Goal: Task Accomplishment & Management: Manage account settings

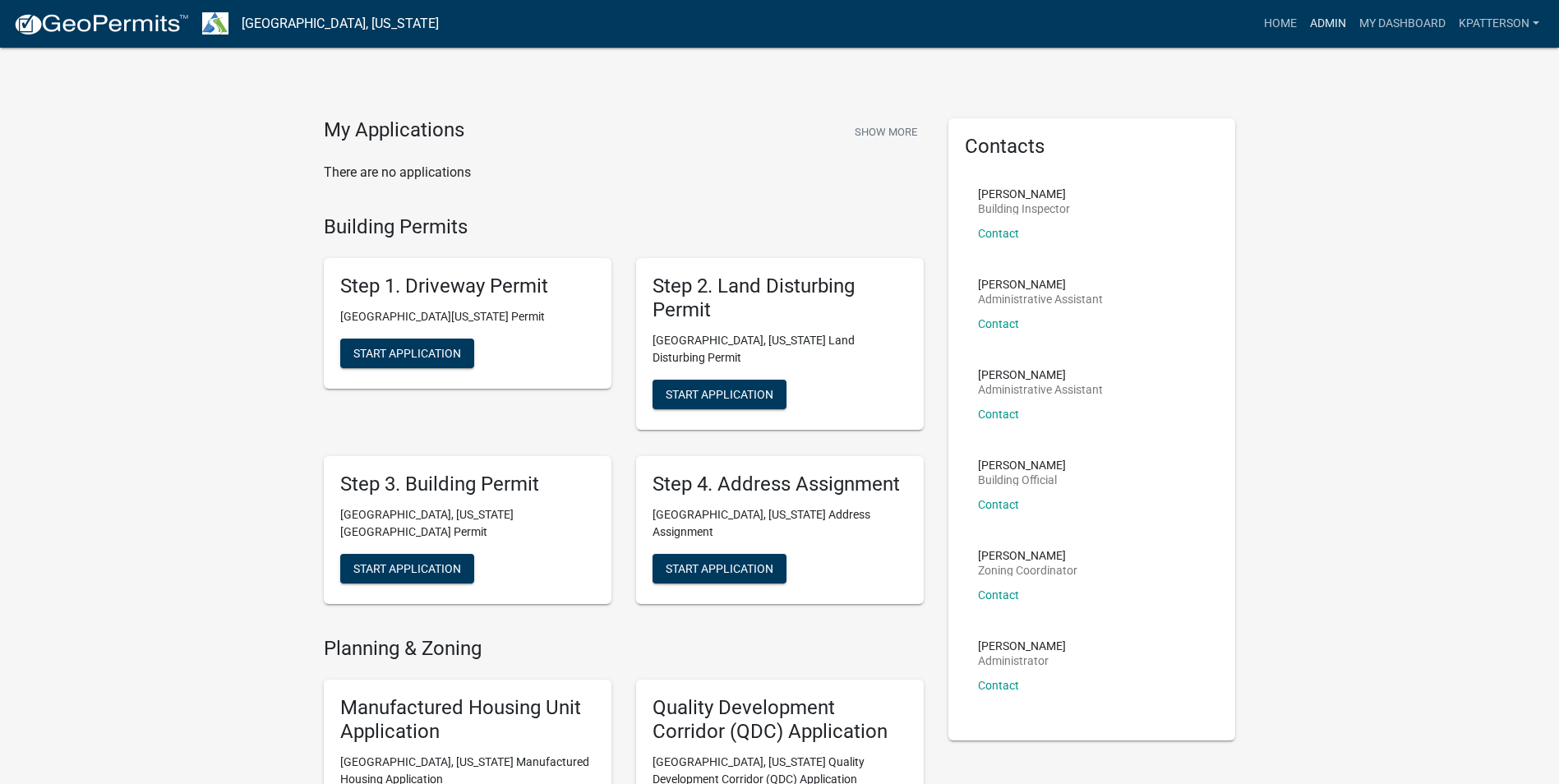
click at [1324, 9] on link "Admin" at bounding box center [1328, 24] width 49 height 31
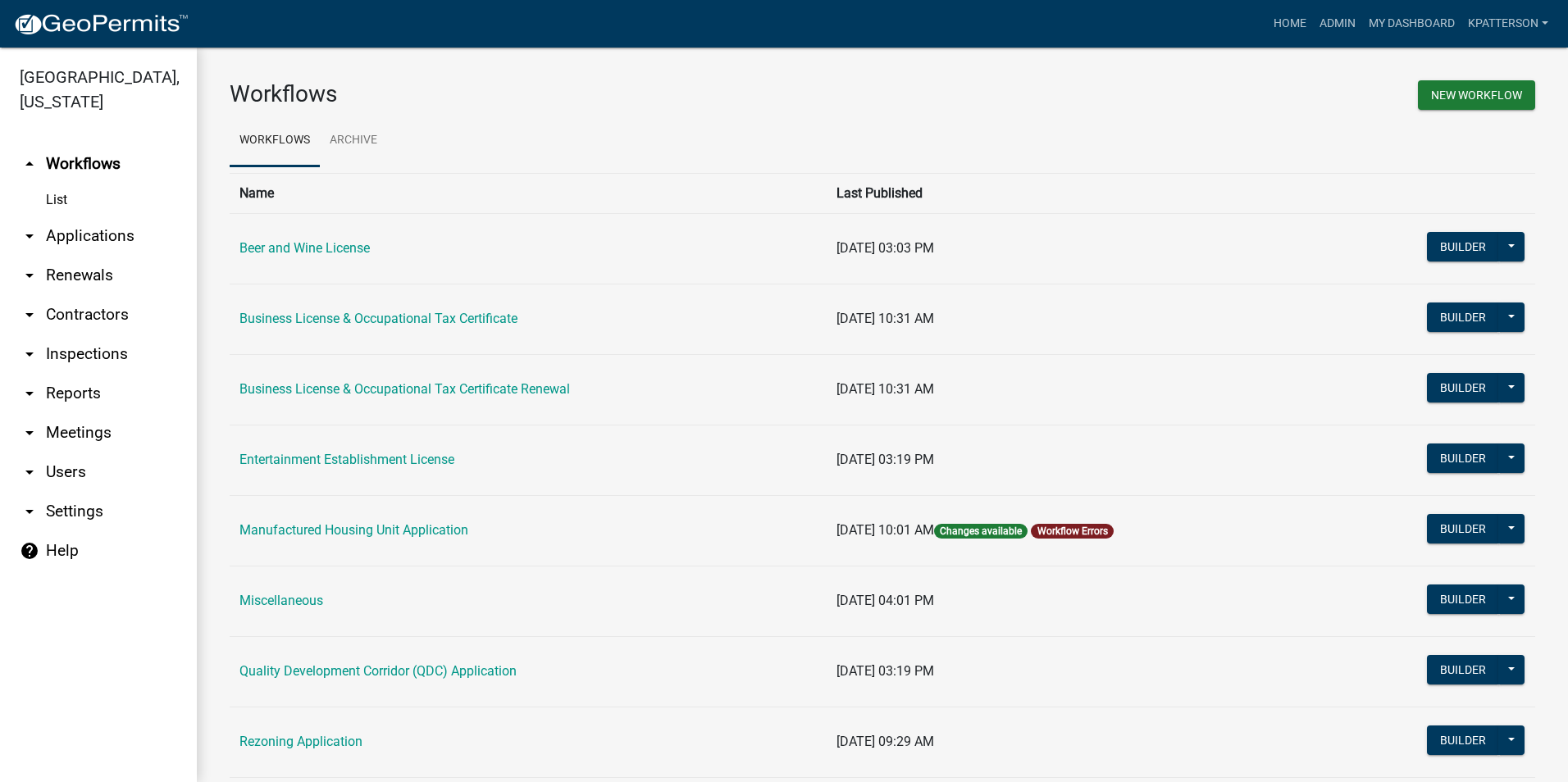
click at [106, 217] on link "arrow_drop_down Applications" at bounding box center [98, 236] width 197 height 40
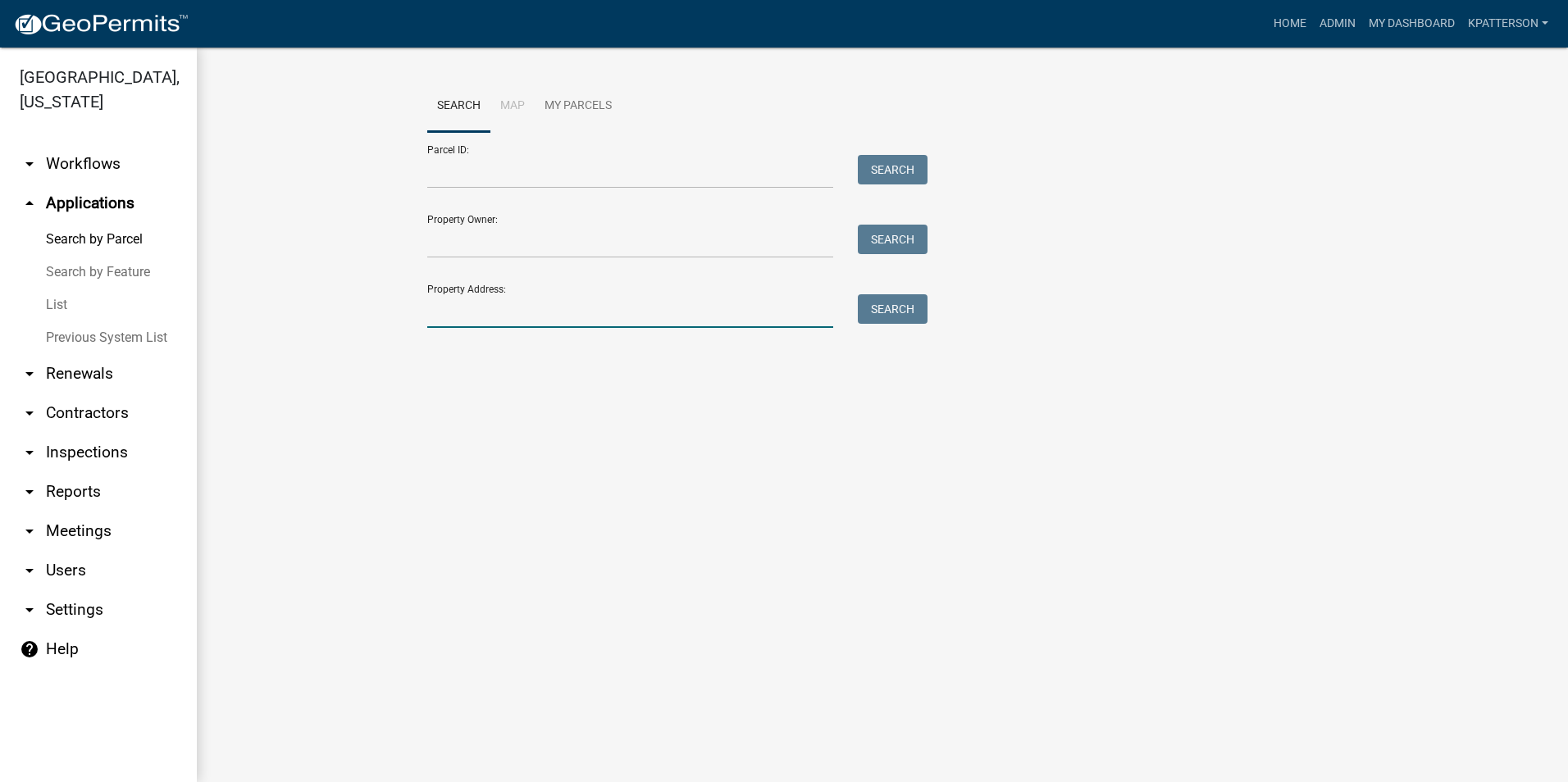
click at [518, 320] on input "Property Address:" at bounding box center [630, 310] width 406 height 34
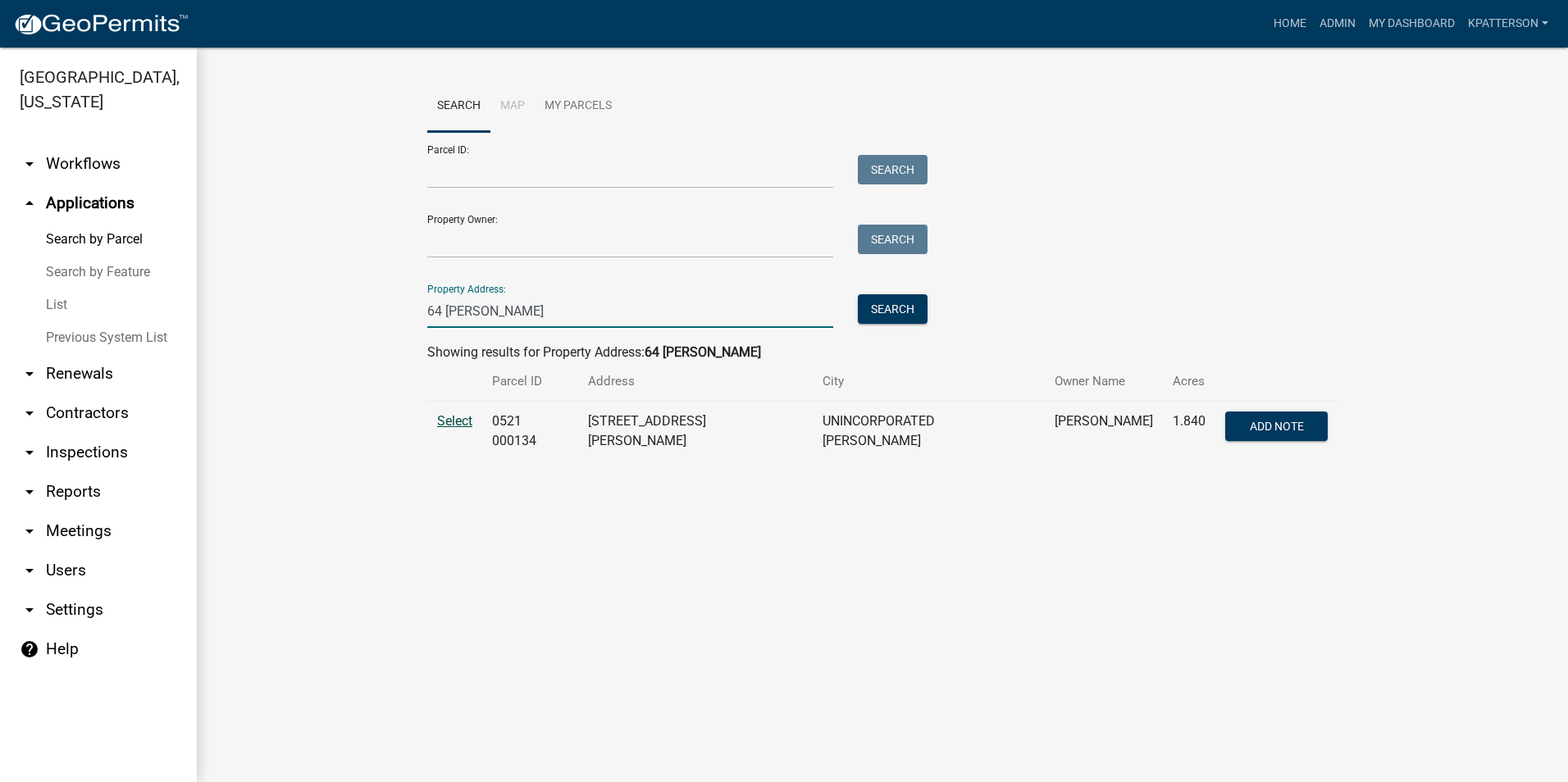
type input "64 [PERSON_NAME]"
click at [458, 418] on span "Select" at bounding box center [454, 421] width 35 height 15
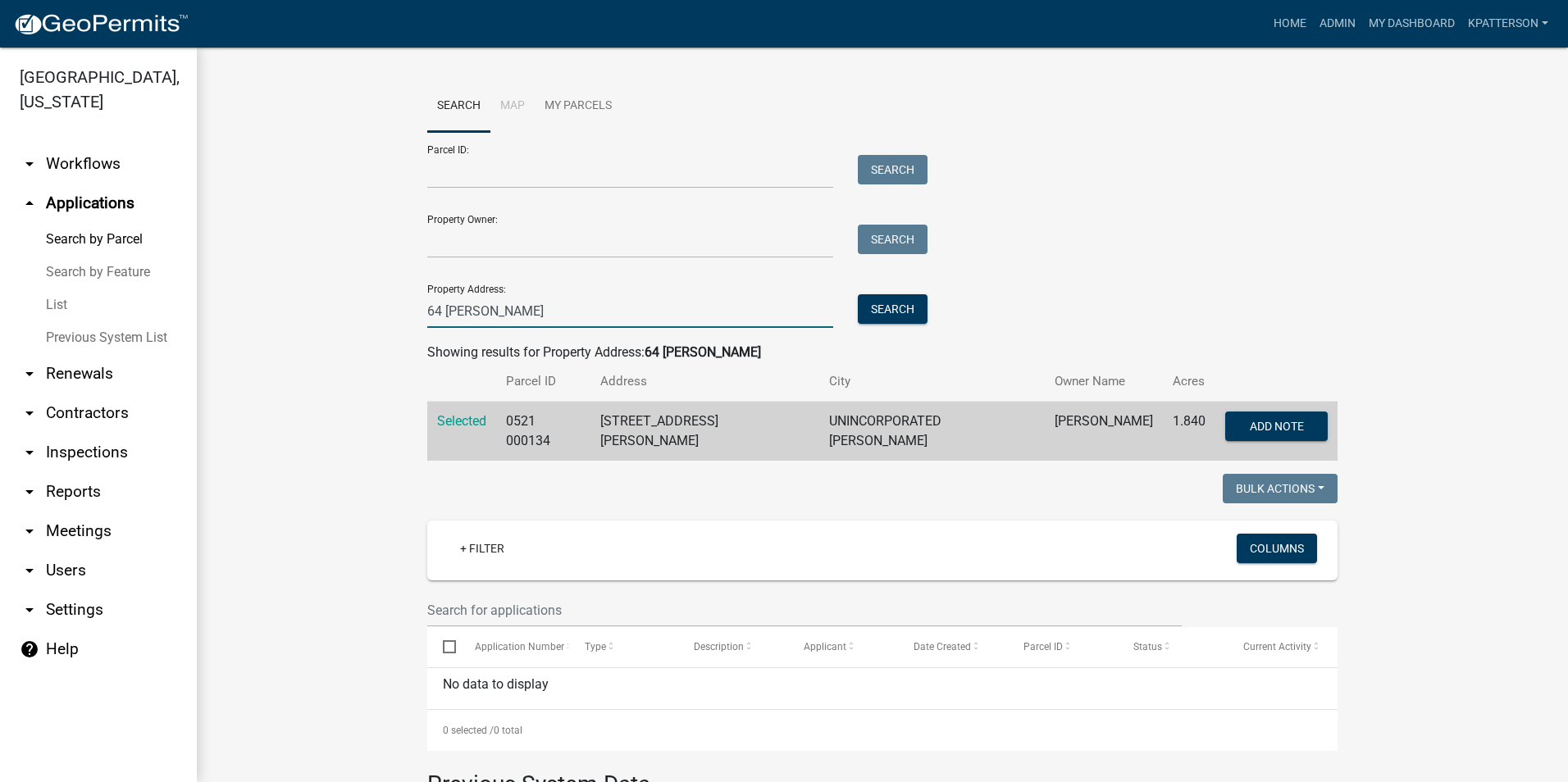
click at [507, 317] on input "64 [PERSON_NAME]" at bounding box center [630, 310] width 406 height 34
drag, startPoint x: 549, startPoint y: 315, endPoint x: 307, endPoint y: 344, distance: 243.7
click at [308, 342] on wm-workflow-application-search-view "Search Map My Parcels Parcel ID: Search Property Owner: Search Property Address…" at bounding box center [882, 578] width 1305 height 997
type input "[STREET_ADDRESS]"
click at [895, 299] on button "Search" at bounding box center [892, 309] width 70 height 29
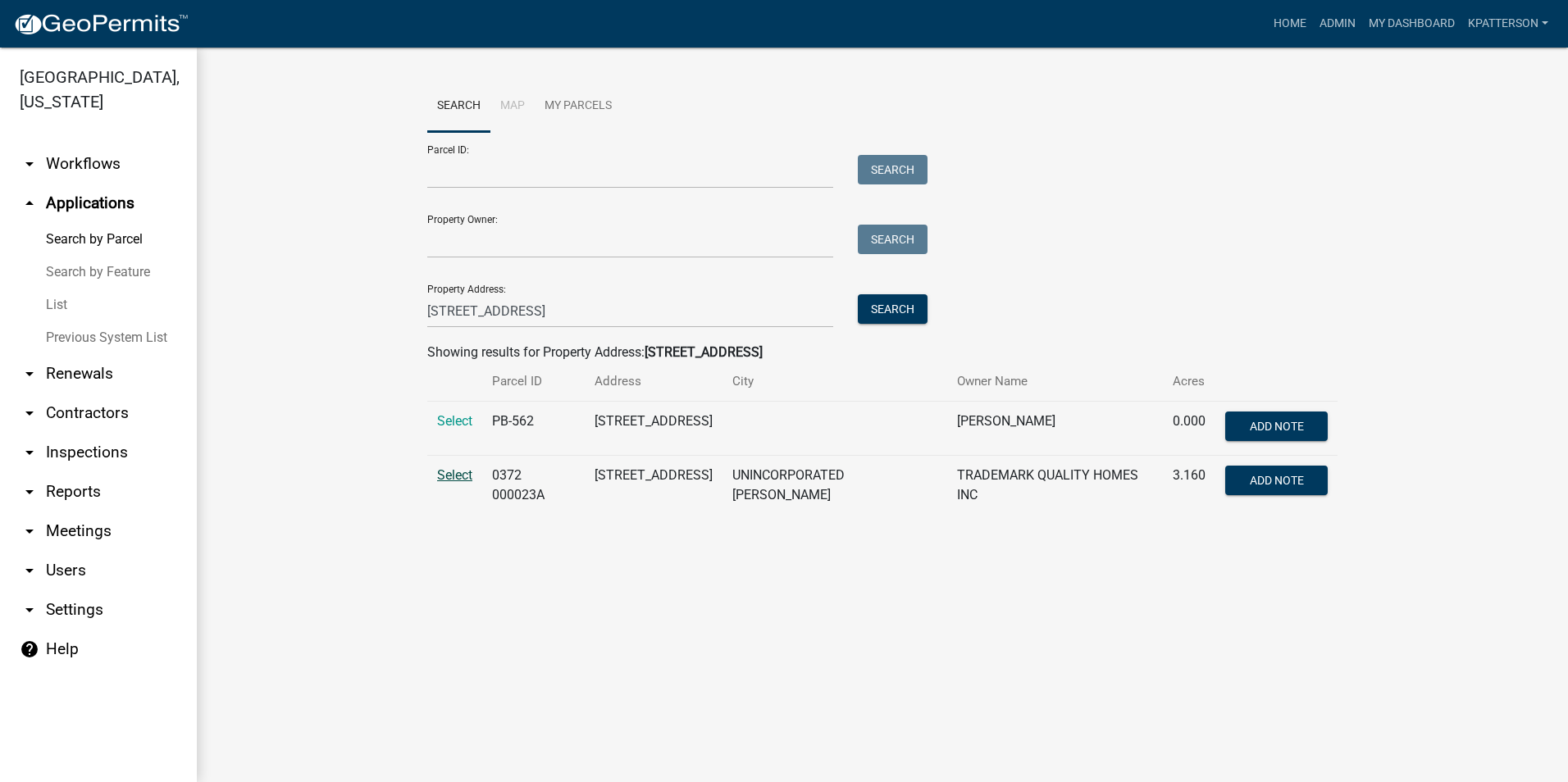
click at [443, 481] on span "Select" at bounding box center [454, 475] width 35 height 15
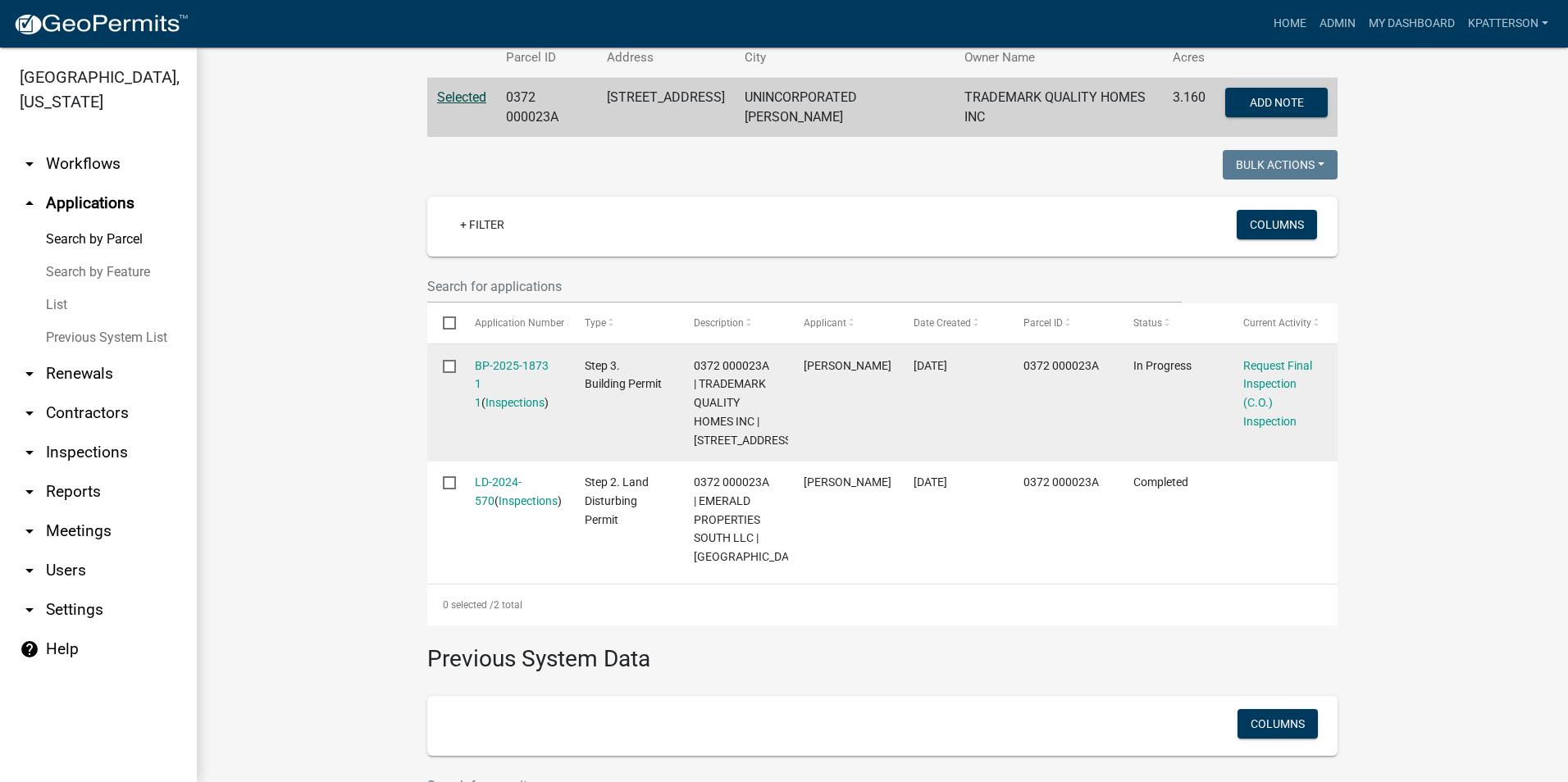
scroll to position [328, 0]
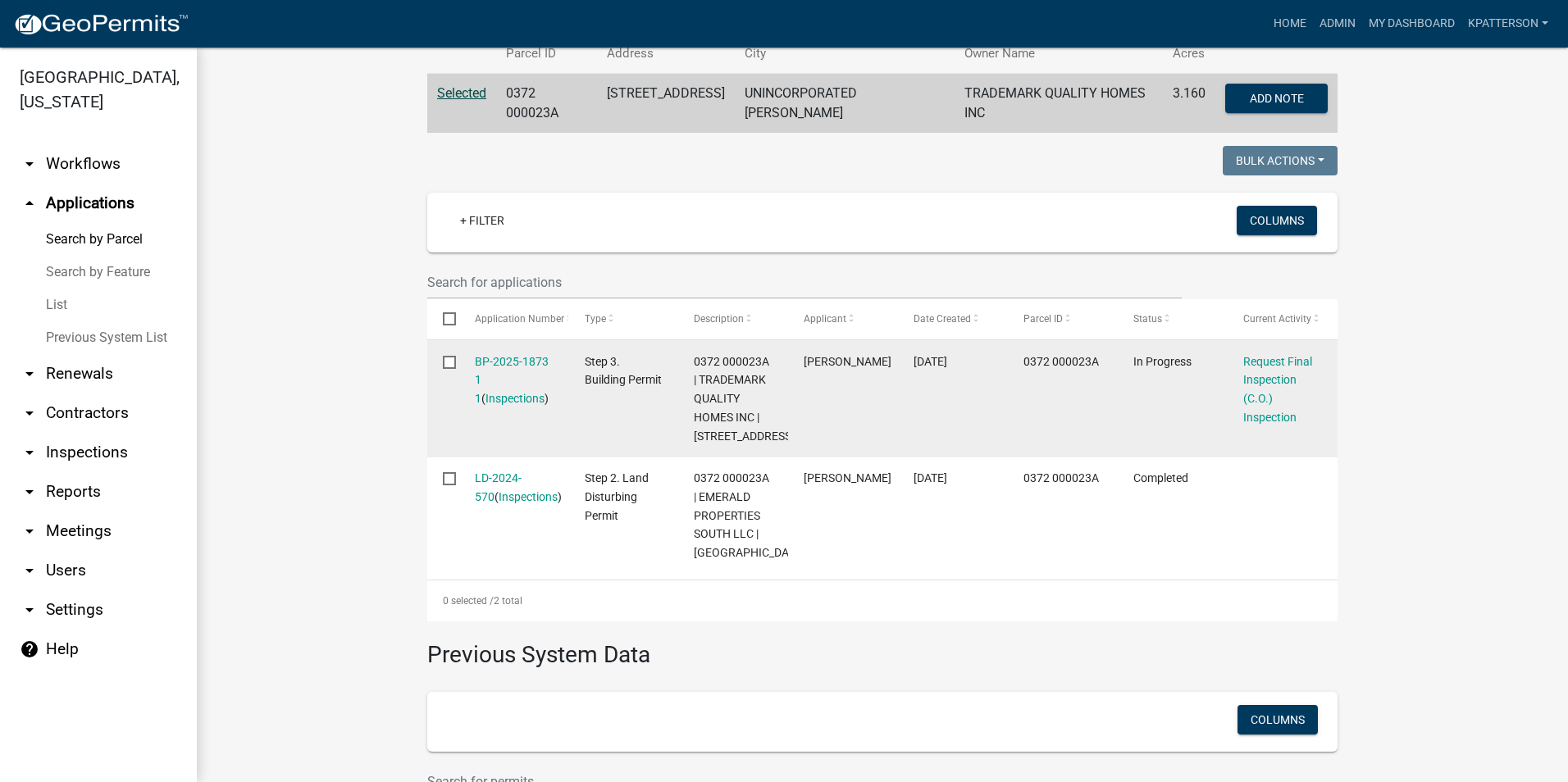
click at [485, 352] on div "BP-2025-1873 1 1 ( Inspections )" at bounding box center [514, 380] width 79 height 56
click at [481, 363] on link "BP-2025-1873 1 1" at bounding box center [511, 380] width 74 height 51
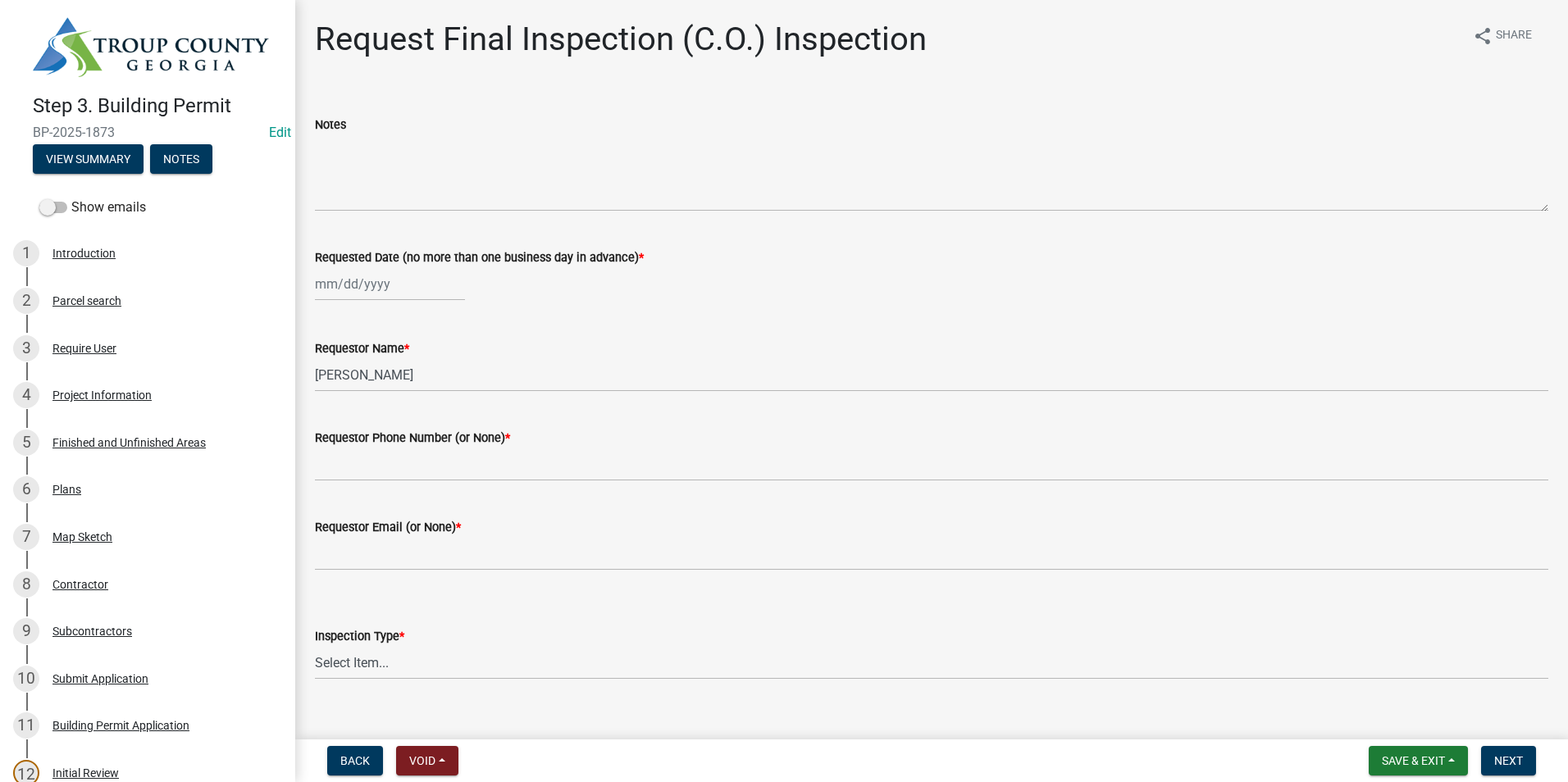
select select "8"
select select "2025"
click at [350, 280] on div "[PERSON_NAME] Feb Mar Apr [PERSON_NAME][DATE] Oct Nov [DATE] 1526 1527 1528 152…" at bounding box center [389, 284] width 150 height 34
click at [435, 449] on div "22" at bounding box center [436, 449] width 27 height 27
type input "[DATE]"
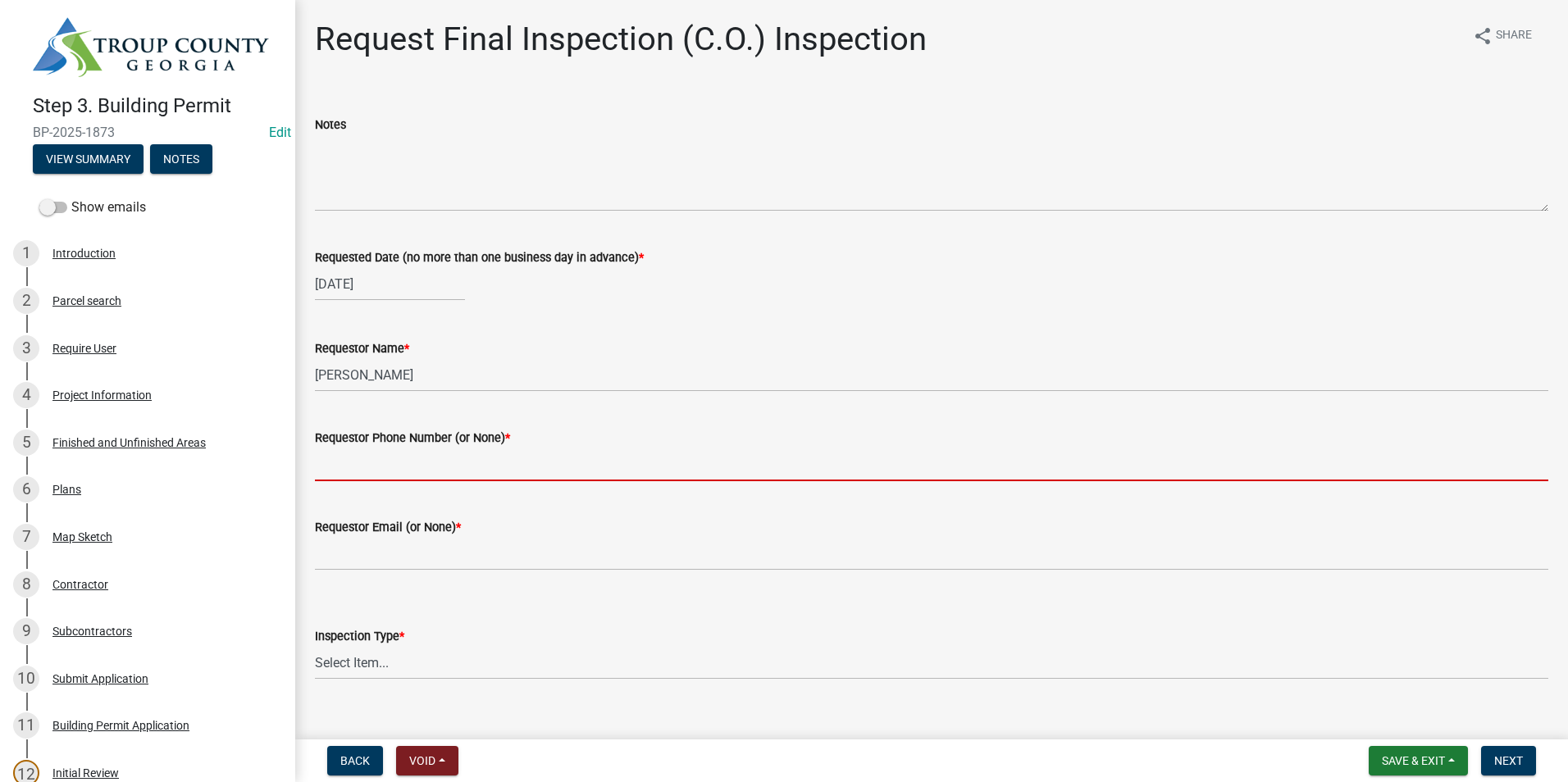
click at [377, 451] on input "Requestor Phone Number (or None) *" at bounding box center [931, 464] width 1234 height 34
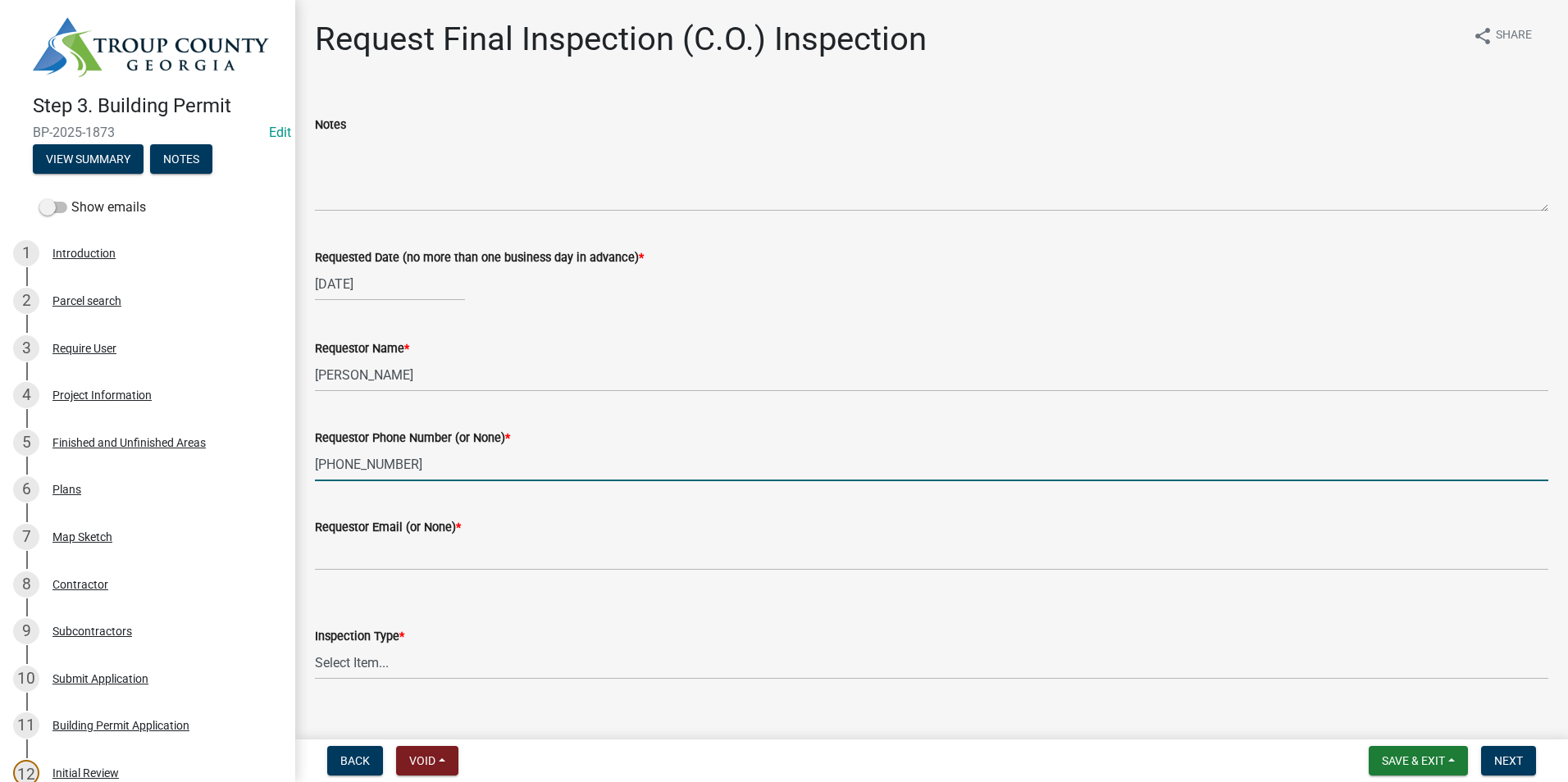
type input "[PHONE_NUMBER]"
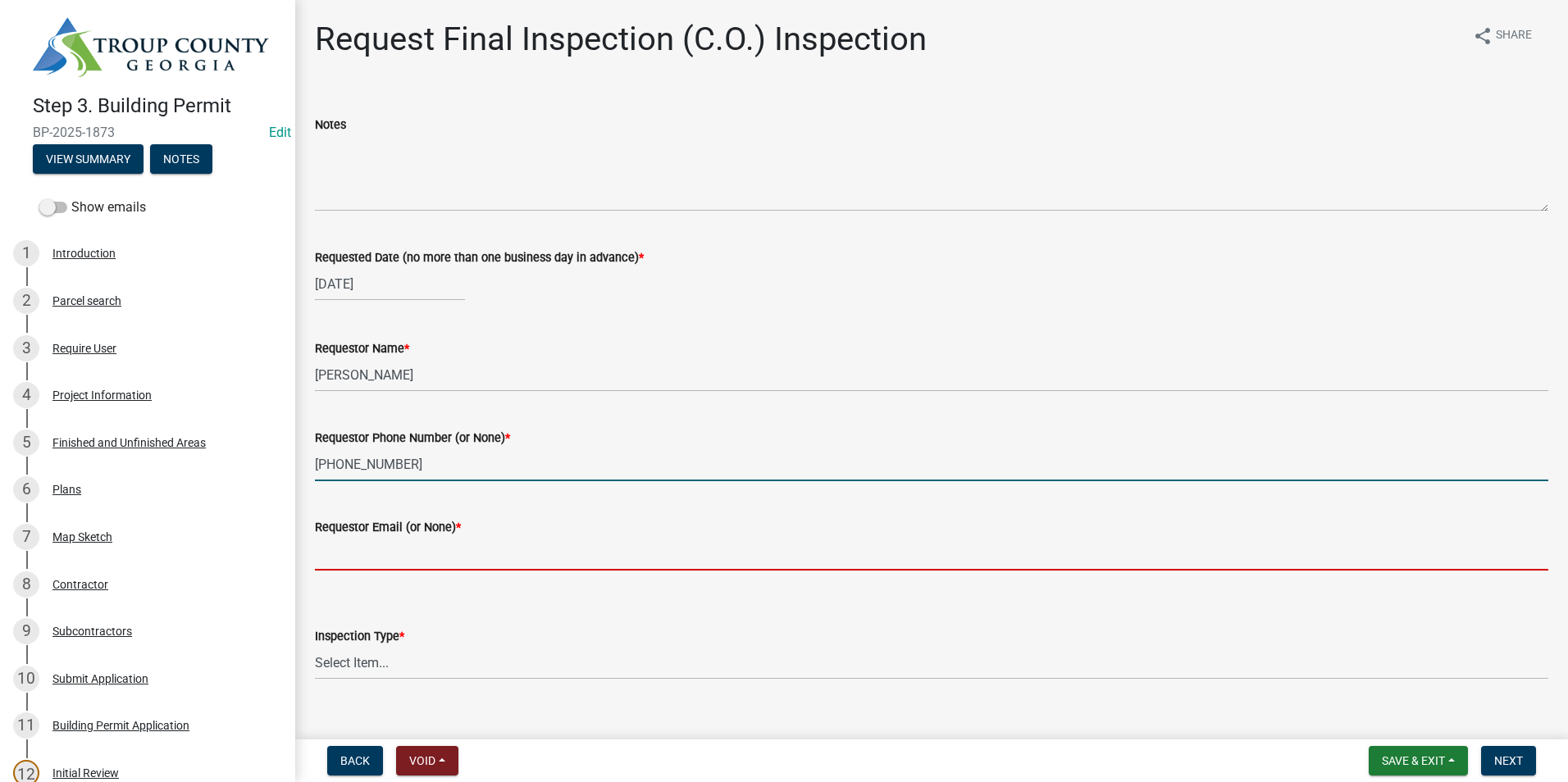
click at [322, 562] on input "Requestor Email (or None) *" at bounding box center [931, 553] width 1234 height 34
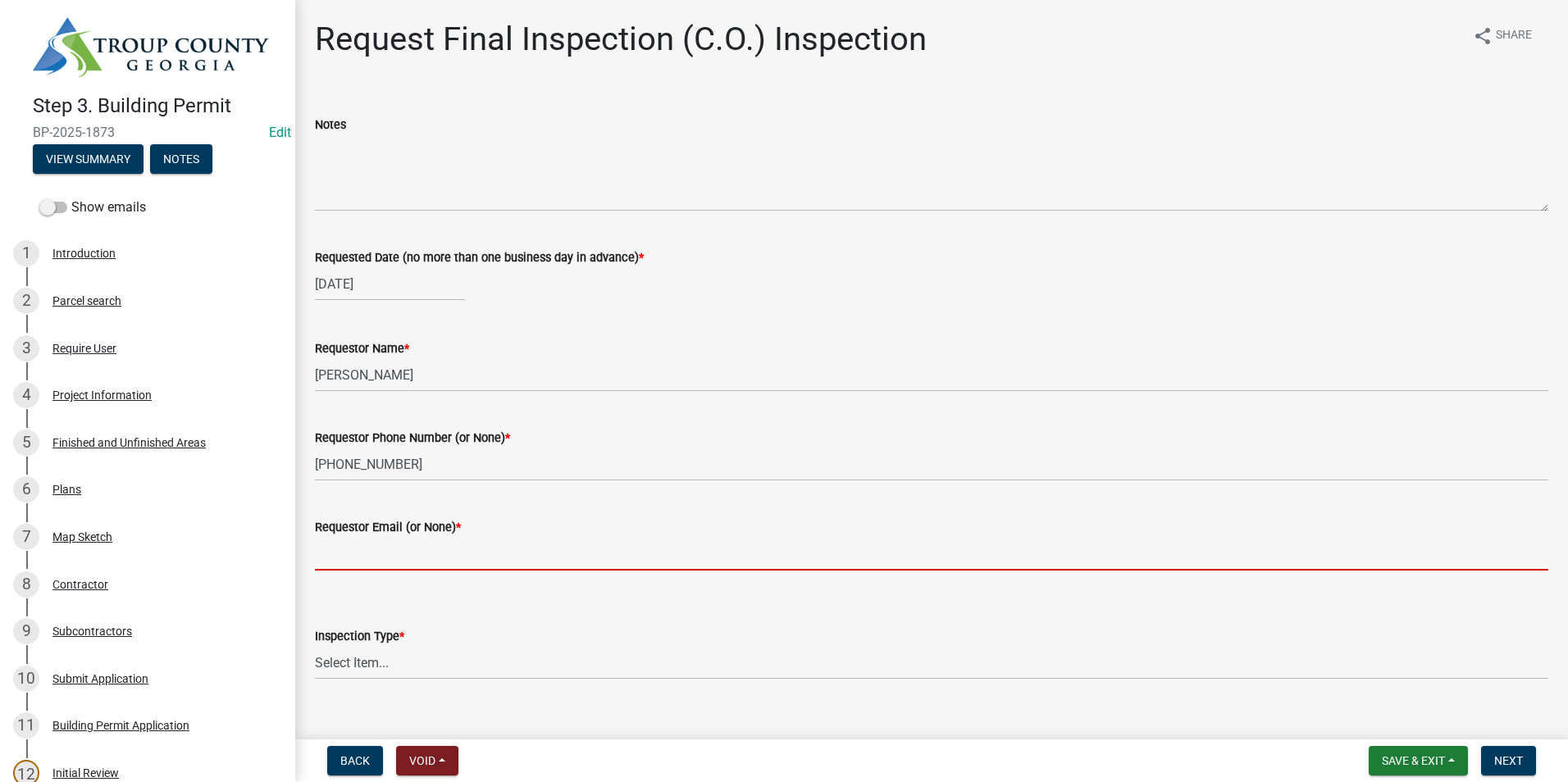
type input "None"
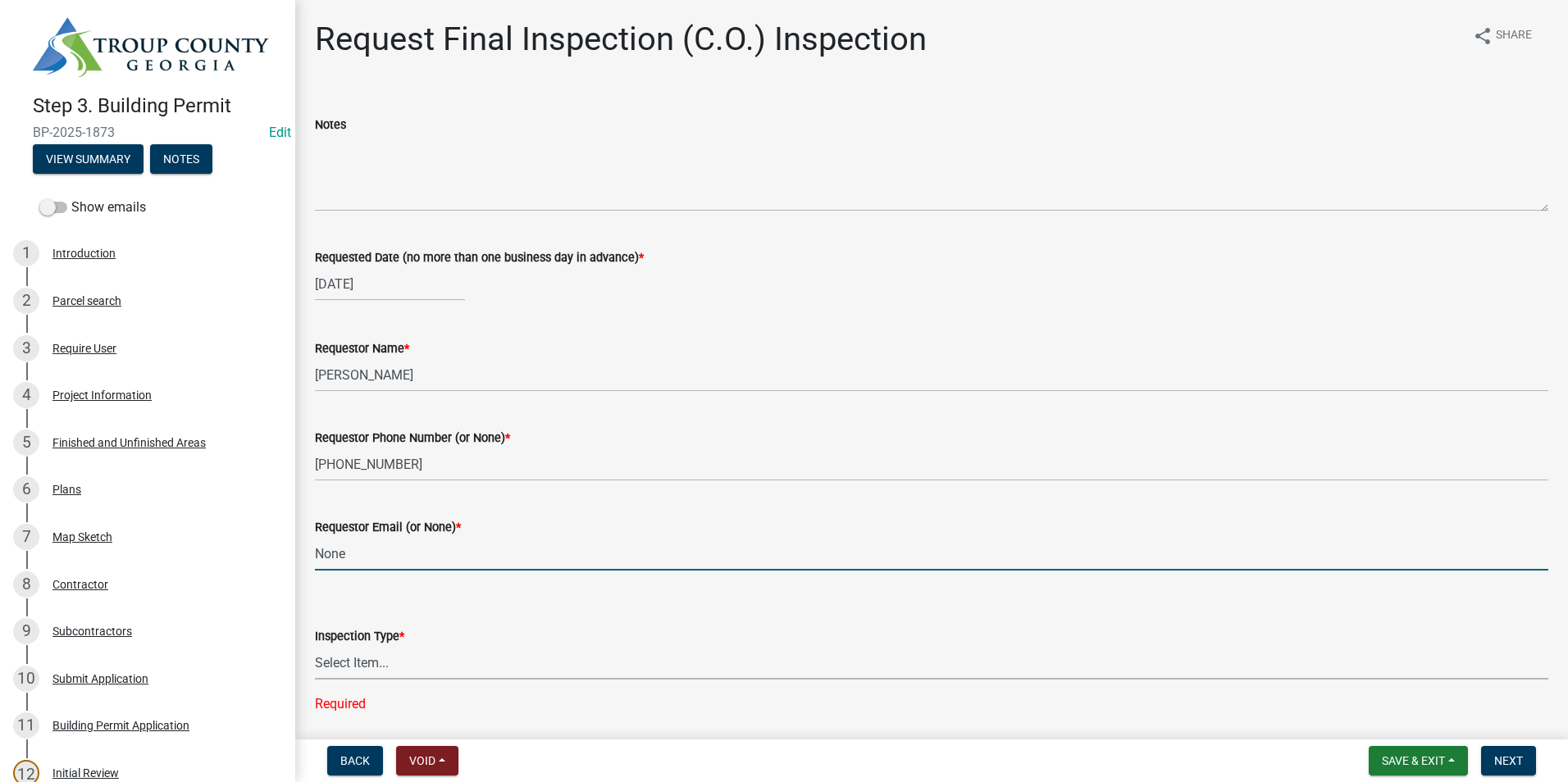
click at [418, 667] on select "Select Item... Final Inspection (C.O.)" at bounding box center [931, 663] width 1234 height 34
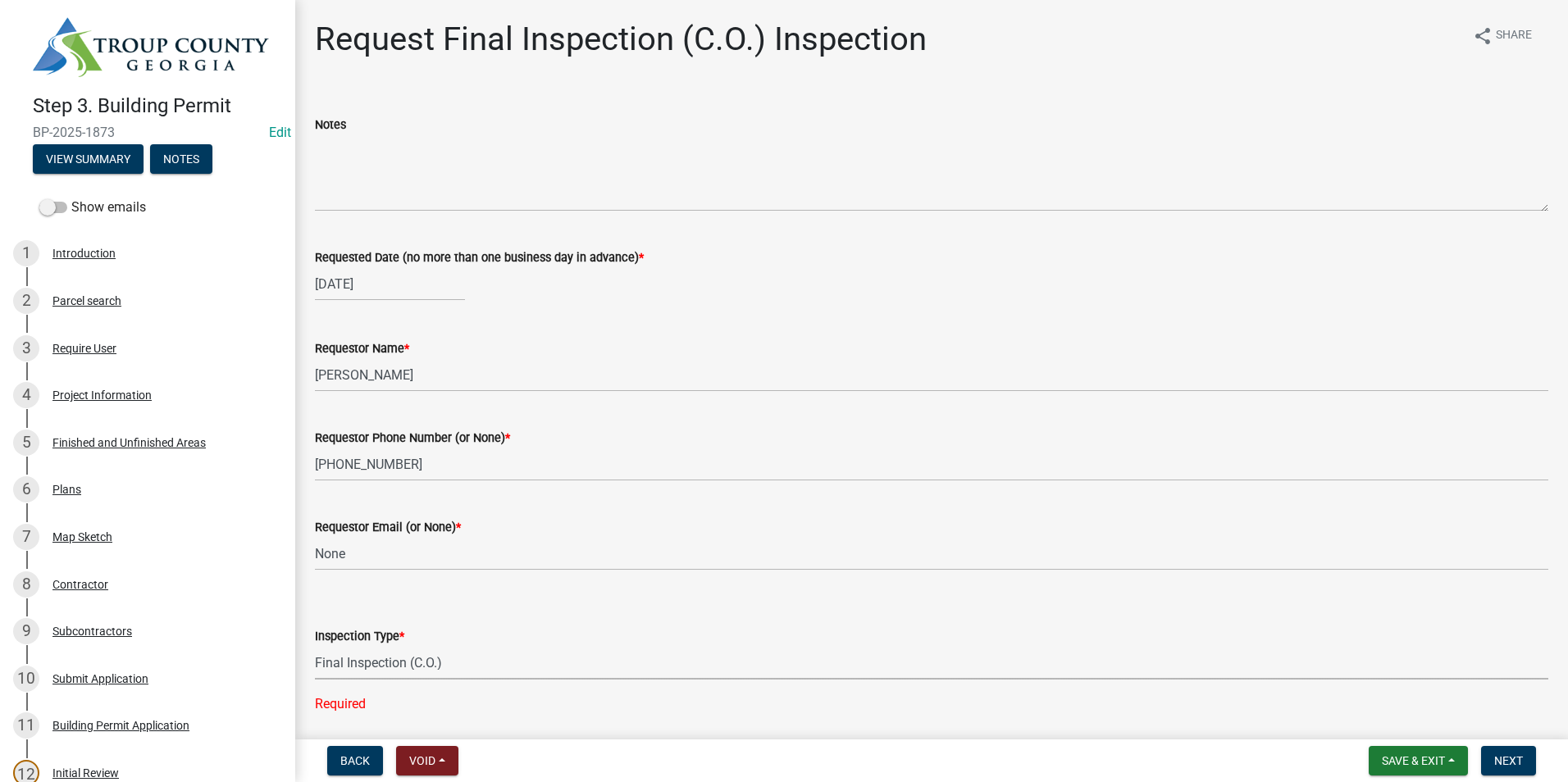
click at [315, 646] on select "Select Item... Final Inspection (C.O.)" at bounding box center [931, 663] width 1234 height 34
select select "6c928486-1faa-4d04-9598-905eebfdff84"
click at [1500, 756] on span "Next" at bounding box center [1508, 761] width 28 height 13
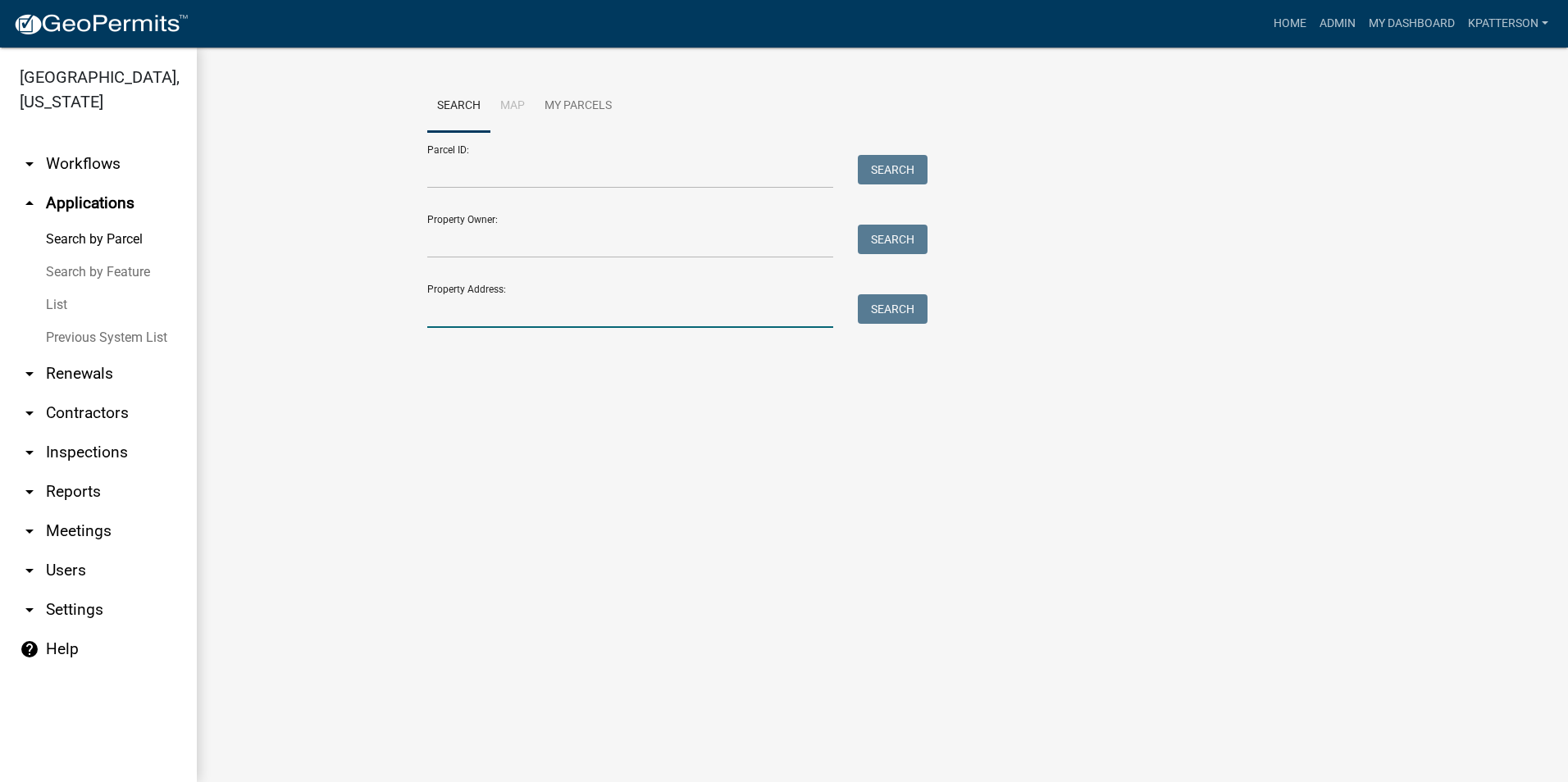
drag, startPoint x: 466, startPoint y: 317, endPoint x: 462, endPoint y: 301, distance: 16.5
click at [466, 317] on input "Property Address:" at bounding box center [630, 310] width 406 height 34
type input "1310 new franklin"
click at [901, 320] on button "Search" at bounding box center [892, 309] width 70 height 29
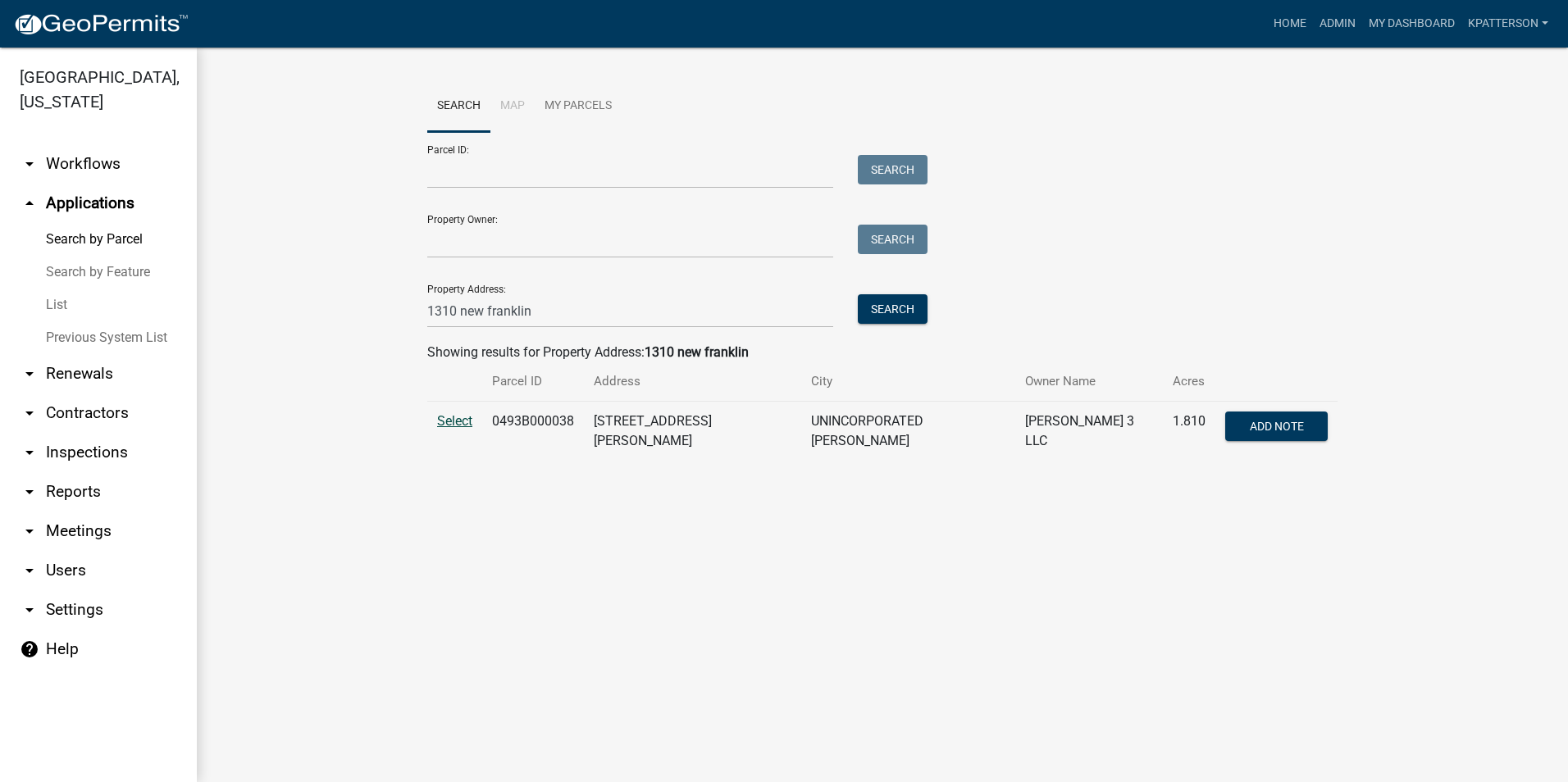
click at [456, 420] on span "Select" at bounding box center [454, 421] width 35 height 15
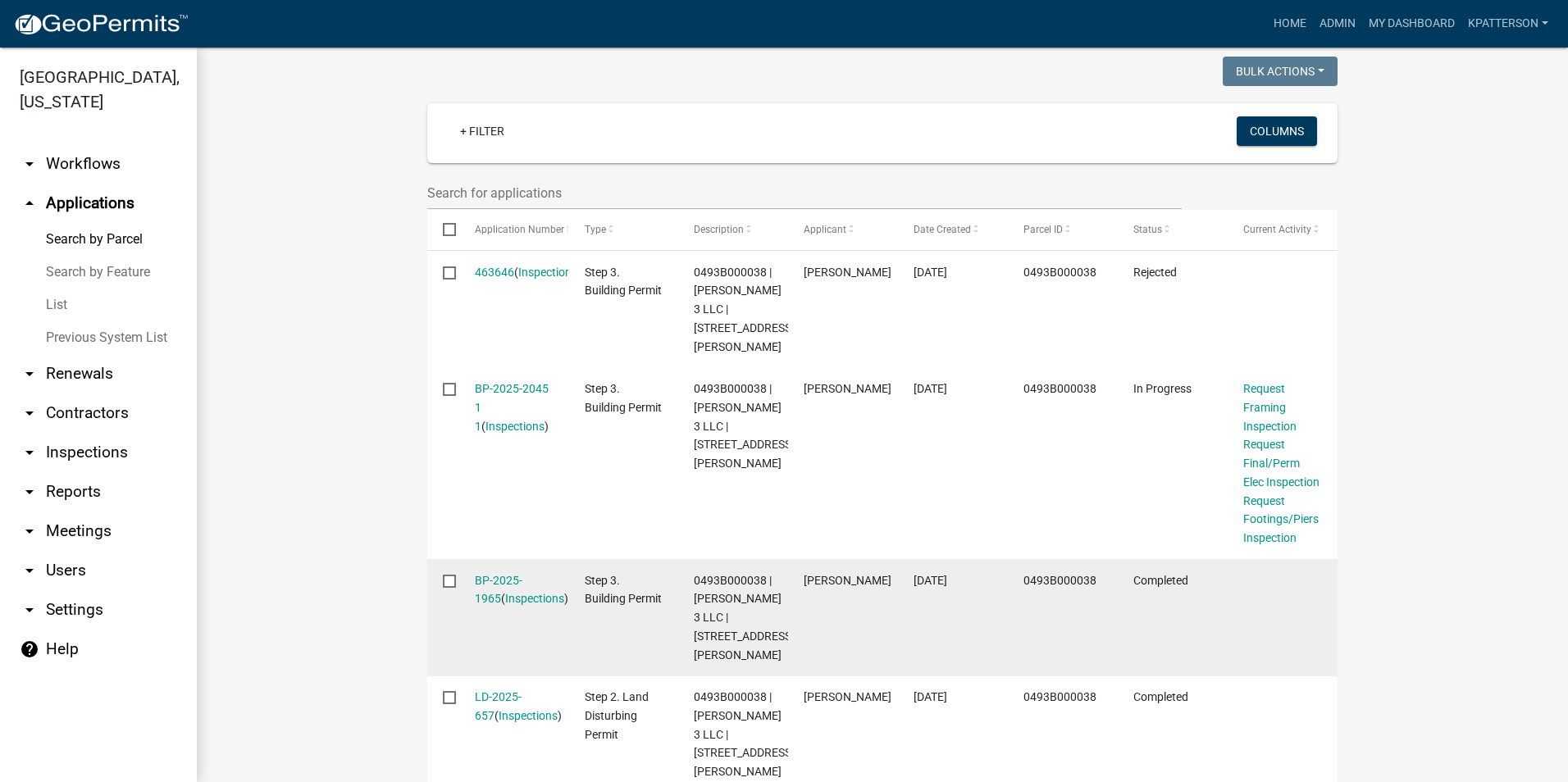
scroll to position [410, 0]
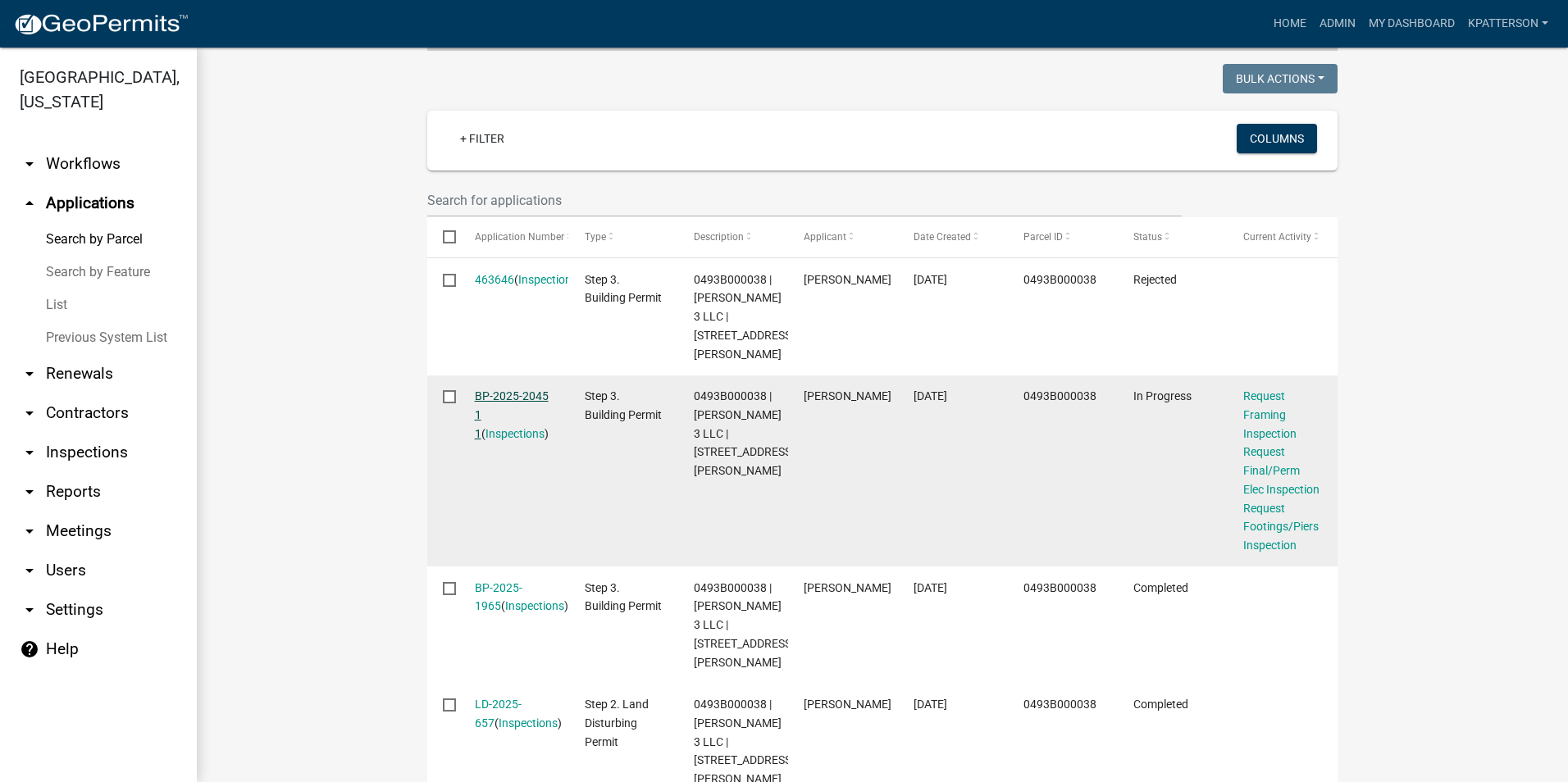
click at [502, 389] on link "BP-2025-2045 1 1" at bounding box center [511, 414] width 74 height 51
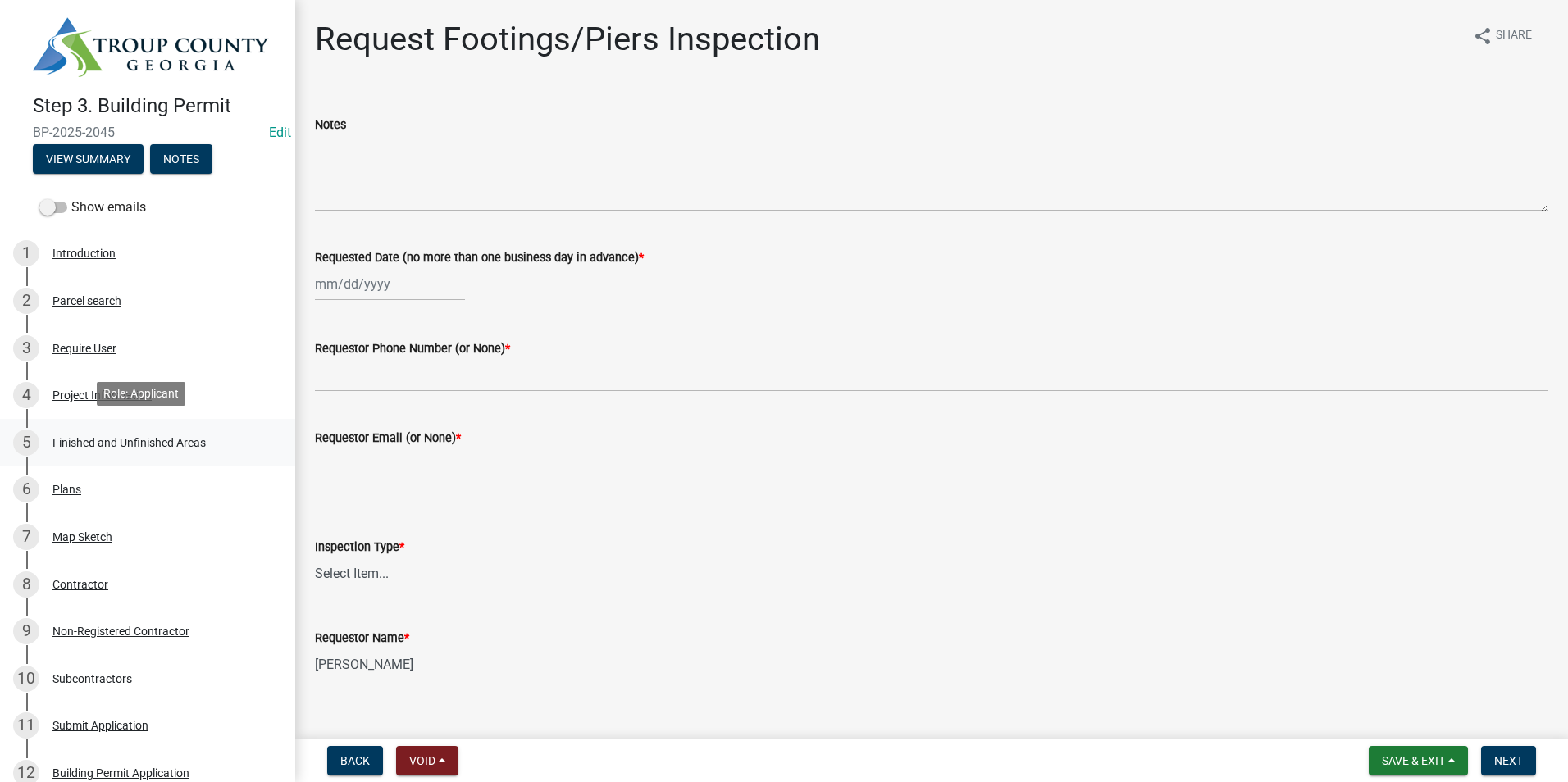
click at [187, 437] on div "Finished and Unfinished Areas" at bounding box center [129, 442] width 153 height 11
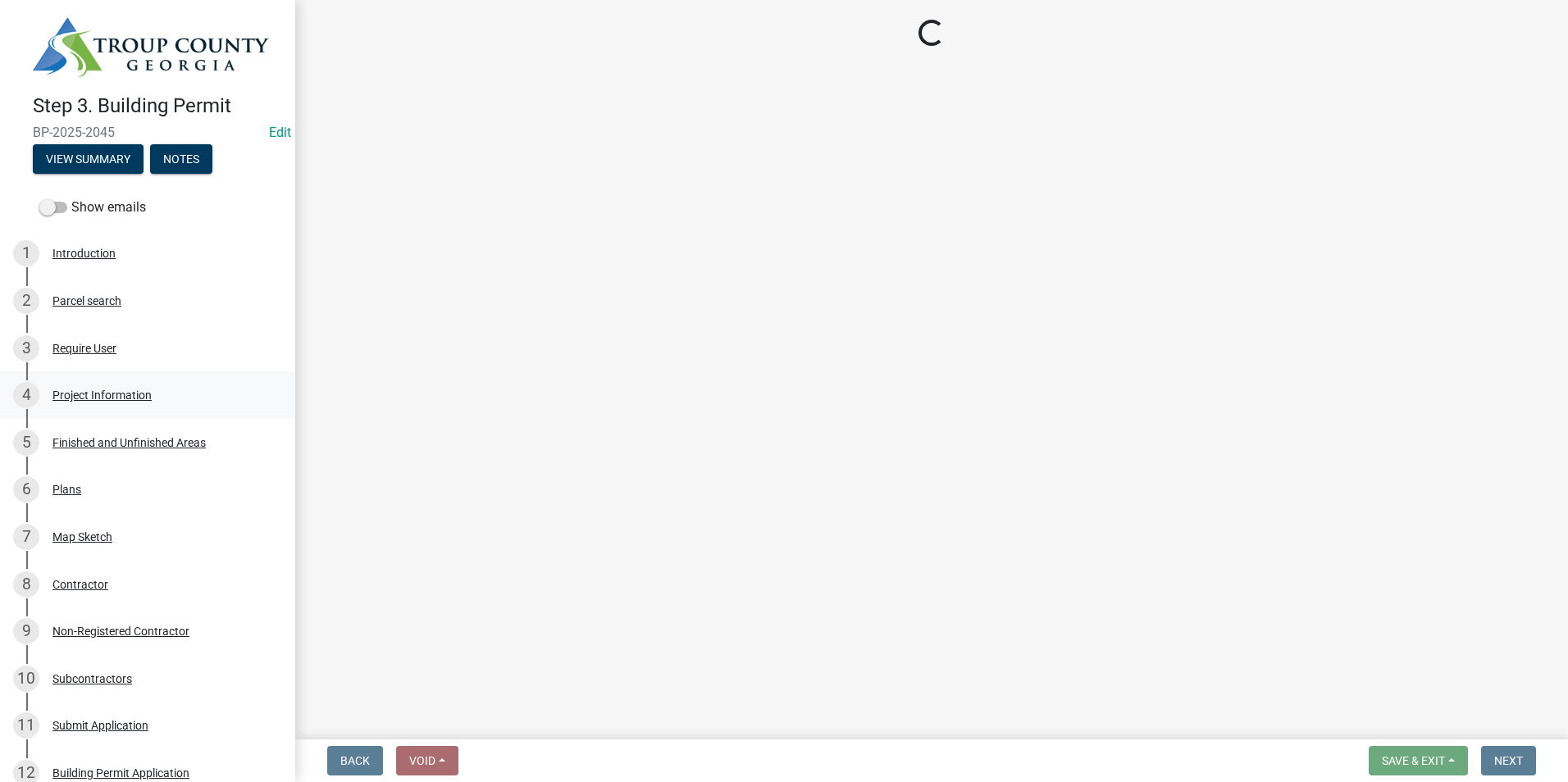
click at [185, 396] on div "4 Project Information" at bounding box center [141, 394] width 256 height 27
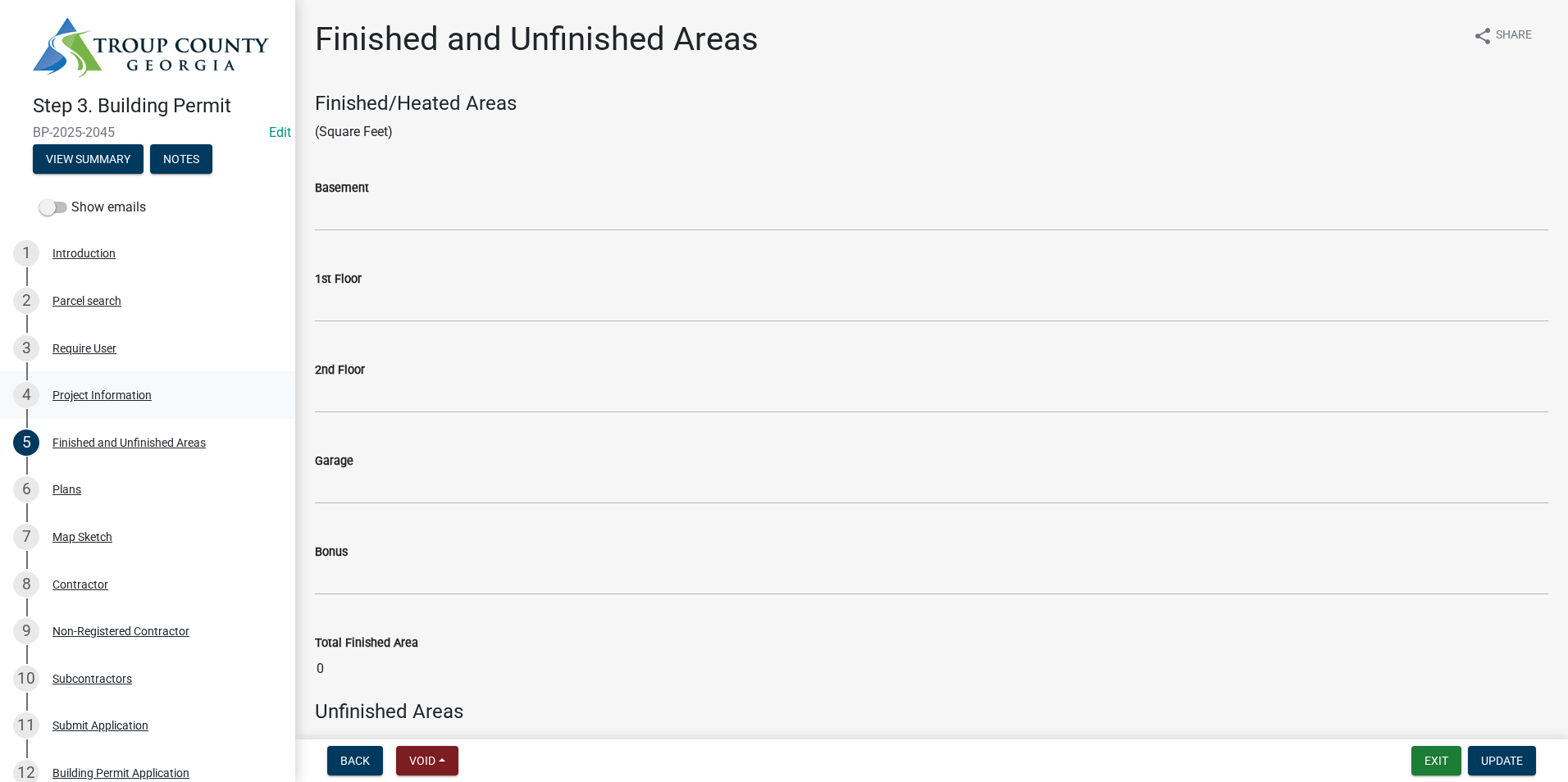
click at [185, 396] on div "4 Project Information" at bounding box center [141, 394] width 256 height 27
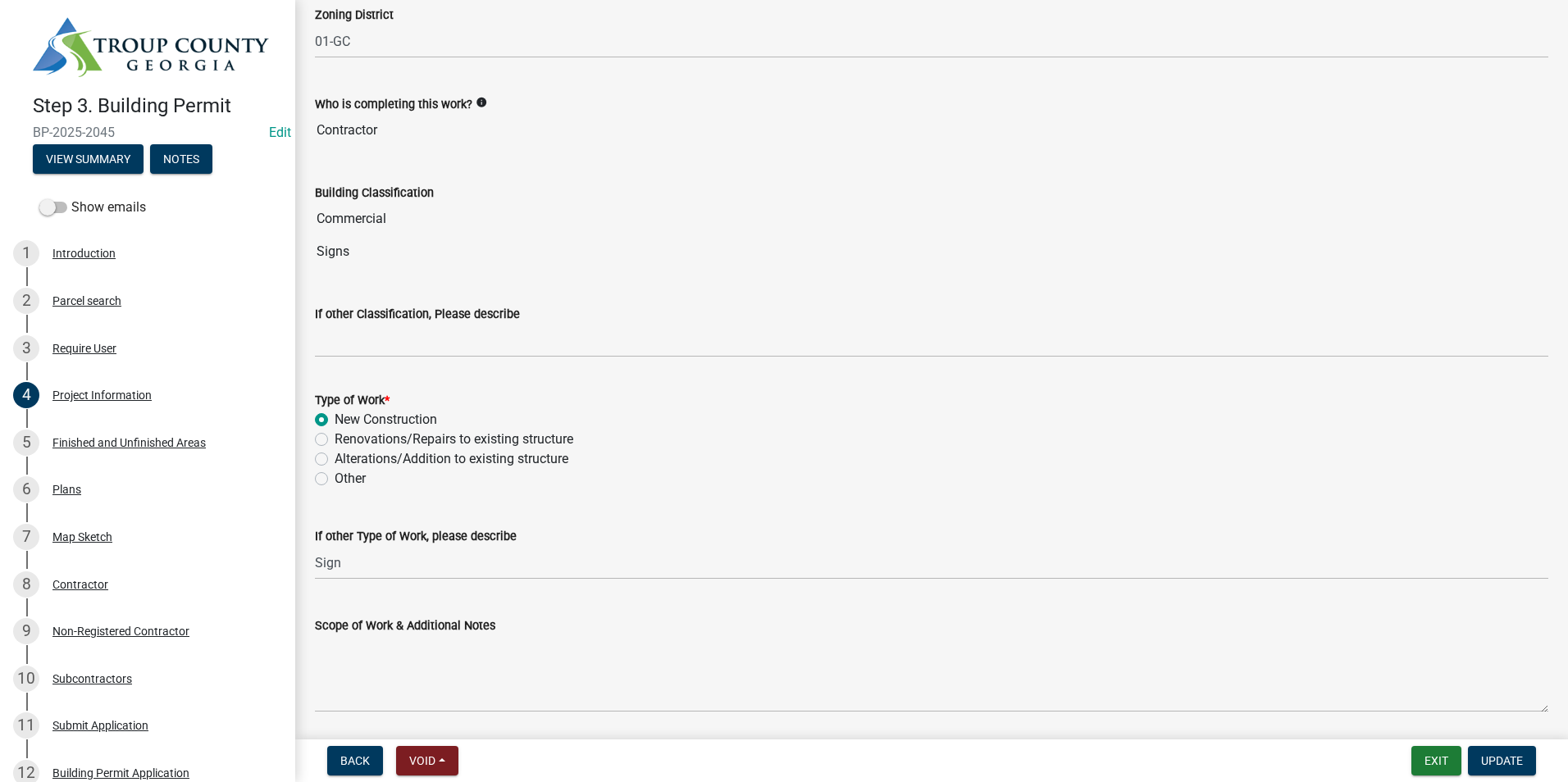
scroll to position [1119, 0]
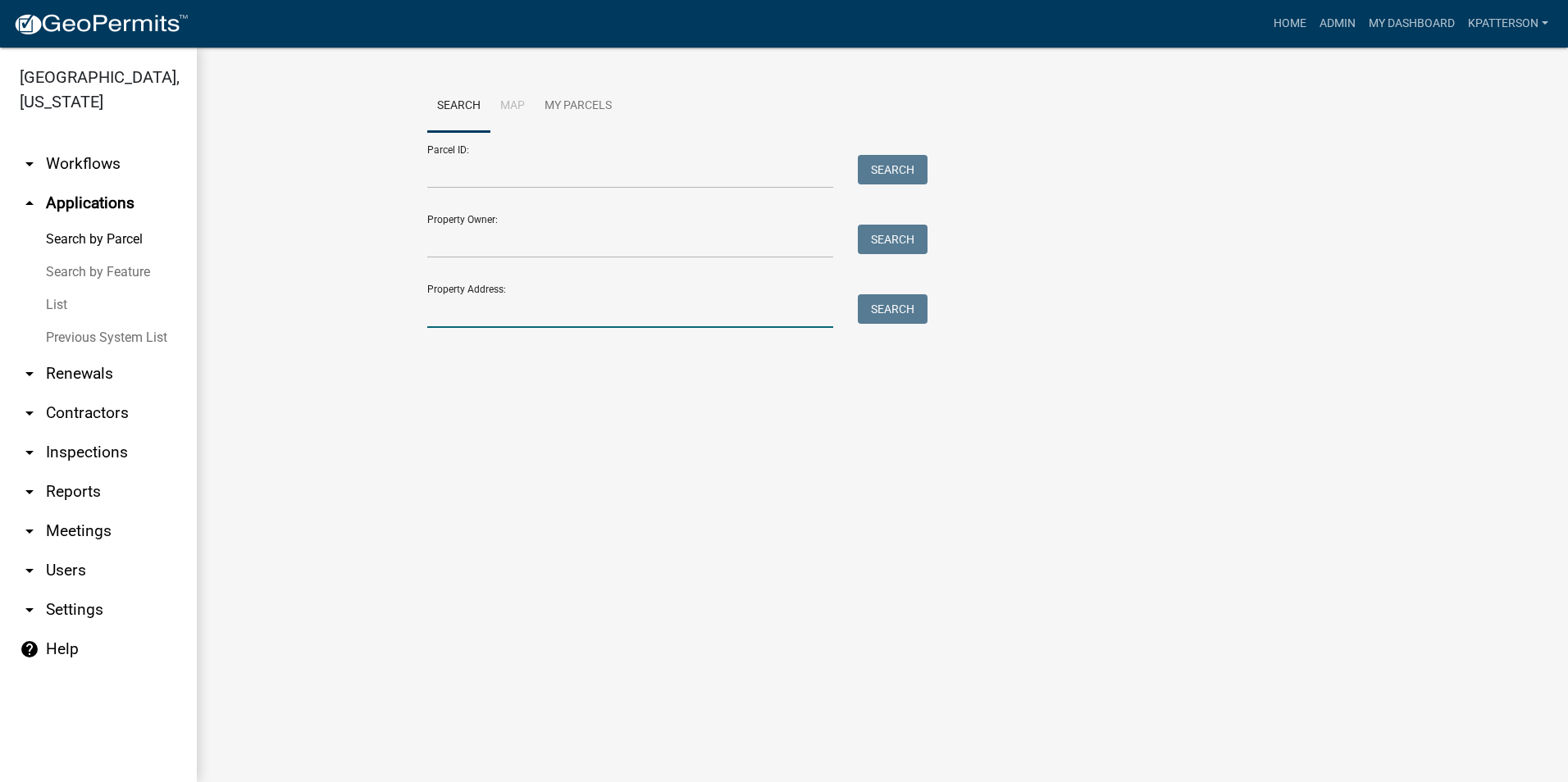
click at [456, 303] on input "Property Address:" at bounding box center [630, 310] width 406 height 34
type input "1310 new franklin"
click at [918, 310] on button "Search" at bounding box center [892, 309] width 70 height 29
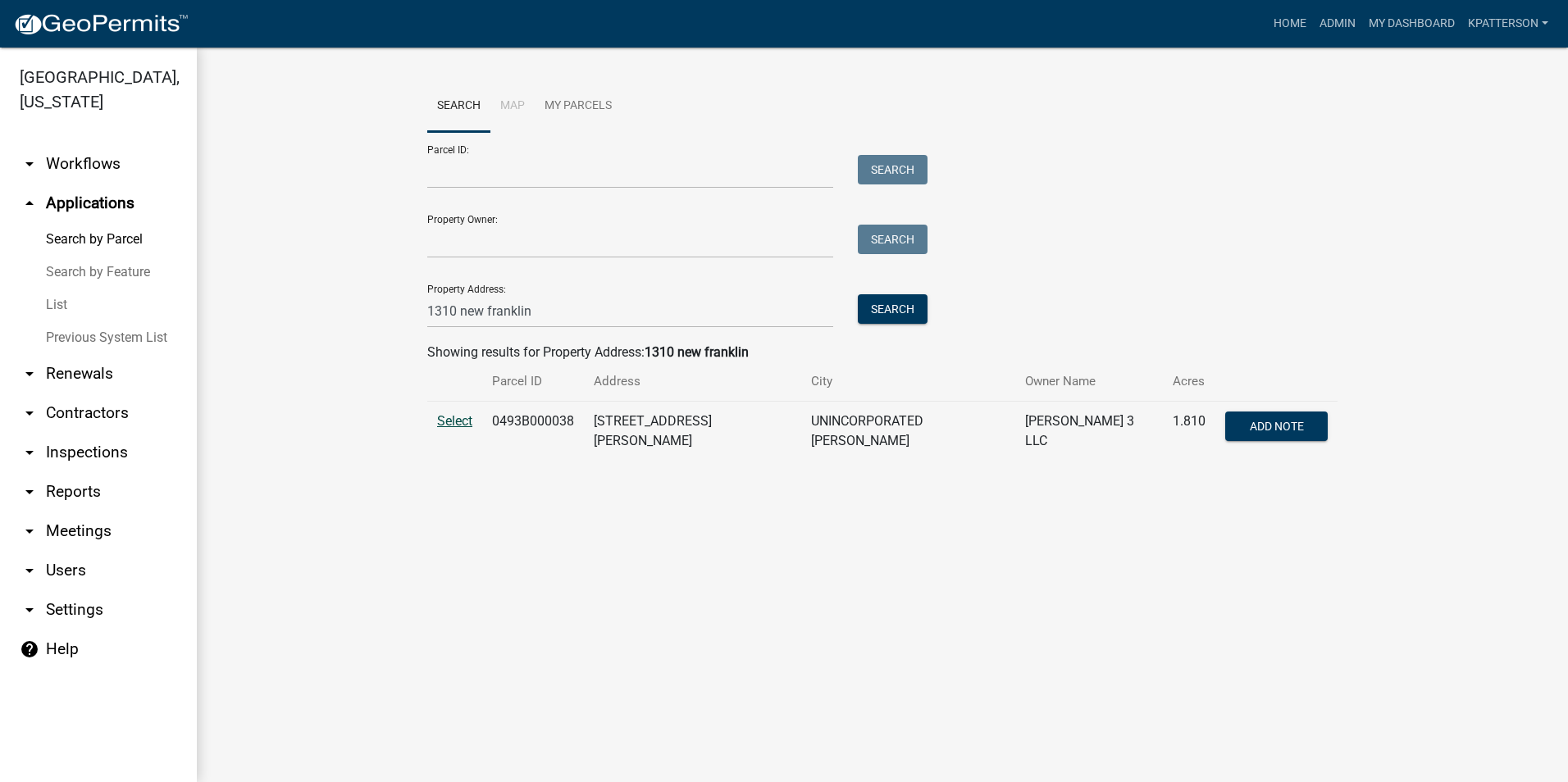
click at [446, 420] on span "Select" at bounding box center [454, 421] width 35 height 15
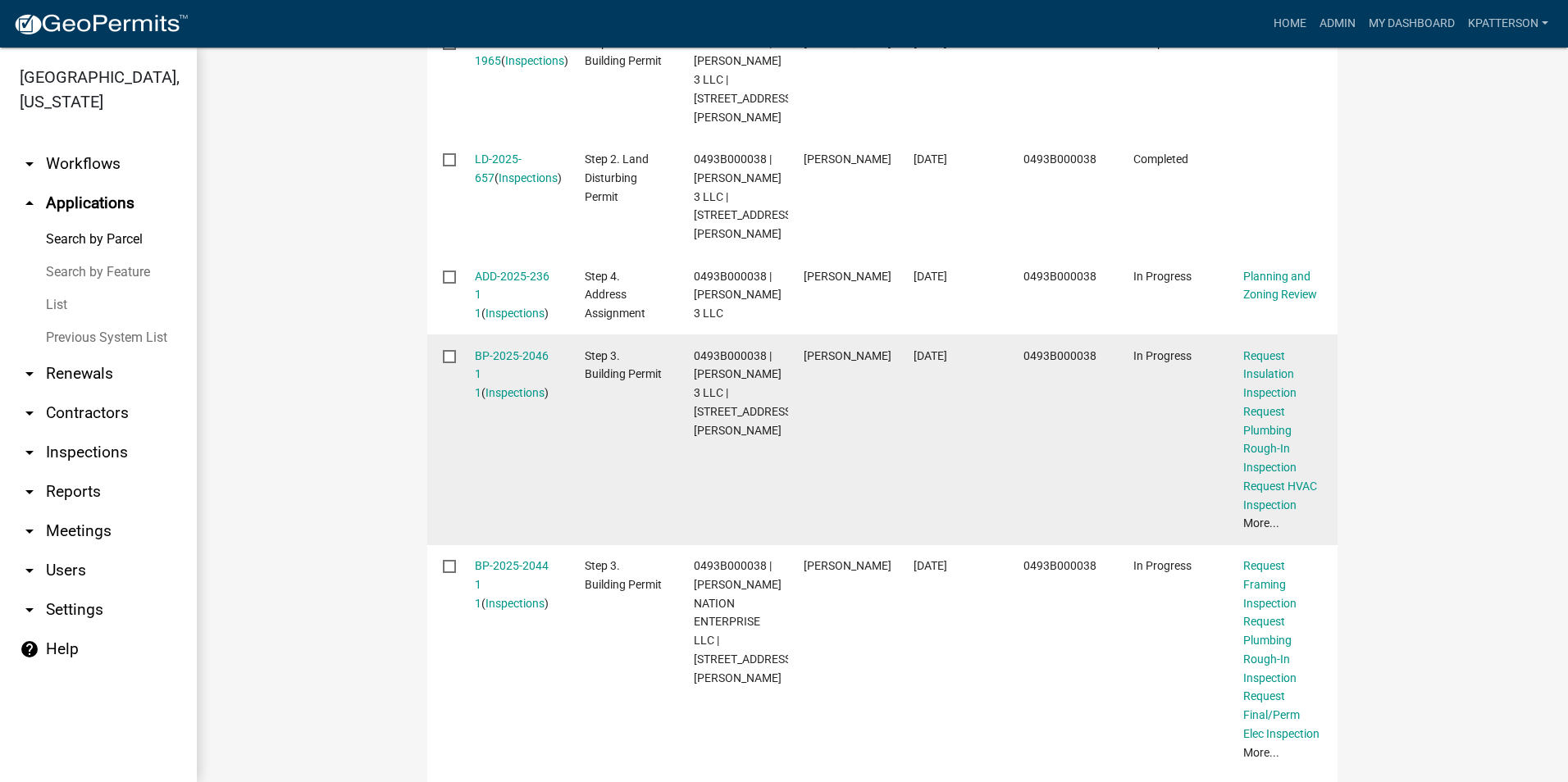
scroll to position [984, 0]
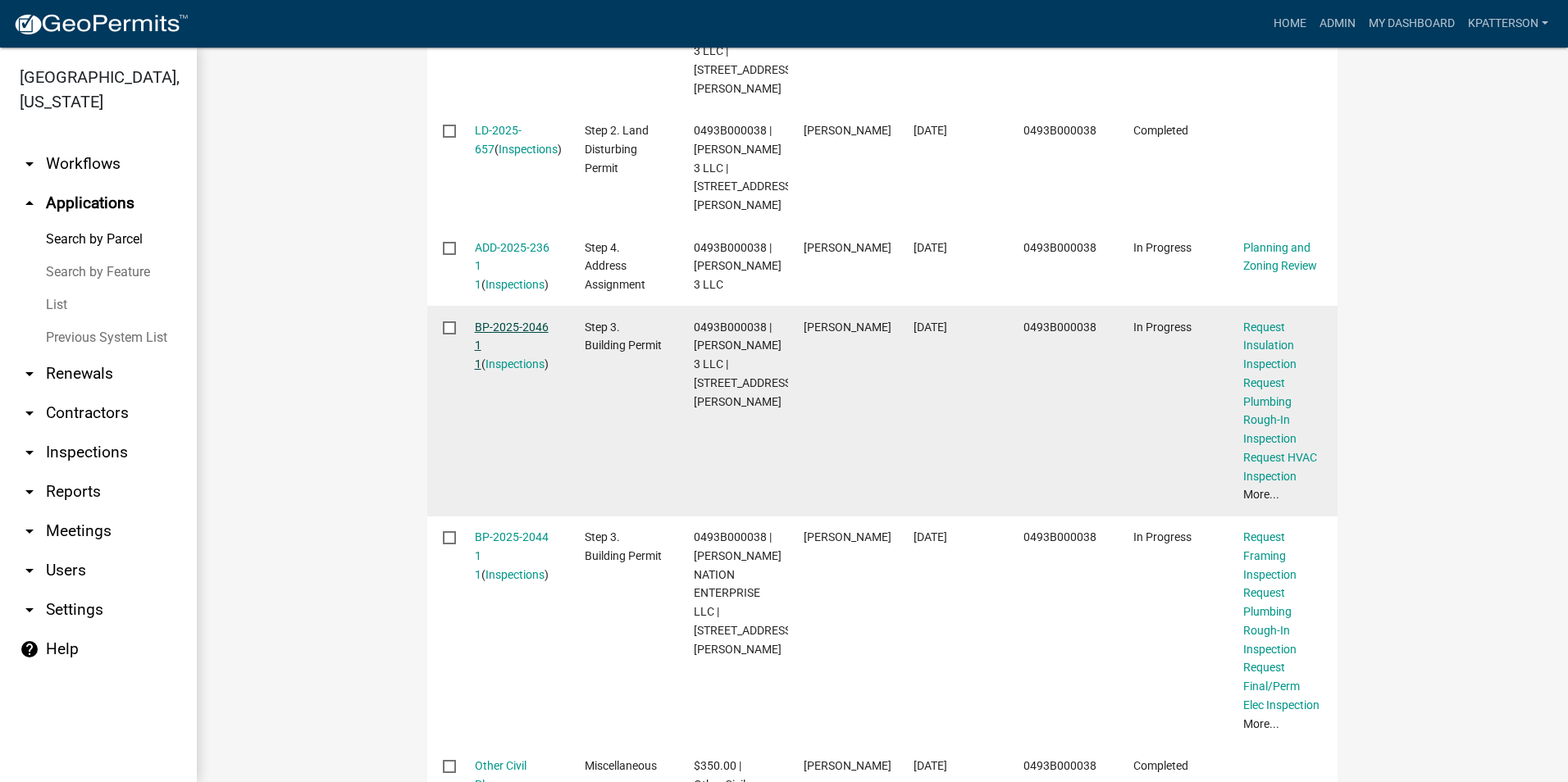
click at [515, 356] on link "BP-2025-2046 1 1" at bounding box center [511, 345] width 74 height 51
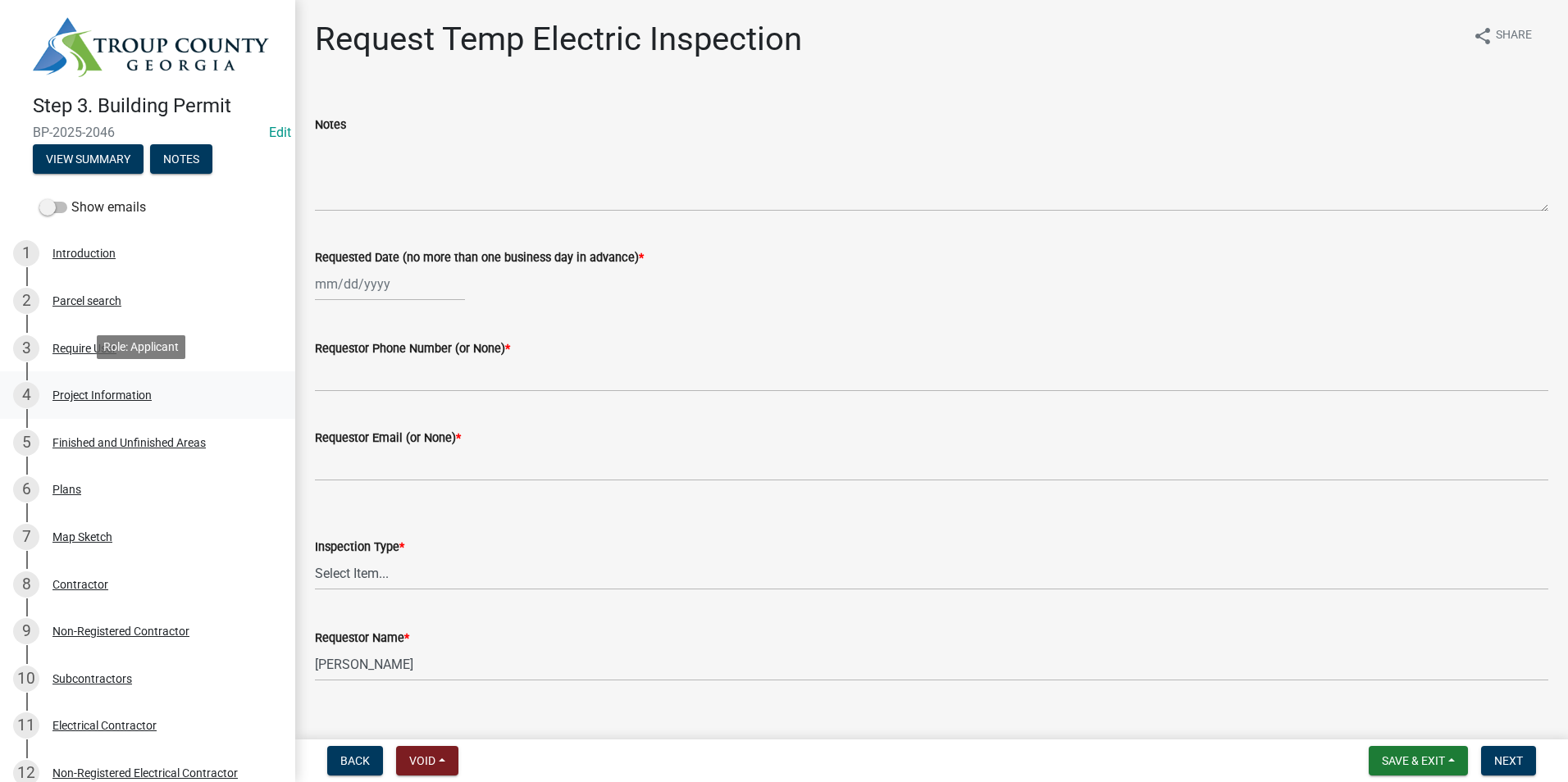
click at [145, 392] on div "Project Information" at bounding box center [101, 394] width 99 height 11
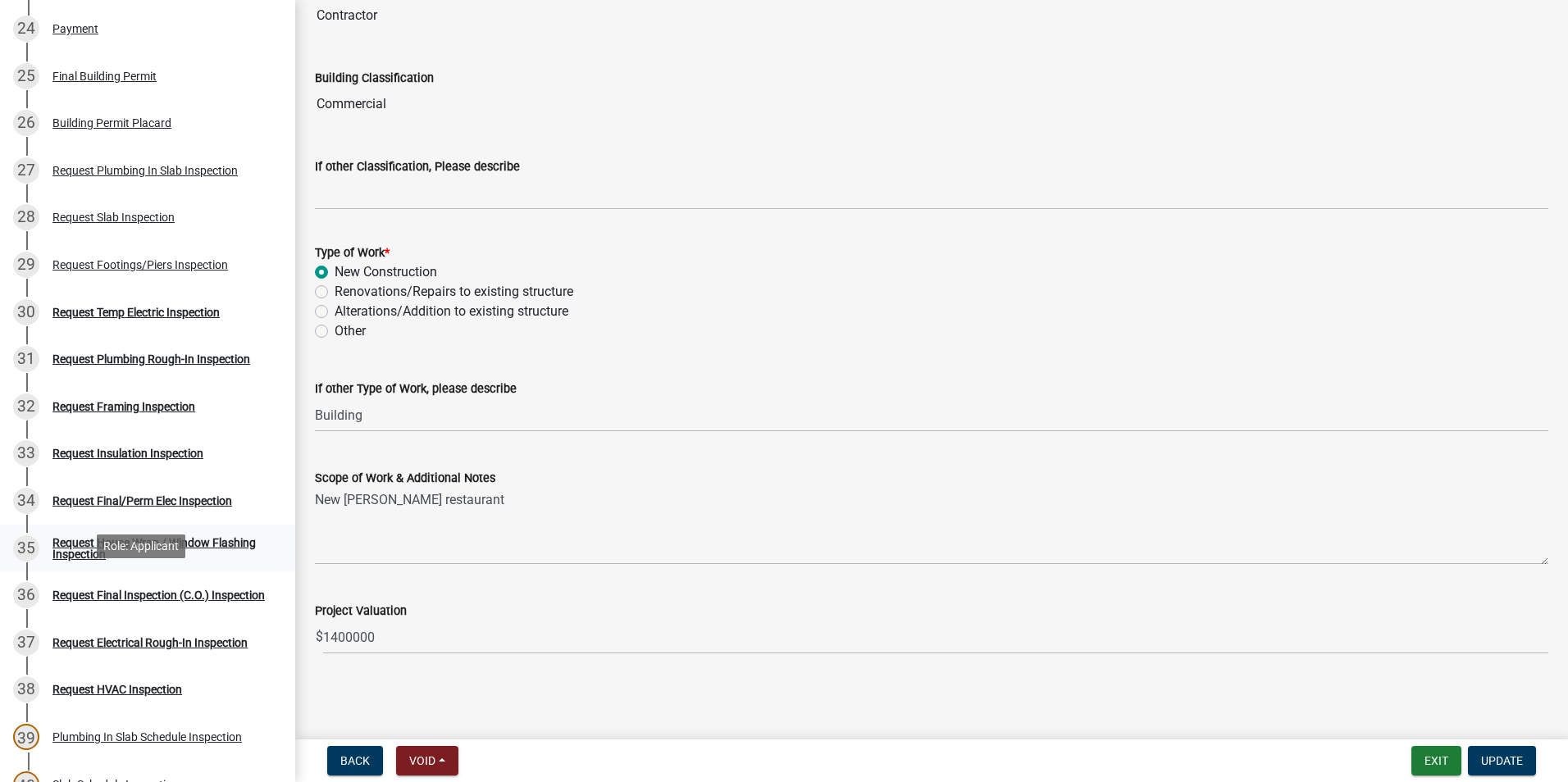
scroll to position [1311, 0]
click at [146, 309] on div "Request Temp Electric Inspection" at bounding box center [136, 311] width 168 height 11
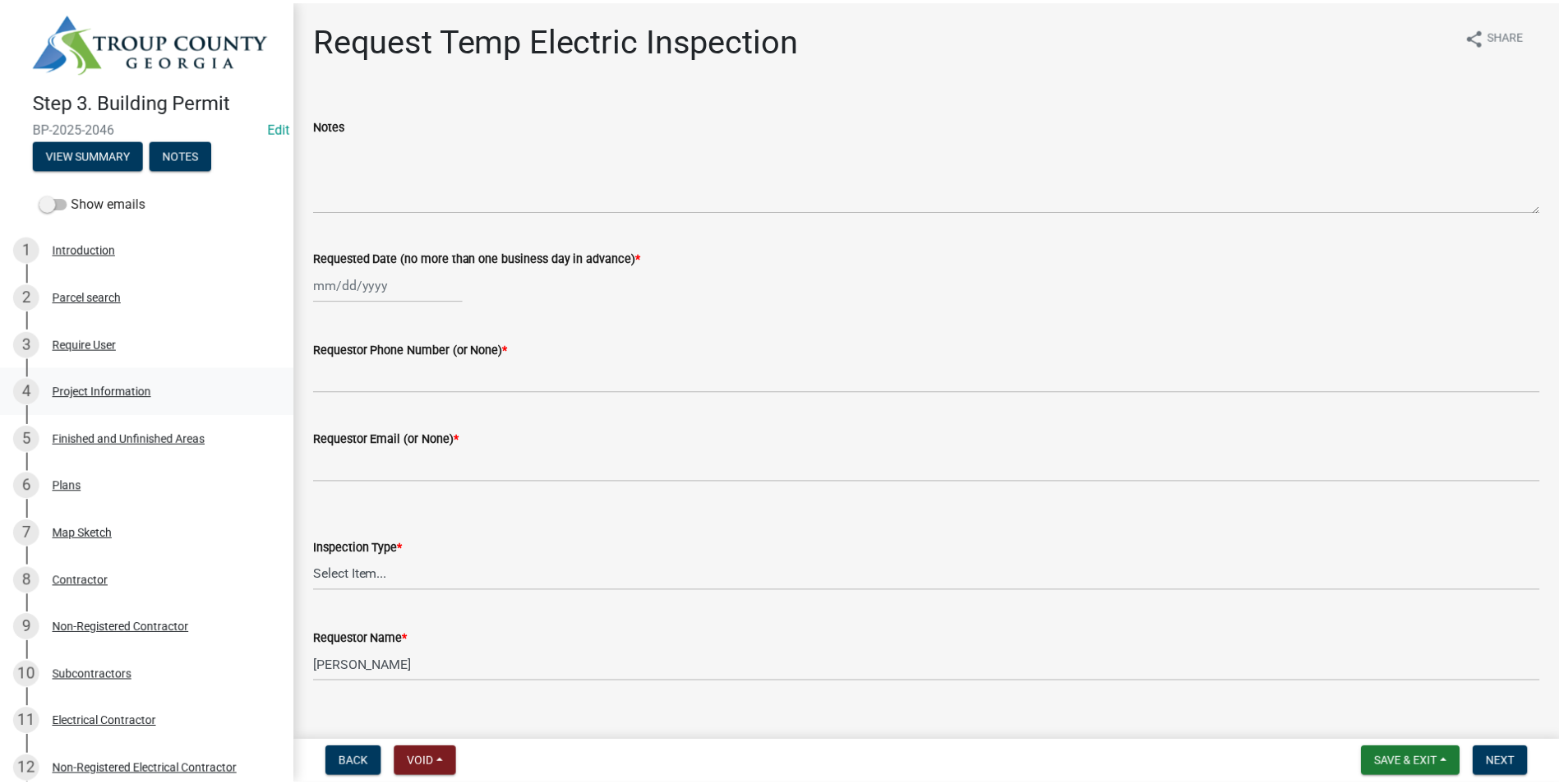
scroll to position [0, 0]
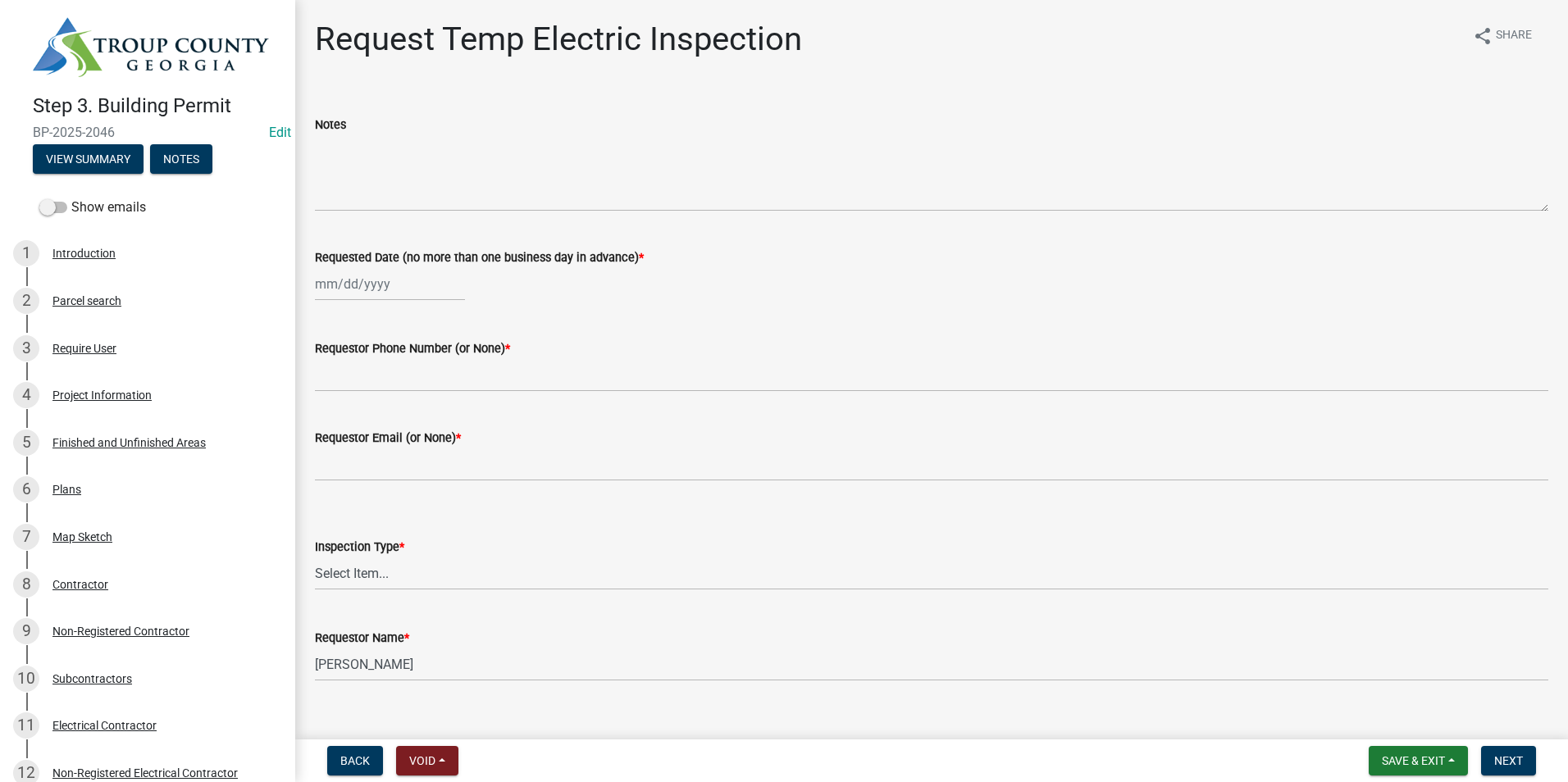
select select "8"
select select "2025"
click at [364, 292] on div "[PERSON_NAME] Feb Mar Apr [PERSON_NAME][DATE] Oct Nov [DATE] 1526 1527 1528 152…" at bounding box center [389, 284] width 150 height 34
click at [437, 445] on div "22" at bounding box center [436, 449] width 27 height 27
type input "[DATE]"
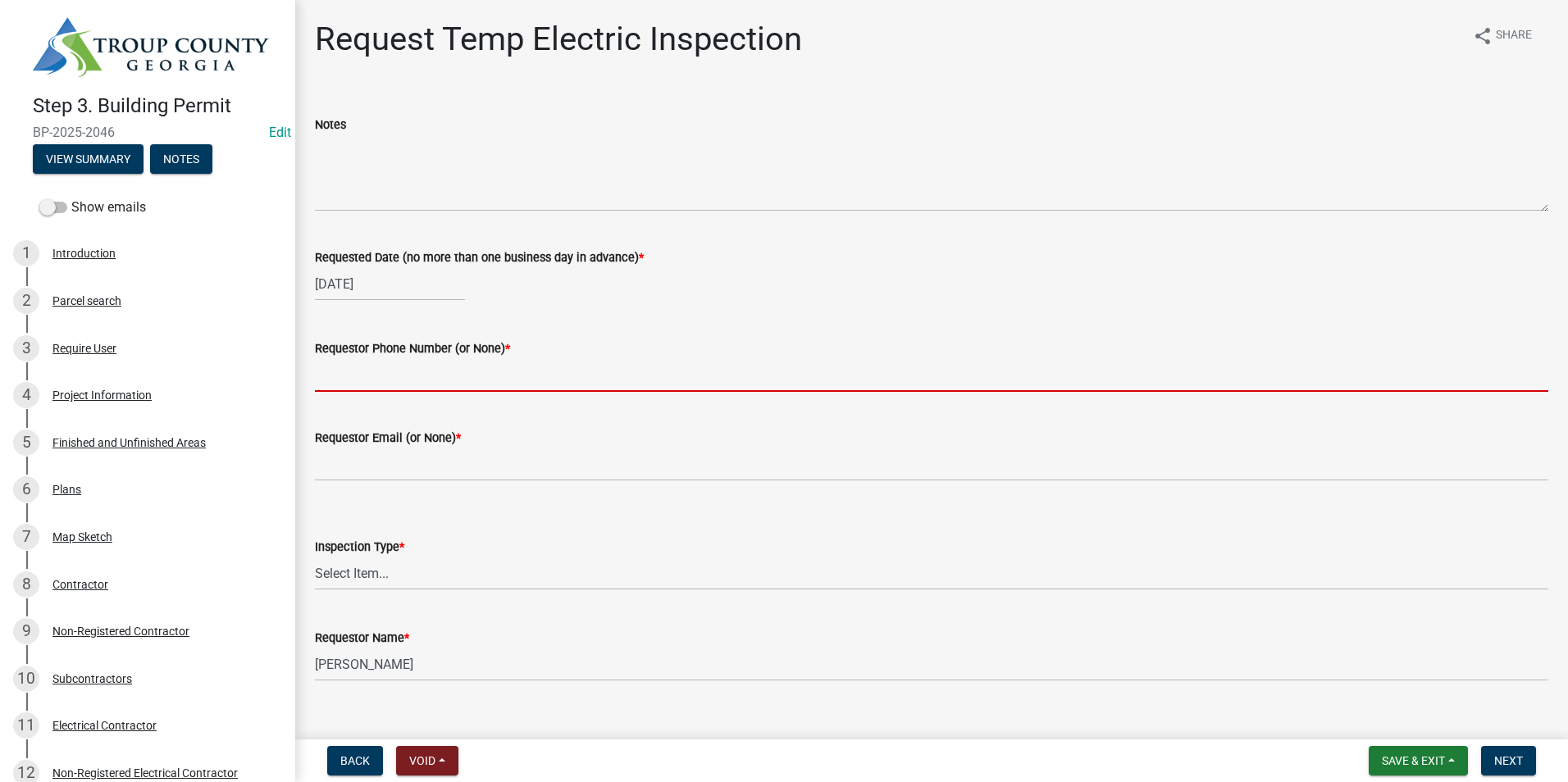
click at [418, 390] on input "Requestor Phone Number (or None) *" at bounding box center [931, 375] width 1234 height 34
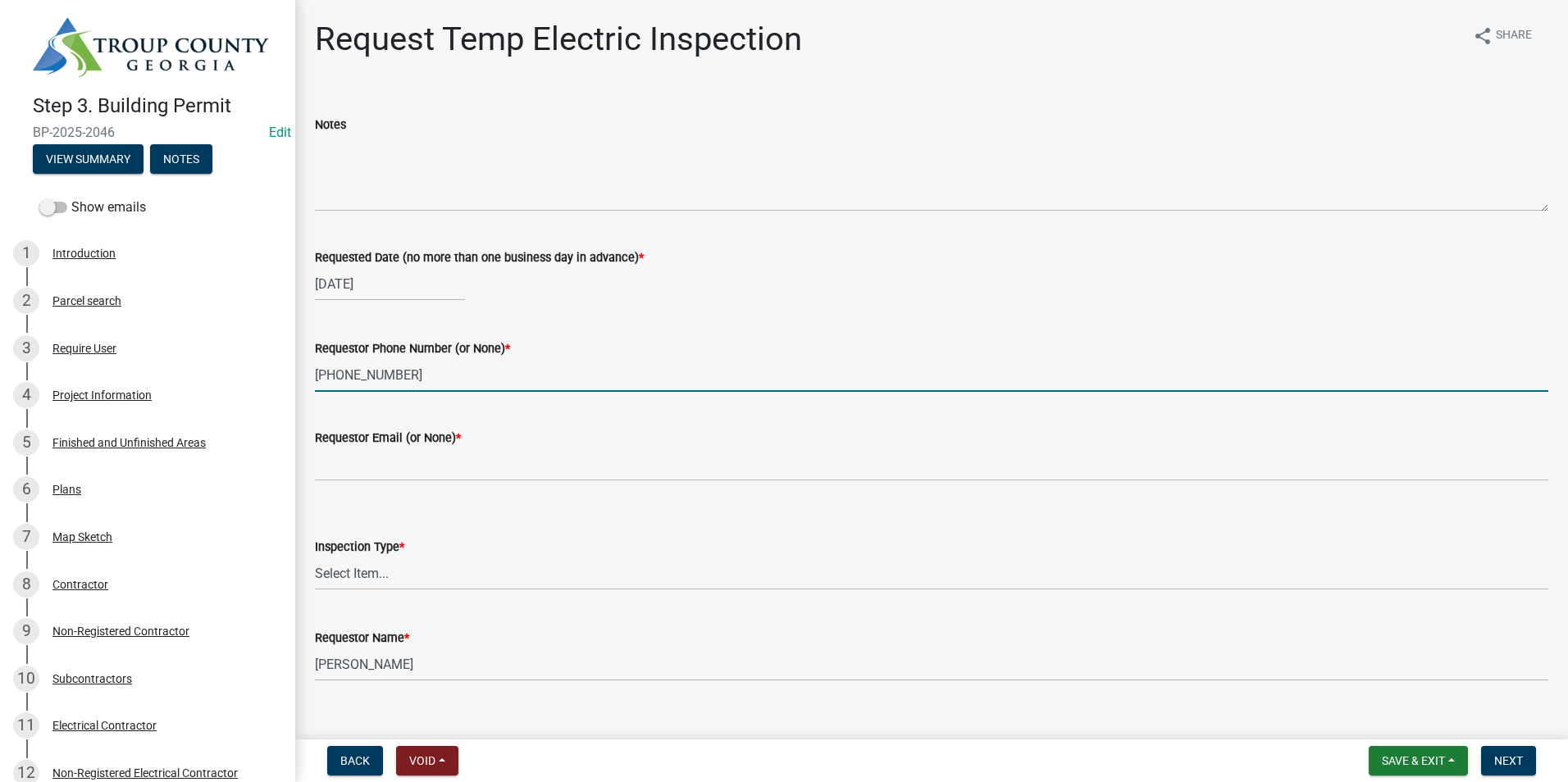
type input "[PHONE_NUMBER]"
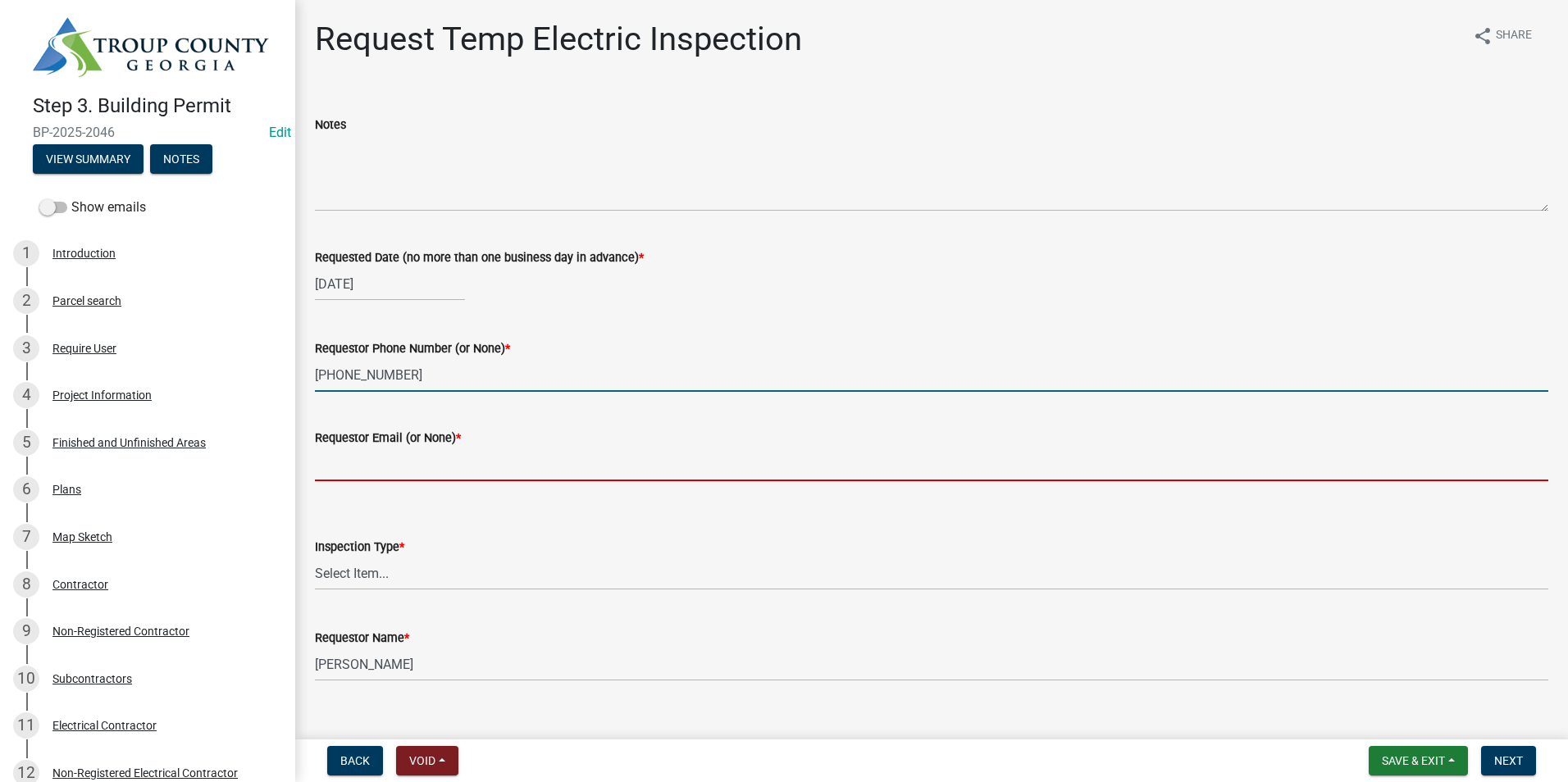
click at [395, 473] on input "Requestor Email (or None) *" at bounding box center [931, 464] width 1234 height 34
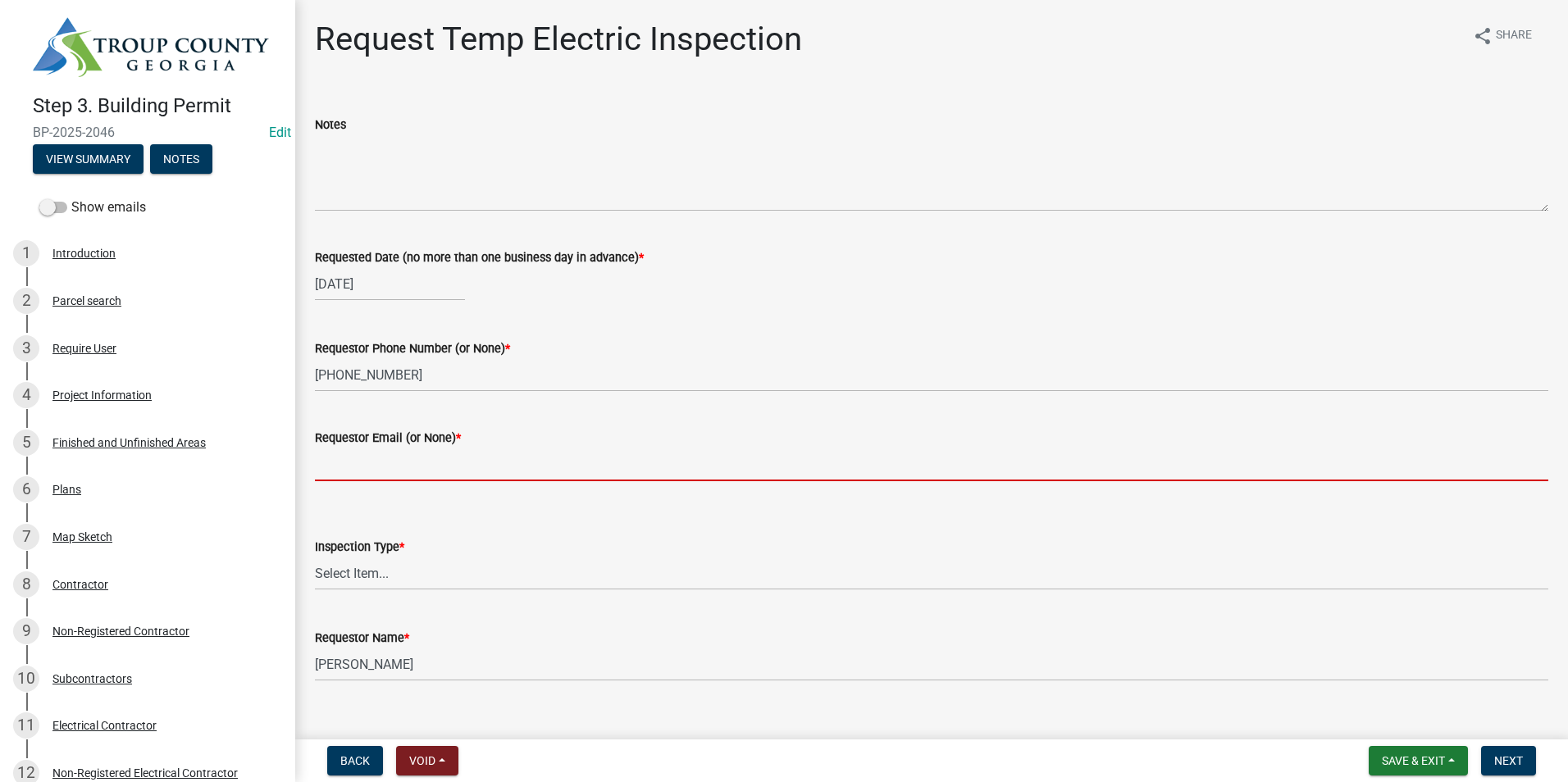
type input "None"
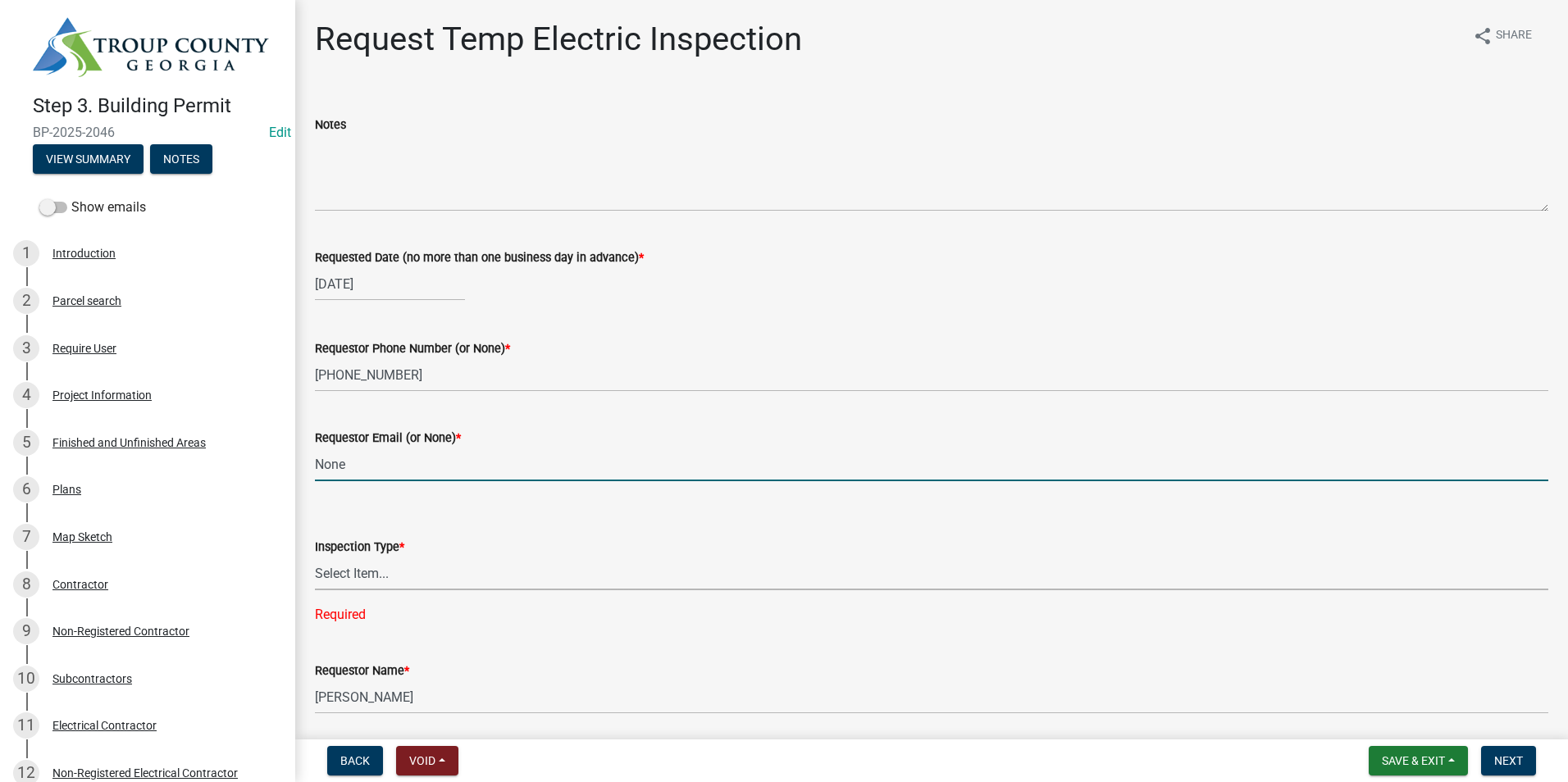
click at [372, 581] on select "Select Item... Temporary Electric Pole" at bounding box center [931, 573] width 1234 height 34
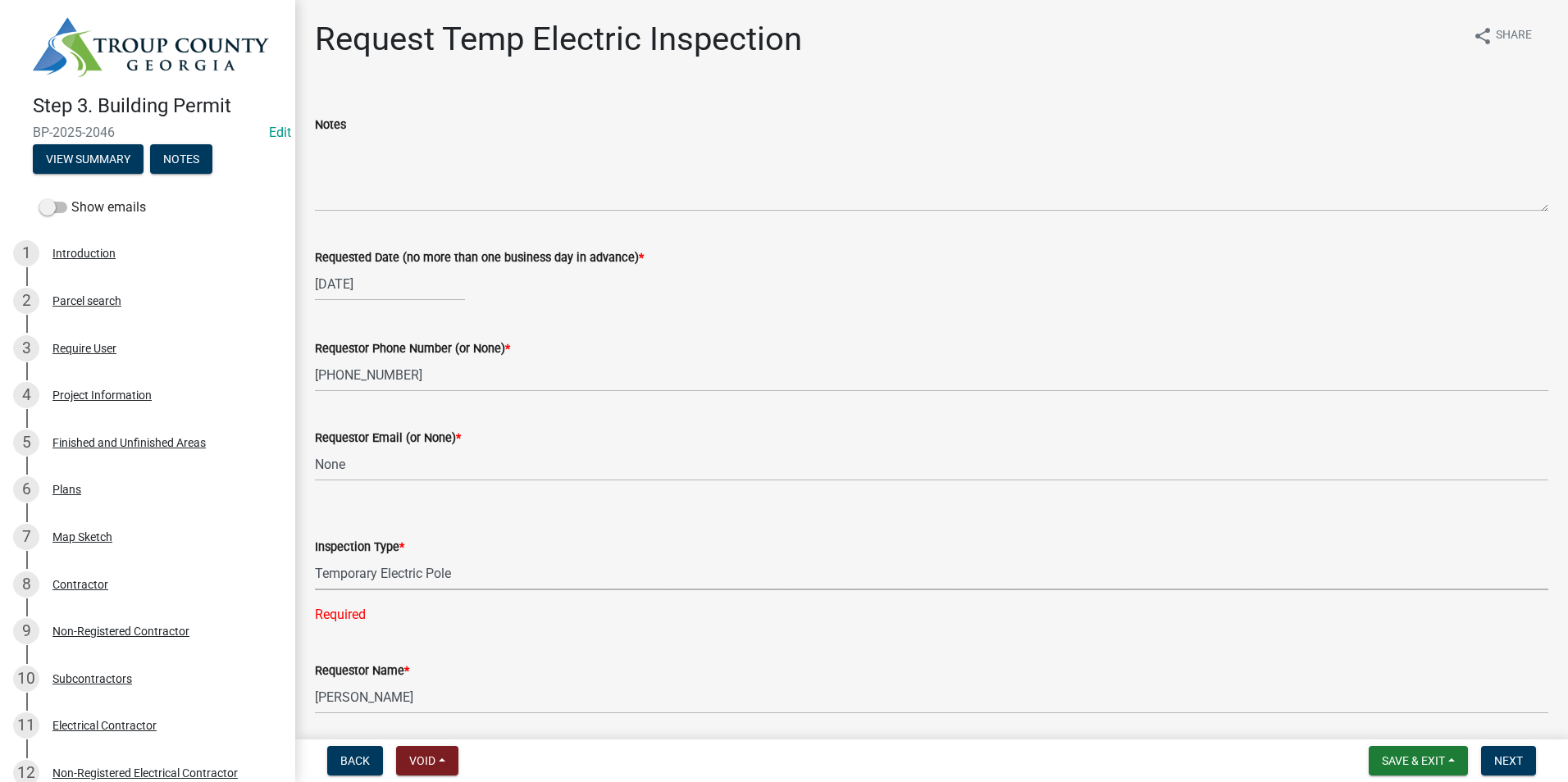
click at [315, 557] on select "Select Item... Temporary Electric Pole" at bounding box center [931, 573] width 1234 height 34
select select "37a94e4e-3e0f-49c8-a229-36fda2f22dd2"
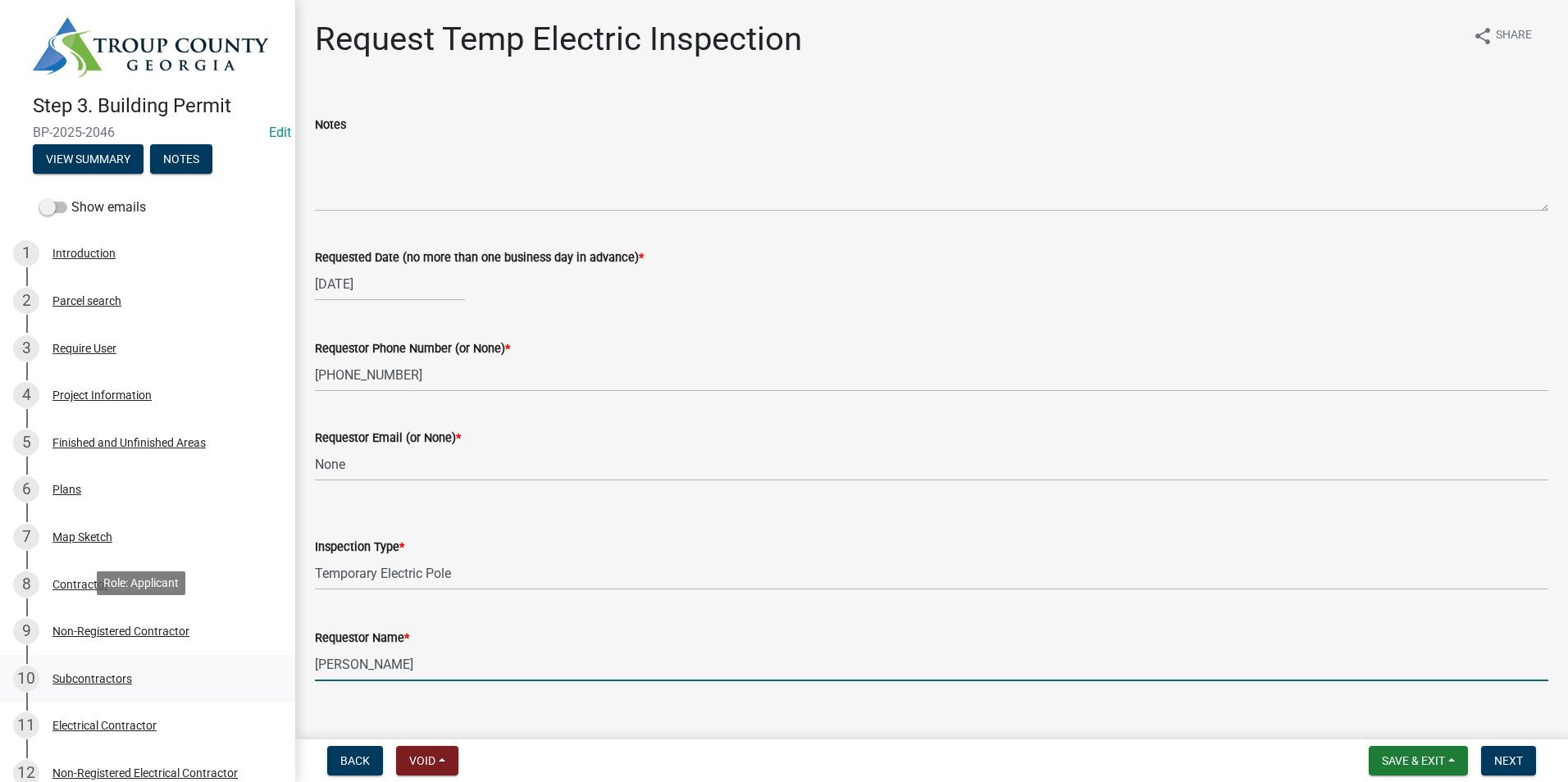
drag, startPoint x: 425, startPoint y: 663, endPoint x: 207, endPoint y: 656, distance: 218.1
click at [206, 655] on div "Step 3. Building Permit BP-2025-2046 Edit View Summary Notes Show emails 1 Intr…" at bounding box center [784, 391] width 1568 height 782
type input "[PERSON_NAME]"
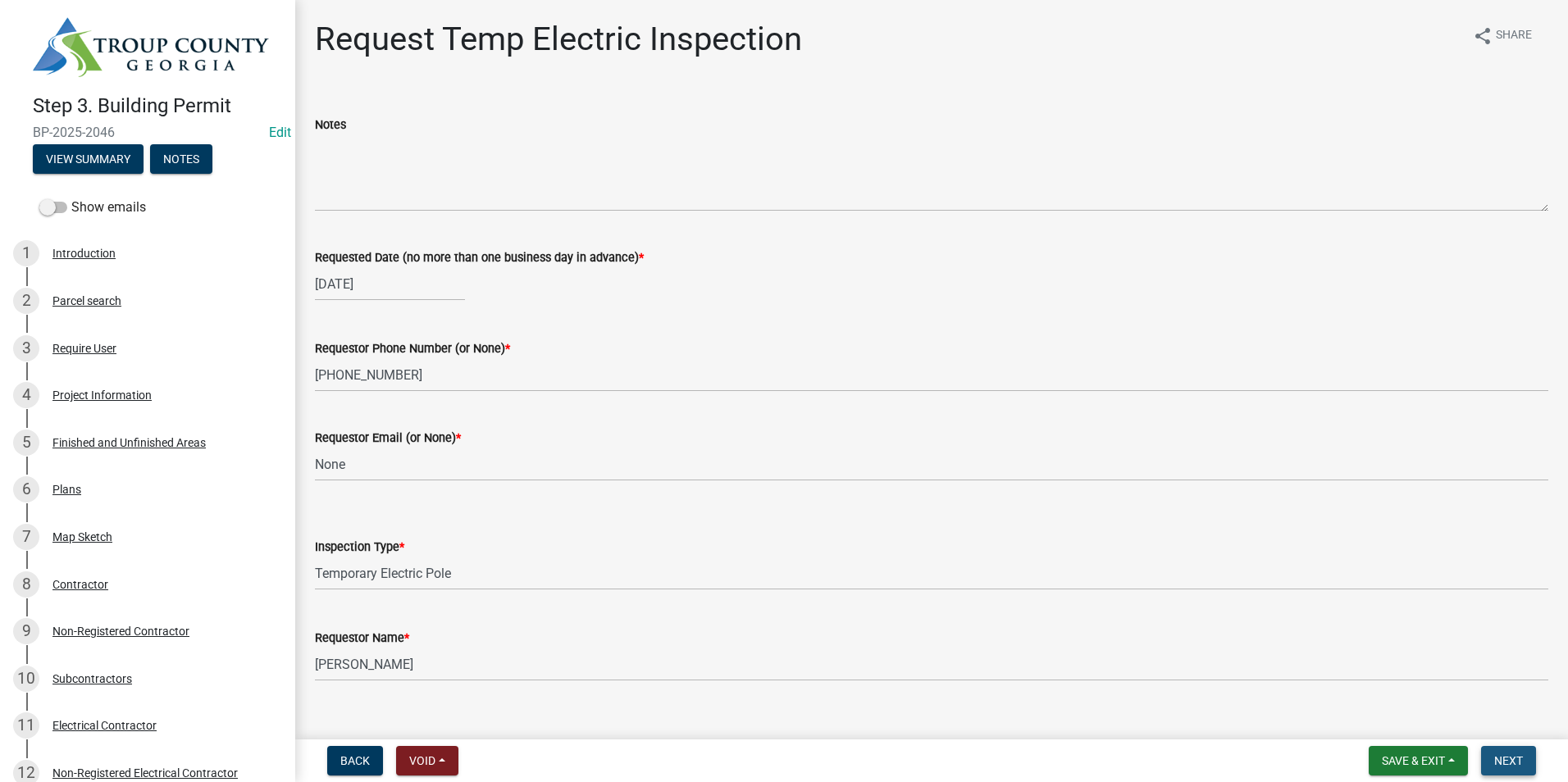
click at [1525, 765] on button "Next" at bounding box center [1509, 761] width 55 height 29
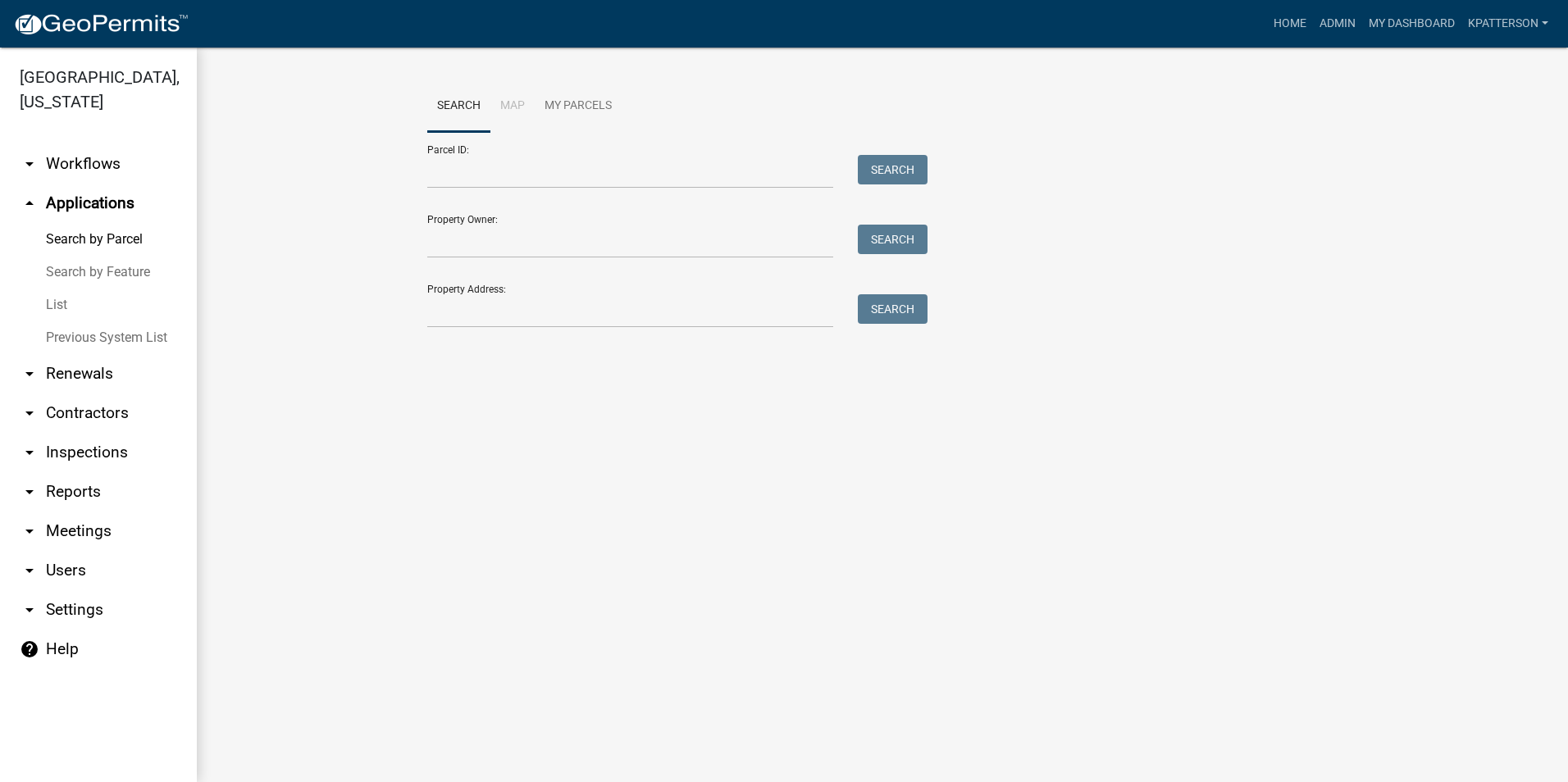
click at [81, 472] on link "arrow_drop_down Reports" at bounding box center [98, 492] width 197 height 40
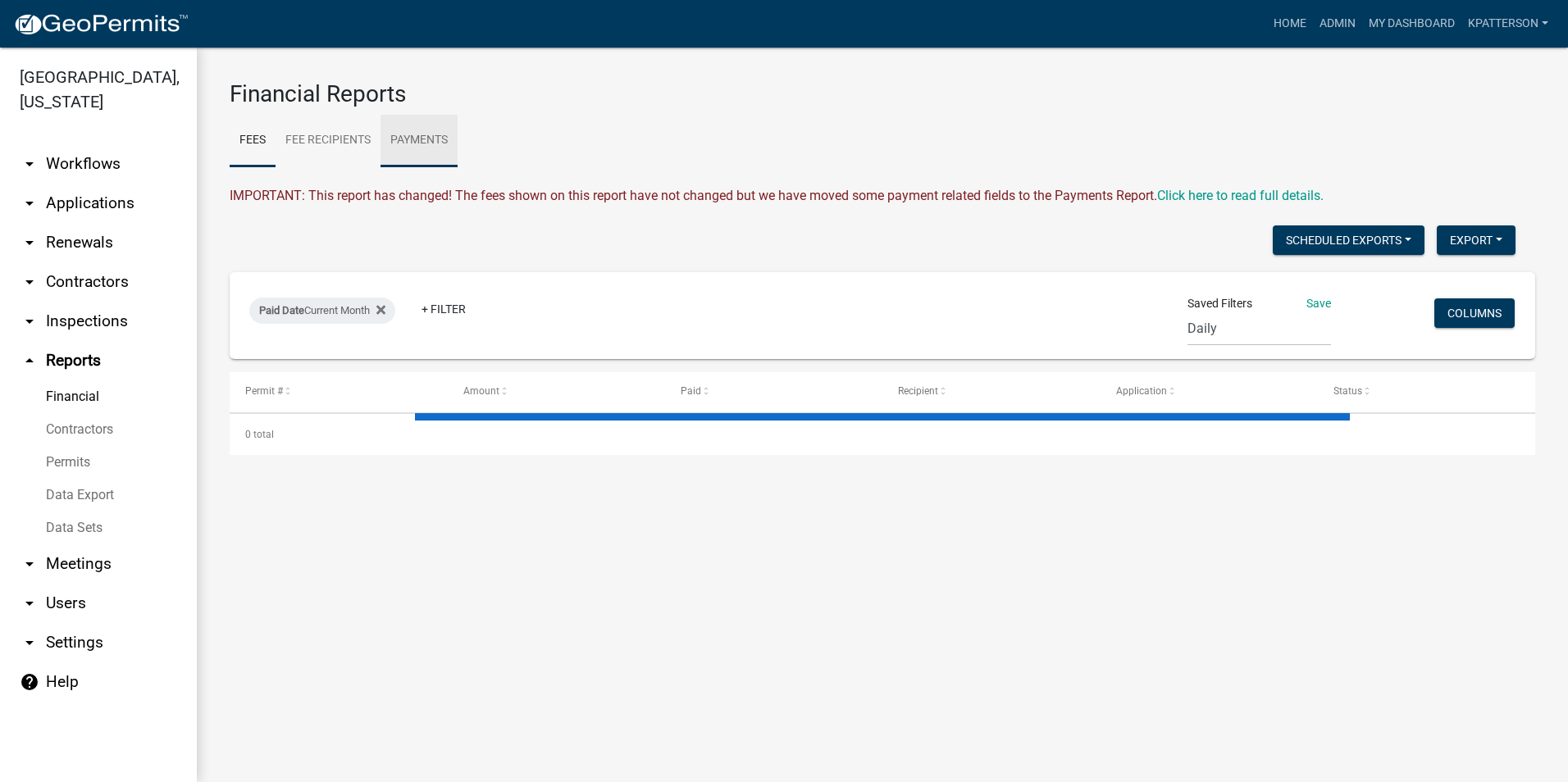
click at [427, 140] on link "Payments" at bounding box center [420, 141] width 77 height 52
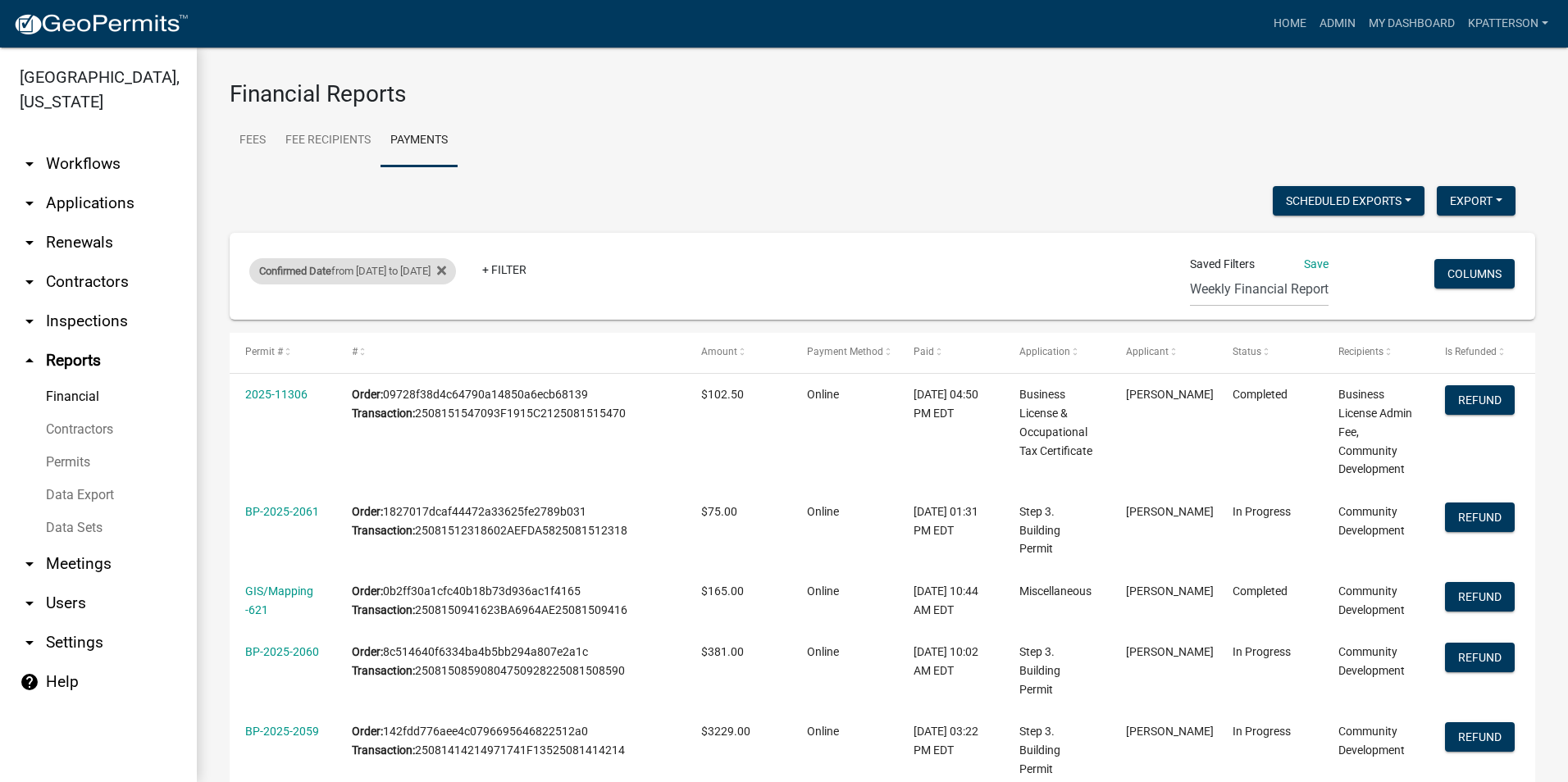
click at [397, 273] on div "Confirmed Date from [DATE] to [DATE]" at bounding box center [352, 271] width 206 height 27
select select "custom"
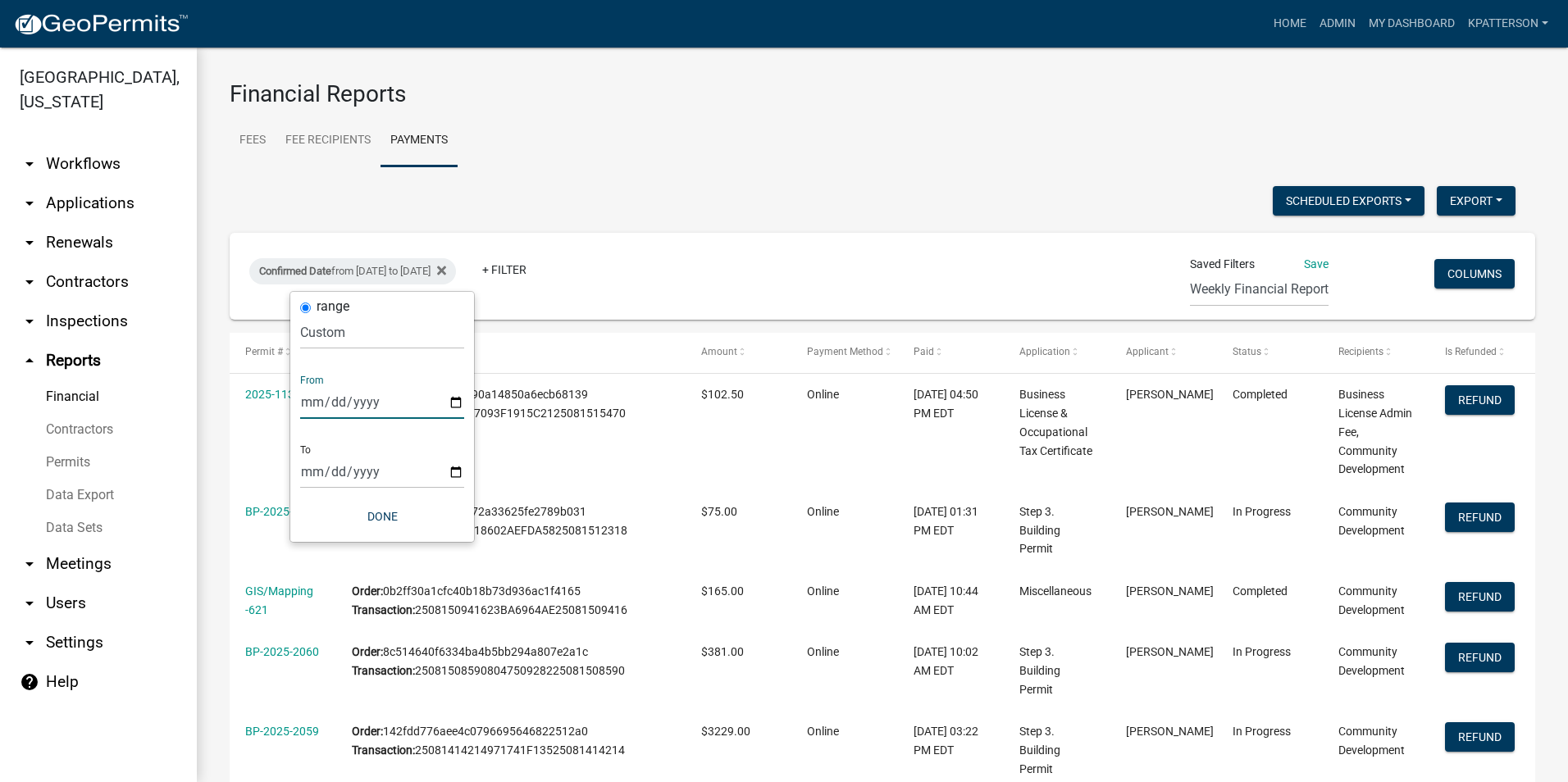
click at [456, 400] on input "[DATE]" at bounding box center [382, 401] width 164 height 34
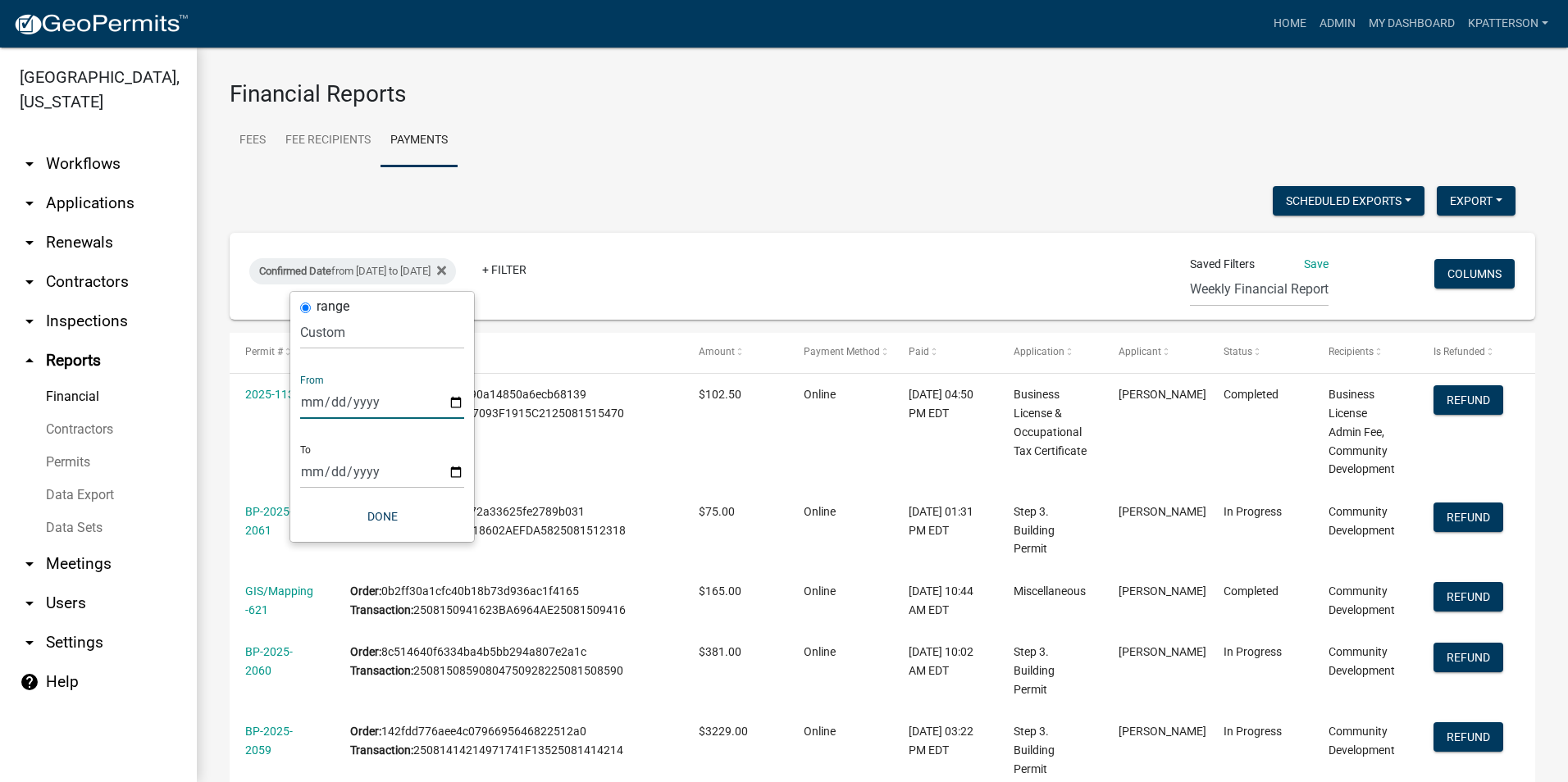
type input "[DATE]"
click at [455, 473] on input "[DATE]" at bounding box center [382, 471] width 164 height 34
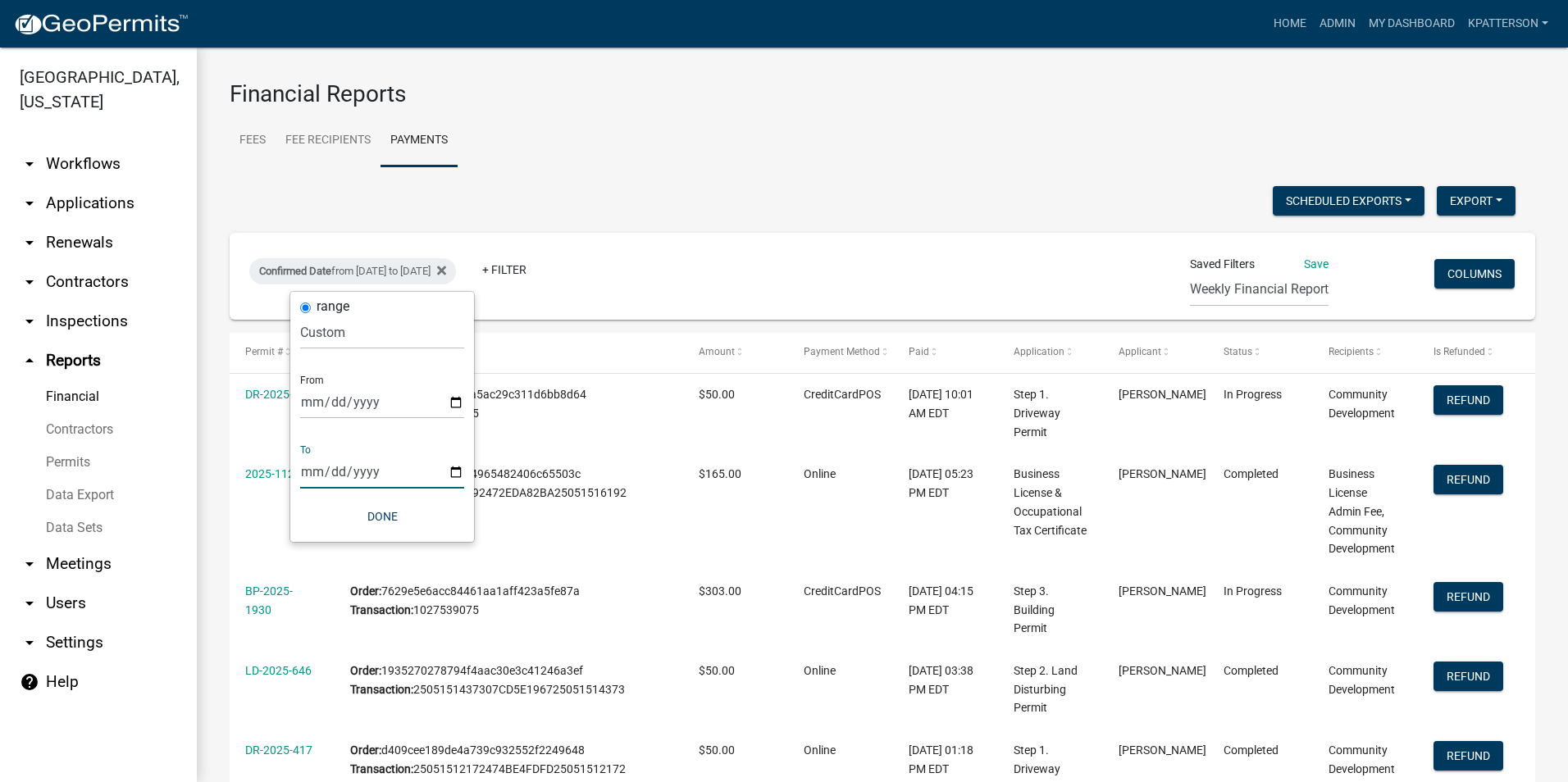
type input "[DATE]"
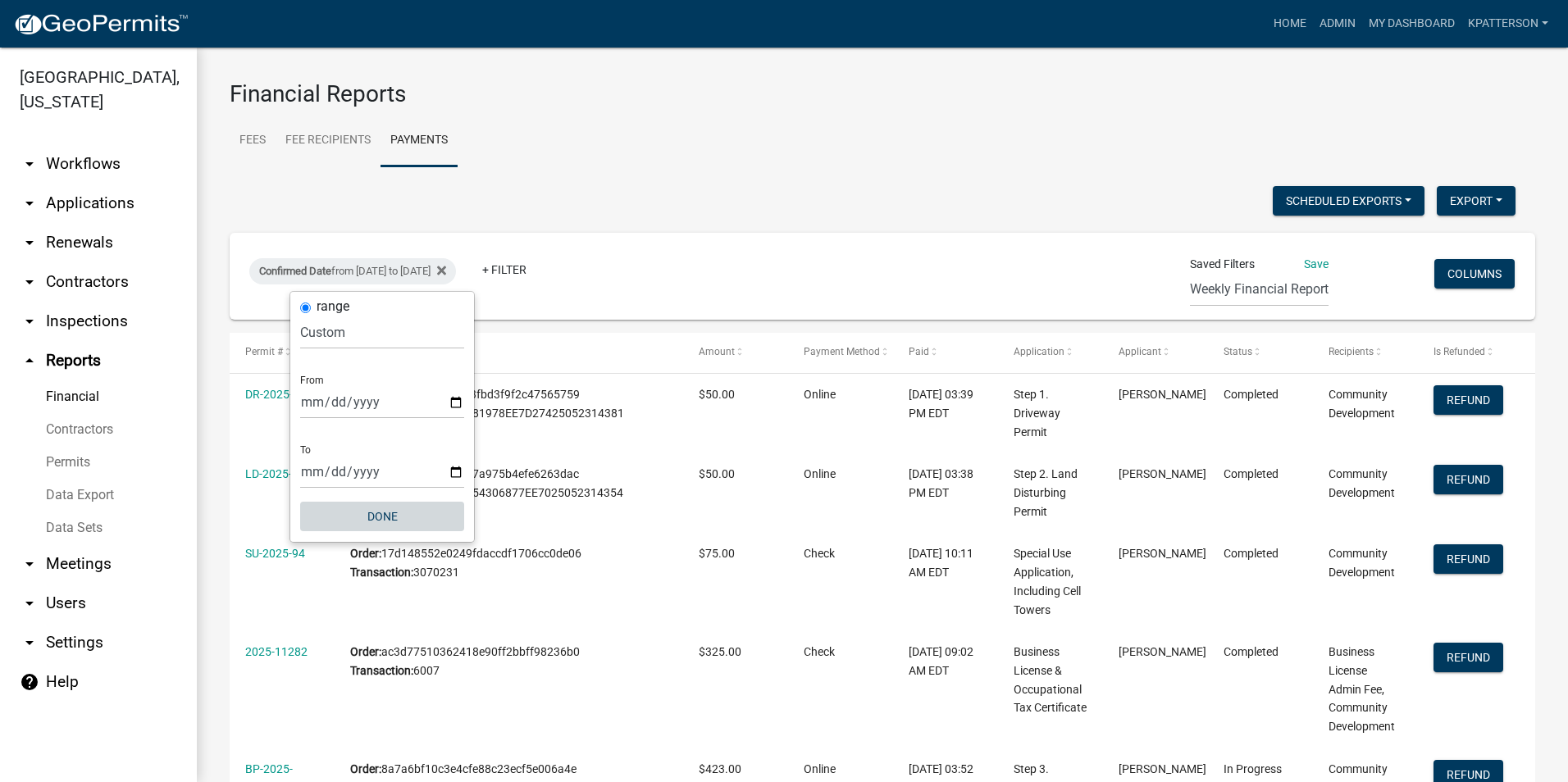
click at [371, 521] on button "Done" at bounding box center [382, 516] width 164 height 29
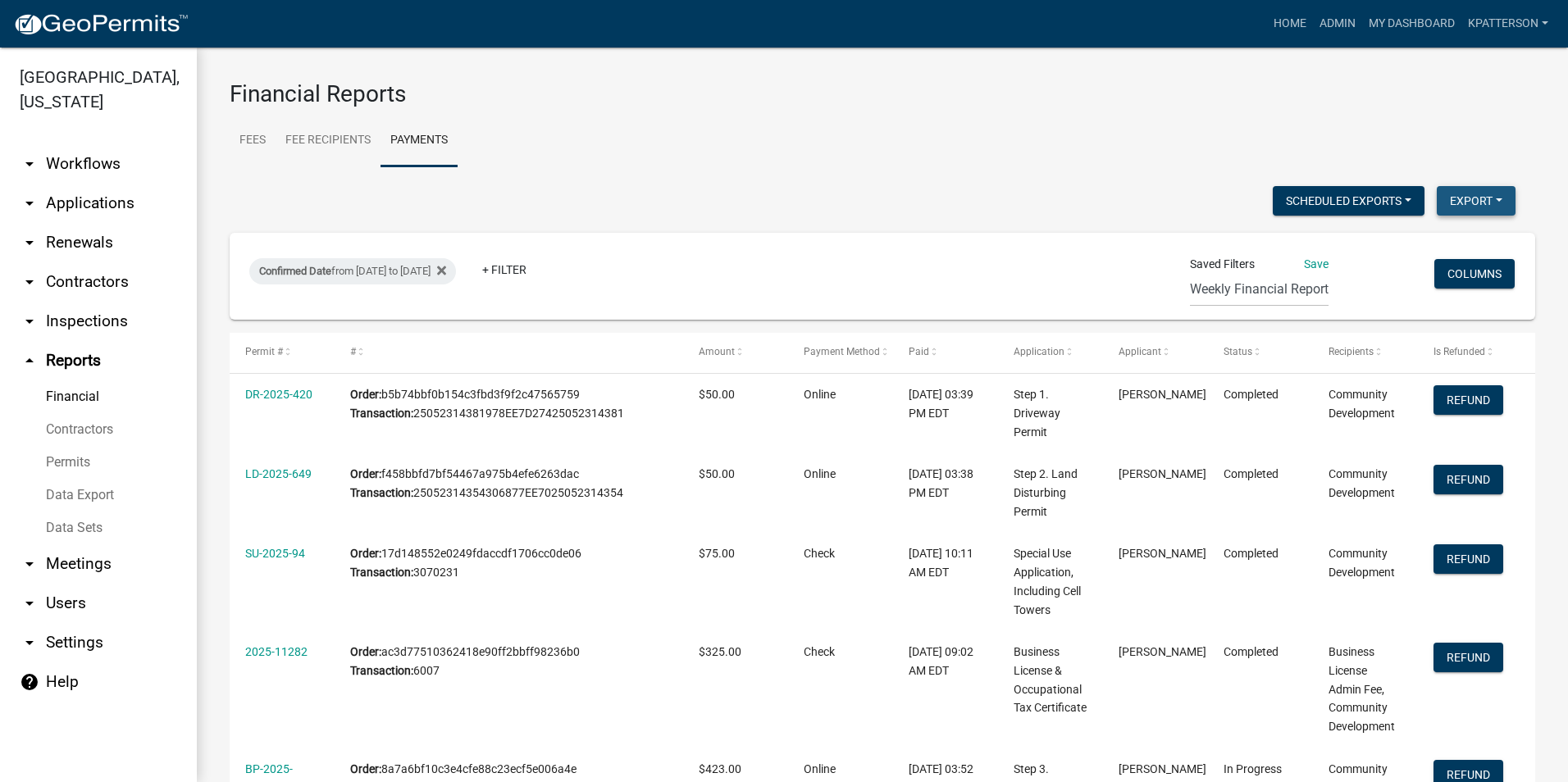
click at [1466, 202] on button "Export" at bounding box center [1476, 201] width 79 height 29
click at [1430, 245] on button "Excel Format (.xlsx)" at bounding box center [1438, 243] width 153 height 40
click at [75, 223] on link "arrow_drop_down Renewals" at bounding box center [98, 242] width 197 height 40
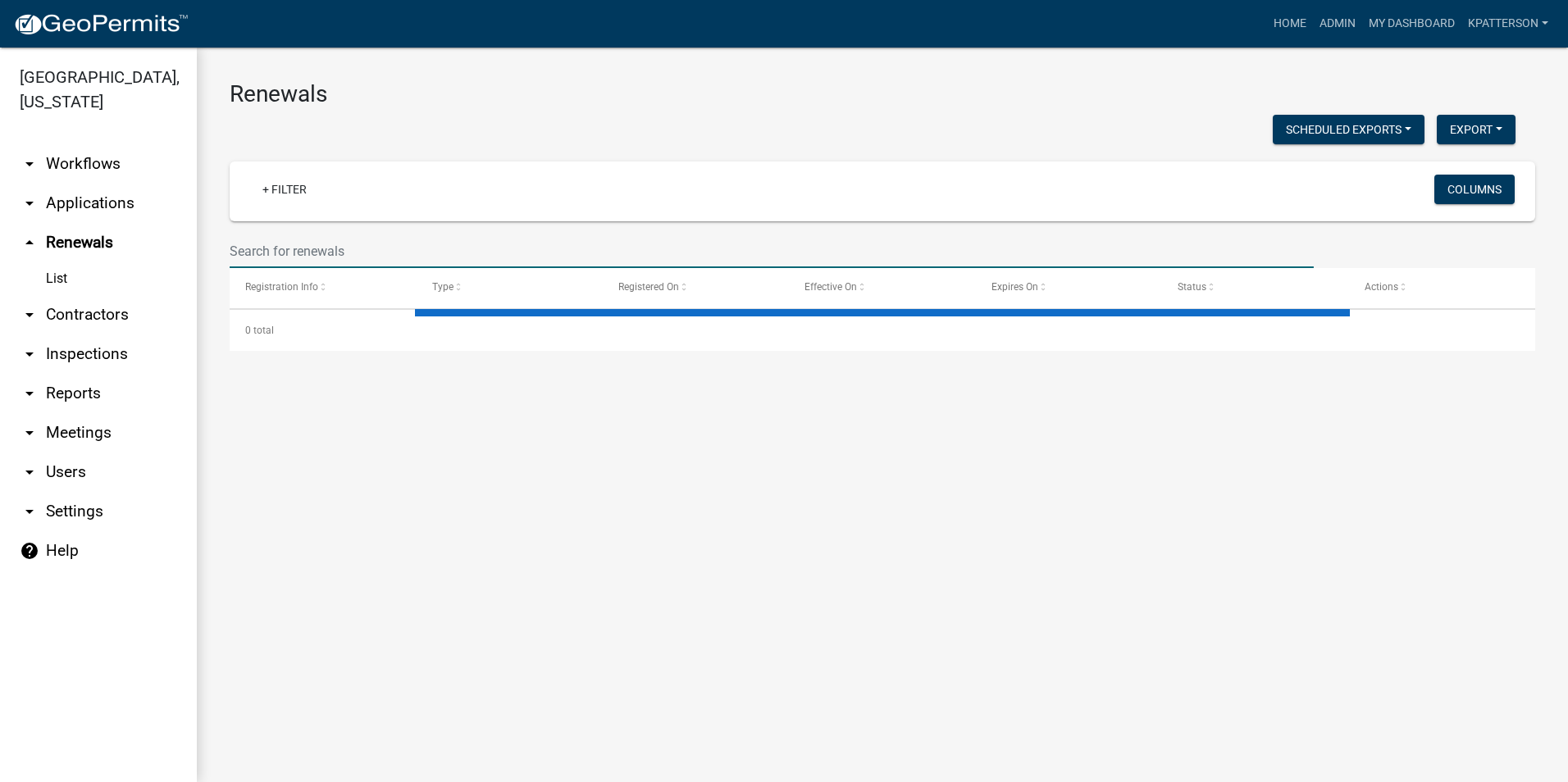
click at [272, 247] on input "text" at bounding box center [771, 251] width 1084 height 34
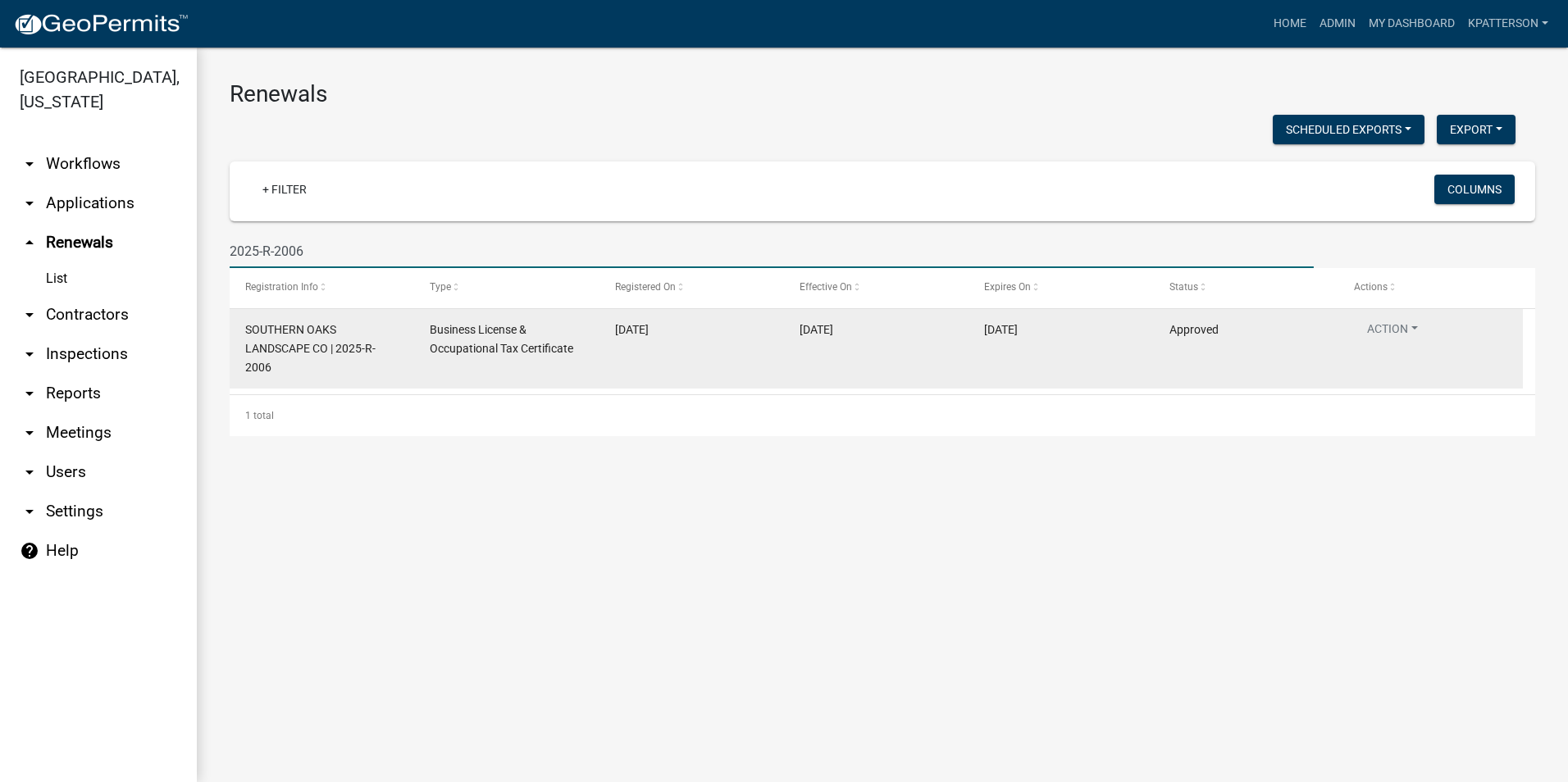
type input "2025-R-2006"
click at [1397, 319] on datatable-body-cell "Action View Details View Application Renew Delete Disable Enable" at bounding box center [1430, 349] width 185 height 80
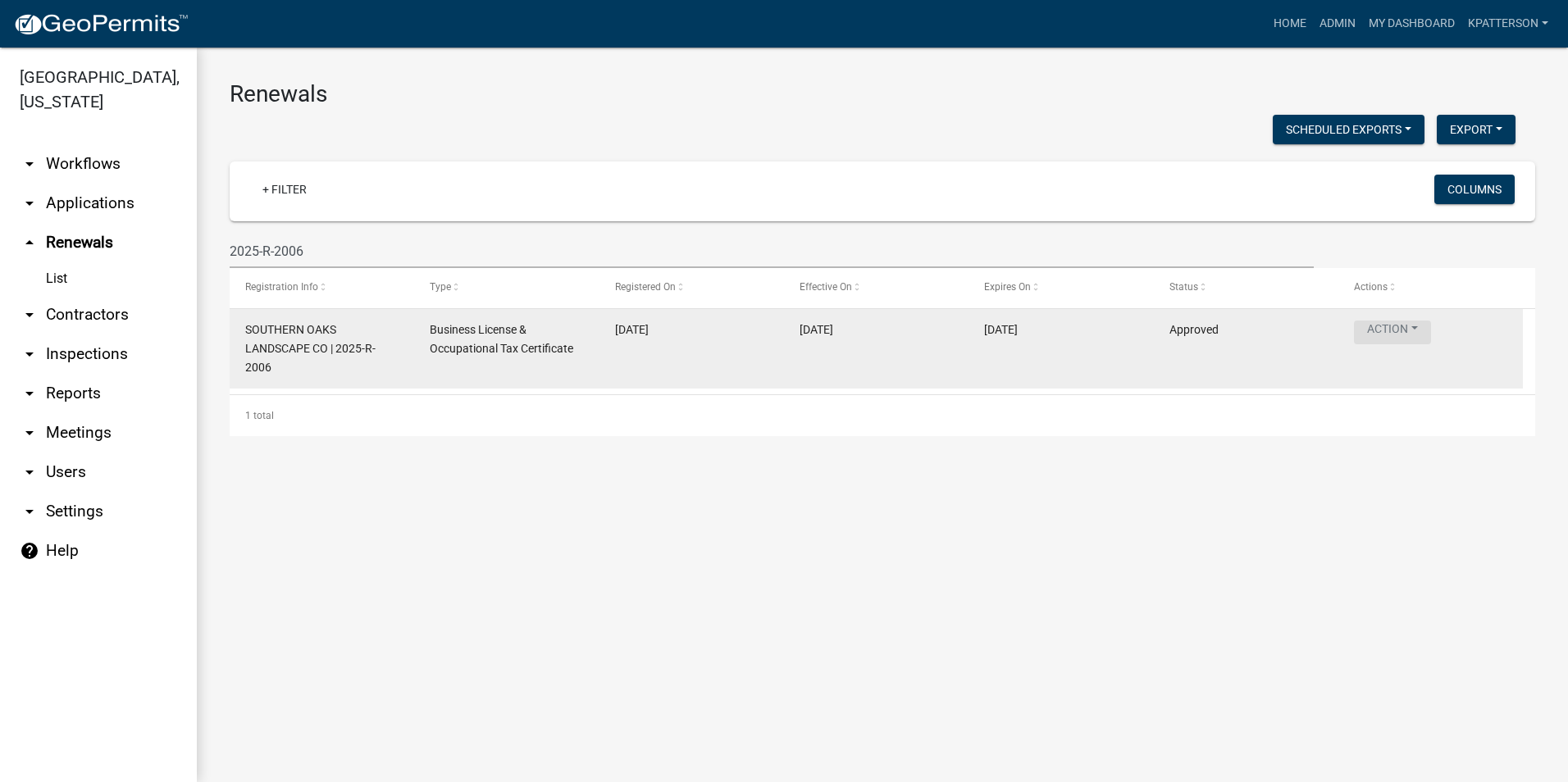
click at [1395, 331] on button "Action" at bounding box center [1393, 333] width 77 height 24
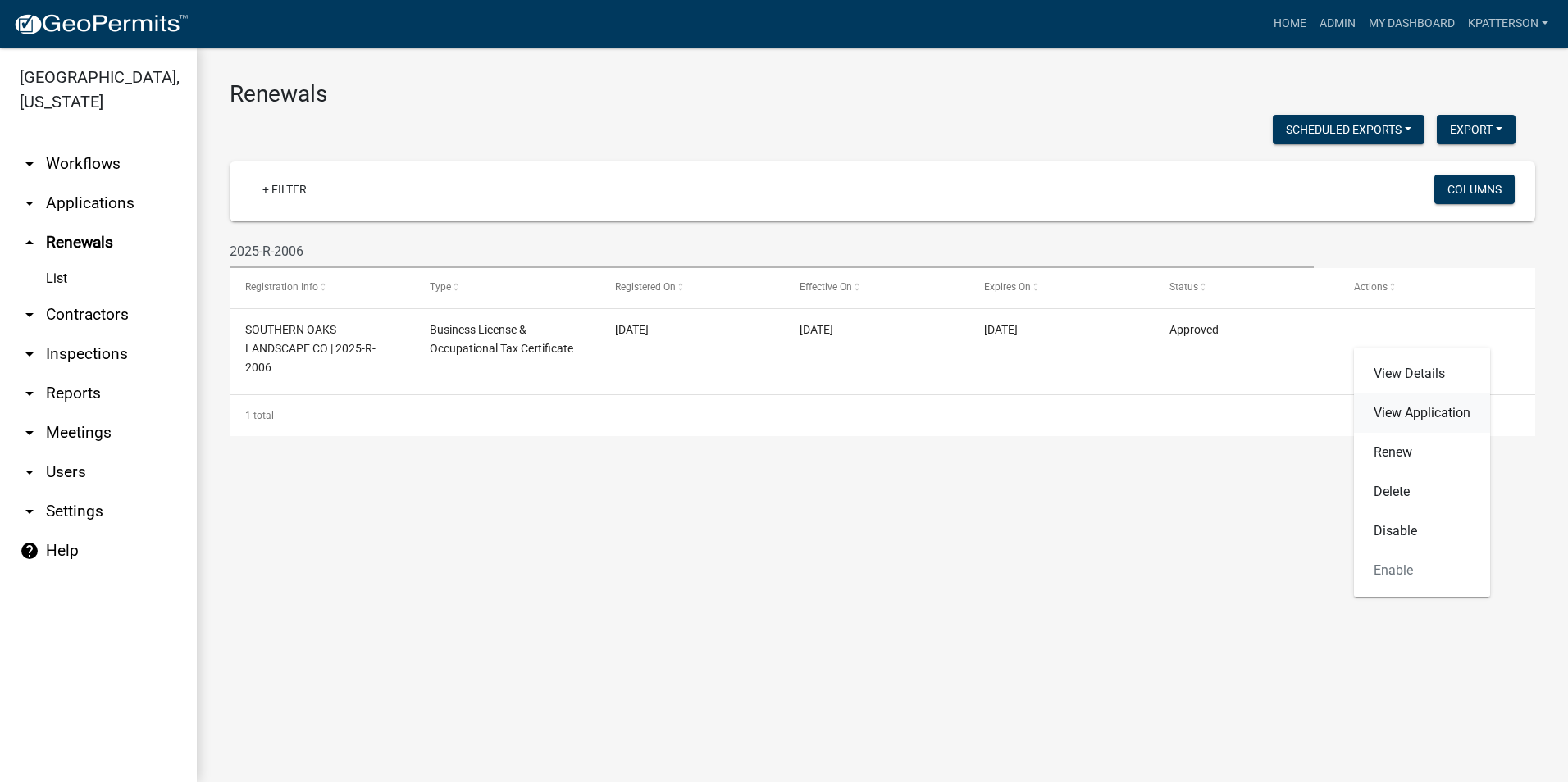
click at [1387, 402] on link "View Application" at bounding box center [1422, 413] width 136 height 40
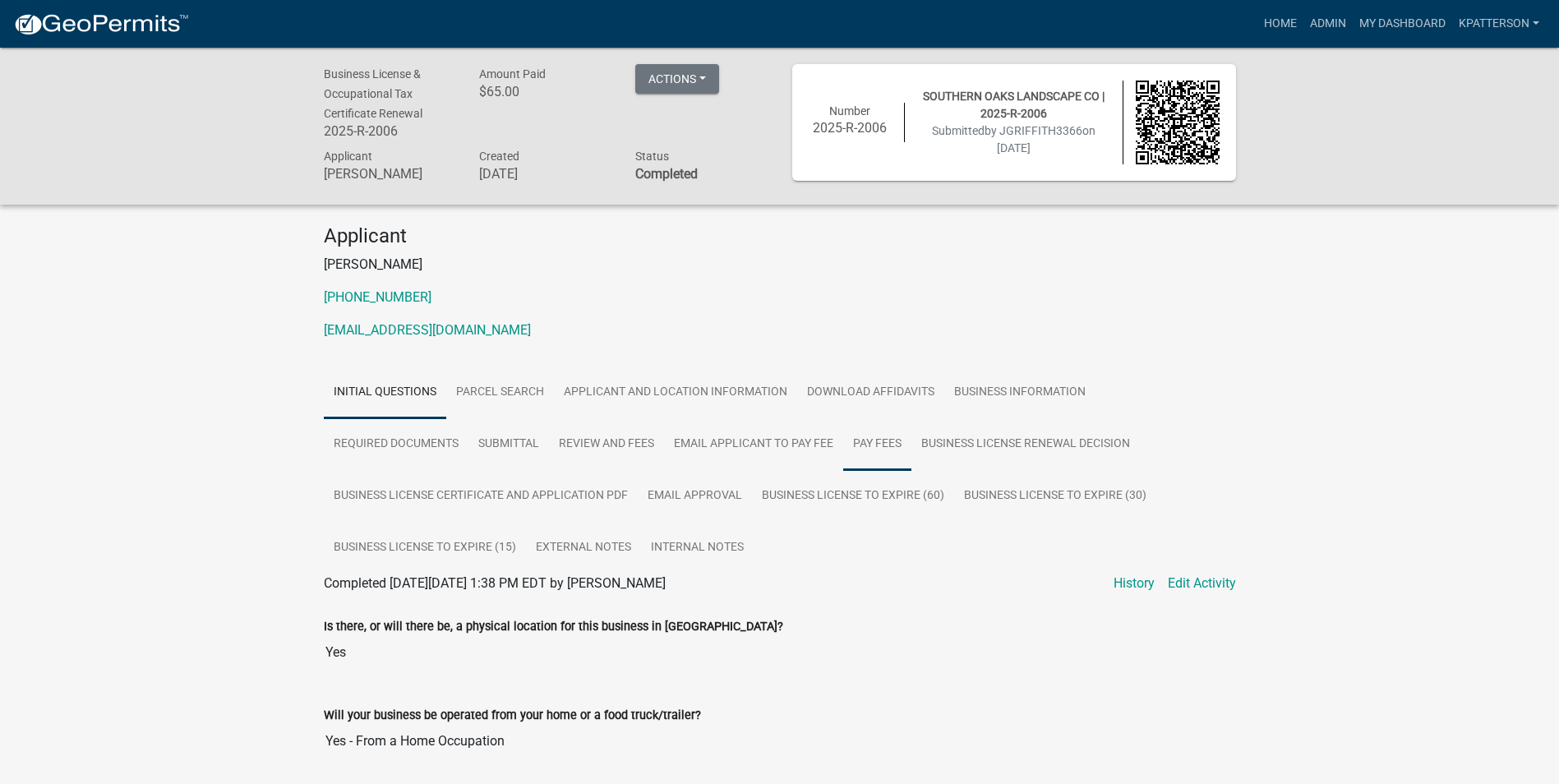
click at [895, 443] on link "Pay Fees" at bounding box center [877, 444] width 68 height 53
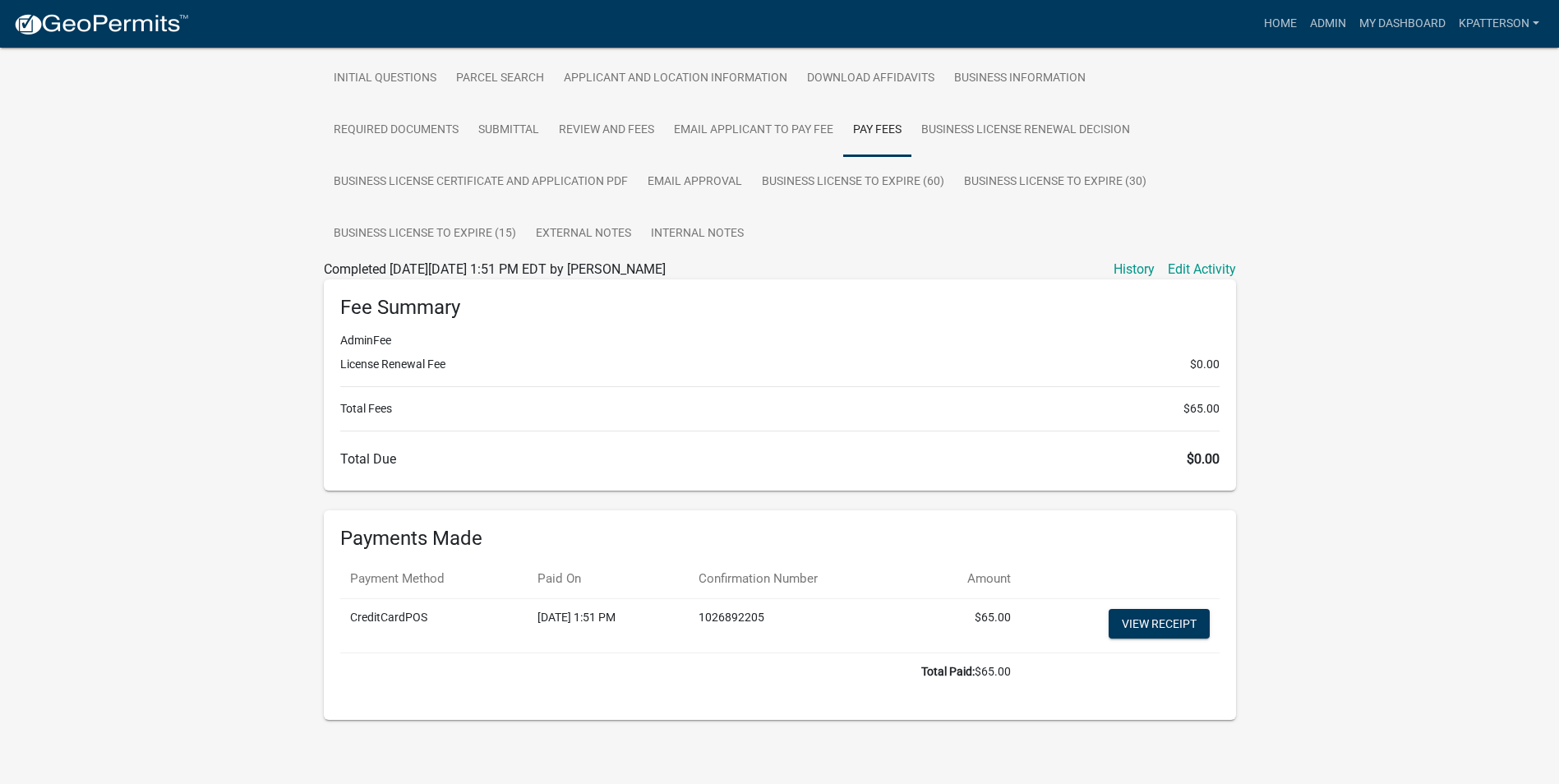
scroll to position [319, 0]
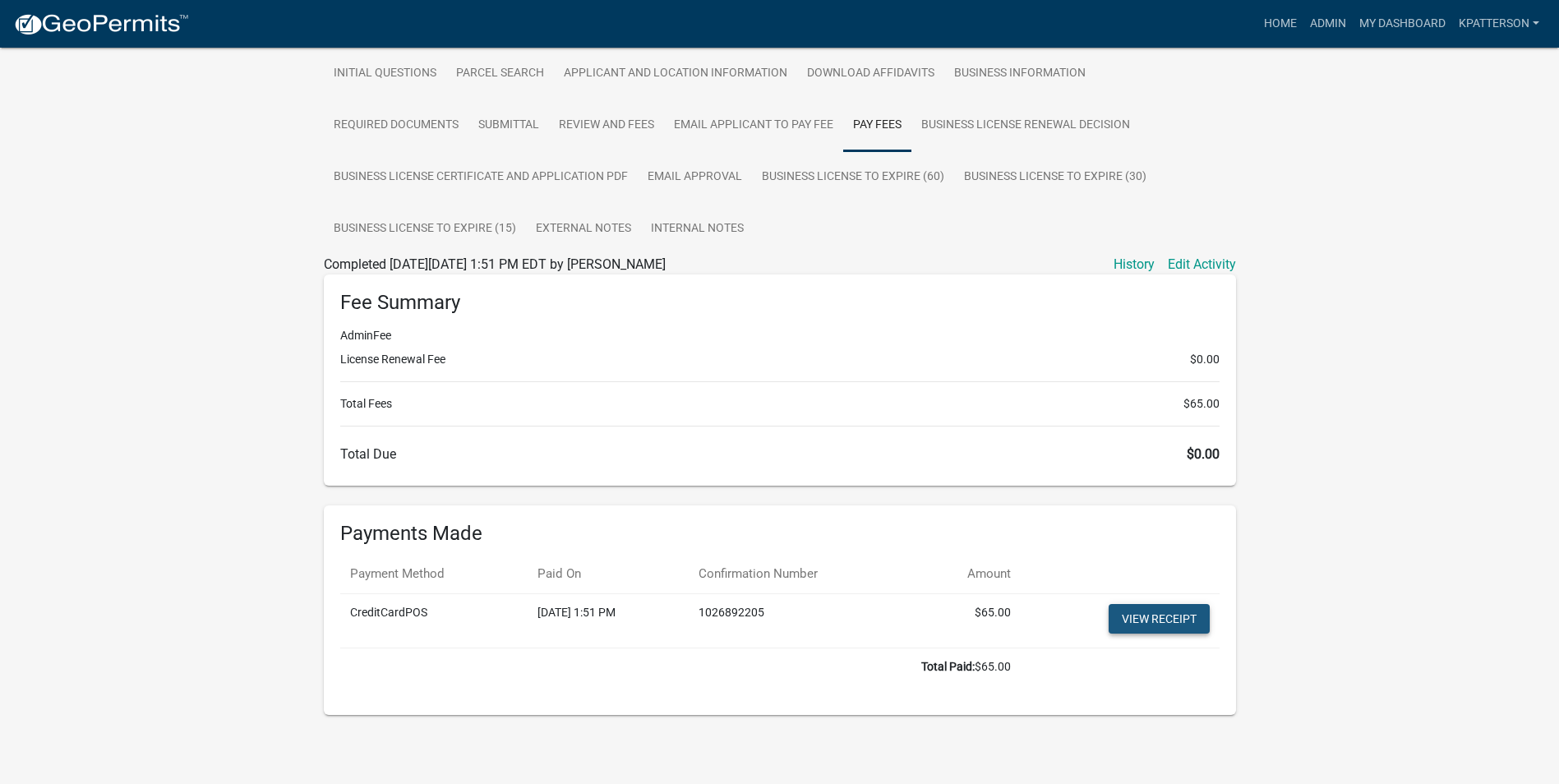
click at [1143, 615] on link "View receipt" at bounding box center [1159, 619] width 101 height 29
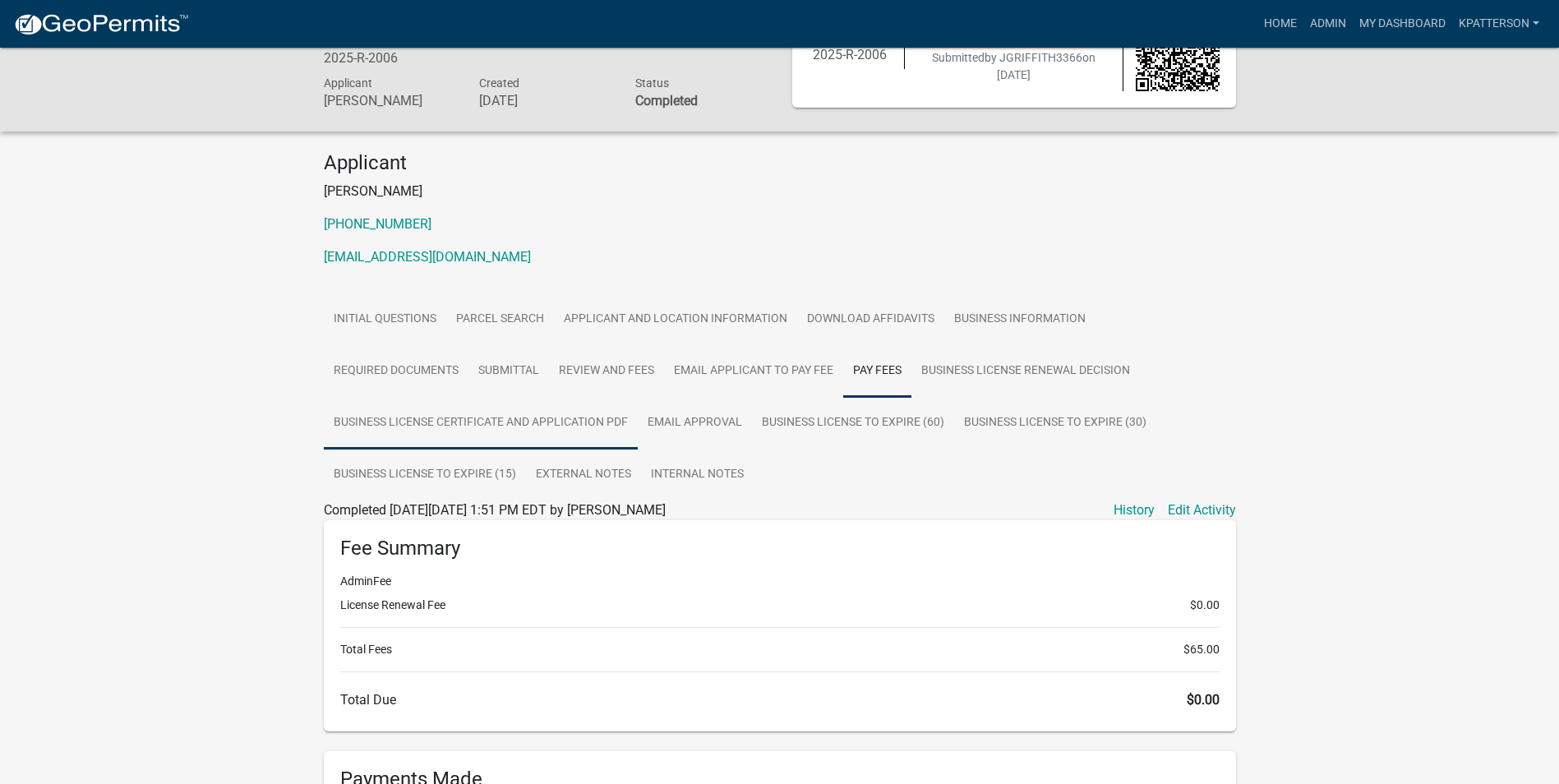
scroll to position [72, 0]
click at [646, 475] on link "Internal Notes" at bounding box center [697, 476] width 113 height 53
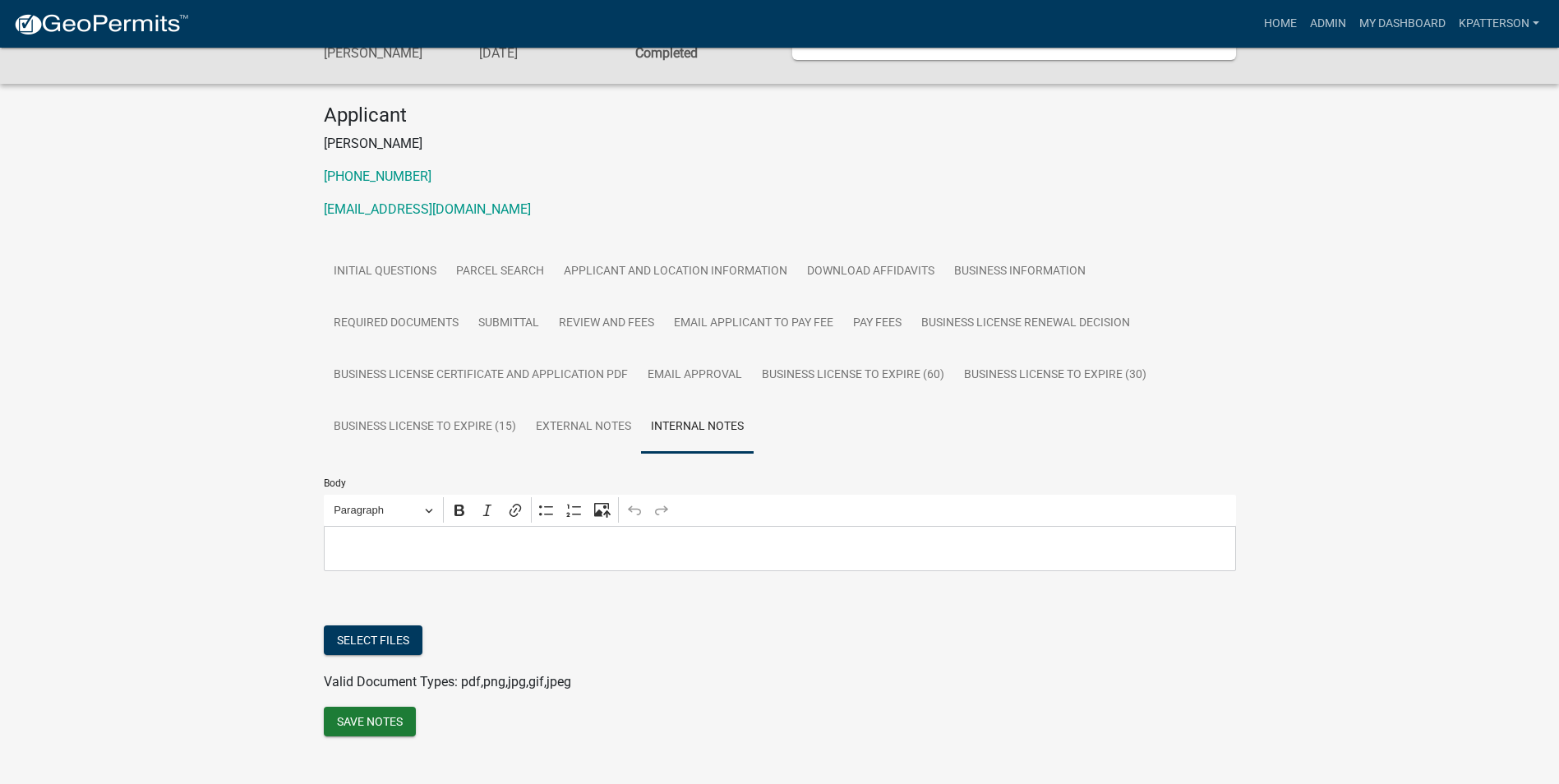
scroll to position [147, 0]
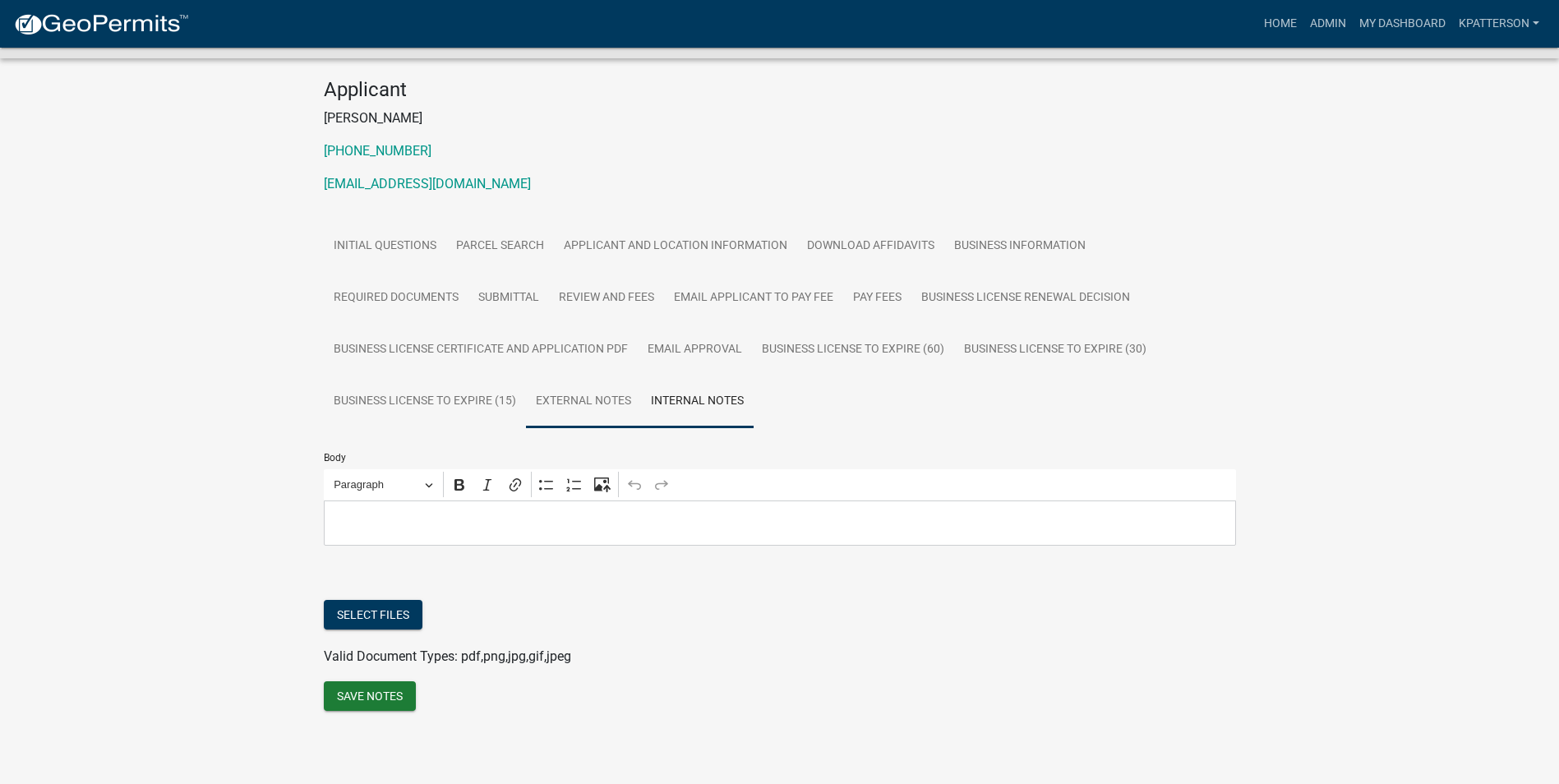
click at [614, 396] on link "External Notes" at bounding box center [583, 401] width 115 height 53
click at [670, 408] on link "Internal Notes" at bounding box center [697, 401] width 113 height 53
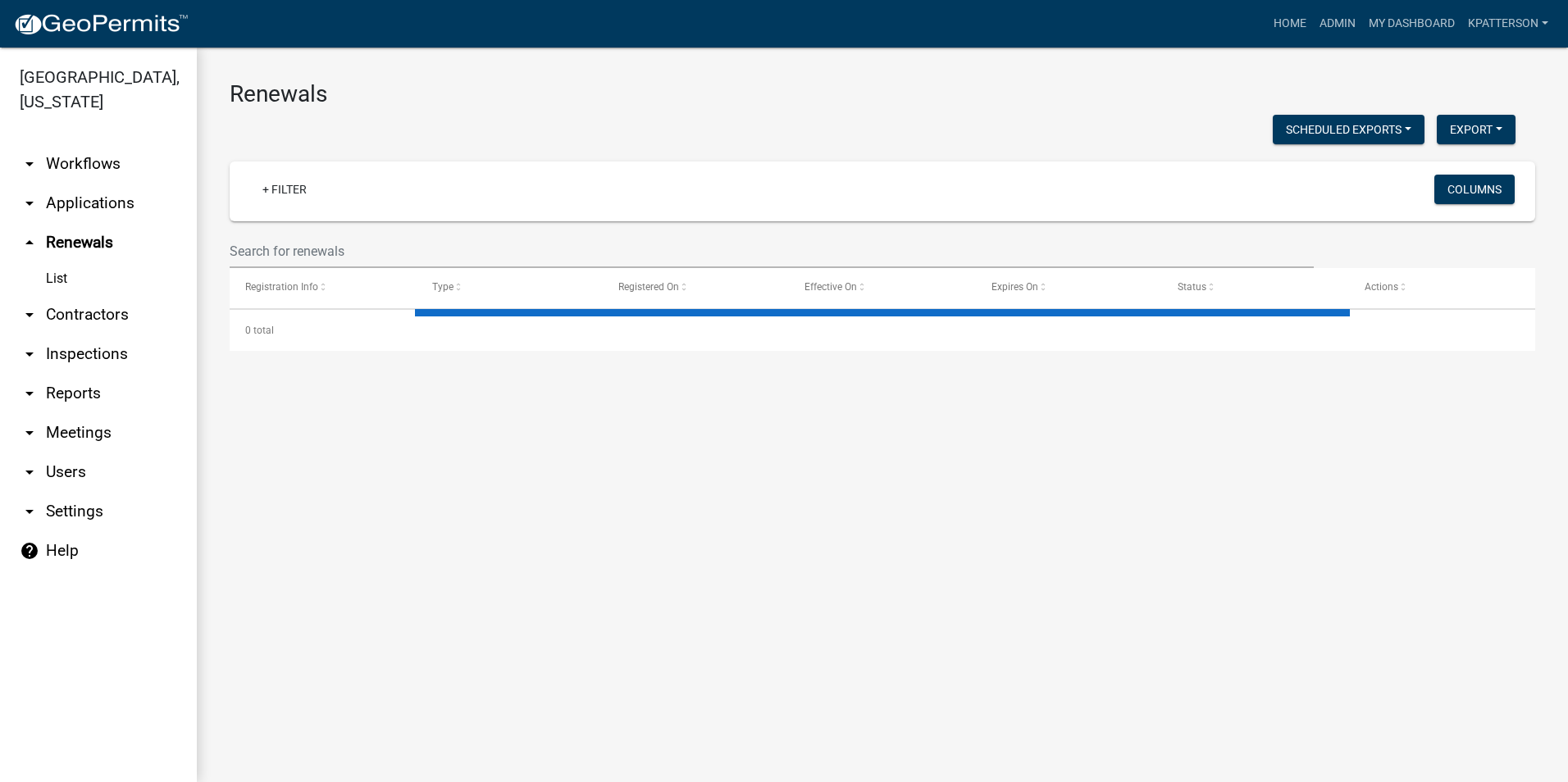
click at [352, 232] on wm-filter-builder "+ Filter Columns" at bounding box center [882, 215] width 1305 height 107
click at [351, 244] on input "text" at bounding box center [771, 251] width 1084 height 34
type input "2"
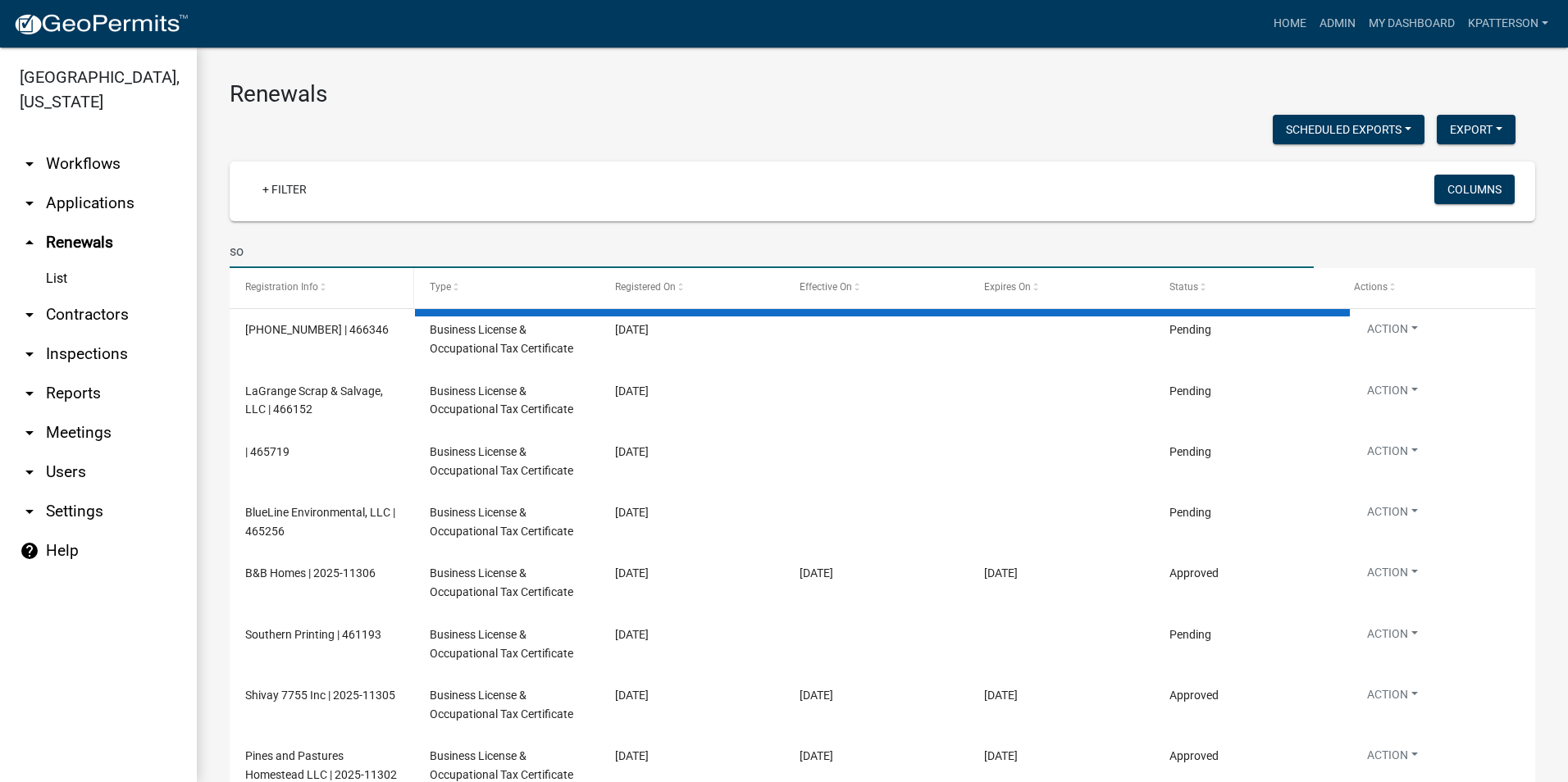
type input "s"
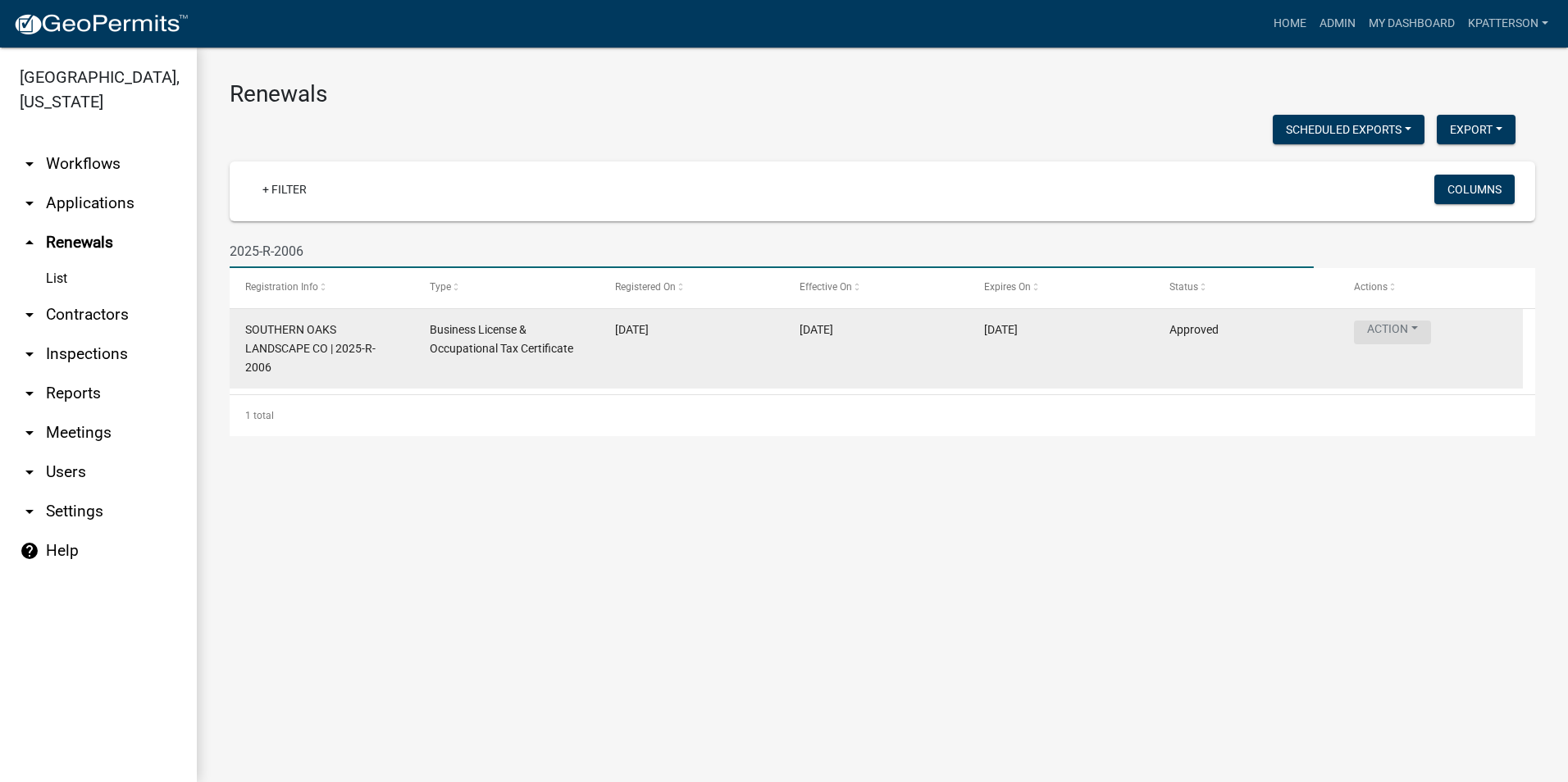
type input "2025-R-2006"
click at [1408, 337] on button "Action" at bounding box center [1393, 333] width 77 height 24
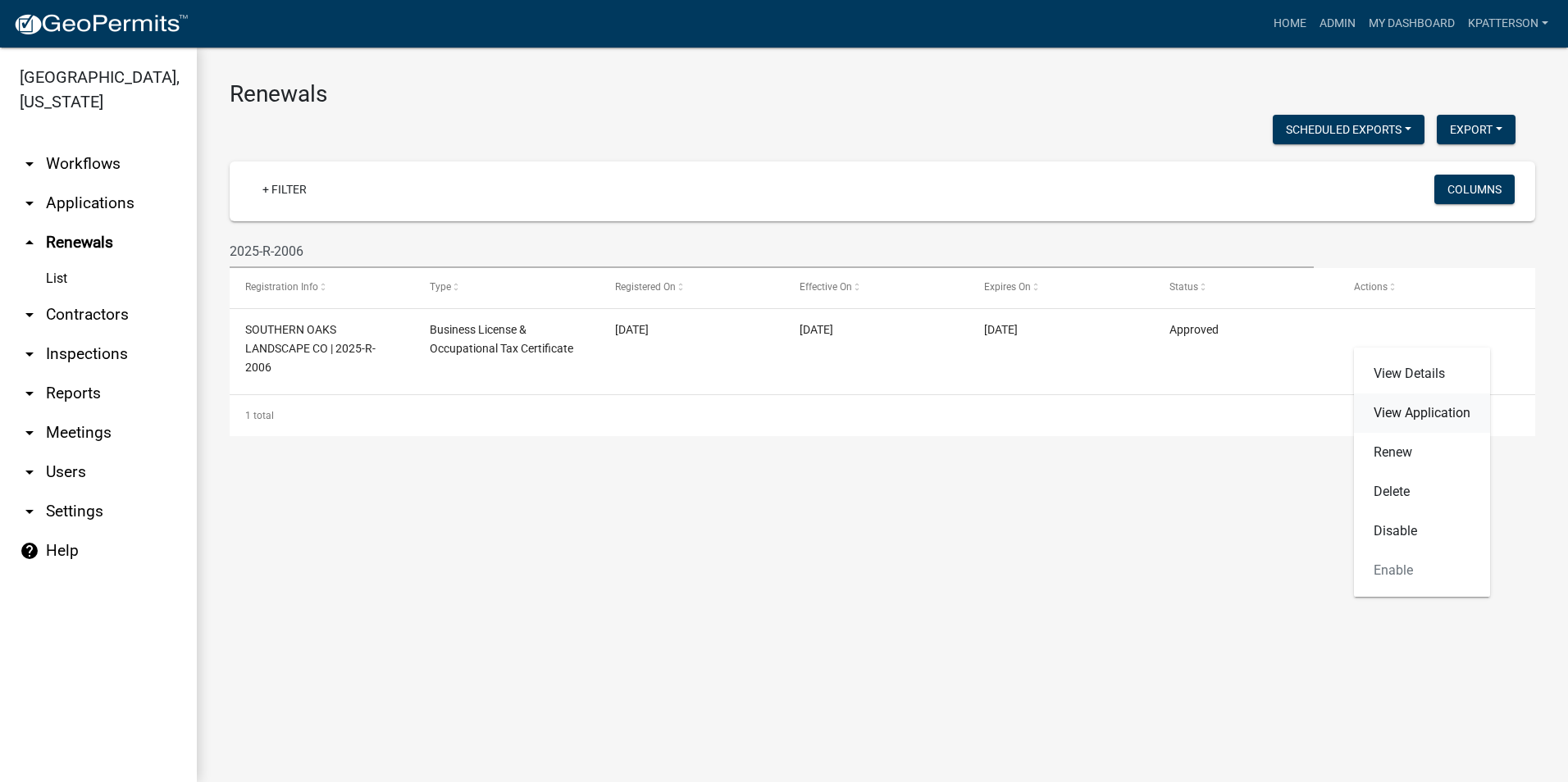
click at [1406, 418] on link "View Application" at bounding box center [1422, 413] width 136 height 40
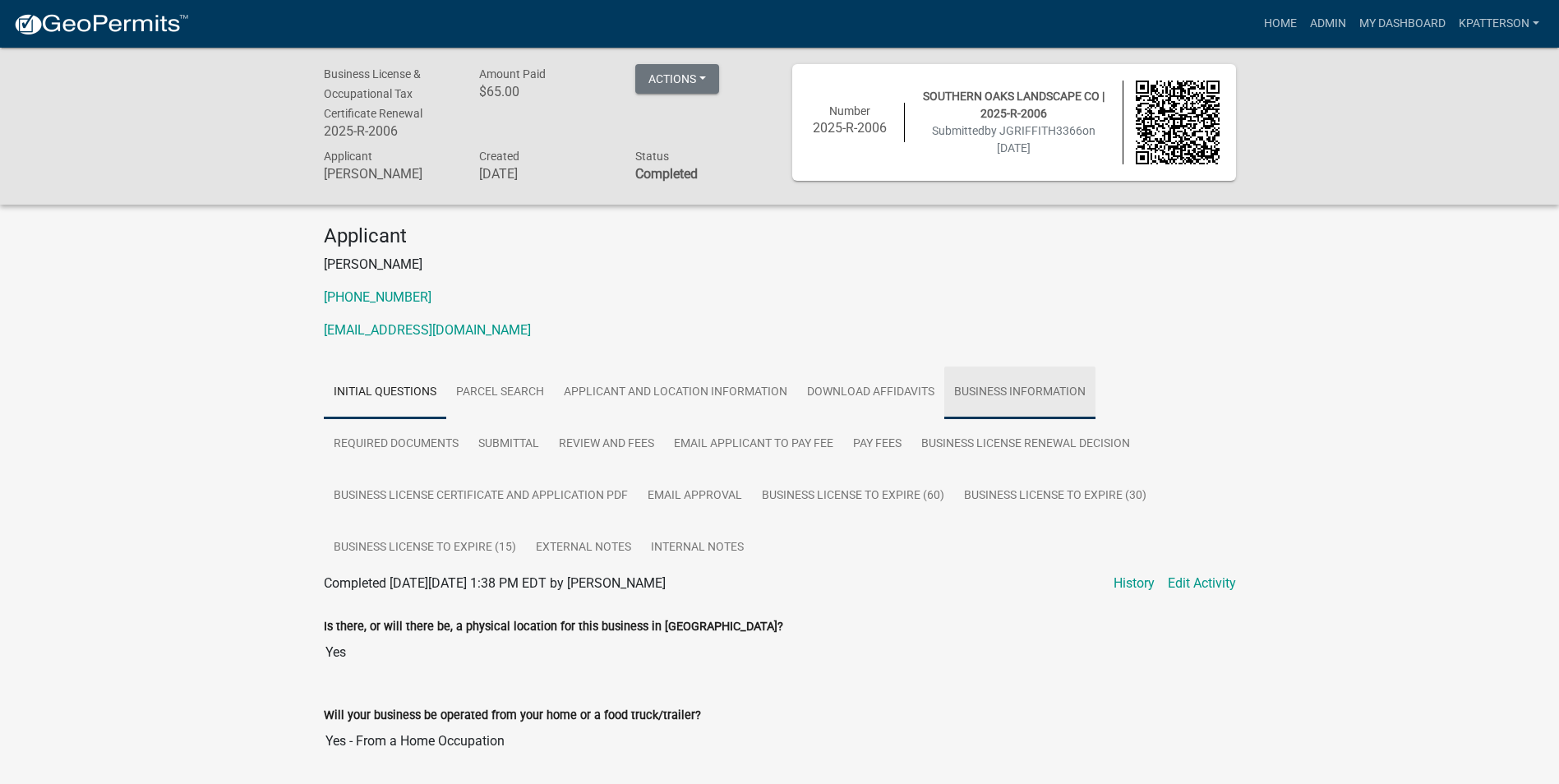
click at [1018, 387] on link "Business Information" at bounding box center [1020, 392] width 152 height 53
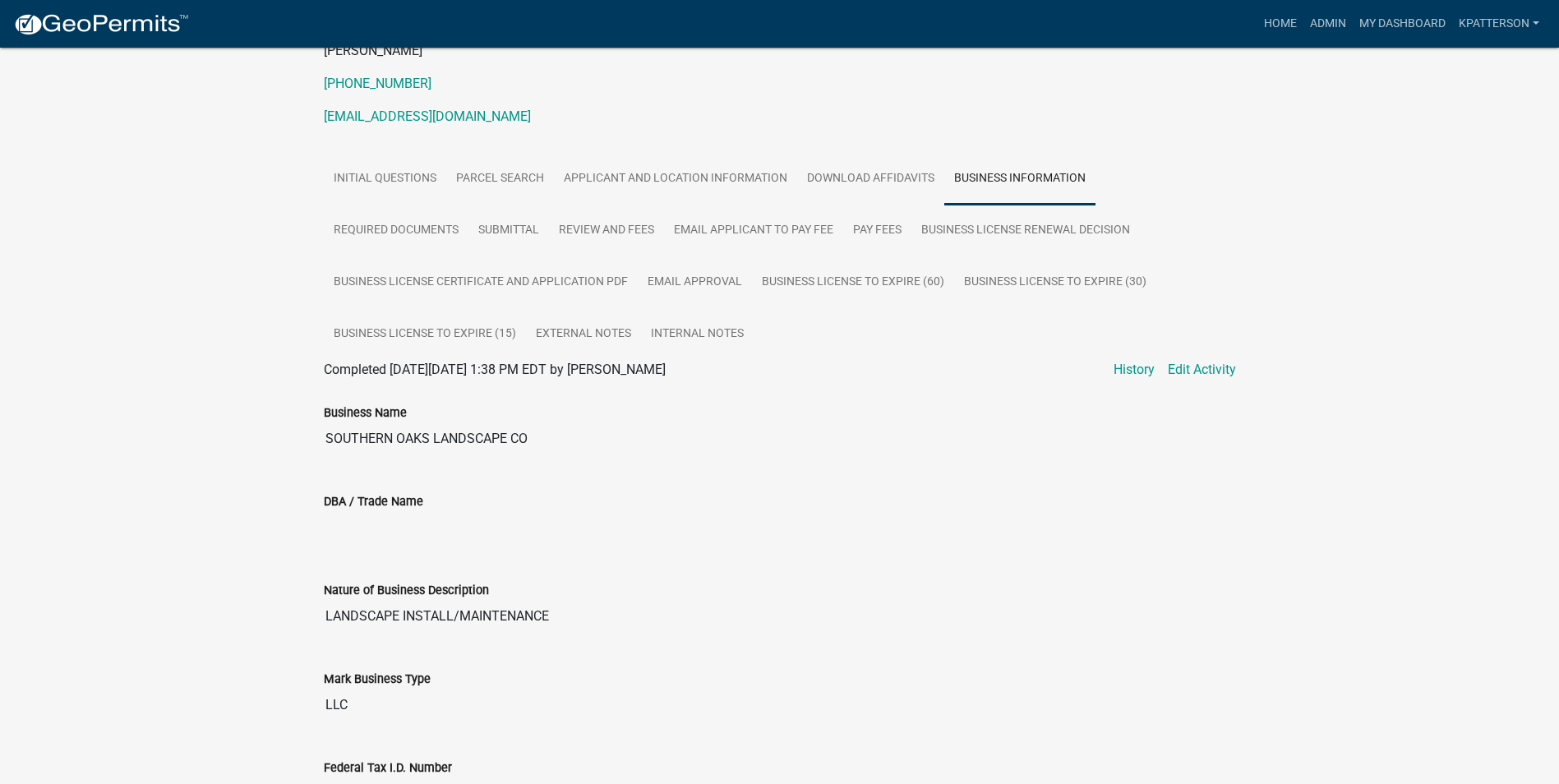
scroll to position [118, 0]
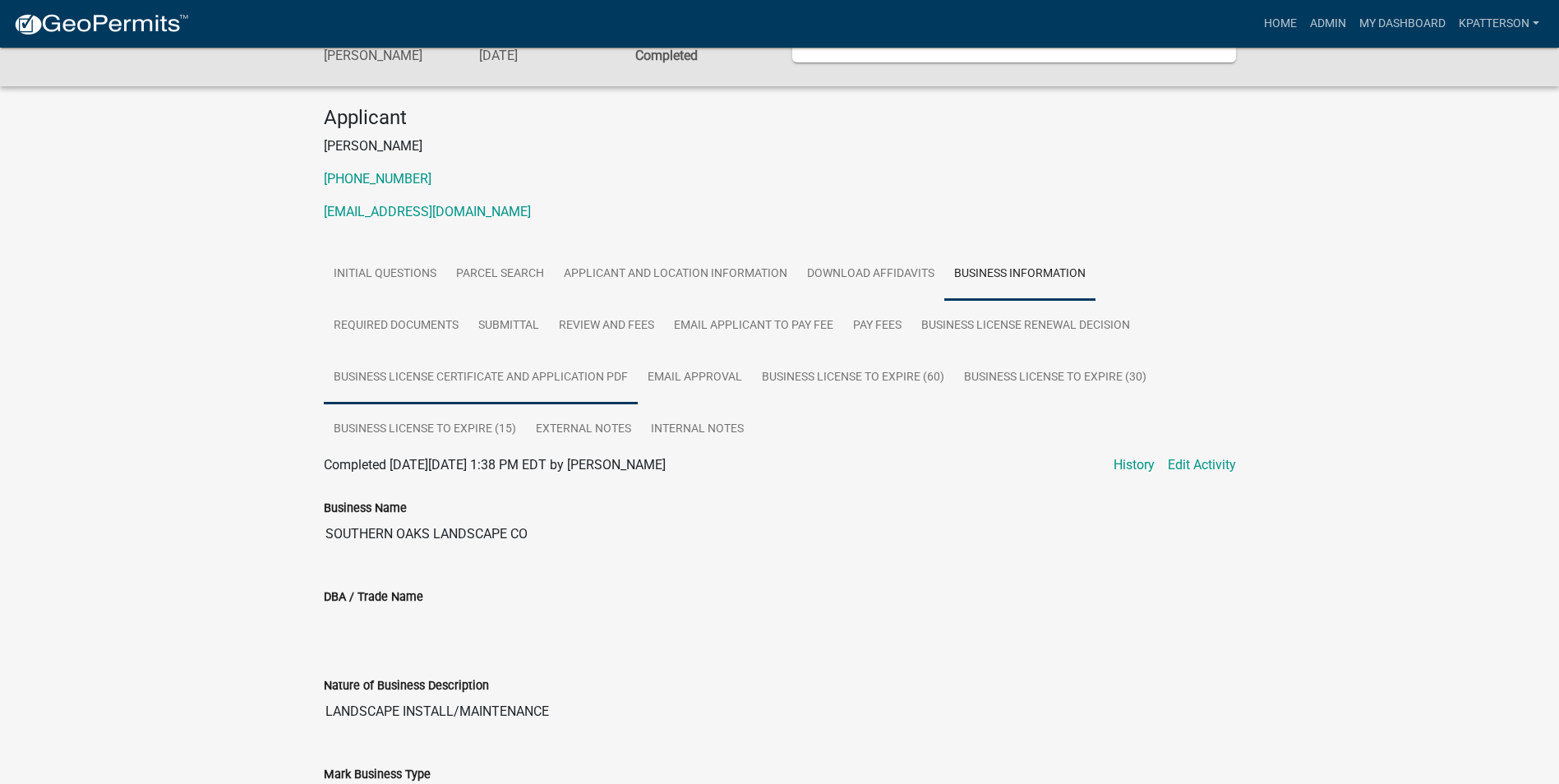
click at [435, 379] on link "Business License Certificate And Application PDF" at bounding box center [481, 377] width 314 height 53
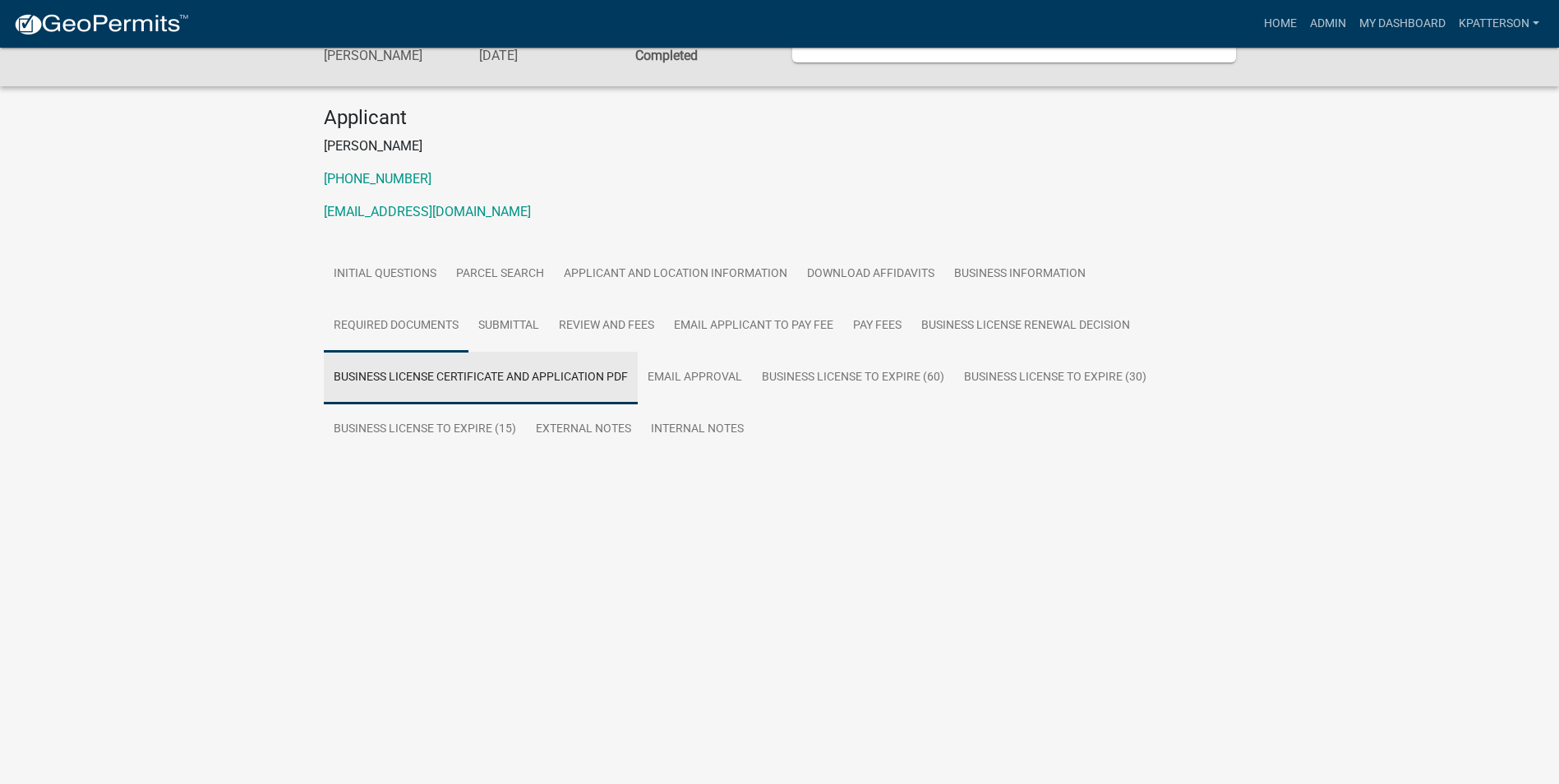
scroll to position [47, 0]
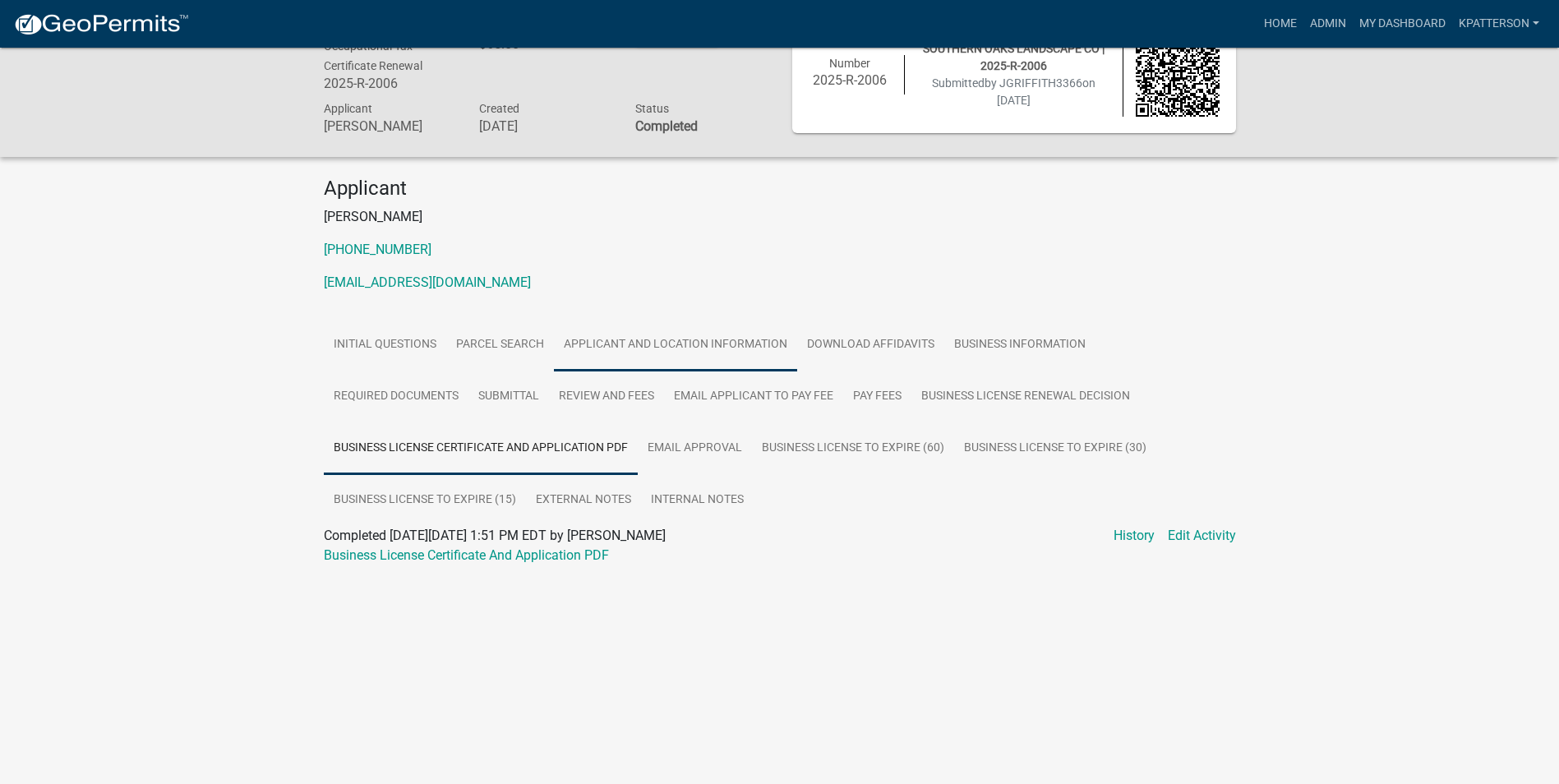
click at [725, 355] on link "Applicant and Location Information" at bounding box center [676, 345] width 243 height 53
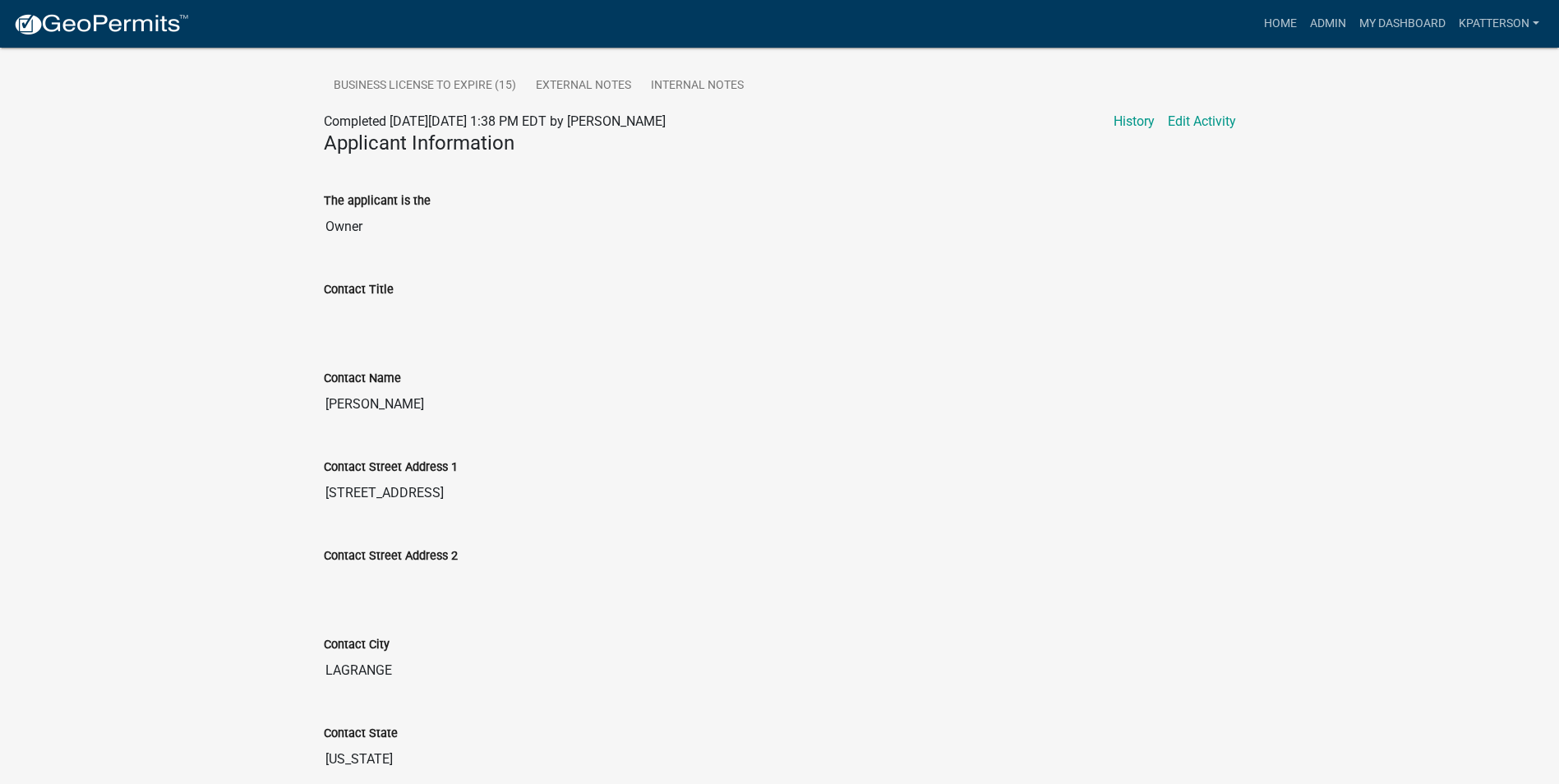
scroll to position [541, 0]
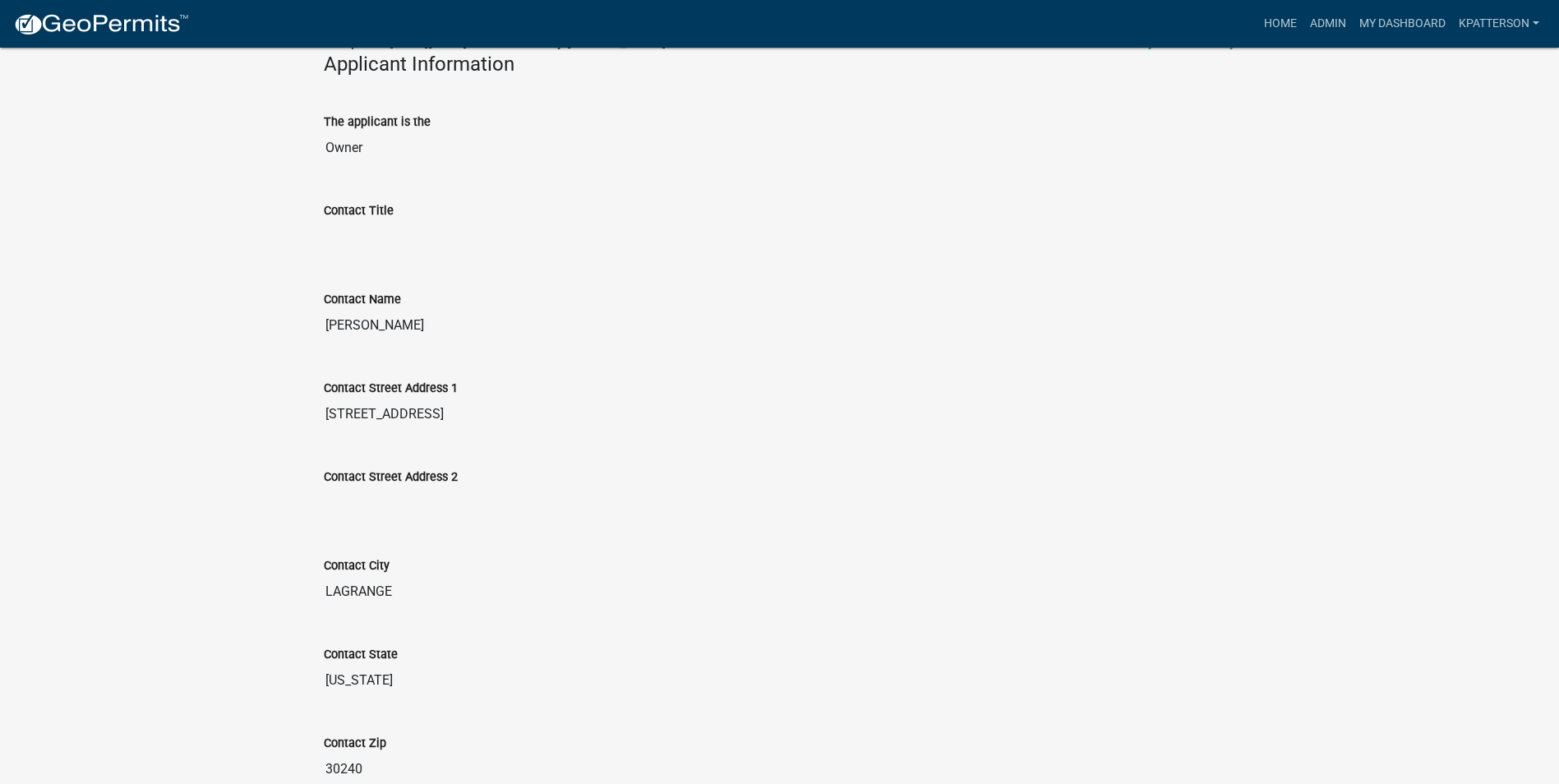
drag, startPoint x: 490, startPoint y: 414, endPoint x: 293, endPoint y: 426, distance: 197.4
drag, startPoint x: 293, startPoint y: 426, endPoint x: 415, endPoint y: 412, distance: 122.8
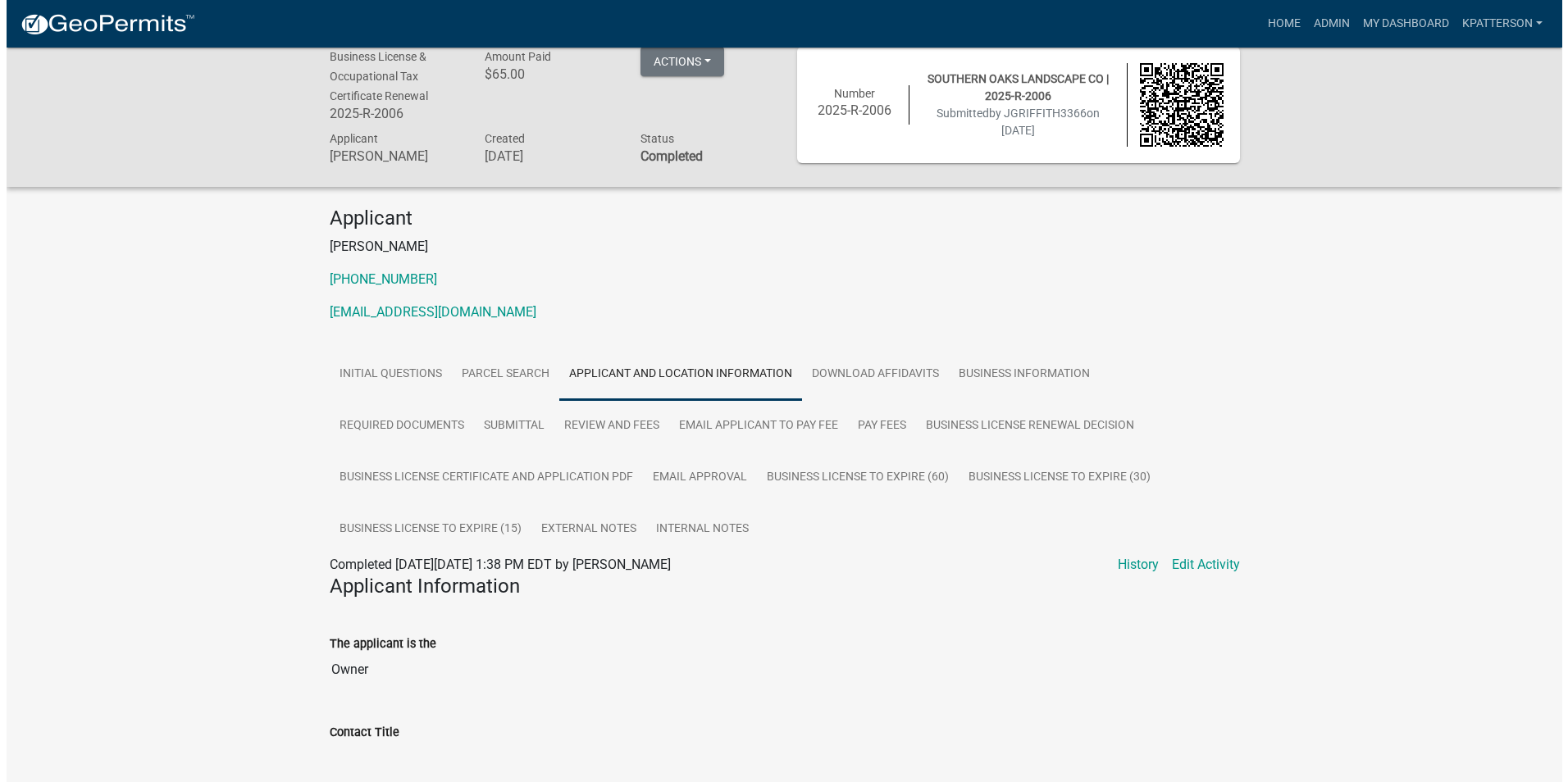
scroll to position [0, 0]
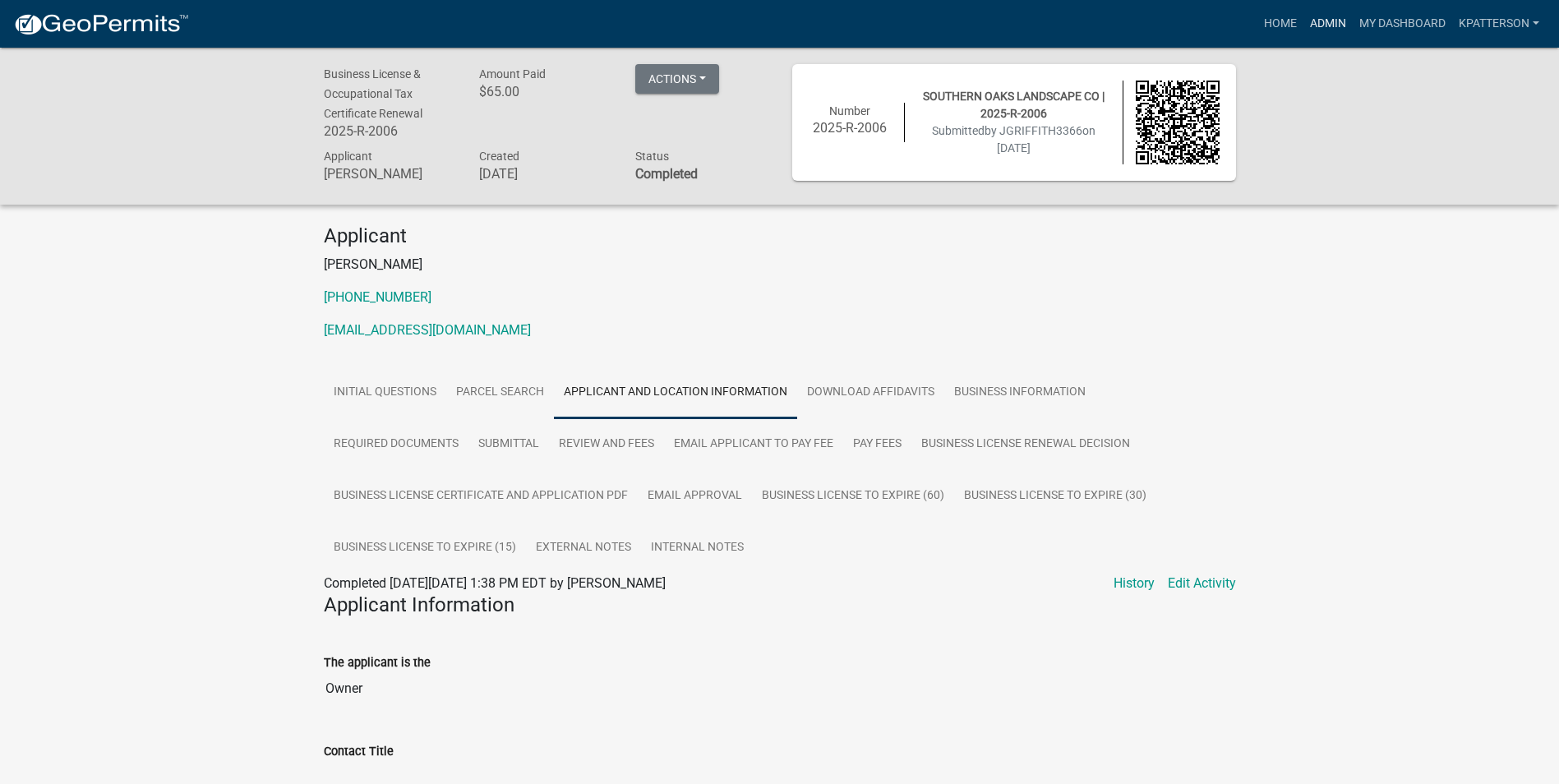
click at [1309, 24] on link "Admin" at bounding box center [1328, 24] width 49 height 31
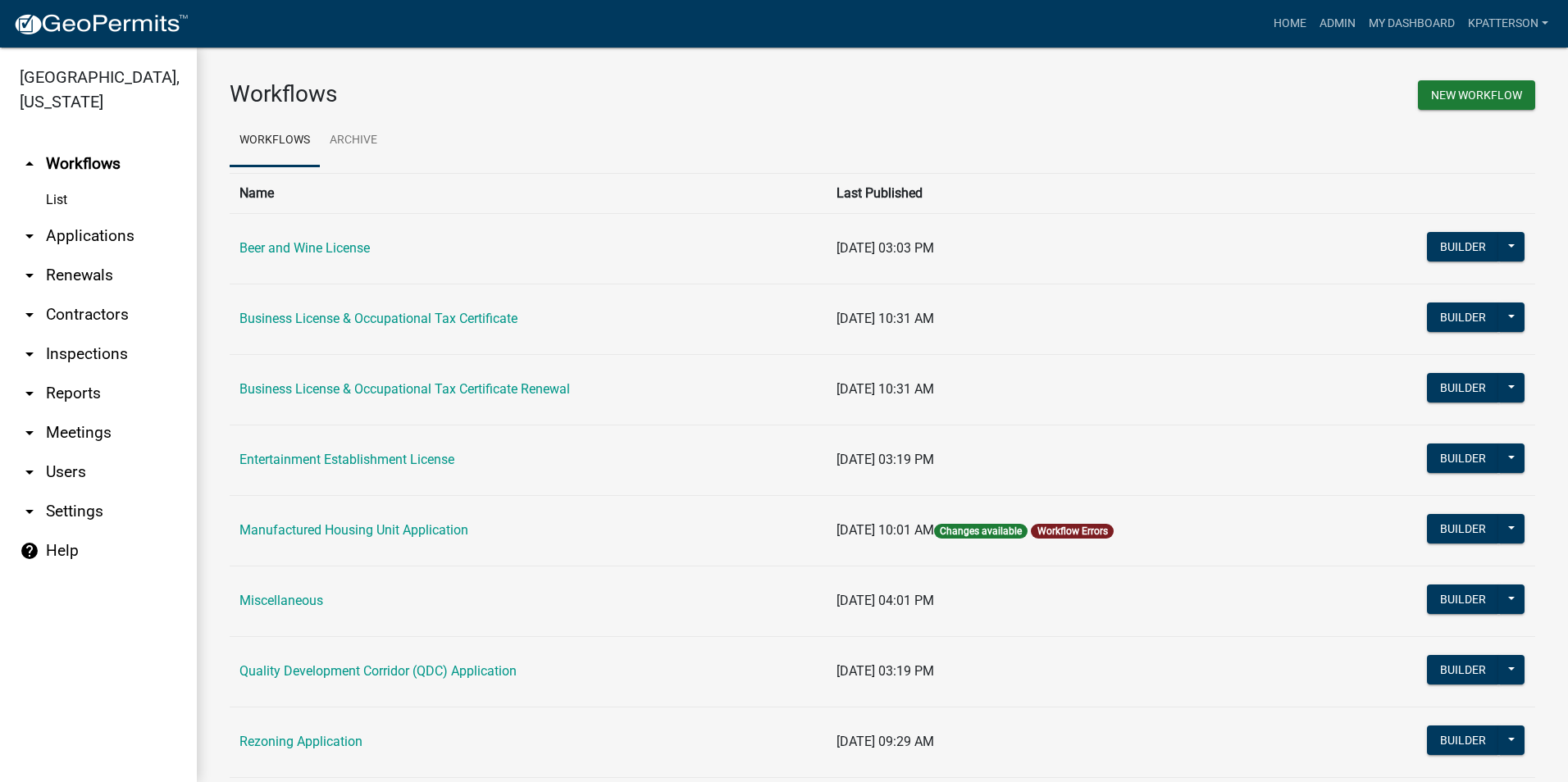
click at [82, 217] on link "arrow_drop_down Applications" at bounding box center [98, 236] width 197 height 40
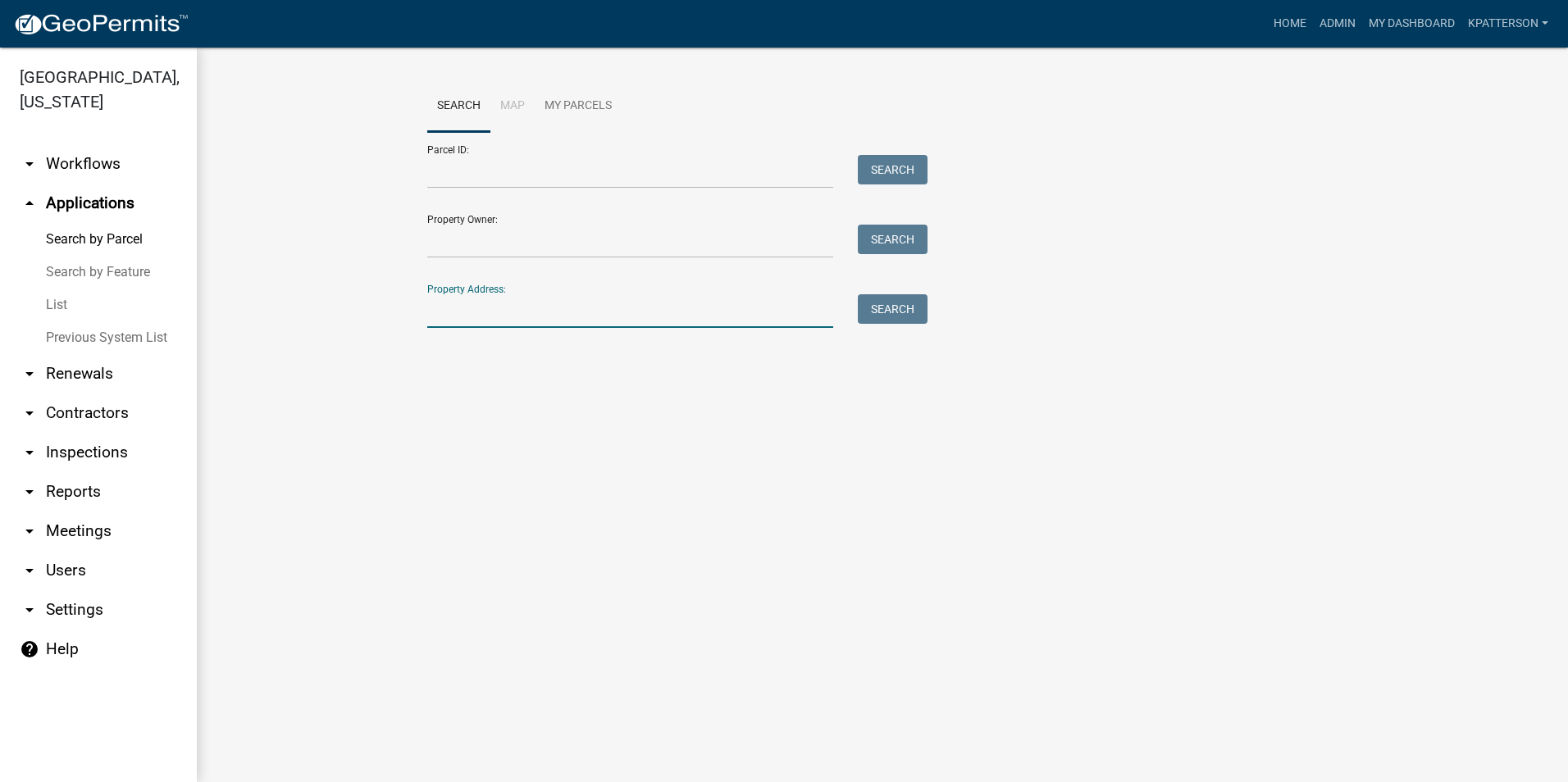
paste input "[STREET_ADDRESS]"
type input "[STREET_ADDRESS]"
click at [900, 314] on button "Search" at bounding box center [892, 309] width 70 height 29
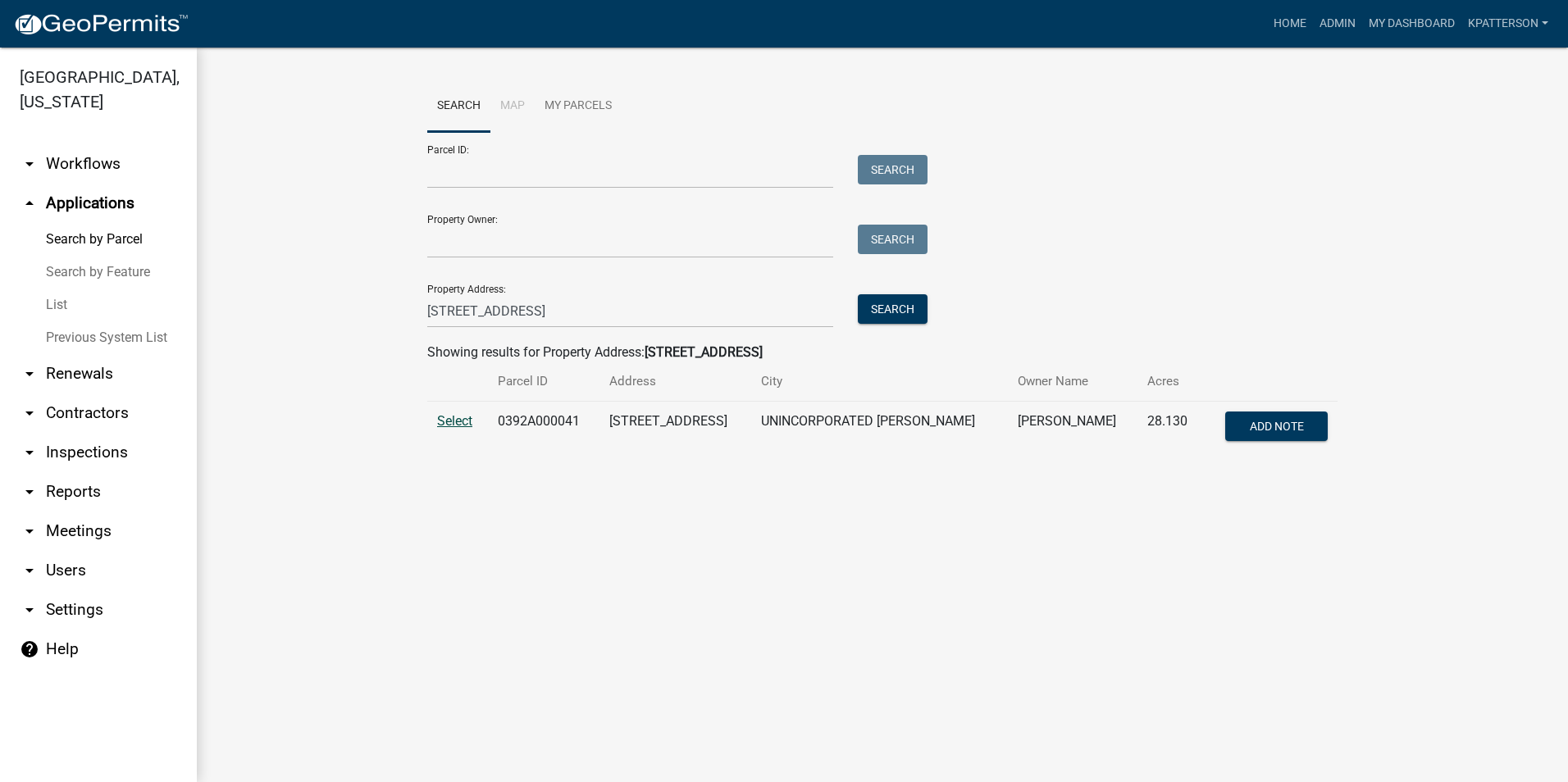
click at [472, 419] on span "Select" at bounding box center [454, 421] width 35 height 15
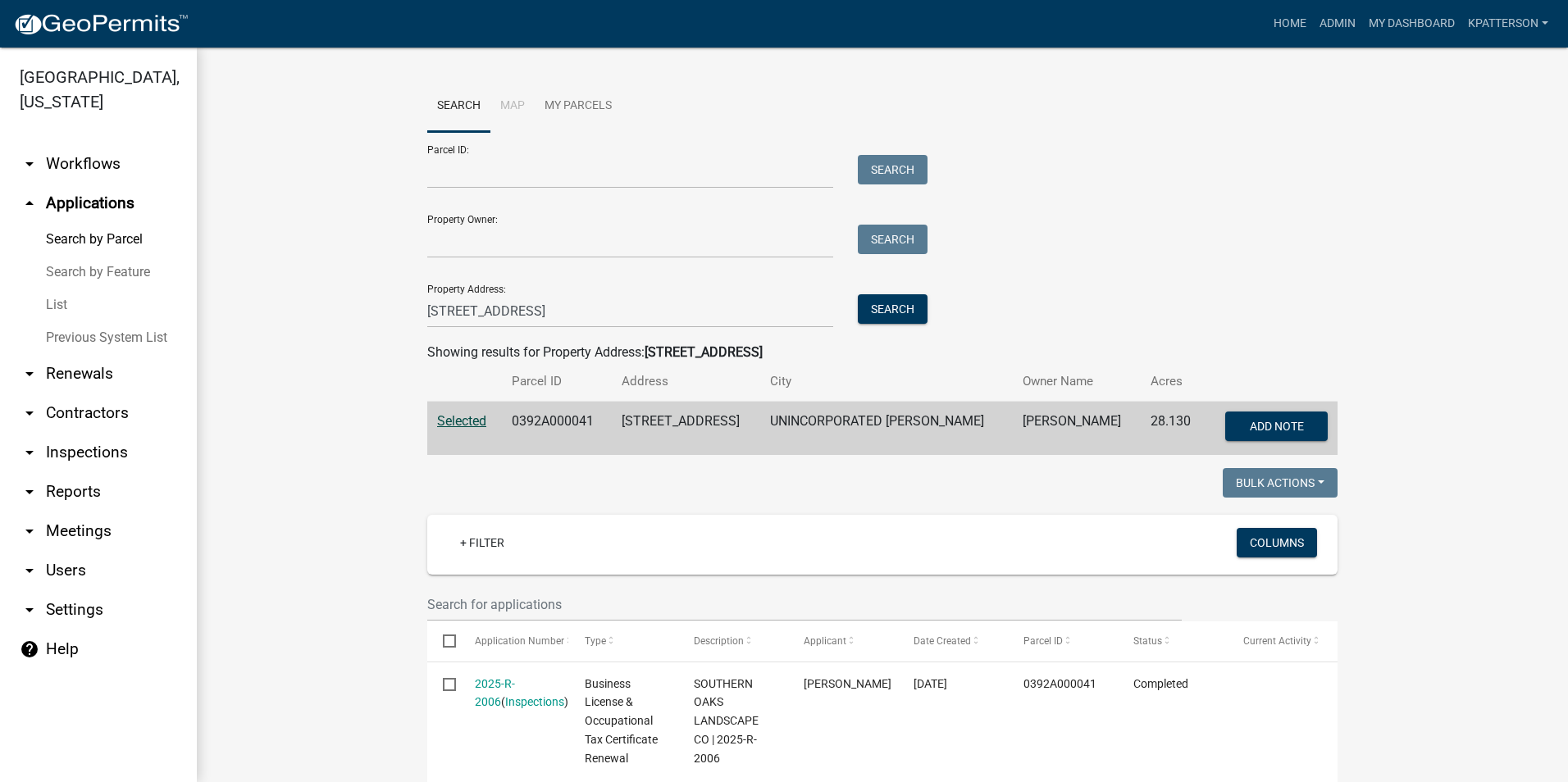
click at [78, 354] on link "arrow_drop_down Renewals" at bounding box center [98, 374] width 197 height 40
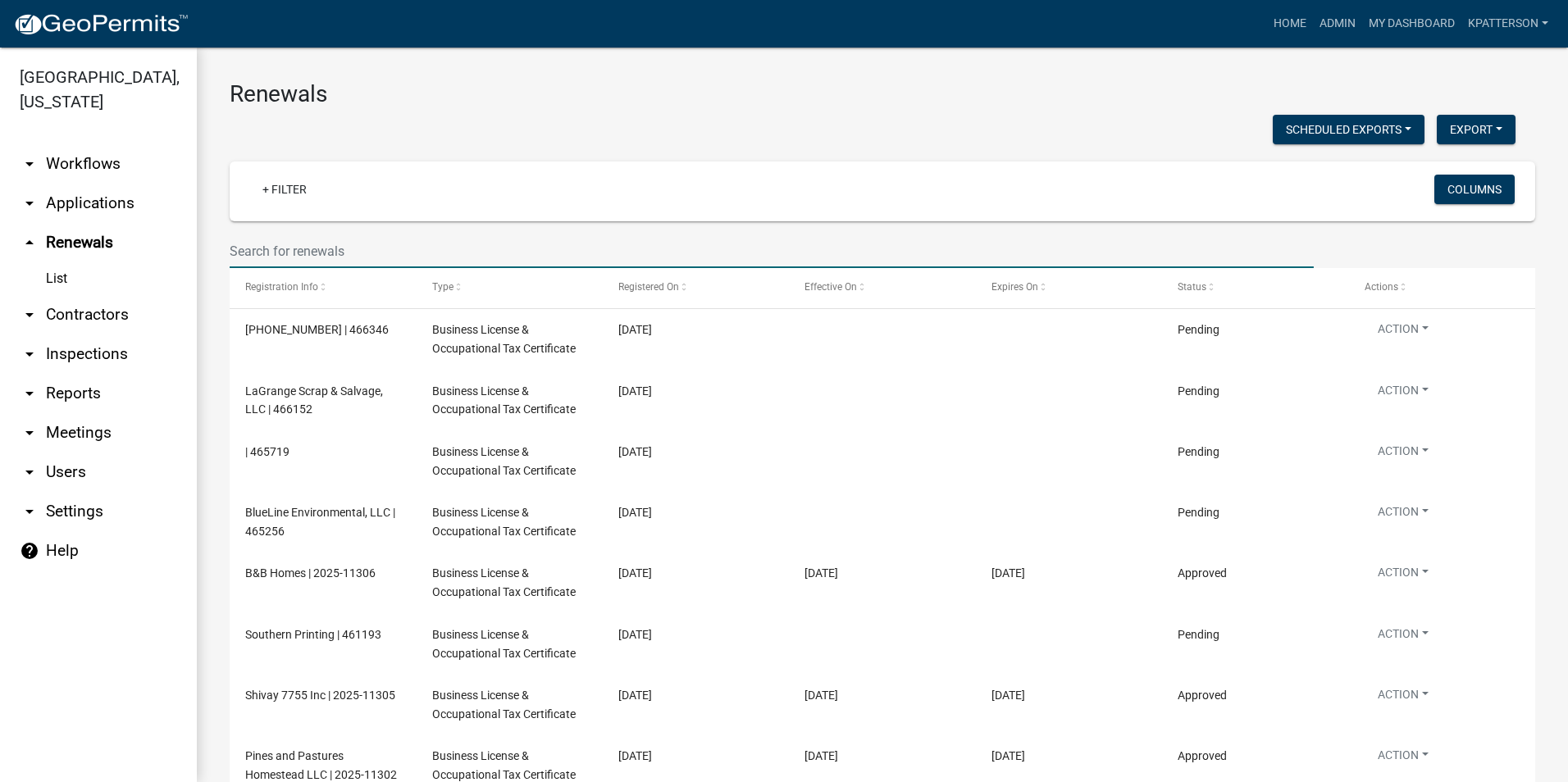
paste input "[STREET_ADDRESS]"
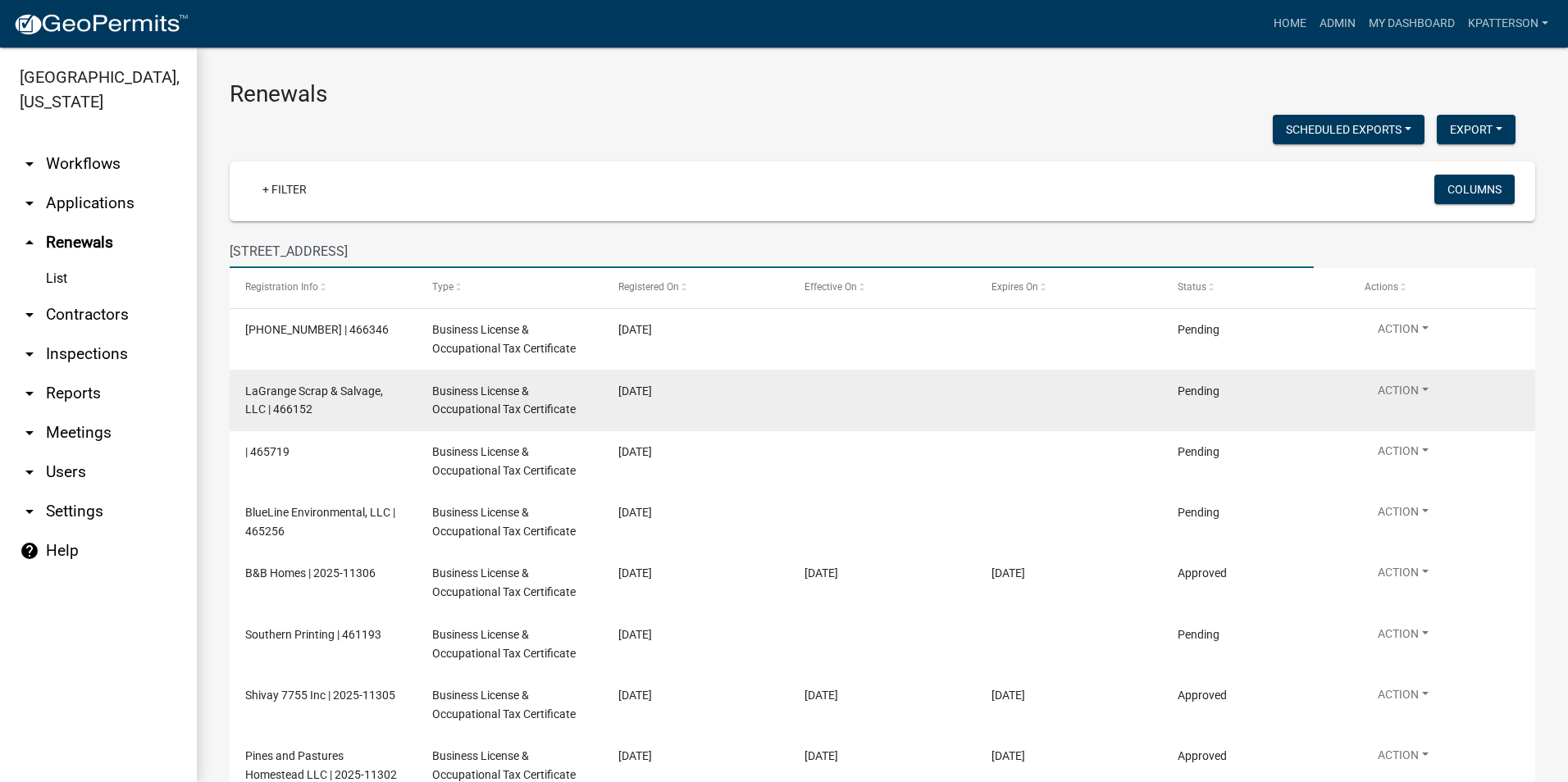
type input "[STREET_ADDRESS]"
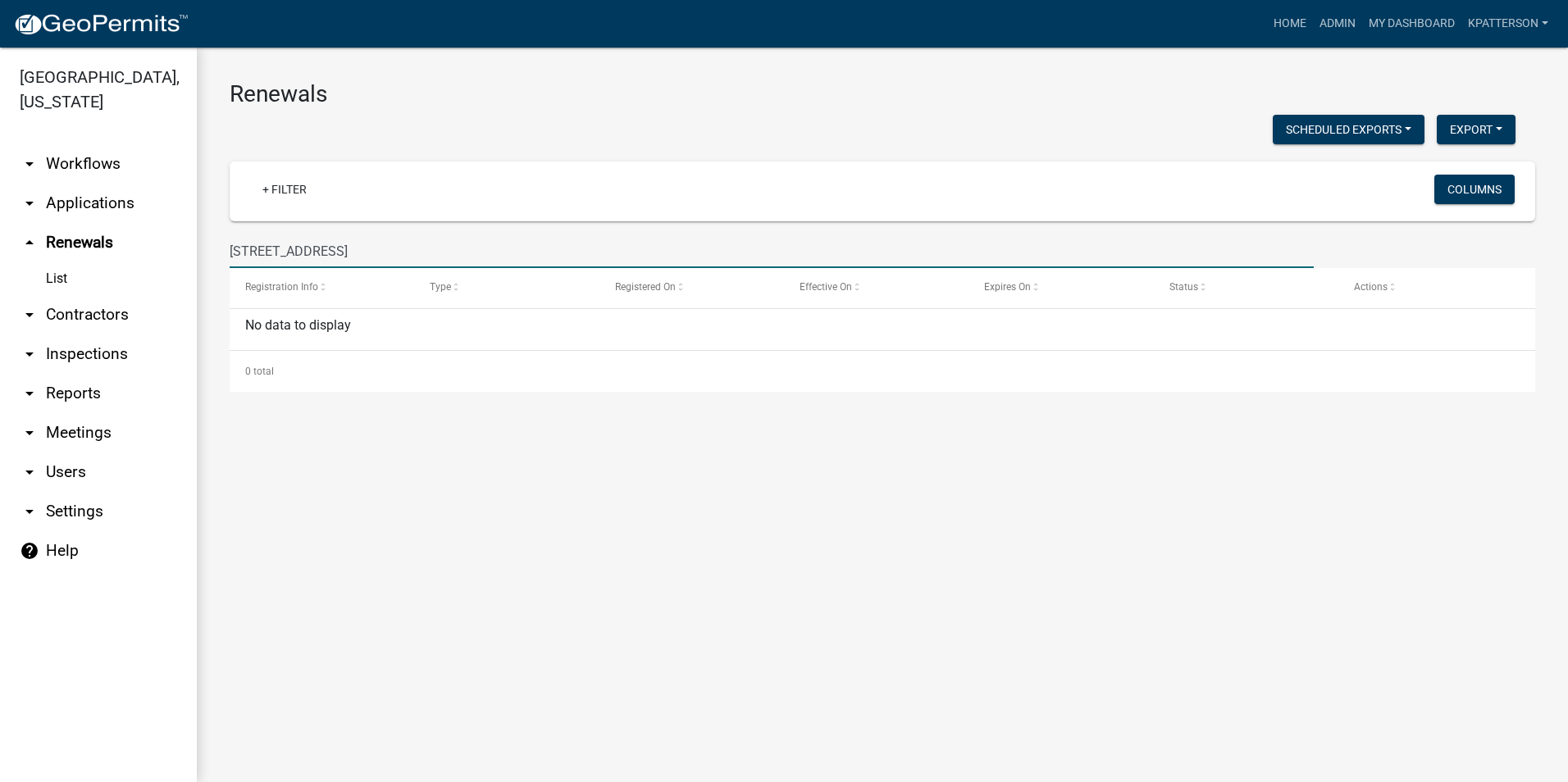
click at [77, 184] on link "arrow_drop_down Applications" at bounding box center [98, 204] width 197 height 40
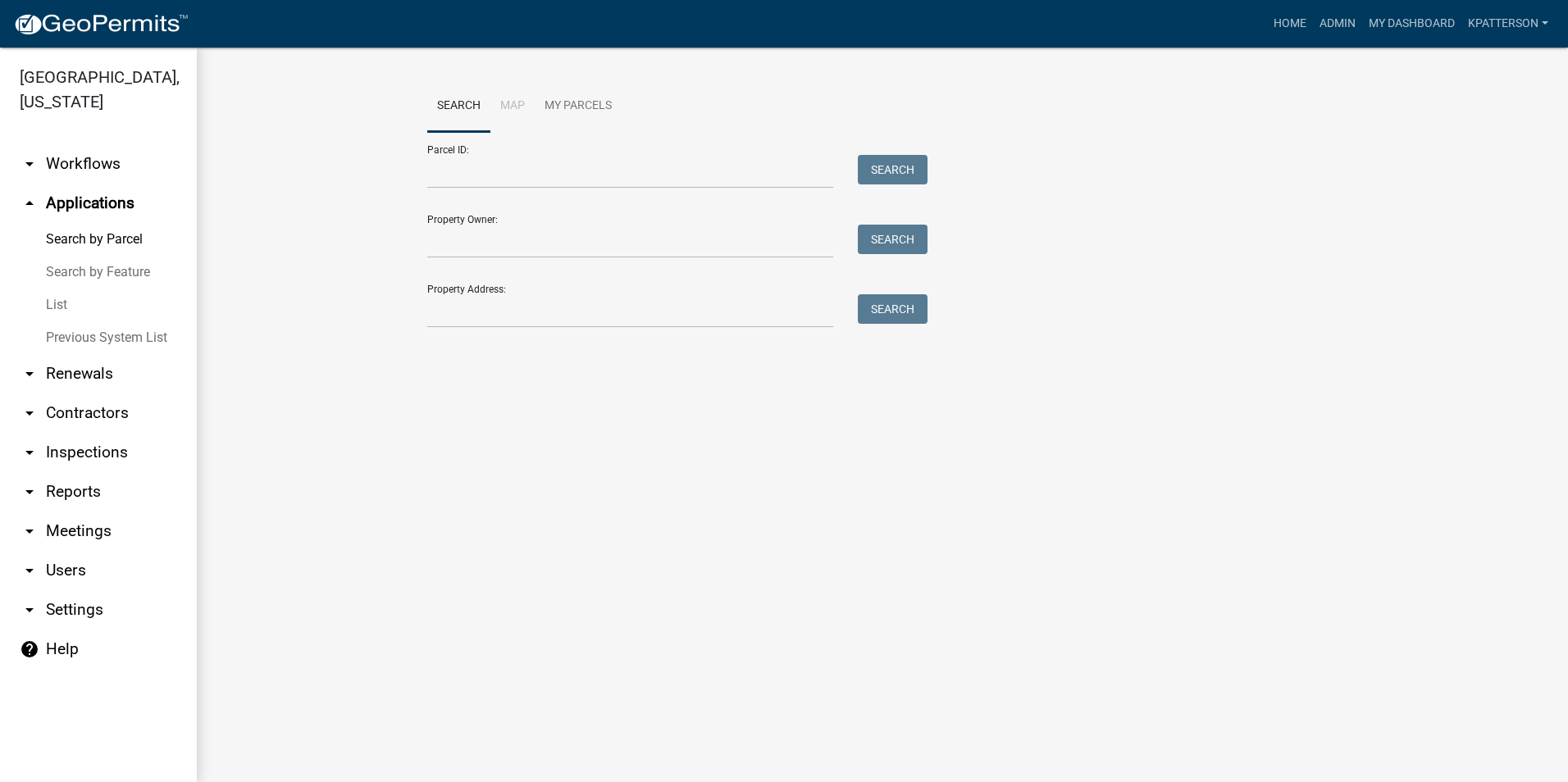
drag, startPoint x: 487, startPoint y: 308, endPoint x: 89, endPoint y: 134, distance: 434.4
click at [90, 144] on link "arrow_drop_down Workflows" at bounding box center [98, 164] width 197 height 40
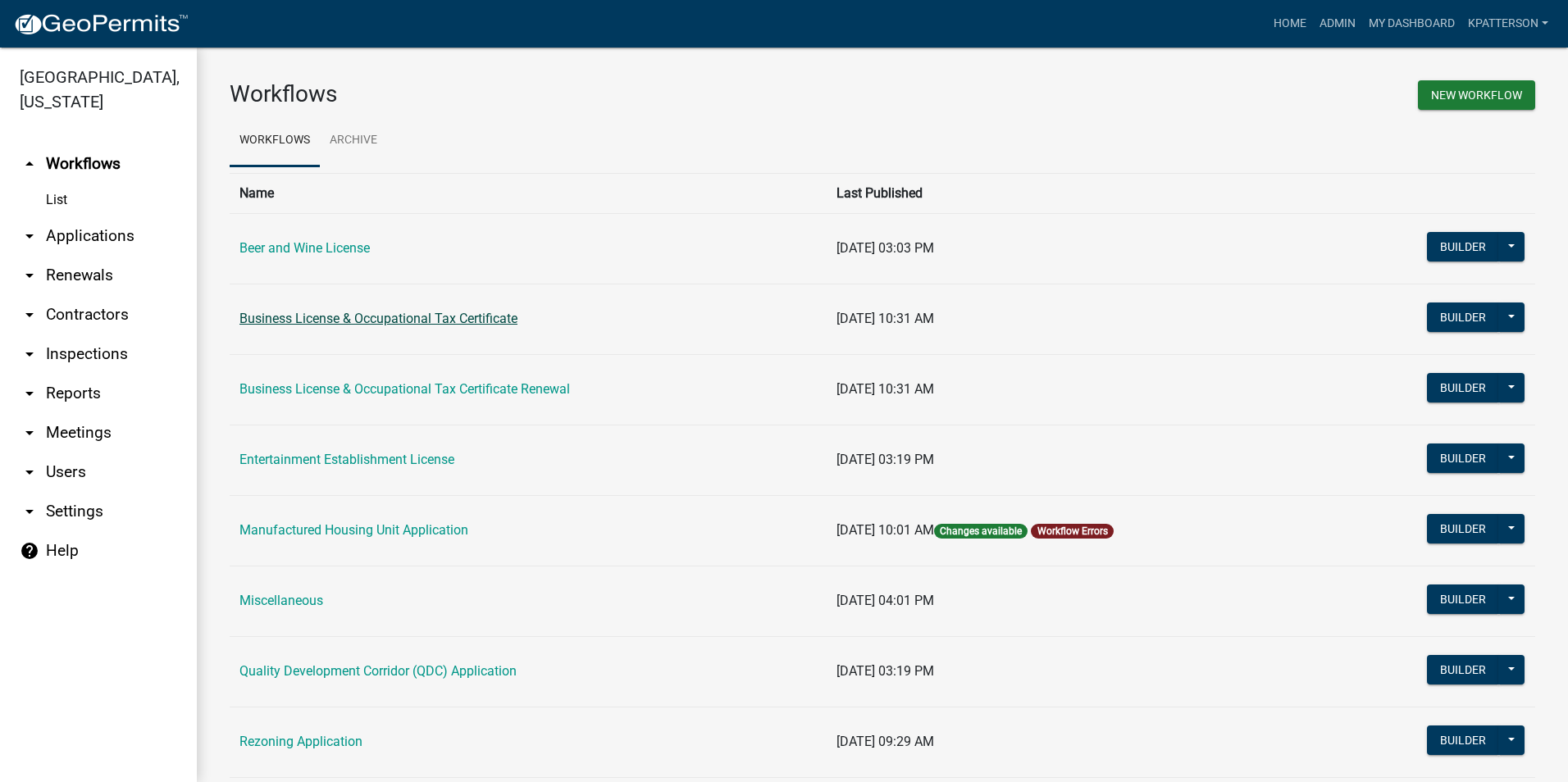
click at [322, 317] on link "Business License & Occupational Tax Certificate" at bounding box center [378, 318] width 278 height 15
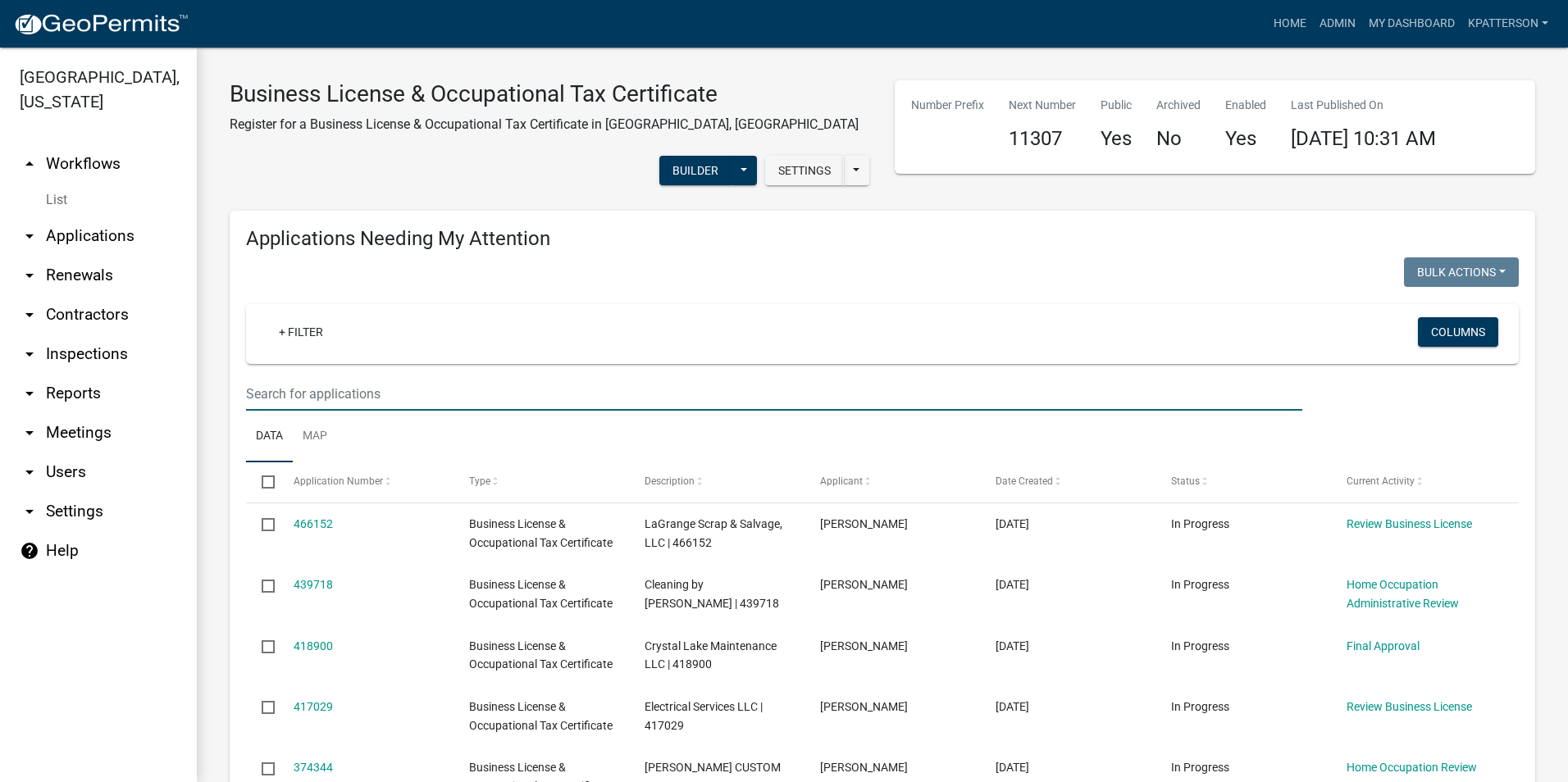
paste input "[STREET_ADDRESS]"
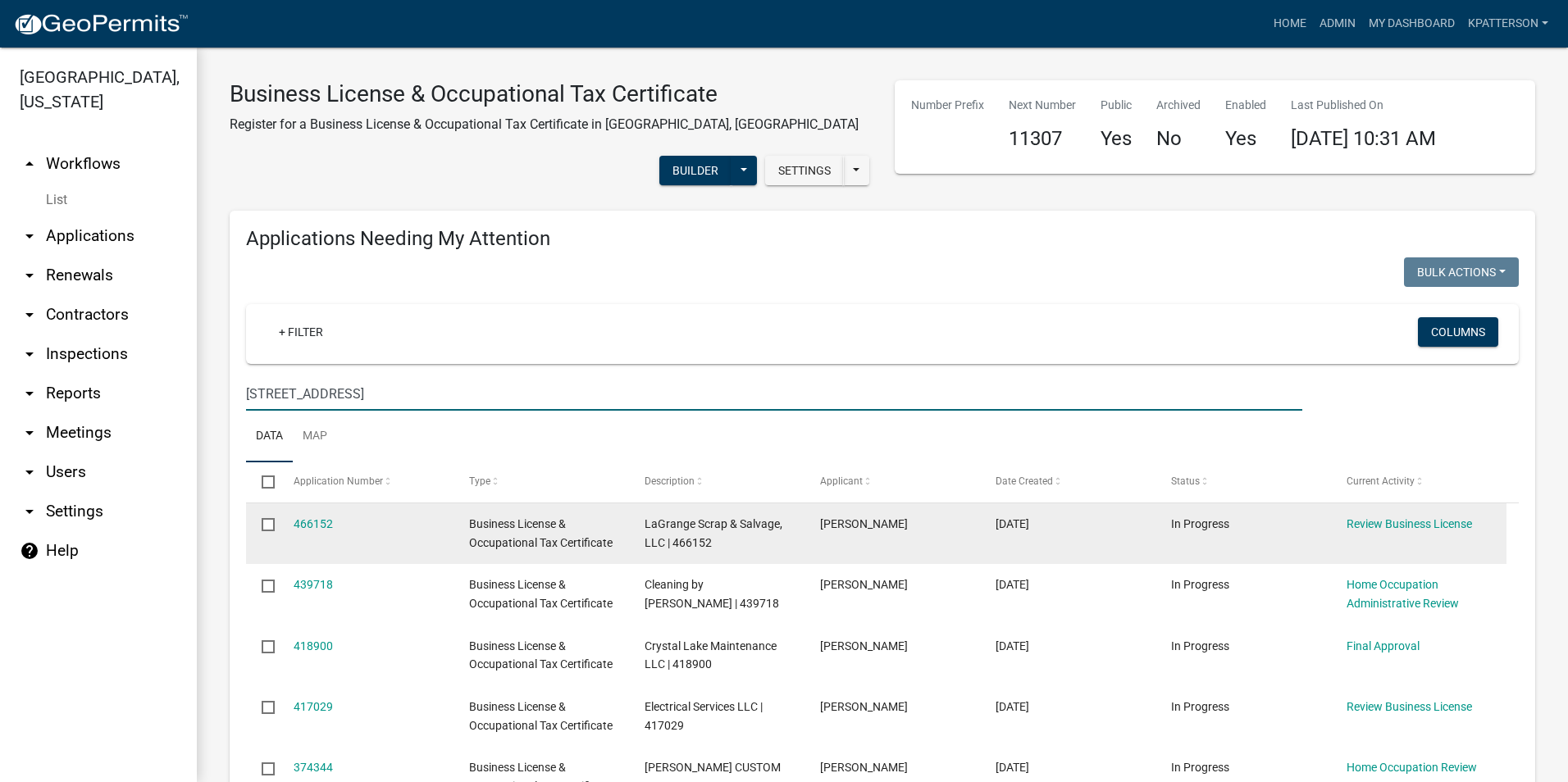
type input "[STREET_ADDRESS]"
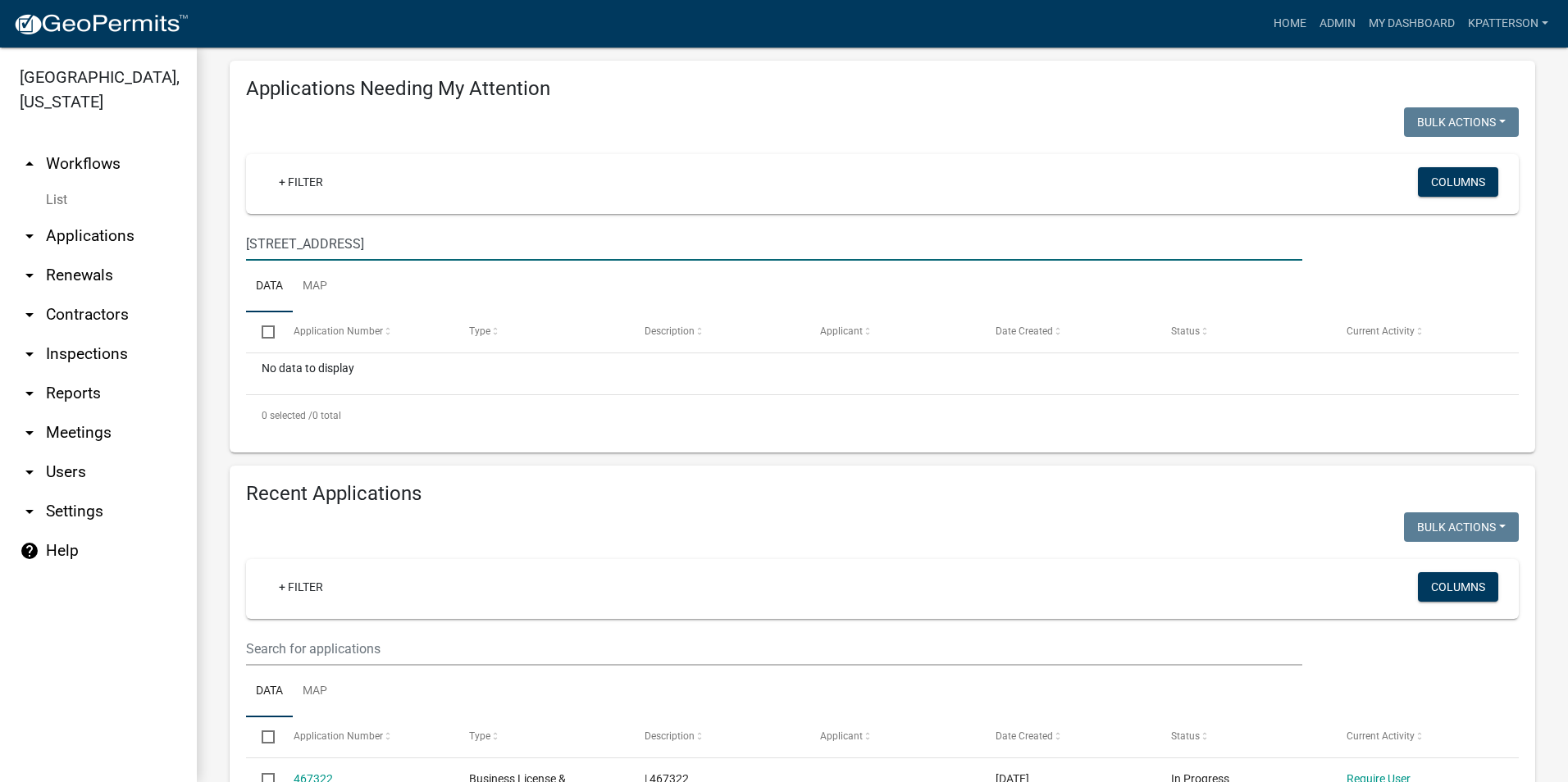
scroll to position [164, 0]
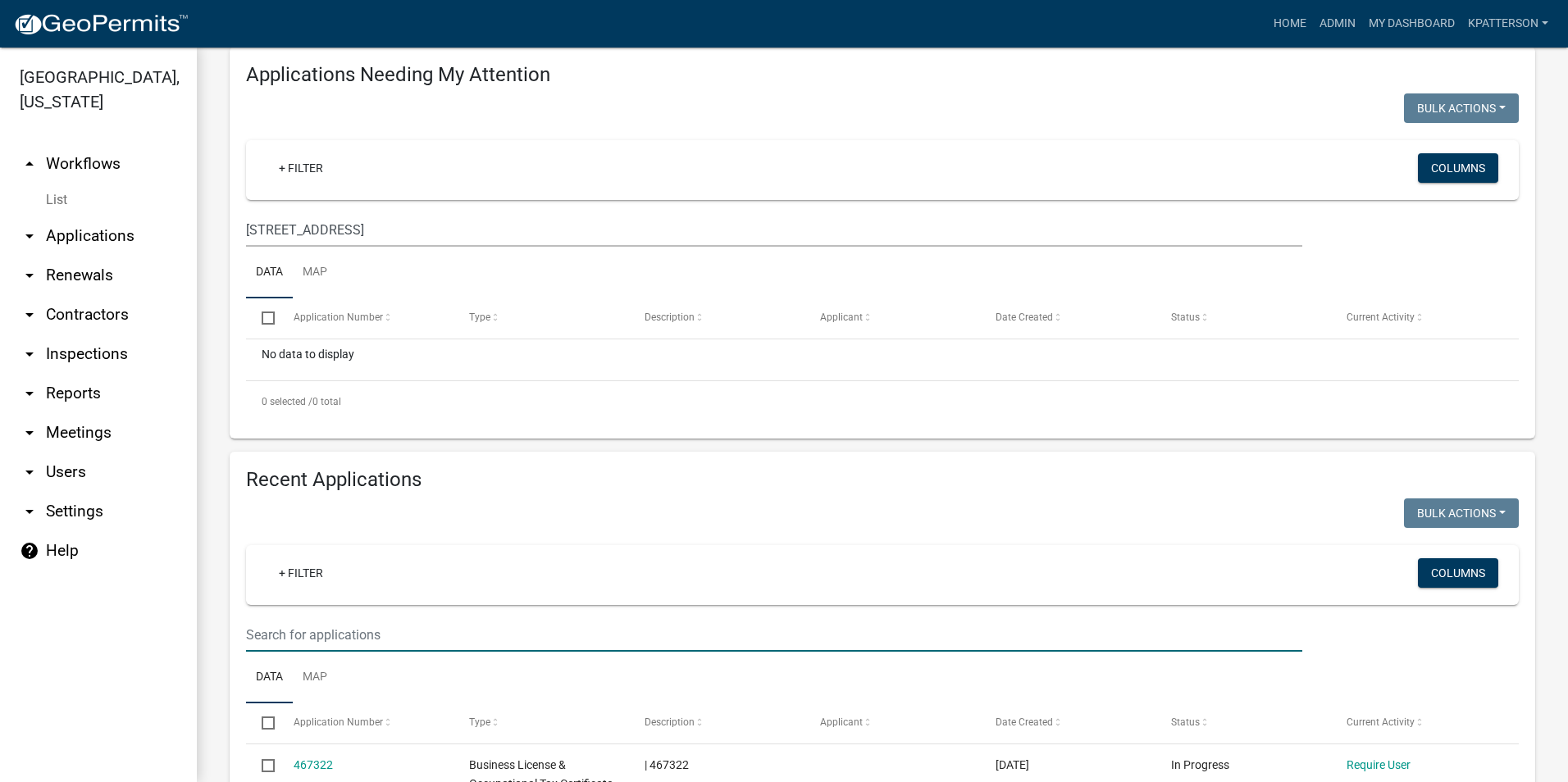
paste input "[STREET_ADDRESS]"
type input "[STREET_ADDRESS]"
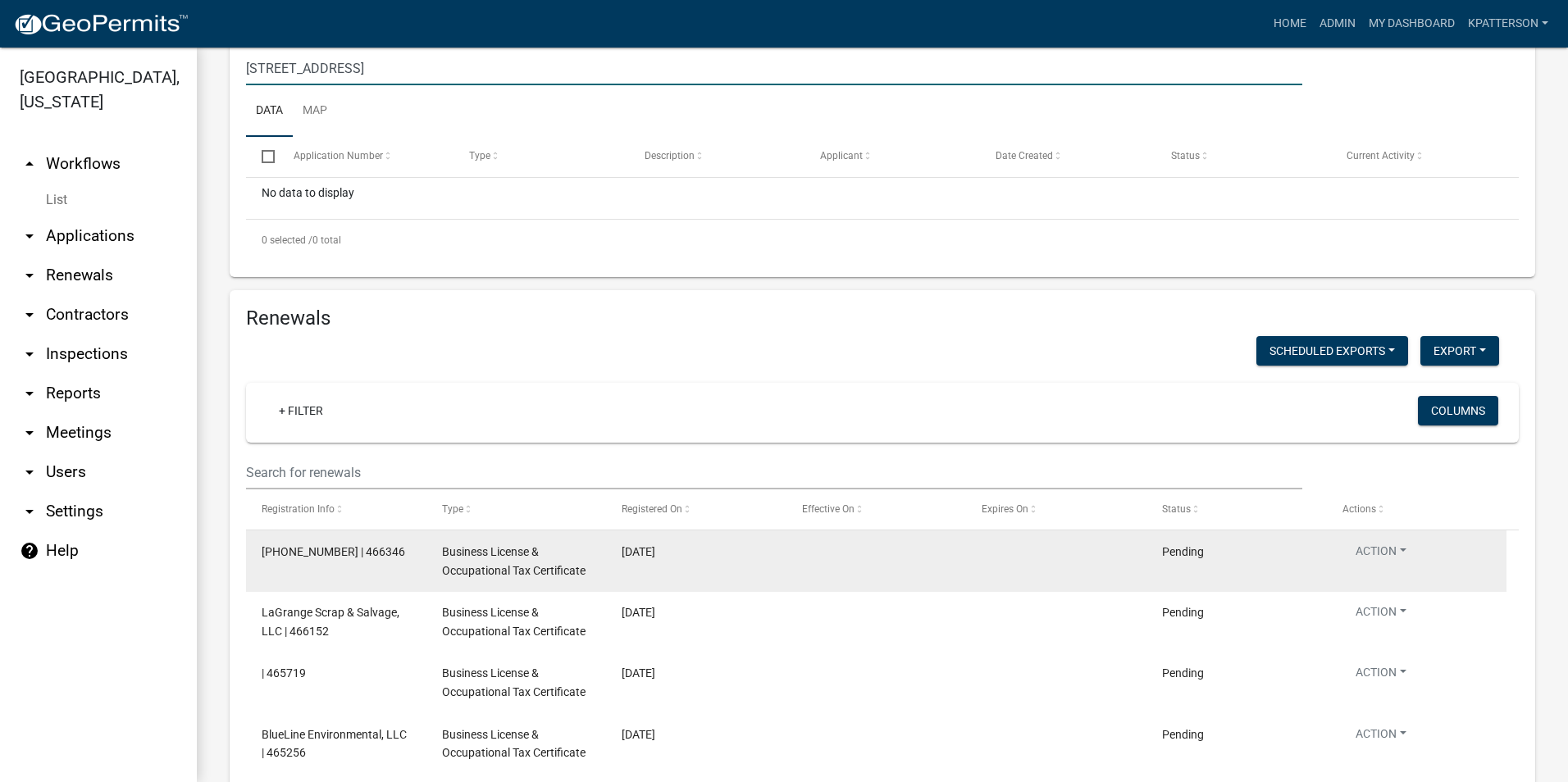
scroll to position [737, 0]
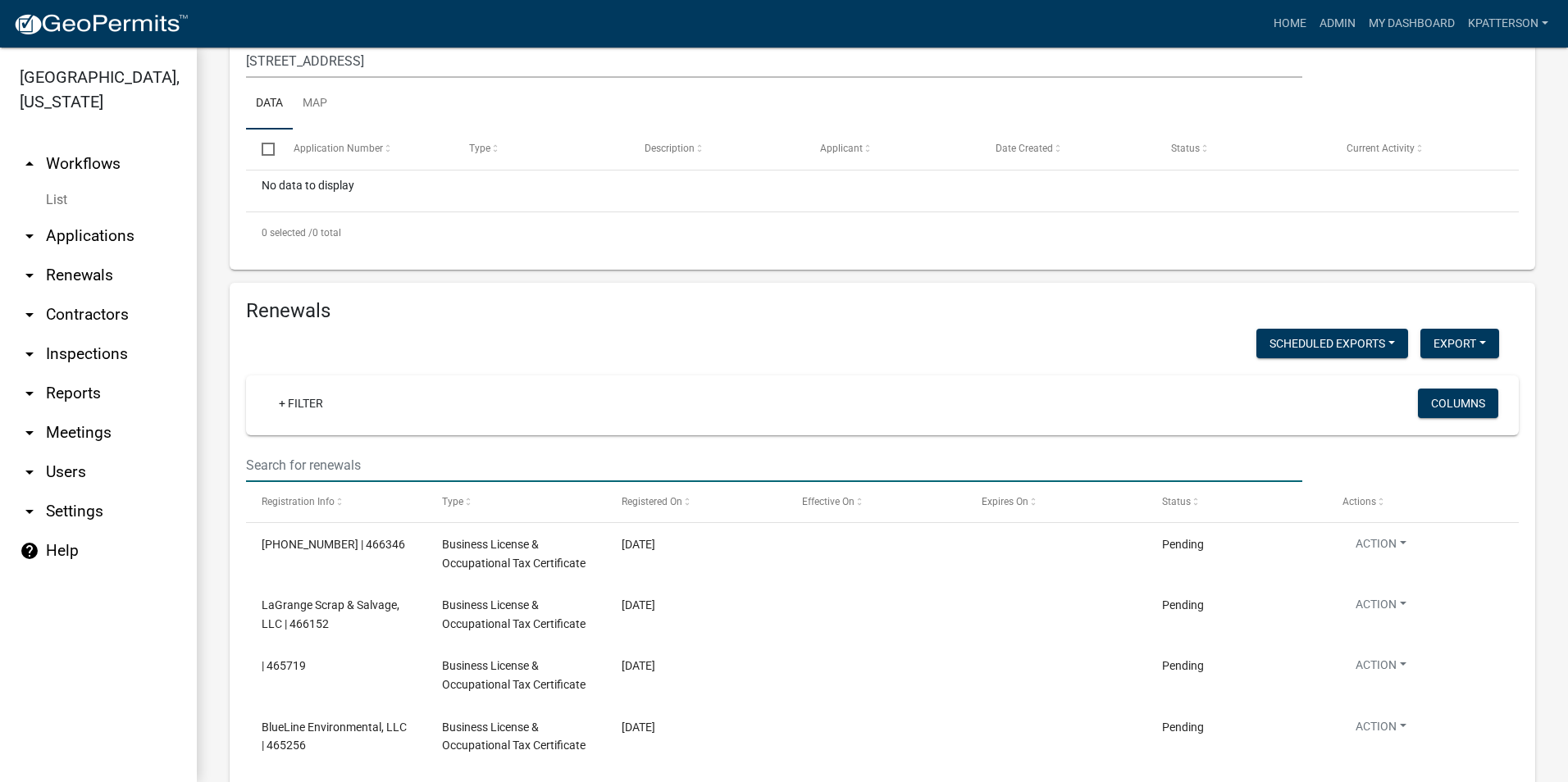
paste input "[STREET_ADDRESS]"
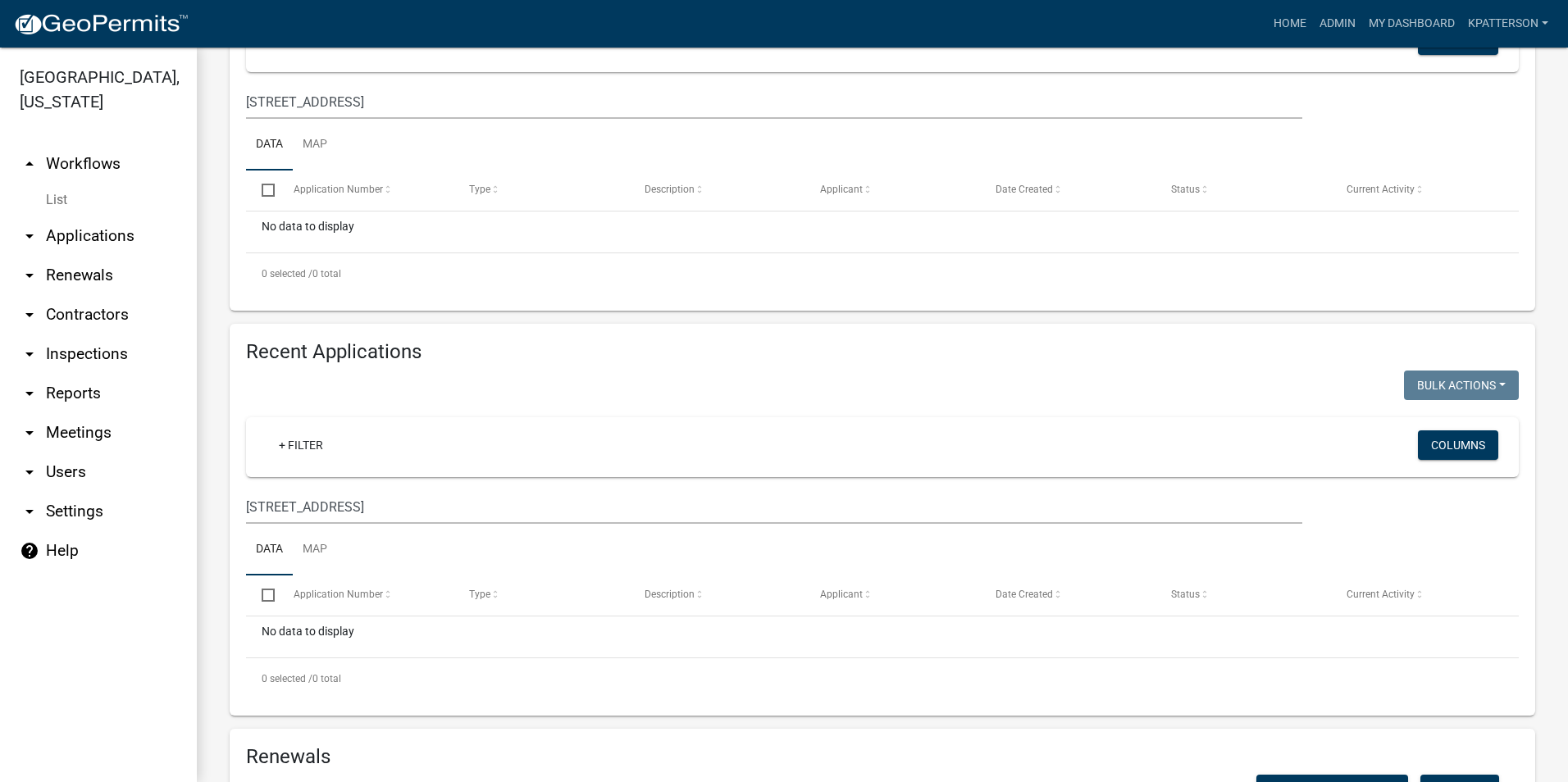
scroll to position [266, 0]
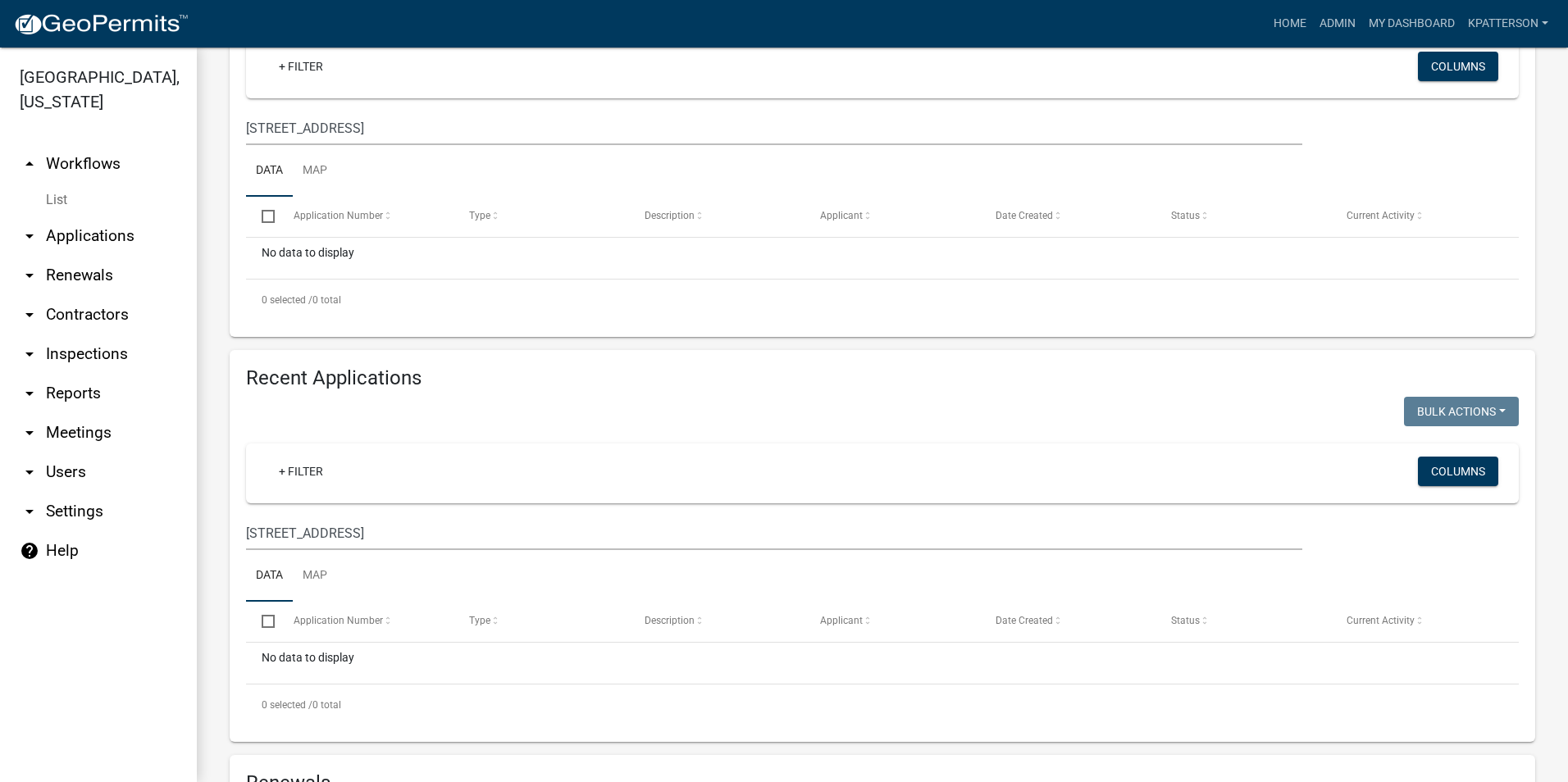
type input "3366 [GEOGRAPHIC_DATA]"
click at [101, 217] on link "arrow_drop_down Applications" at bounding box center [98, 236] width 197 height 40
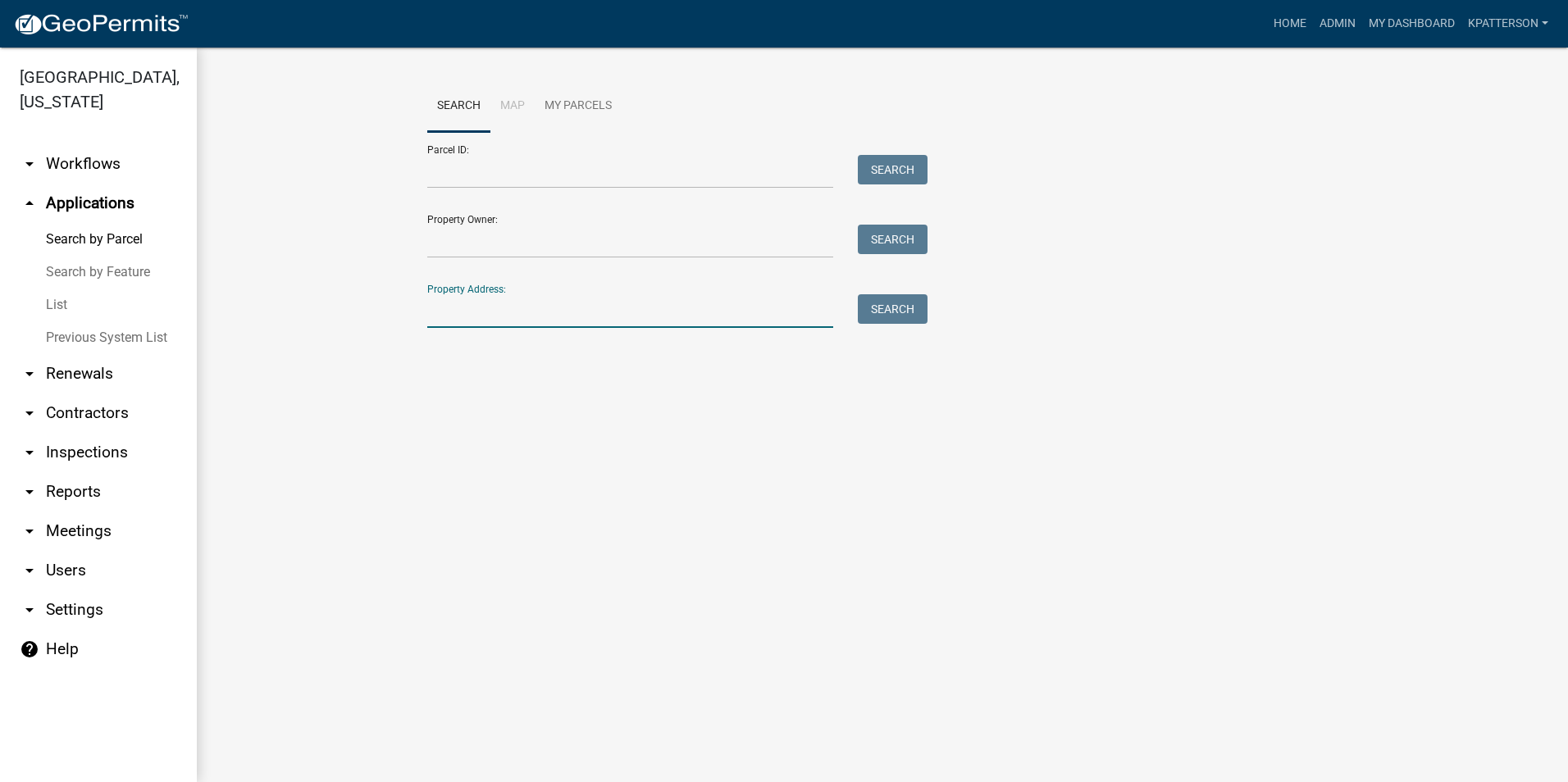
paste input "[STREET_ADDRESS]"
type input "[STREET_ADDRESS]"
click at [867, 308] on button "Search" at bounding box center [892, 309] width 70 height 29
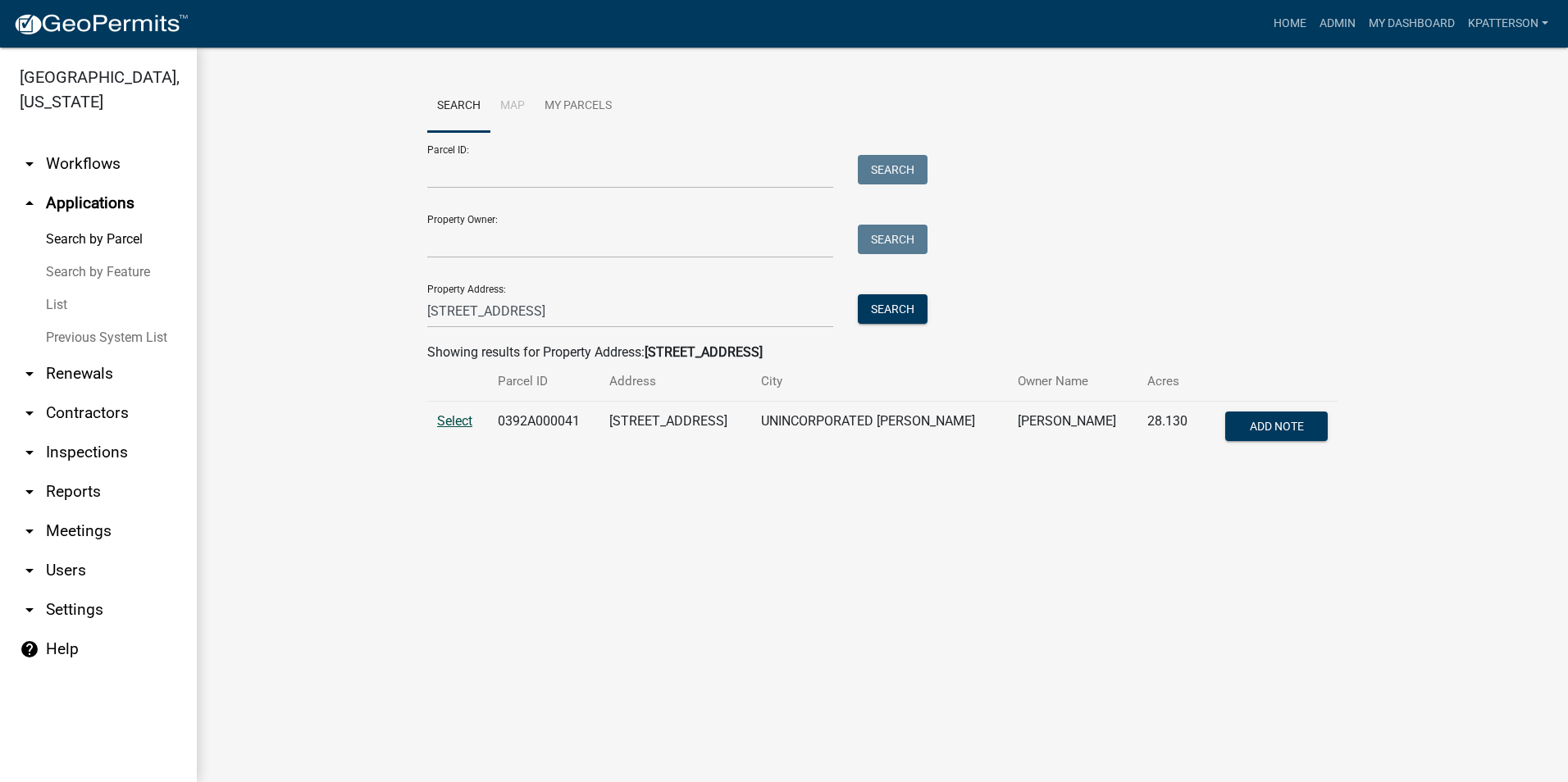
click at [464, 418] on span "Select" at bounding box center [454, 421] width 35 height 15
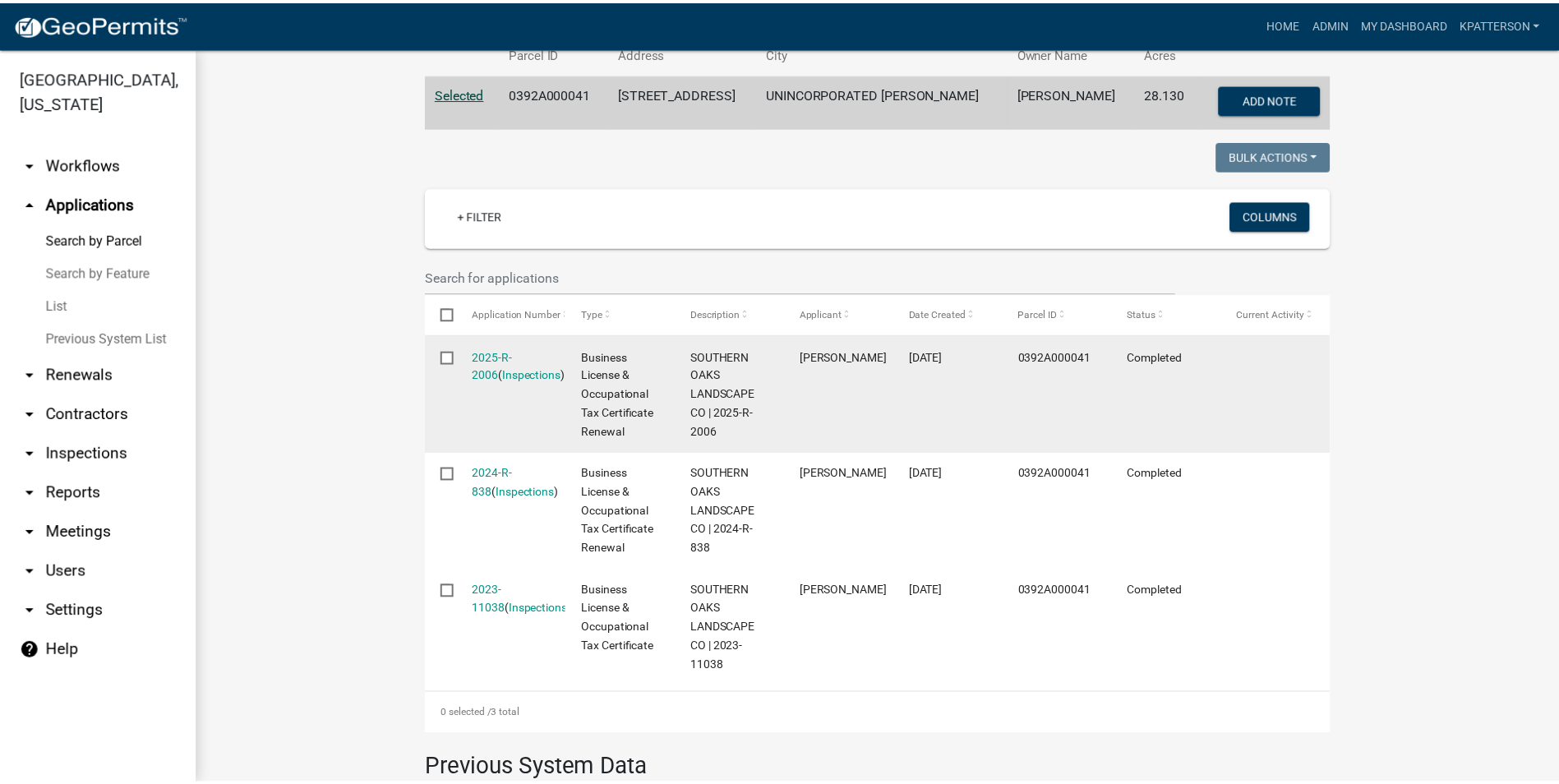
scroll to position [246, 0]
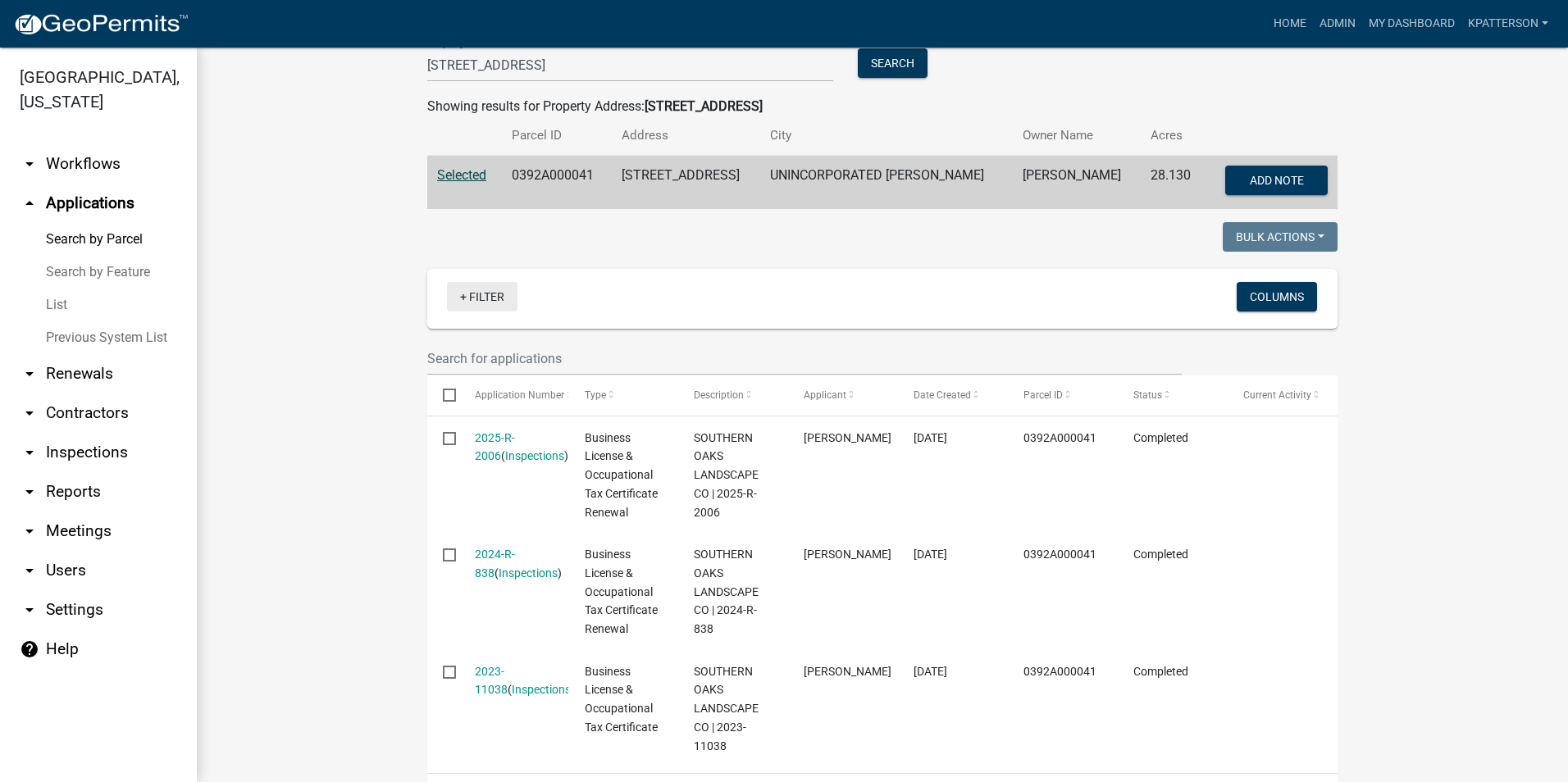
click at [483, 296] on link "+ Filter" at bounding box center [482, 296] width 70 height 29
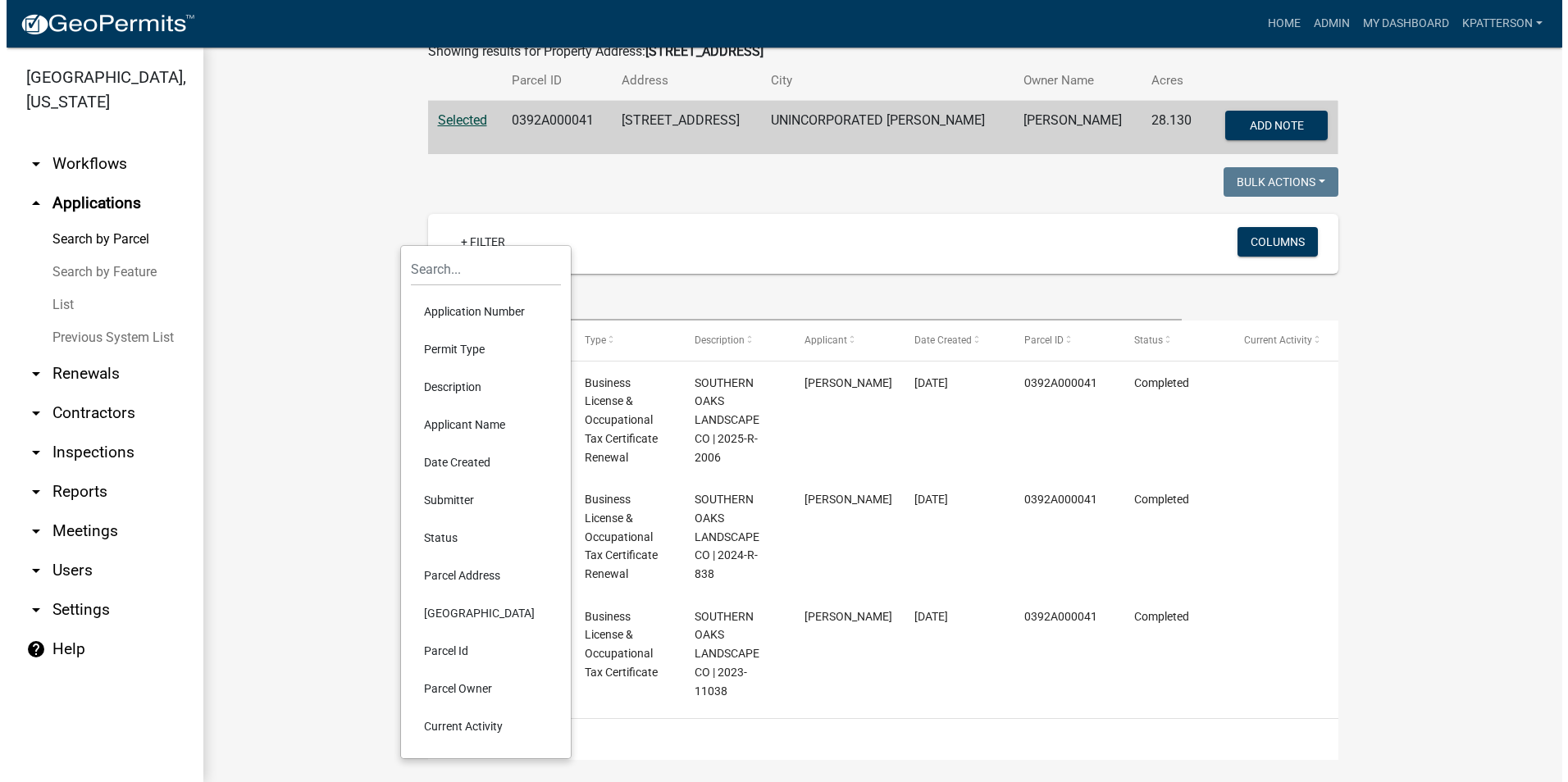
scroll to position [328, 0]
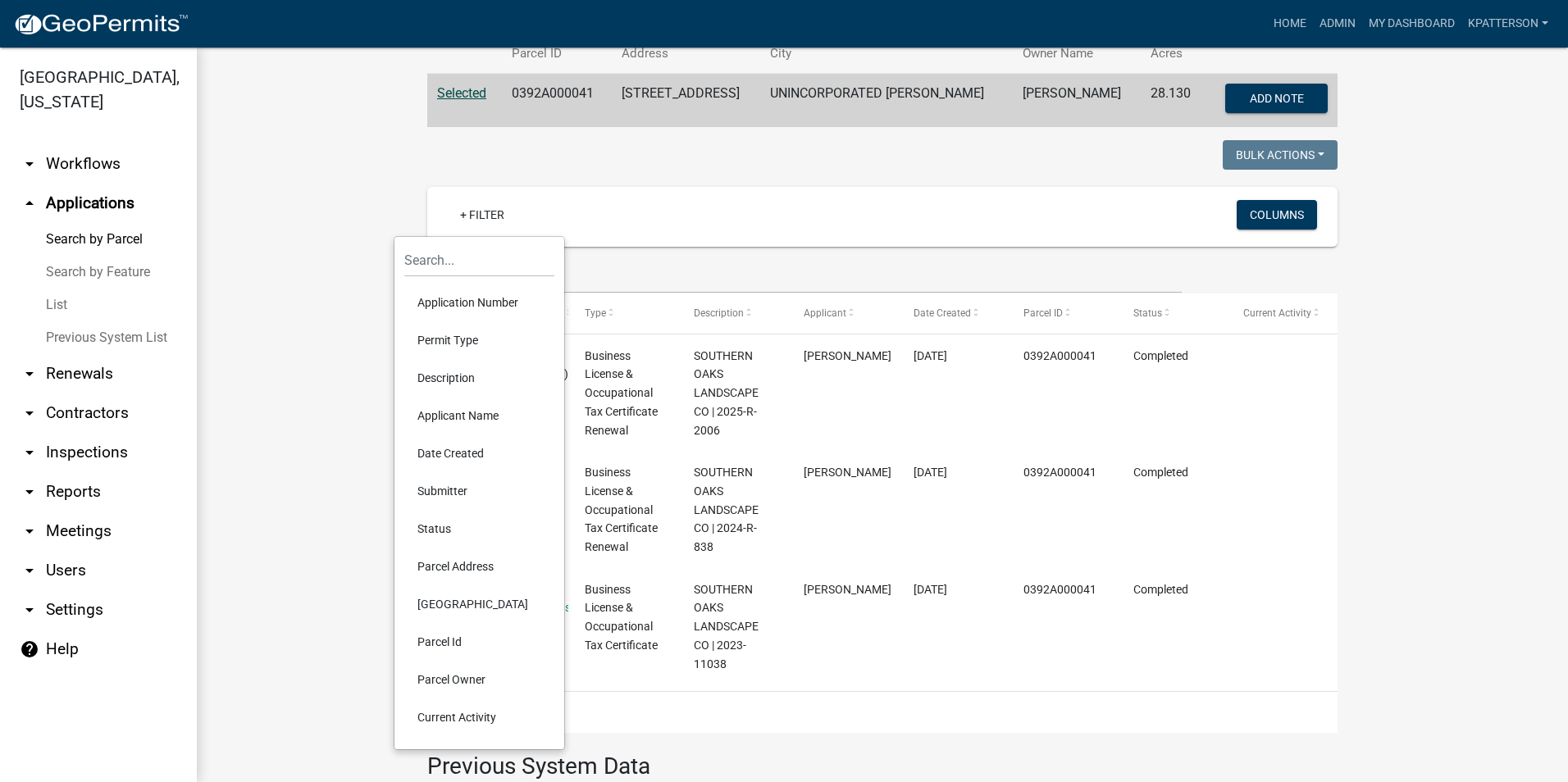
click at [442, 530] on li "Status" at bounding box center [479, 528] width 150 height 38
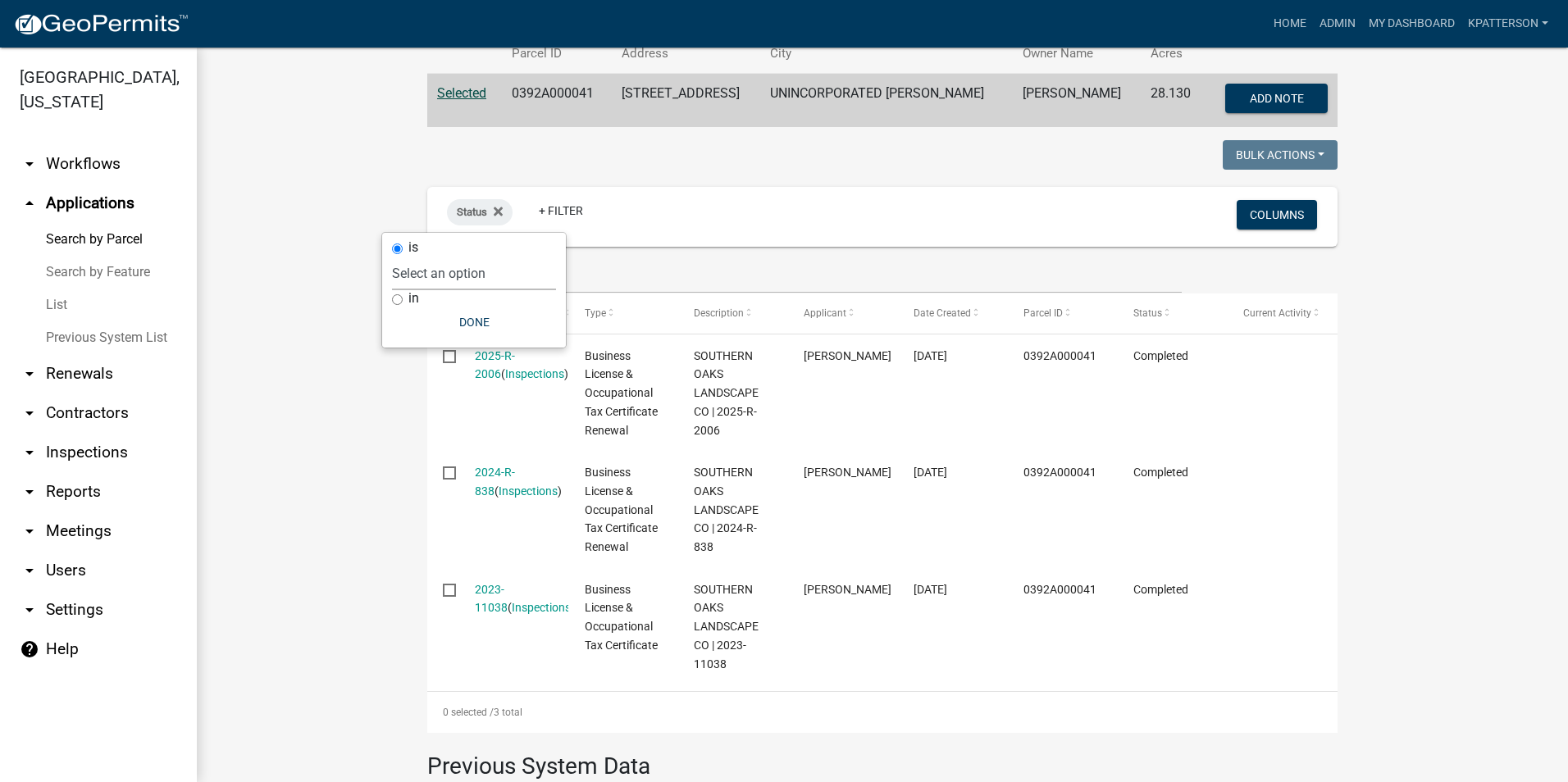
click at [432, 277] on select "Select an option Not Started In Progress Completed Expired Locked Withdrawn Voi…" at bounding box center [474, 273] width 164 height 34
select select "3"
click at [415, 257] on select "Select an option Not Started In Progress Completed Expired Locked Withdrawn Voi…" at bounding box center [474, 273] width 164 height 34
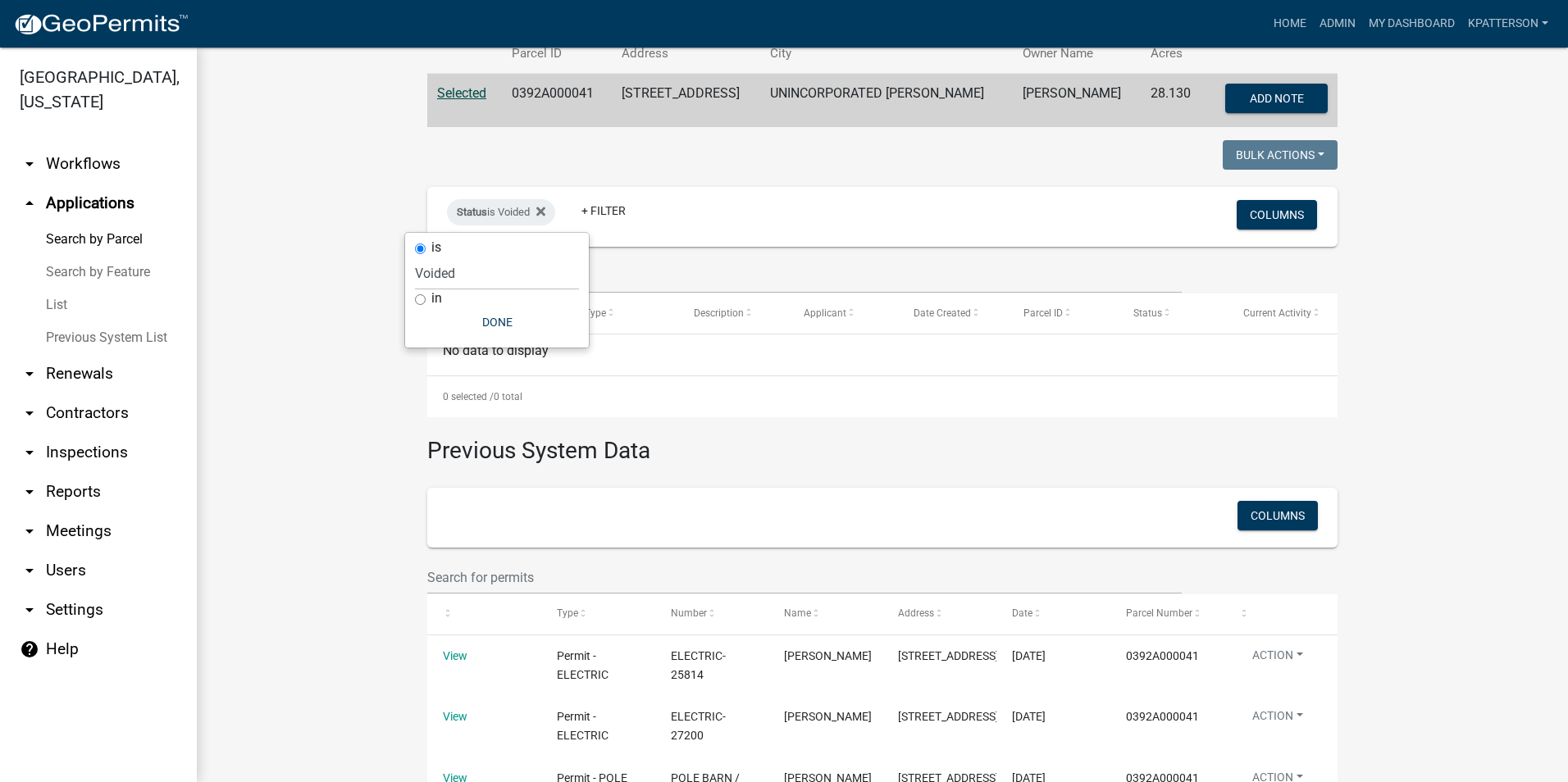
click at [419, 298] on input "in" at bounding box center [420, 299] width 10 height 10
radio input "true"
select select
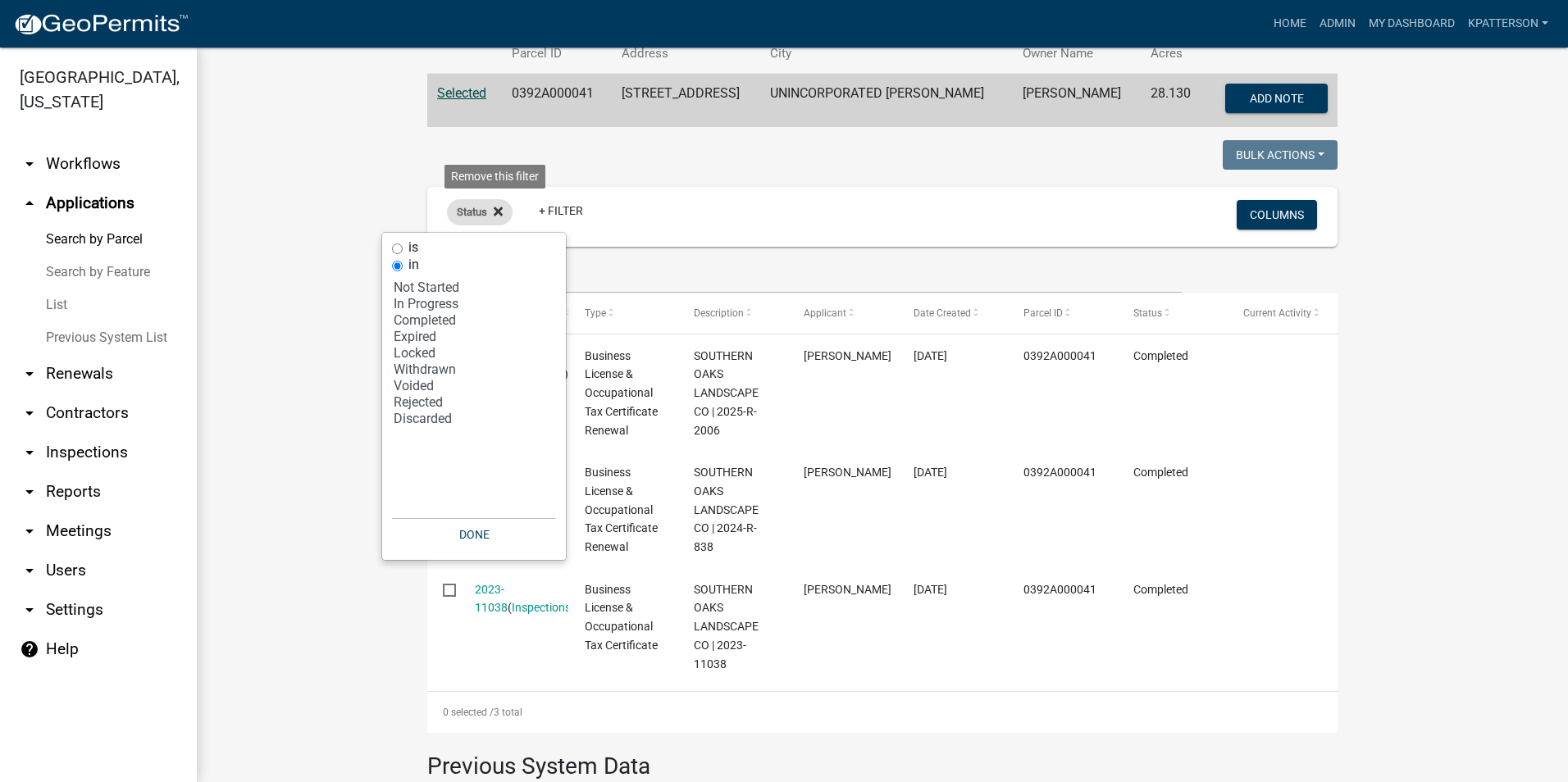
click at [487, 212] on fa-icon at bounding box center [495, 212] width 15 height 27
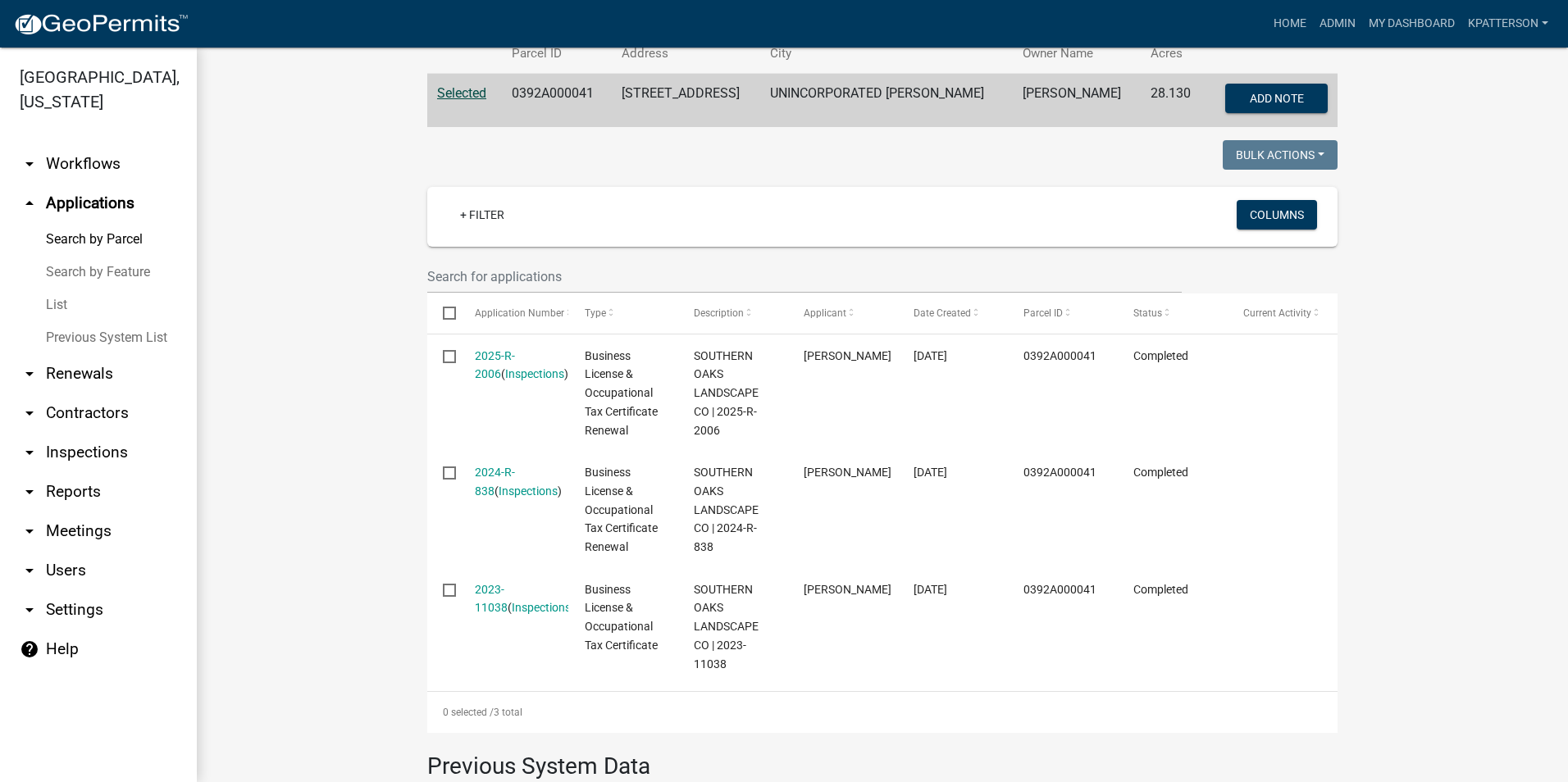
click at [72, 433] on link "arrow_drop_down Inspections" at bounding box center [98, 453] width 197 height 40
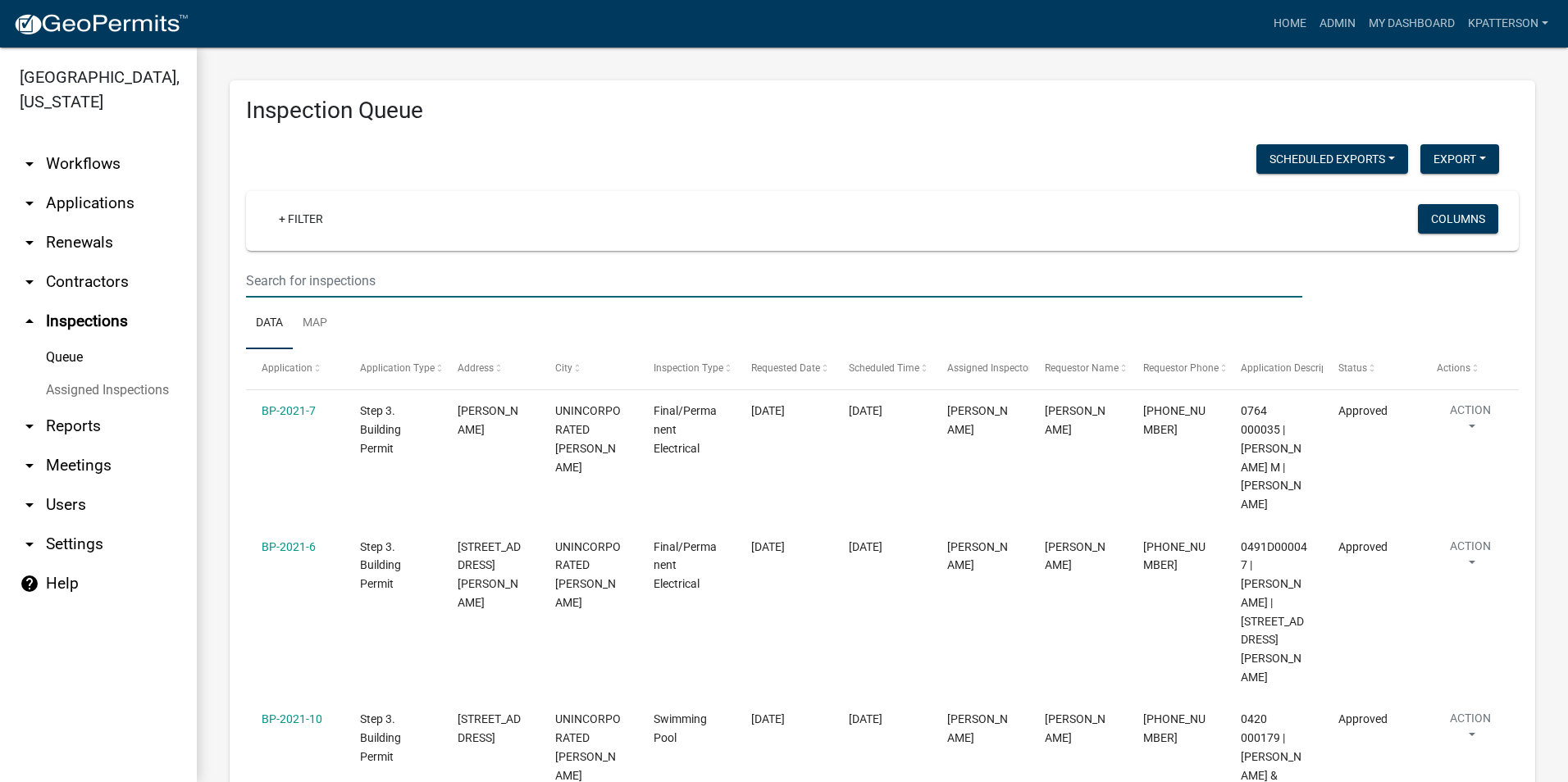
click at [360, 288] on input "text" at bounding box center [774, 280] width 1057 height 34
click at [64, 223] on link "arrow_drop_down Renewals" at bounding box center [98, 242] width 197 height 40
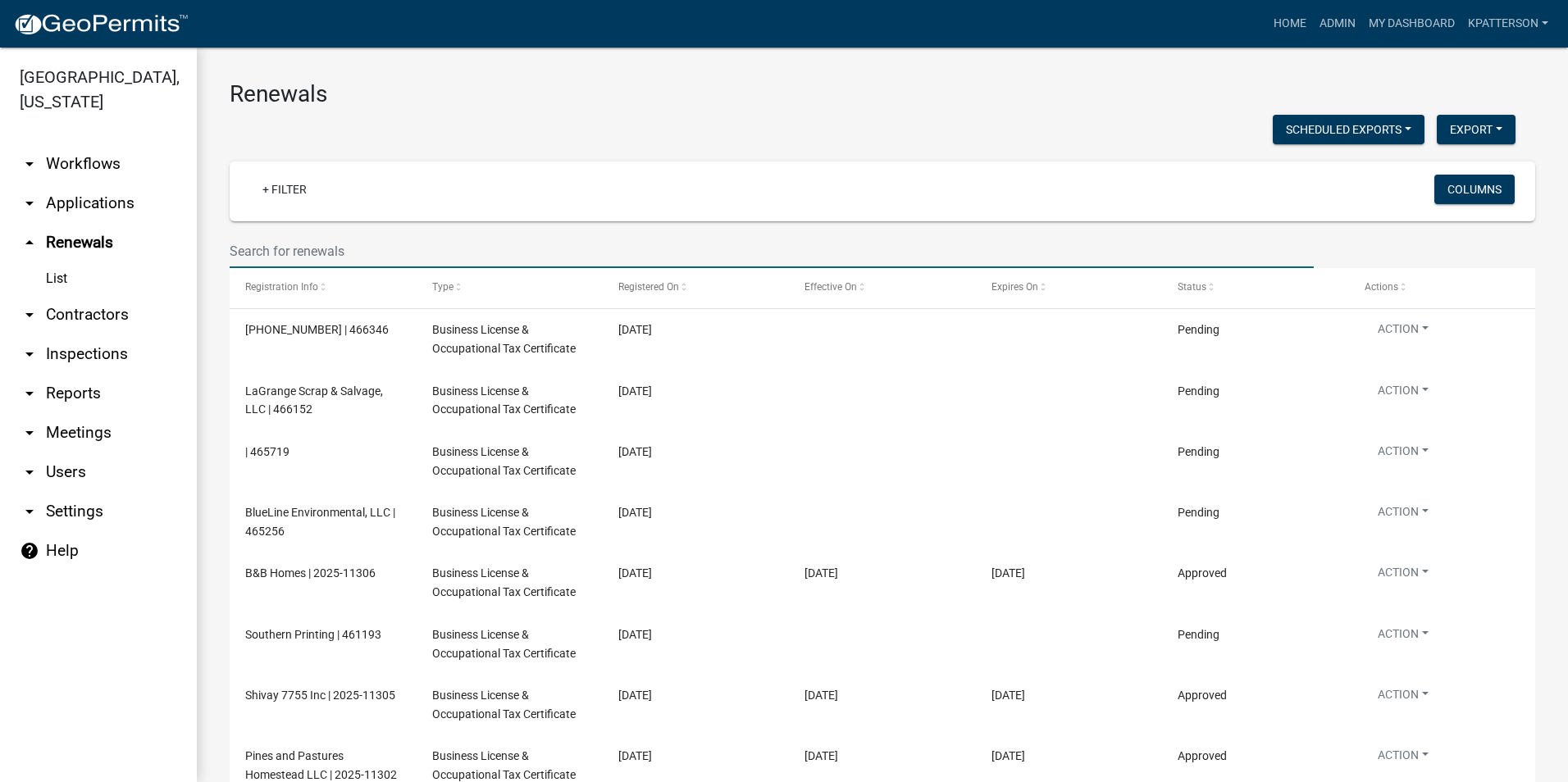
click at [364, 250] on input "text" at bounding box center [771, 251] width 1084 height 34
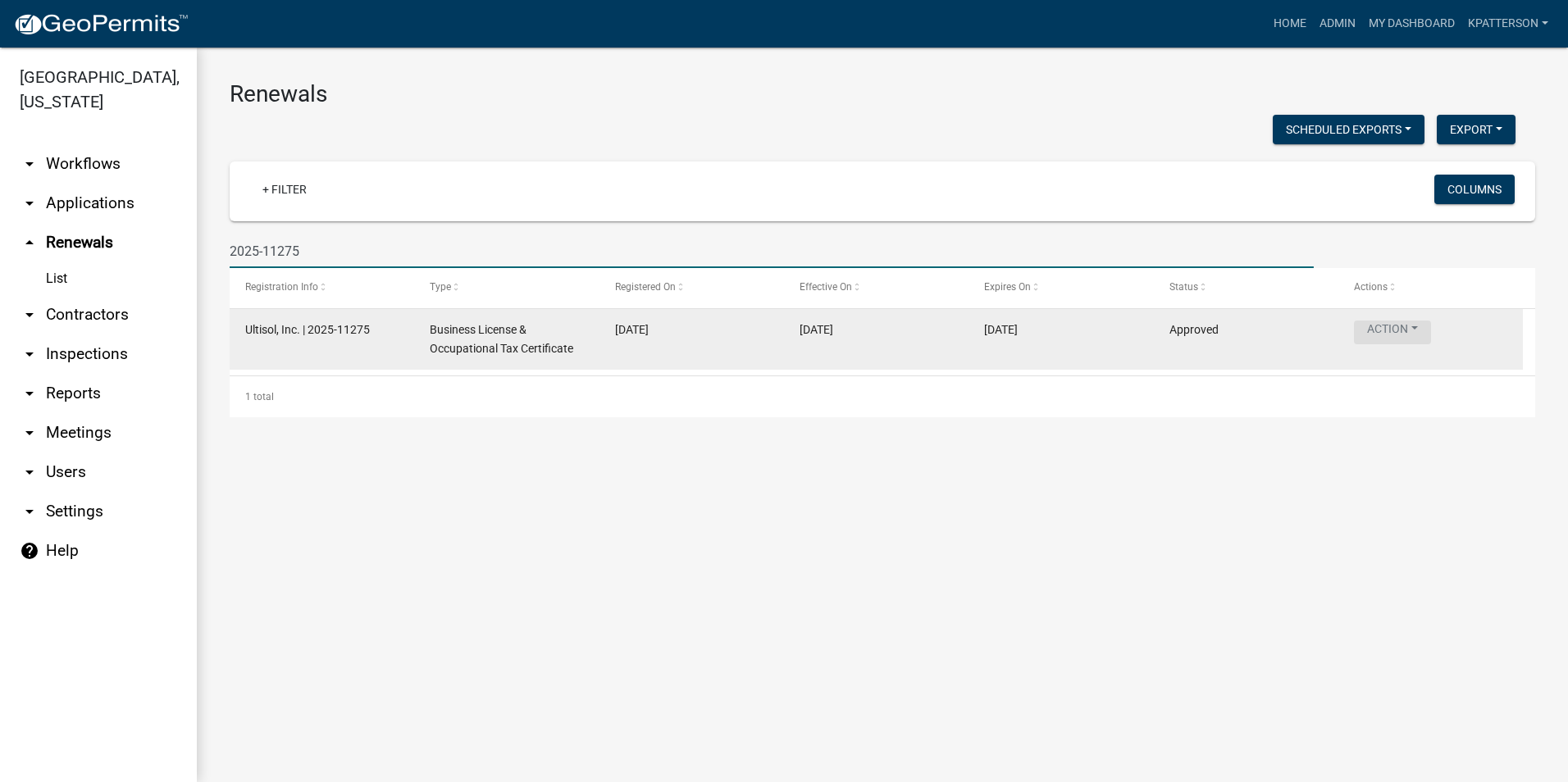
type input "2025-11275"
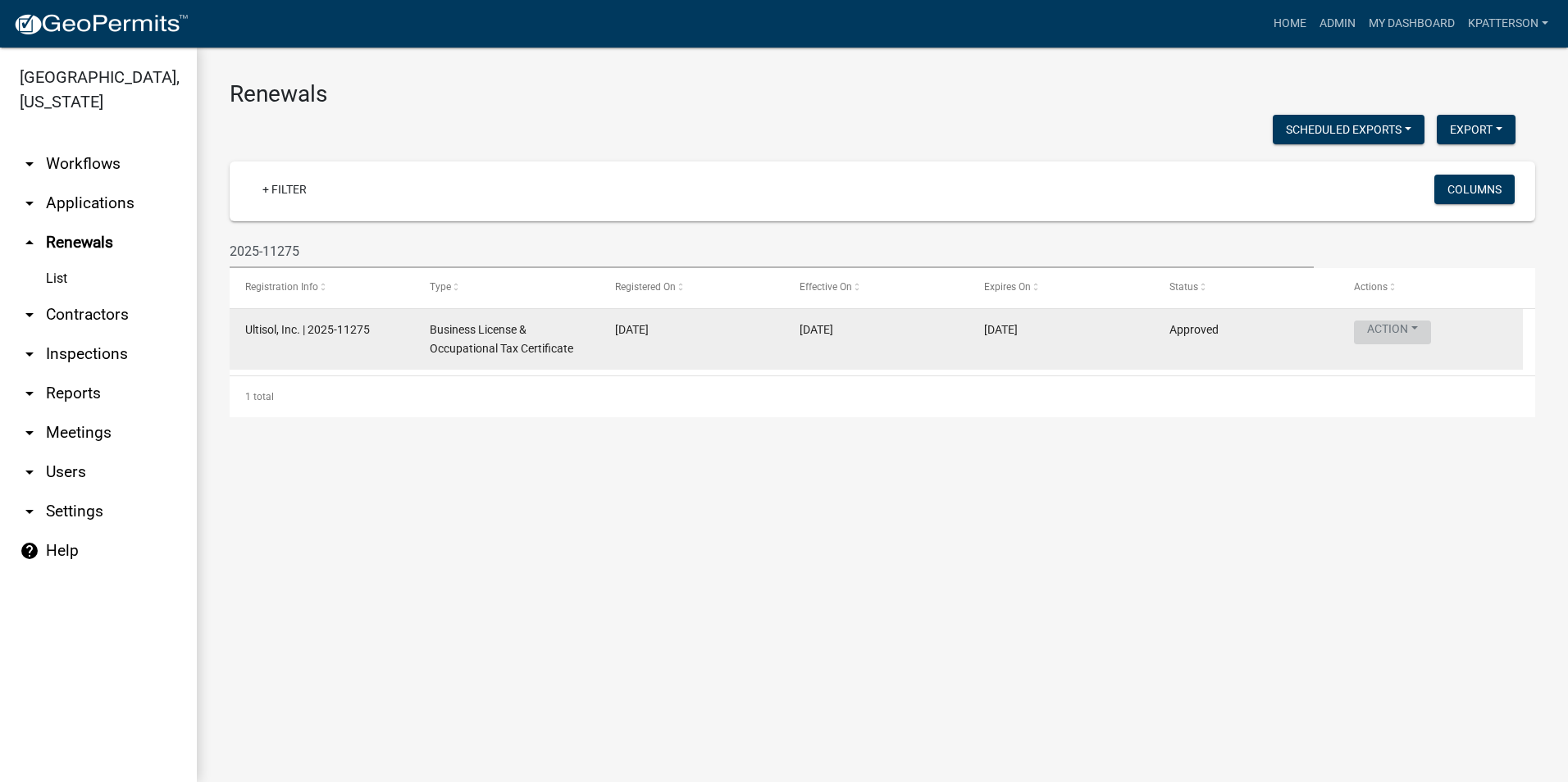
click at [1384, 321] on button "Action" at bounding box center [1393, 333] width 77 height 24
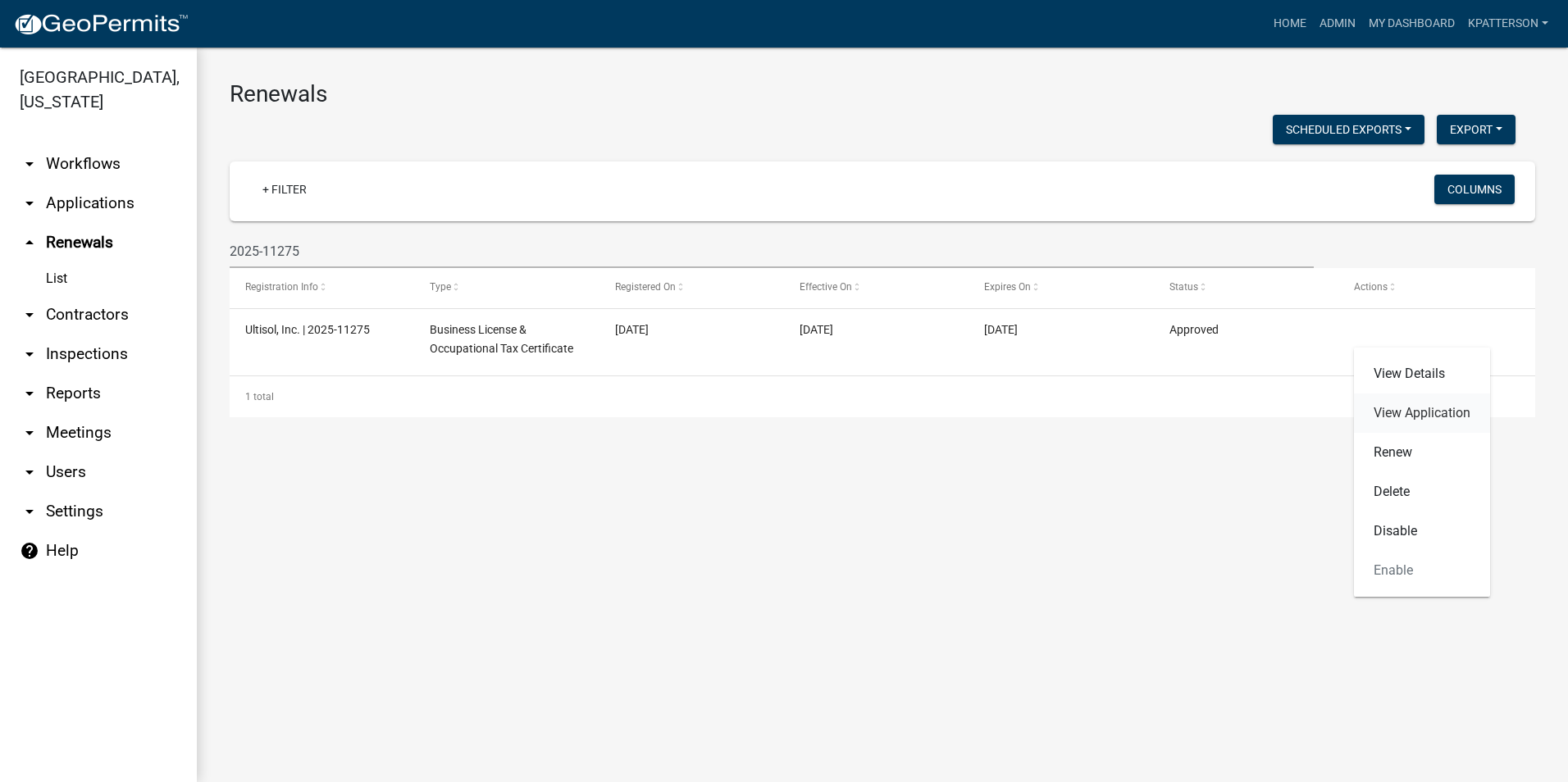
click at [1399, 419] on link "View Application" at bounding box center [1422, 413] width 136 height 40
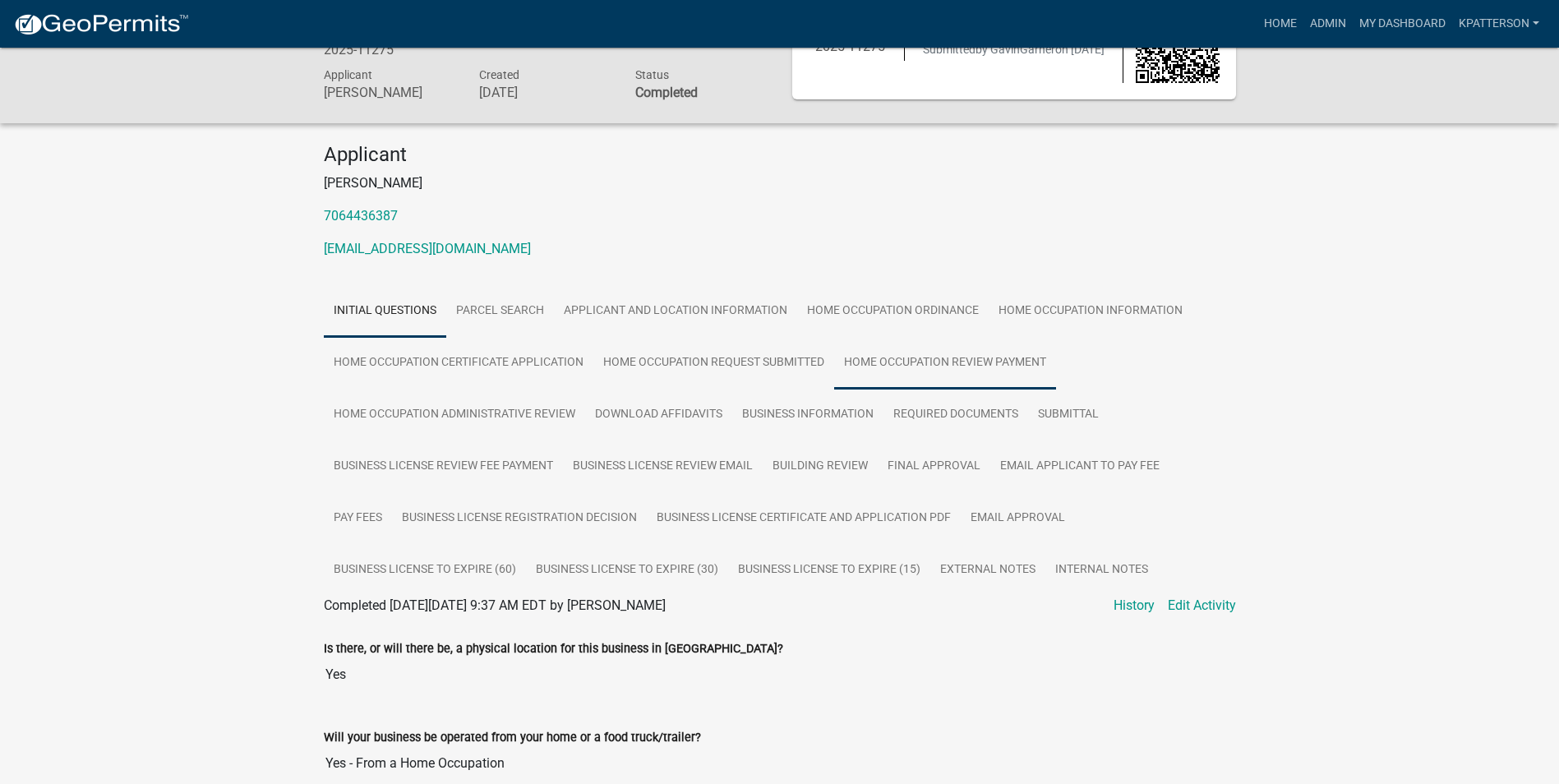
scroll to position [82, 0]
click at [373, 513] on link "Pay Fees" at bounding box center [358, 517] width 68 height 53
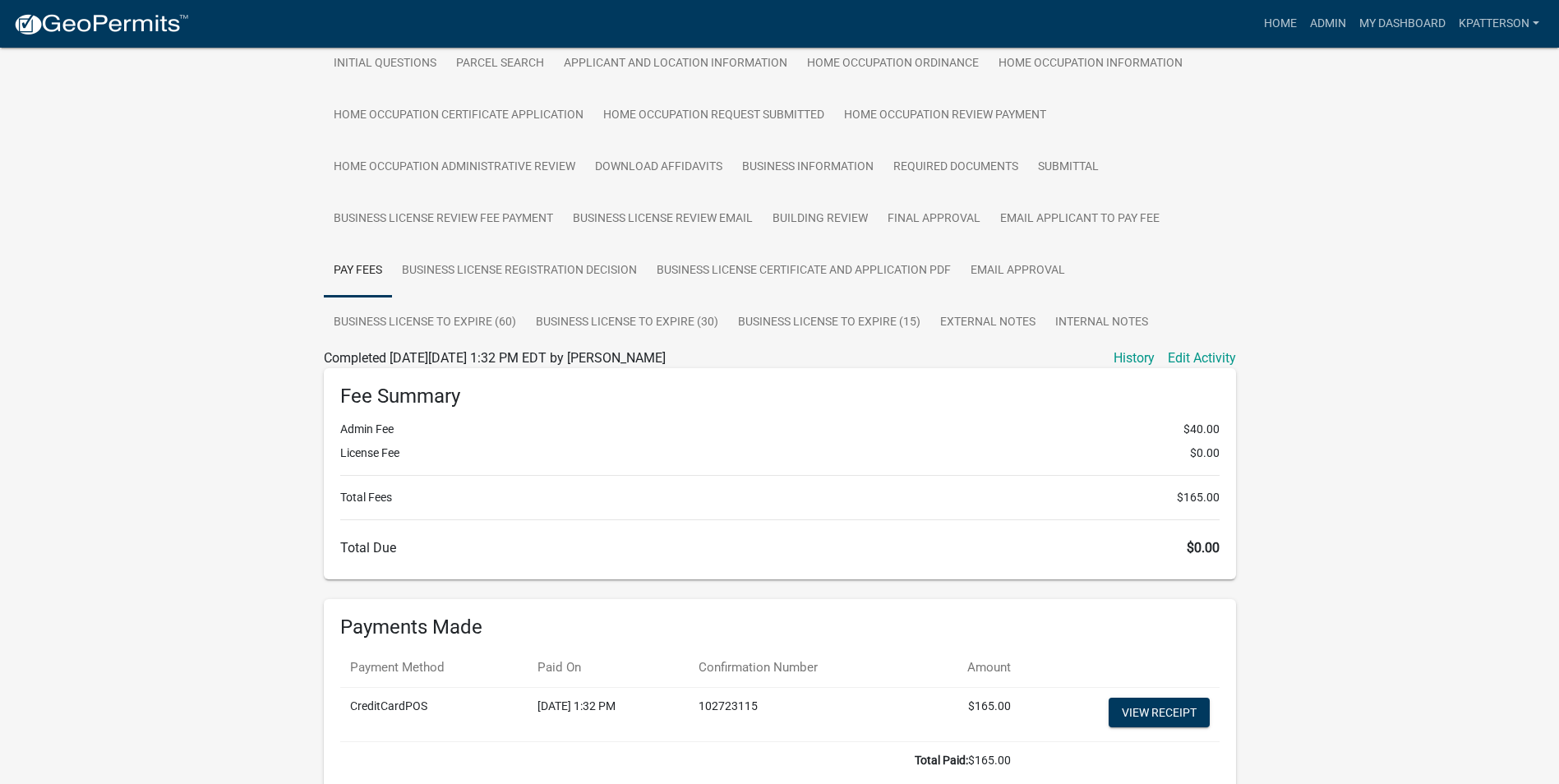
scroll to position [411, 0]
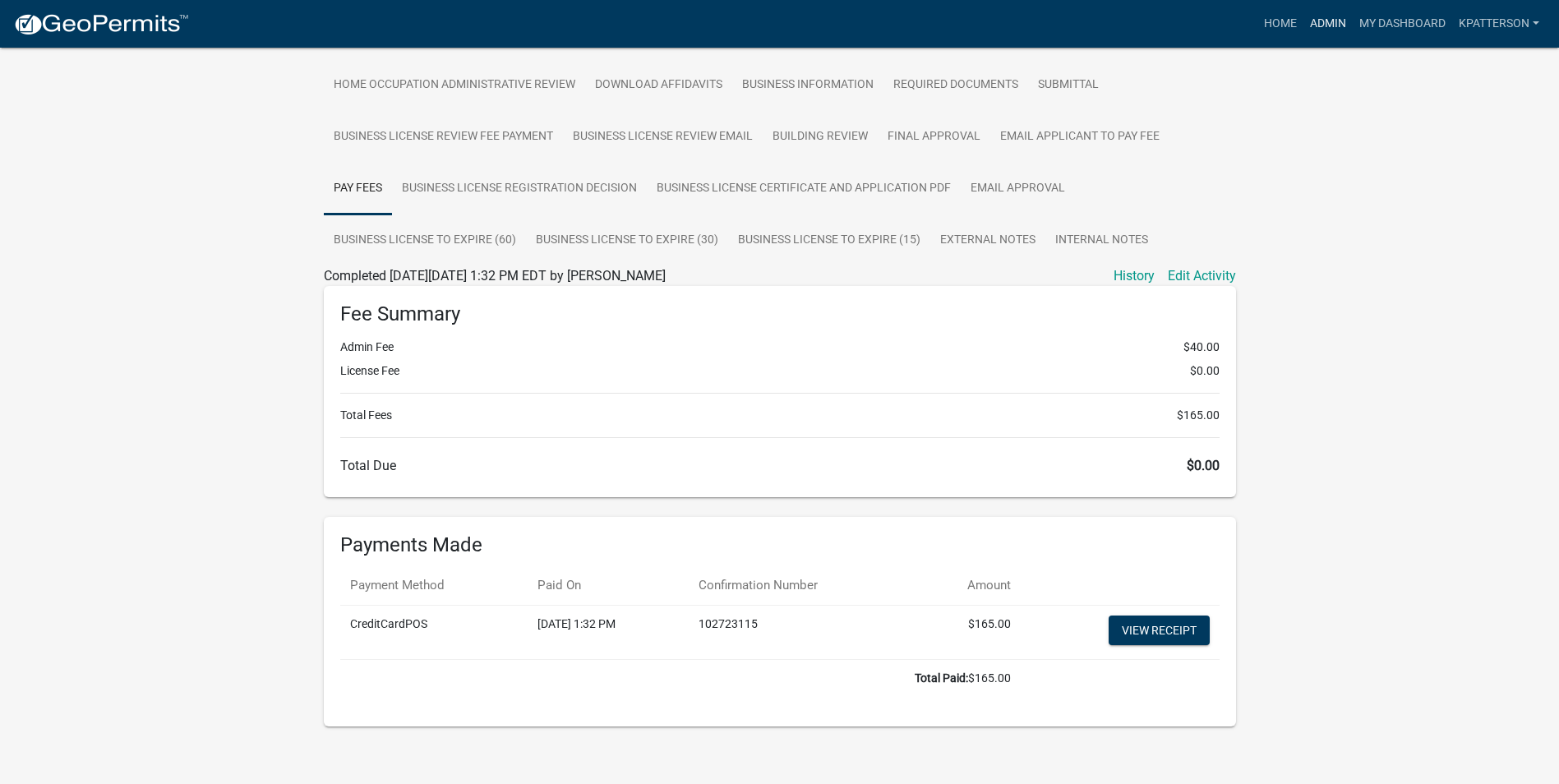
click at [1314, 28] on link "Admin" at bounding box center [1328, 24] width 49 height 31
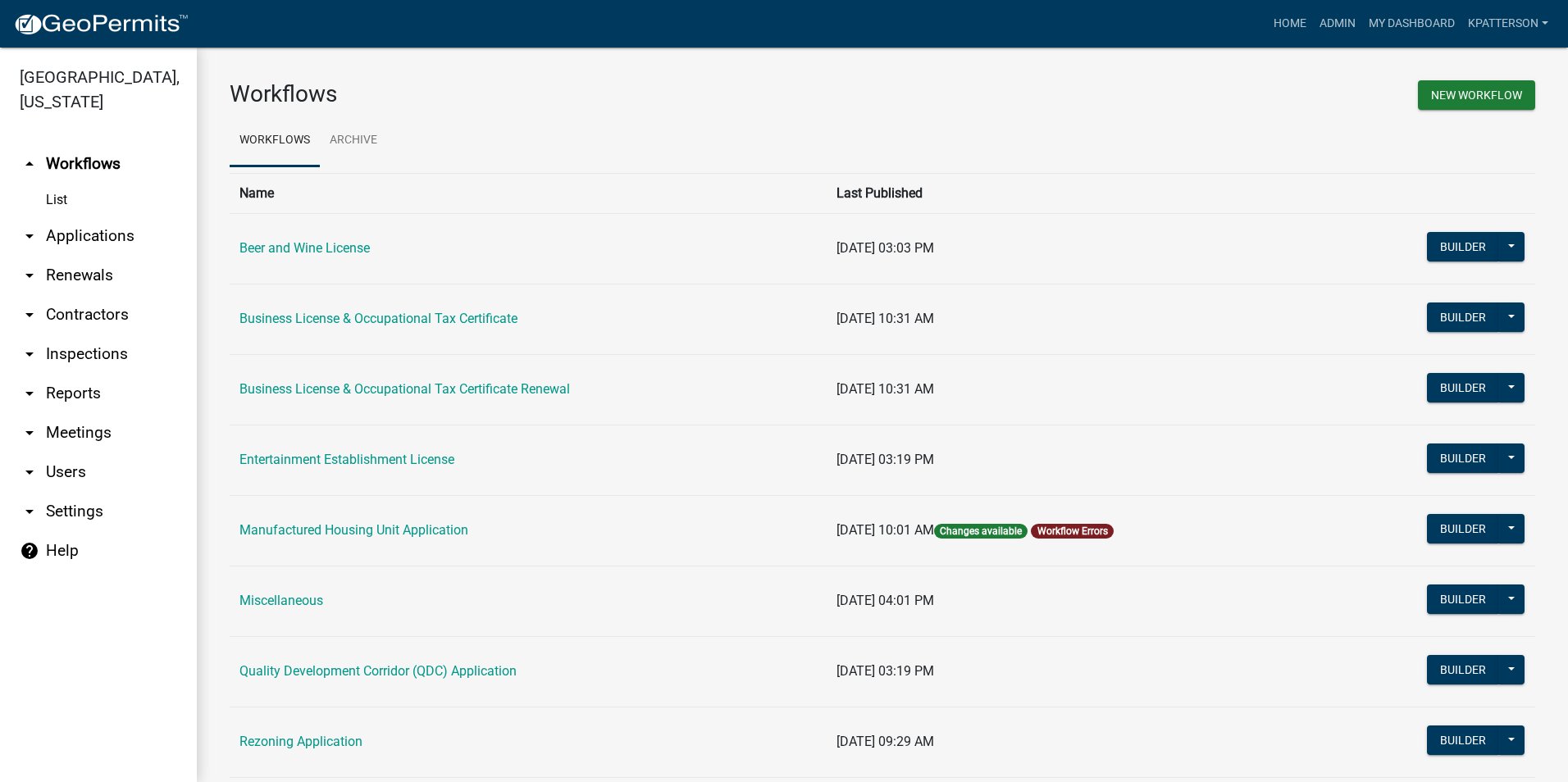
click at [66, 256] on link "arrow_drop_down Renewals" at bounding box center [98, 276] width 197 height 40
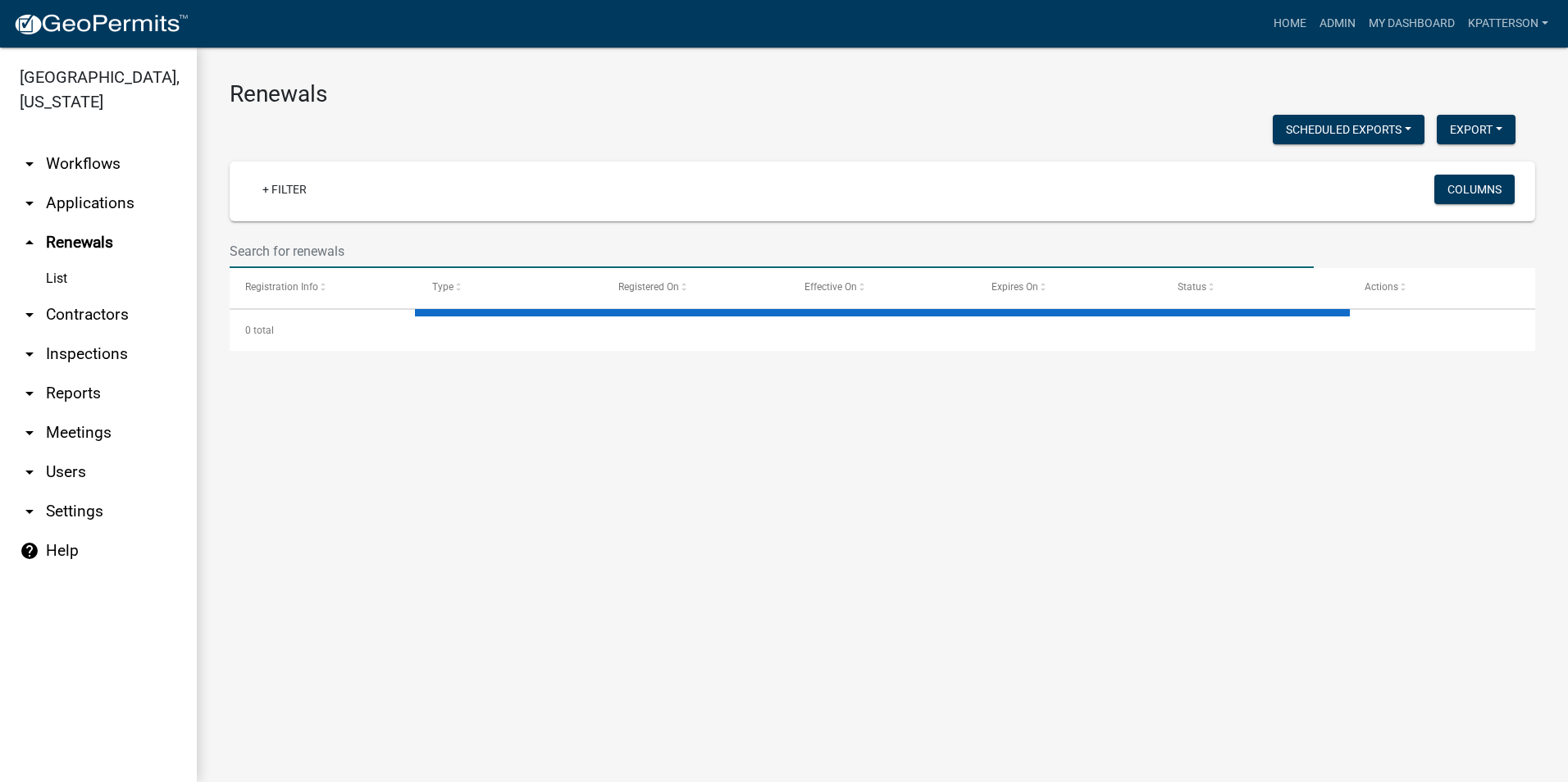
click at [352, 241] on input "text" at bounding box center [771, 251] width 1084 height 34
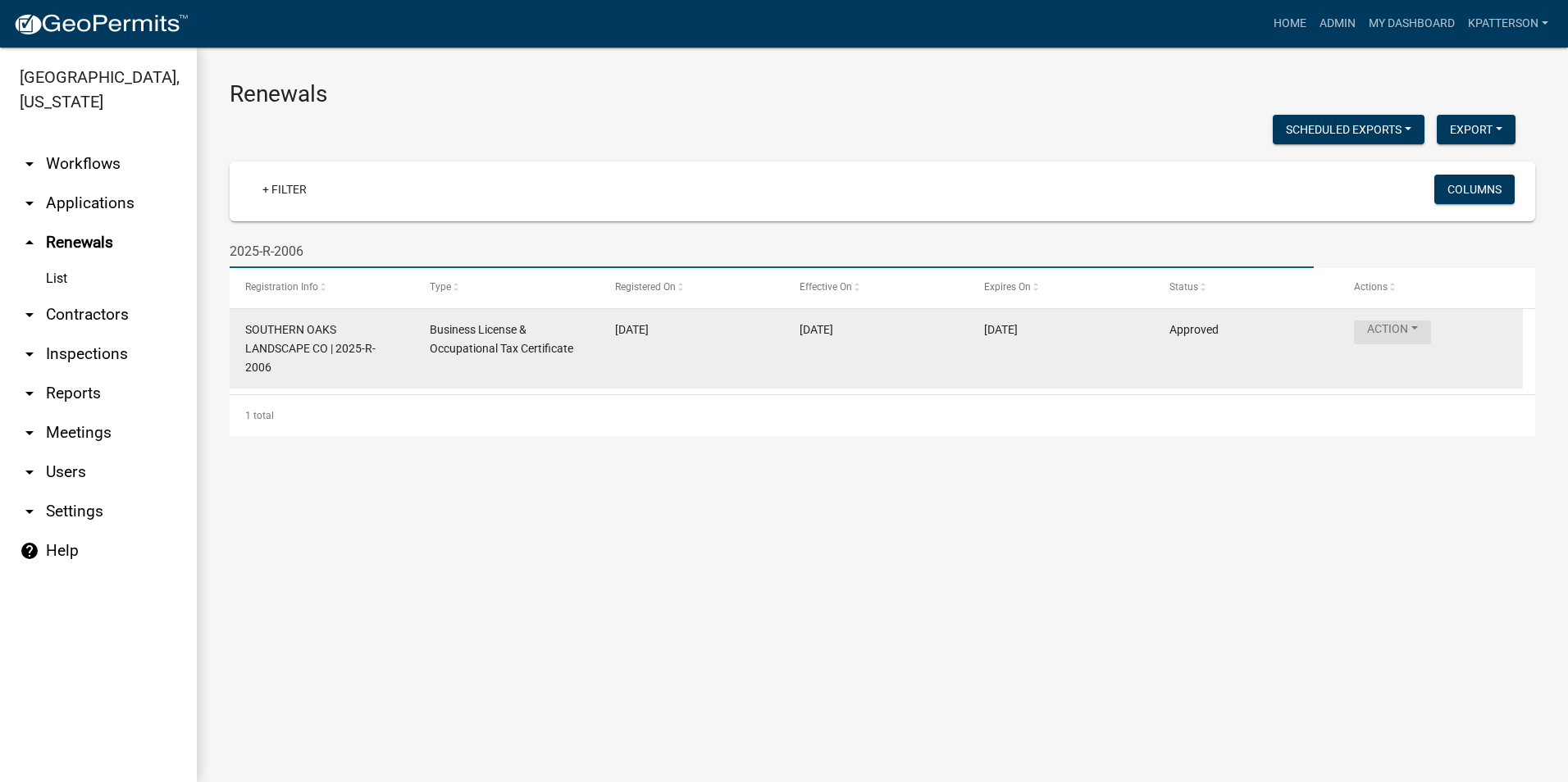
type input "2025-R-2006"
click at [1430, 327] on button "Action" at bounding box center [1393, 333] width 77 height 24
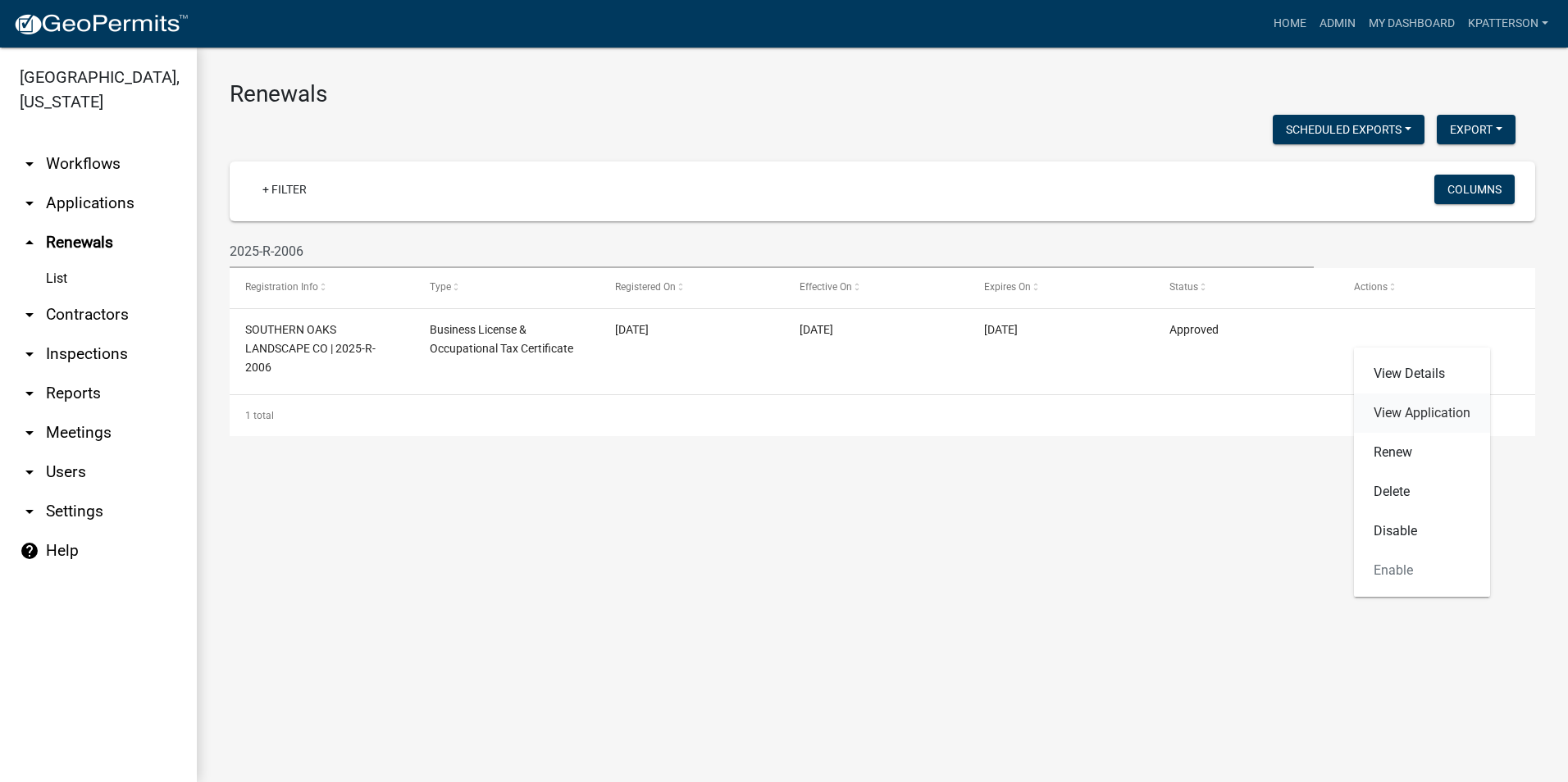
click at [1392, 414] on link "View Application" at bounding box center [1422, 413] width 136 height 40
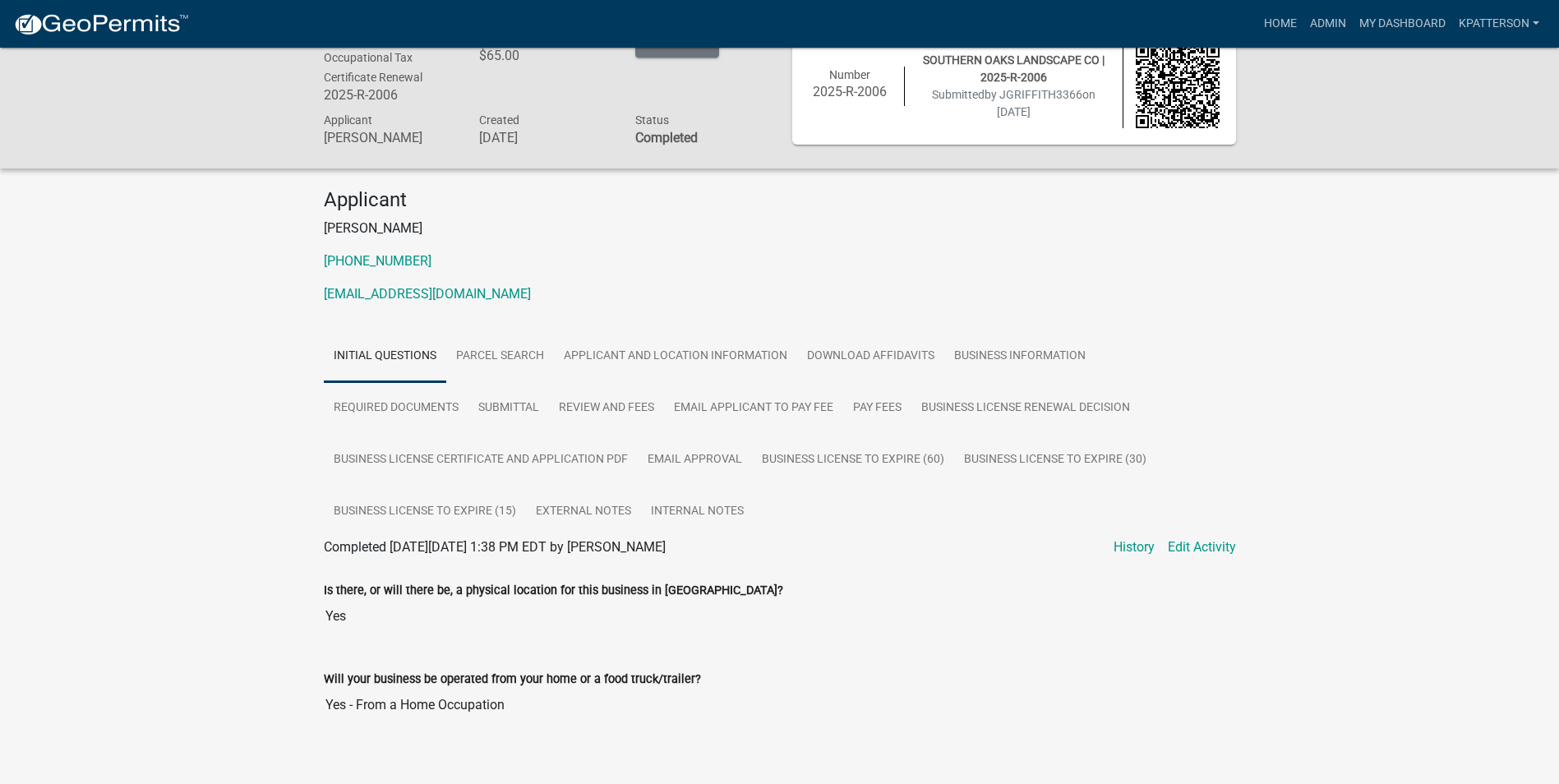
scroll to position [56, 0]
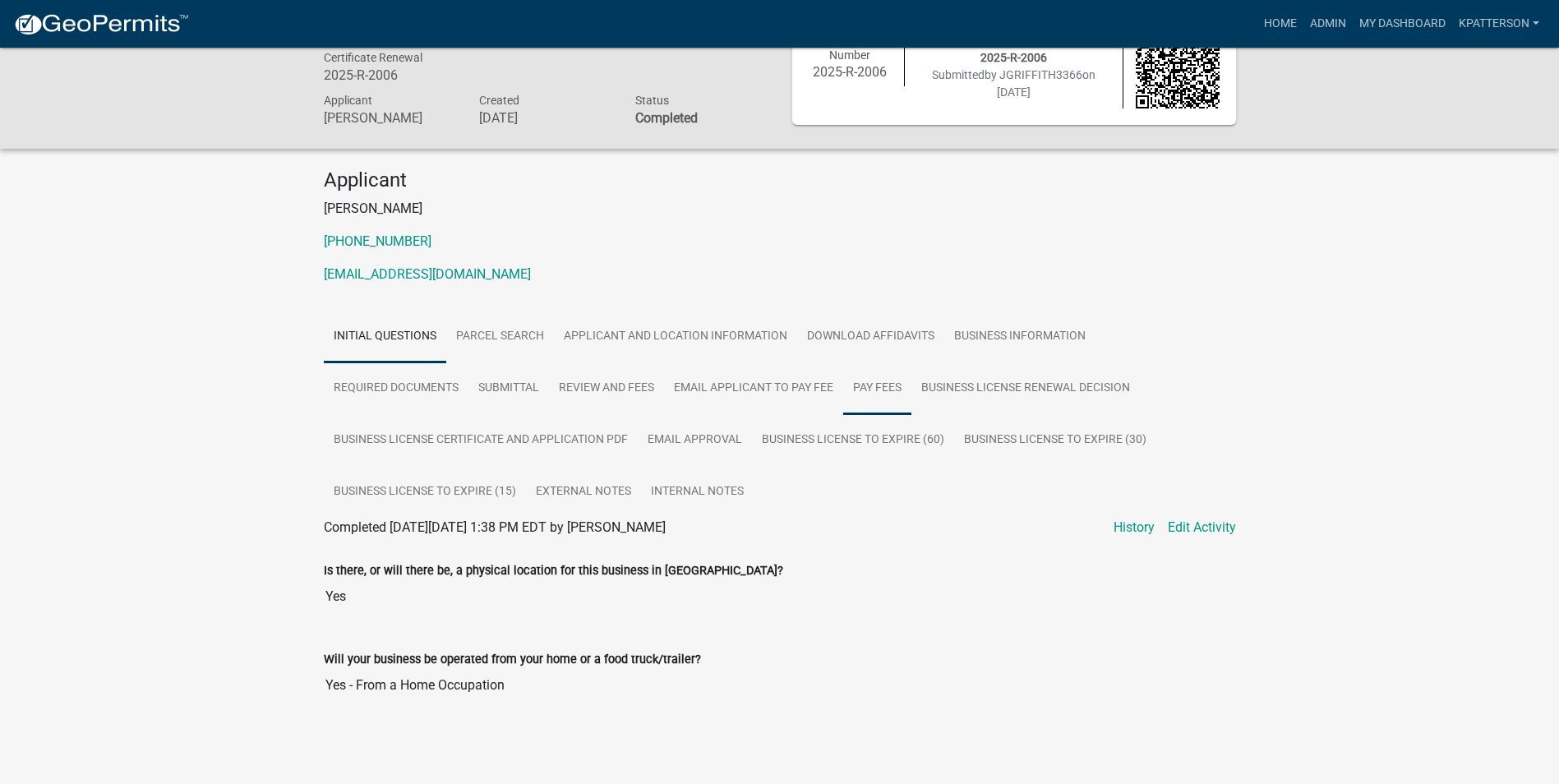
click at [902, 391] on link "Pay Fees" at bounding box center [877, 389] width 68 height 53
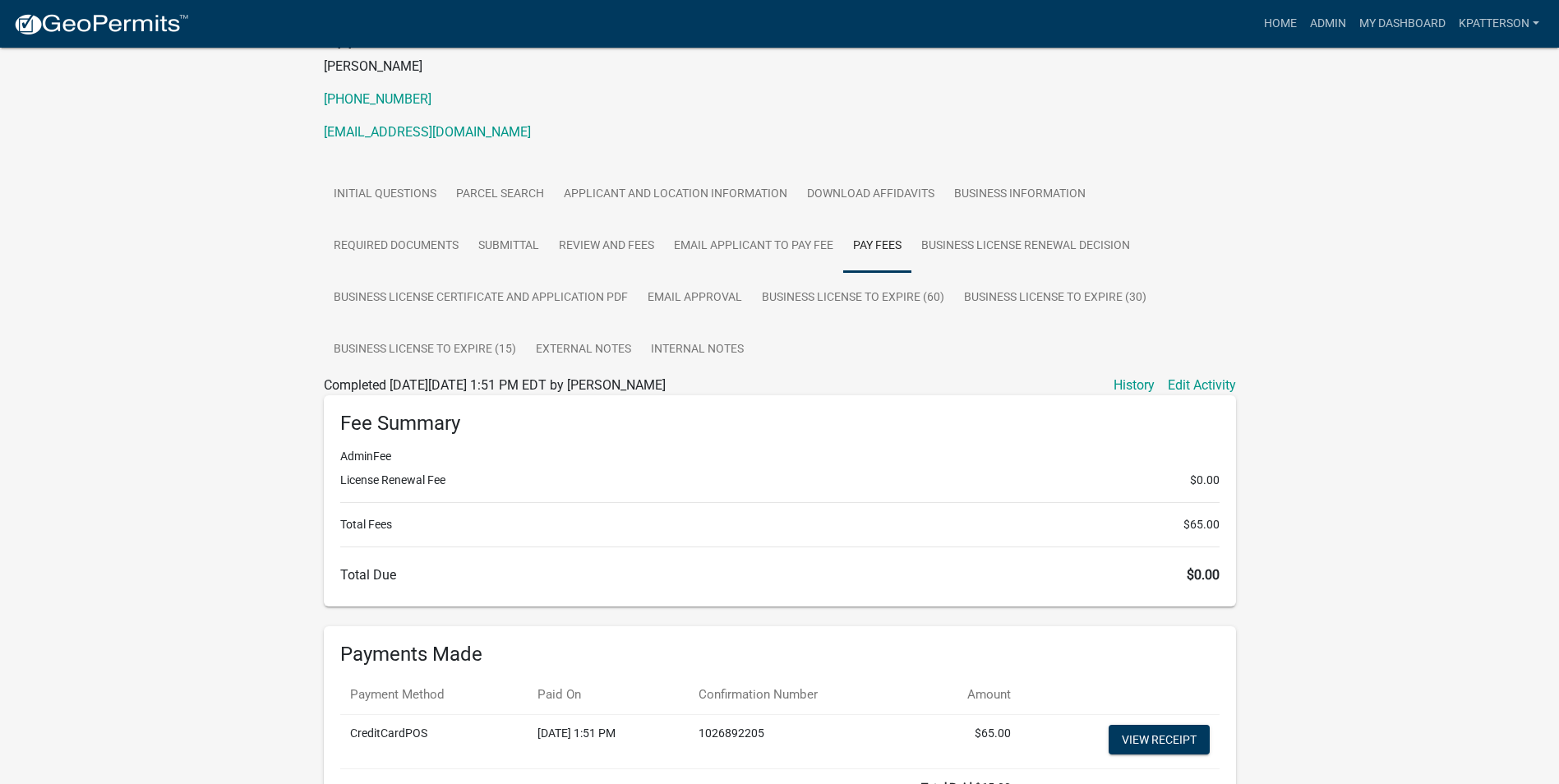
scroll to position [302, 0]
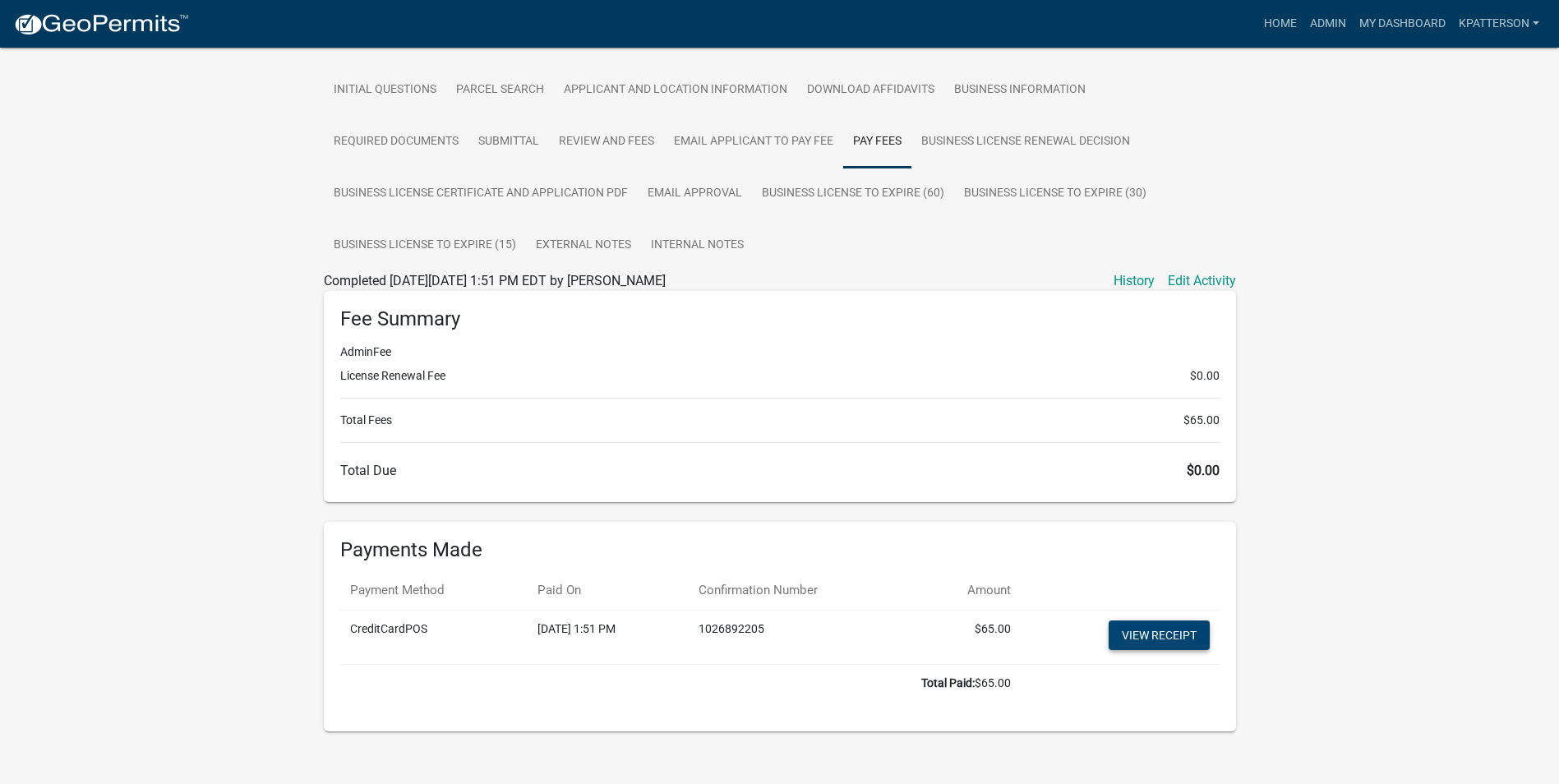
click at [1163, 627] on link "View receipt" at bounding box center [1159, 635] width 101 height 29
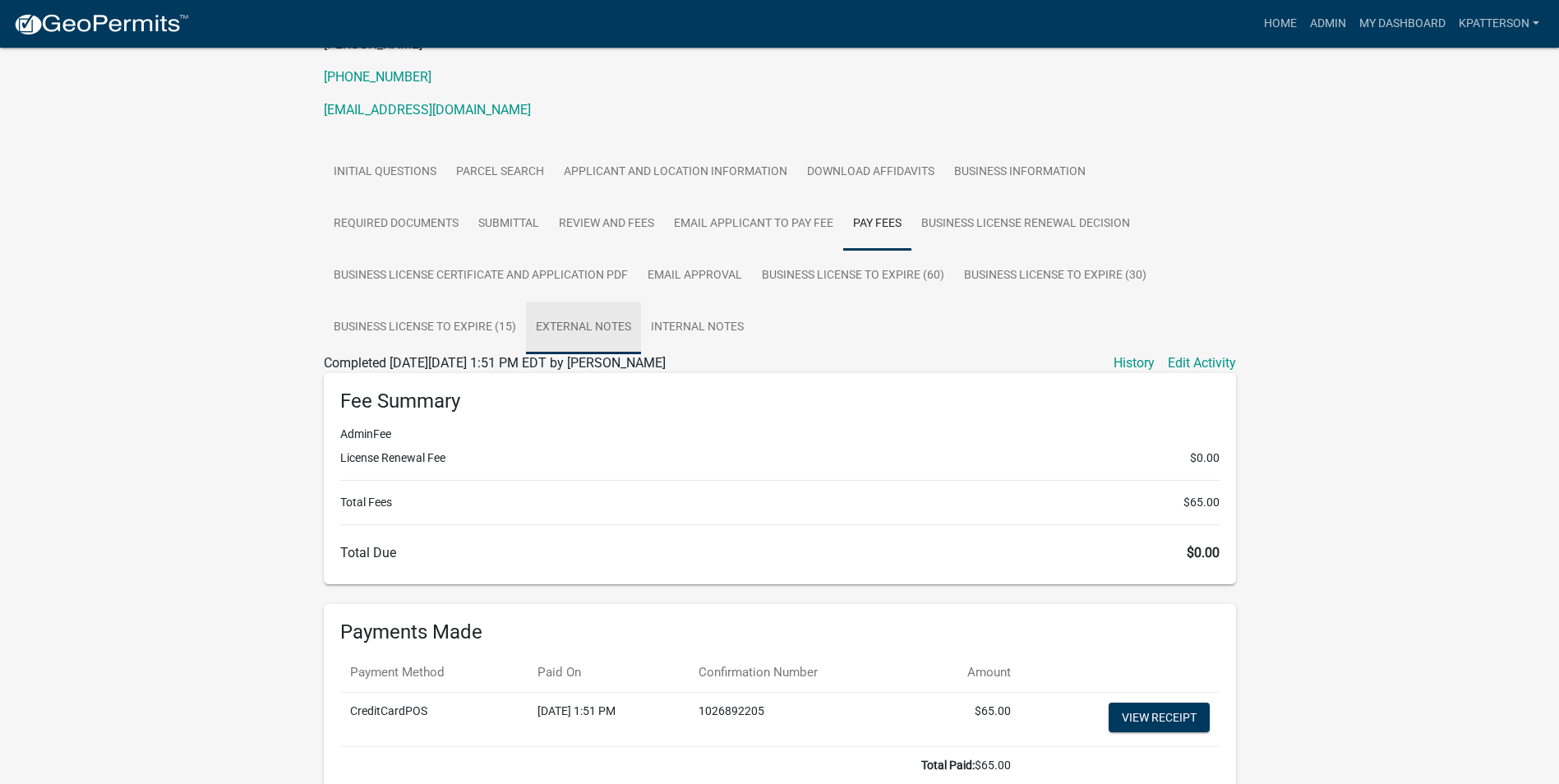
click at [571, 311] on link "External Notes" at bounding box center [583, 327] width 115 height 53
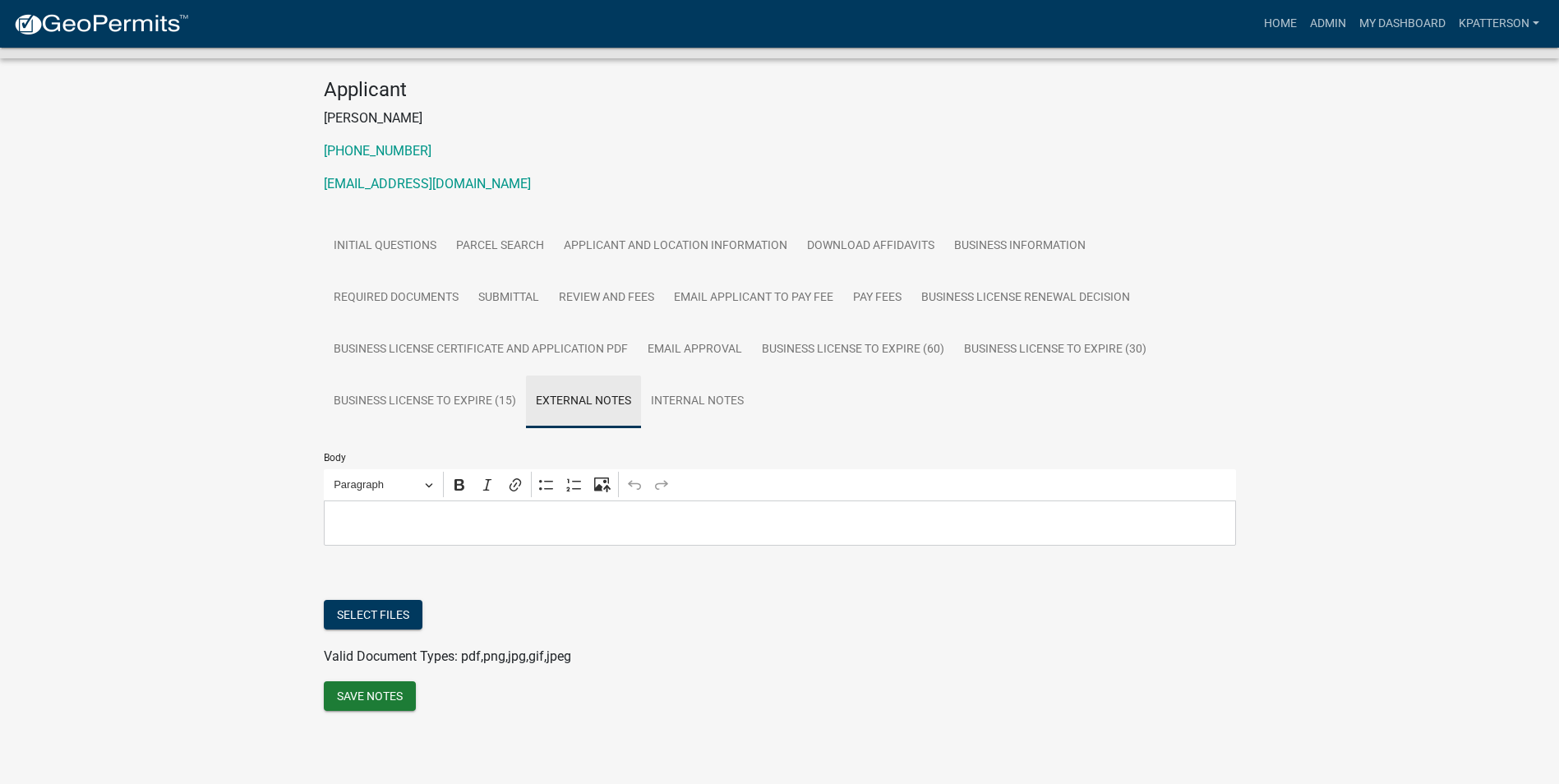
scroll to position [147, 0]
click at [678, 387] on link "Internal Notes" at bounding box center [697, 401] width 113 height 53
click at [627, 296] on link "Review and Fees" at bounding box center [607, 298] width 115 height 53
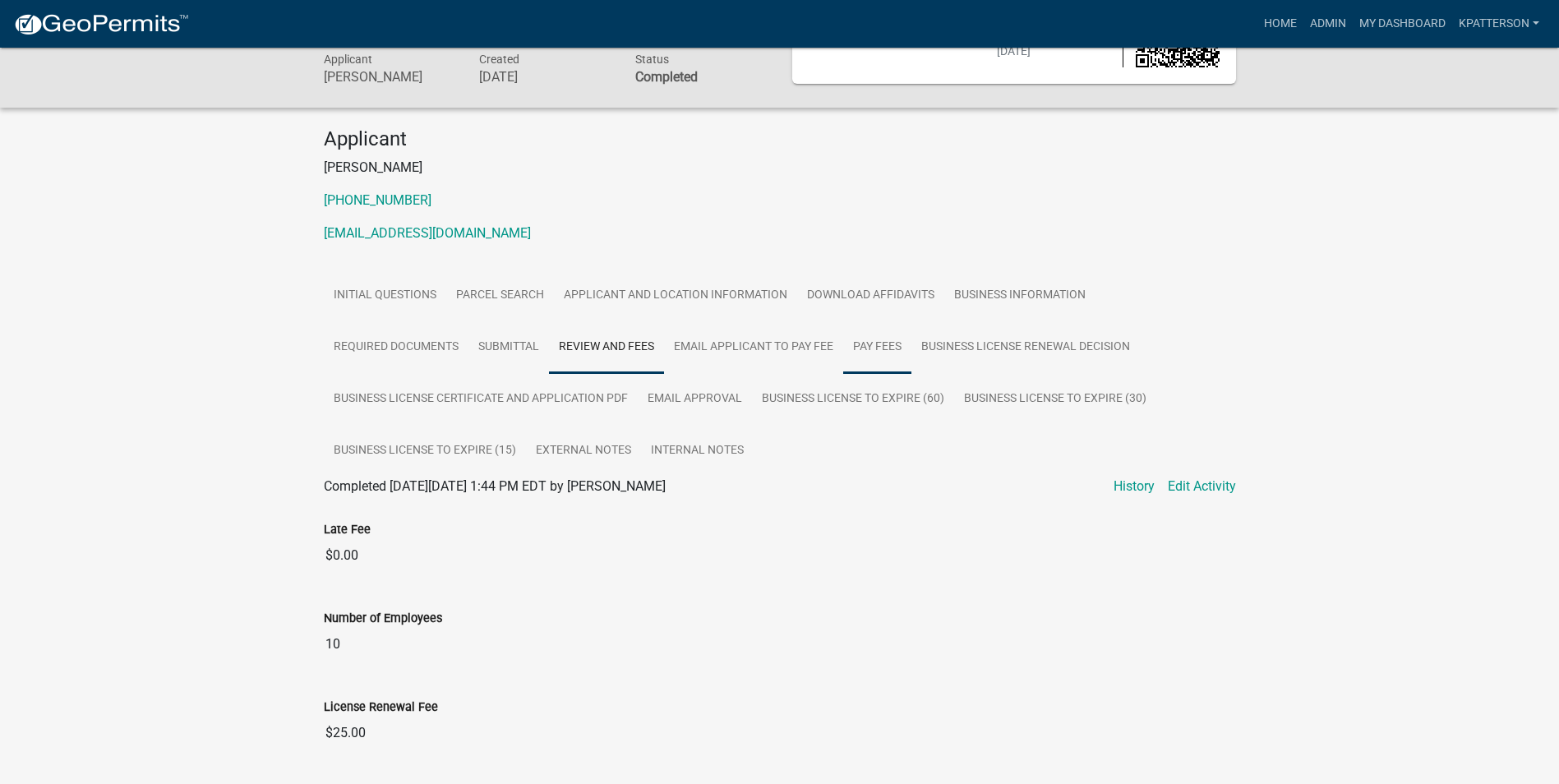
scroll to position [96, 0]
click at [872, 364] on link "Pay Fees" at bounding box center [877, 349] width 68 height 53
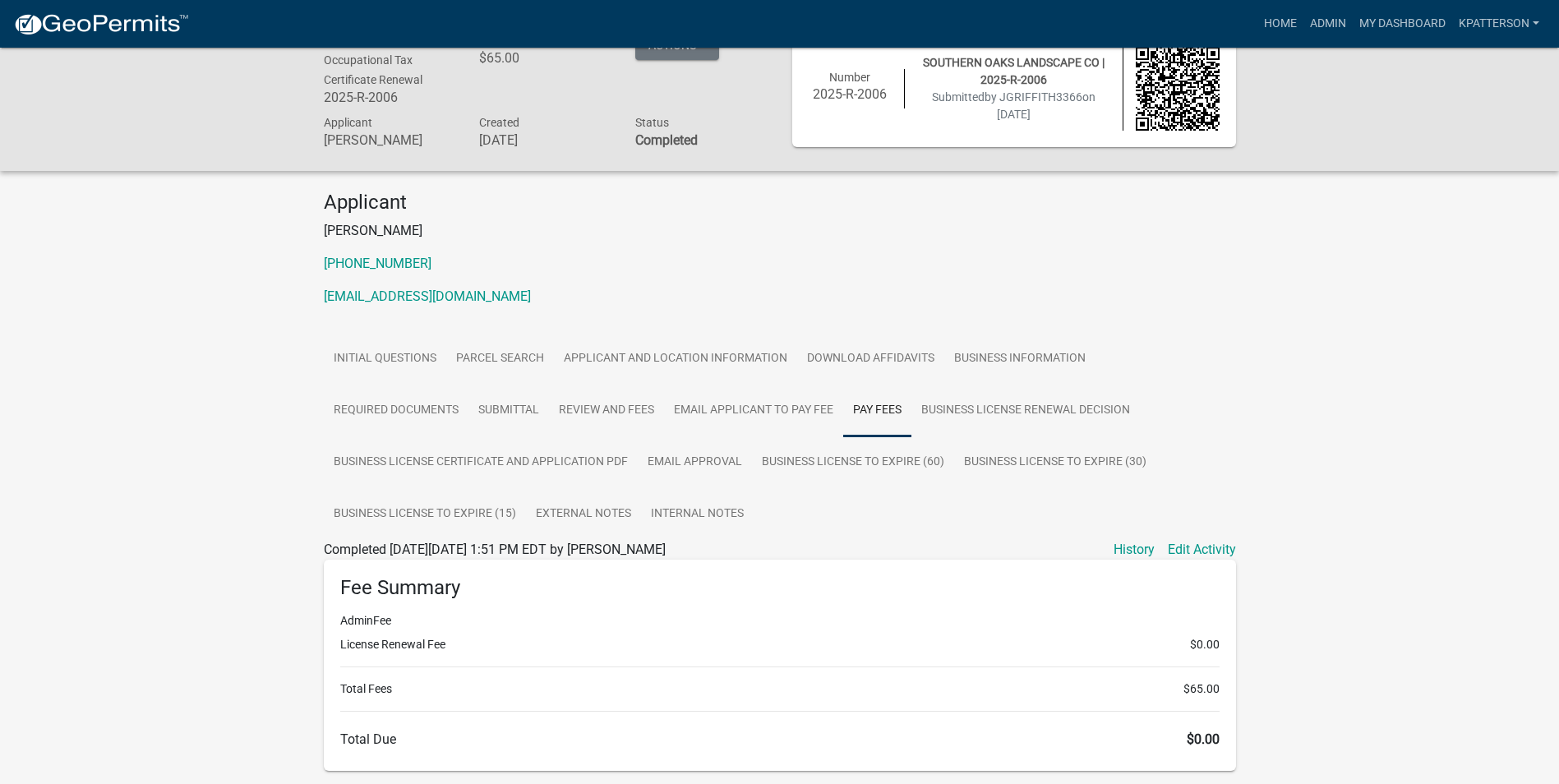
scroll to position [0, 0]
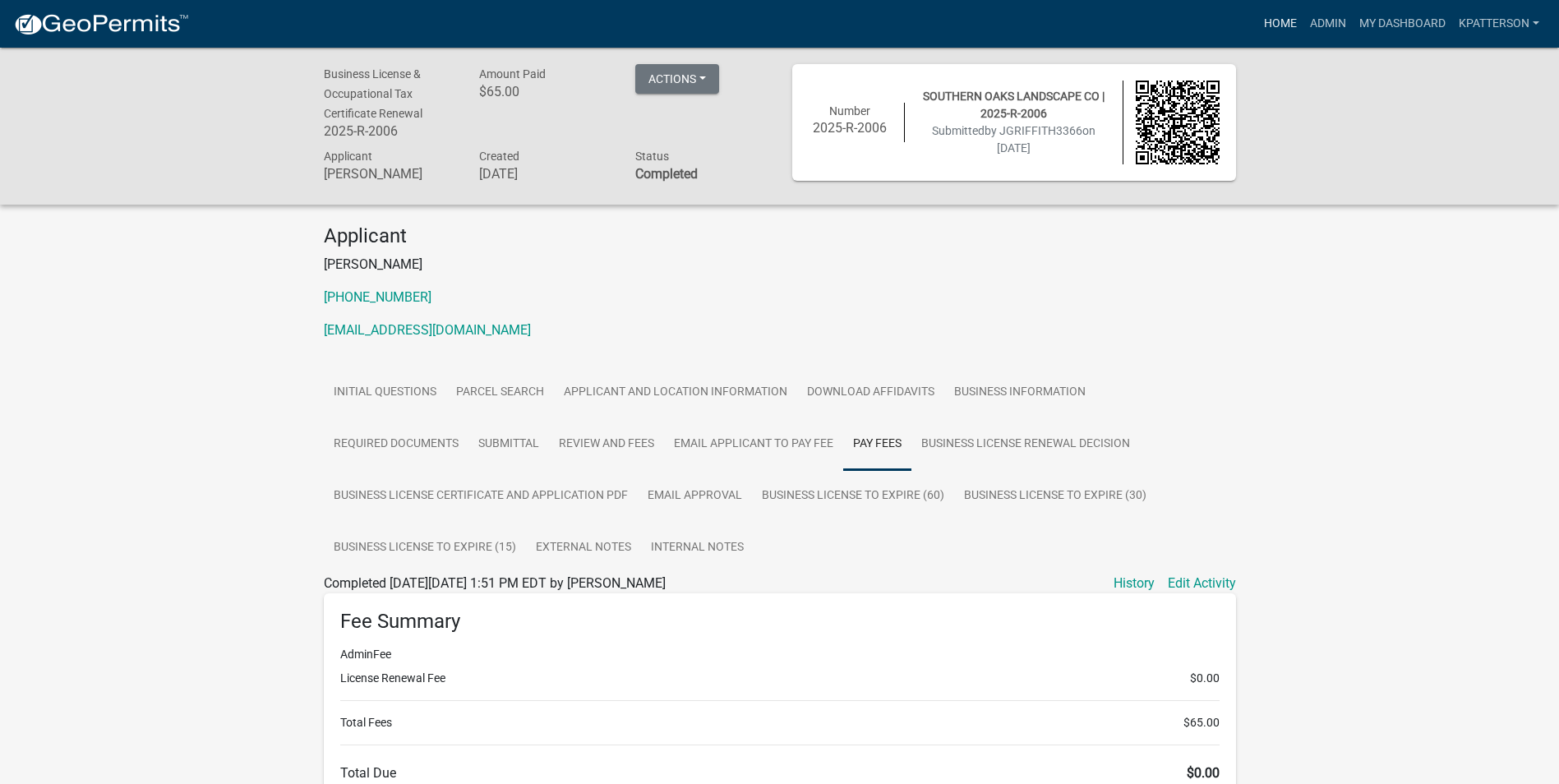
click at [1288, 30] on link "Home" at bounding box center [1280, 24] width 46 height 31
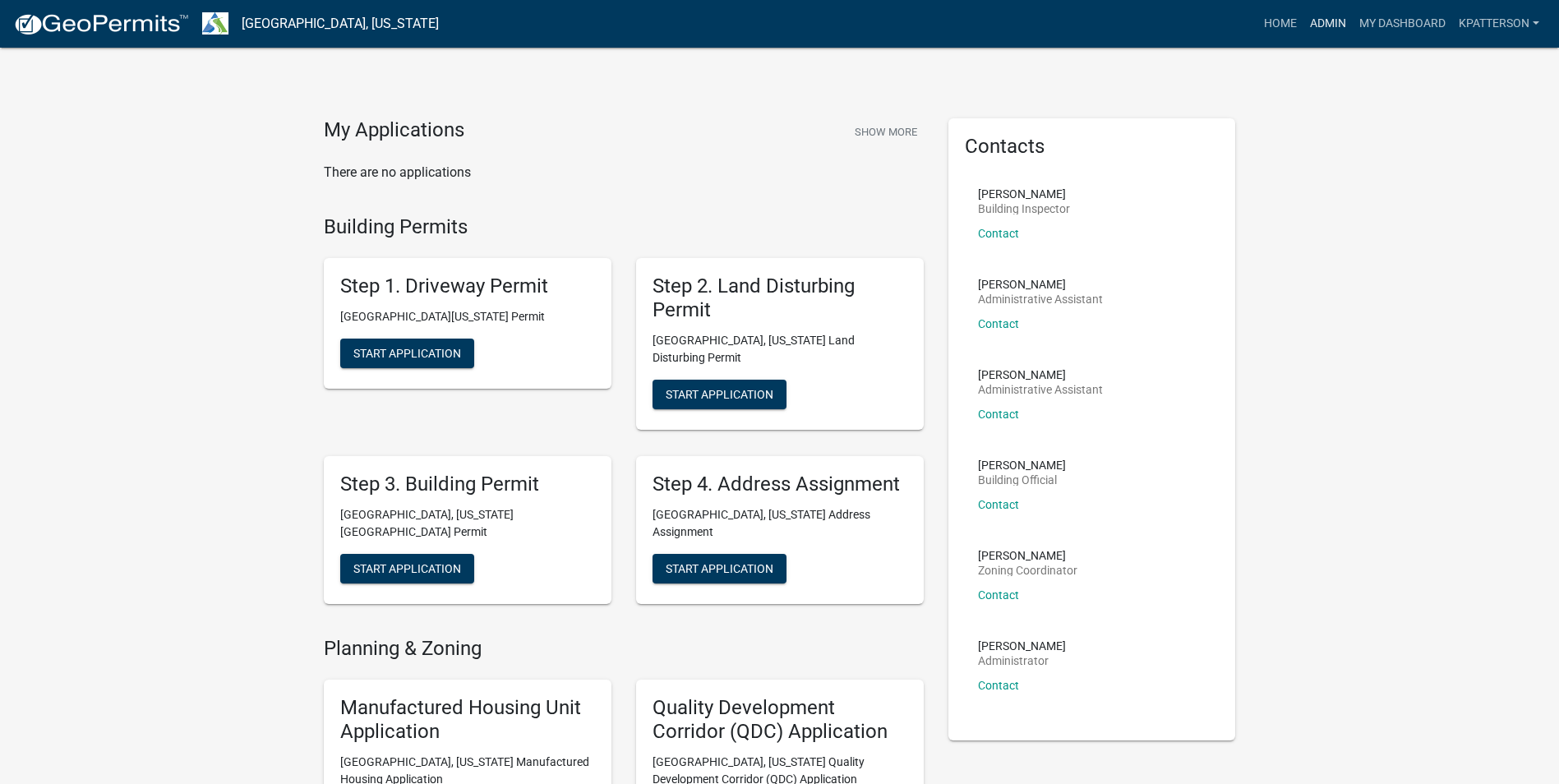
click at [1313, 10] on link "Admin" at bounding box center [1328, 24] width 49 height 31
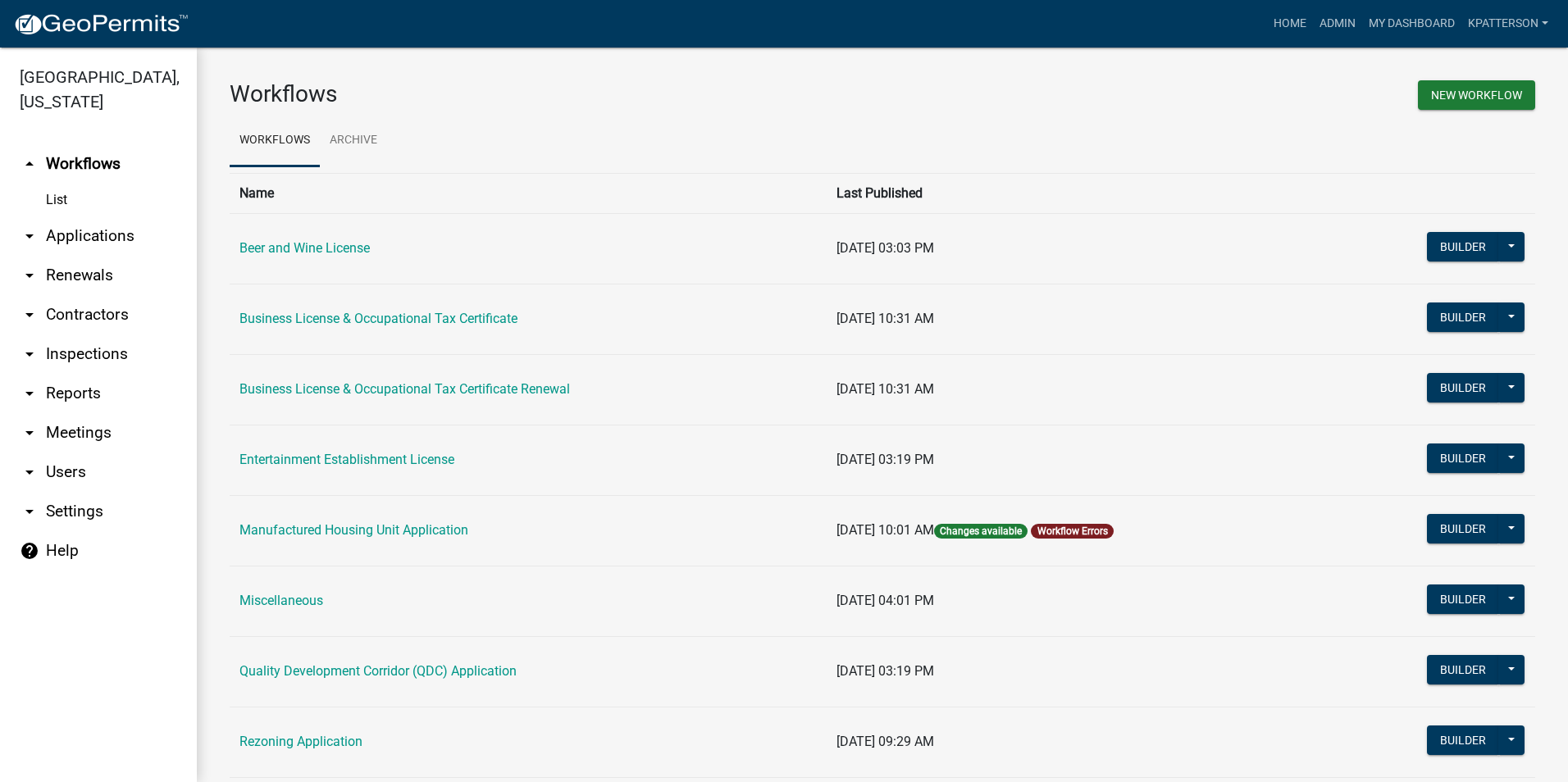
click at [95, 217] on link "arrow_drop_down Applications" at bounding box center [98, 236] width 197 height 40
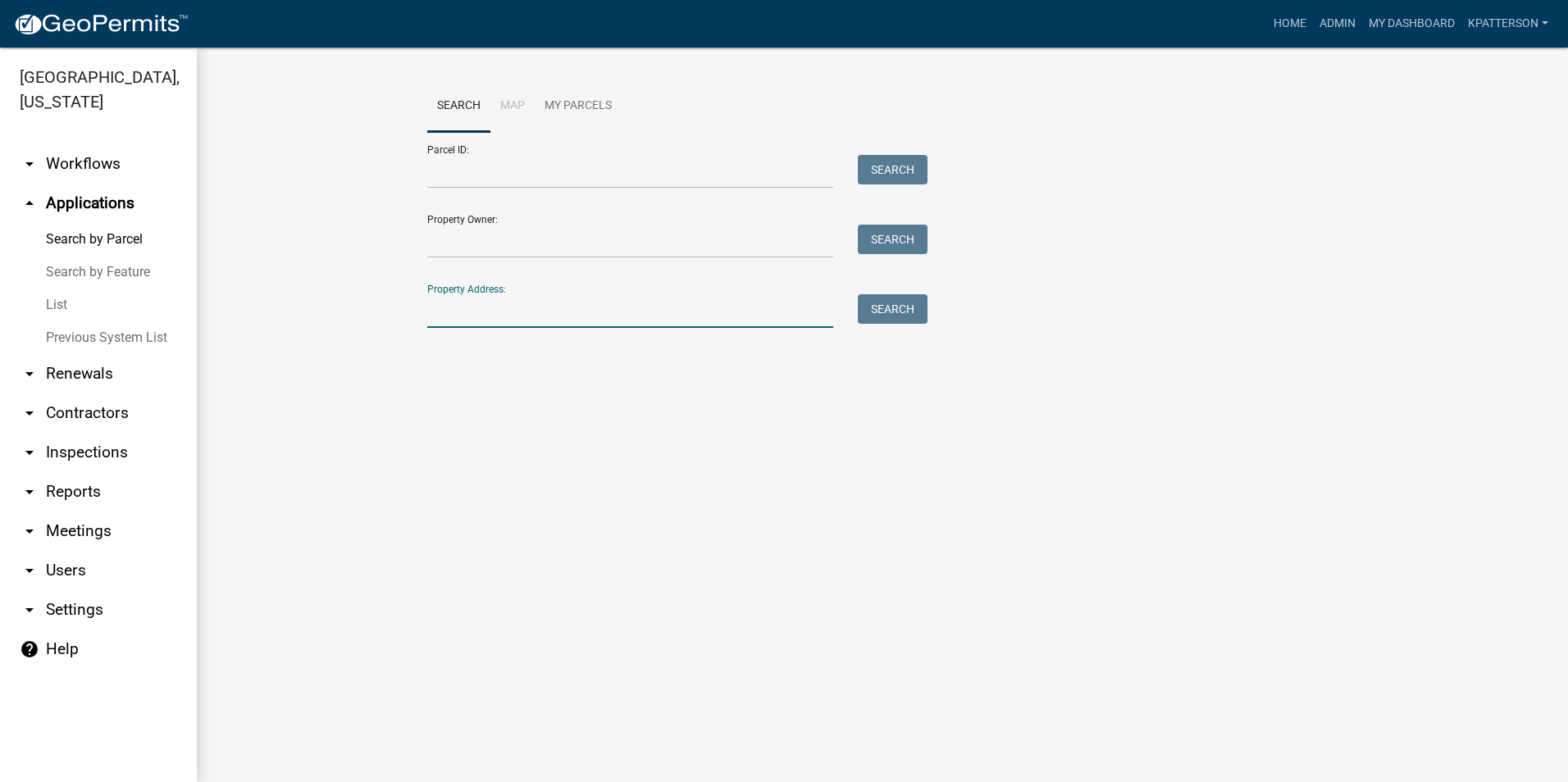
click at [453, 316] on input "Property Address:" at bounding box center [630, 310] width 406 height 34
click at [1290, 18] on link "Home" at bounding box center [1289, 24] width 46 height 31
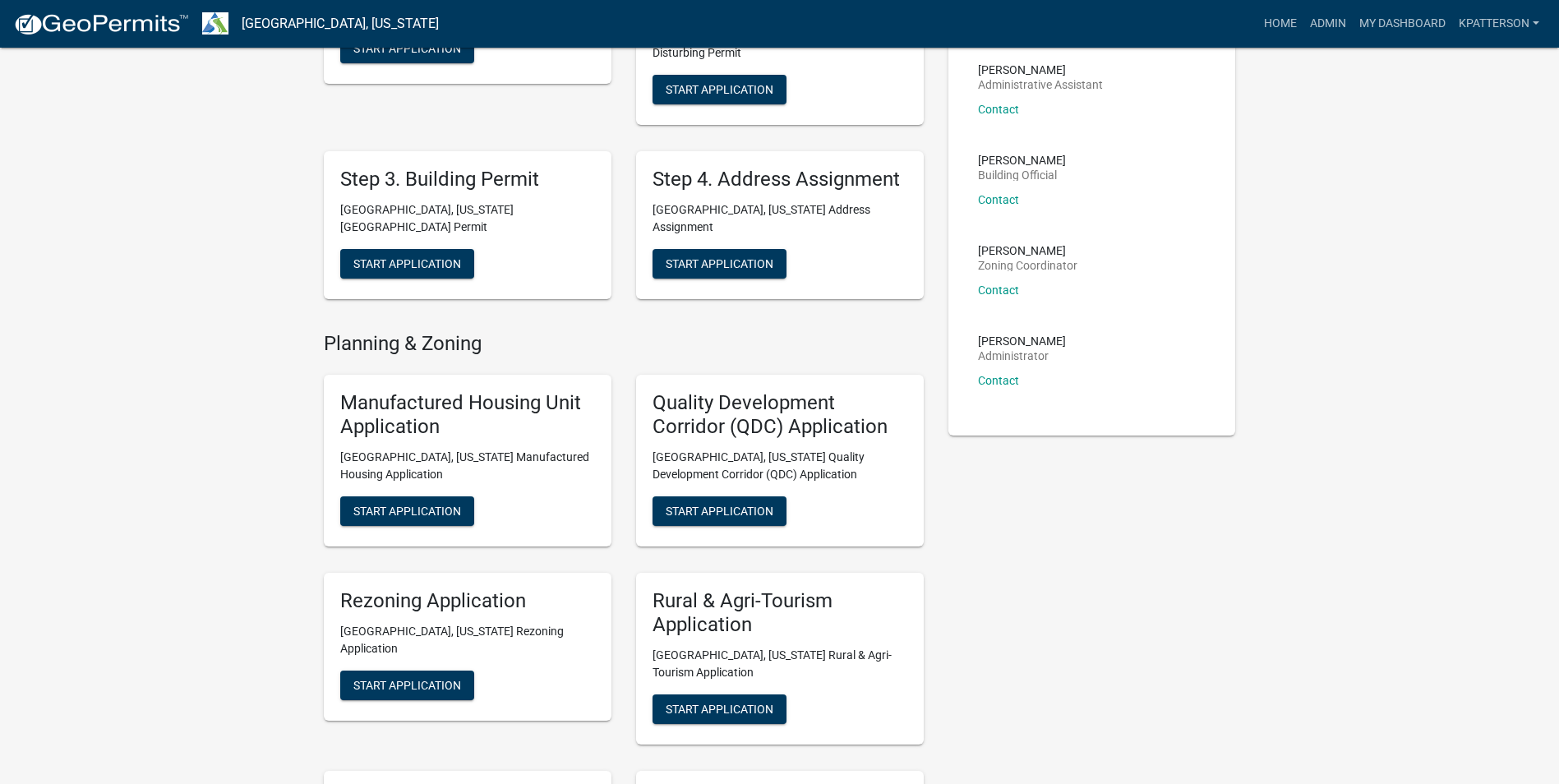
scroll to position [329, 0]
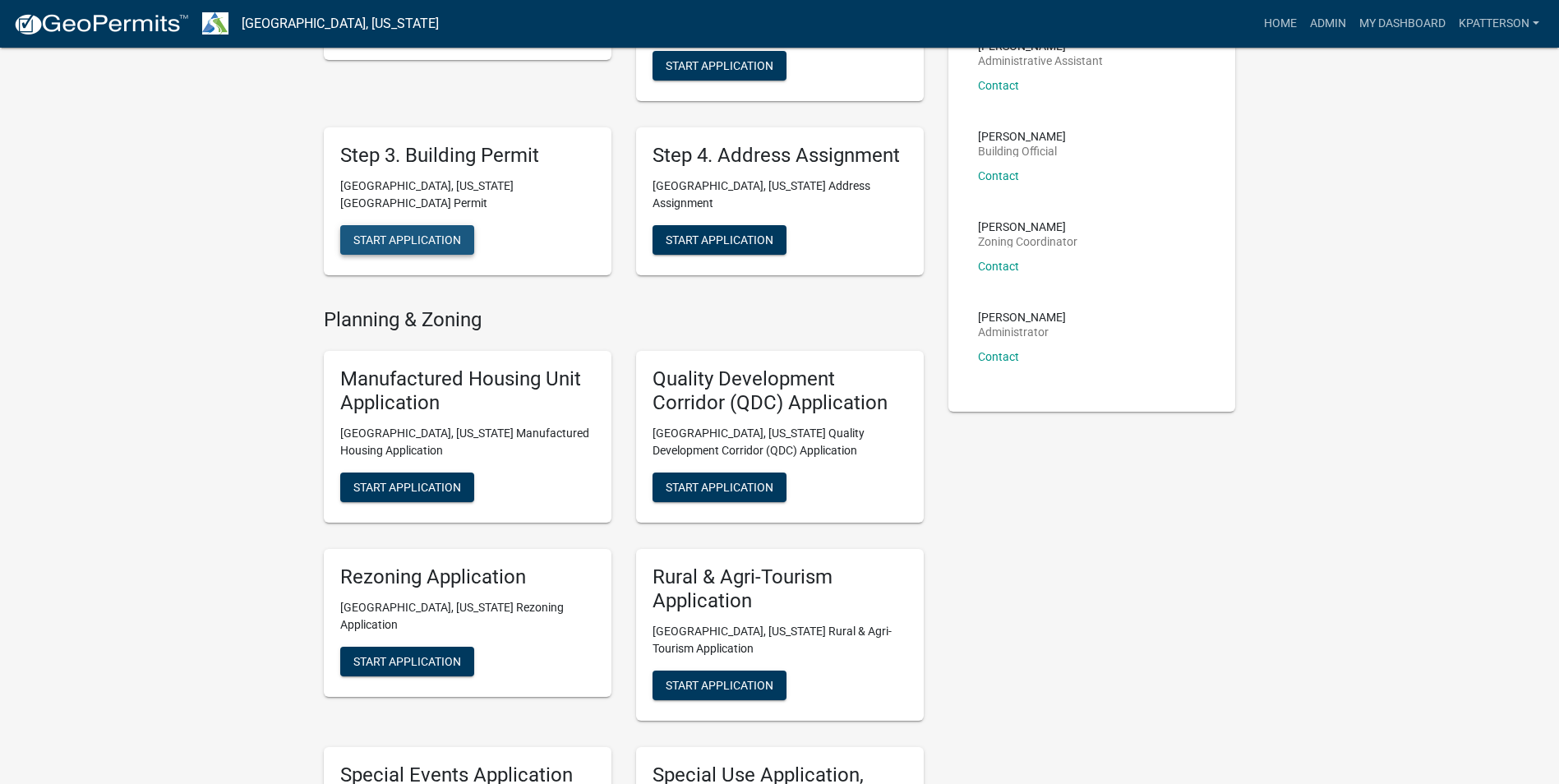
click at [439, 233] on span "Start Application" at bounding box center [407, 239] width 108 height 13
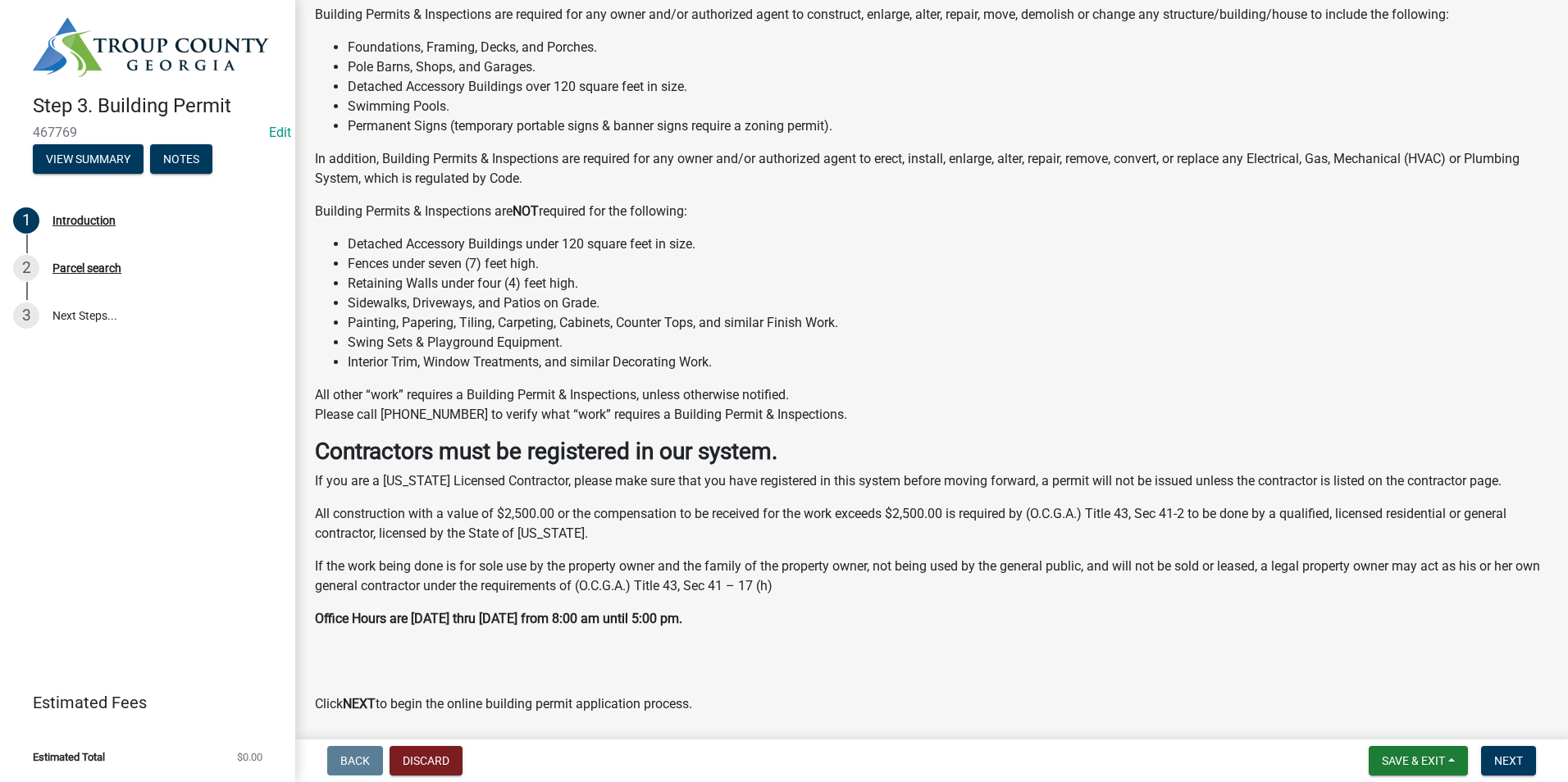
scroll to position [249, 0]
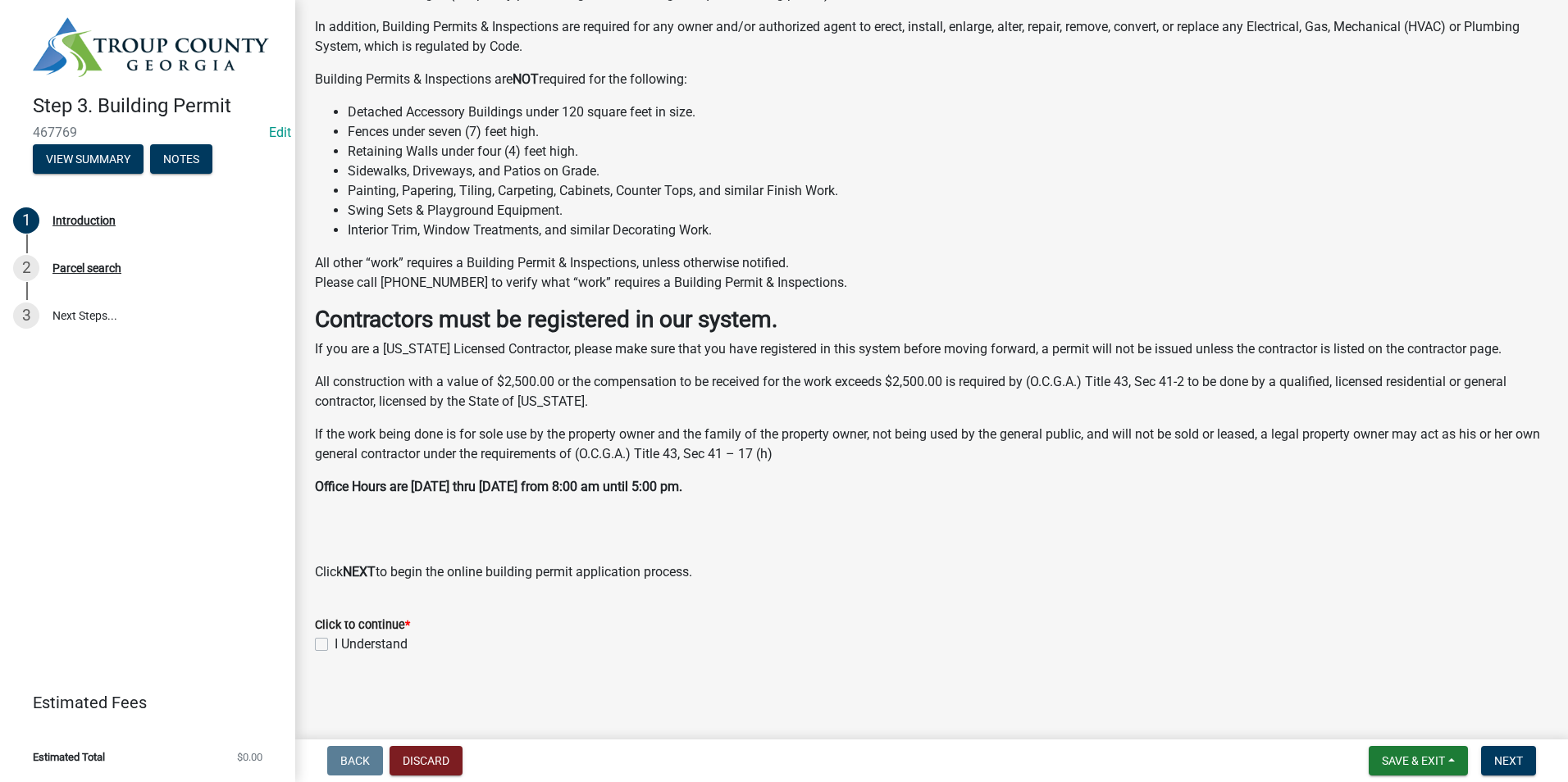
click at [334, 644] on label "I Understand" at bounding box center [371, 644] width 73 height 20
click at [334, 644] on input "I Understand" at bounding box center [340, 639] width 10 height 10
checkbox input "true"
click at [1514, 771] on button "Next" at bounding box center [1509, 761] width 55 height 29
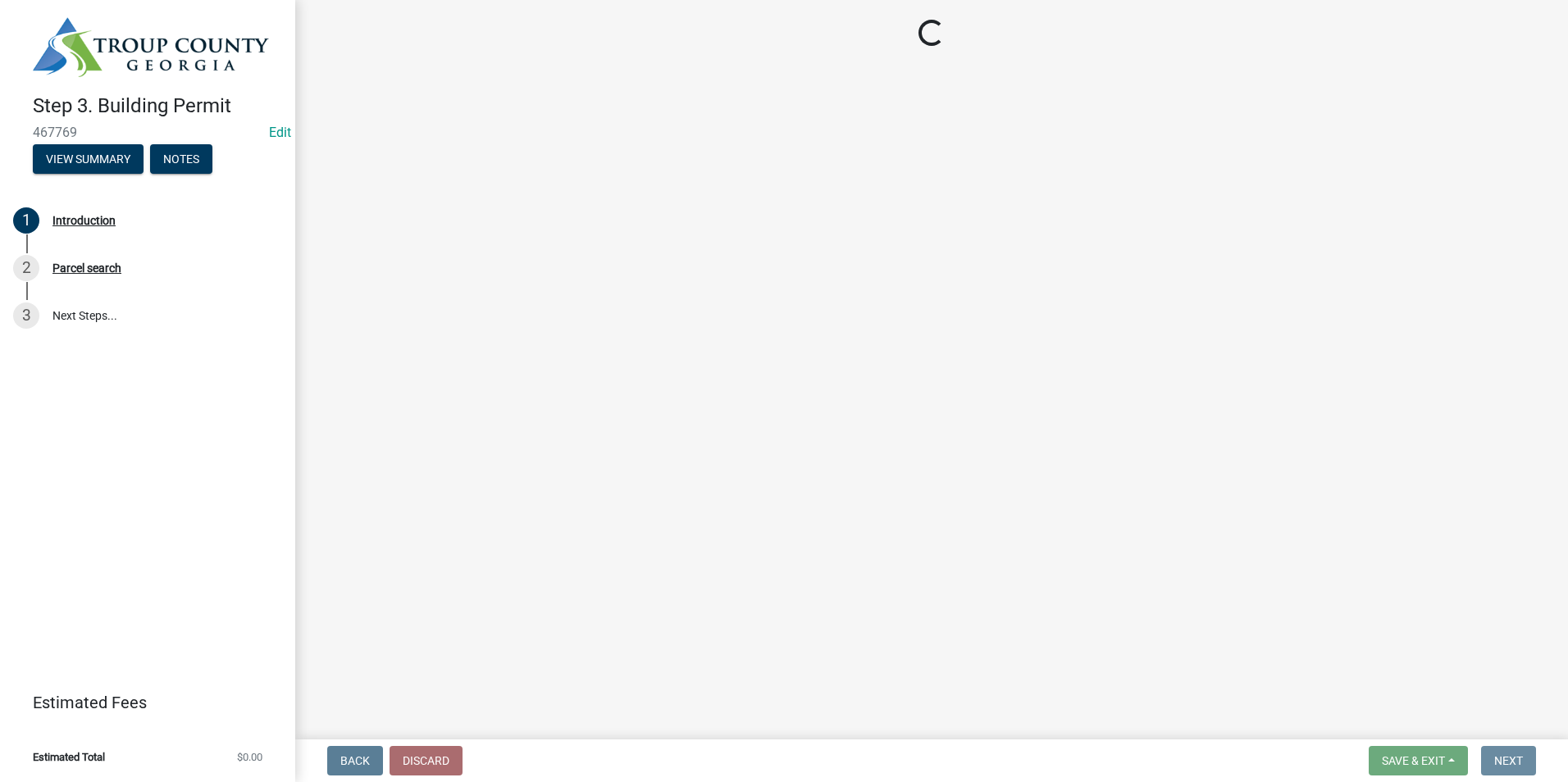
scroll to position [0, 0]
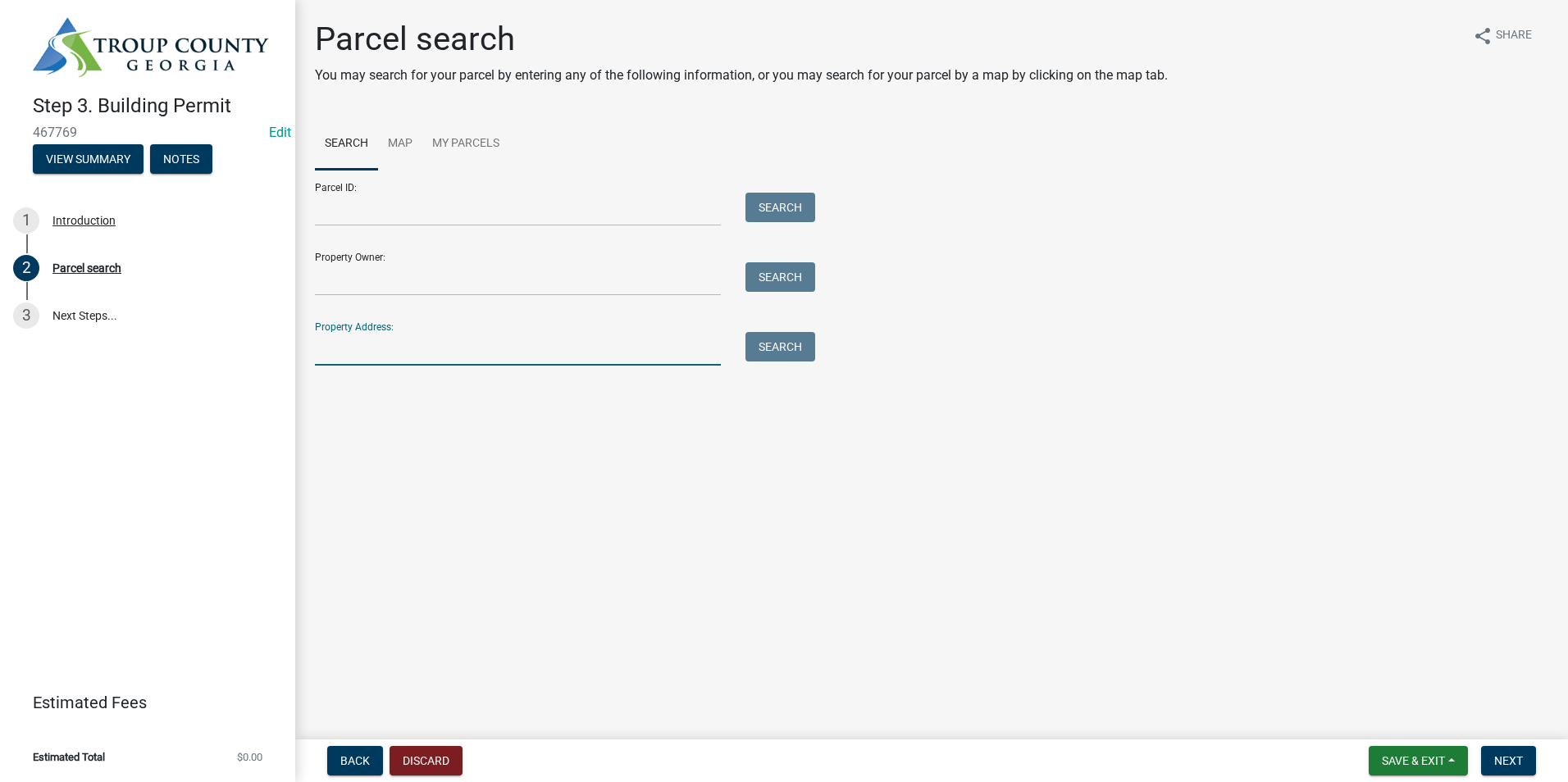
click at [398, 347] on input "Property Address:" at bounding box center [518, 348] width 406 height 34
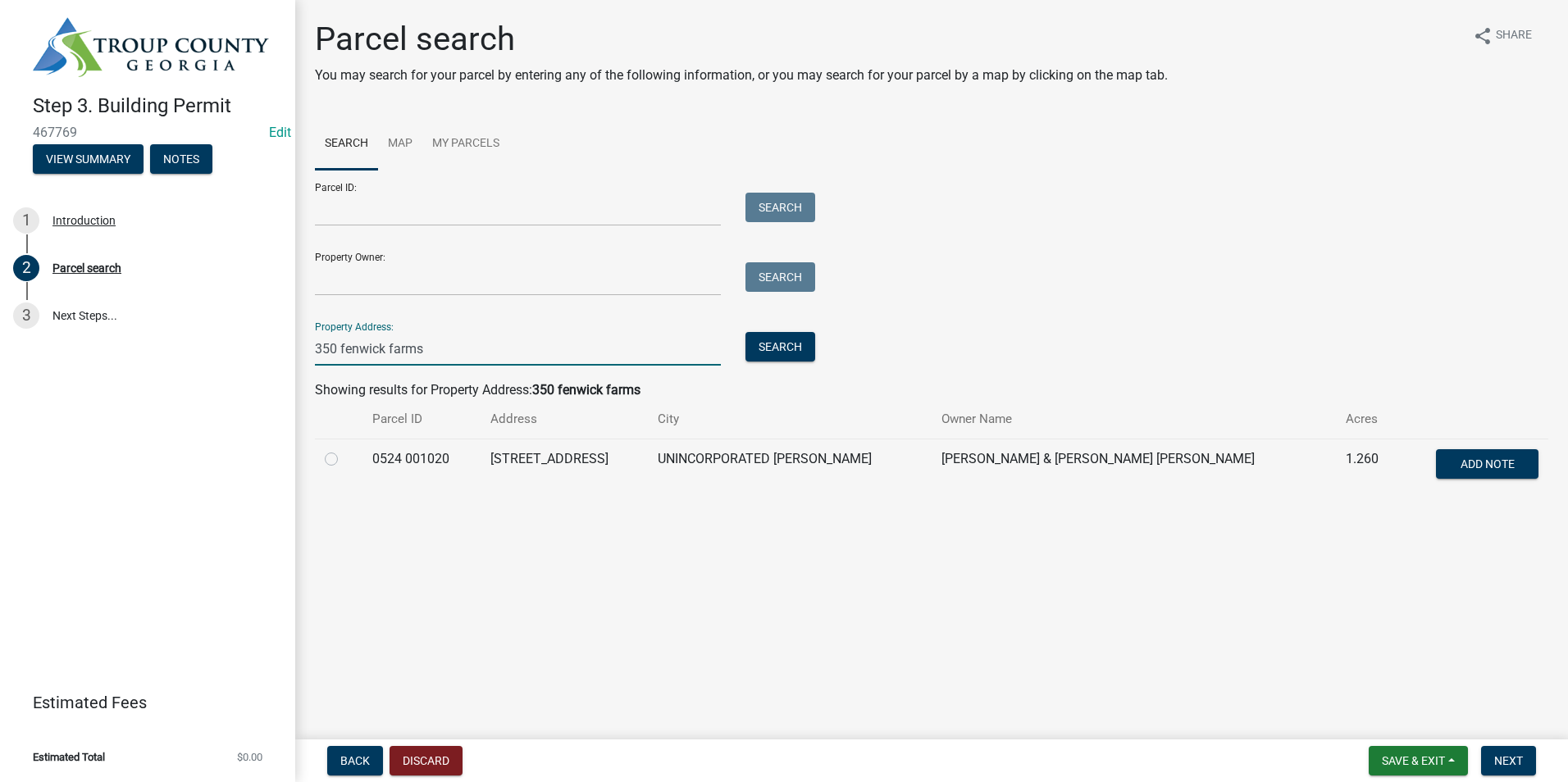
type input "350 fenwick farms"
click at [345, 449] on label at bounding box center [345, 449] width 0 height 0
click at [345, 460] on 001020 "radio" at bounding box center [350, 455] width 10 height 10
radio 001020 "true"
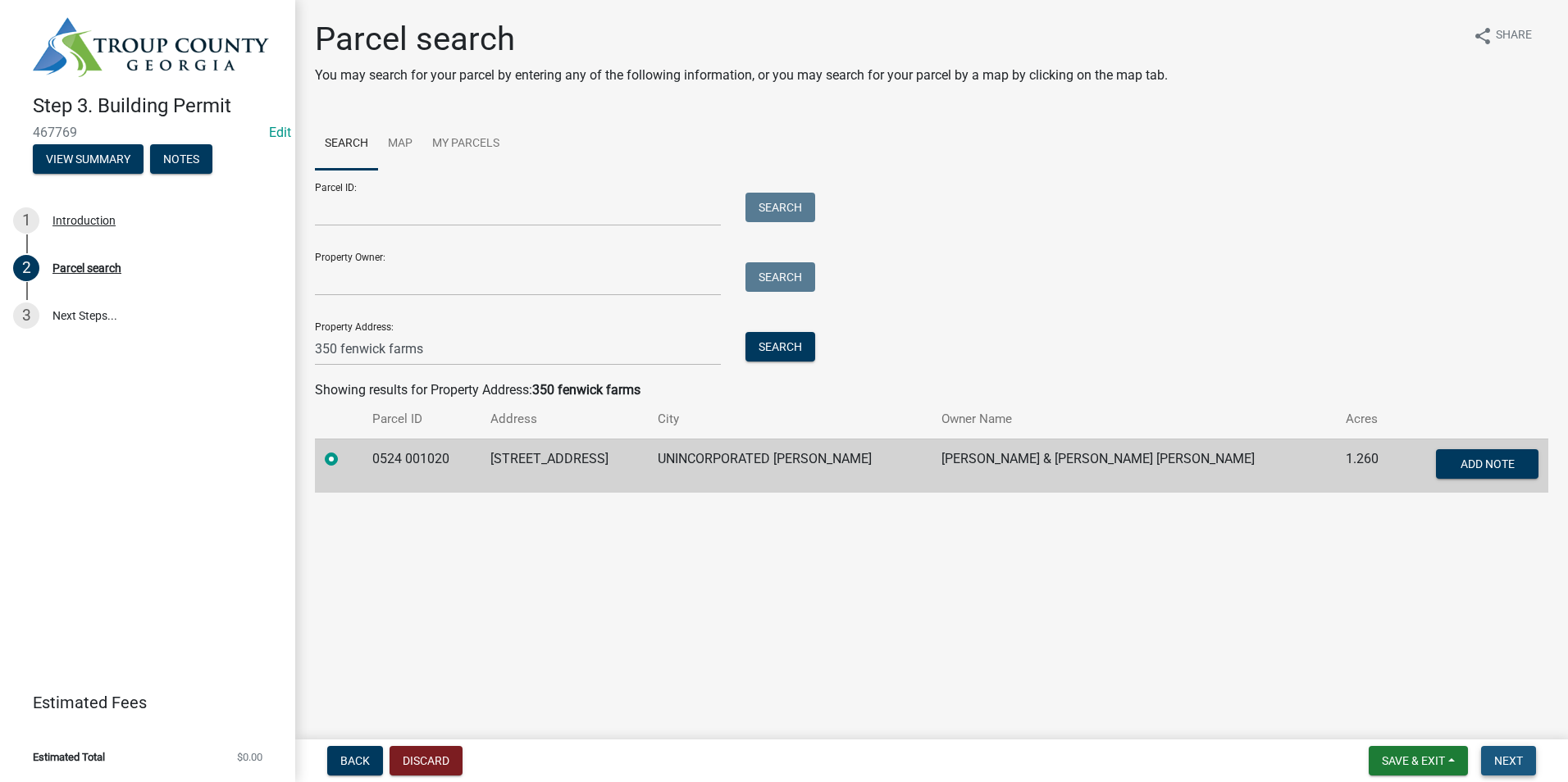
click at [1504, 770] on button "Next" at bounding box center [1509, 761] width 55 height 29
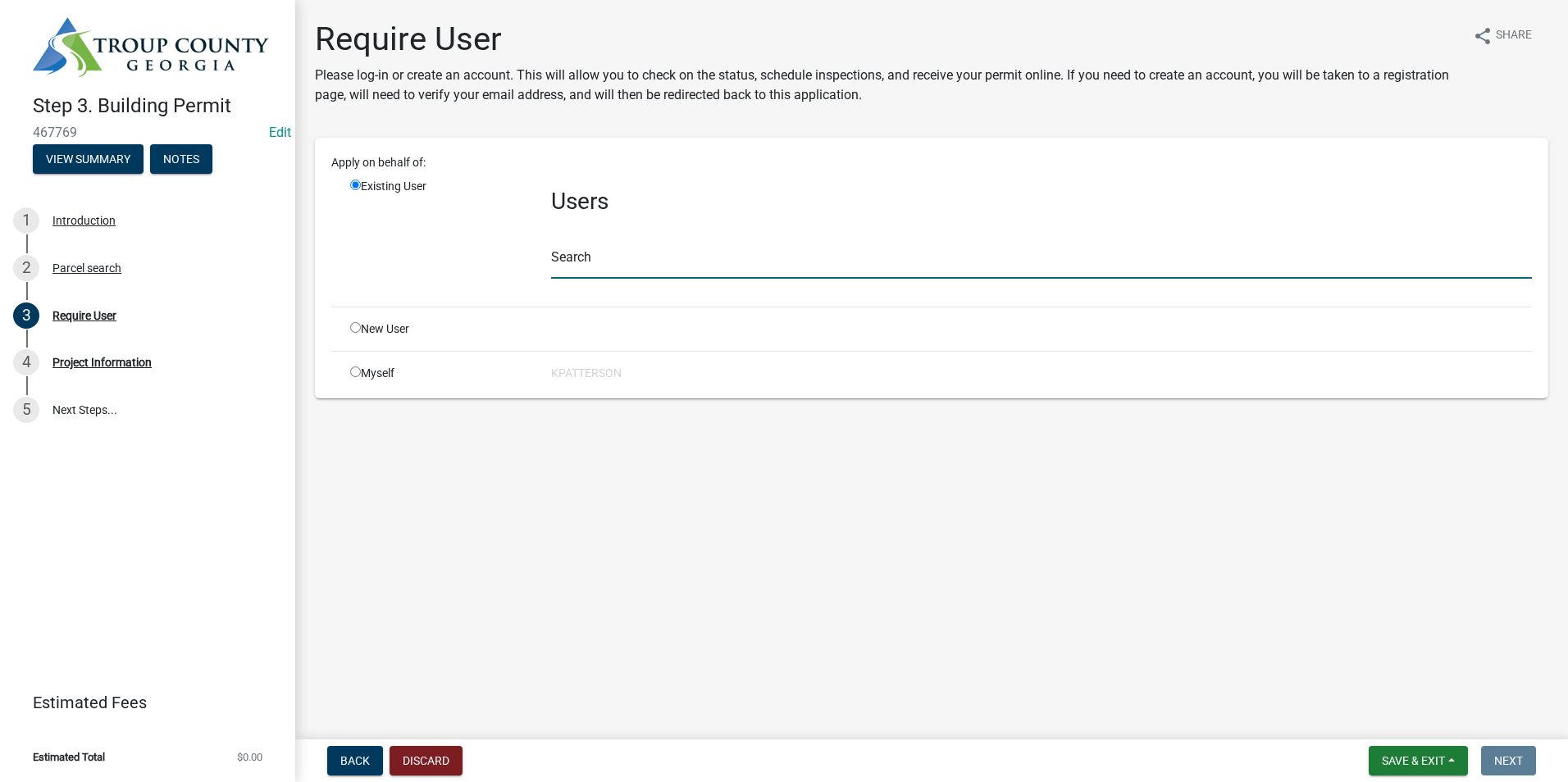
drag, startPoint x: 625, startPoint y: 259, endPoint x: 614, endPoint y: 266, distance: 13.0
click at [616, 264] on input "text" at bounding box center [1041, 261] width 981 height 34
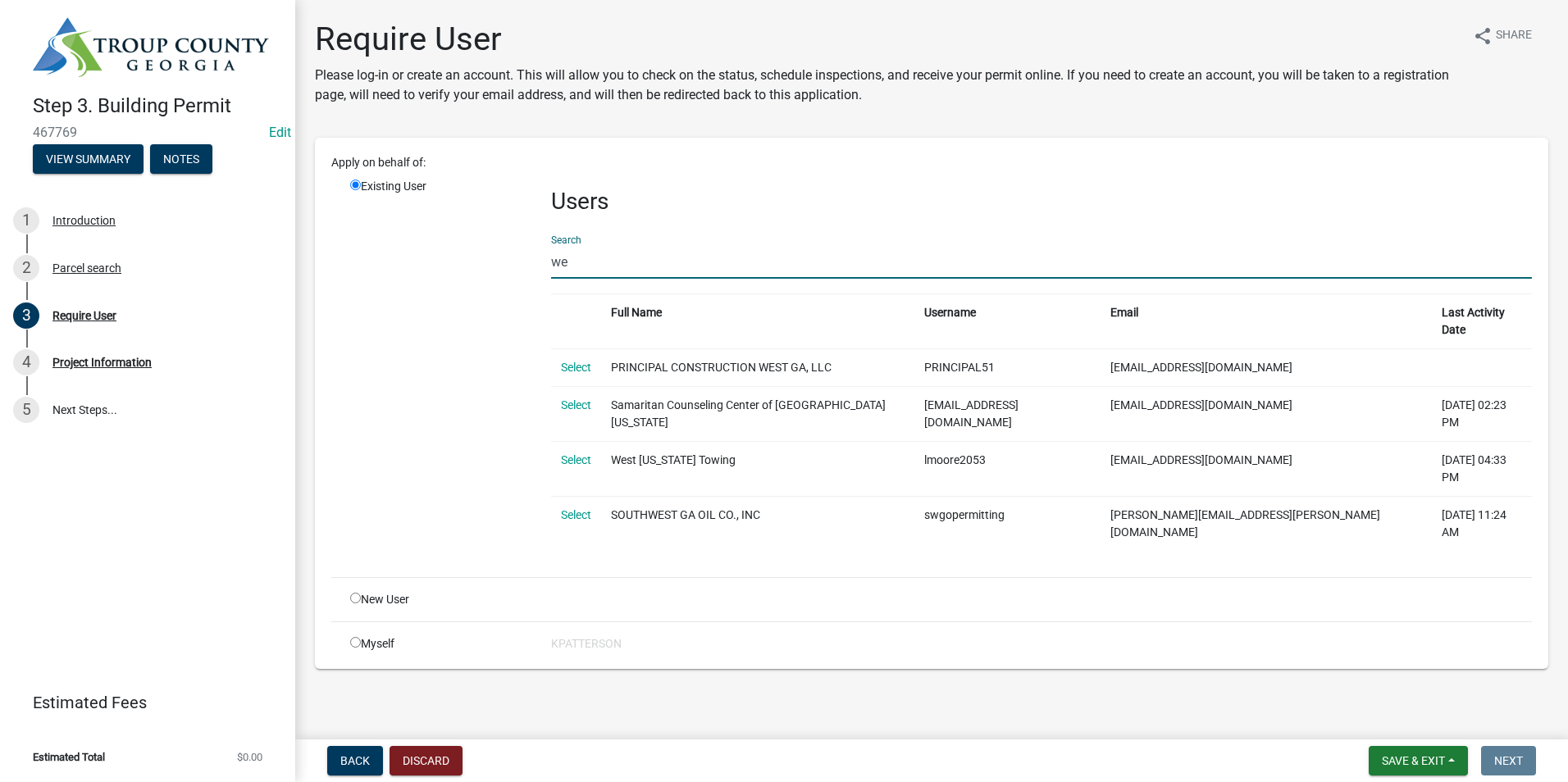
type input "w"
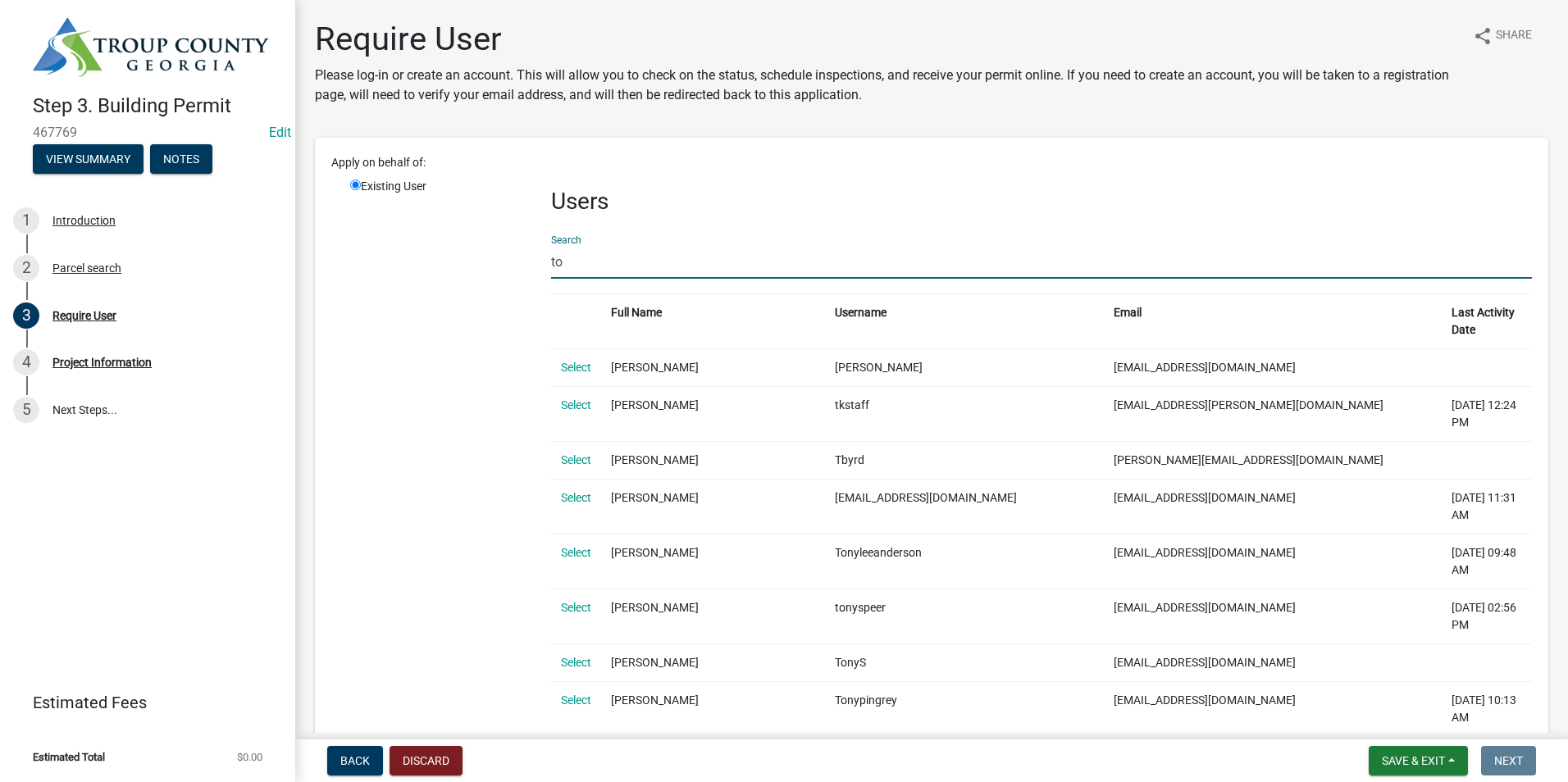
type input "t"
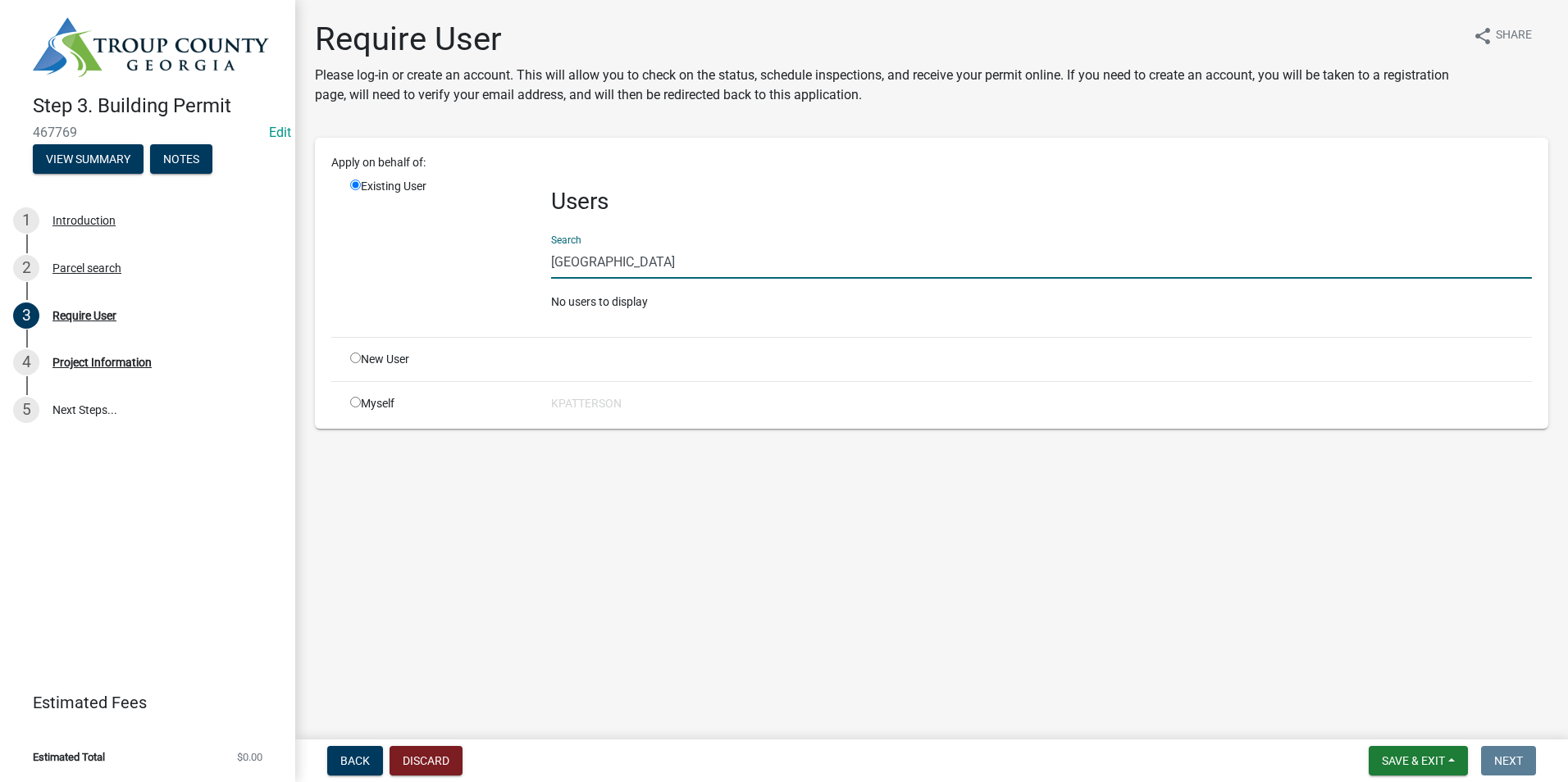
type input "[GEOGRAPHIC_DATA]"
drag, startPoint x: 639, startPoint y: 272, endPoint x: 371, endPoint y: 302, distance: 269.7
click at [371, 302] on div "Existing User Users Search west ga pool No users to display" at bounding box center [940, 251] width 1206 height 146
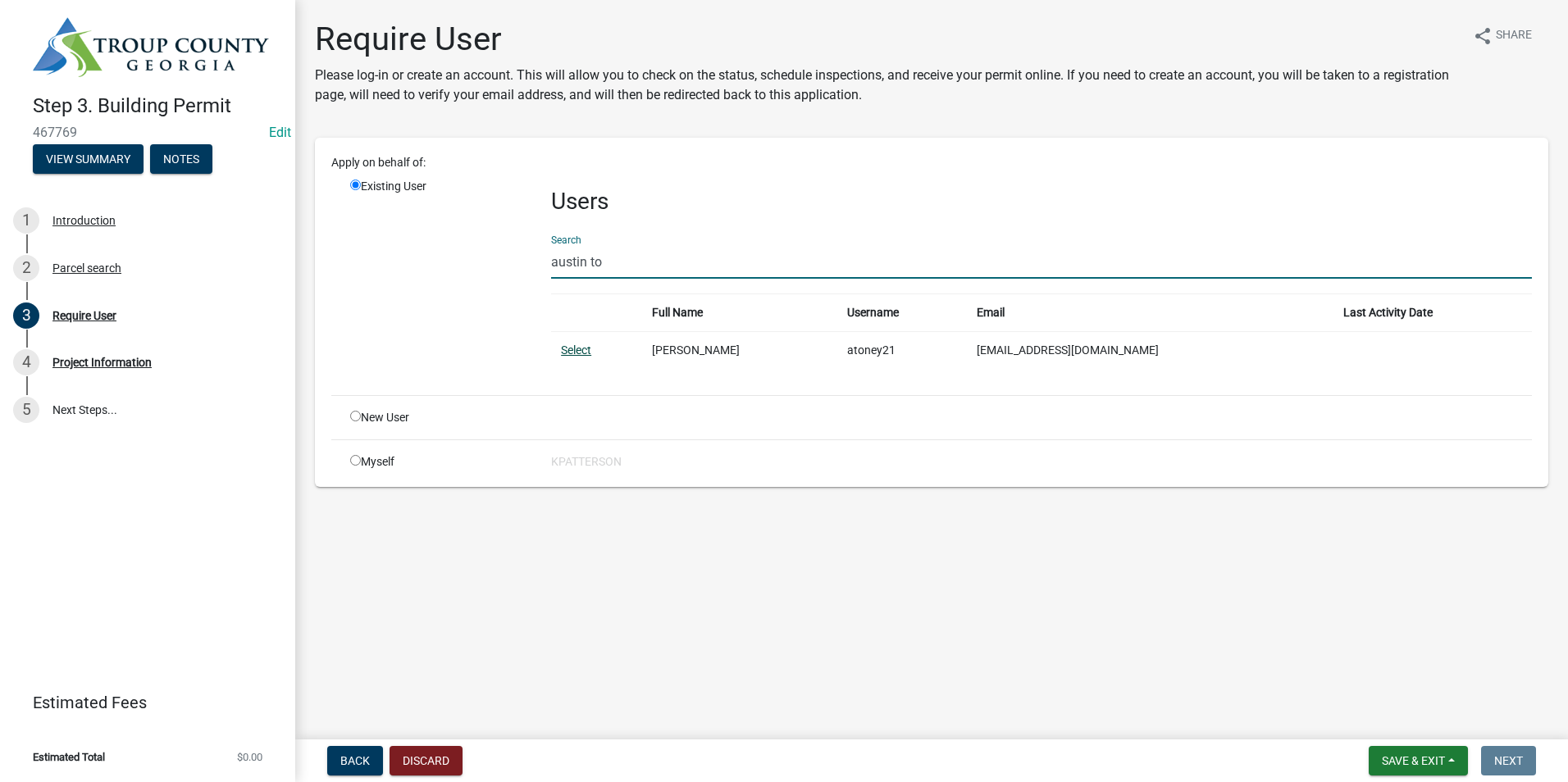
type input "austin to"
click at [577, 344] on link "Select" at bounding box center [575, 350] width 30 height 13
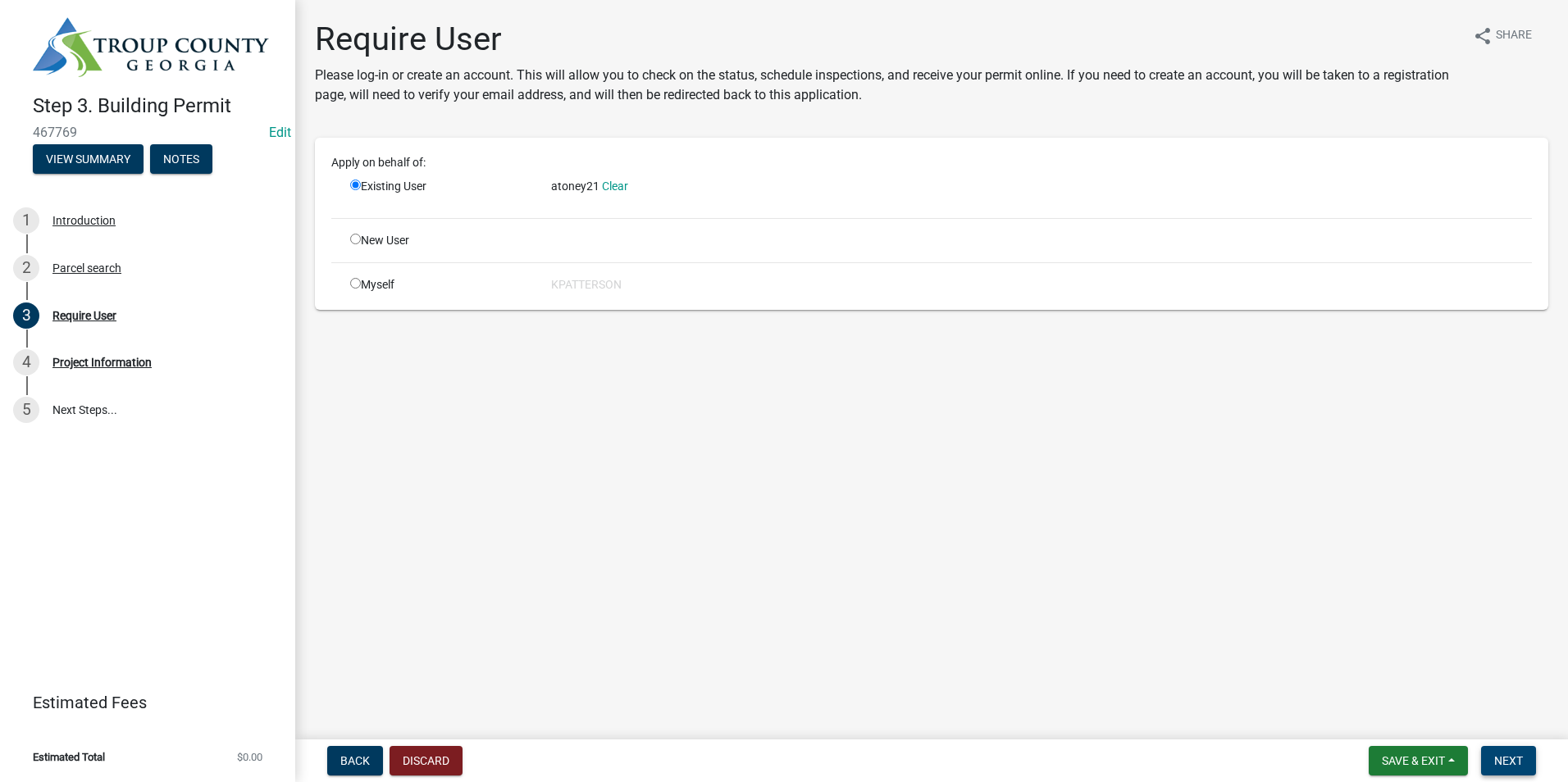
click at [1500, 757] on span "Next" at bounding box center [1508, 761] width 28 height 13
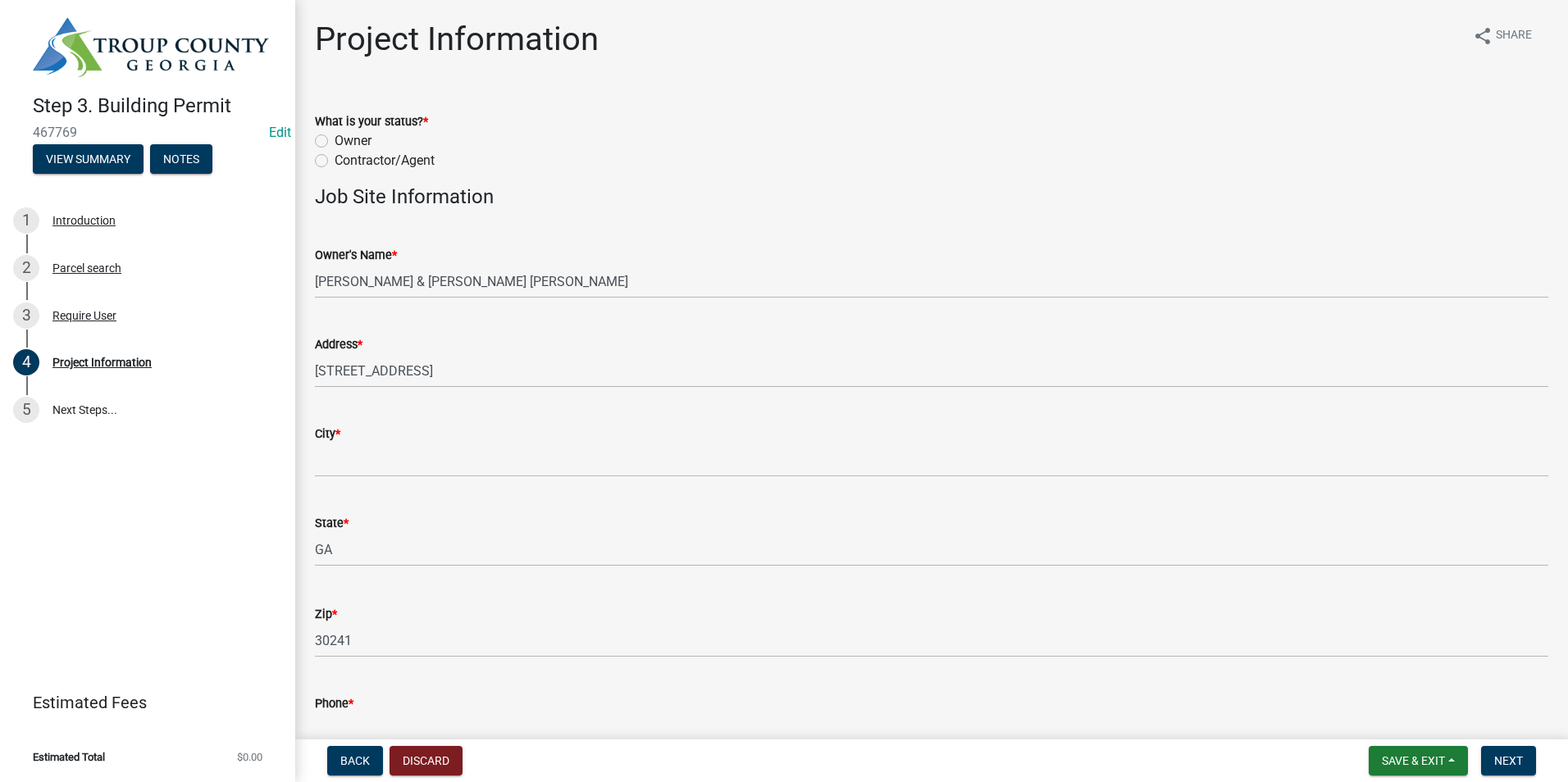
click at [334, 162] on label "Contractor/Agent" at bounding box center [384, 161] width 100 height 20
click at [334, 162] on input "Contractor/Agent" at bounding box center [340, 156] width 10 height 10
radio input "true"
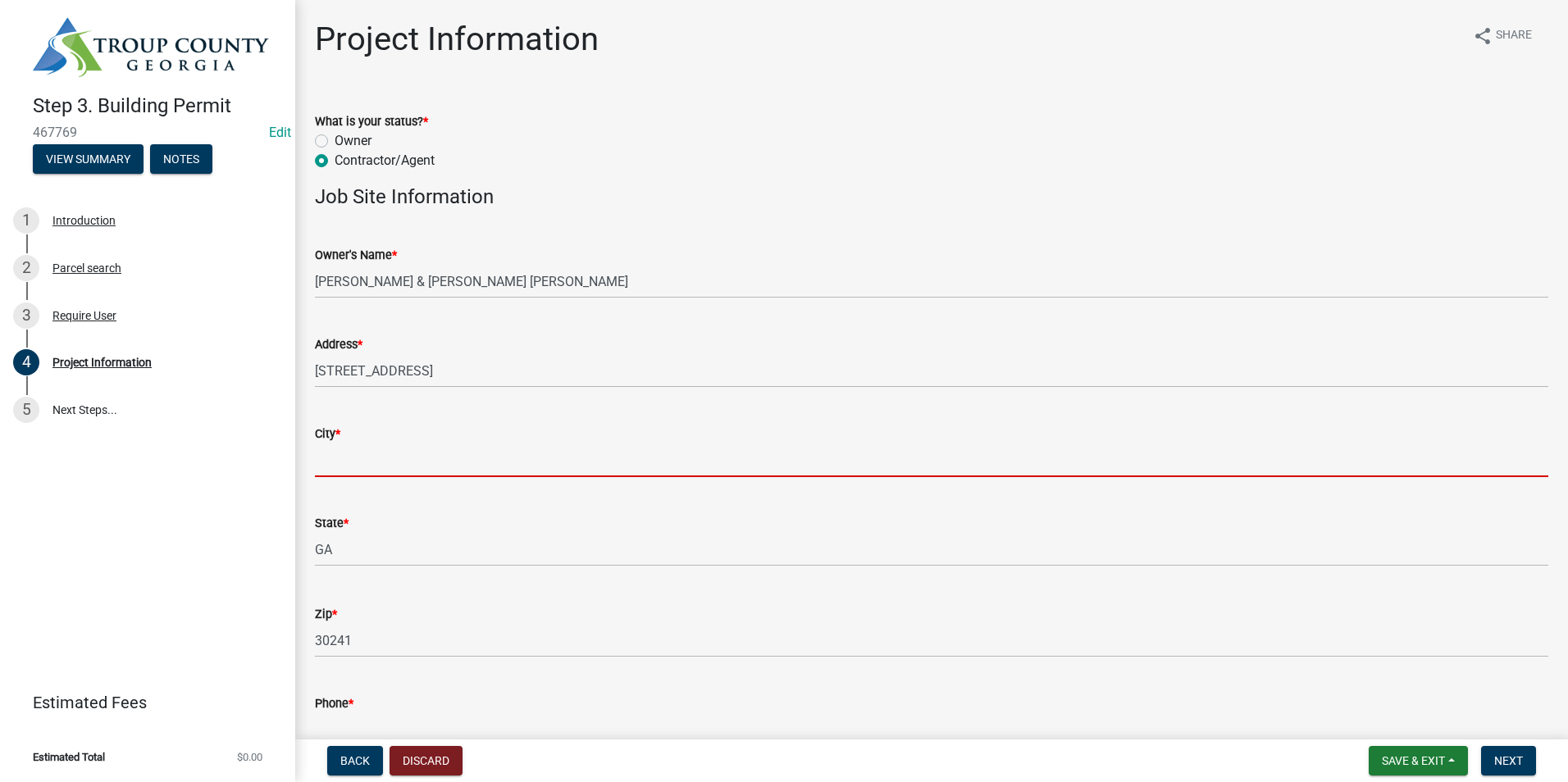
click at [374, 467] on input "City *" at bounding box center [931, 460] width 1234 height 34
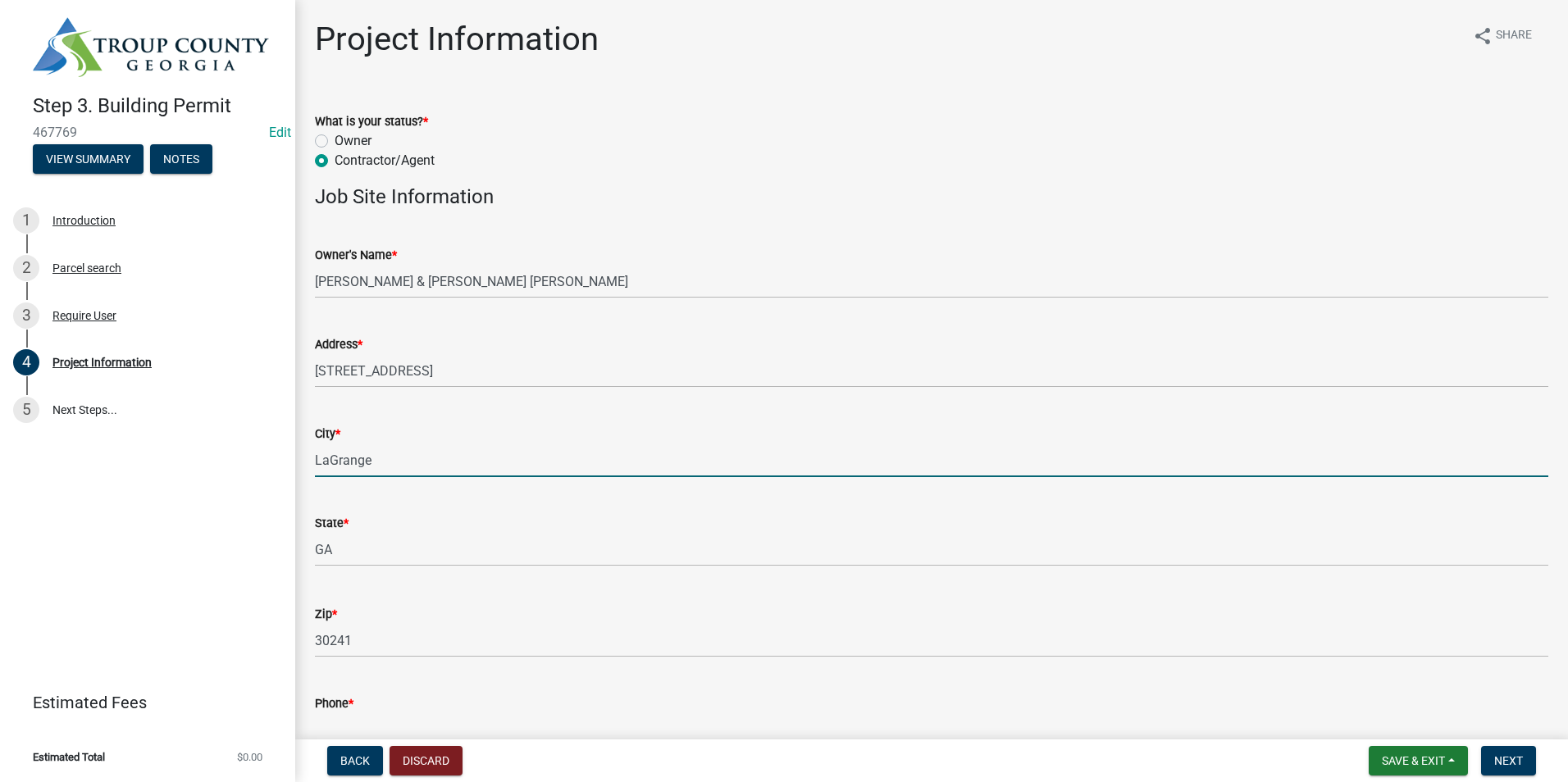
type input "LaGrange"
click at [772, 336] on div "Address *" at bounding box center [931, 344] width 1234 height 20
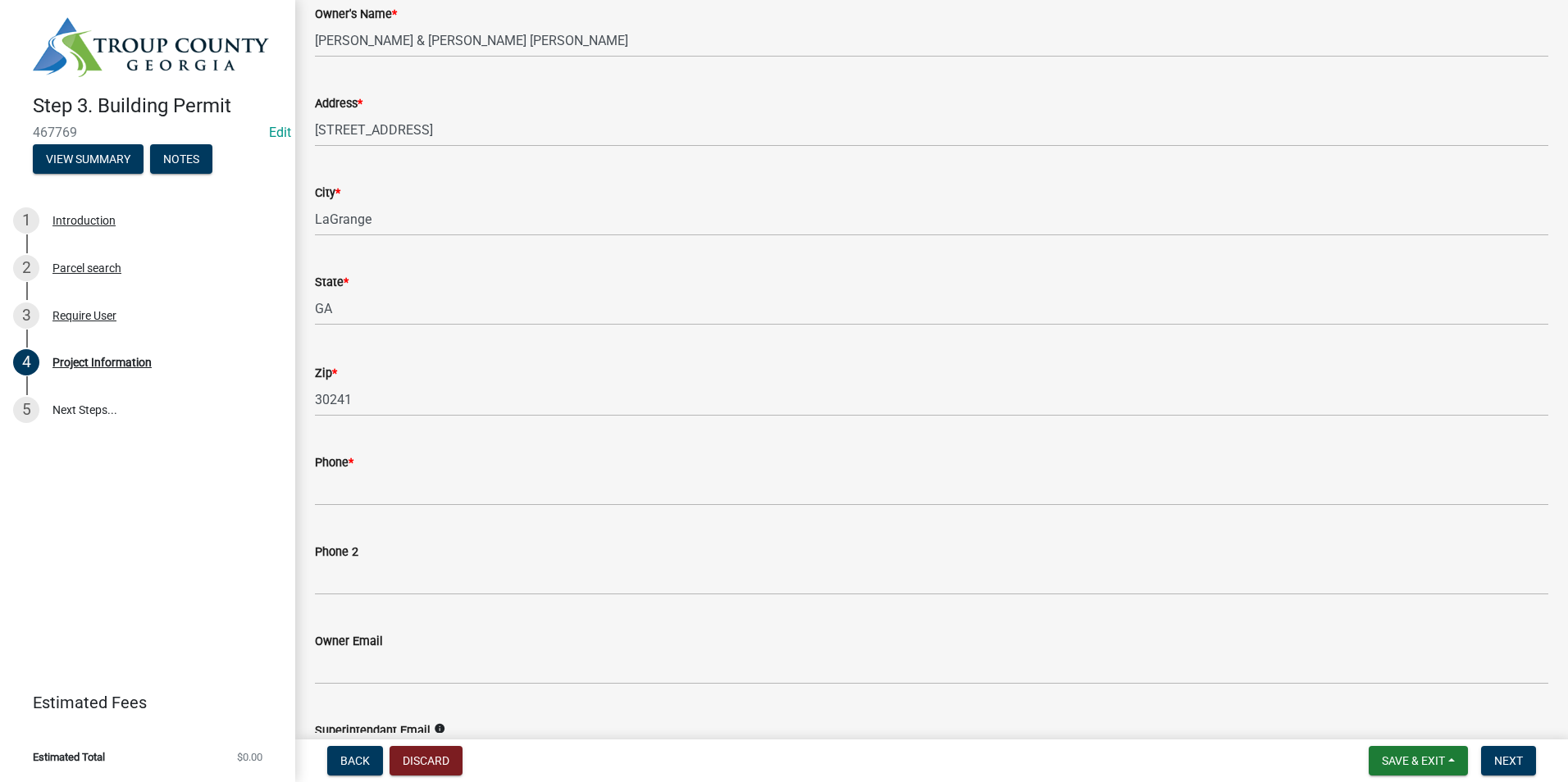
scroll to position [246, 0]
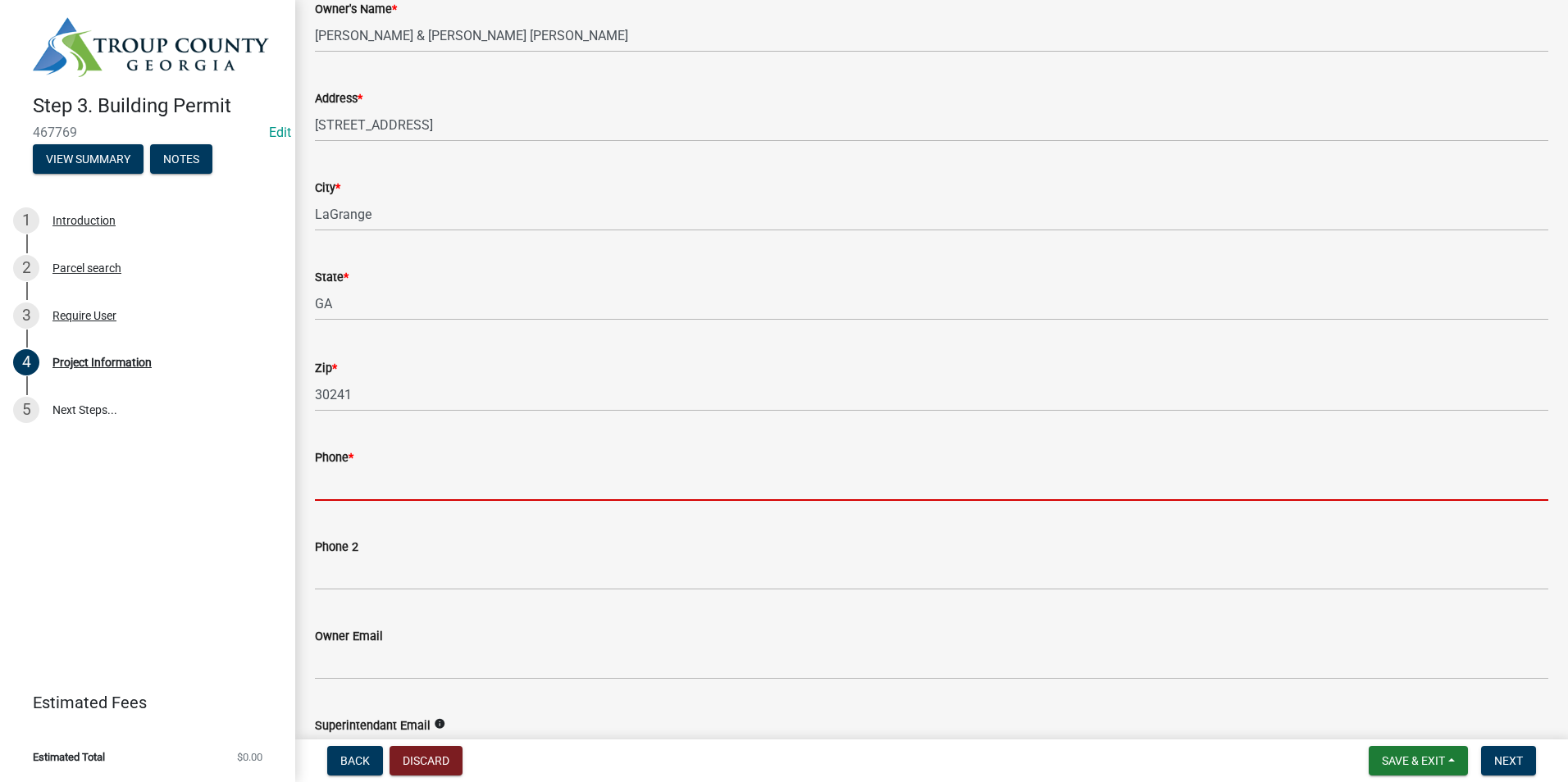
click at [397, 491] on input "Phone *" at bounding box center [931, 484] width 1234 height 34
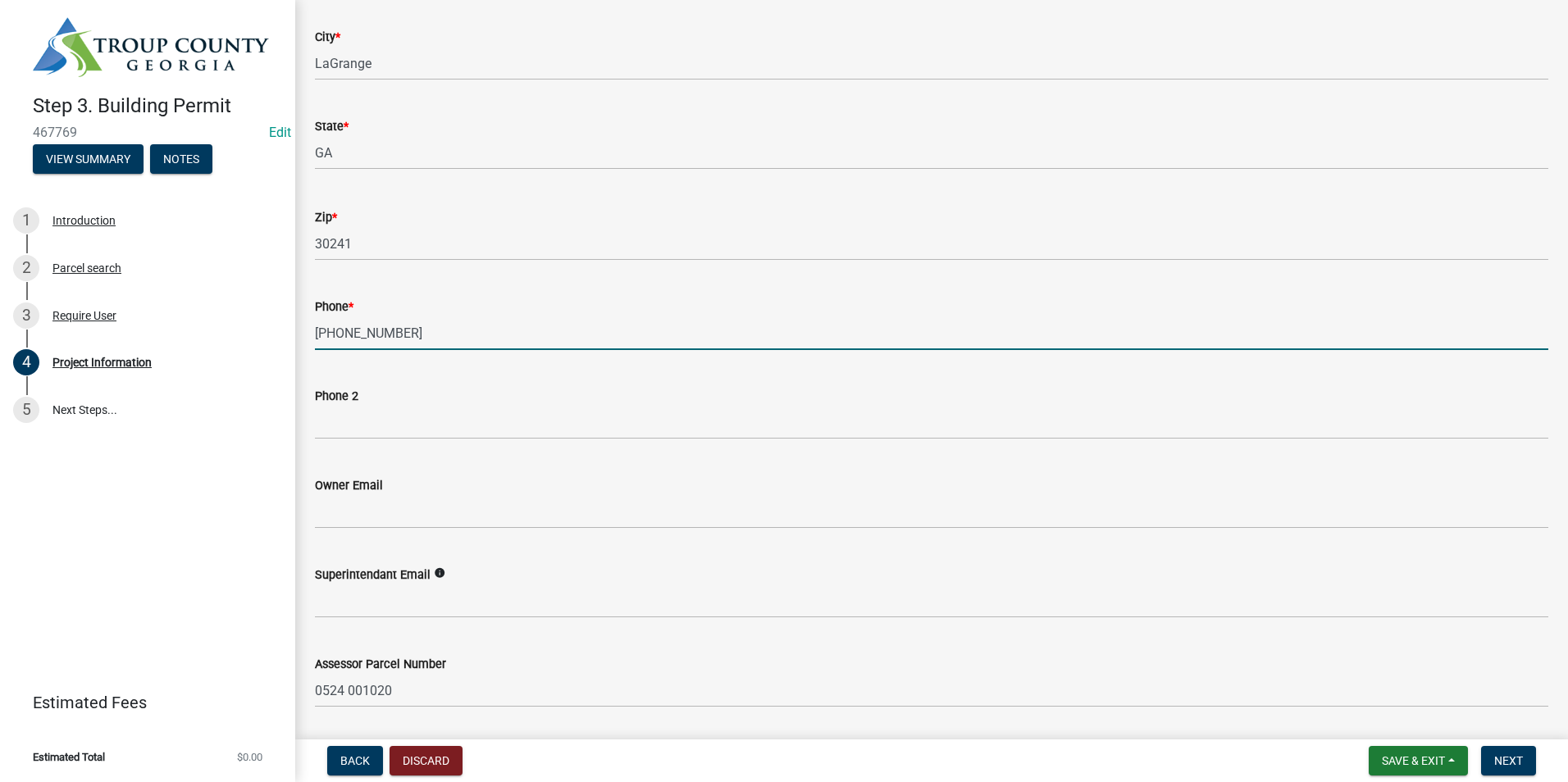
scroll to position [410, 0]
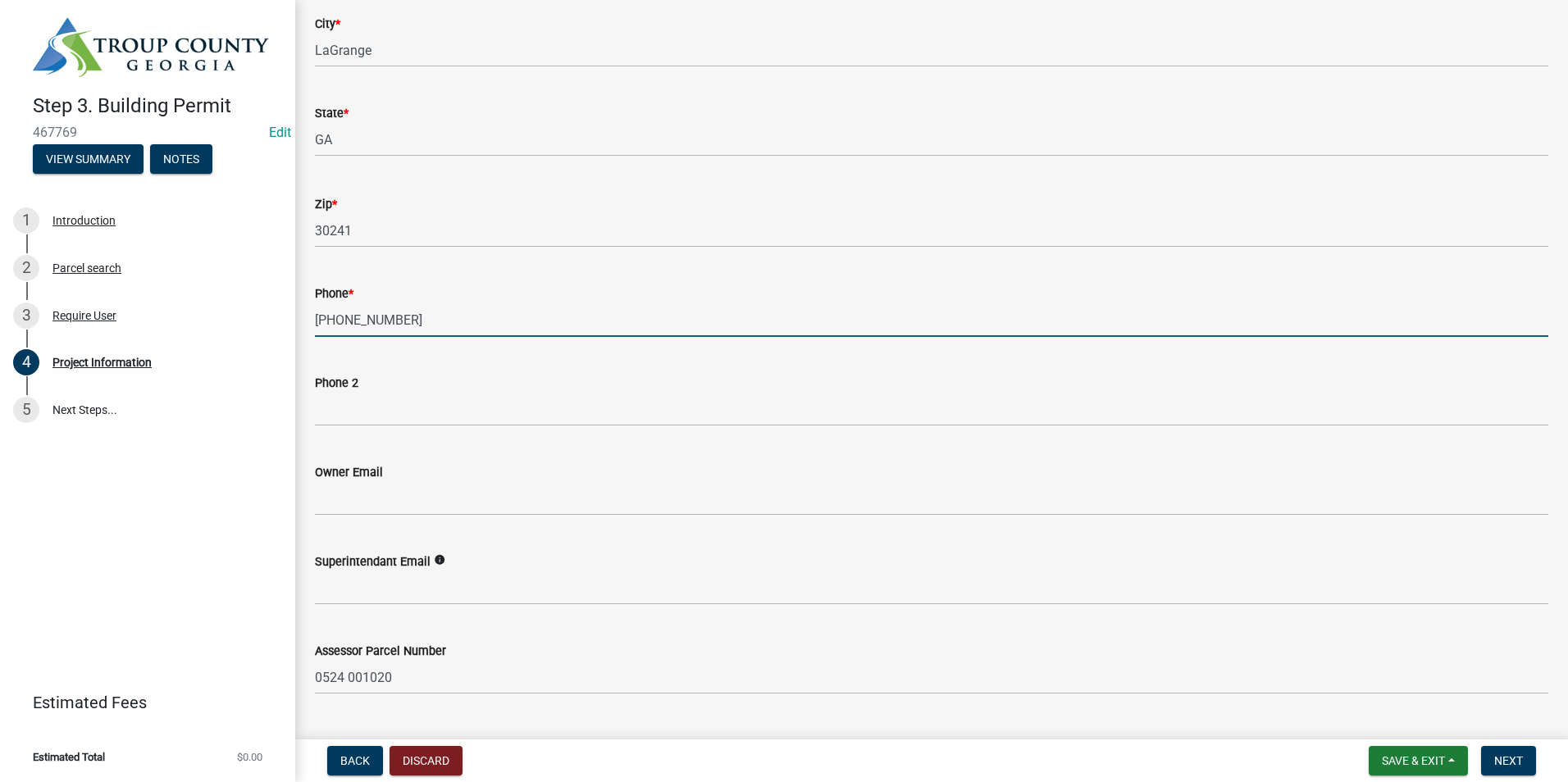
type input "[PHONE_NUMBER]"
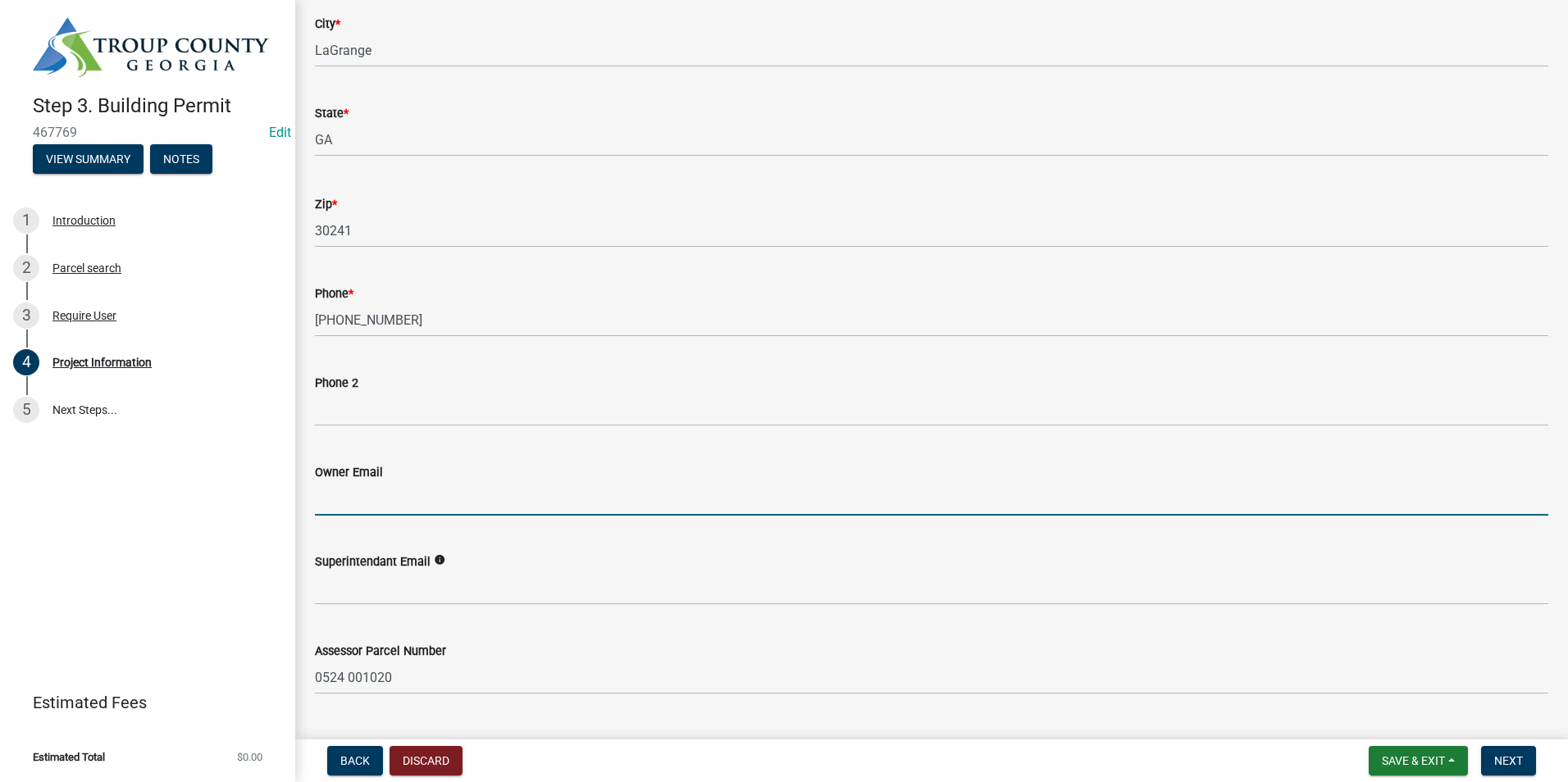
click at [398, 507] on input "Owner Email" at bounding box center [931, 498] width 1234 height 34
type input "j"
type input "[EMAIL_ADDRESS][DOMAIN_NAME]"
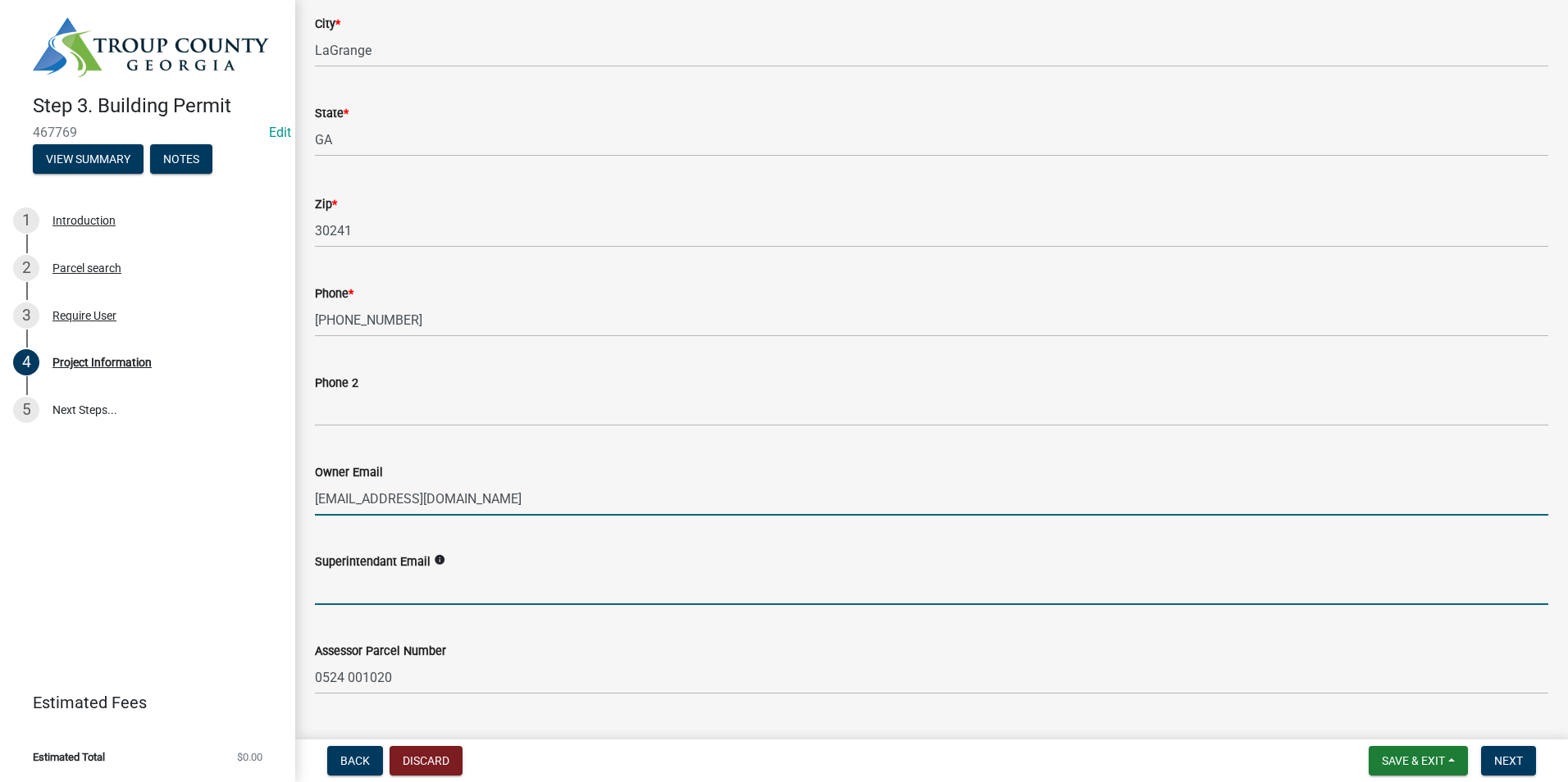
type input "[EMAIL_ADDRESS][DOMAIN_NAME]"
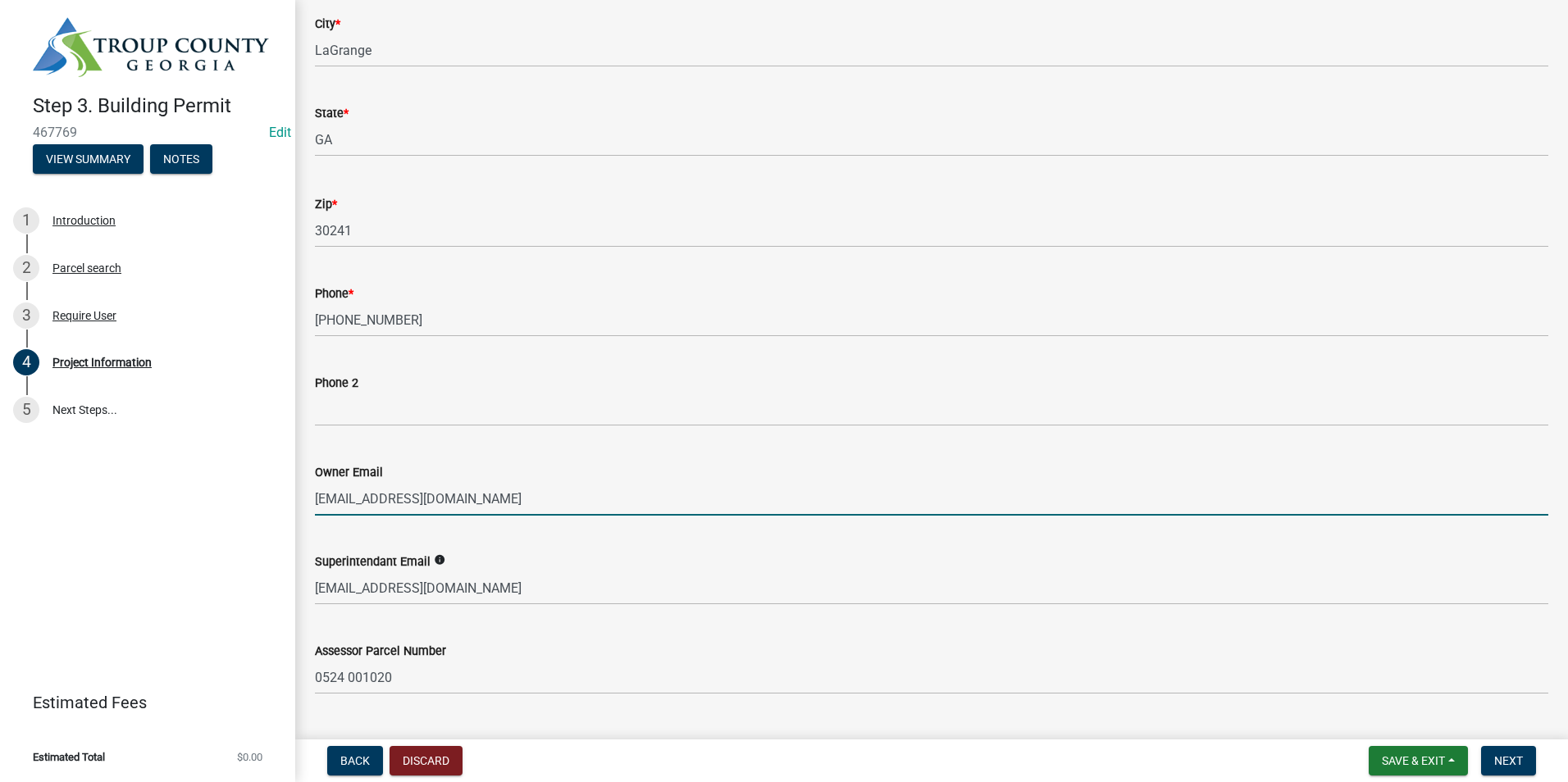
type input "[EMAIL_ADDRESS][DOMAIN_NAME]"
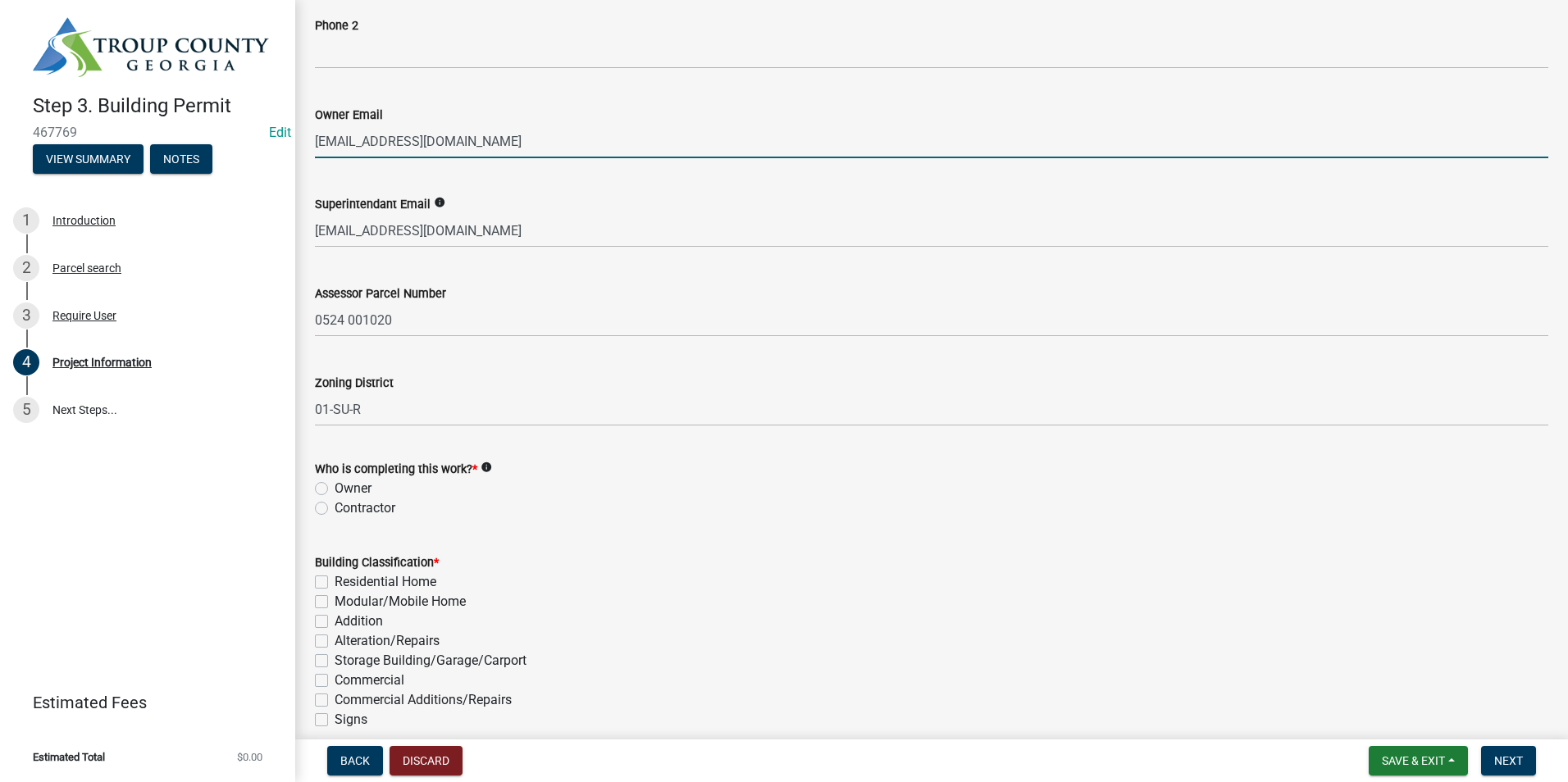
scroll to position [820, 0]
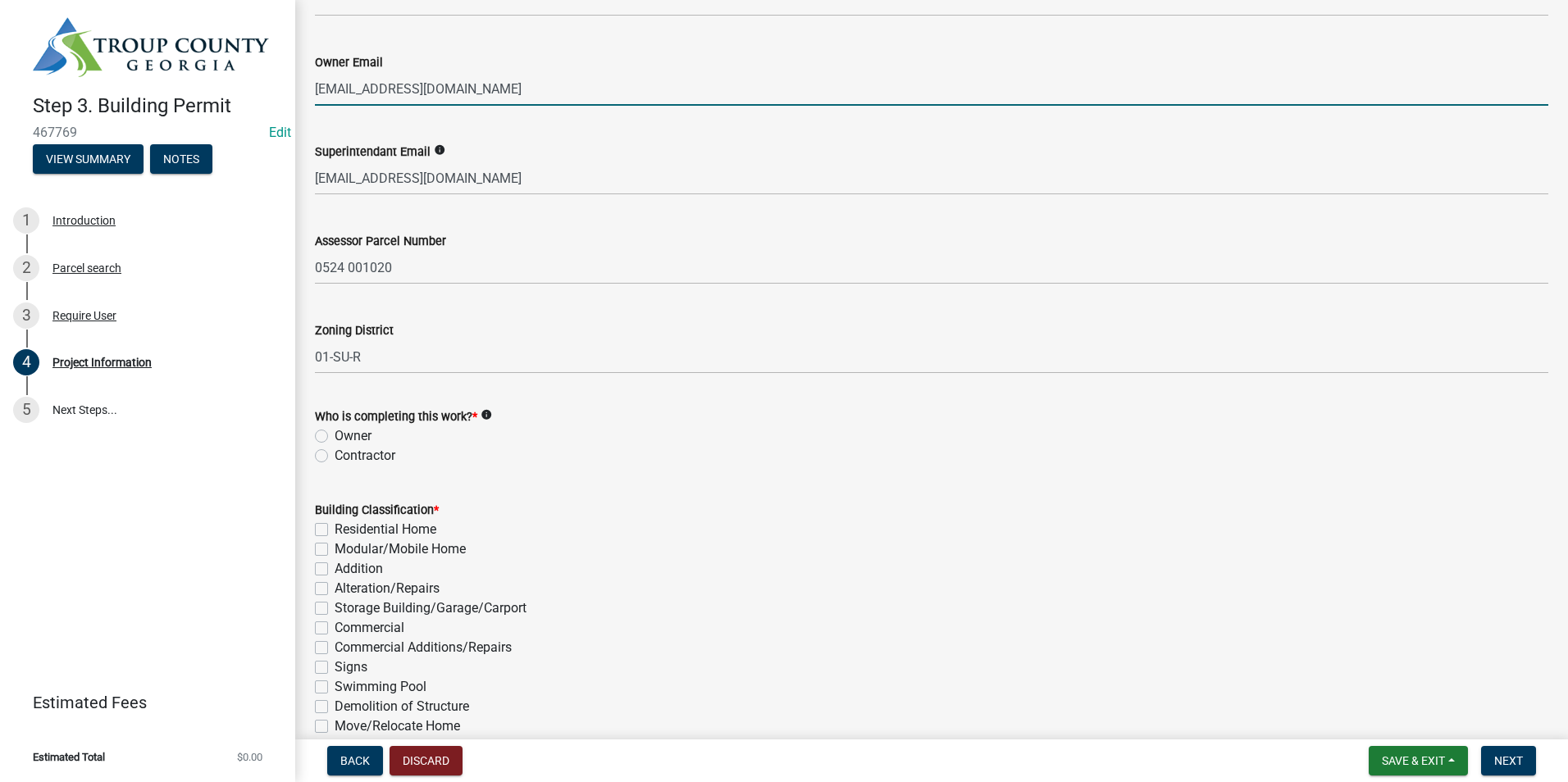
click at [334, 455] on label "Contractor" at bounding box center [364, 455] width 61 height 20
click at [334, 455] on input "Contractor" at bounding box center [340, 451] width 10 height 10
radio input "true"
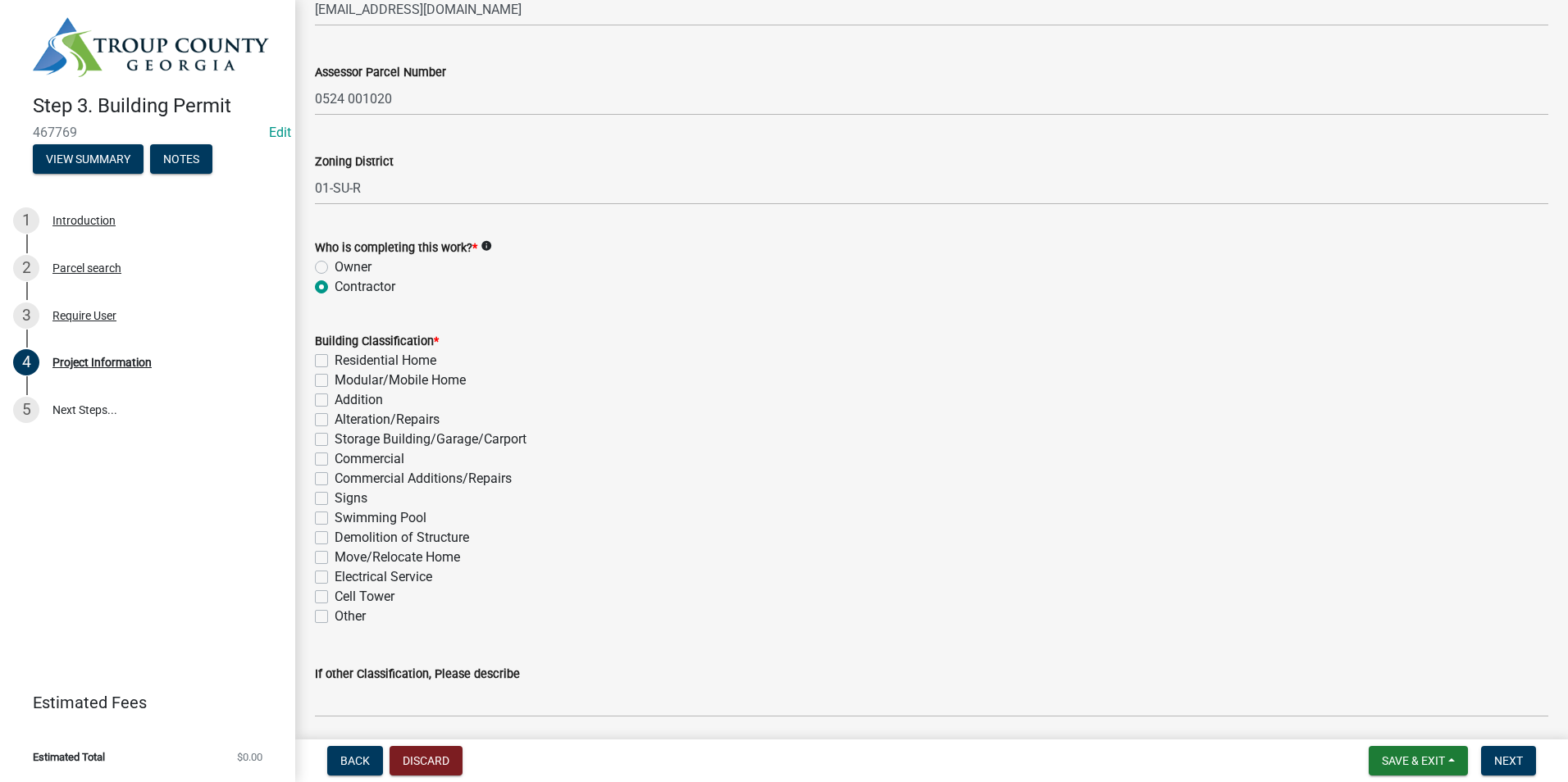
scroll to position [1066, 0]
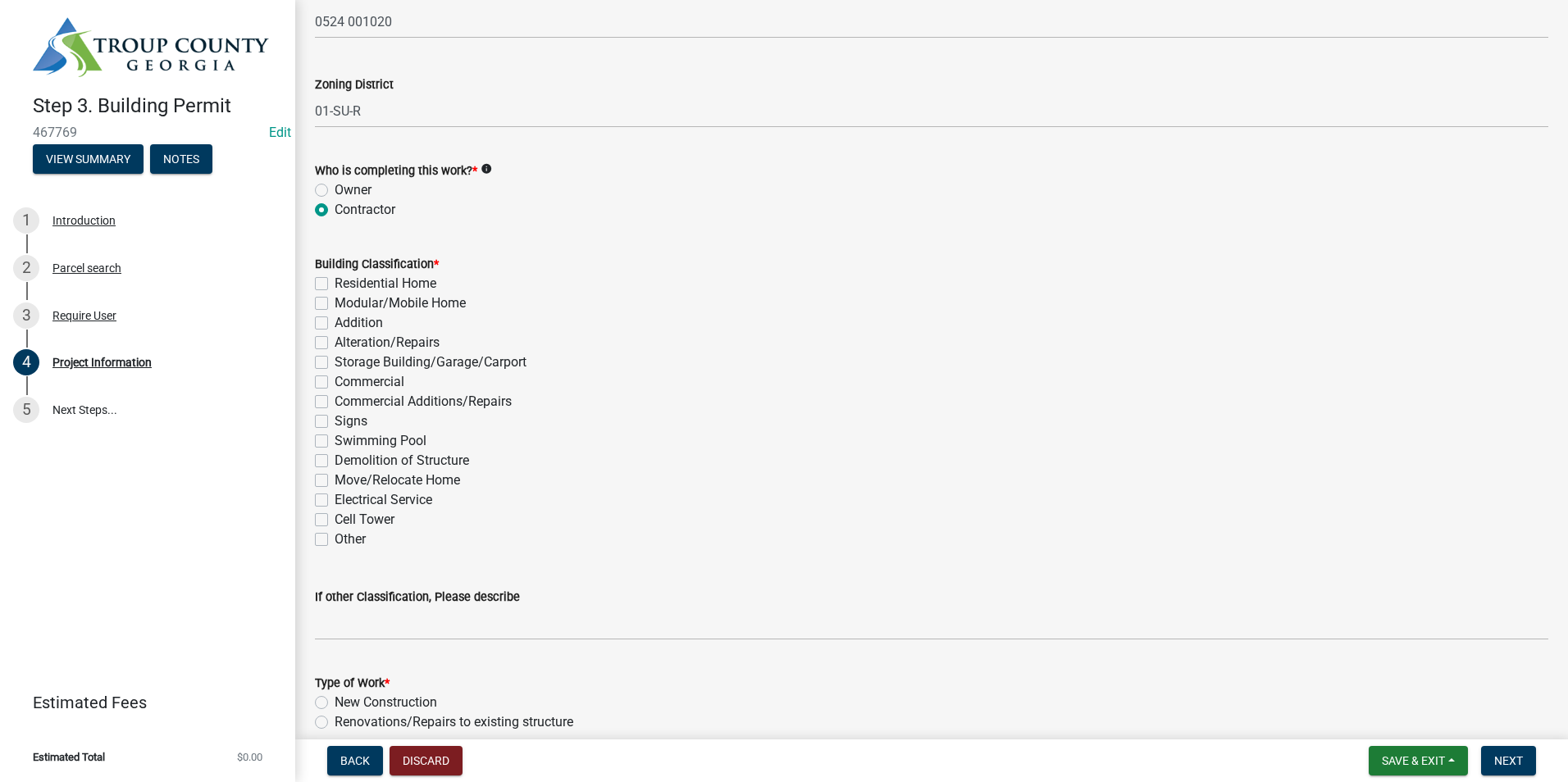
click at [334, 442] on label "Swimming Pool" at bounding box center [380, 441] width 92 height 20
click at [334, 442] on input "Swimming Pool" at bounding box center [340, 437] width 10 height 10
checkbox input "true"
checkbox input "false"
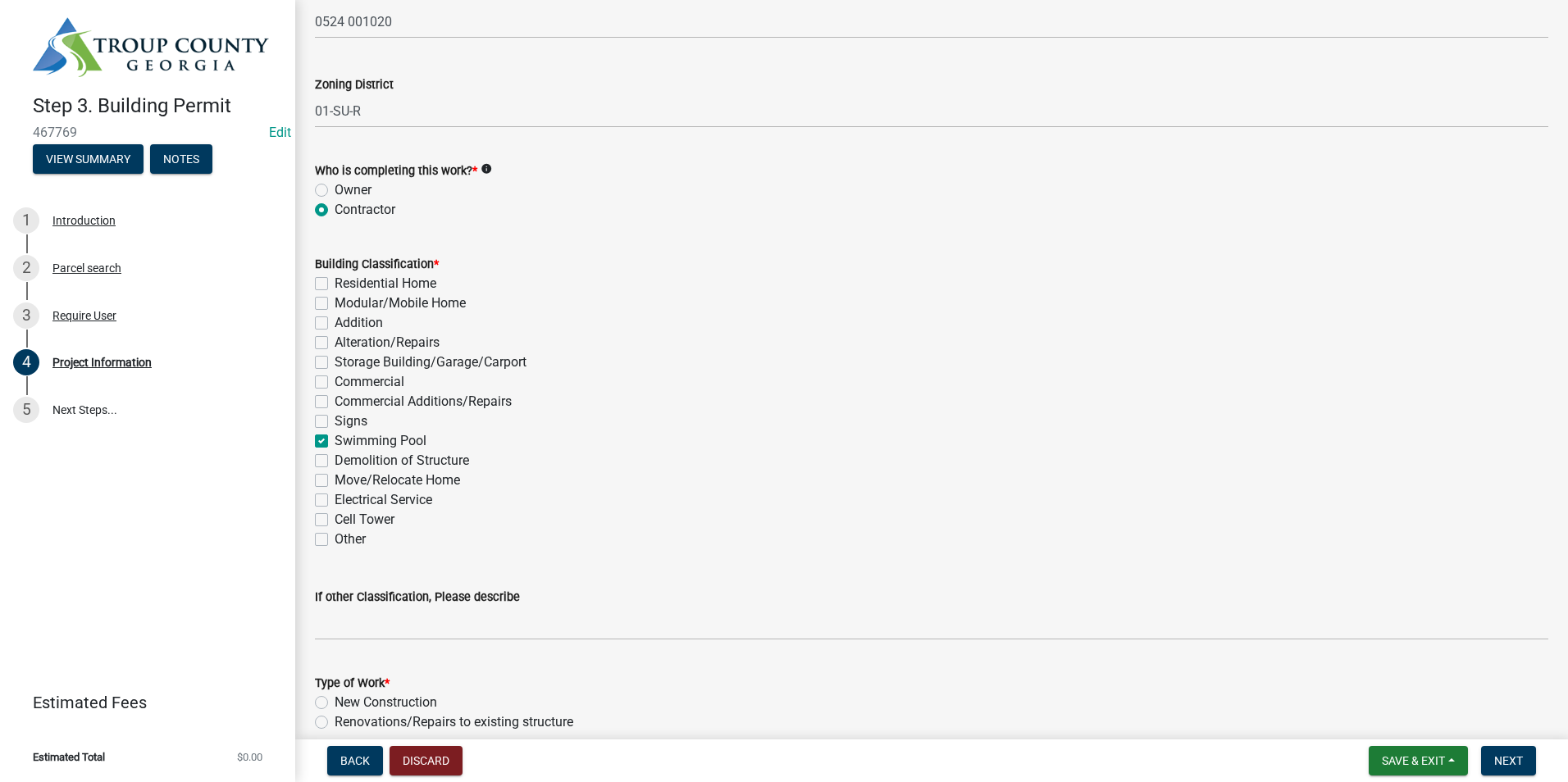
checkbox input "false"
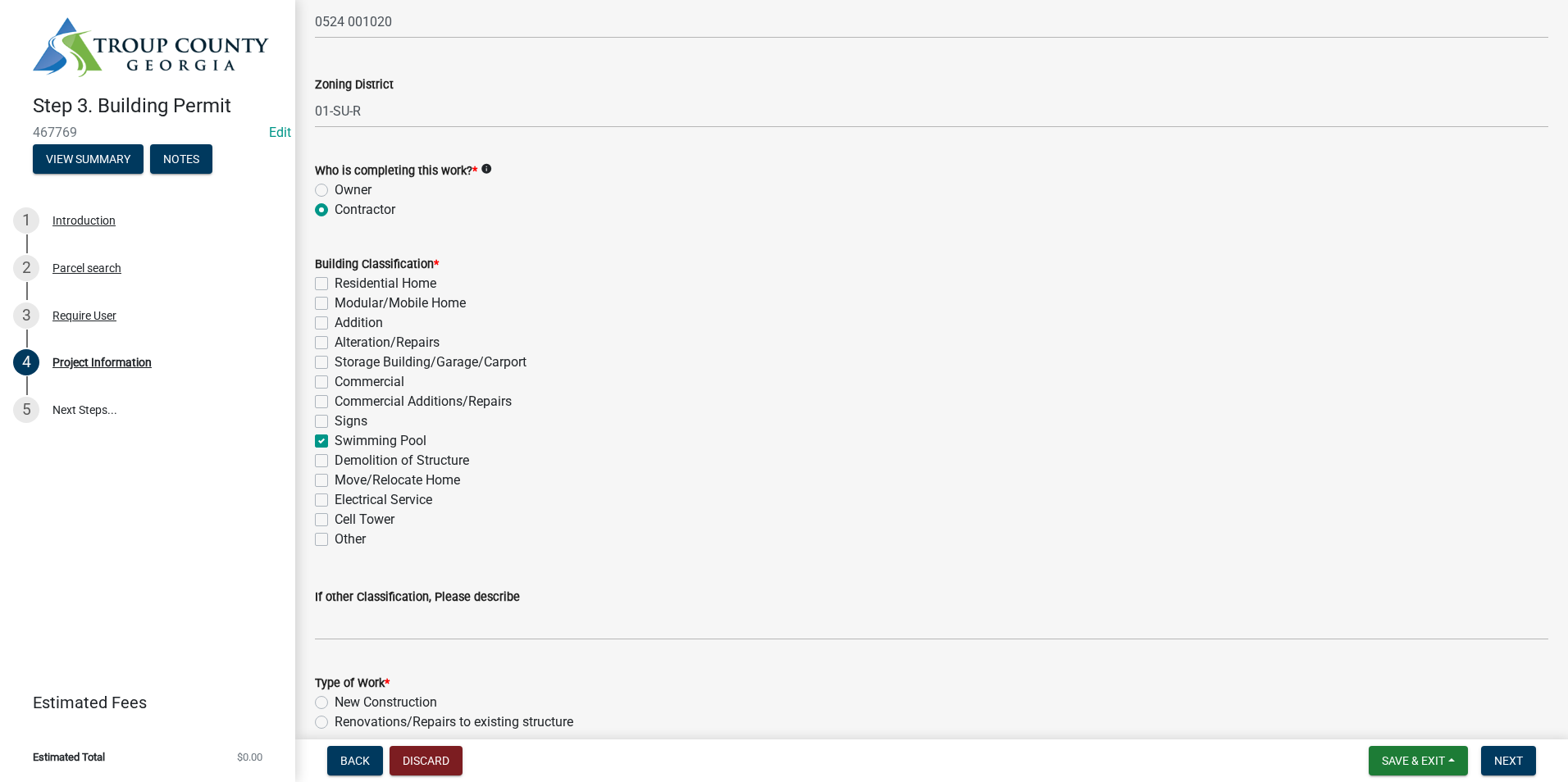
checkbox input "false"
checkbox input "true"
checkbox input "false"
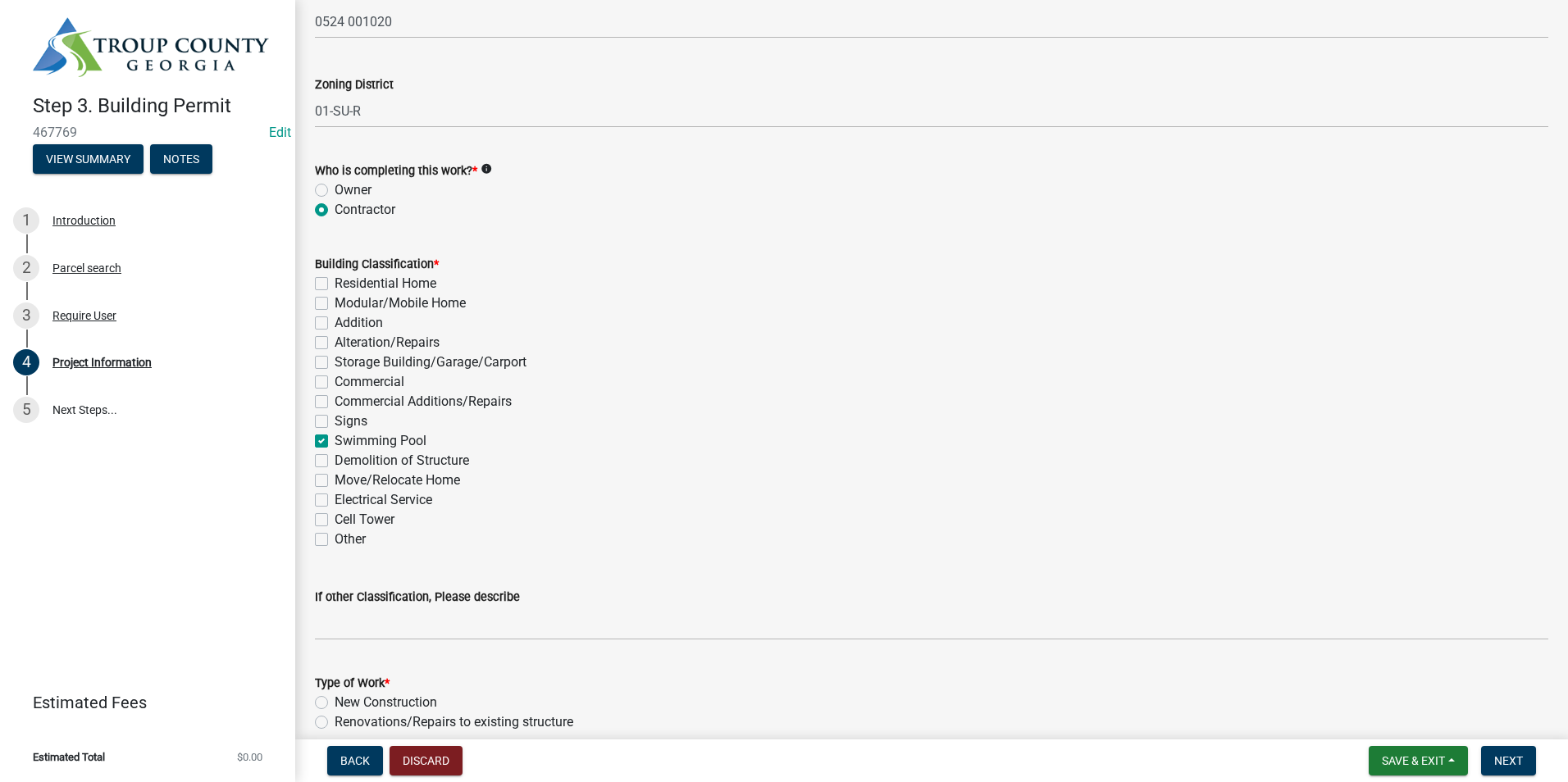
checkbox input "false"
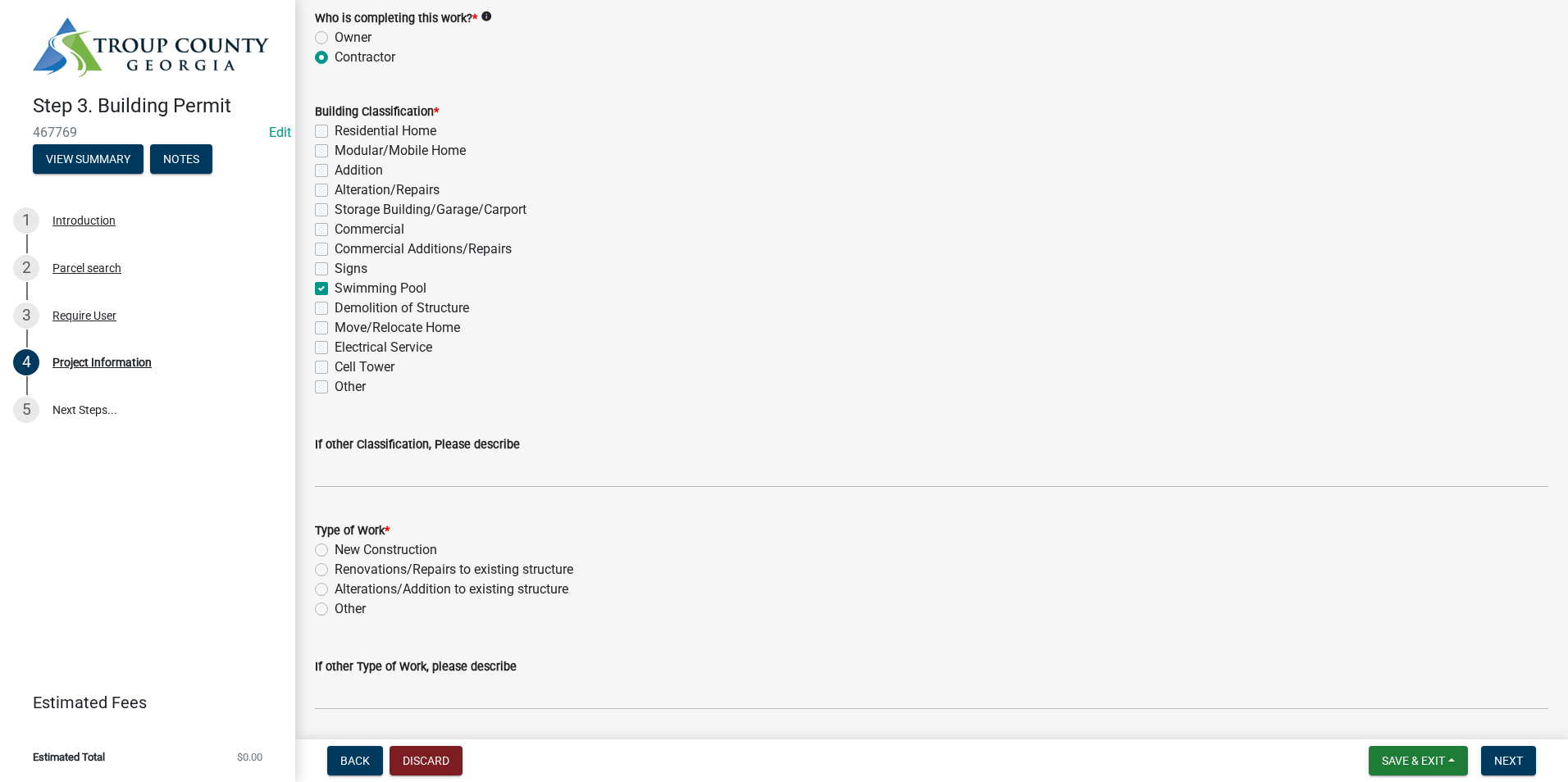
scroll to position [1230, 0]
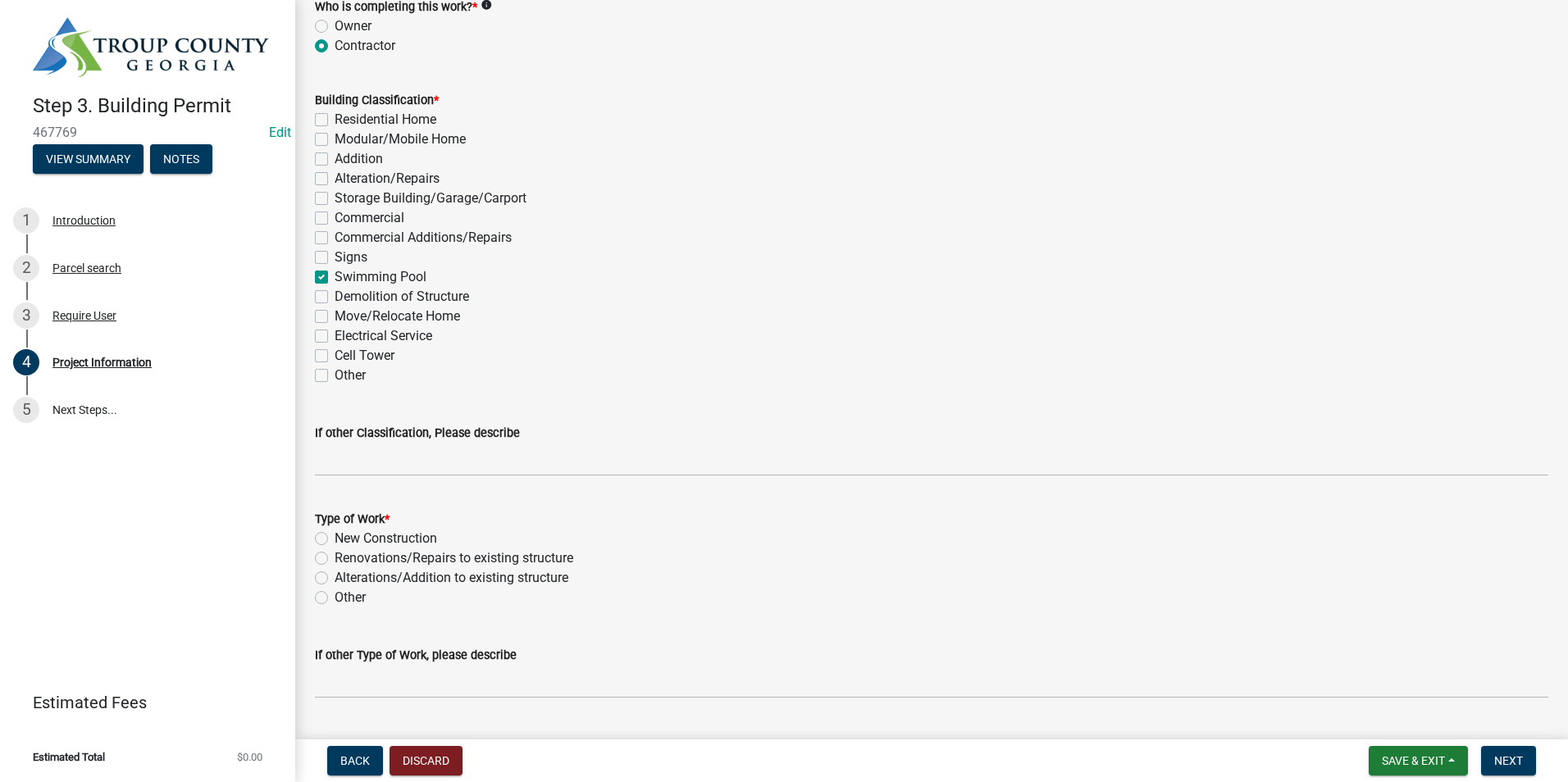
click at [334, 539] on label "New Construction" at bounding box center [385, 538] width 102 height 20
click at [334, 539] on input "New Construction" at bounding box center [340, 534] width 10 height 10
radio input "true"
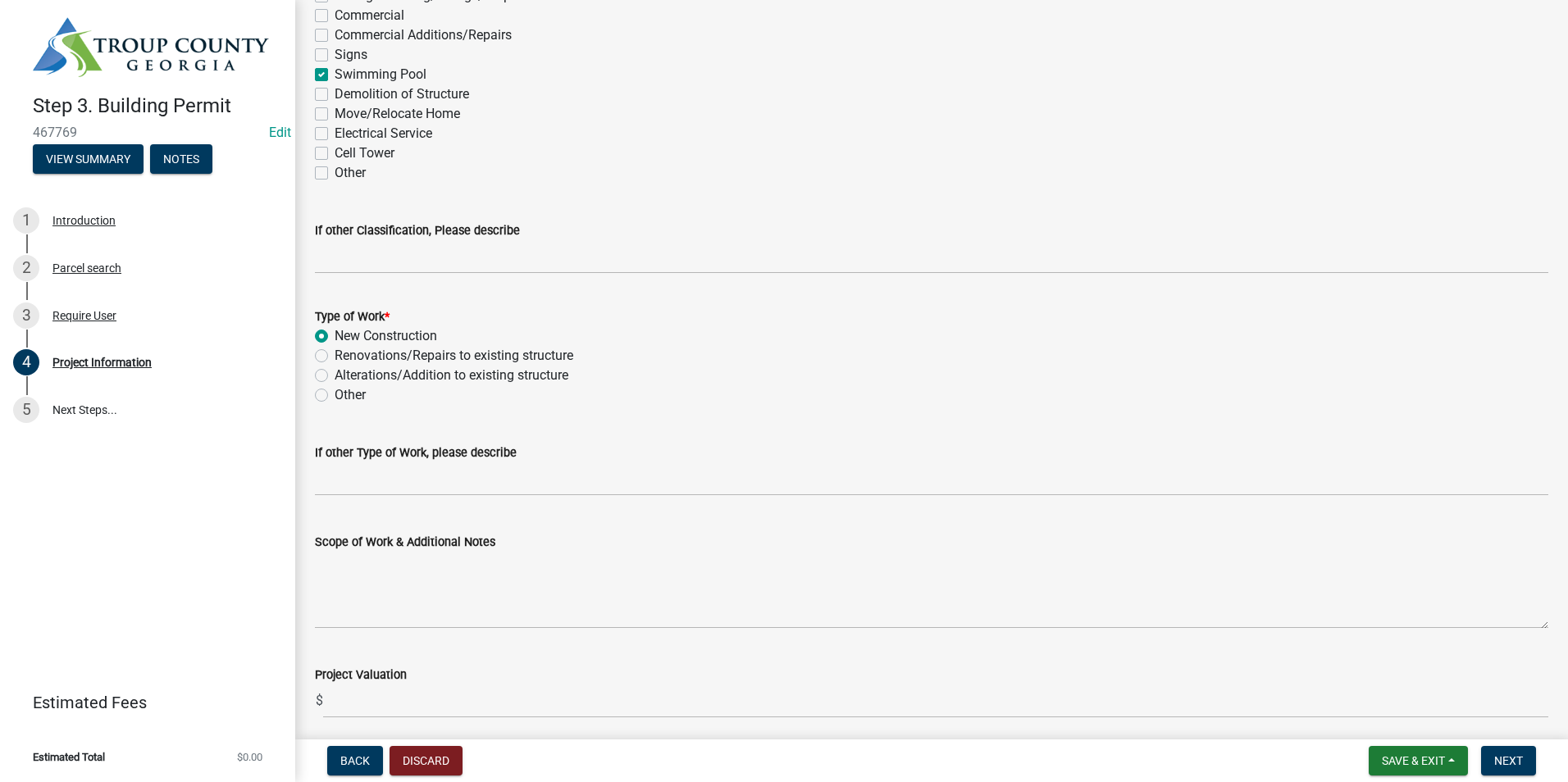
scroll to position [1475, 0]
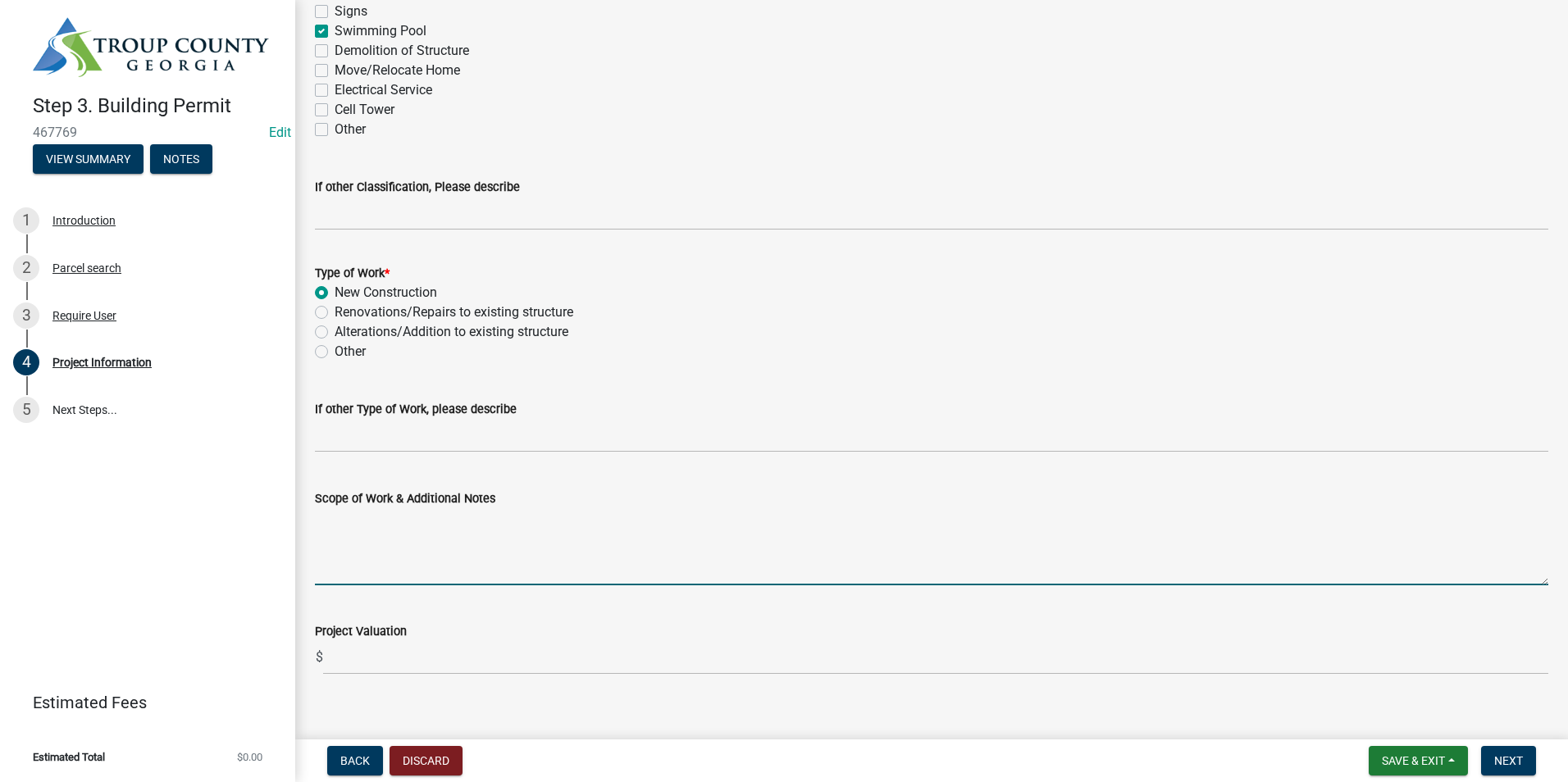
click at [408, 550] on textarea "Scope of Work & Additional Notes" at bounding box center [931, 547] width 1234 height 77
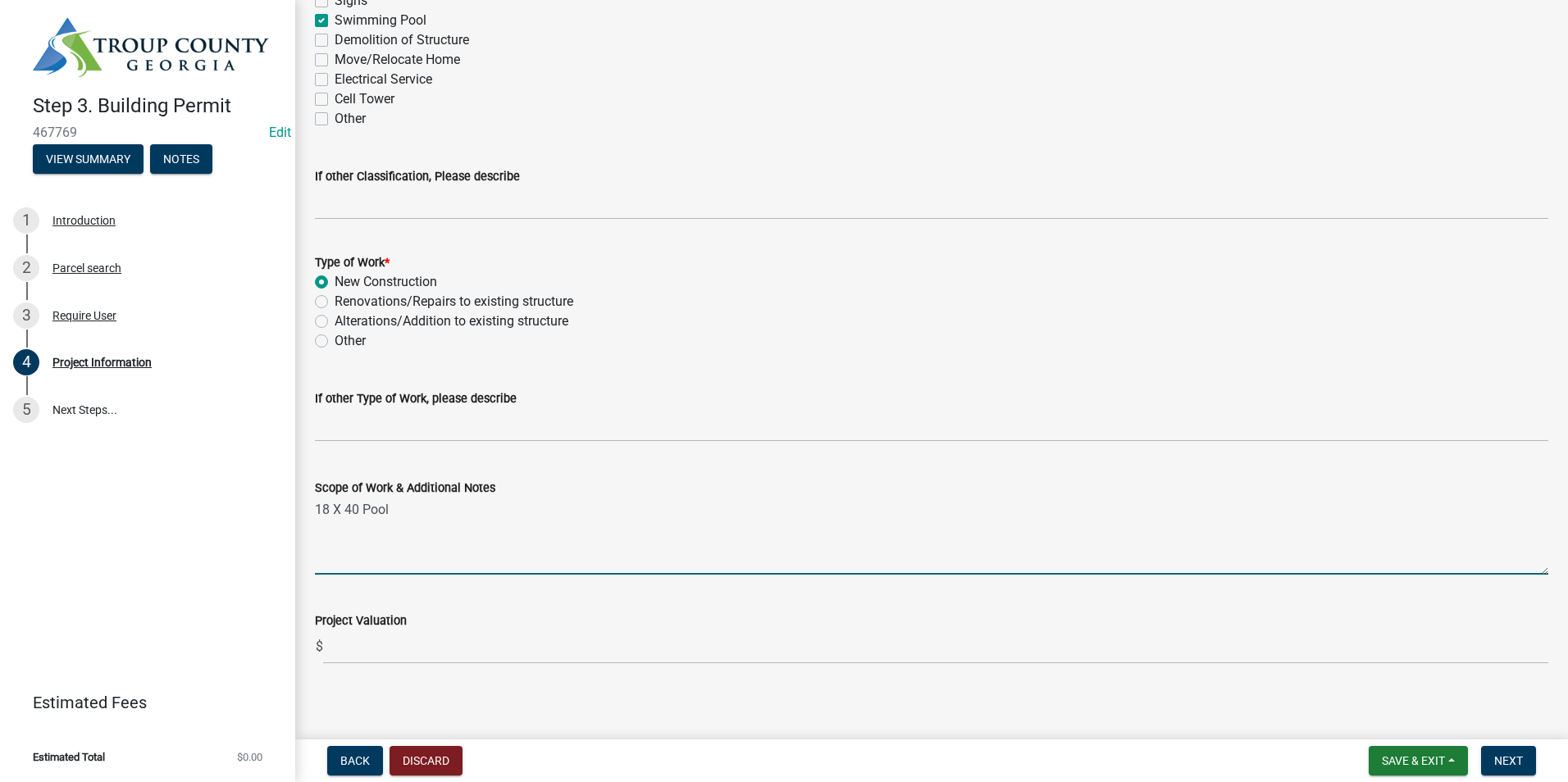
scroll to position [1496, 0]
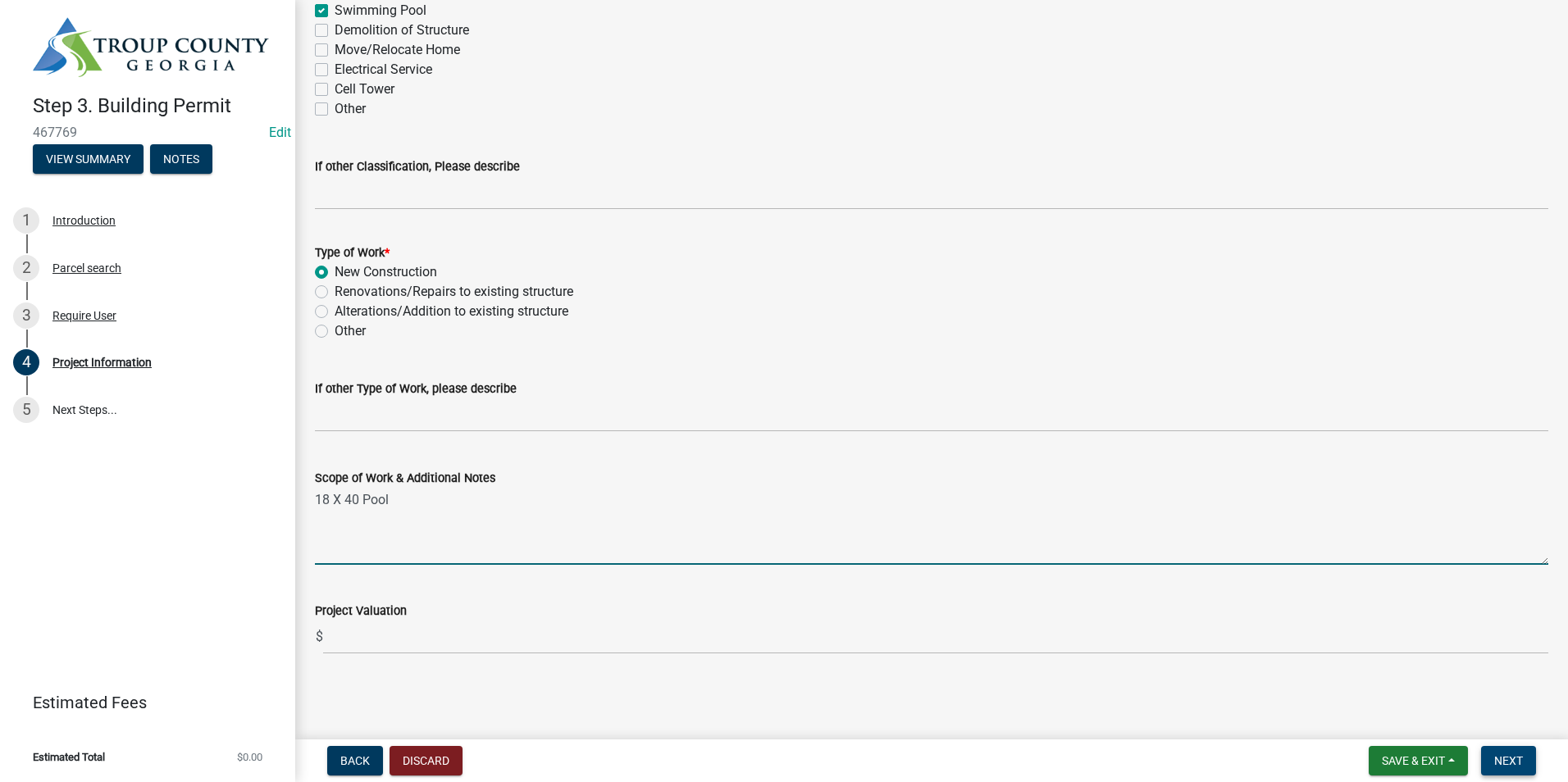
type textarea "18 X 40 Pool"
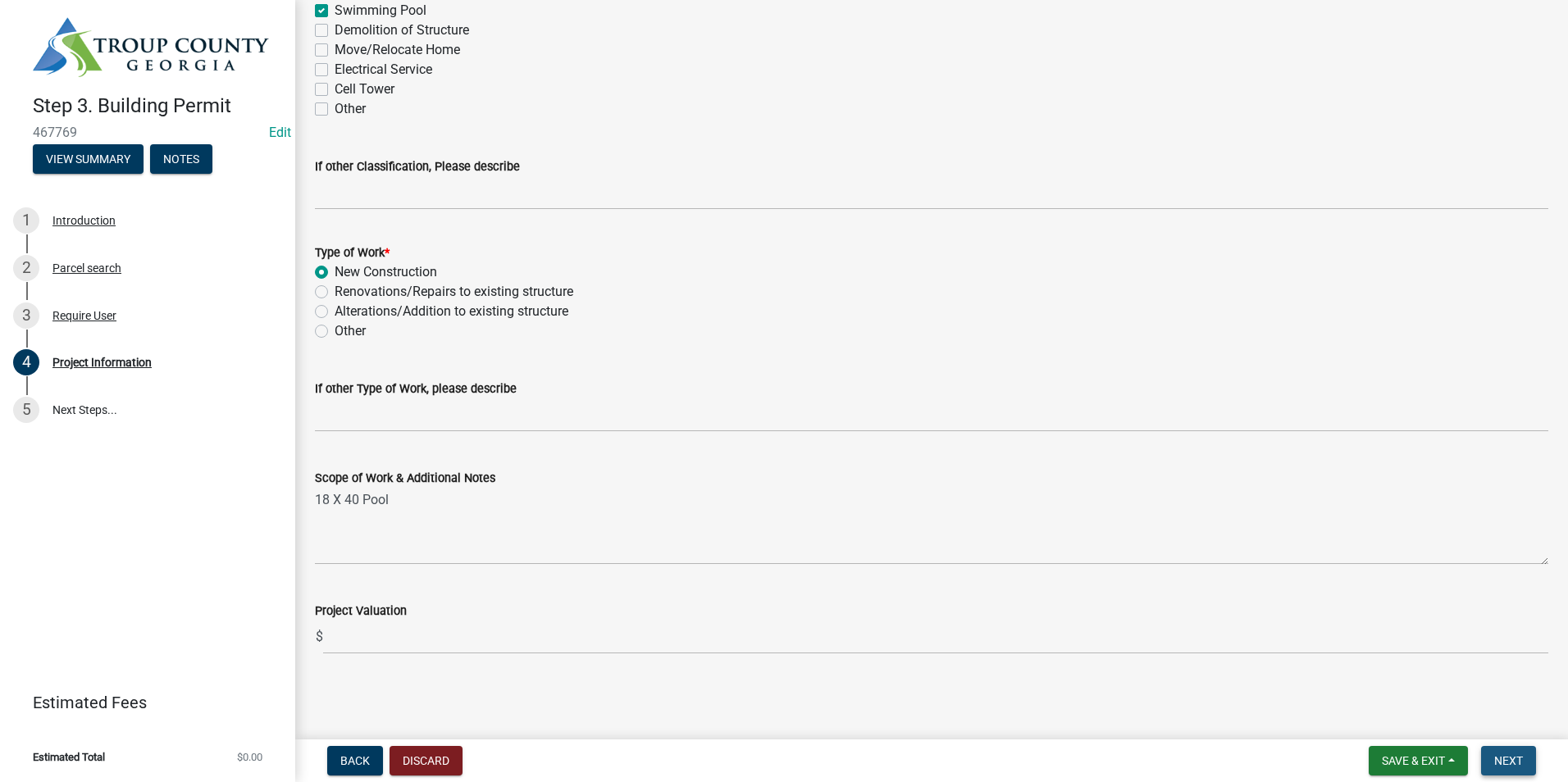
click at [1490, 762] on button "Next" at bounding box center [1509, 761] width 55 height 29
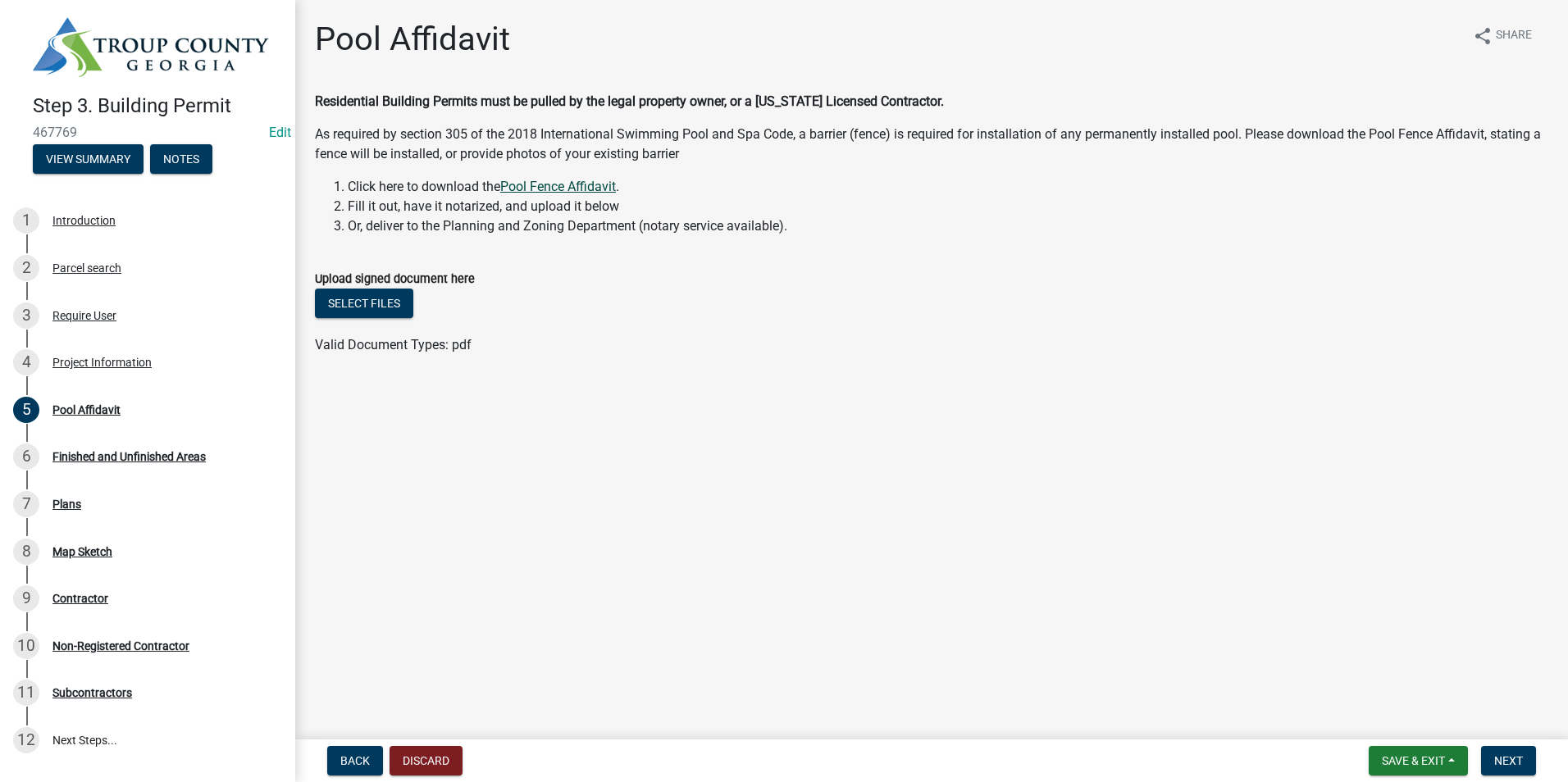
click at [574, 190] on link "Pool Fence Affidavit" at bounding box center [558, 186] width 115 height 15
click at [1522, 762] on span "Next" at bounding box center [1508, 761] width 28 height 13
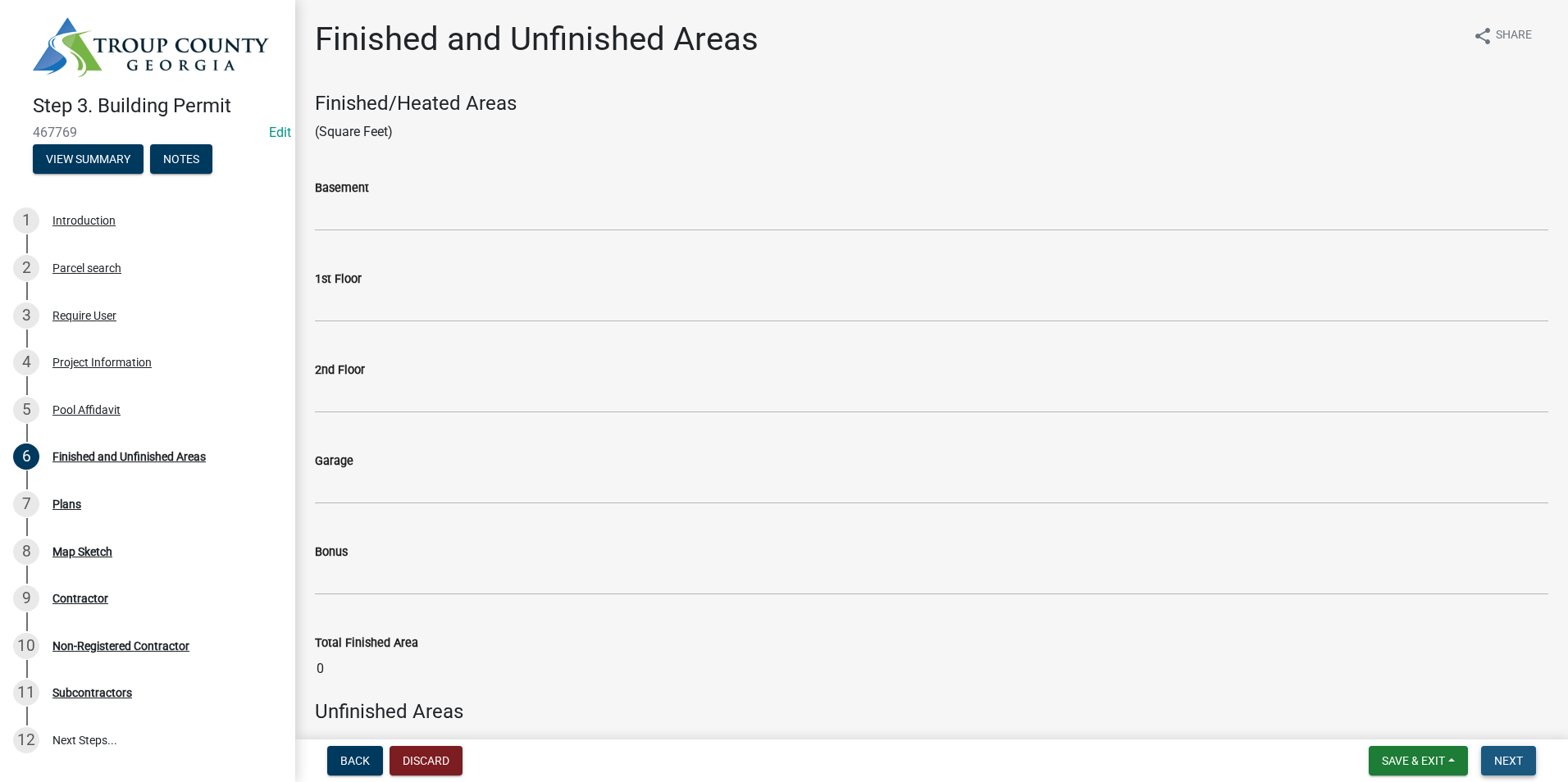
click at [1507, 761] on span "Next" at bounding box center [1508, 761] width 28 height 13
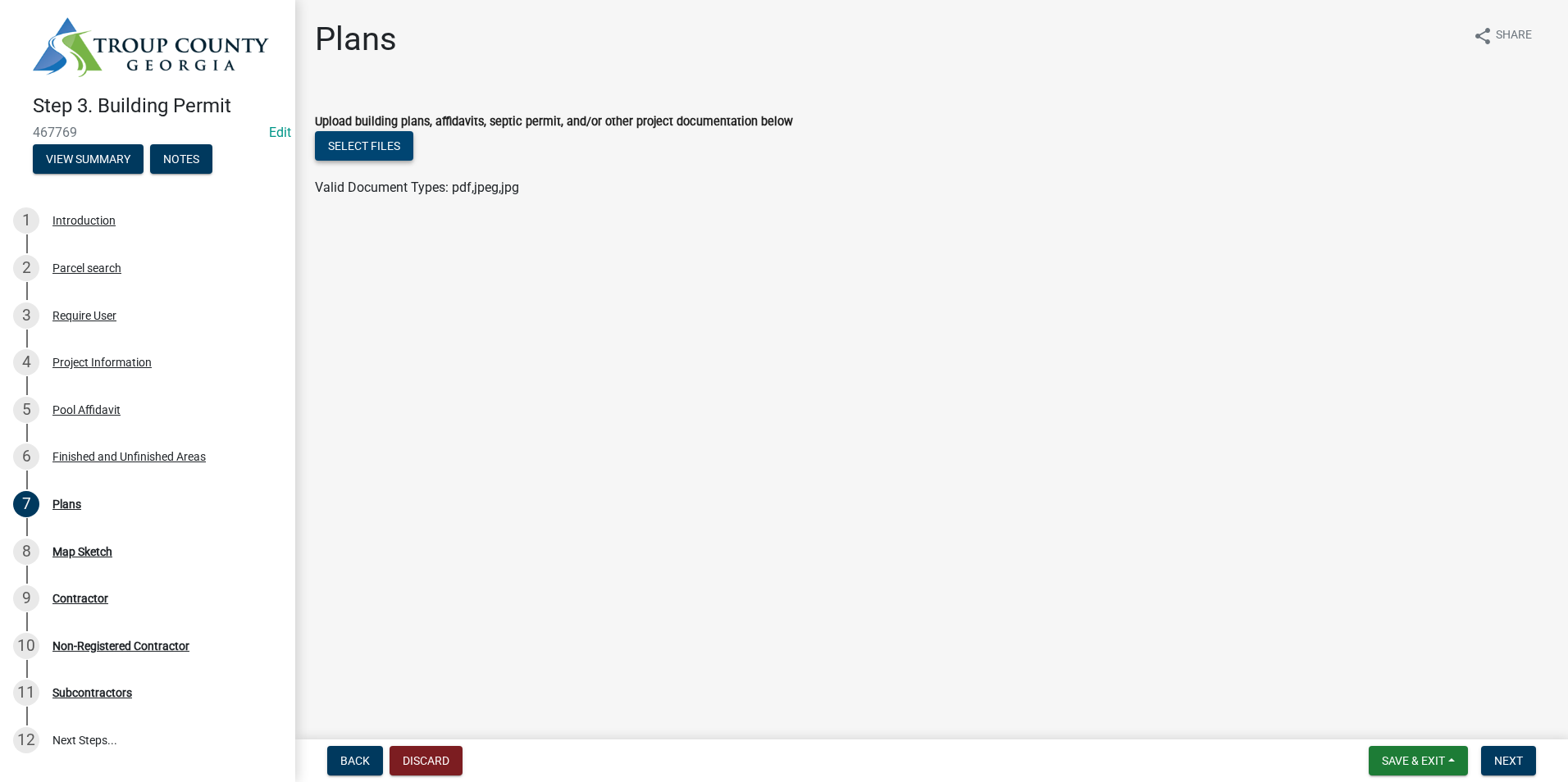
click at [373, 150] on button "Select files" at bounding box center [364, 146] width 98 height 29
click at [368, 137] on button "Select files" at bounding box center [364, 146] width 98 height 29
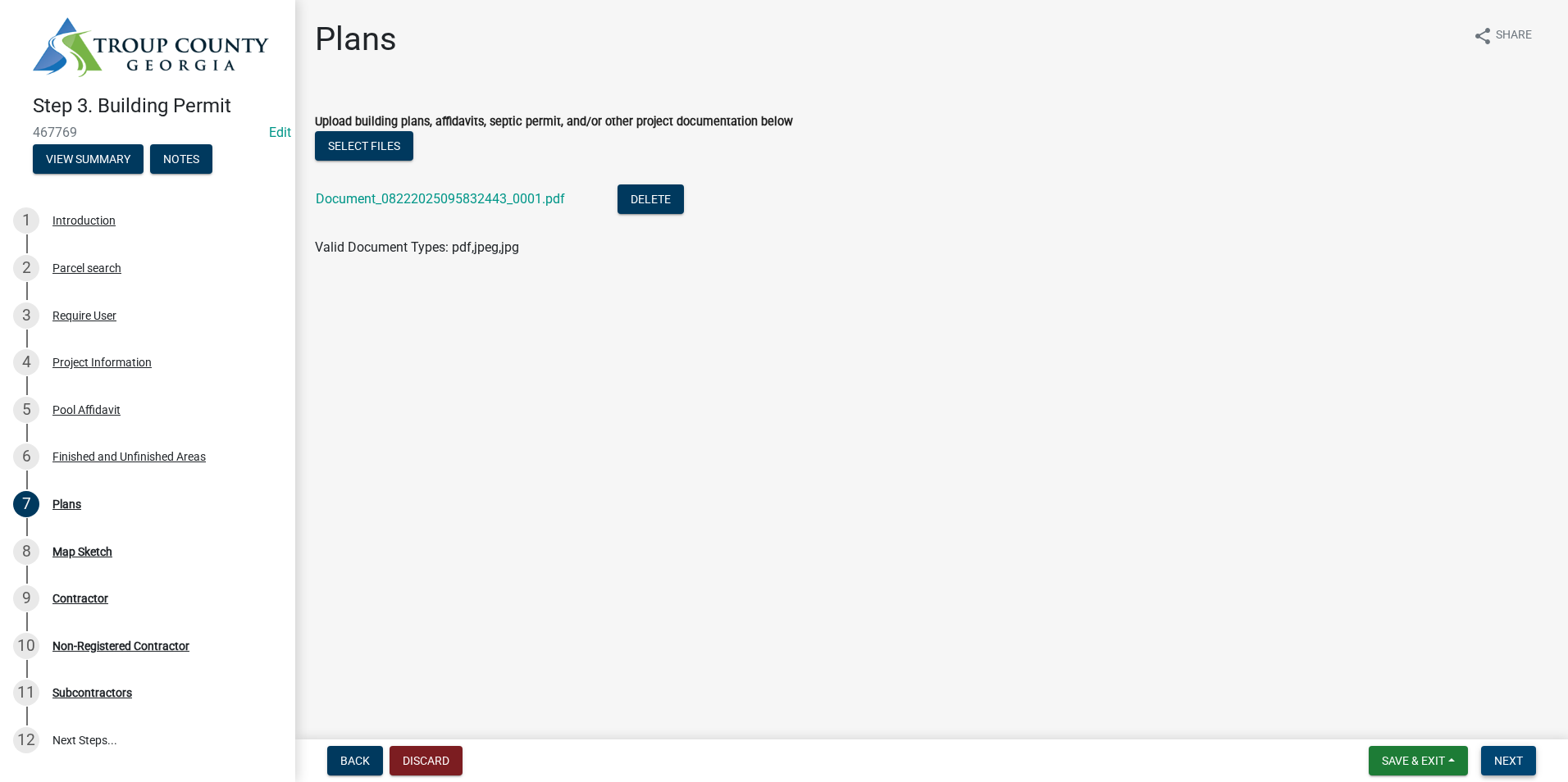
click at [1518, 755] on span "Next" at bounding box center [1508, 761] width 28 height 13
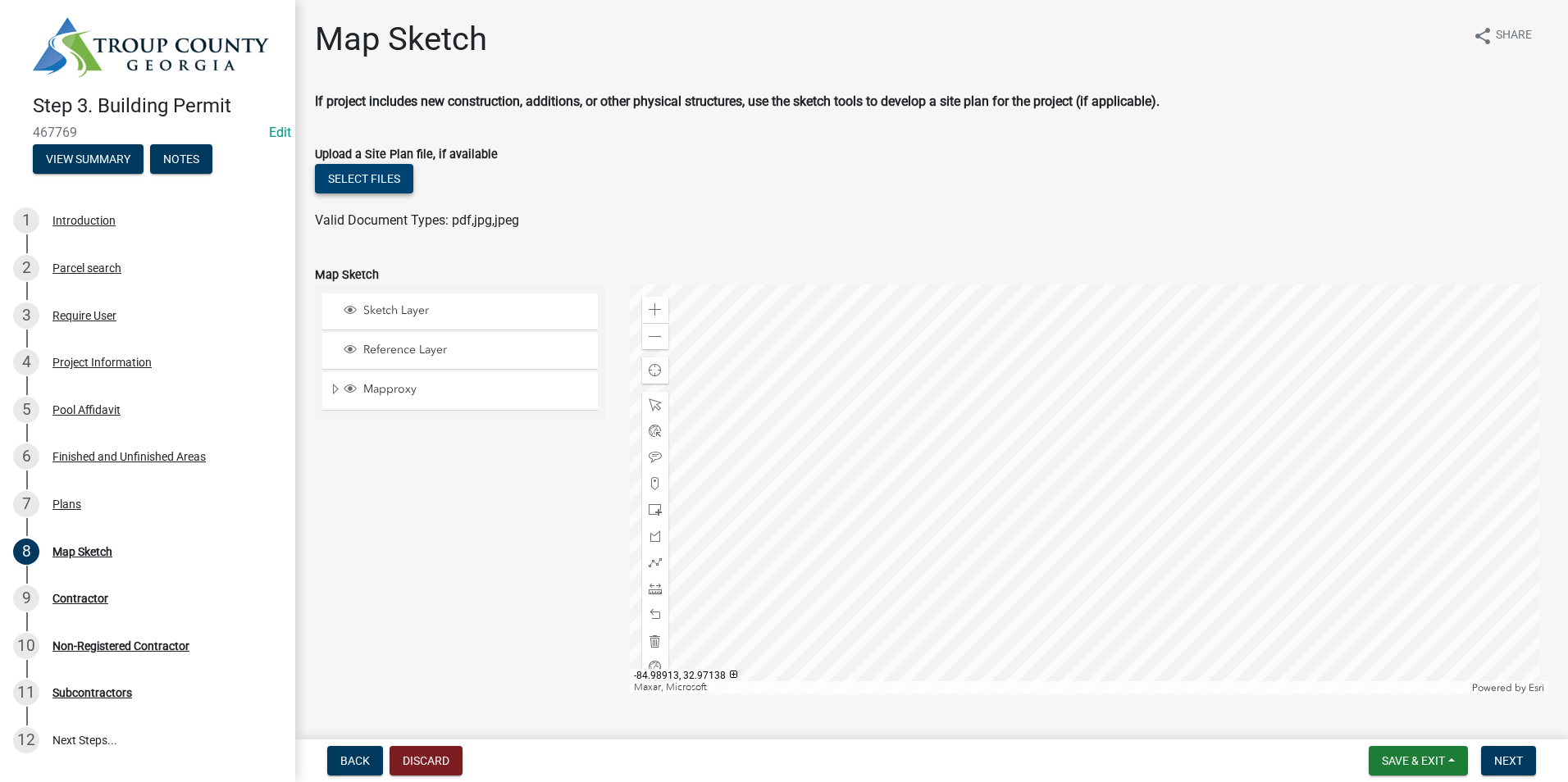
click at [354, 180] on button "Select files" at bounding box center [364, 179] width 98 height 29
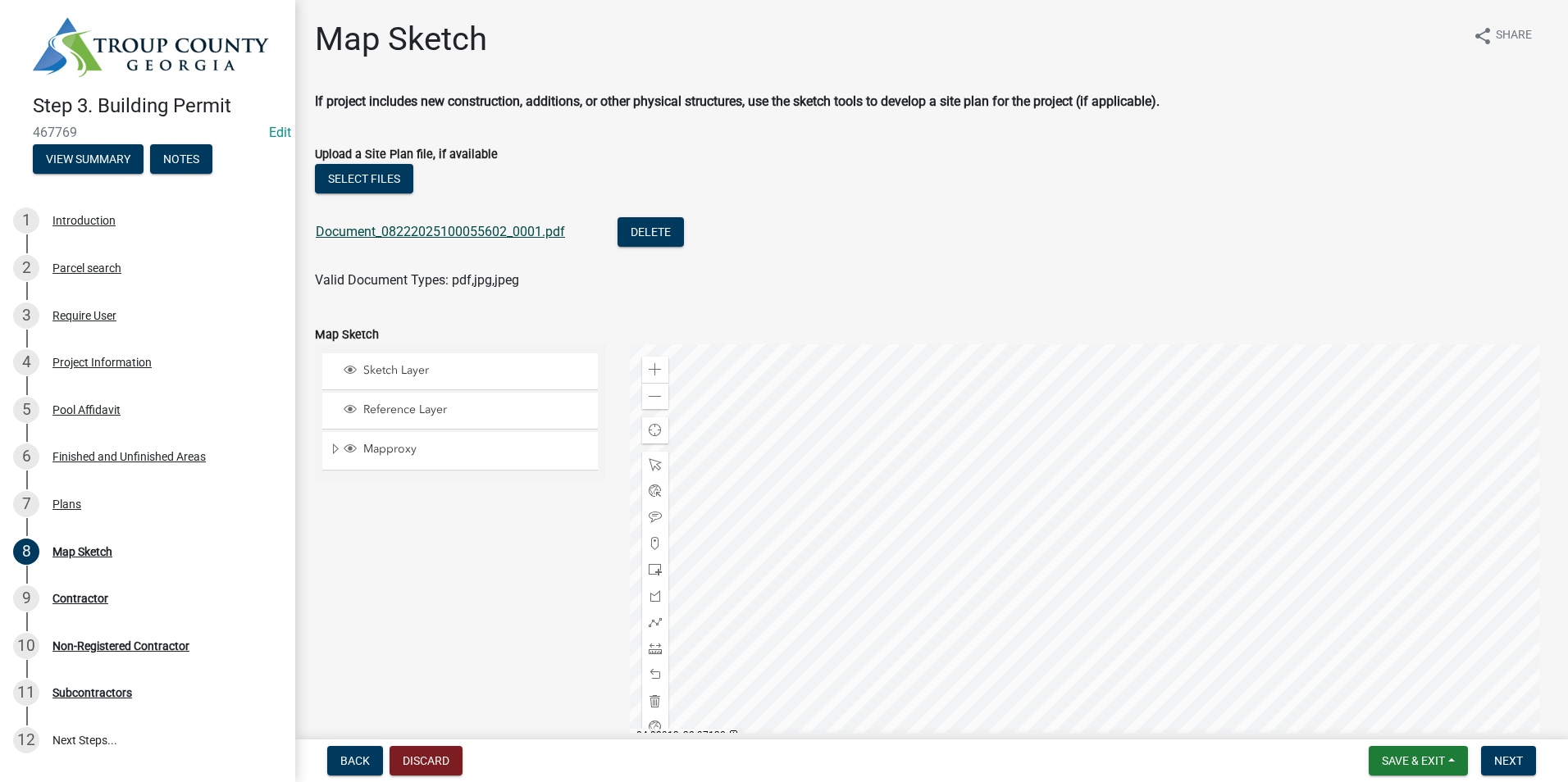
click at [440, 233] on link "Document_08222025100055602_0001.pdf" at bounding box center [440, 231] width 249 height 15
click at [1499, 761] on span "Next" at bounding box center [1508, 761] width 28 height 13
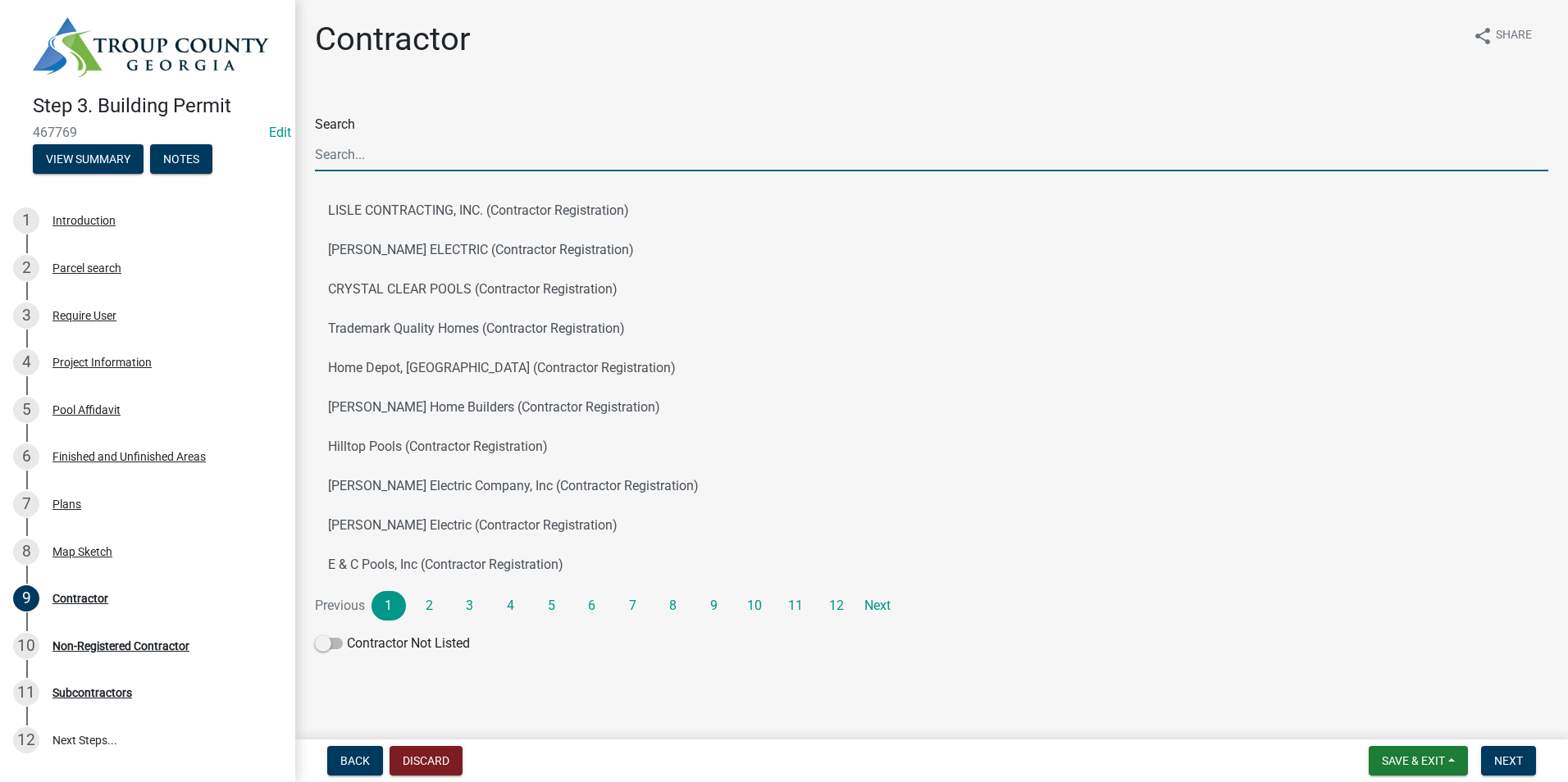
click at [484, 139] on input "Search" at bounding box center [931, 154] width 1234 height 34
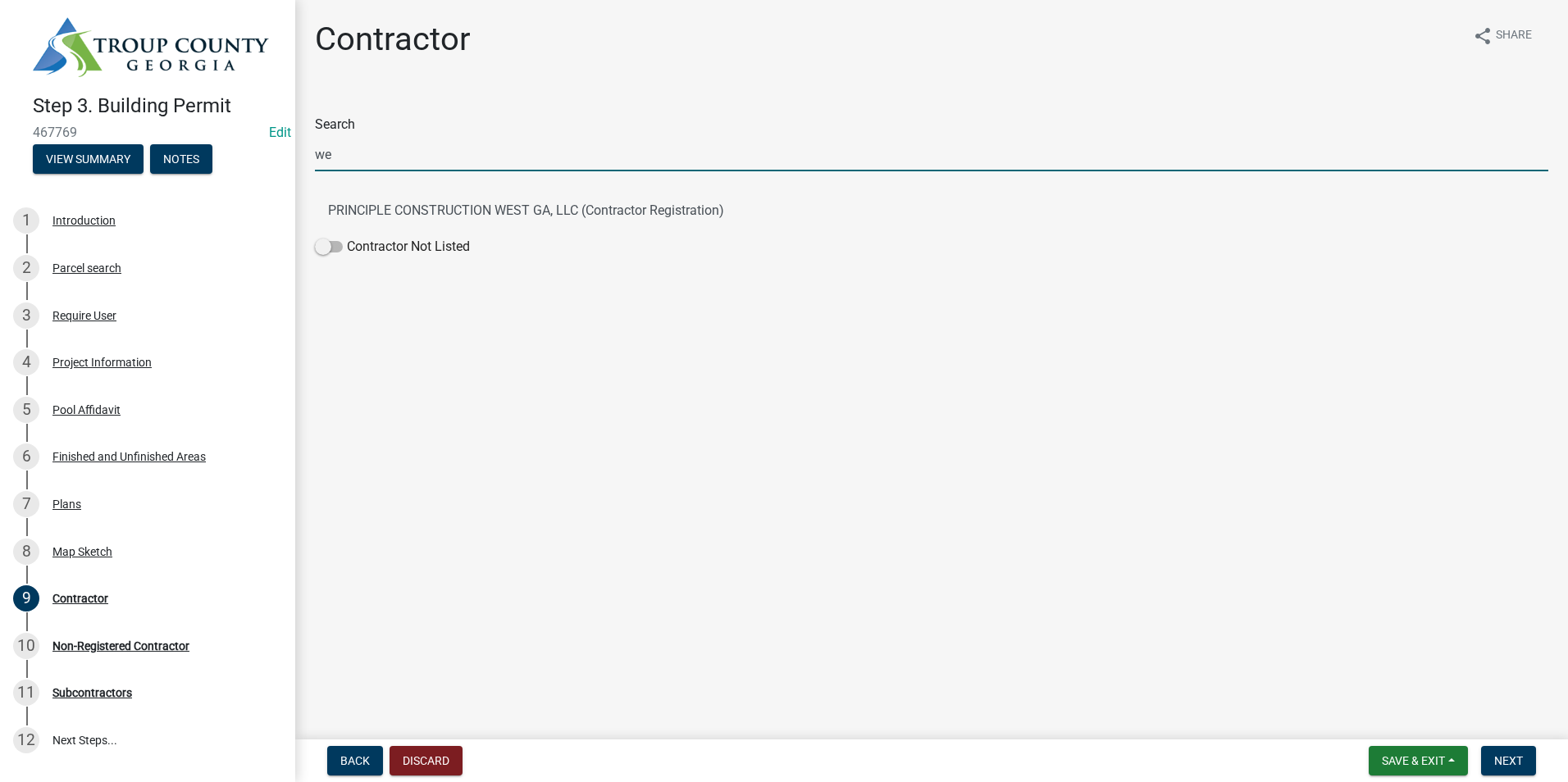
type input "w"
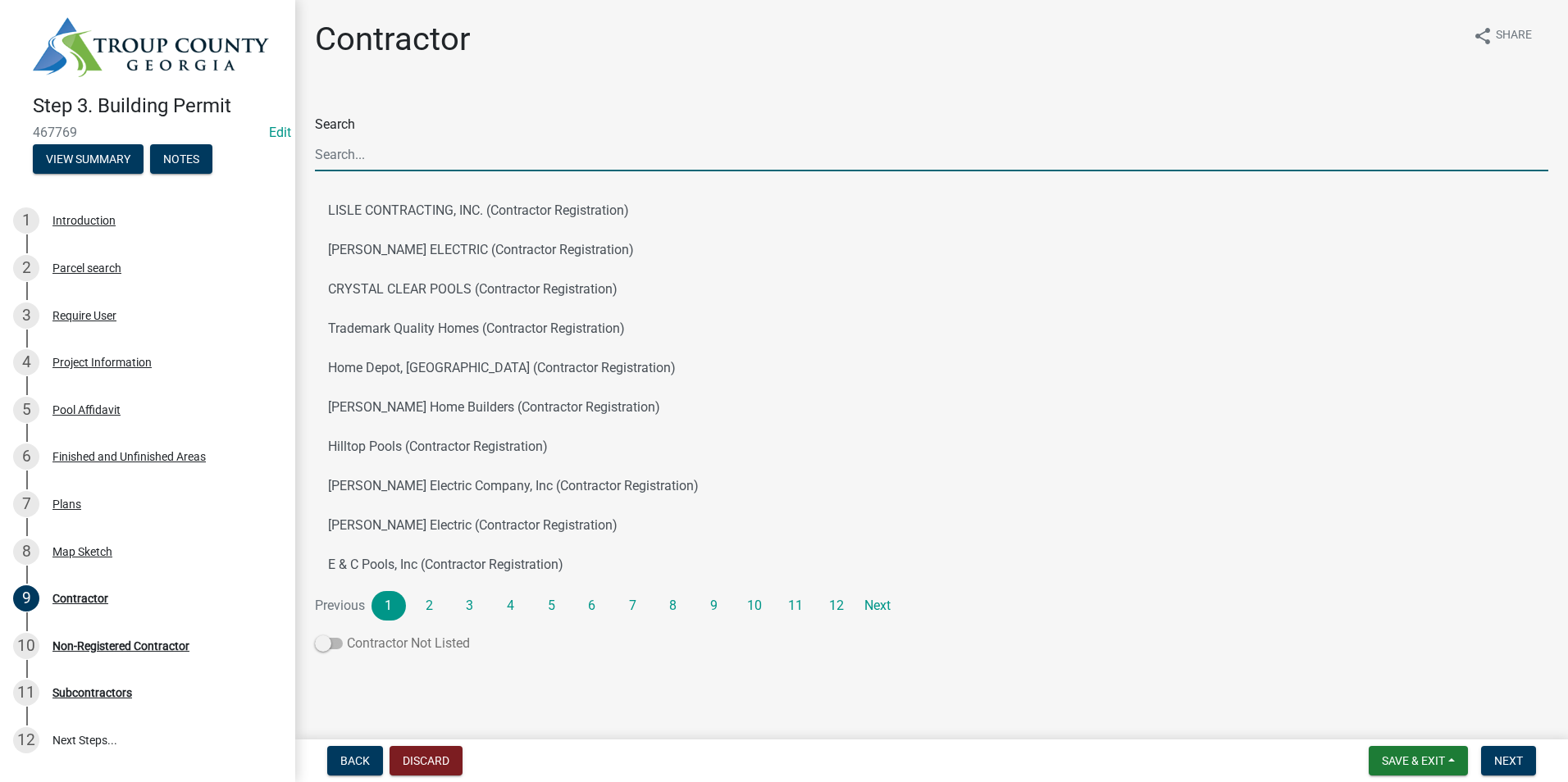
click at [338, 644] on span at bounding box center [328, 643] width 28 height 11
click at [346, 633] on input "Contractor Not Listed" at bounding box center [346, 633] width 0 height 0
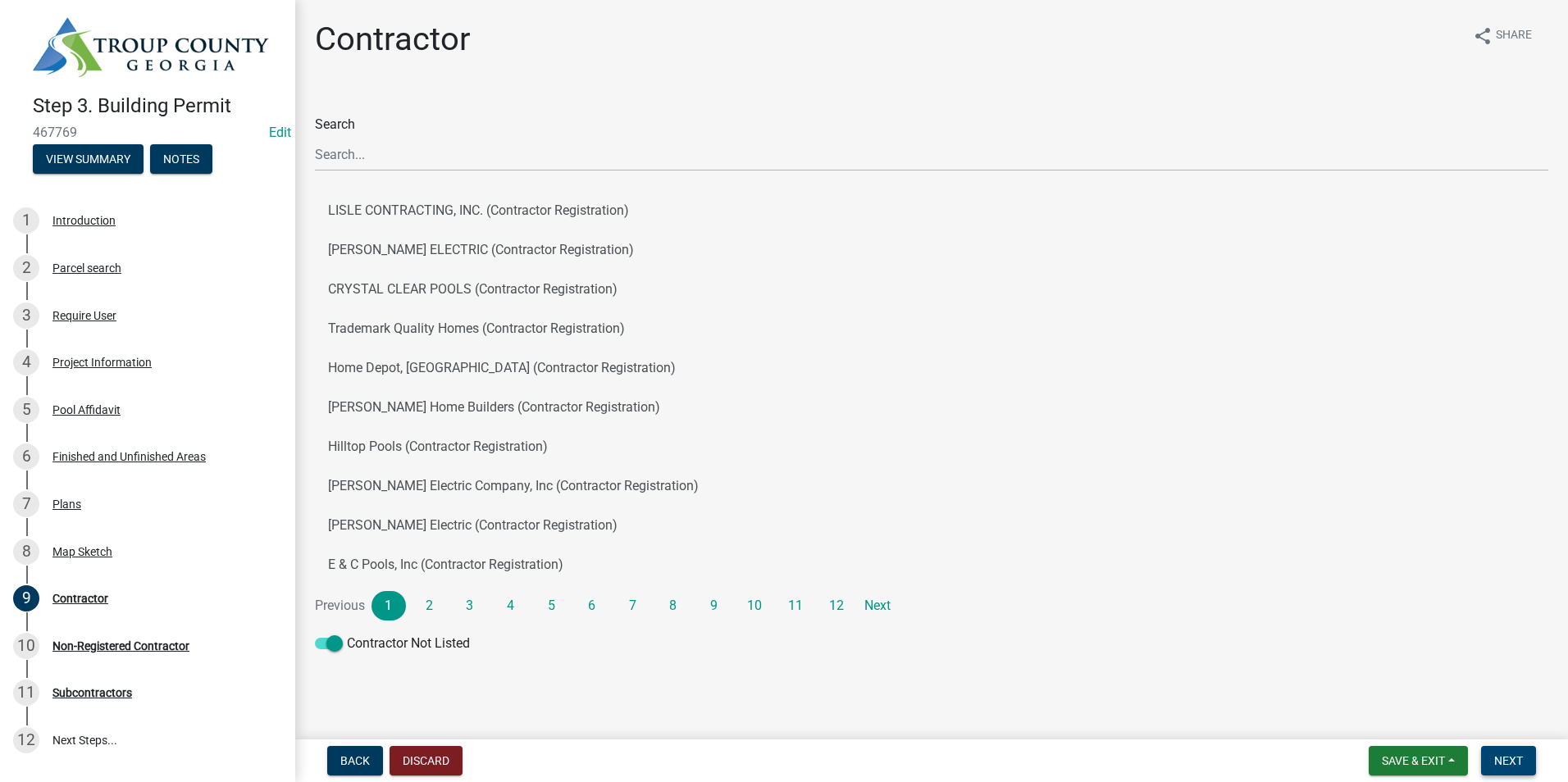
click at [1520, 767] on span "Next" at bounding box center [1508, 761] width 28 height 13
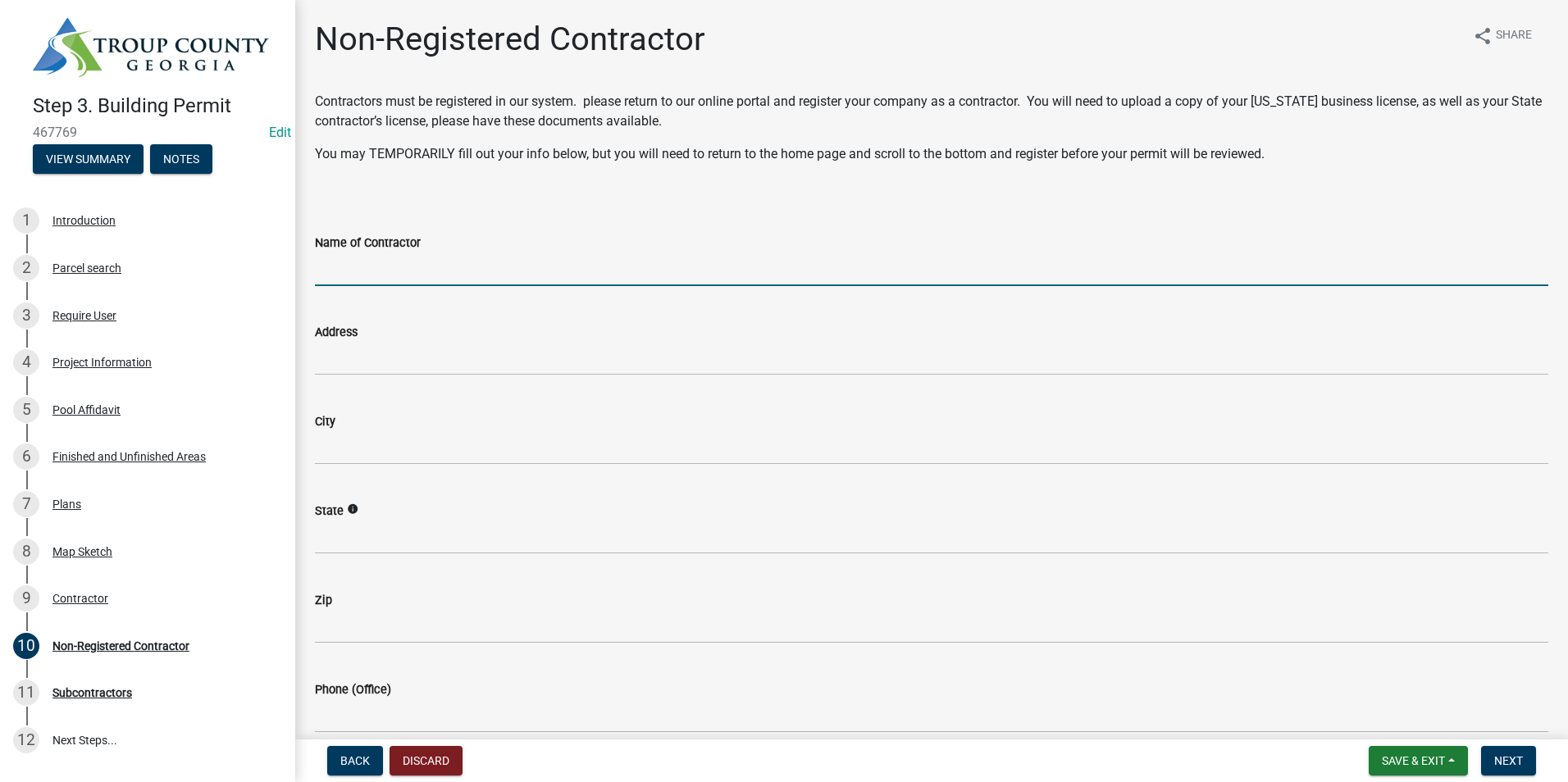
click at [410, 282] on input "Name of Contractor" at bounding box center [931, 269] width 1234 height 34
type input "[PERSON_NAME]"
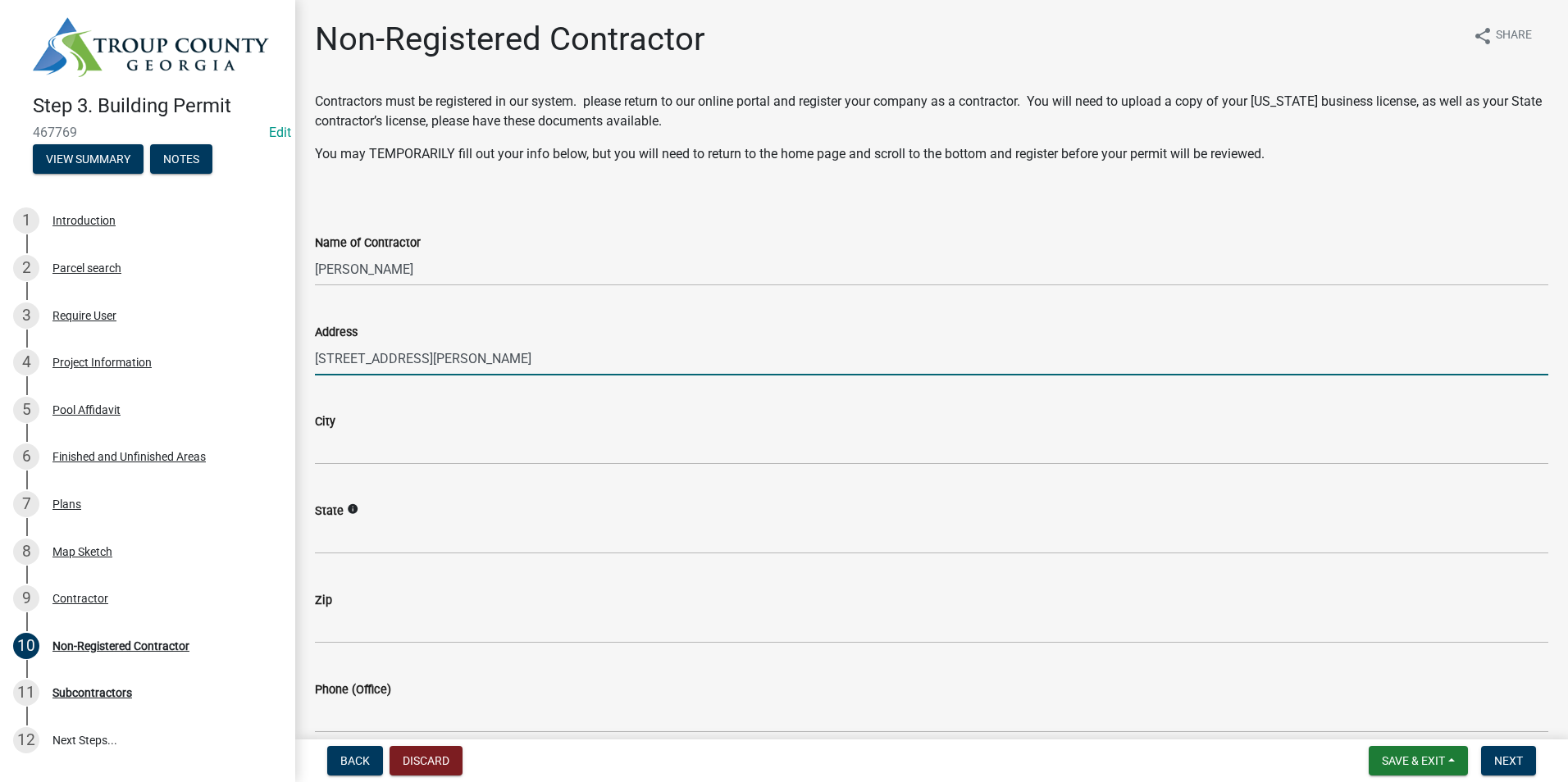
type input "[STREET_ADDRESS][PERSON_NAME]"
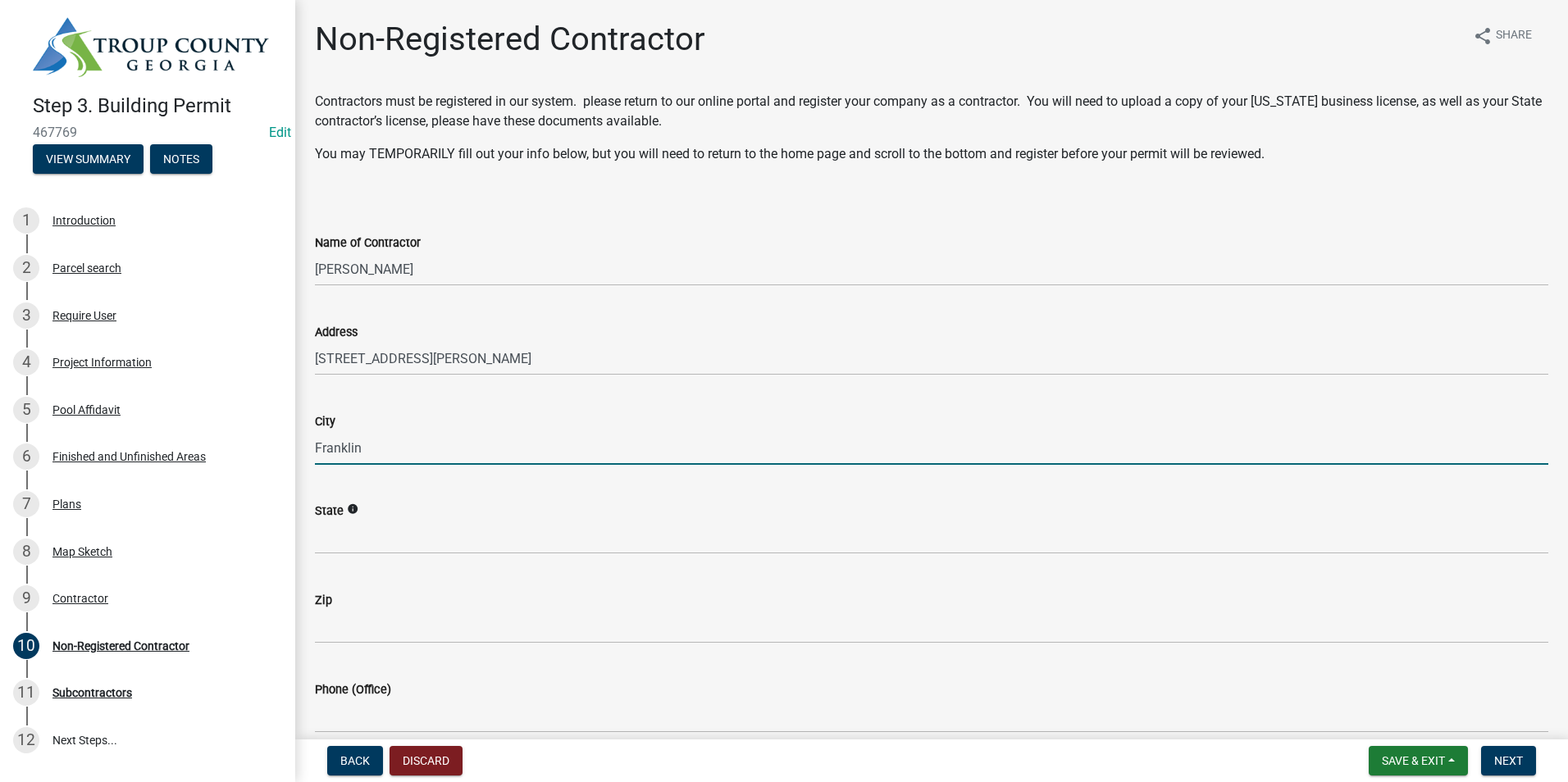
type input "Franklin"
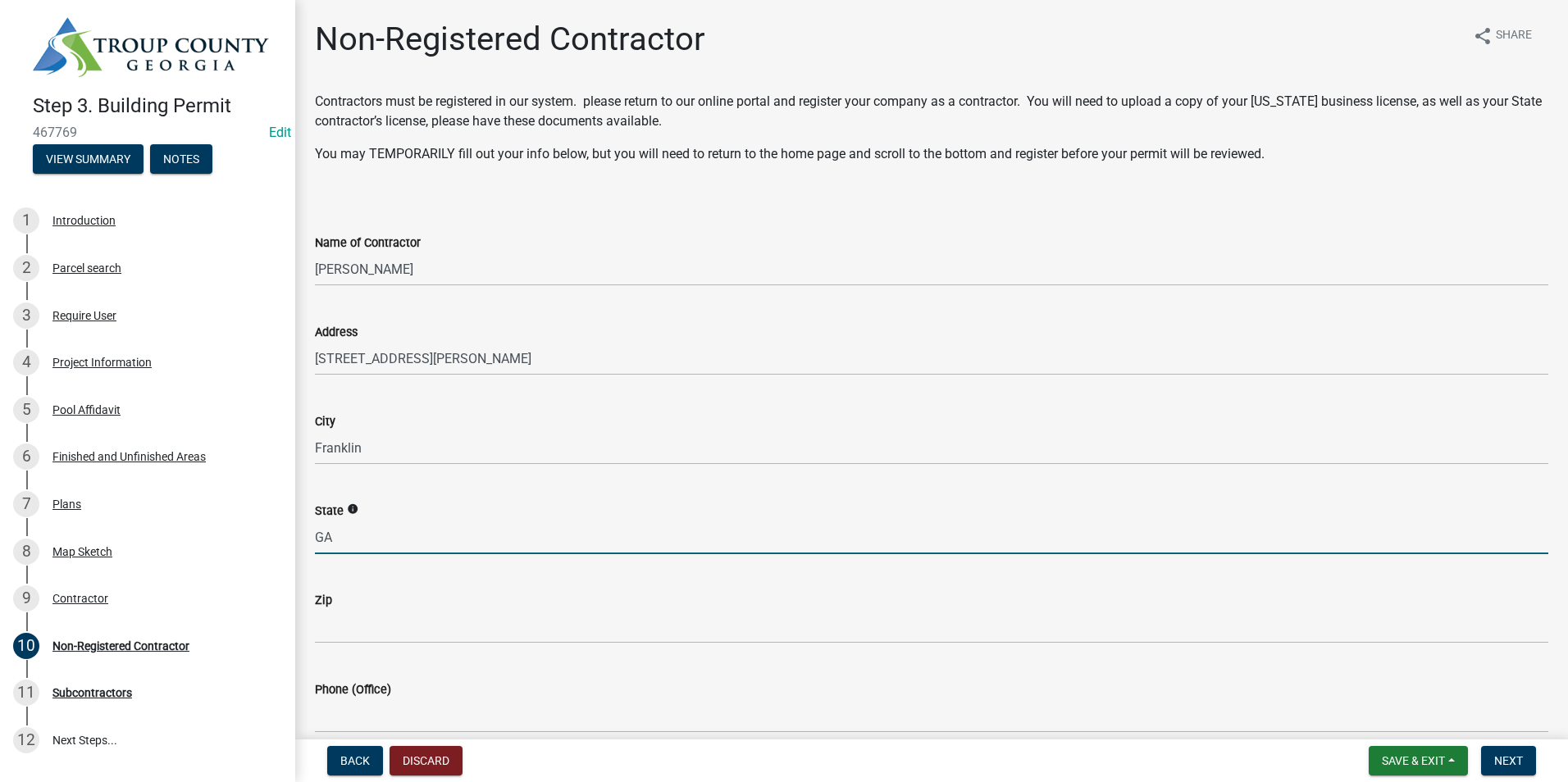
type input "GA"
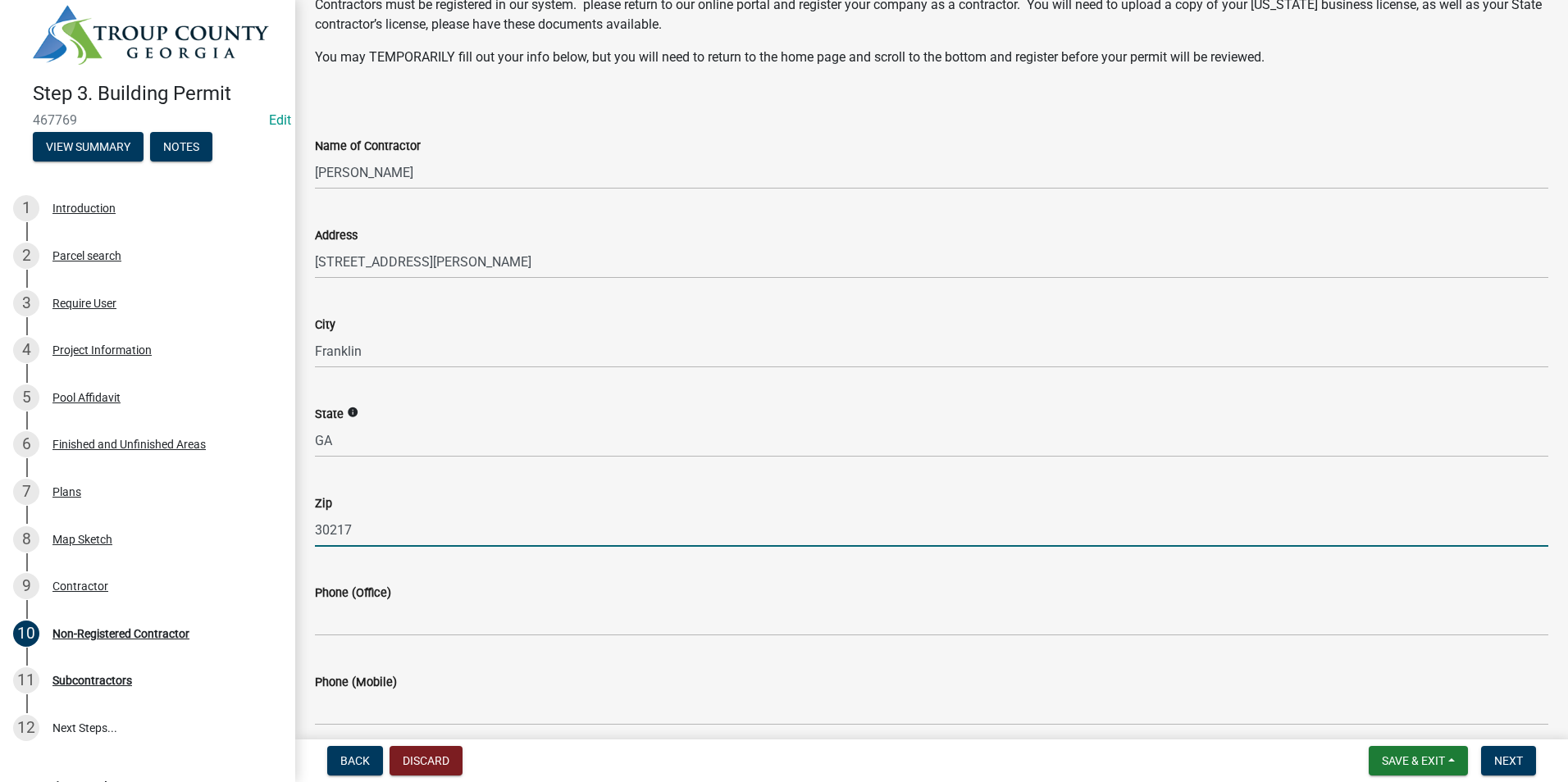
scroll to position [328, 0]
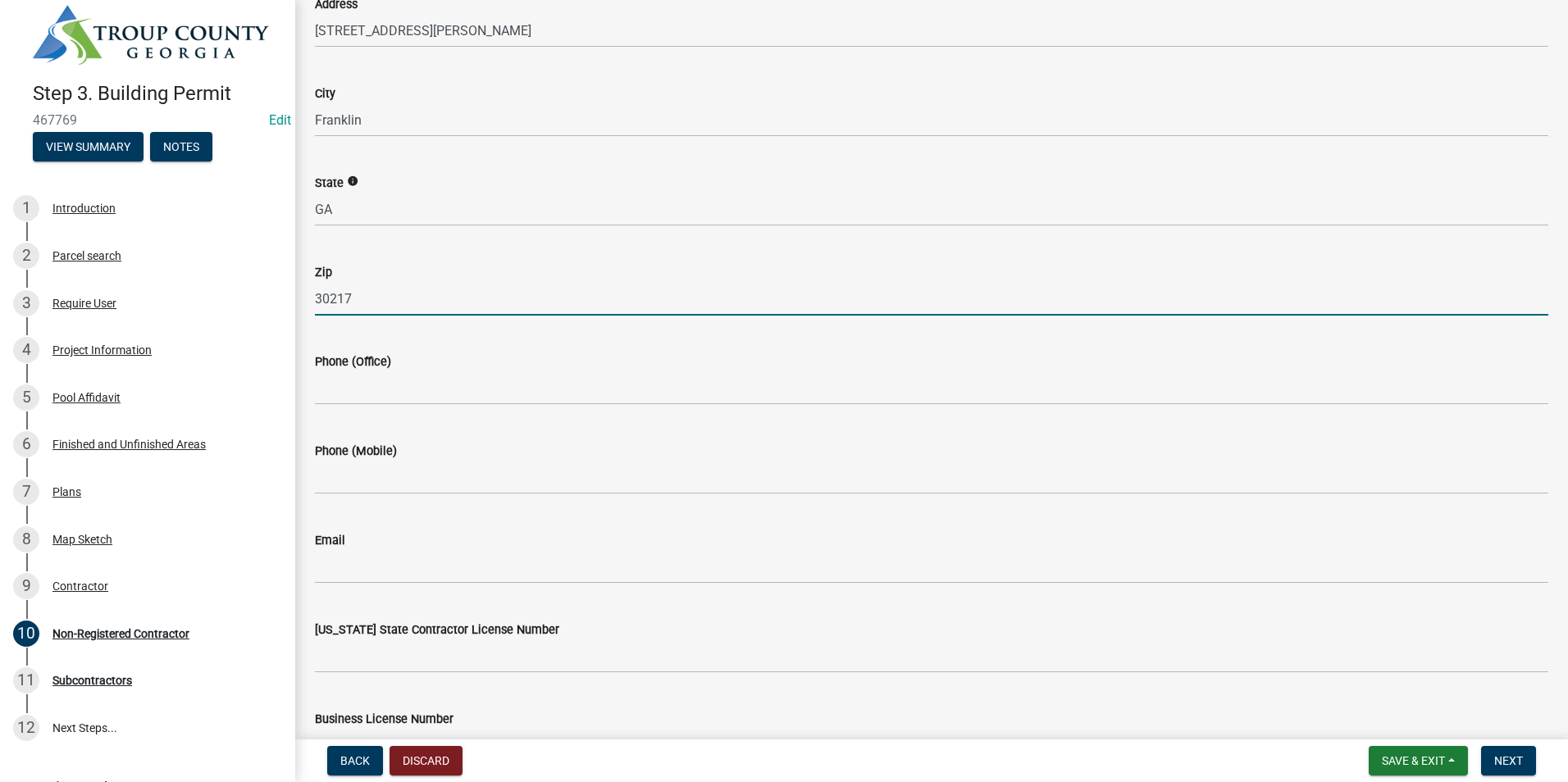
type input "30217"
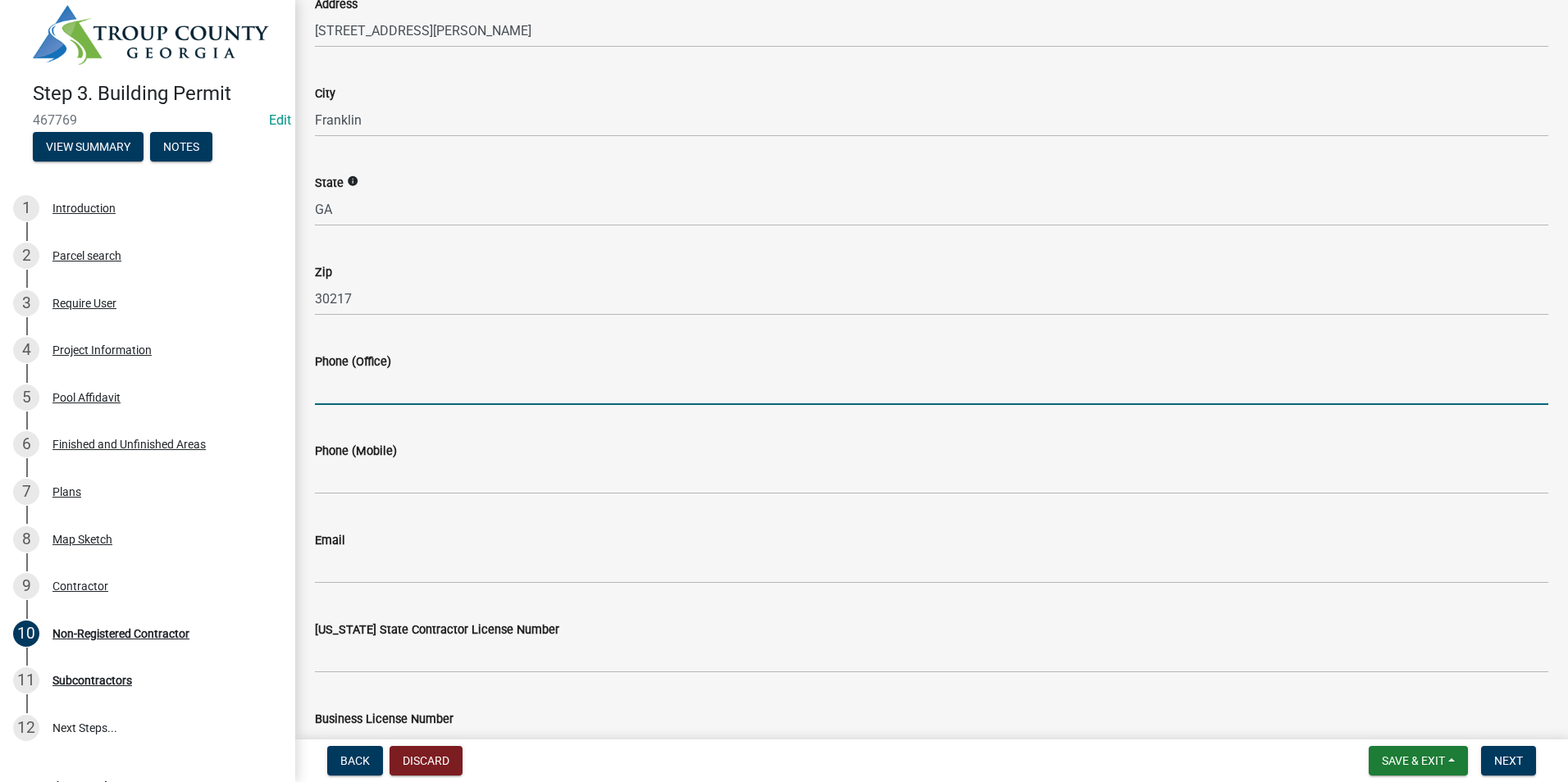
click at [367, 377] on input "Phone (Office)" at bounding box center [931, 388] width 1234 height 34
type input "7"
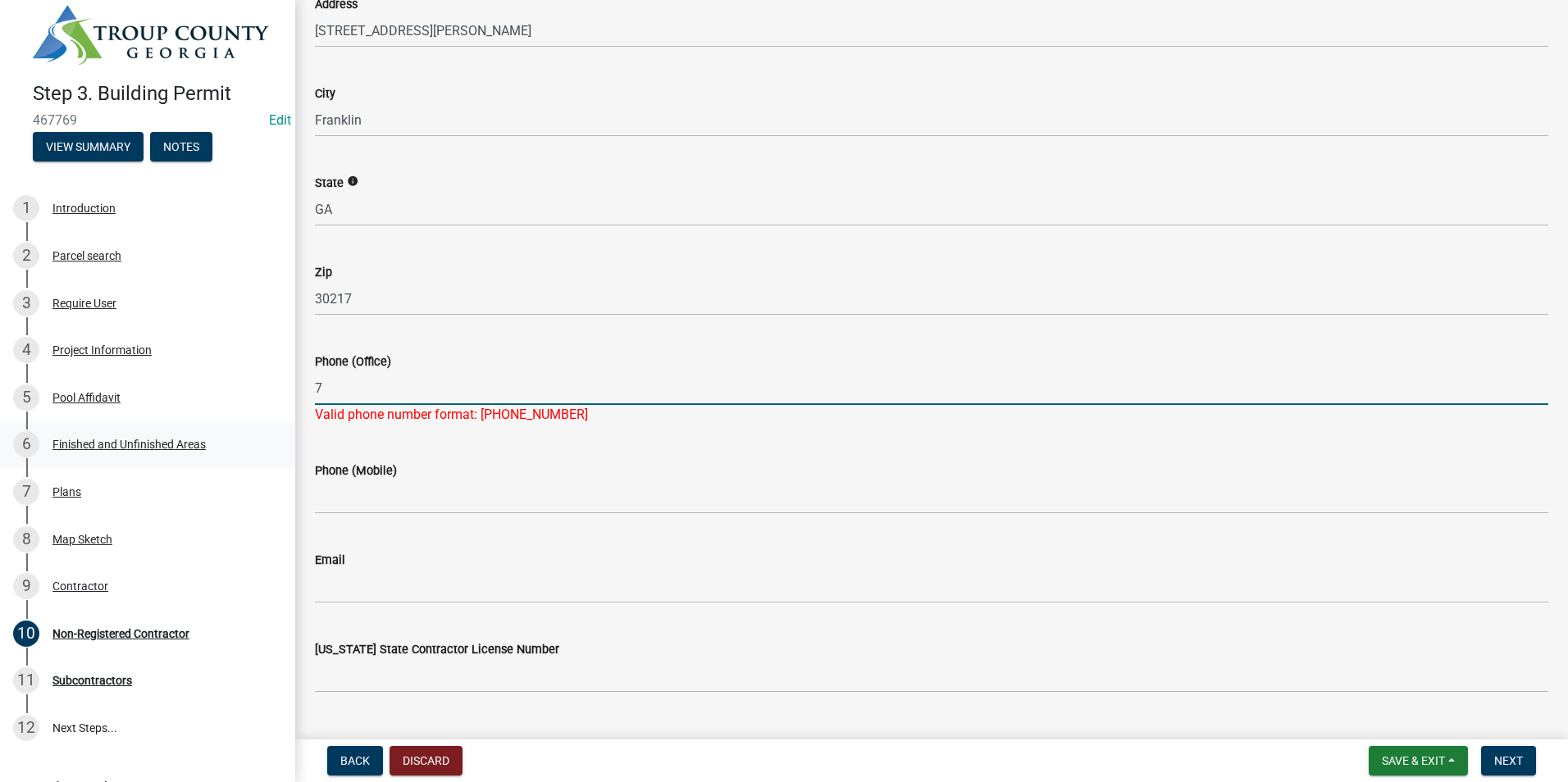
drag, startPoint x: 400, startPoint y: 382, endPoint x: 211, endPoint y: 418, distance: 192.4
click at [211, 418] on div "Step 3. Building Permit 467769 Edit View Summary Notes 1 Introduction 2 Parcel …" at bounding box center [784, 391] width 1568 height 782
paste input "[PHONE_NUMBER]"
type input "[PHONE_NUMBER]"
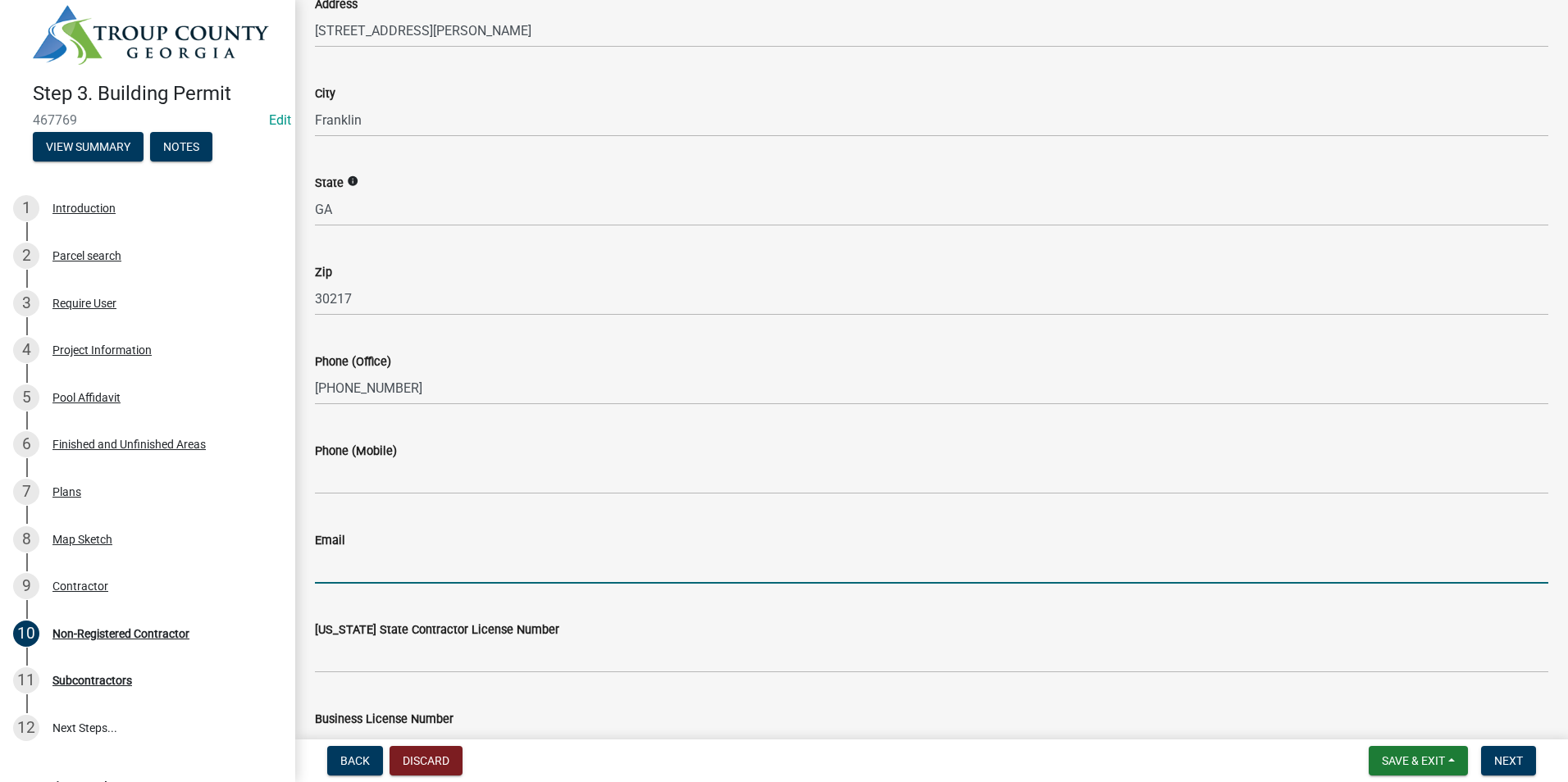
click at [360, 587] on wm-data-entity-input "Email" at bounding box center [931, 552] width 1234 height 89
type input "[EMAIL_ADDRESS][DOMAIN_NAME]"
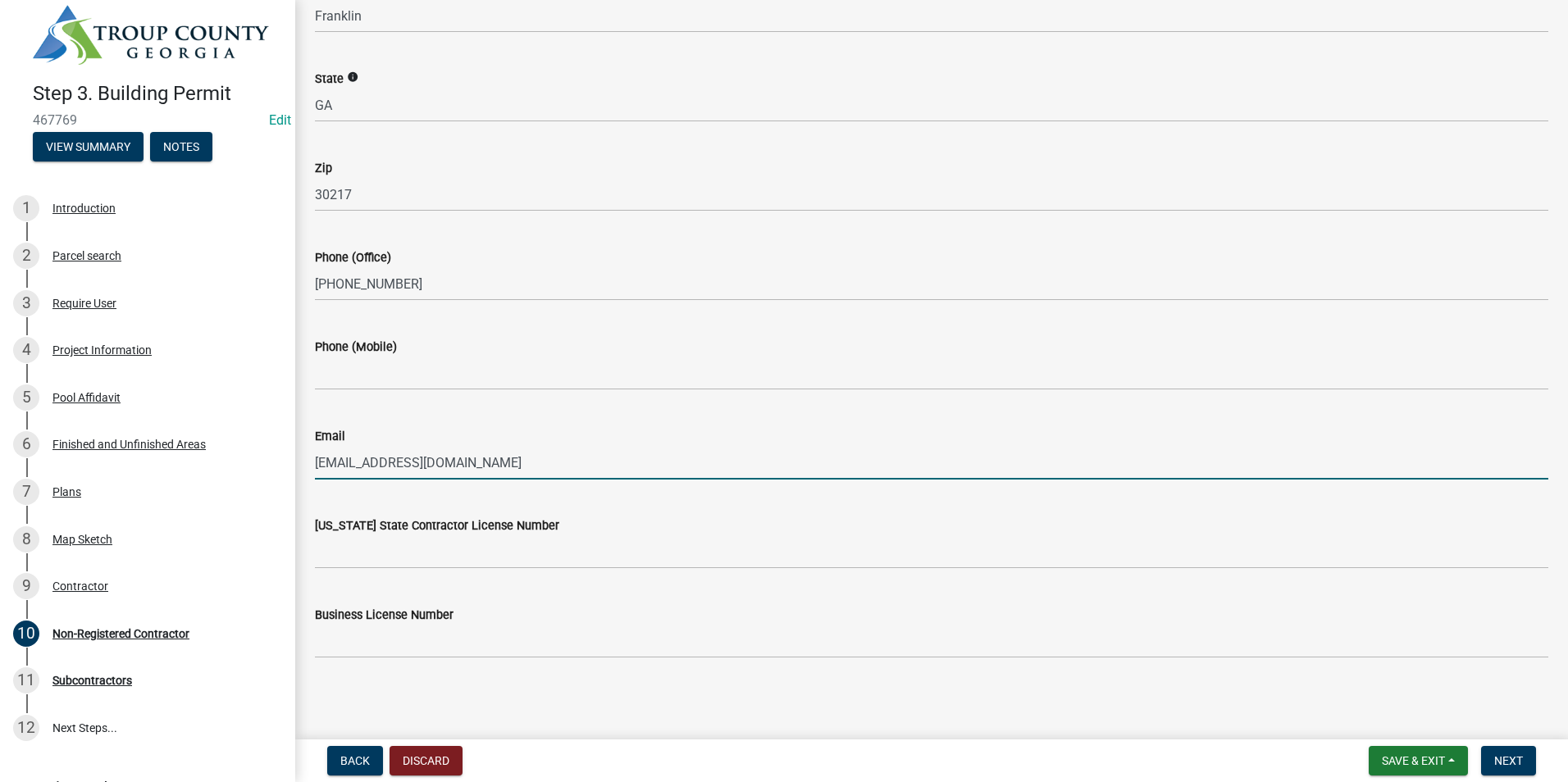
scroll to position [435, 0]
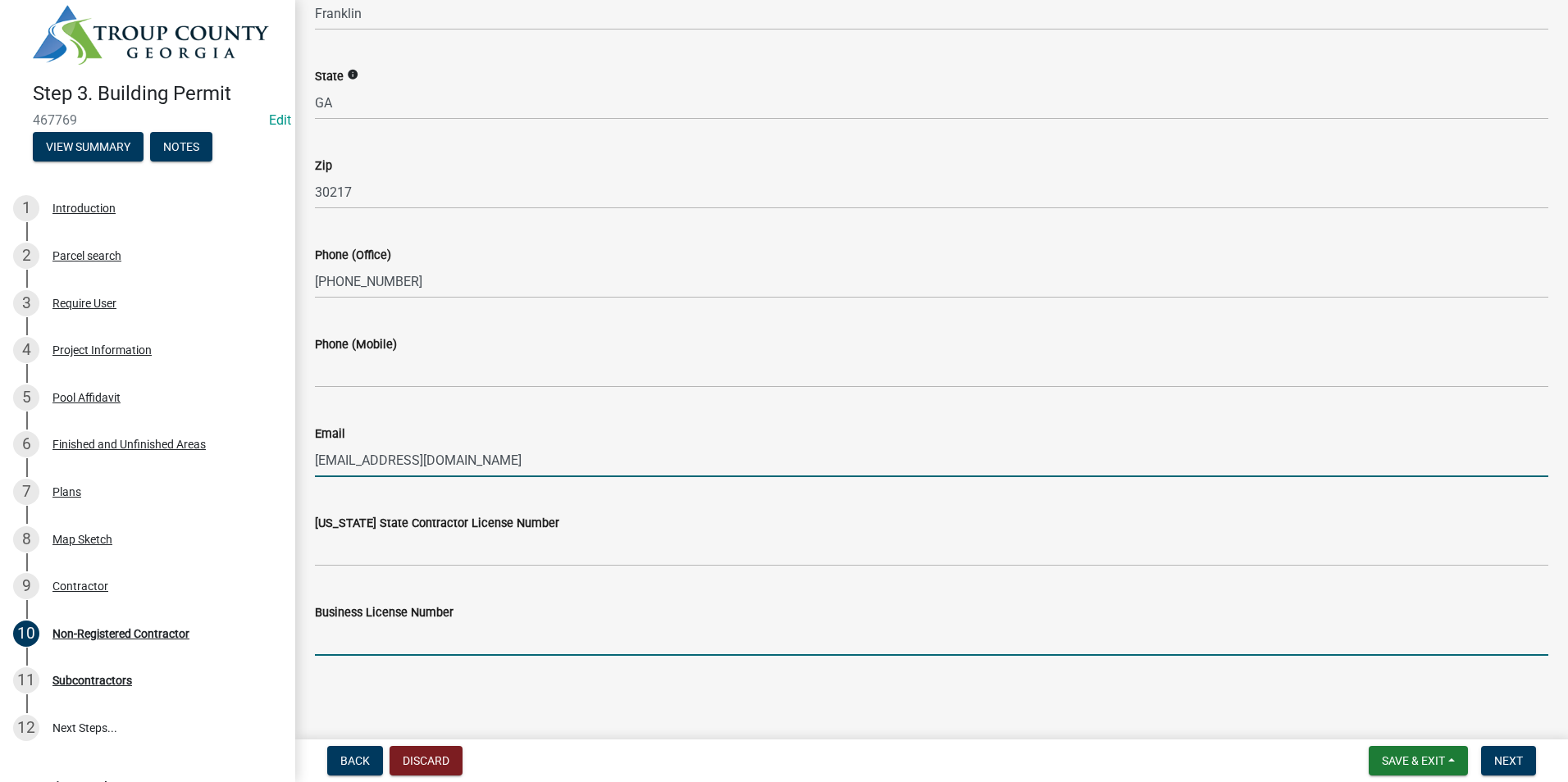
click at [395, 656] on wm-data-entity-input "Business License Number" at bounding box center [931, 624] width 1234 height 89
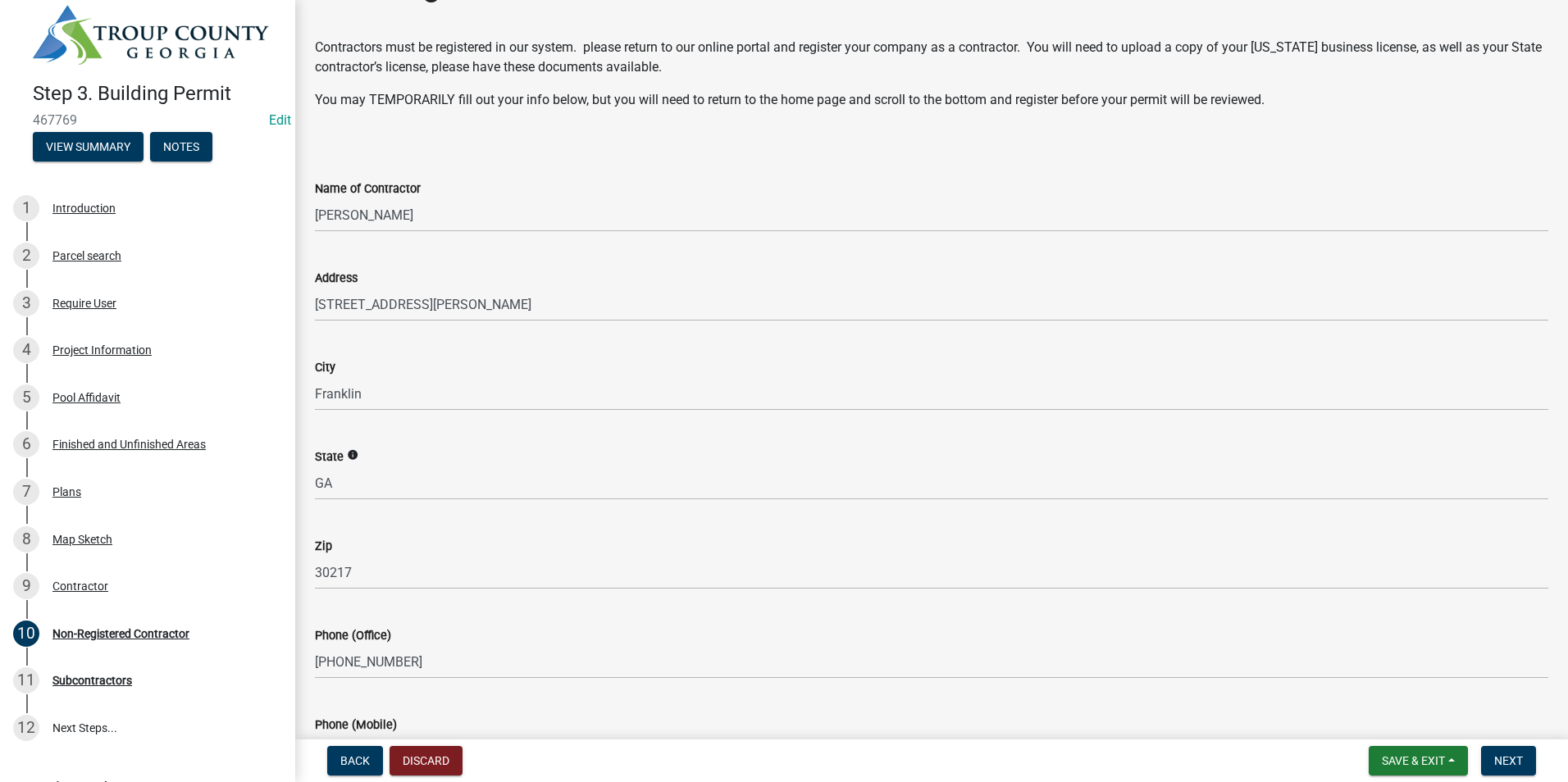
scroll to position [0, 0]
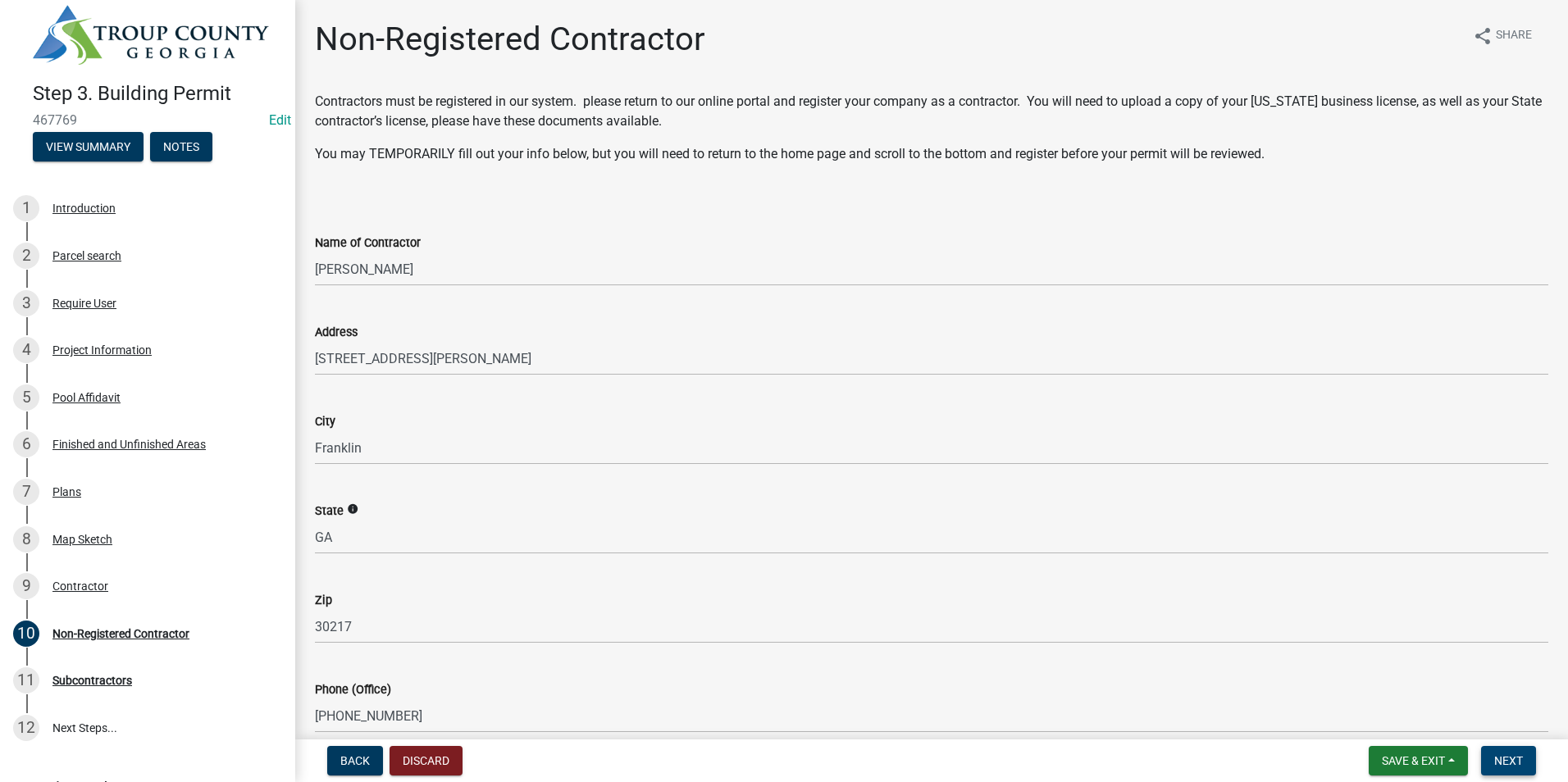
type input "25-0016"
click at [1518, 761] on span "Next" at bounding box center [1508, 761] width 28 height 13
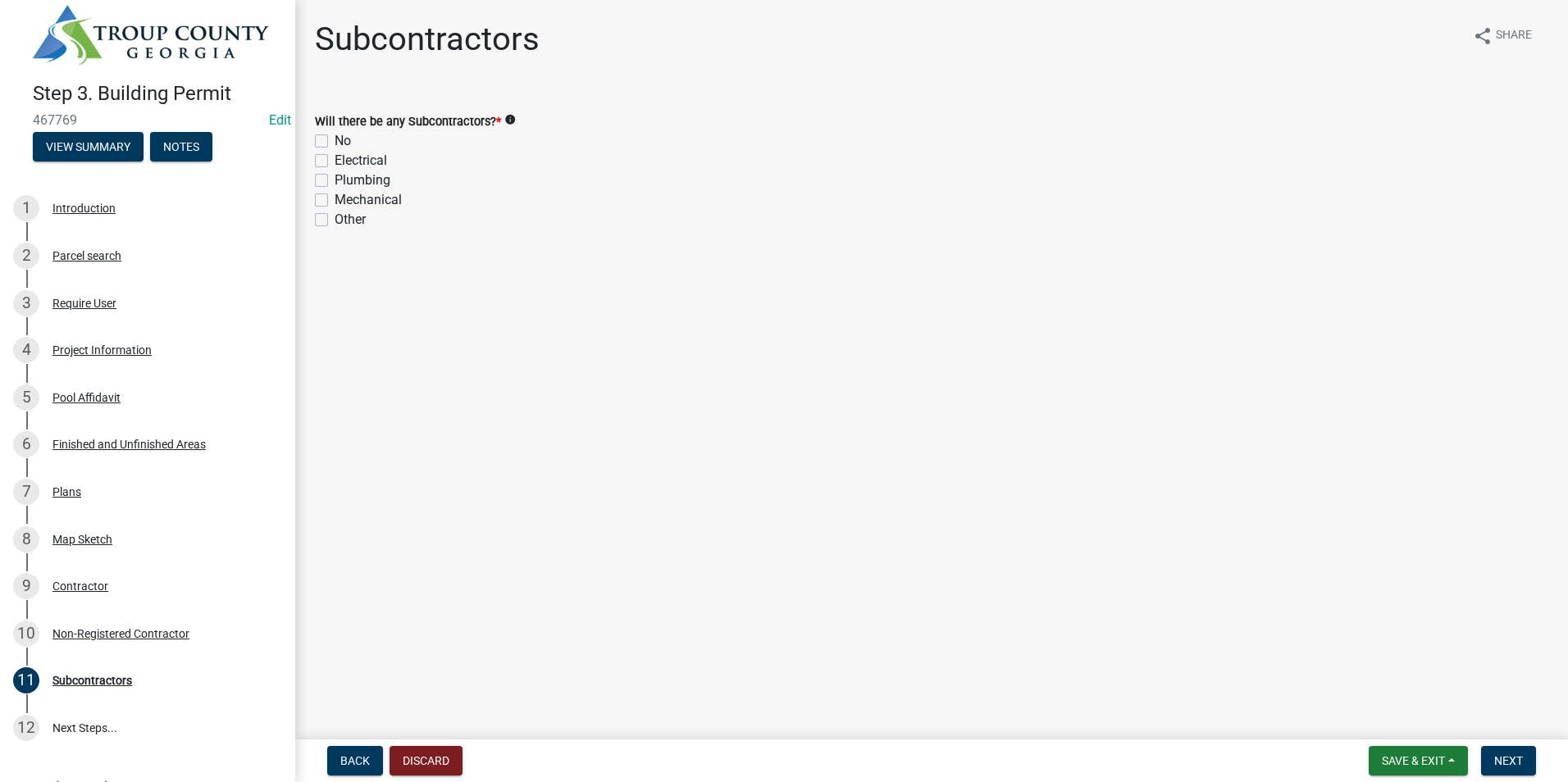
click at [334, 137] on label "No" at bounding box center [342, 141] width 16 height 20
click at [334, 137] on input "No" at bounding box center [340, 137] width 10 height 10
checkbox input "true"
checkbox input "false"
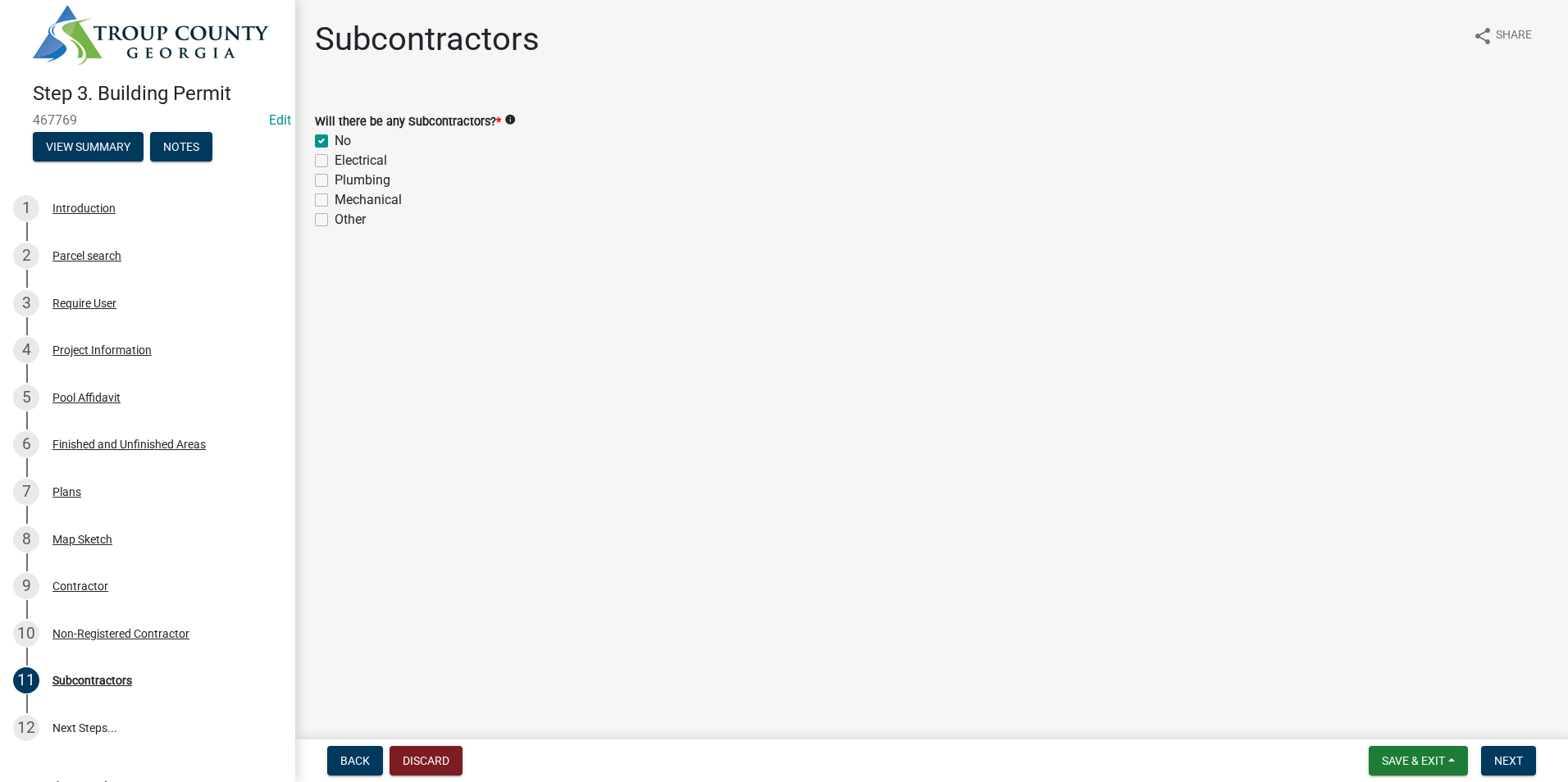
checkbox input "false"
click at [1504, 752] on button "Next" at bounding box center [1509, 761] width 55 height 29
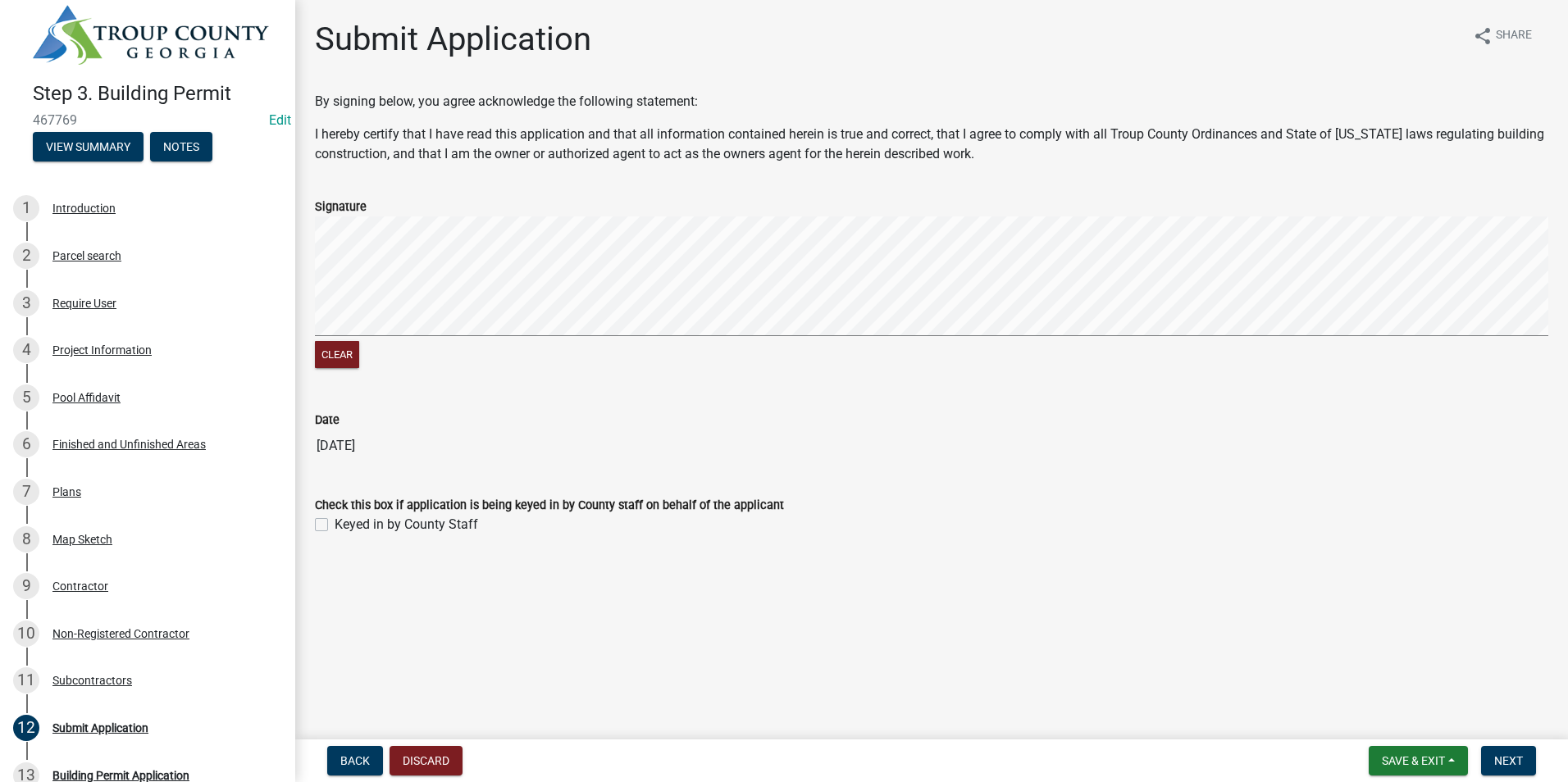
click at [334, 521] on label "Keyed in by County Staff" at bounding box center [406, 524] width 144 height 20
click at [334, 521] on input "Keyed in by County Staff" at bounding box center [340, 520] width 10 height 10
checkbox input "true"
click at [1509, 755] on span "Next" at bounding box center [1508, 761] width 28 height 13
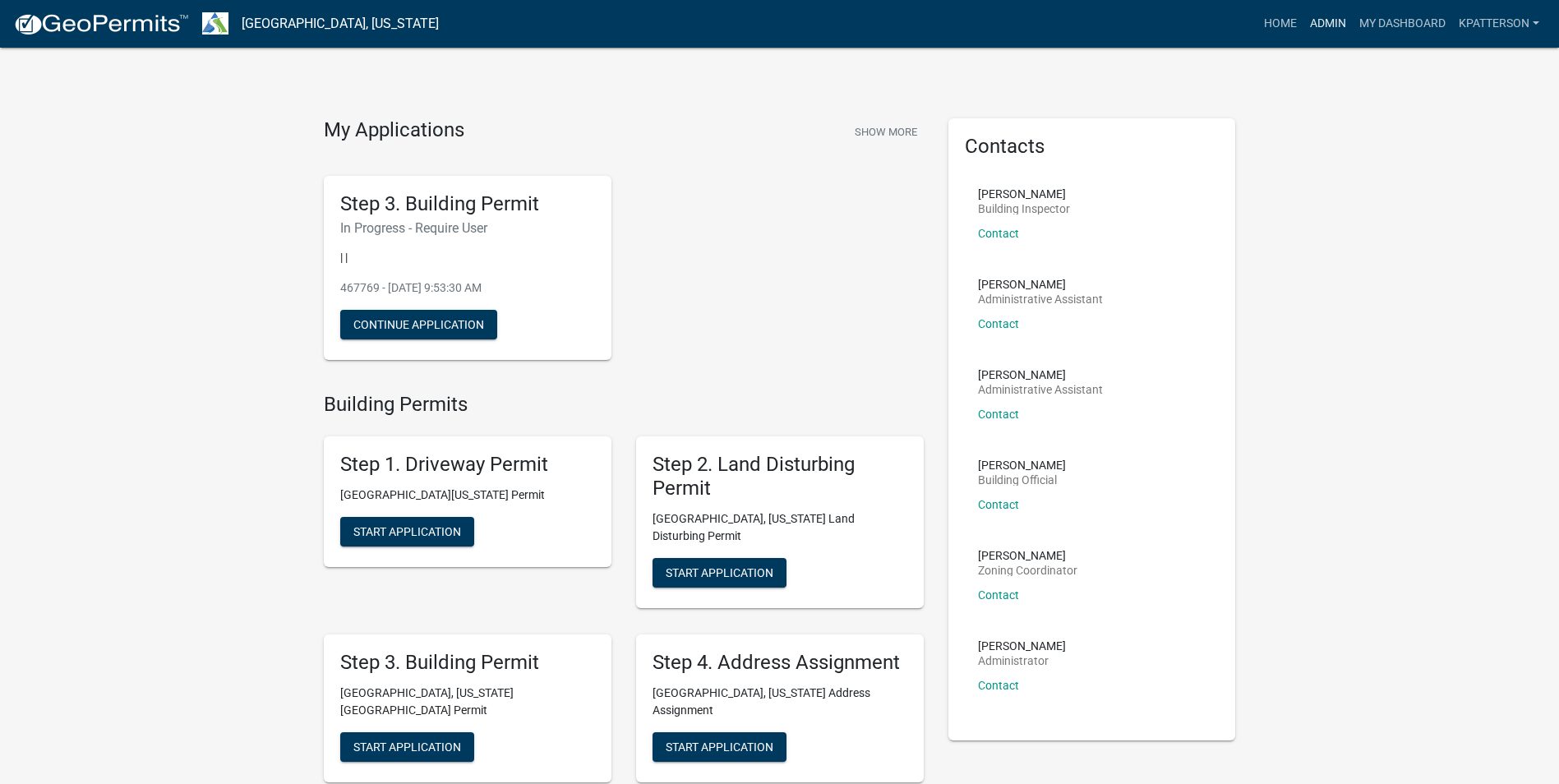
click at [1323, 24] on link "Admin" at bounding box center [1328, 24] width 49 height 31
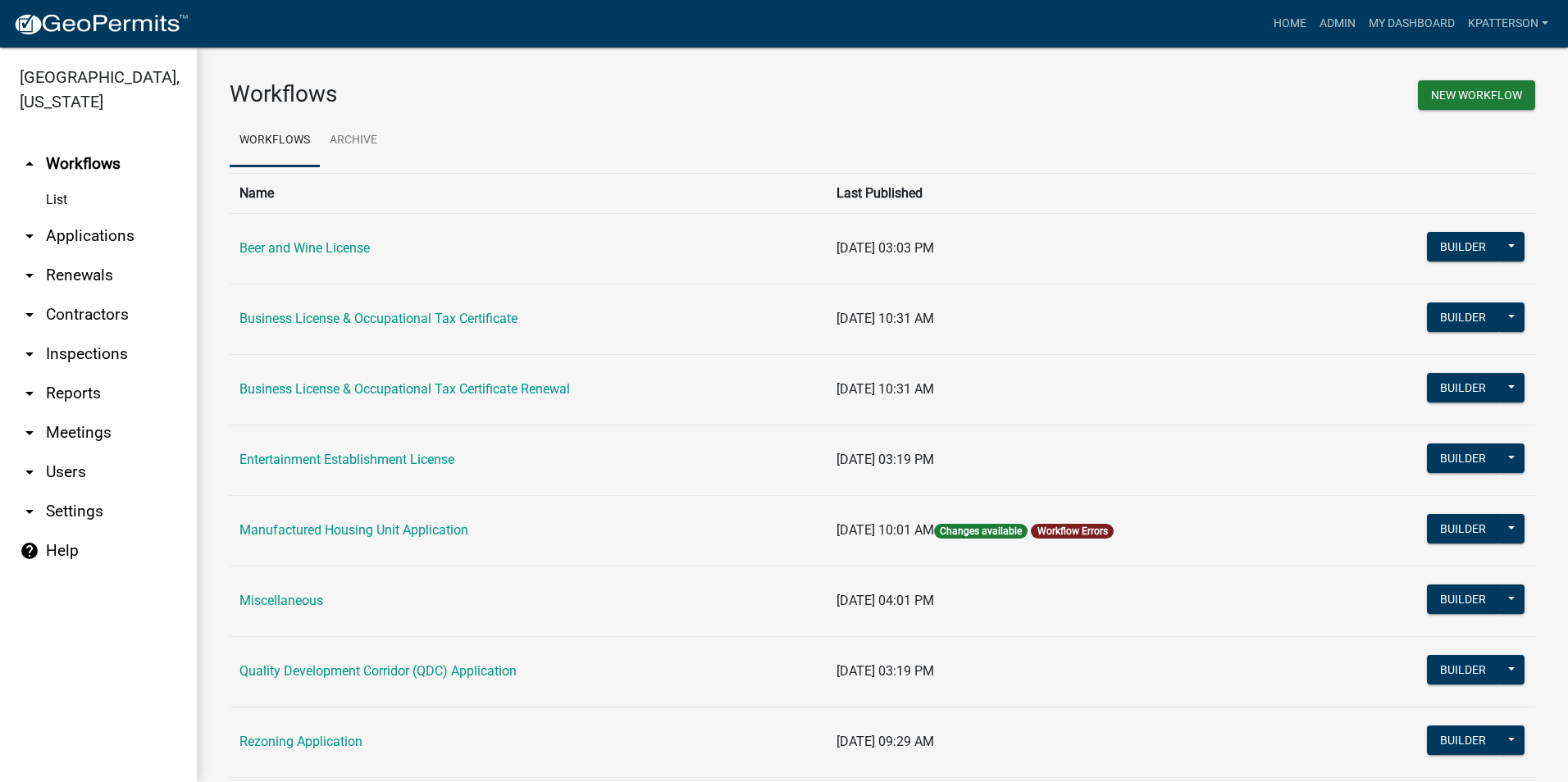
click at [85, 299] on link "arrow_drop_down Contractors" at bounding box center [98, 315] width 197 height 40
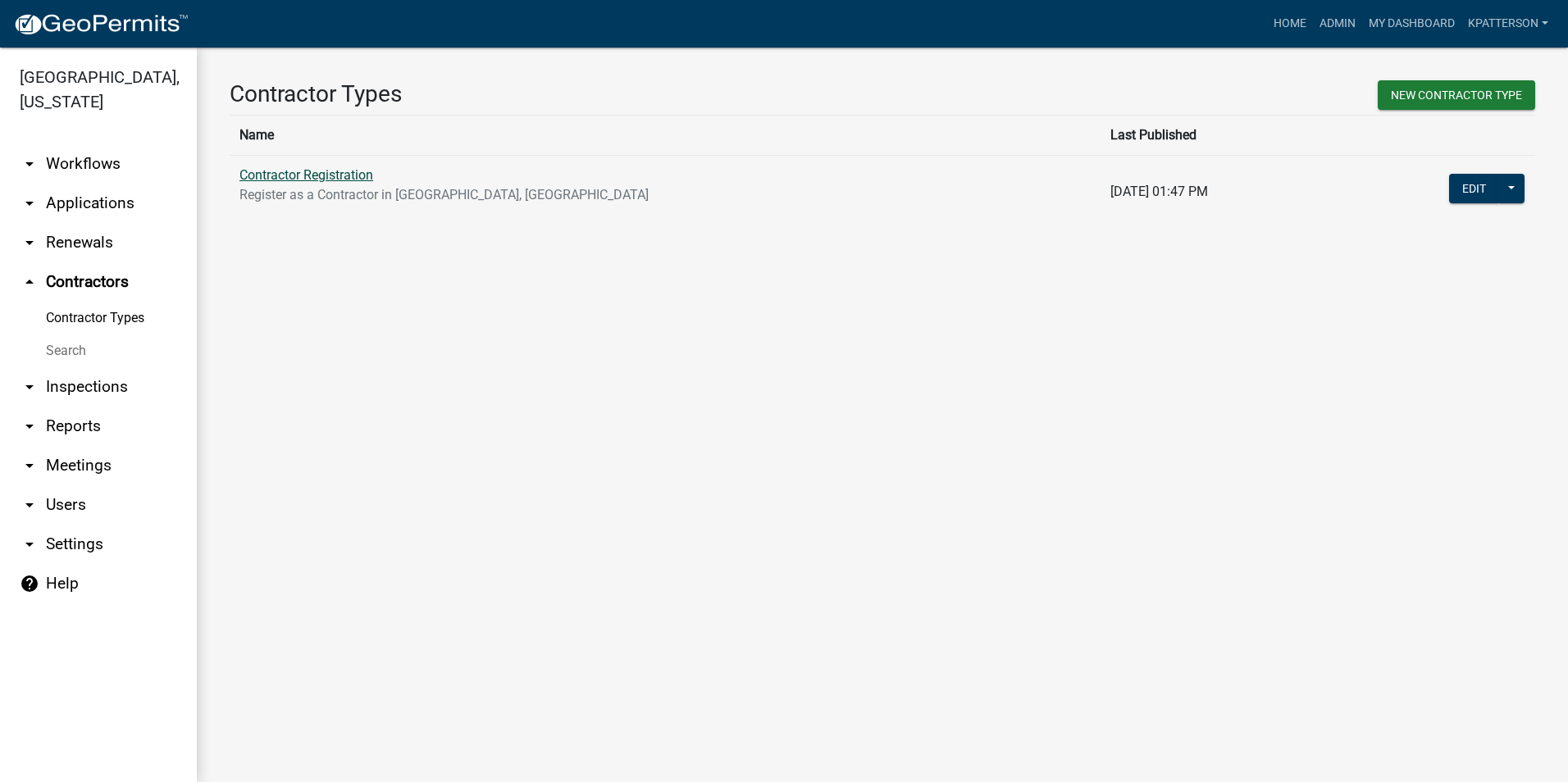
click at [324, 181] on link "Contractor Registration" at bounding box center [306, 175] width 133 height 15
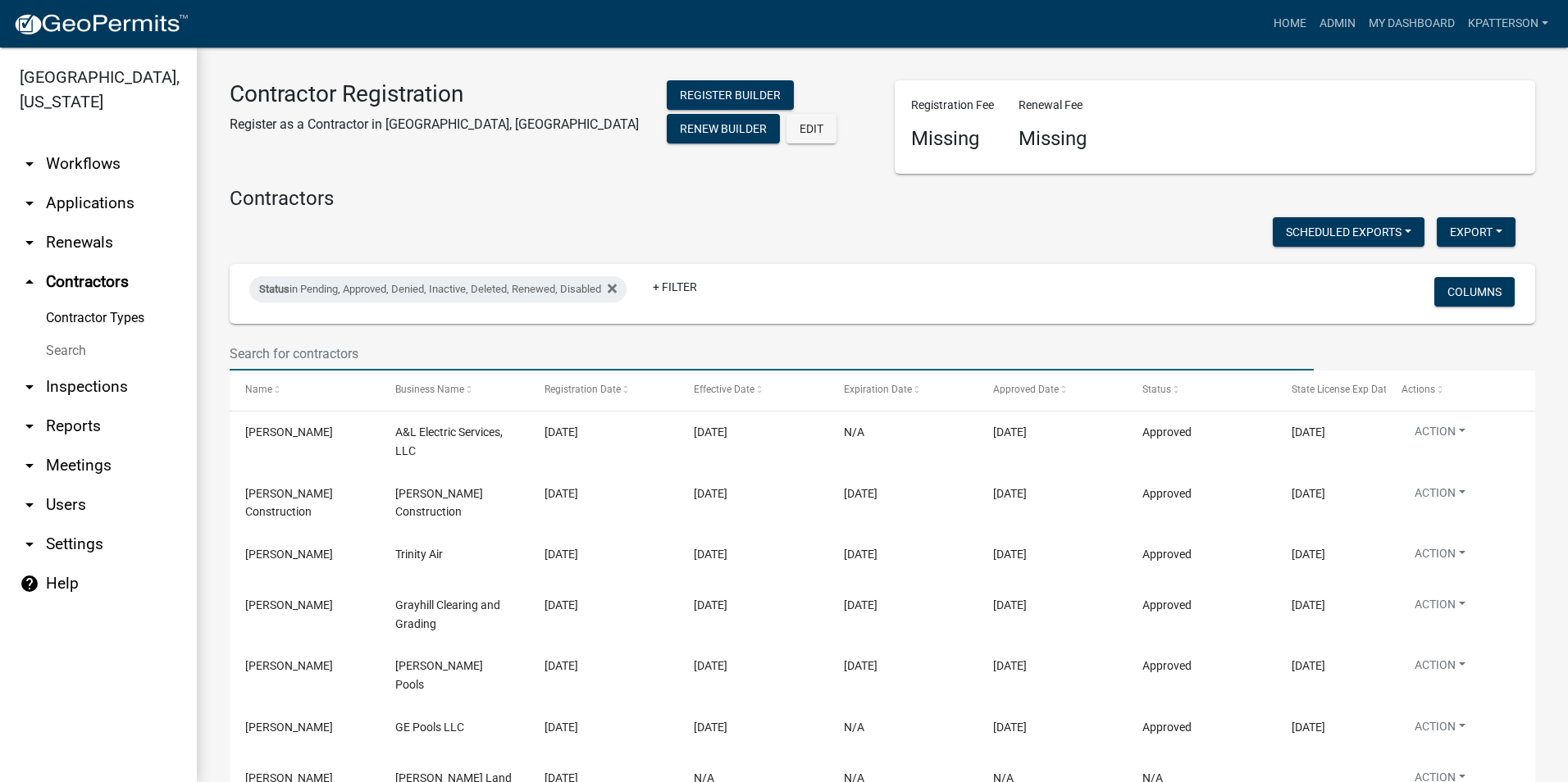
click at [326, 339] on input "text" at bounding box center [771, 353] width 1084 height 34
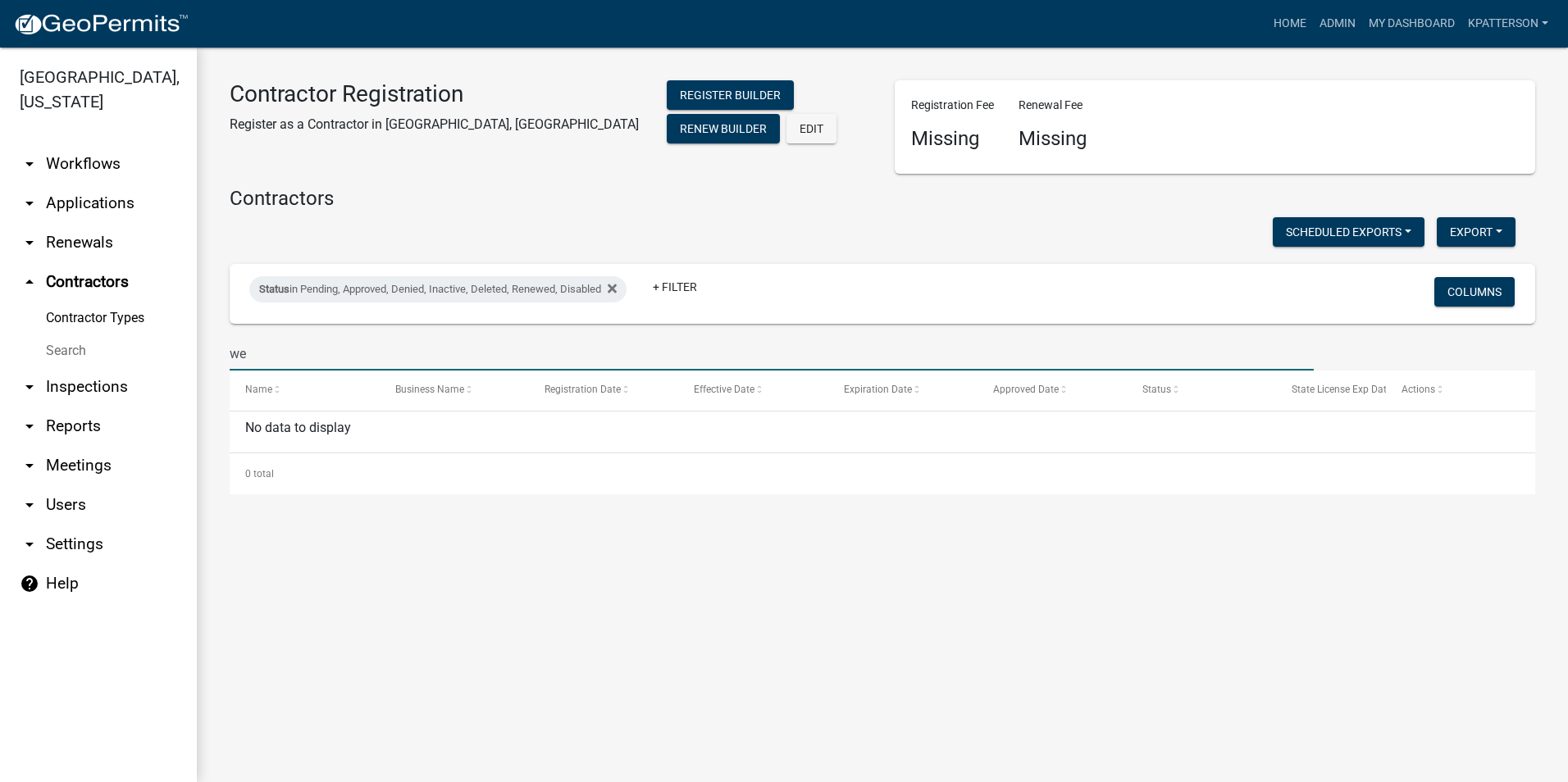
type input "w"
type input "a"
type input "west ga pools"
click at [77, 185] on link "arrow_drop_down Applications" at bounding box center [98, 204] width 197 height 40
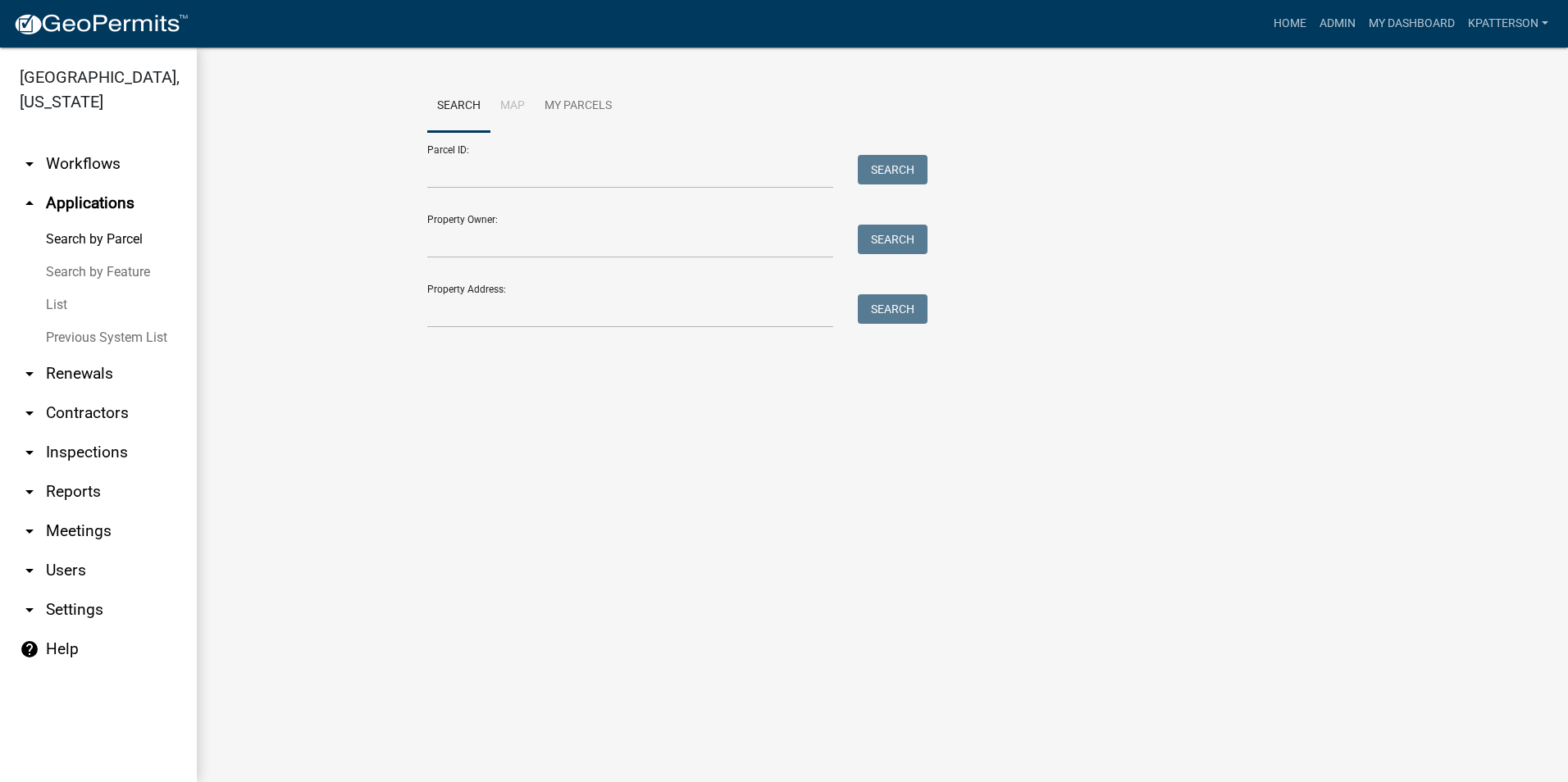
click at [54, 289] on link "List" at bounding box center [98, 305] width 197 height 33
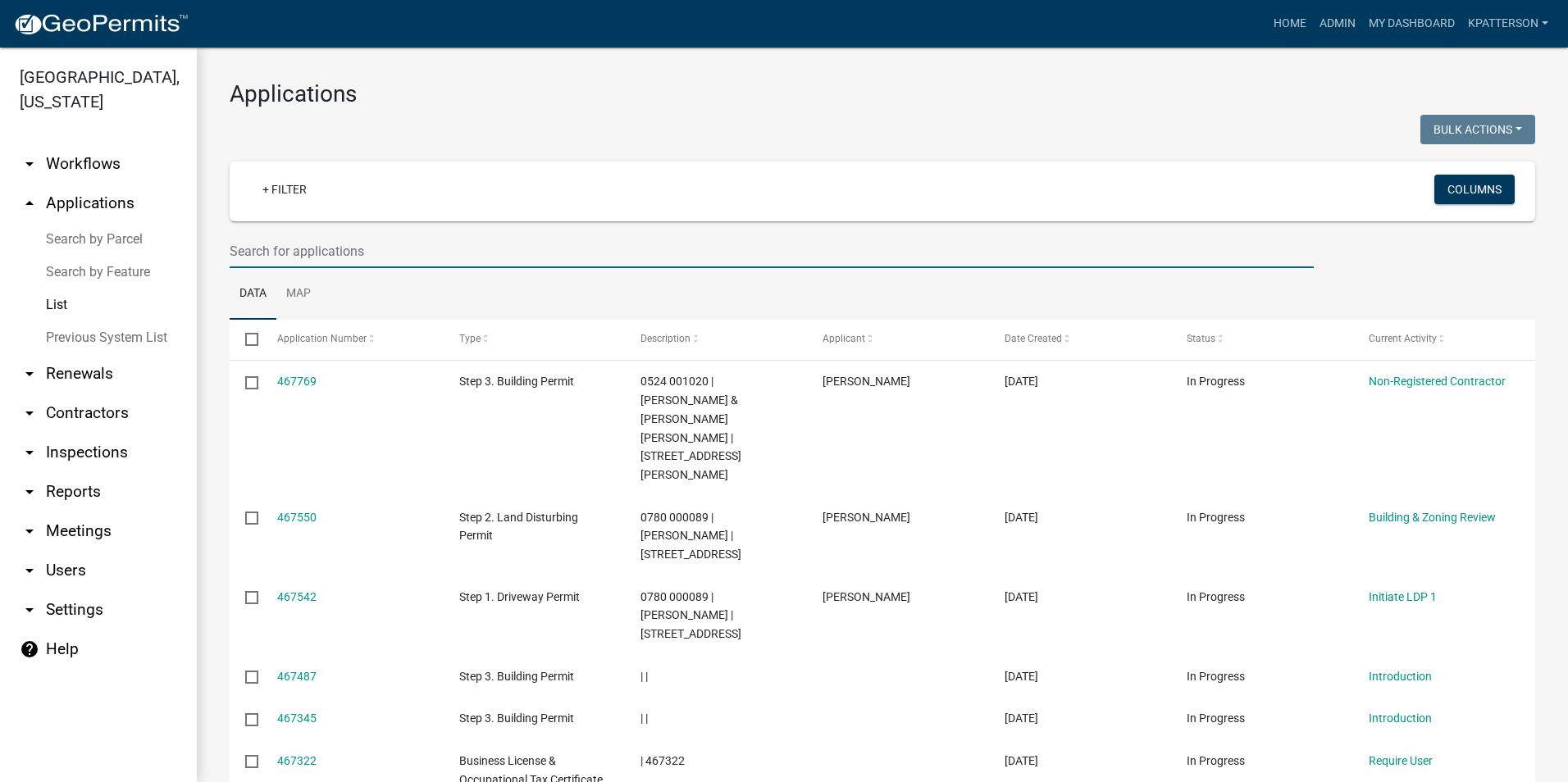
click at [491, 253] on input "text" at bounding box center [771, 251] width 1084 height 34
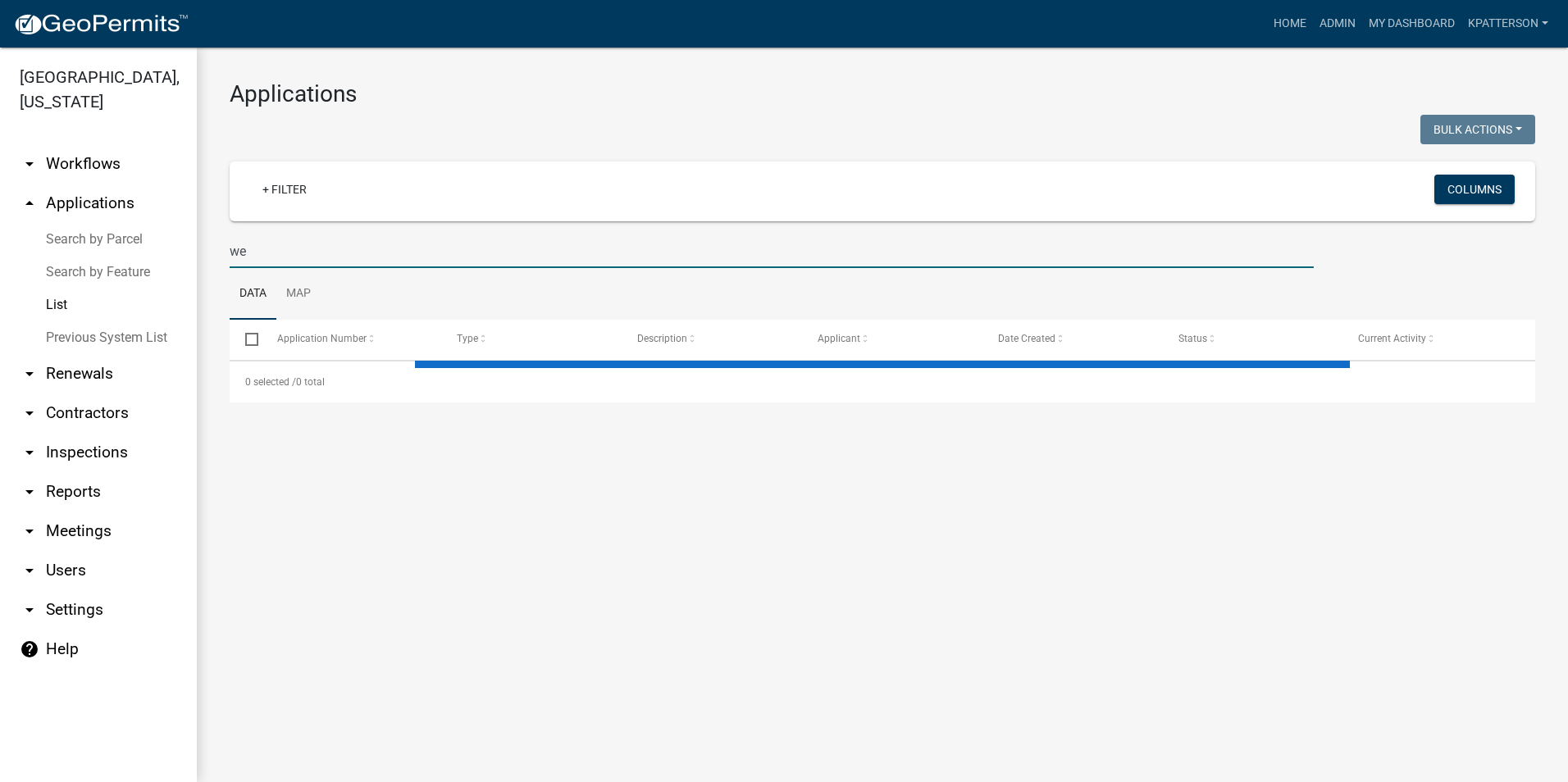
type input "w"
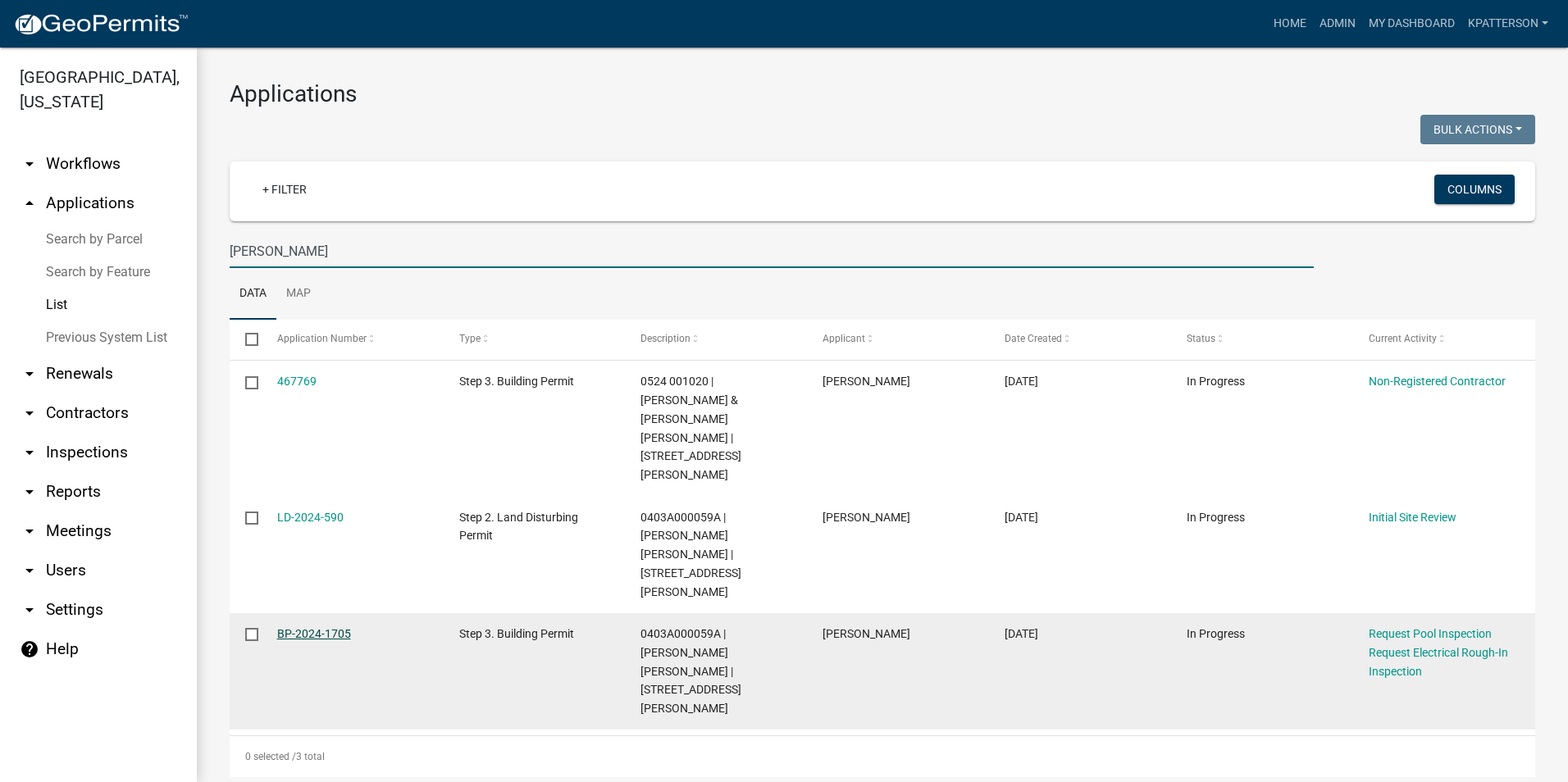
type input "austin toney"
click at [298, 627] on link "BP-2024-1705" at bounding box center [314, 633] width 74 height 13
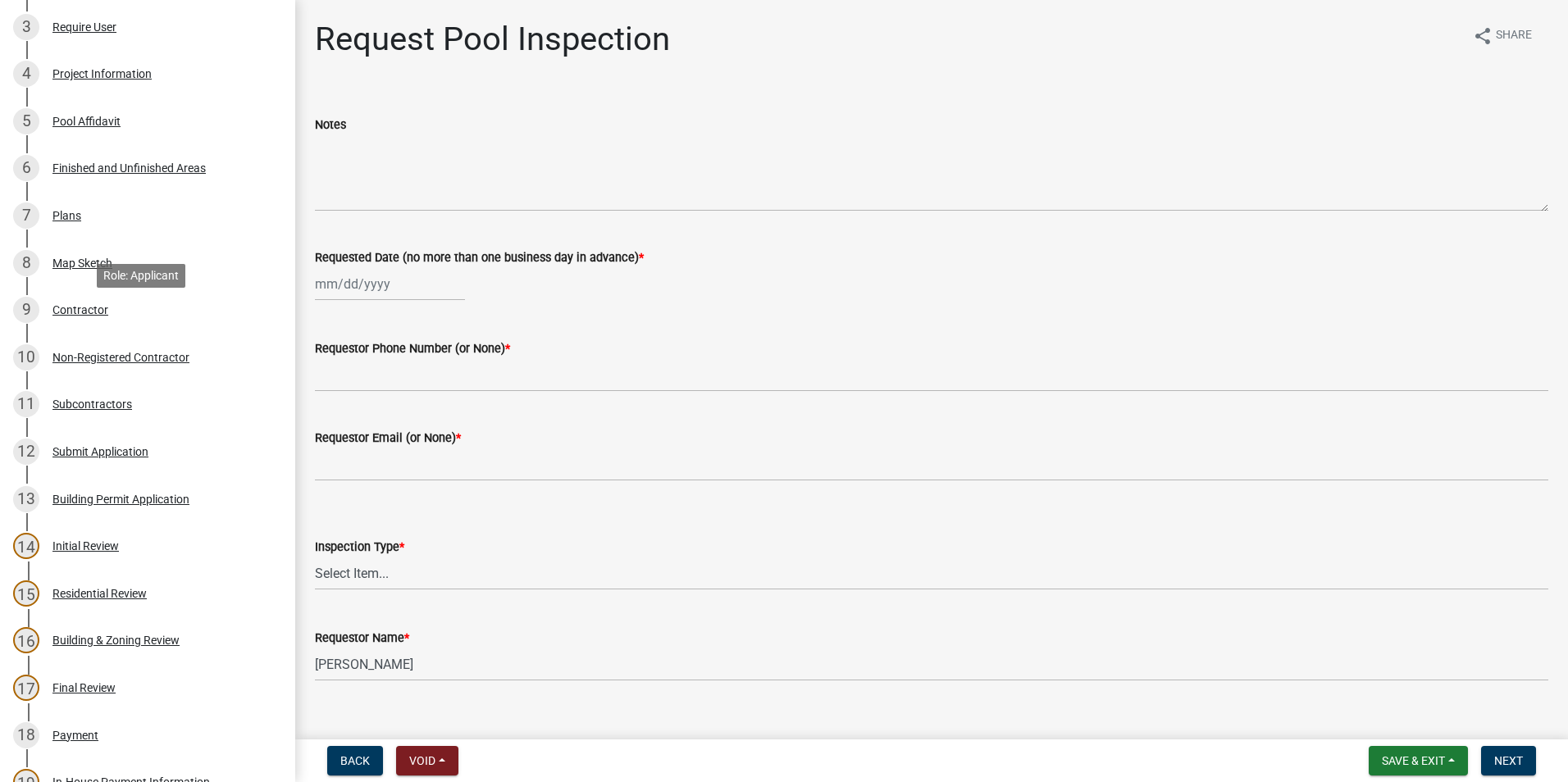
scroll to position [328, 0]
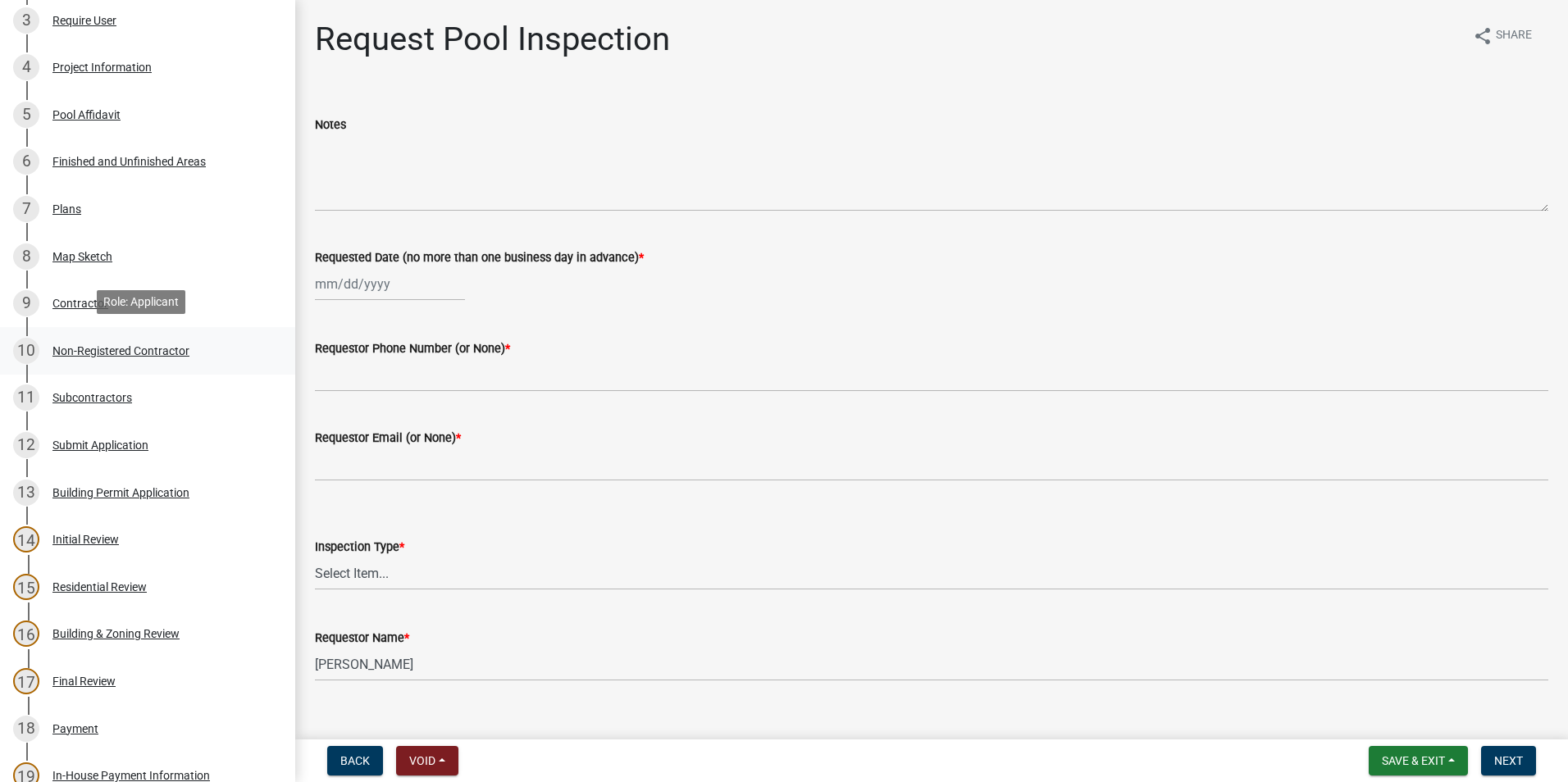
click at [136, 339] on div "10 Non-Registered Contractor" at bounding box center [141, 351] width 256 height 27
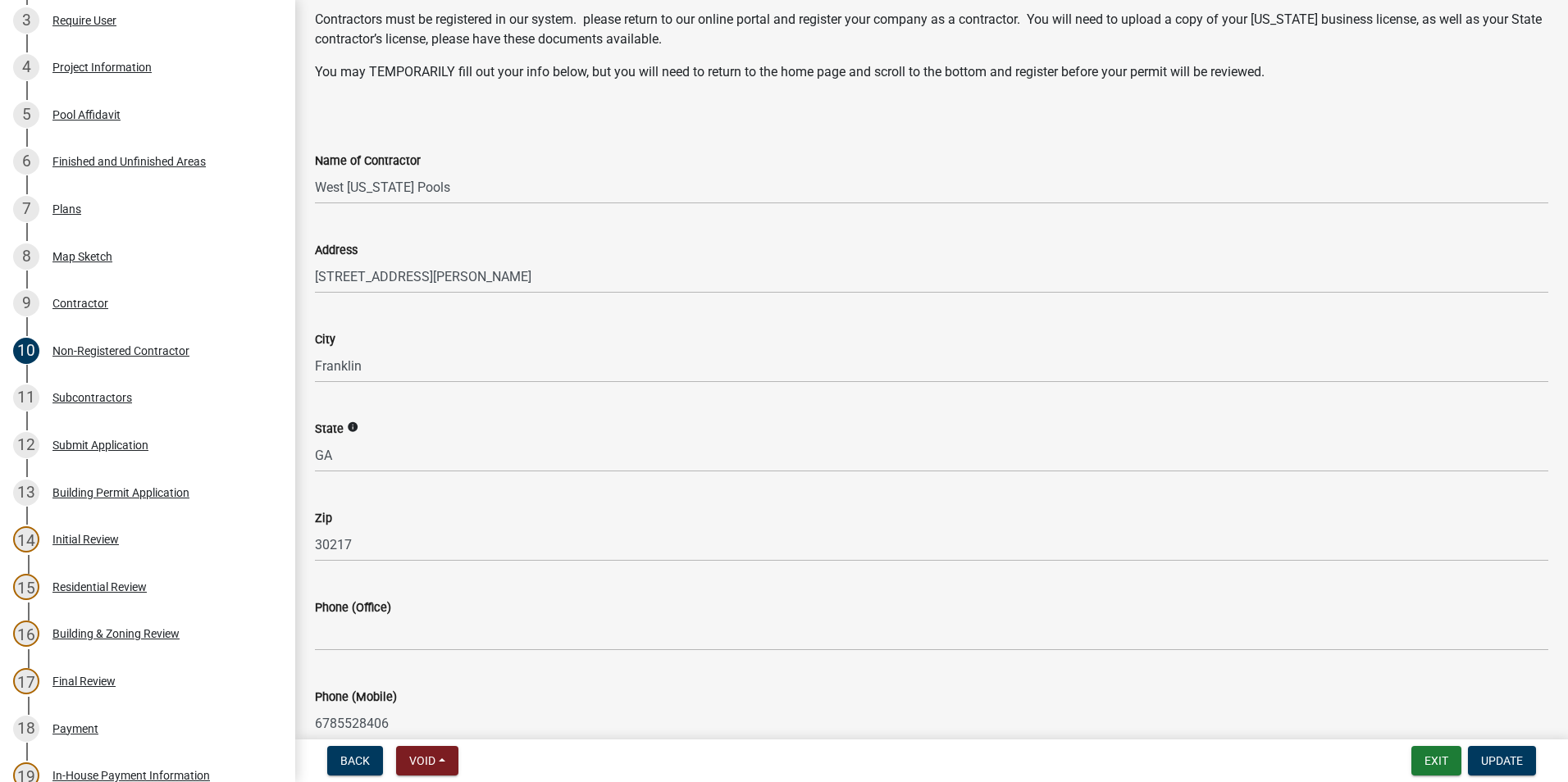
scroll to position [164, 0]
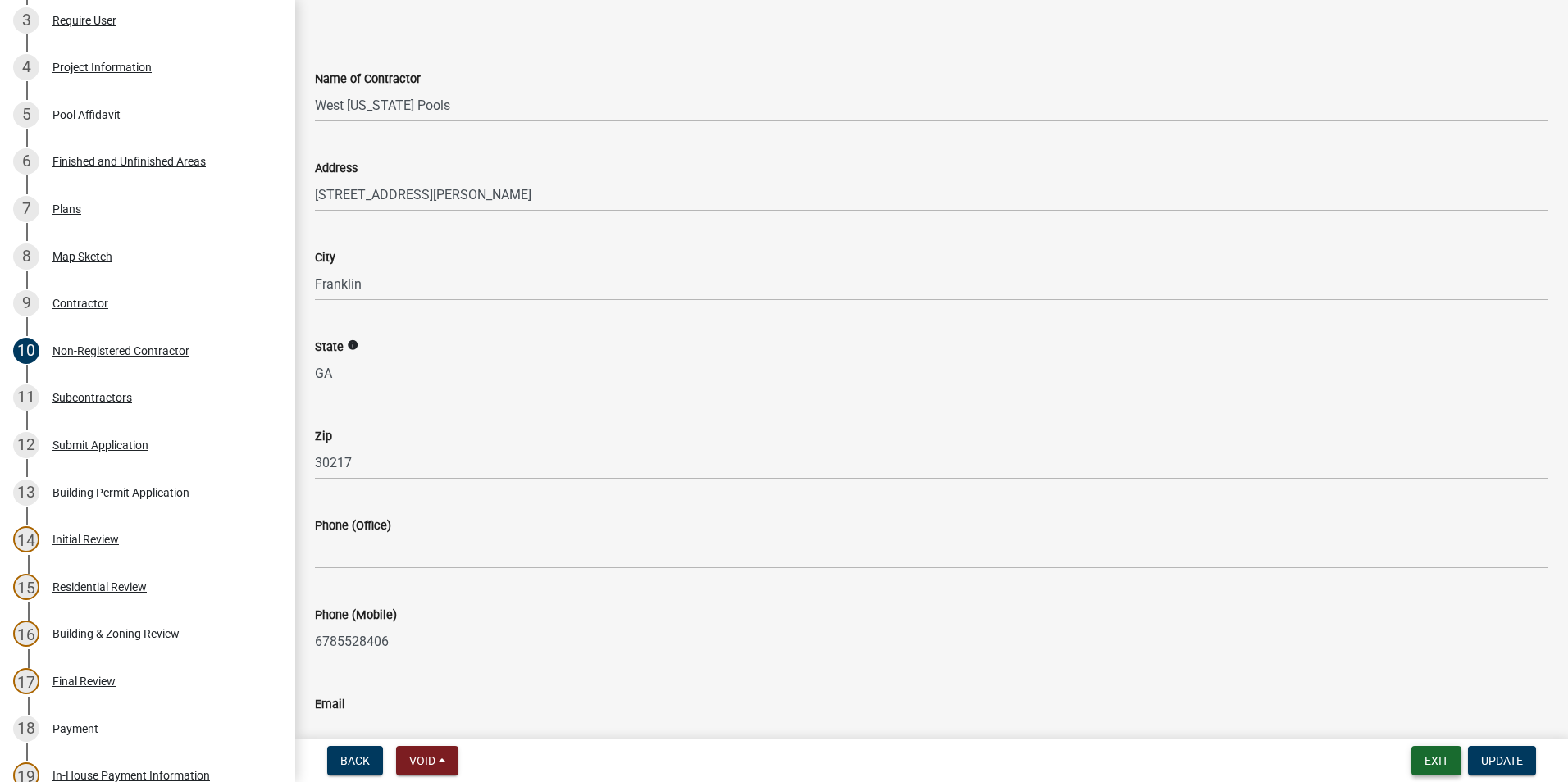
click at [1441, 761] on button "Exit" at bounding box center [1436, 761] width 50 height 29
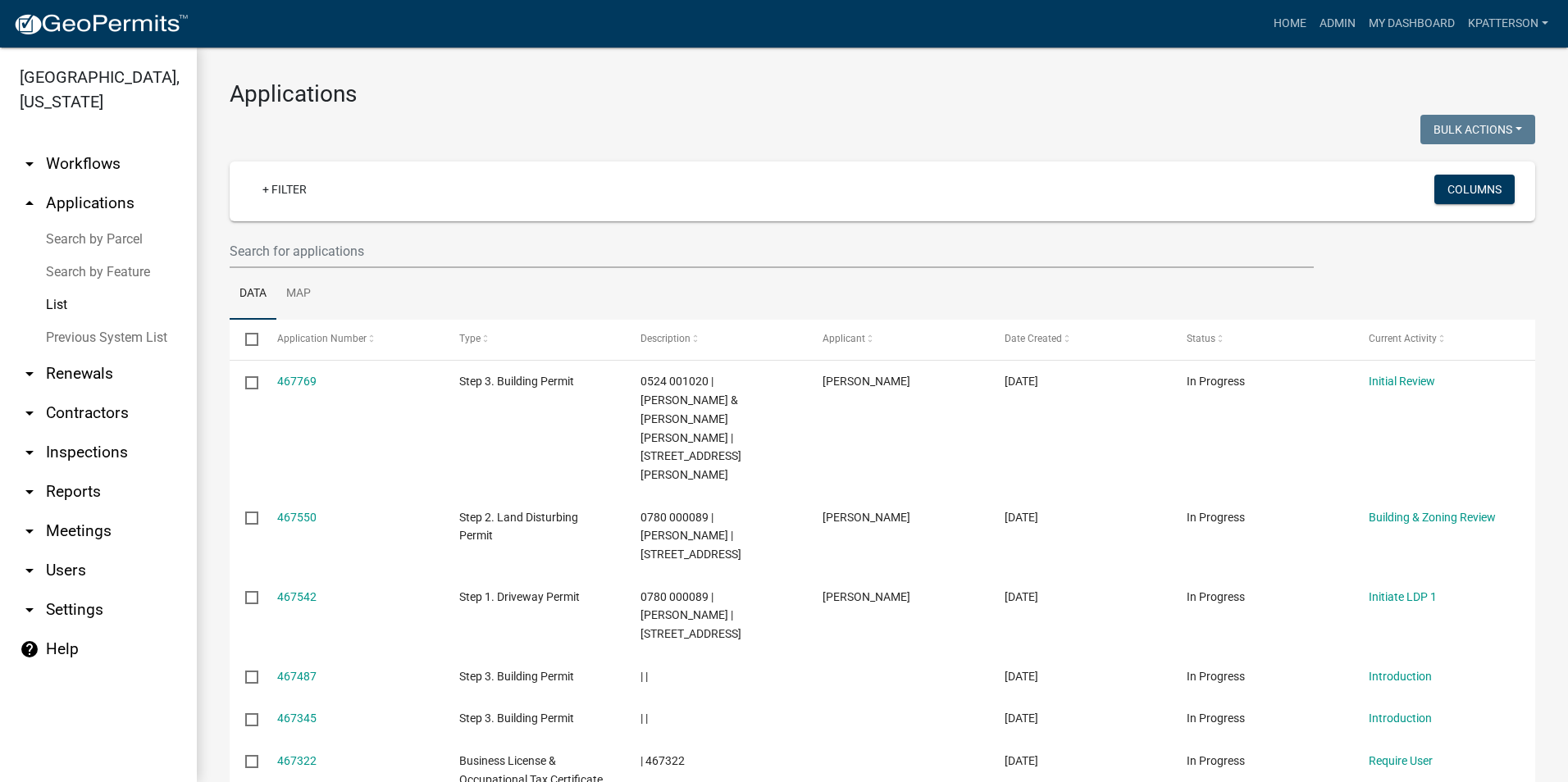
click at [86, 184] on link "arrow_drop_up Applications" at bounding box center [98, 204] width 197 height 40
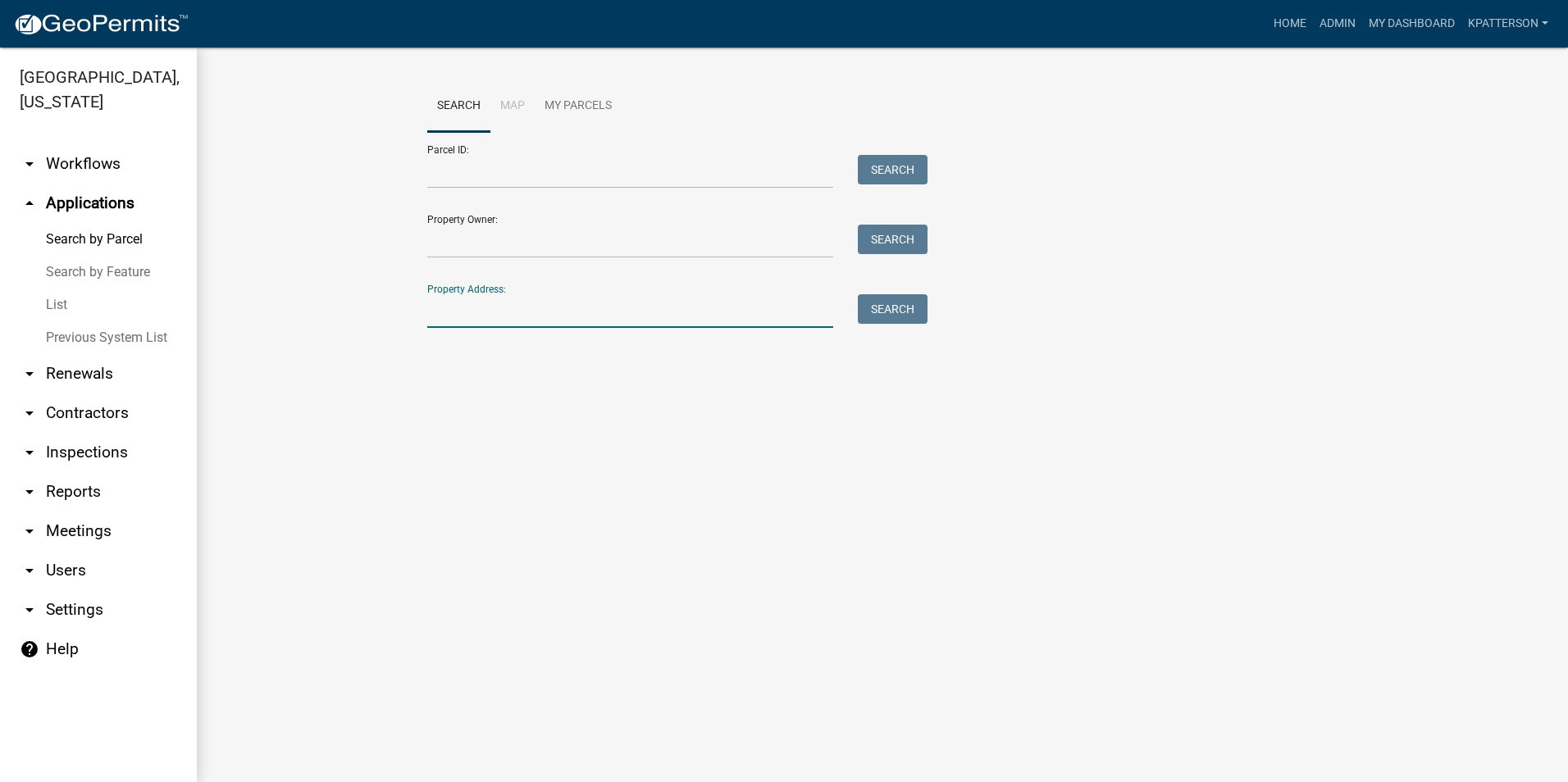
click at [495, 315] on input "Property Address:" at bounding box center [630, 310] width 406 height 34
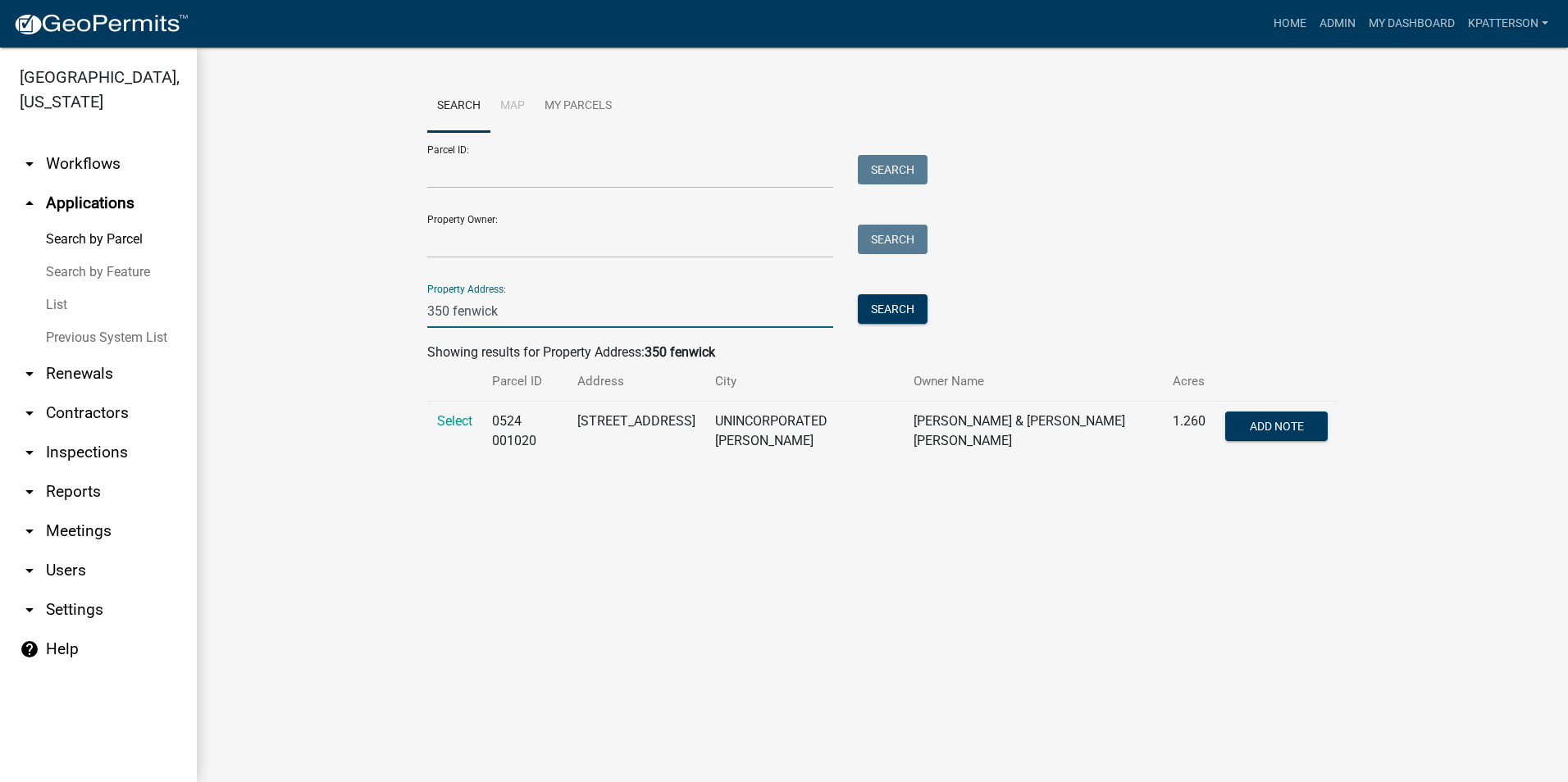
type input "350 fenwick"
click at [474, 418] on td "Select" at bounding box center [455, 431] width 55 height 60
click at [463, 419] on span "Select" at bounding box center [454, 421] width 35 height 15
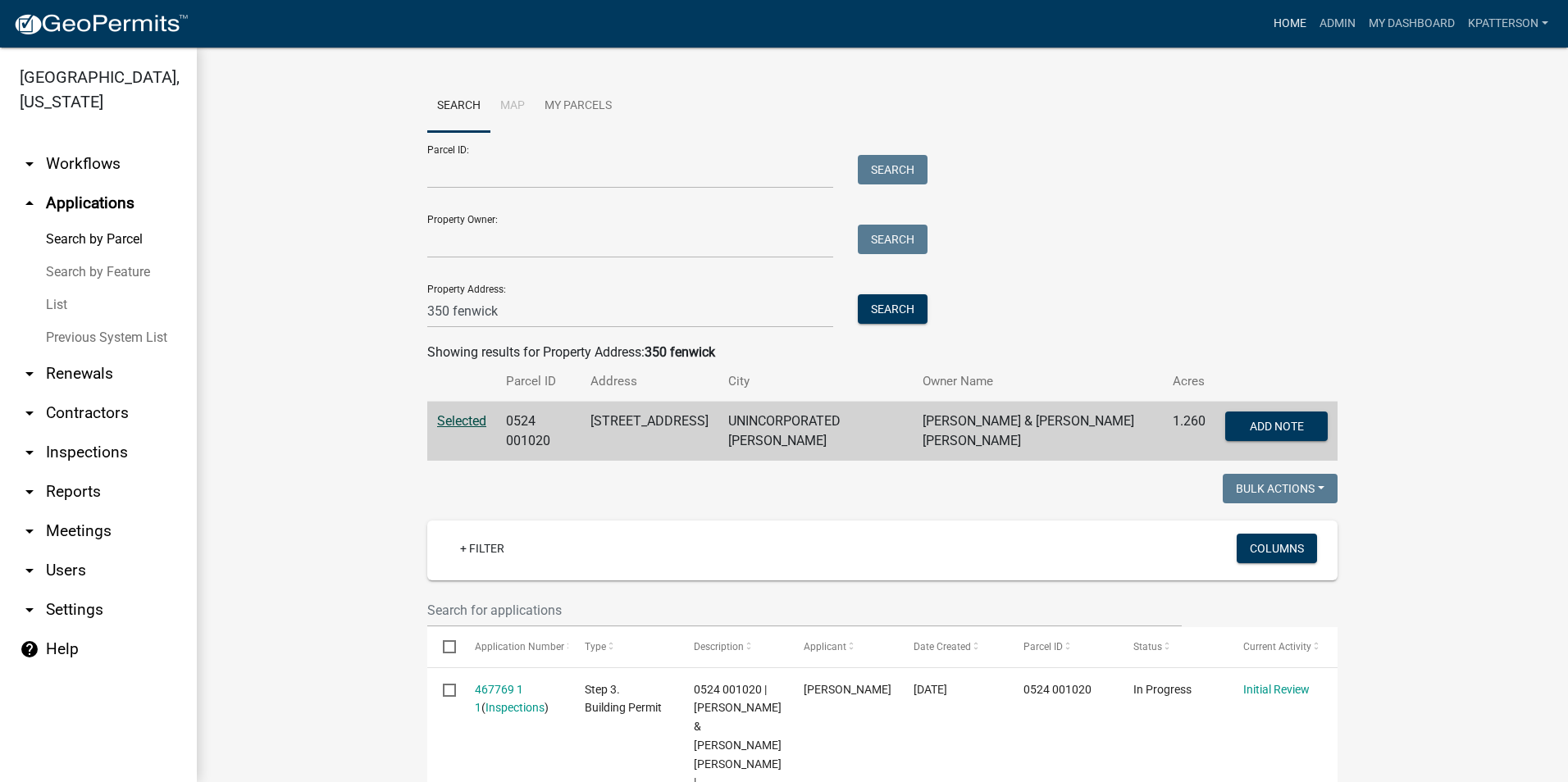
click at [1297, 24] on link "Home" at bounding box center [1289, 24] width 46 height 31
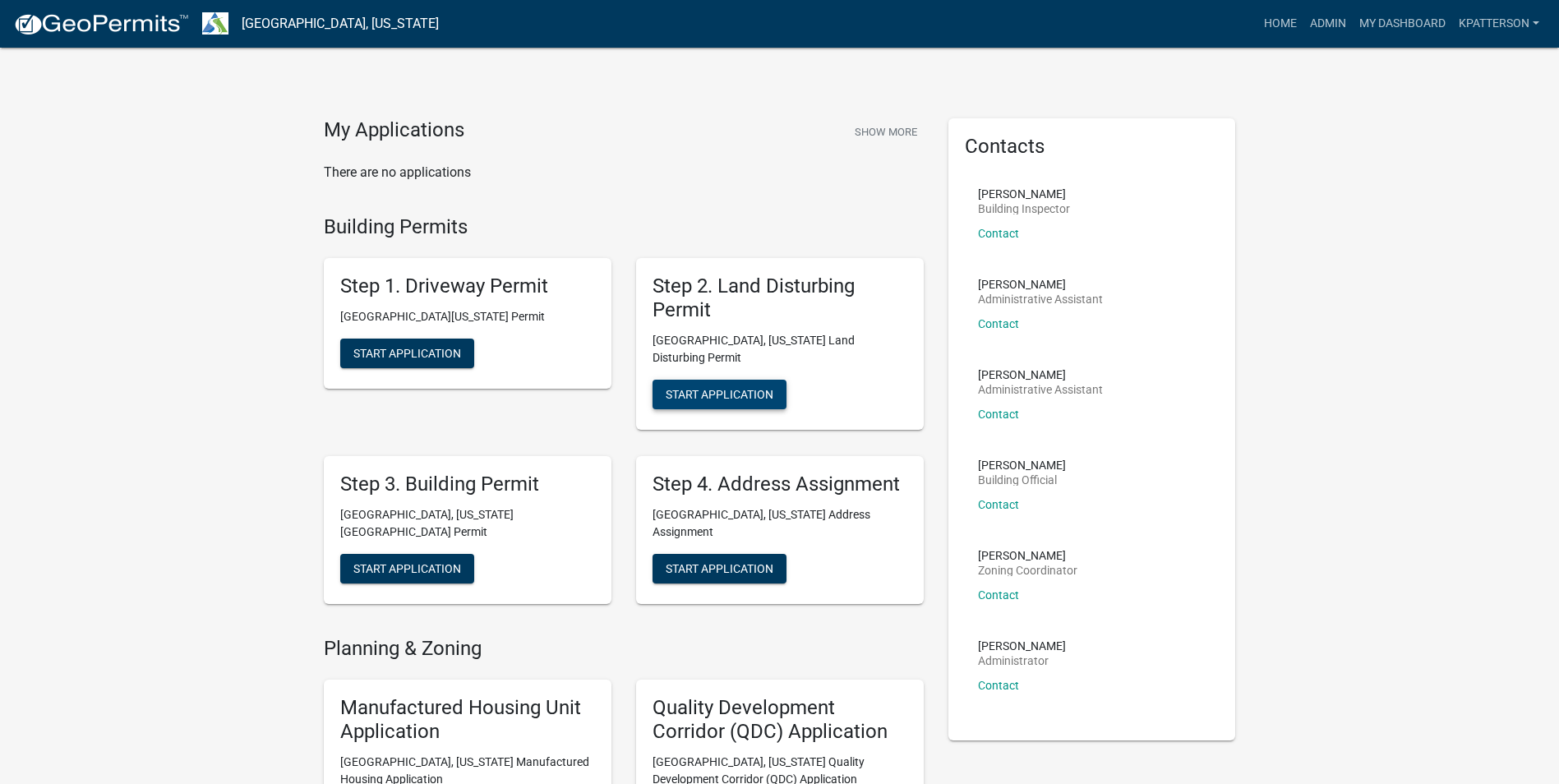
click at [711, 387] on span "Start Application" at bounding box center [720, 393] width 108 height 13
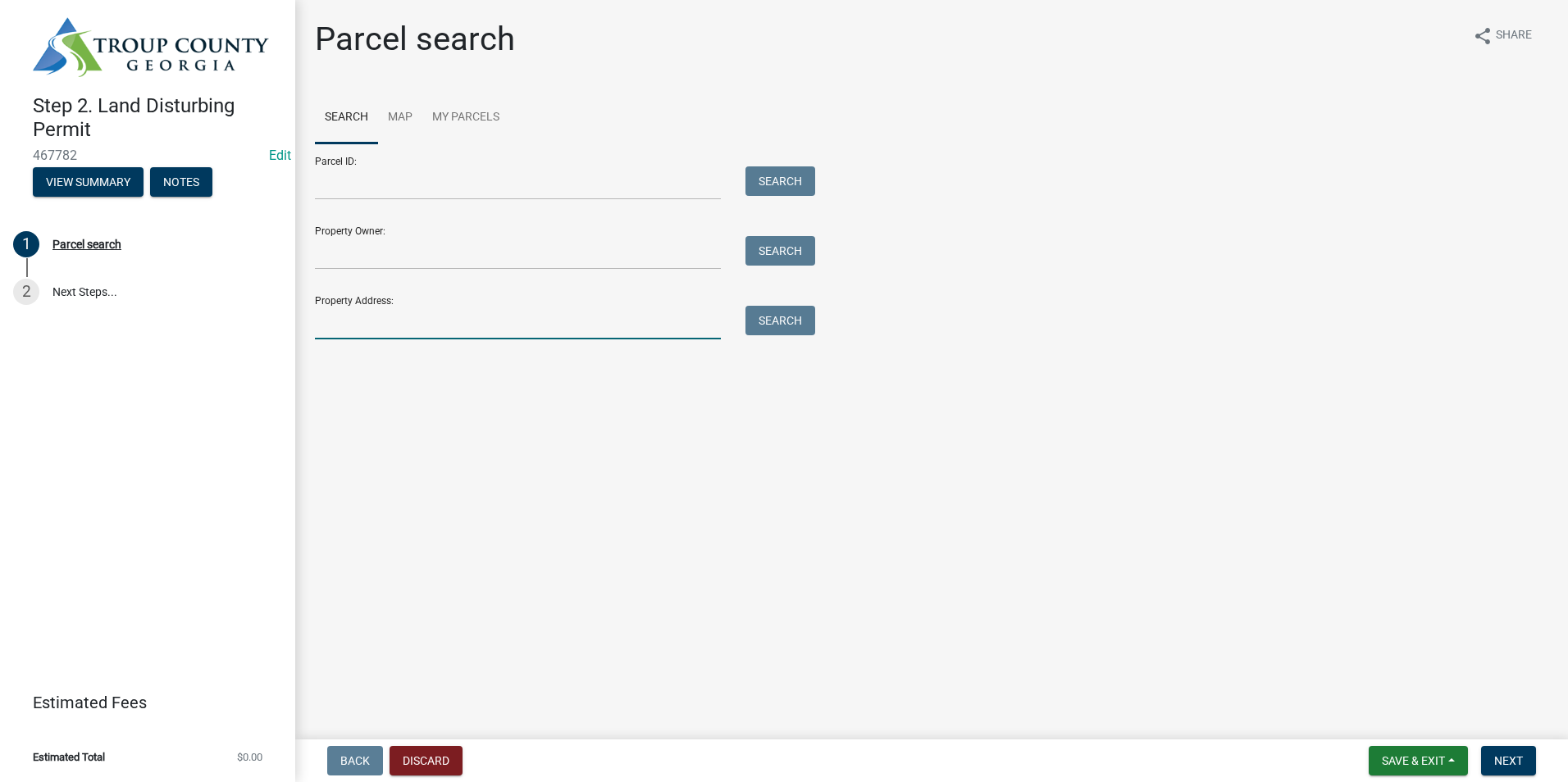
drag, startPoint x: 441, startPoint y: 319, endPoint x: 432, endPoint y: 325, distance: 10.8
paste input "[PHONE_NUMBER]"
type input "("
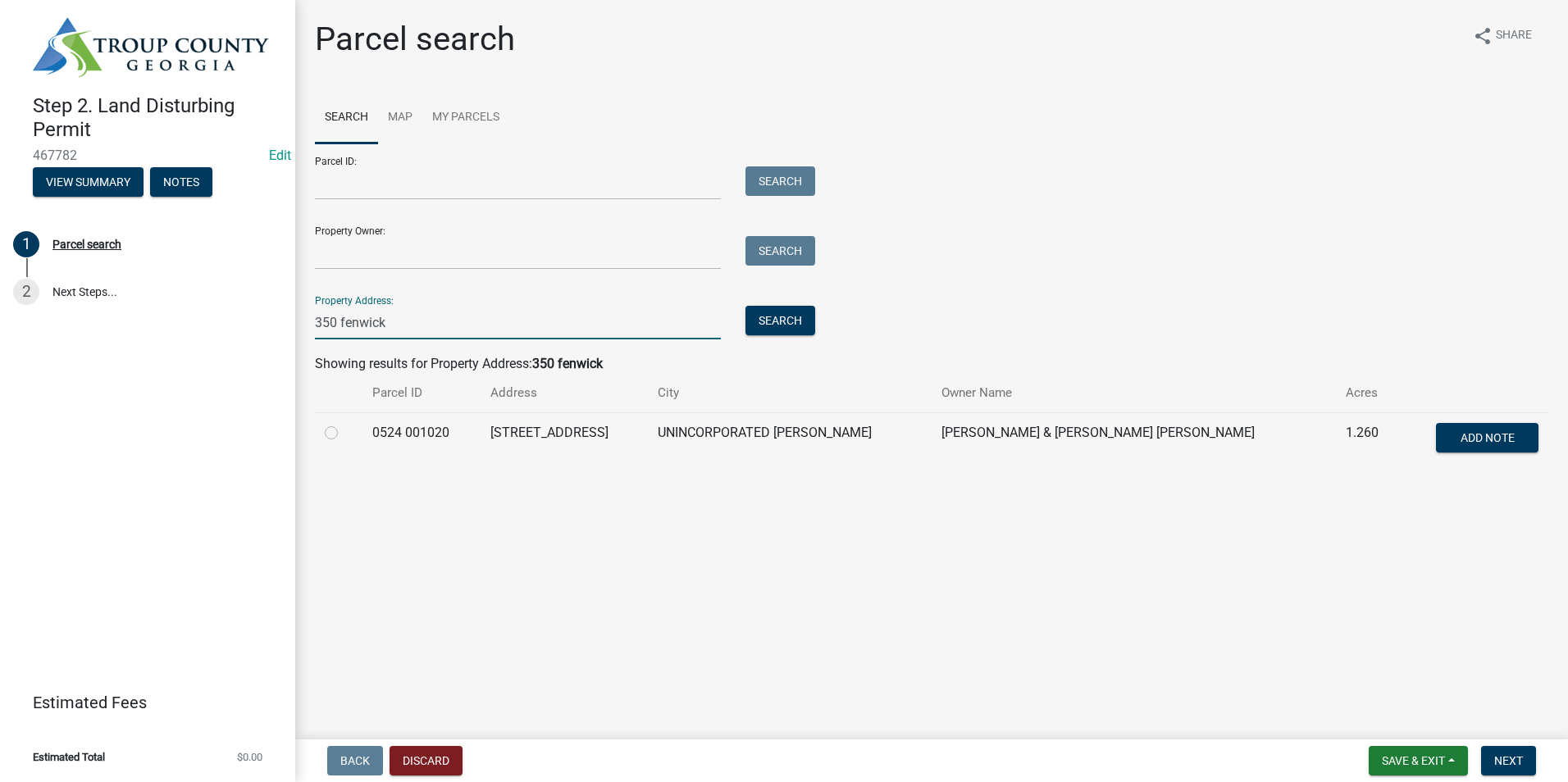
type input "350 fenwick"
click at [989, 286] on div "Parcel ID: Search Property Owner: Search Property Address: 350 fenwick Search" at bounding box center [931, 241] width 1234 height 196
click at [340, 431] on div at bounding box center [339, 432] width 28 height 20
click at [345, 423] on label at bounding box center [345, 423] width 0 height 0
click at [345, 430] on 001020 "radio" at bounding box center [350, 428] width 10 height 10
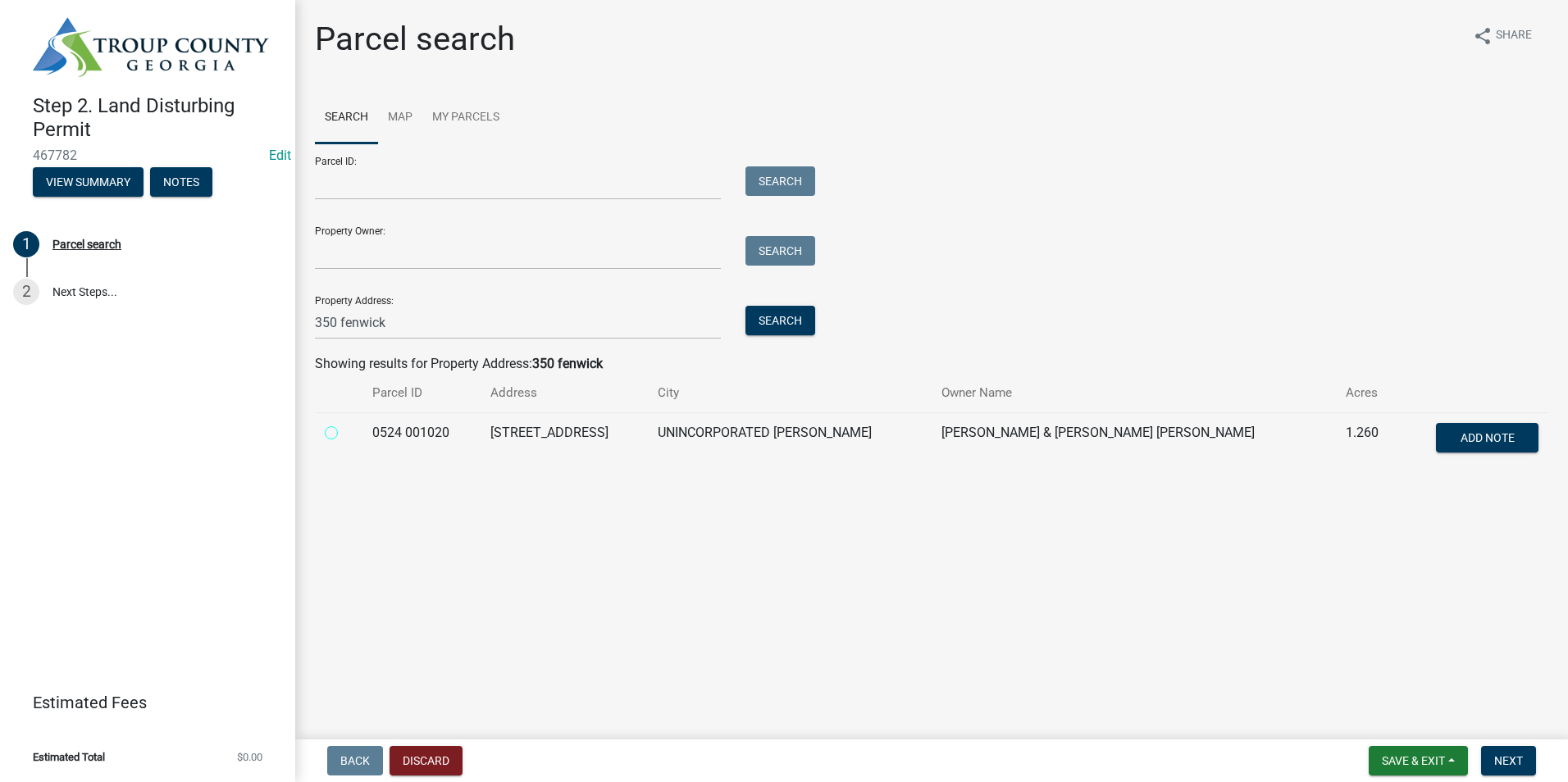
radio 001020 "true"
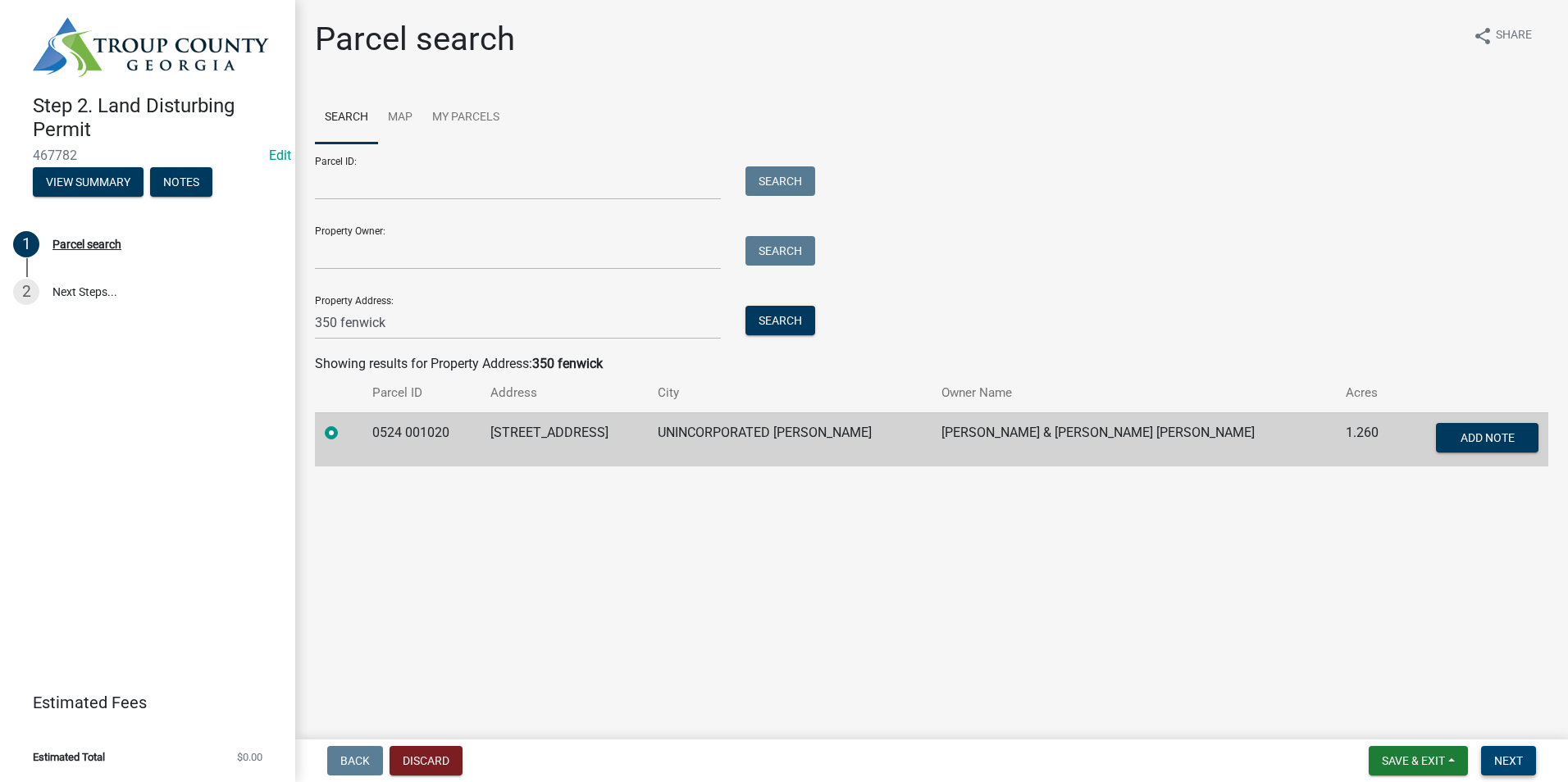
click at [1498, 760] on span "Next" at bounding box center [1508, 761] width 28 height 13
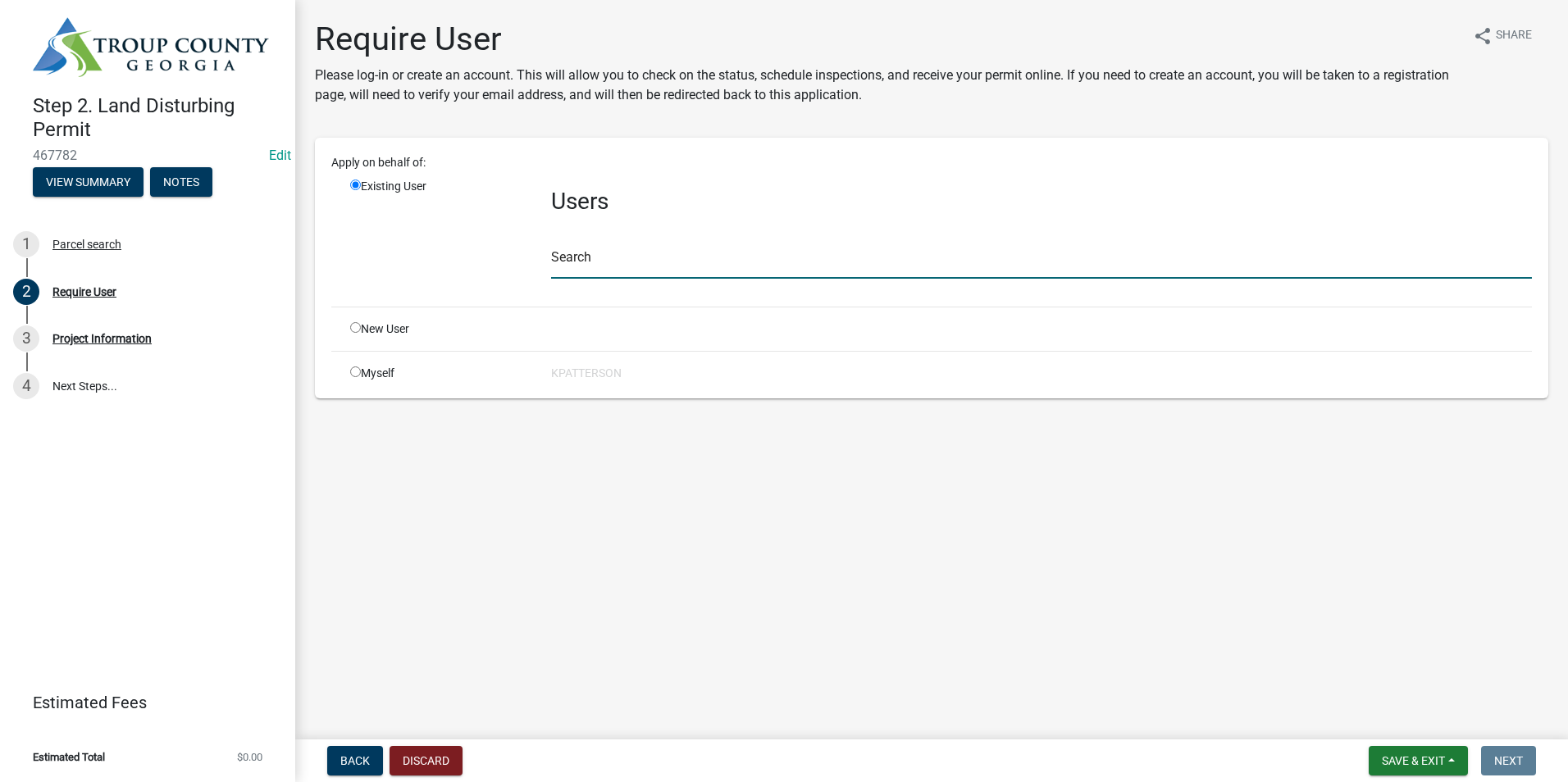
click at [591, 255] on input "text" at bounding box center [1041, 261] width 981 height 34
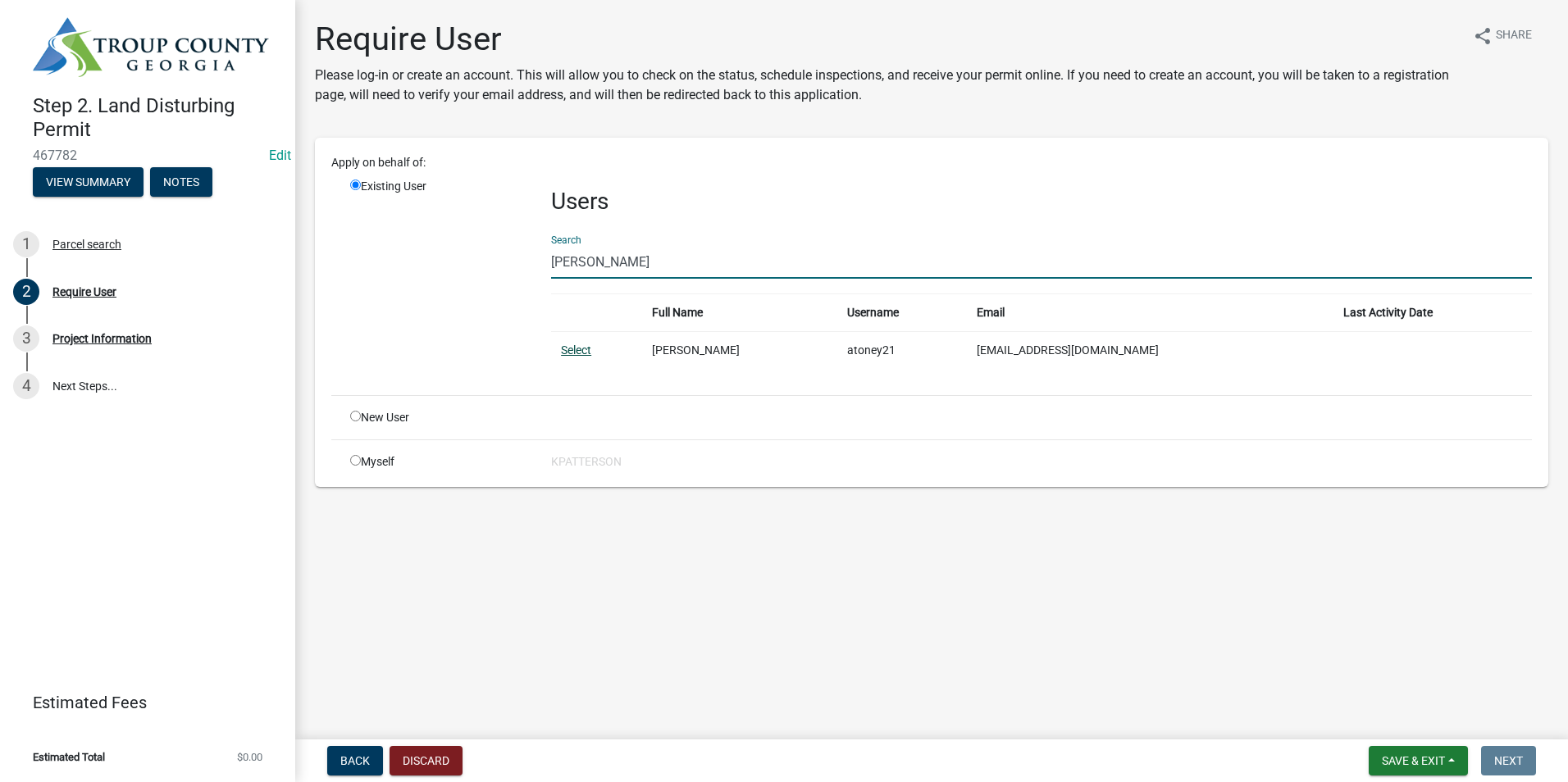
type input "austin toney"
click at [579, 345] on link "Select" at bounding box center [575, 350] width 30 height 13
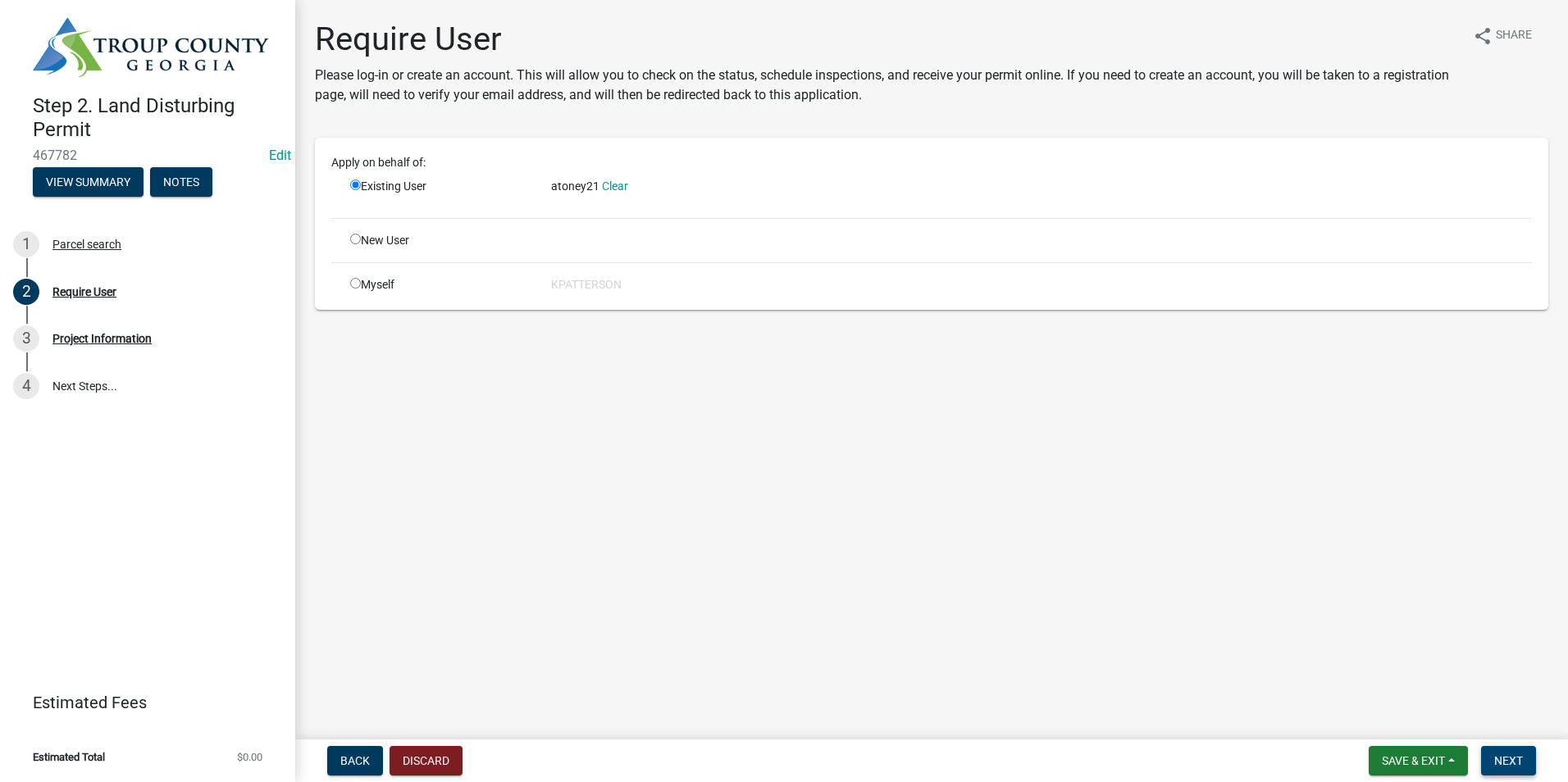
click at [1503, 755] on span "Next" at bounding box center [1508, 761] width 28 height 13
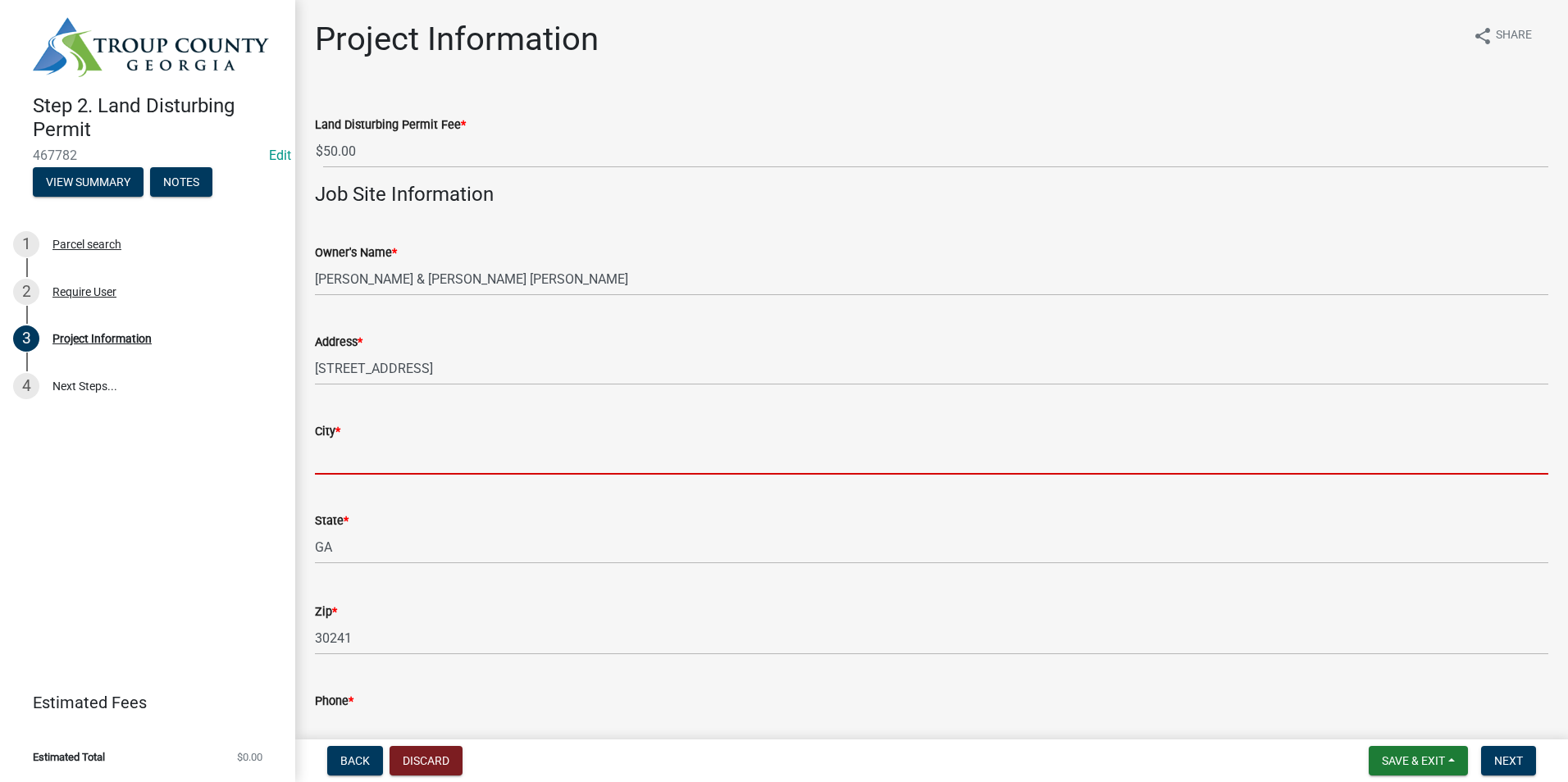
click at [407, 448] on input "City *" at bounding box center [931, 457] width 1234 height 34
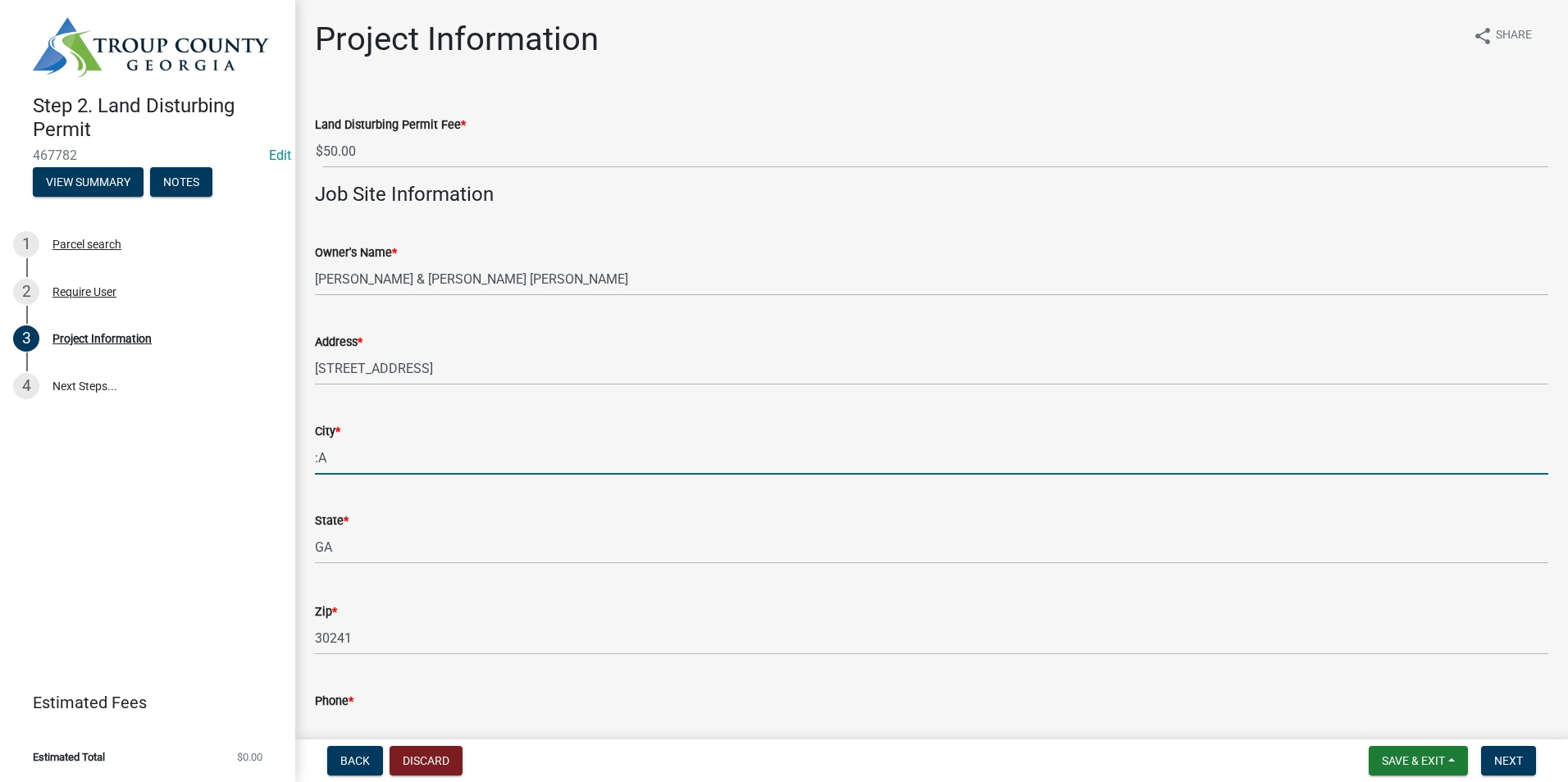
type input ":"
type input "LaGrange"
drag, startPoint x: 731, startPoint y: 425, endPoint x: 723, endPoint y: 431, distance: 10.0
click at [724, 427] on div "City *" at bounding box center [931, 431] width 1234 height 20
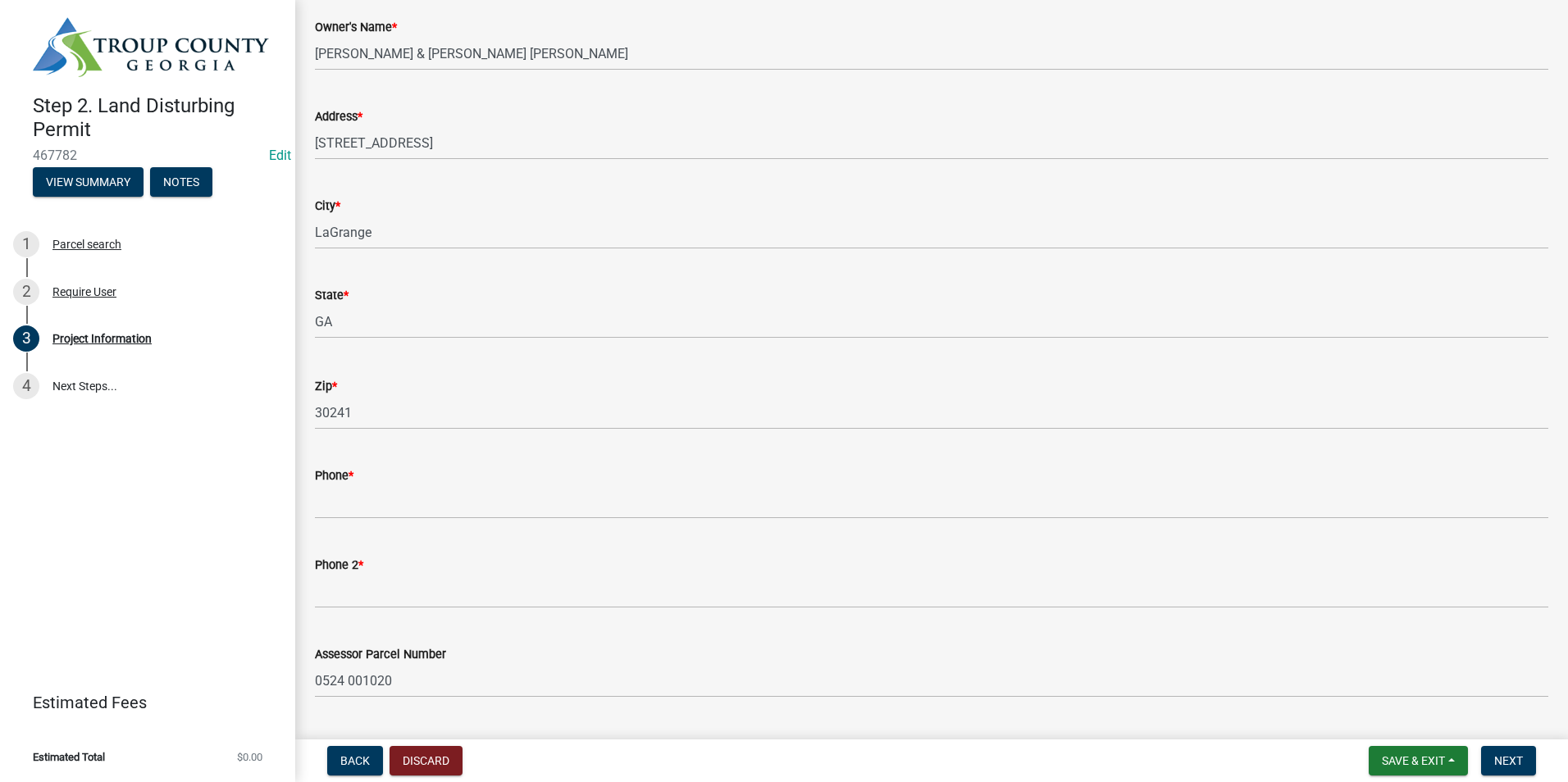
scroll to position [246, 0]
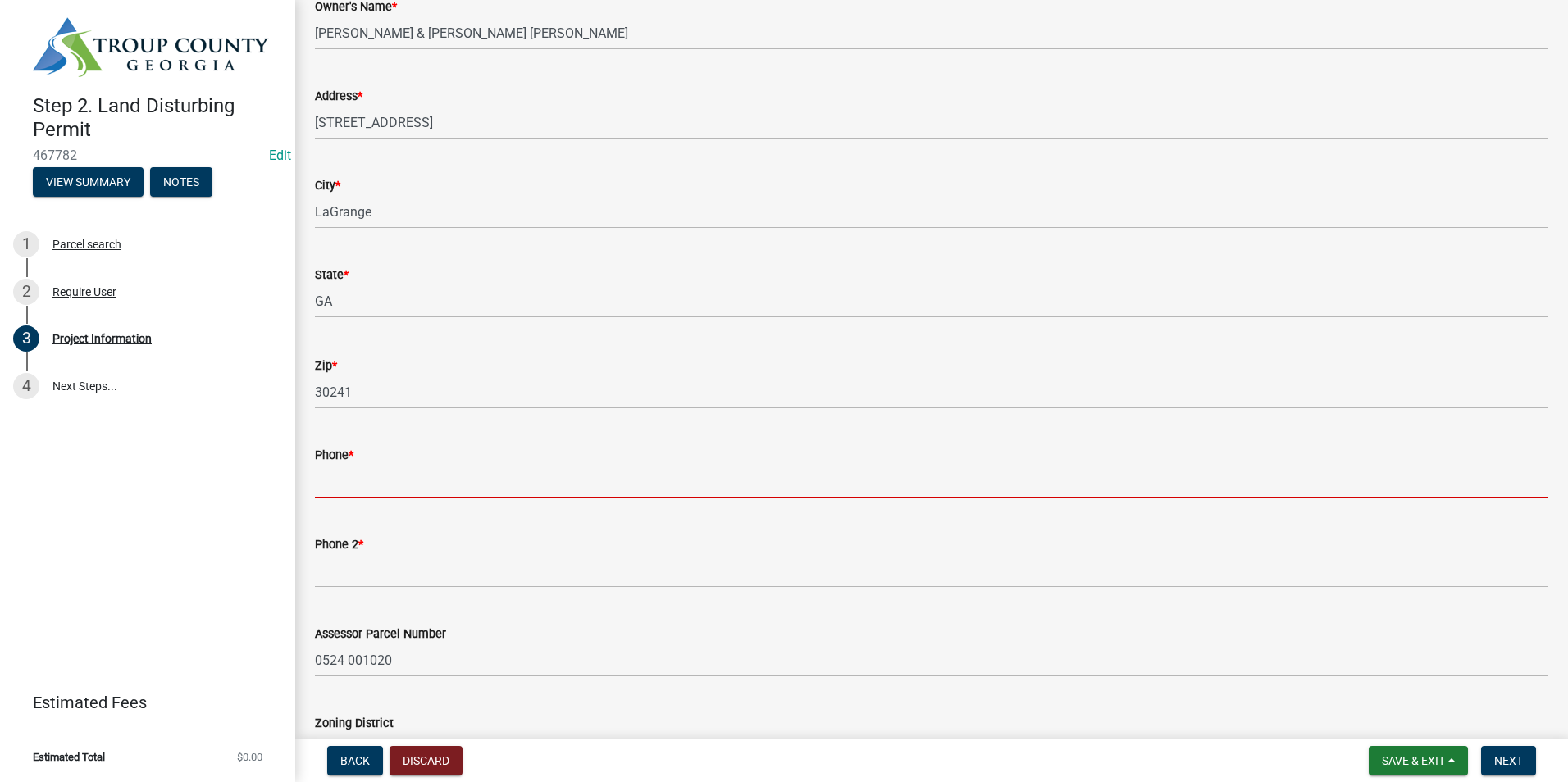
click at [371, 467] on input "Phone *" at bounding box center [931, 481] width 1234 height 34
drag, startPoint x: 342, startPoint y: 458, endPoint x: 327, endPoint y: 481, distance: 27.5
paste input "[PHONE_NUMBER]"
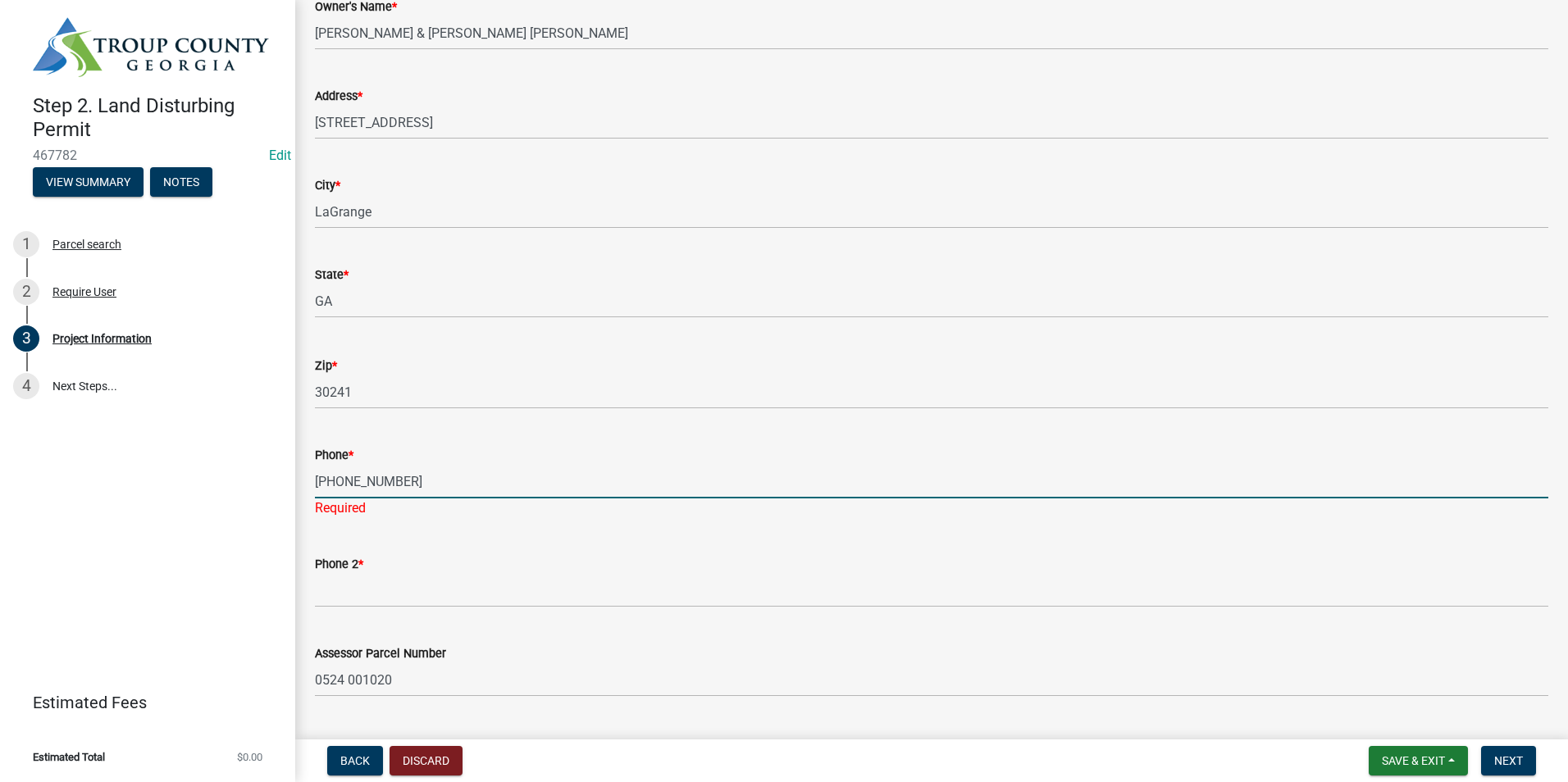
type input "[PHONE_NUMBER]"
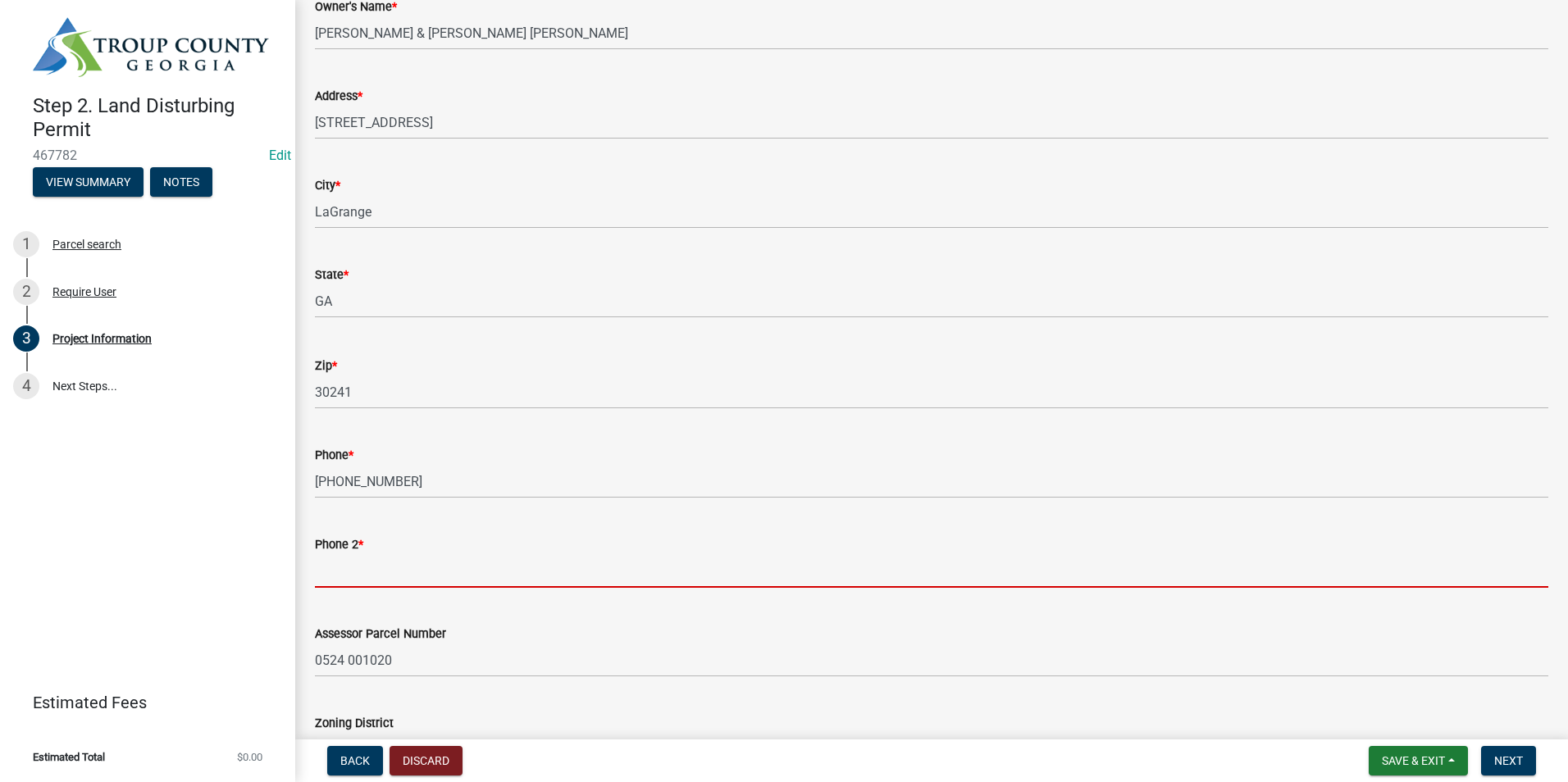
paste input "[PHONE_NUMBER]"
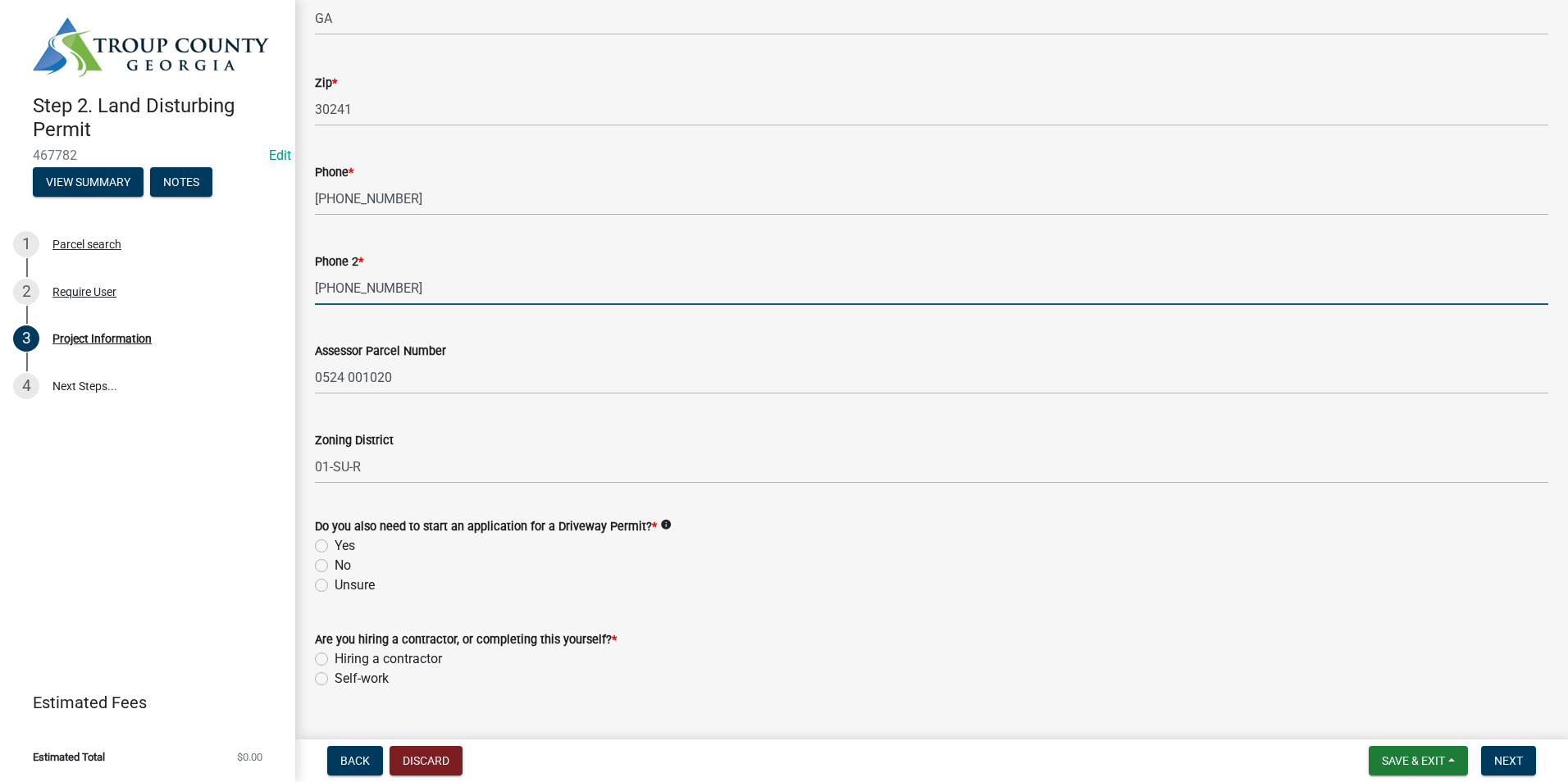
scroll to position [563, 0]
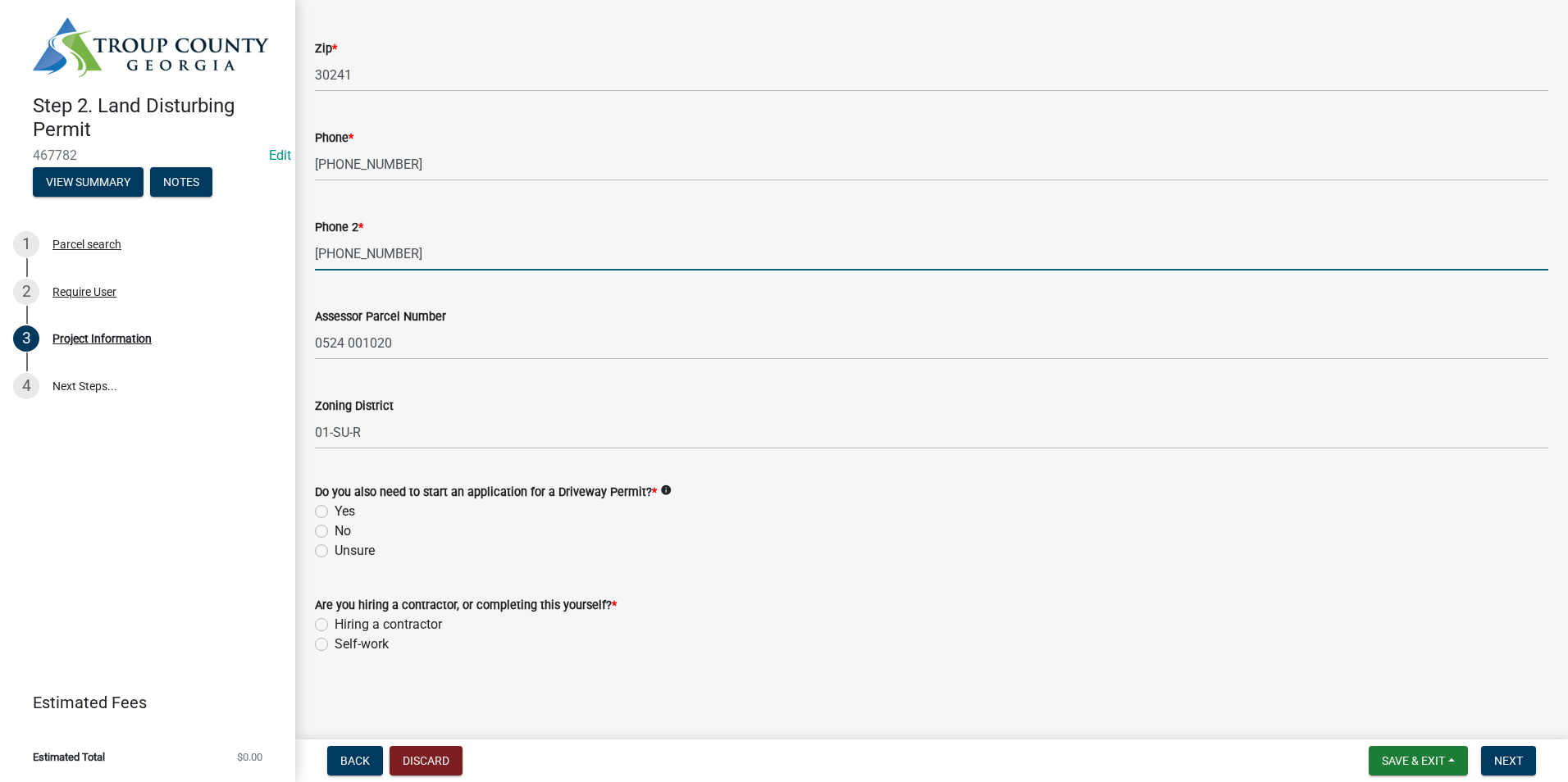
type input "[PHONE_NUMBER]"
click at [334, 532] on label "No" at bounding box center [342, 531] width 16 height 20
click at [334, 532] on input "No" at bounding box center [340, 527] width 10 height 10
radio input "true"
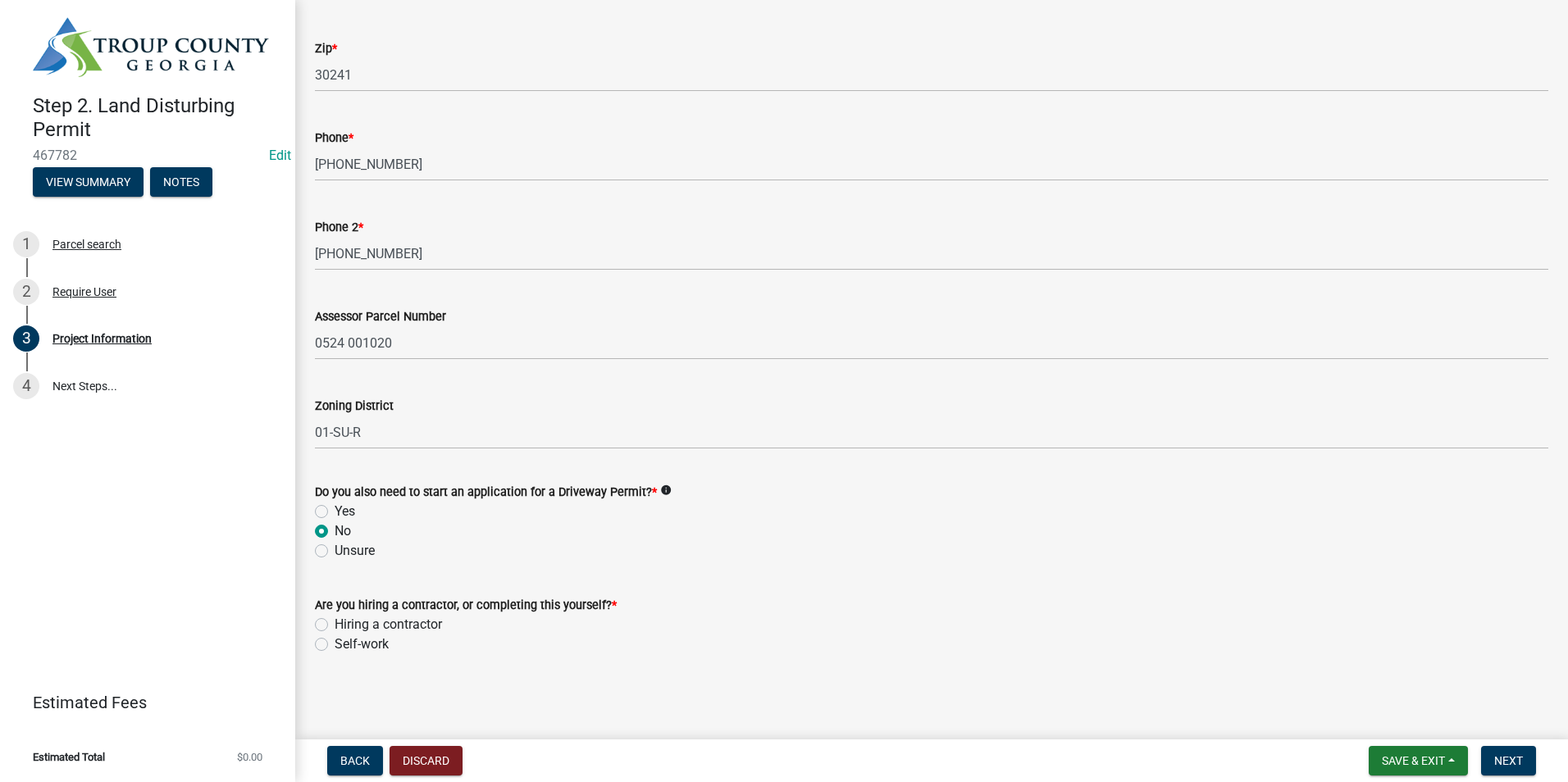
click at [334, 626] on label "Hiring a contractor" at bounding box center [388, 624] width 107 height 20
click at [334, 626] on input "Hiring a contractor" at bounding box center [340, 620] width 10 height 10
radio input "true"
click at [1499, 761] on span "Next" at bounding box center [1508, 761] width 28 height 13
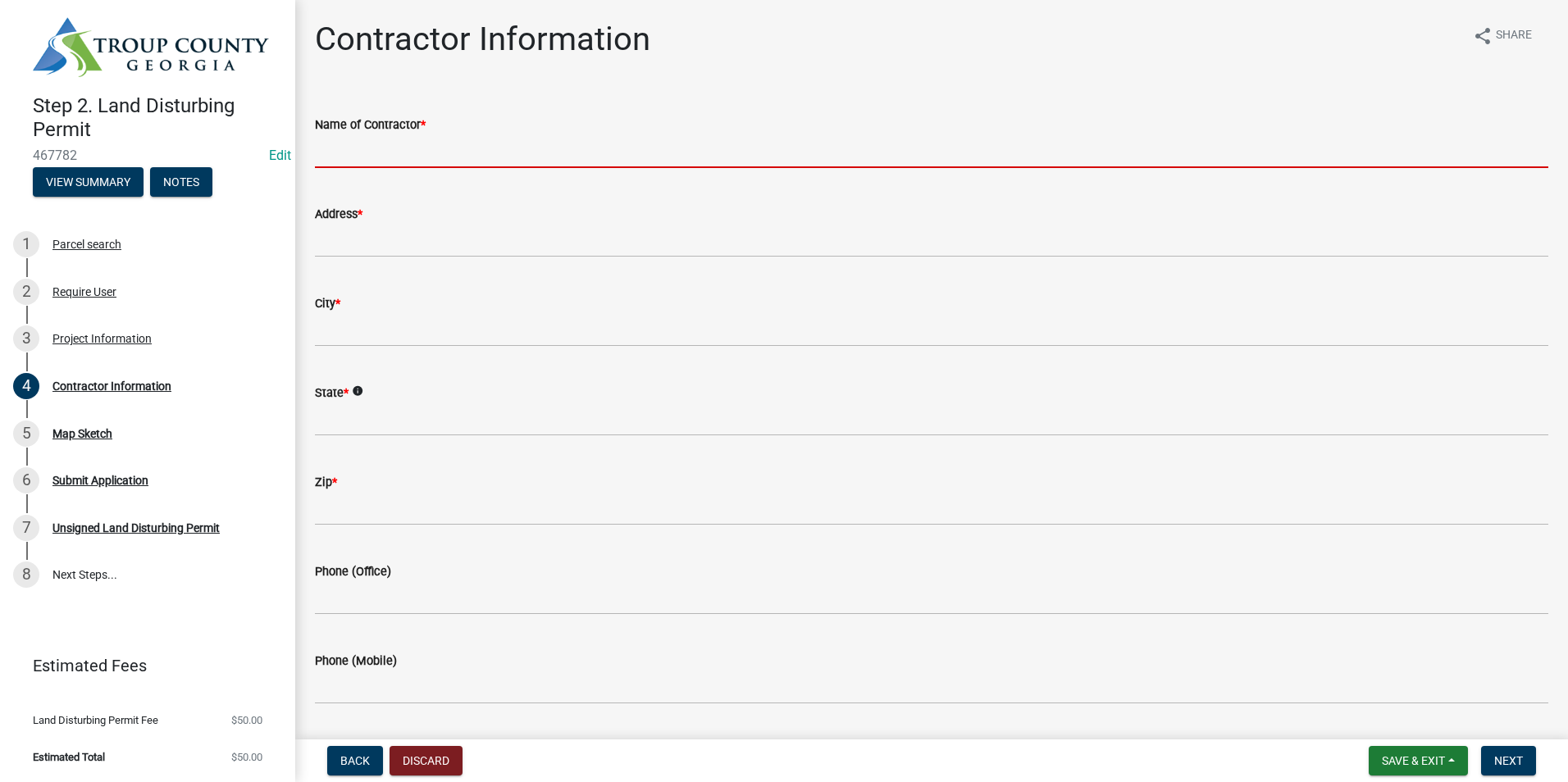
click at [407, 155] on input "Name of Contractor *" at bounding box center [931, 150] width 1234 height 34
type input "[PERSON_NAME]"
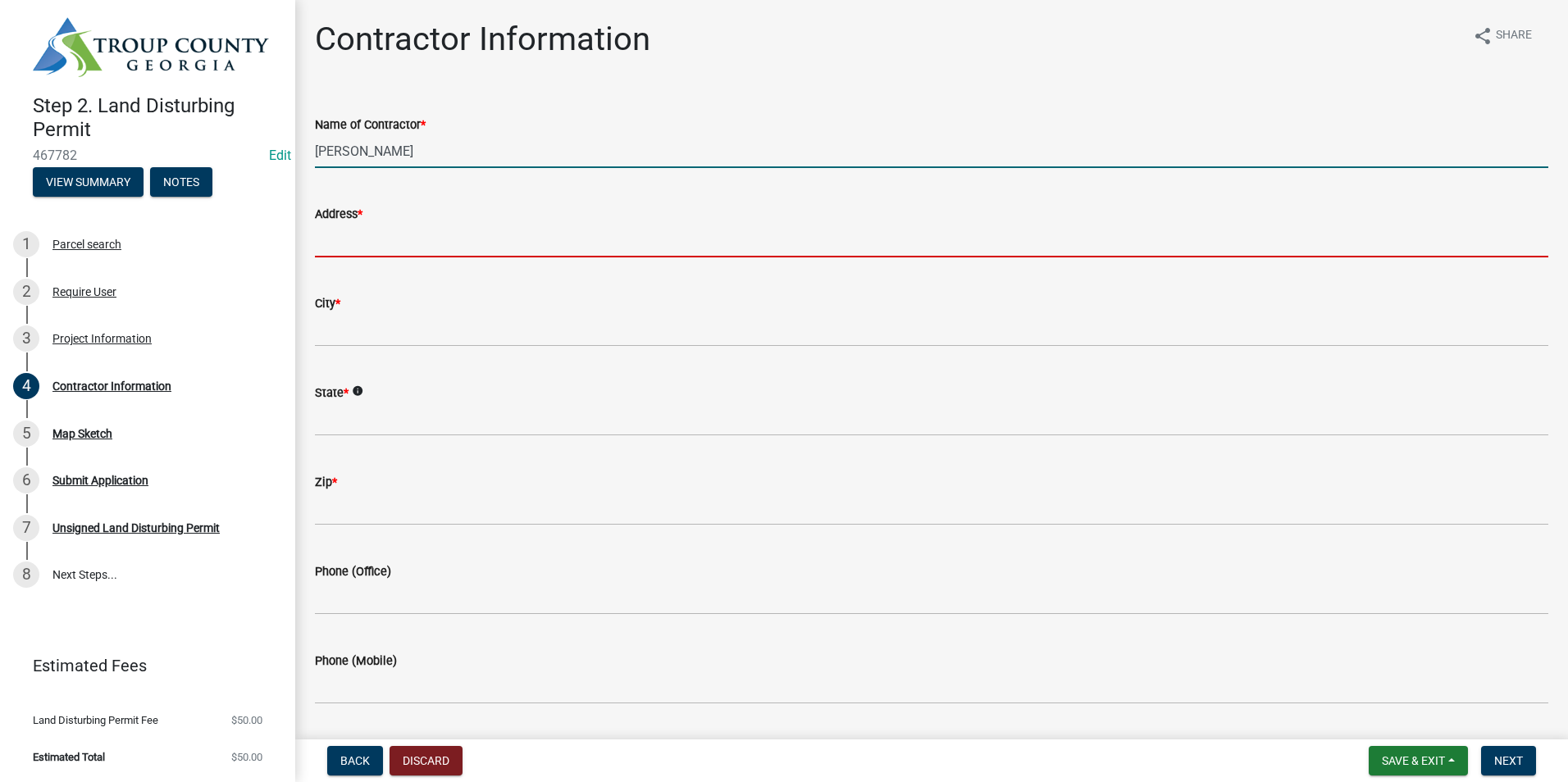
type input "[STREET_ADDRESS]"
type input "LaGrange"
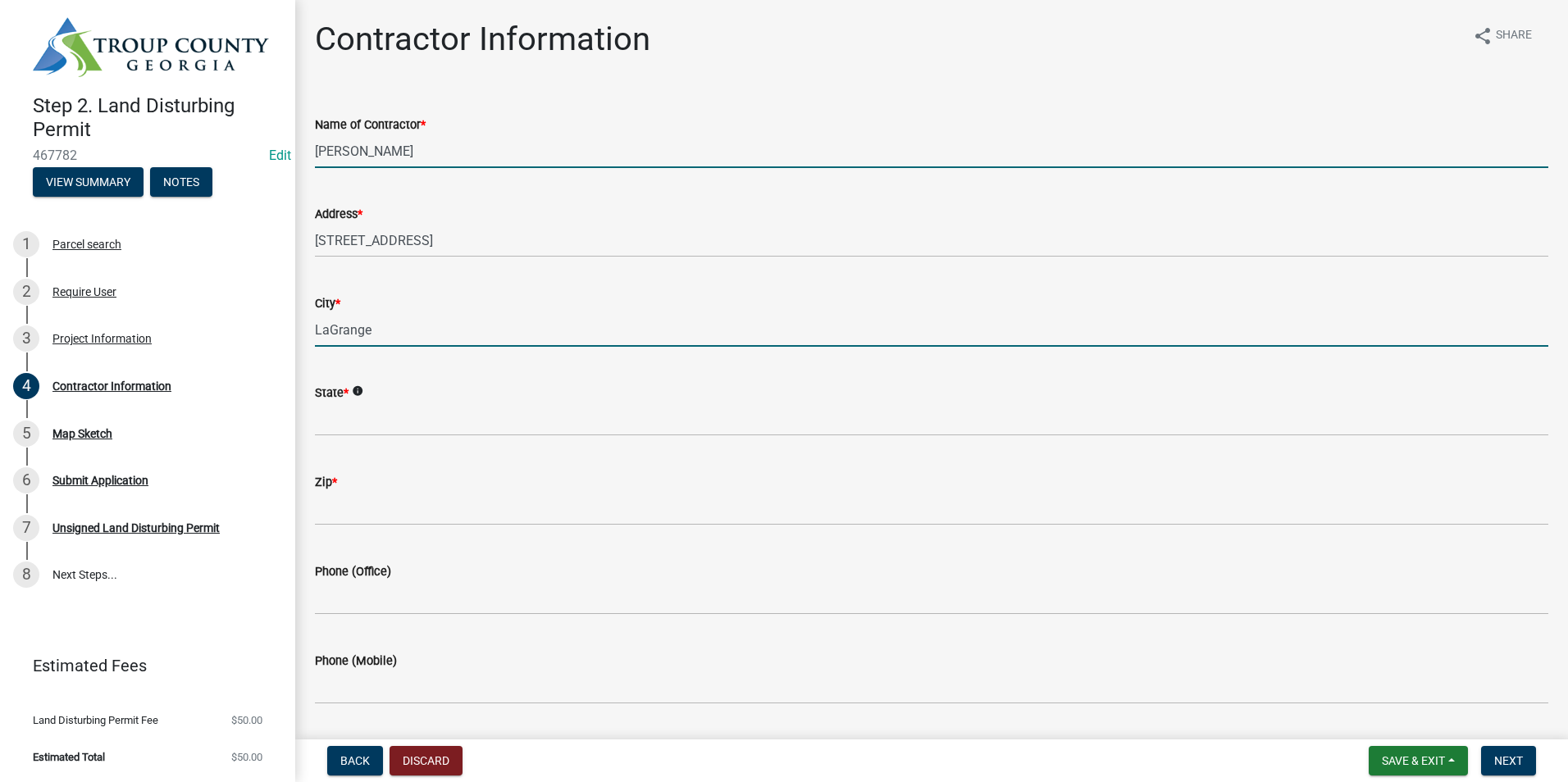
type input "GA"
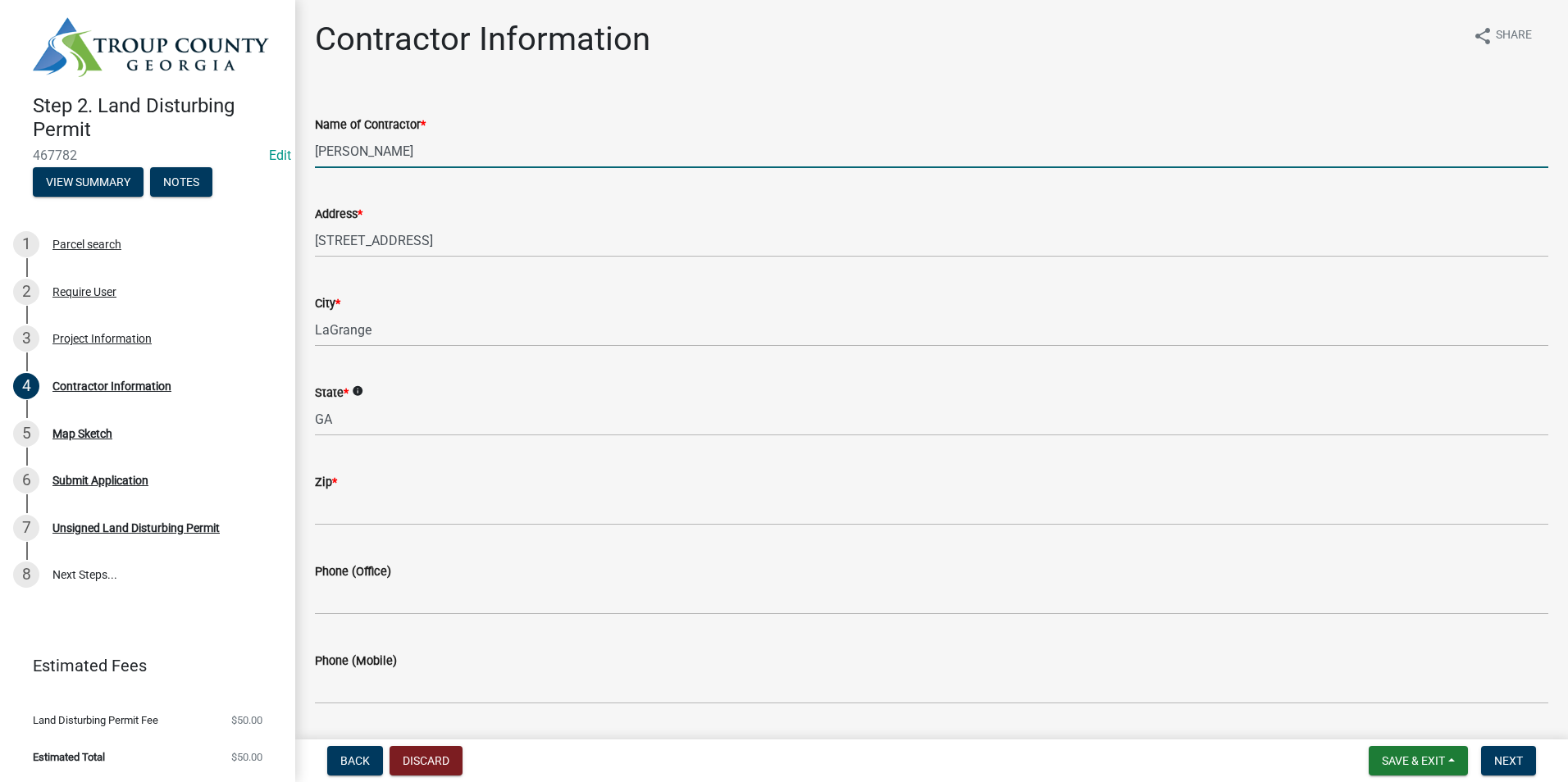
type input "30241"
type input "[PHONE_NUMBER]"
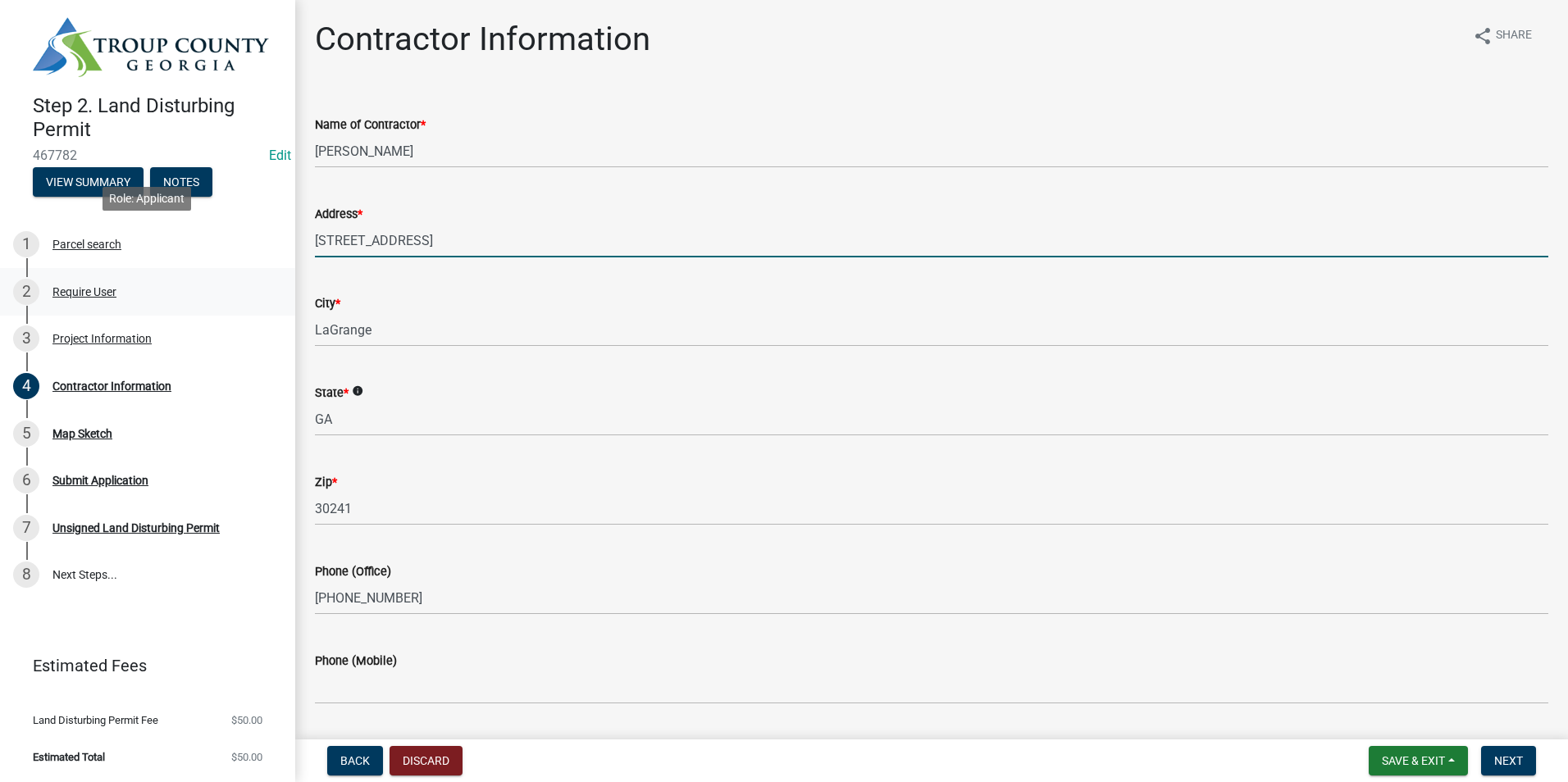
drag, startPoint x: 499, startPoint y: 241, endPoint x: 158, endPoint y: 270, distance: 342.2
click at [158, 270] on div "Step 2. Land Disturbing Permit 467782 Edit View Summary Notes 1 Parcel search 2…" at bounding box center [784, 391] width 1568 height 782
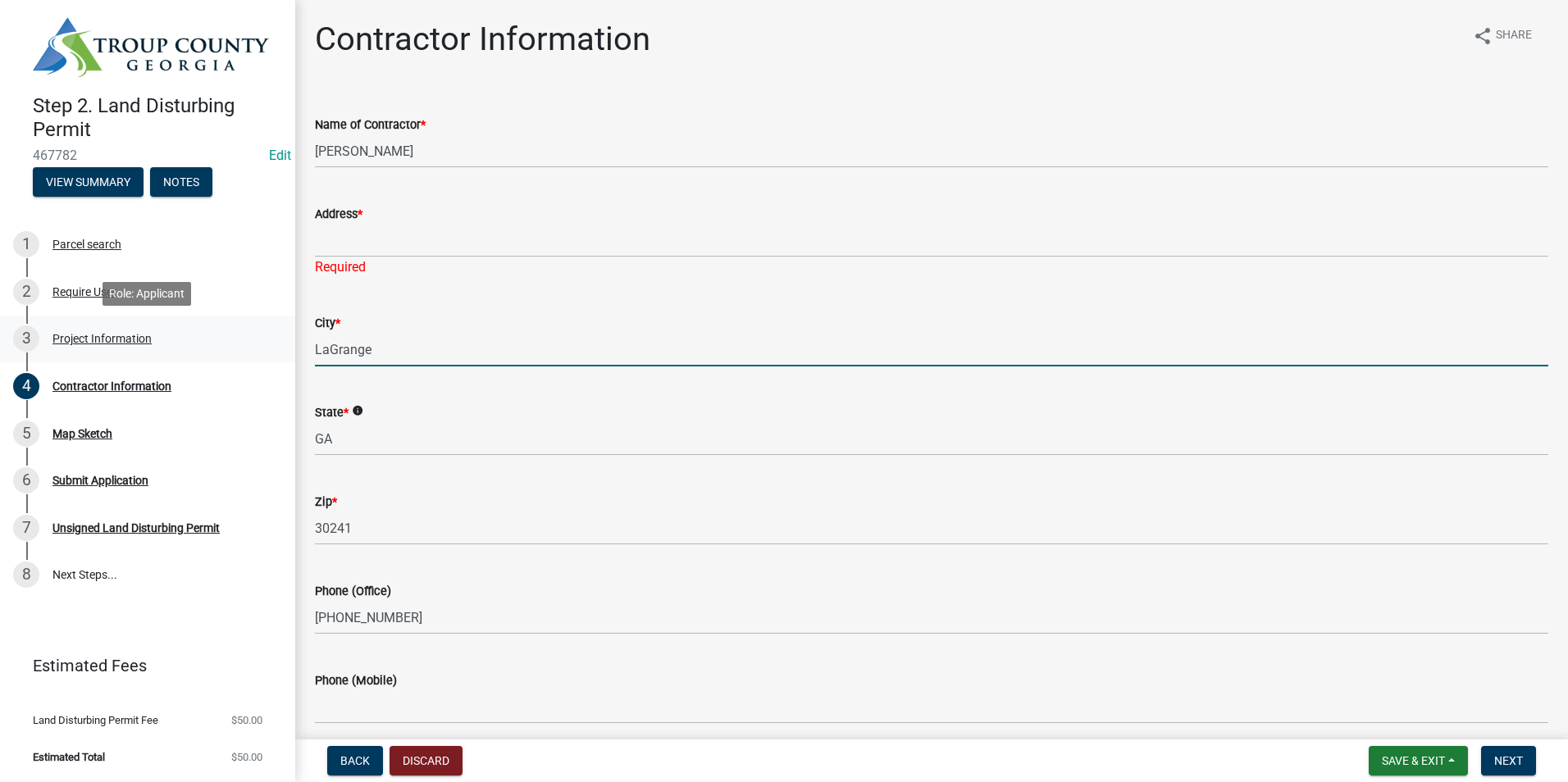
drag, startPoint x: 407, startPoint y: 319, endPoint x: 129, endPoint y: 359, distance: 280.9
click at [130, 357] on div "Step 2. Land Disturbing Permit 467782 Edit View Summary Notes 1 Parcel search 2…" at bounding box center [784, 391] width 1568 height 782
type input "1"
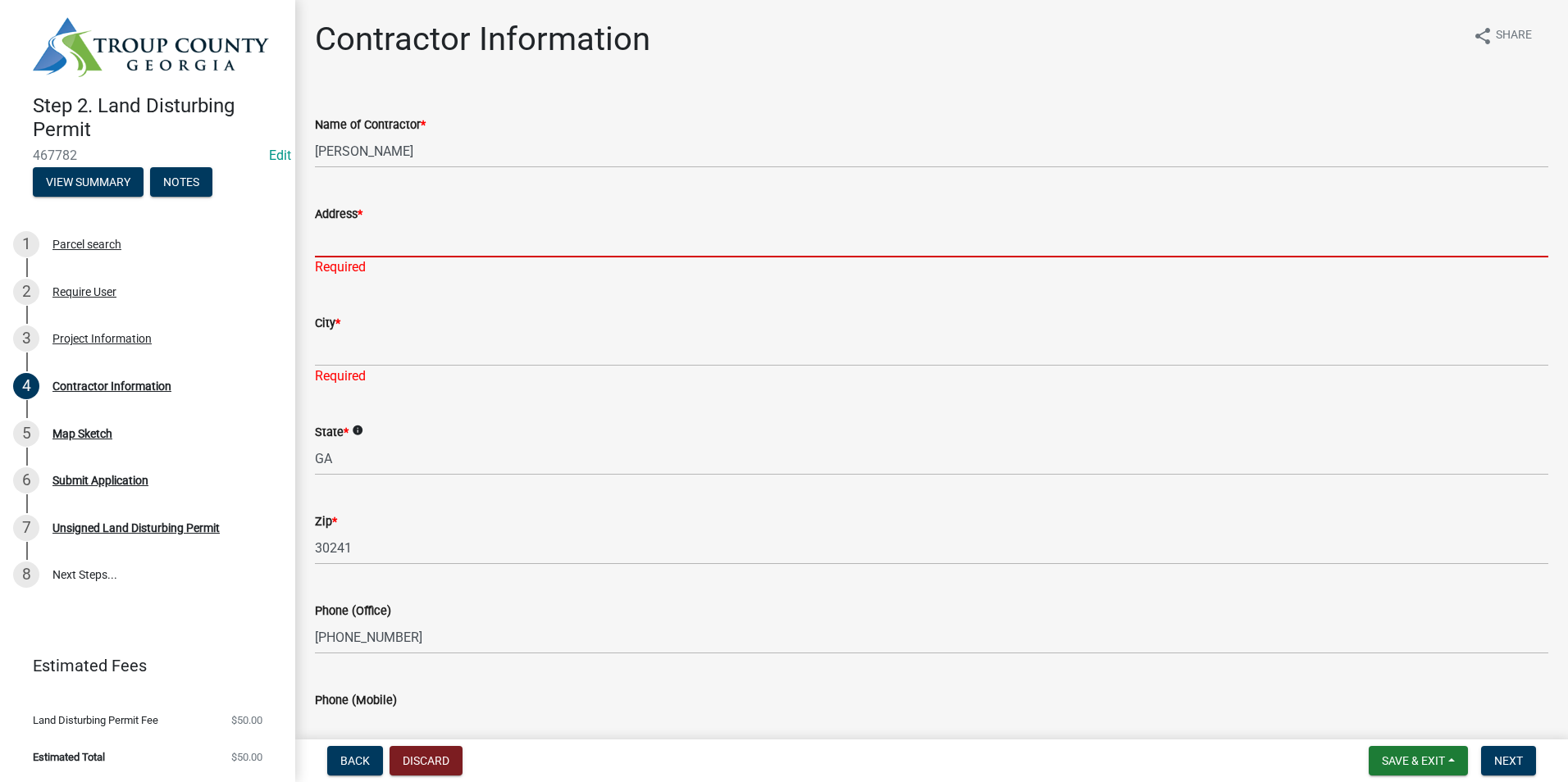
click at [364, 242] on input "Address *" at bounding box center [931, 240] width 1234 height 34
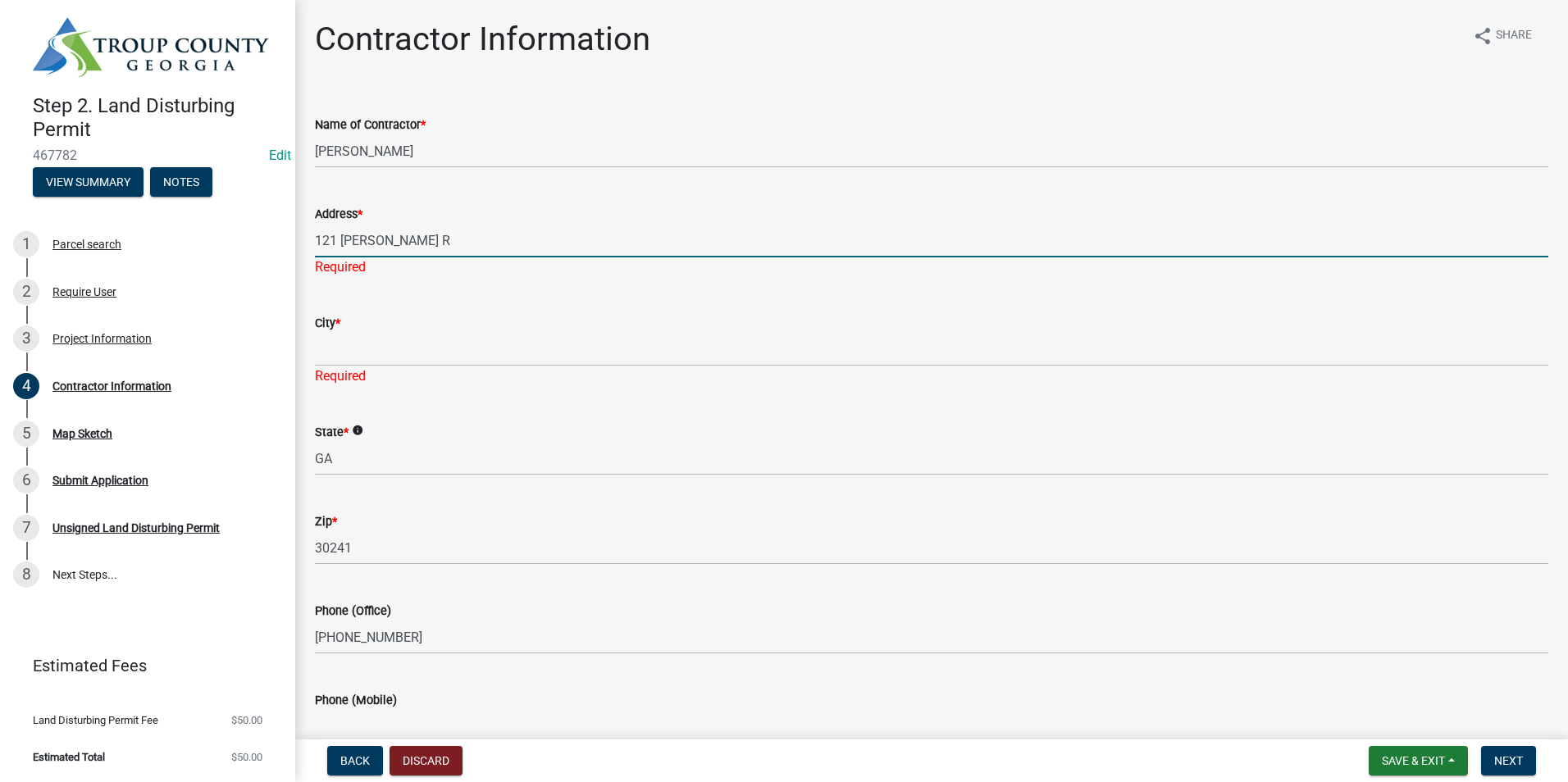
type input "[STREET_ADDRESS][PERSON_NAME]"
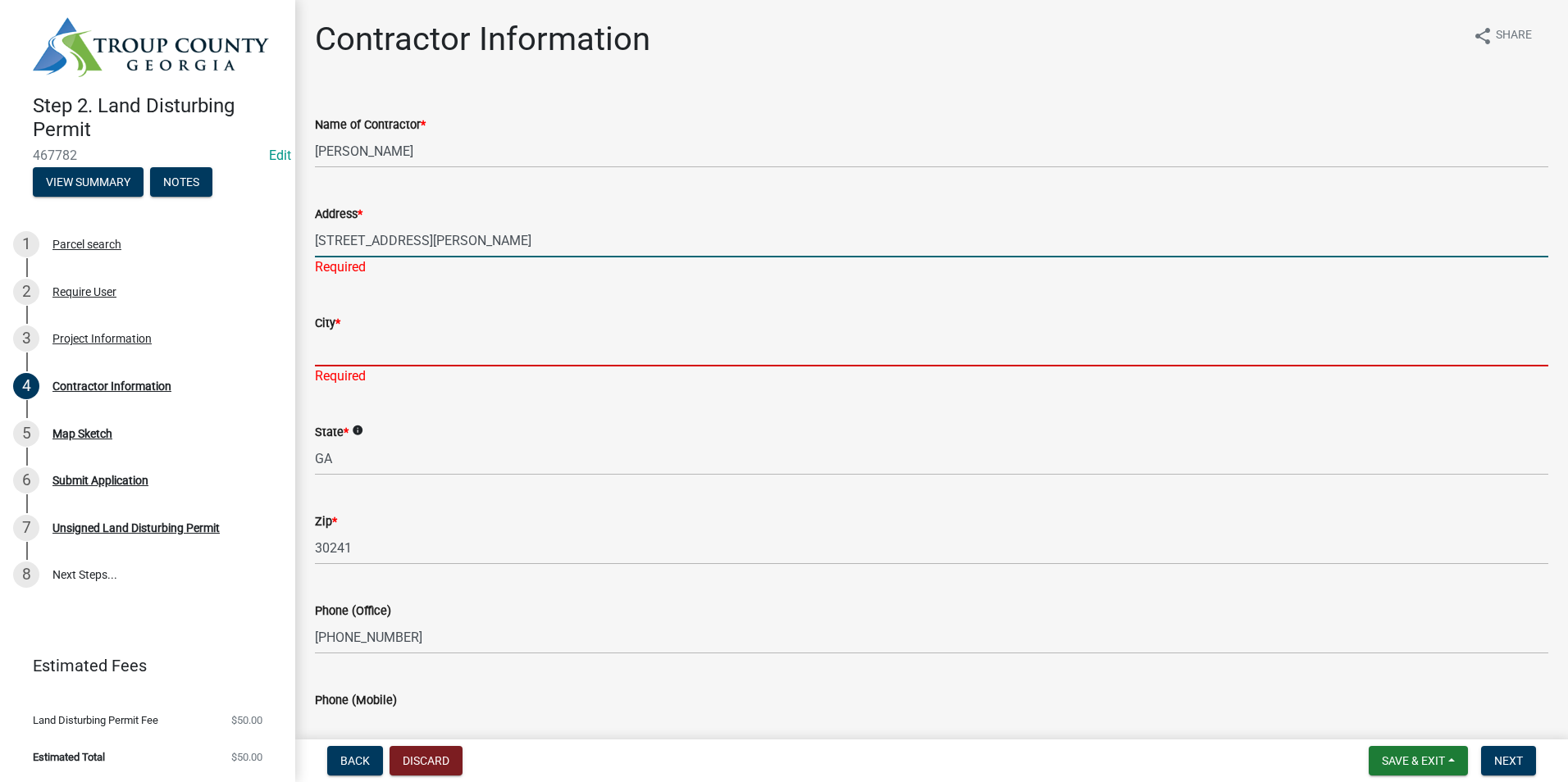
type input "Franklin"
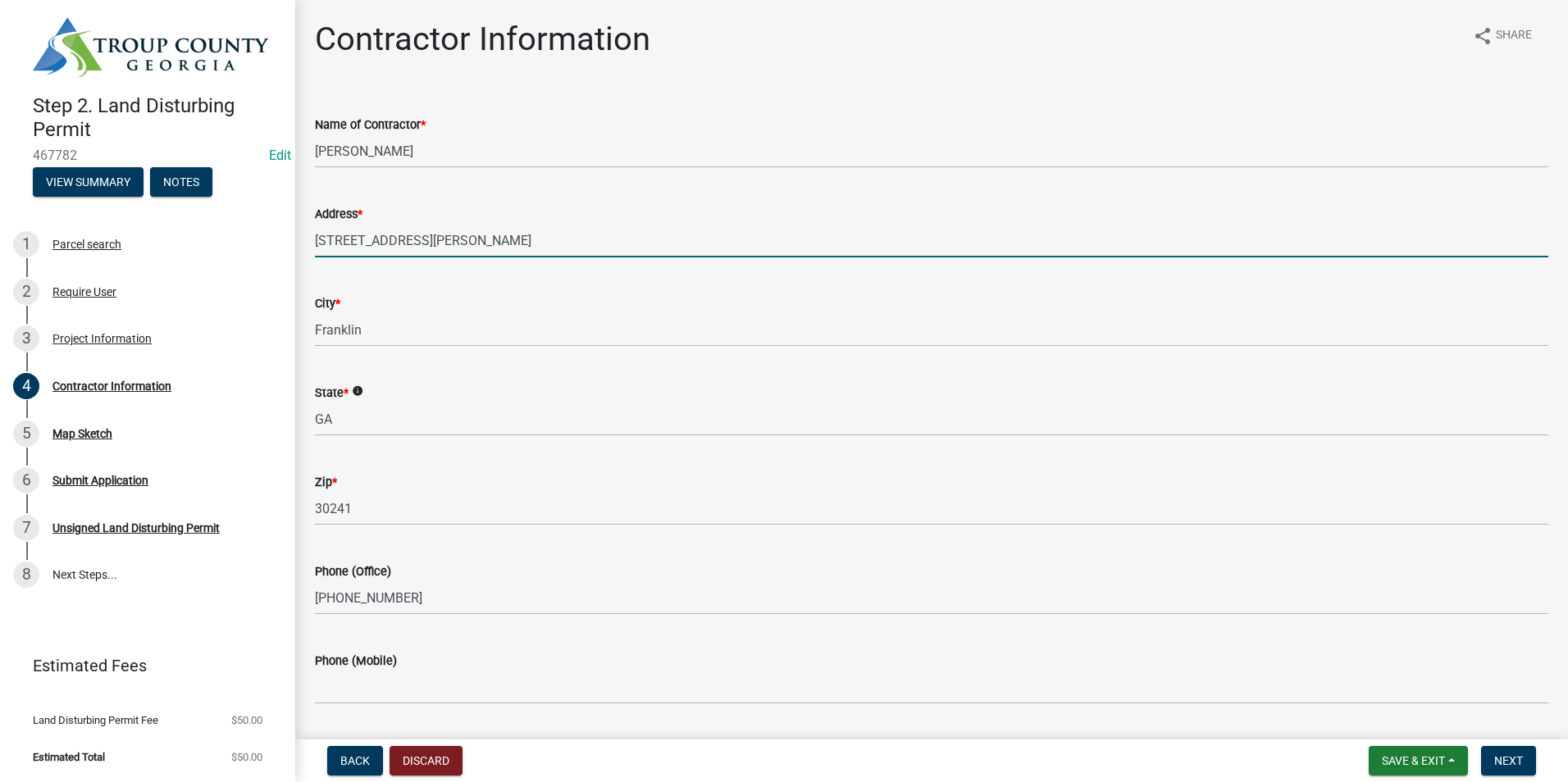
type input "[STREET_ADDRESS]"
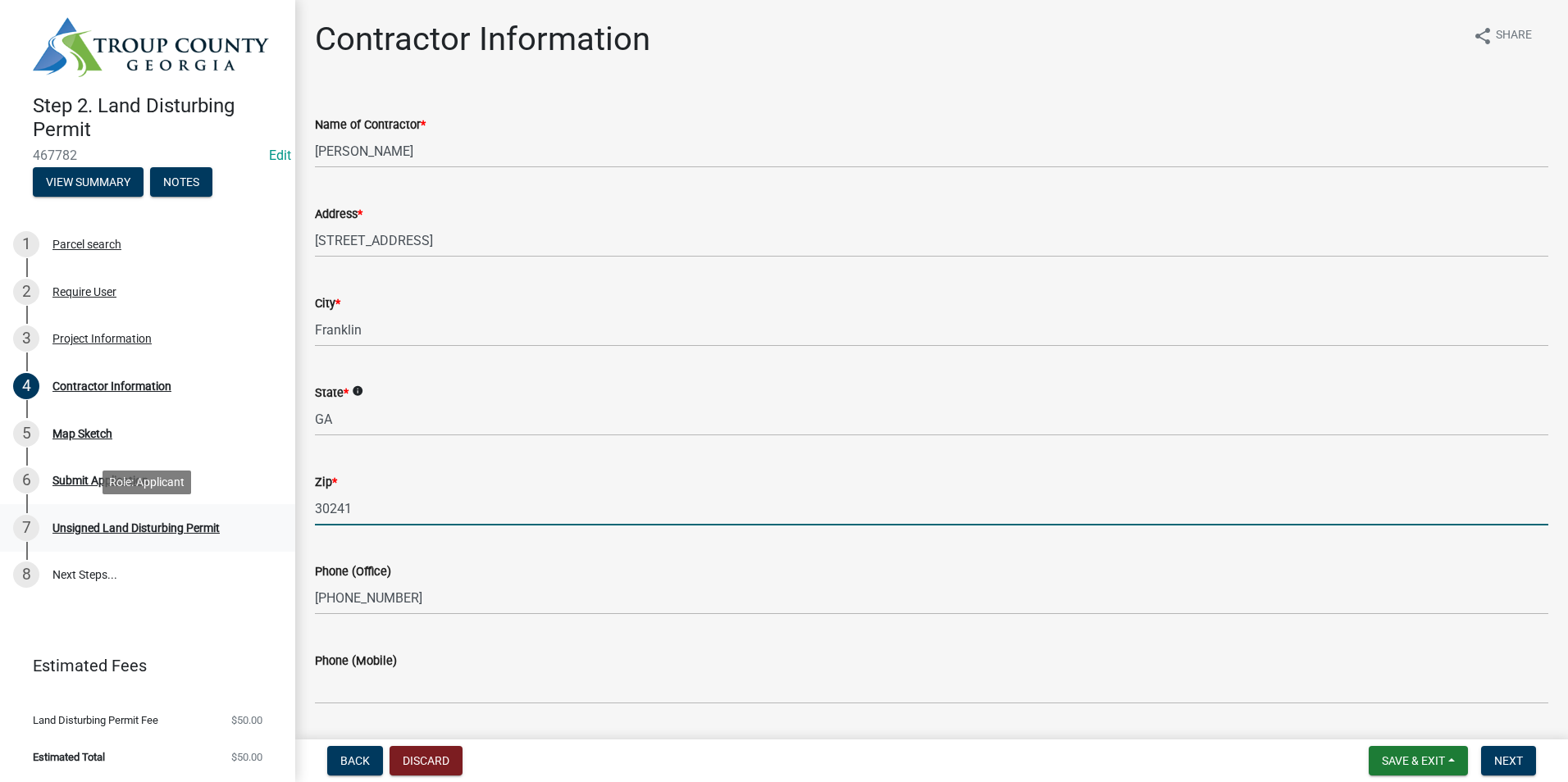
drag, startPoint x: 389, startPoint y: 513, endPoint x: 174, endPoint y: 520, distance: 215.1
click at [174, 520] on div "Step 2. Land Disturbing Permit 467782 Edit View Summary Notes 1 Parcel search 2…" at bounding box center [784, 391] width 1568 height 782
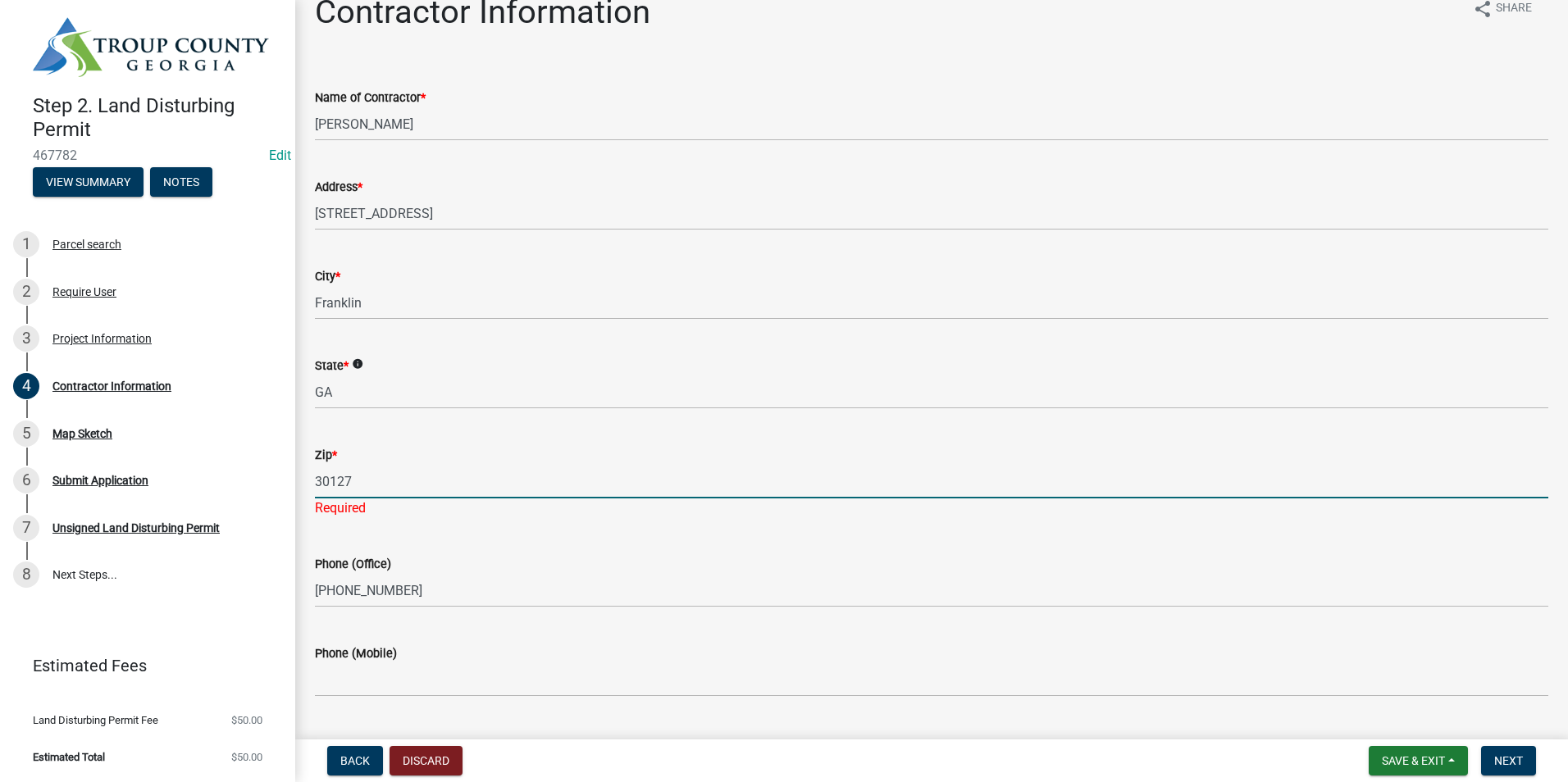
scroll to position [68, 0]
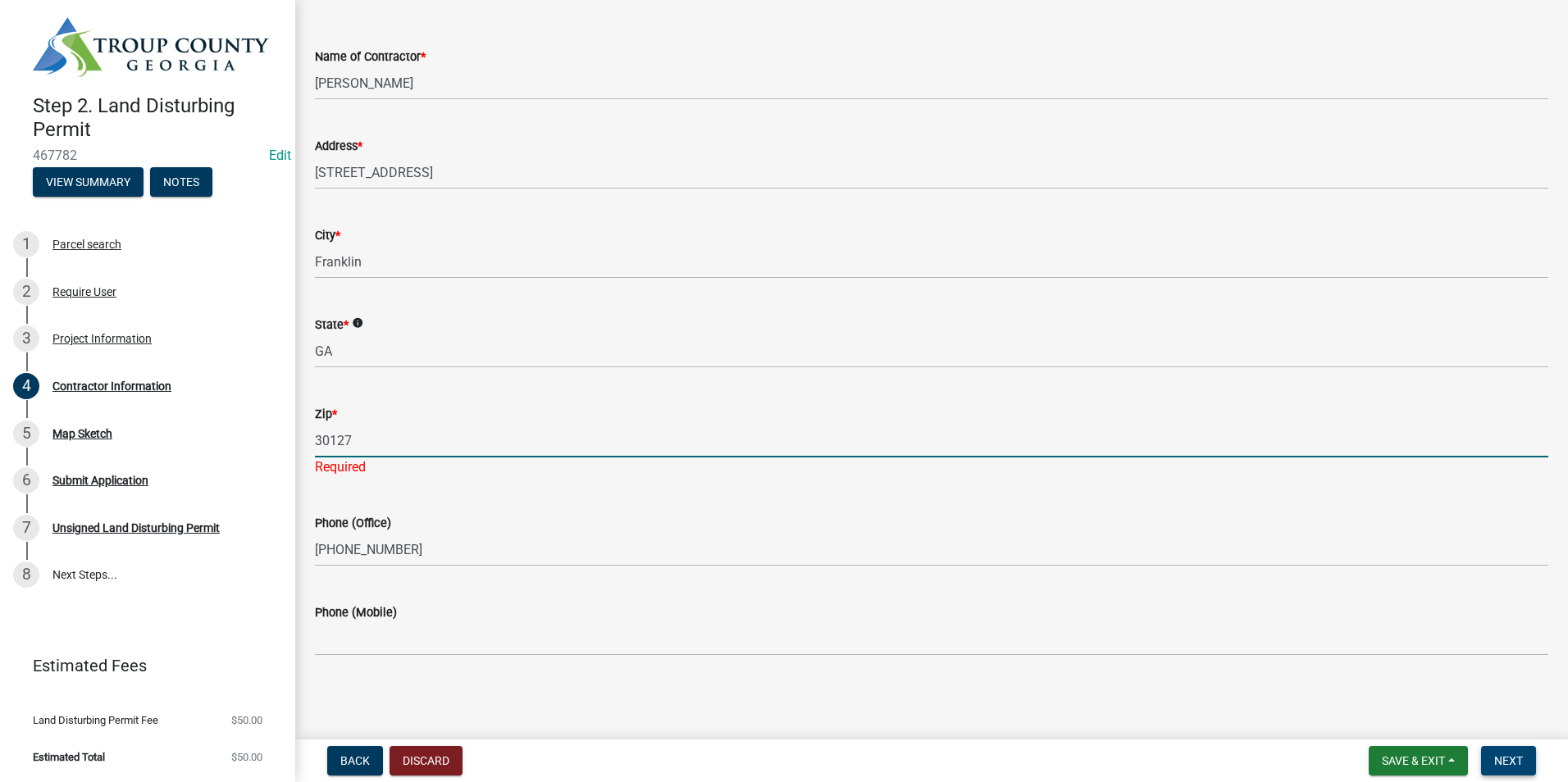
type input "30127"
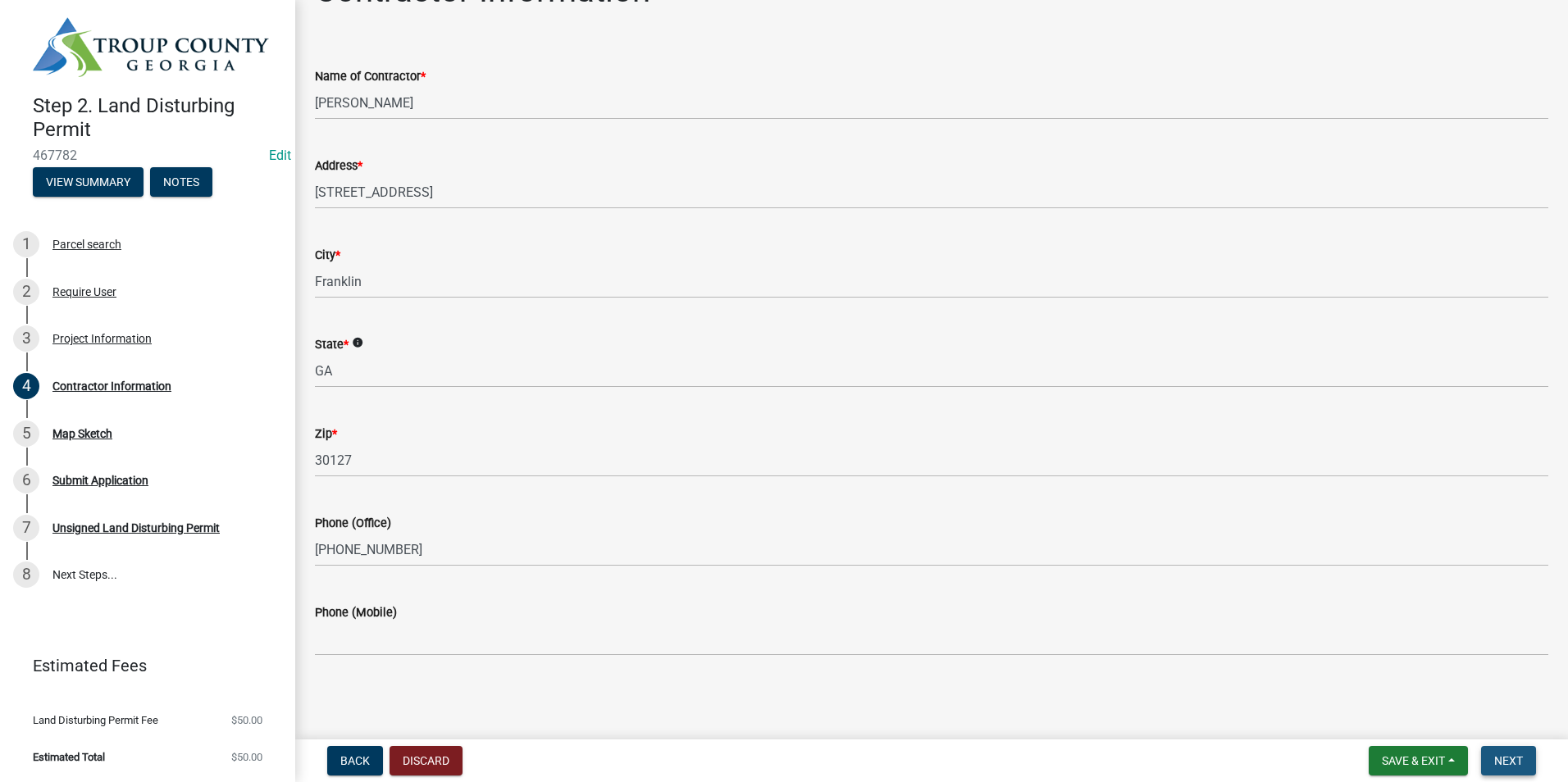
scroll to position [48, 0]
click at [1510, 755] on span "Next" at bounding box center [1508, 761] width 28 height 13
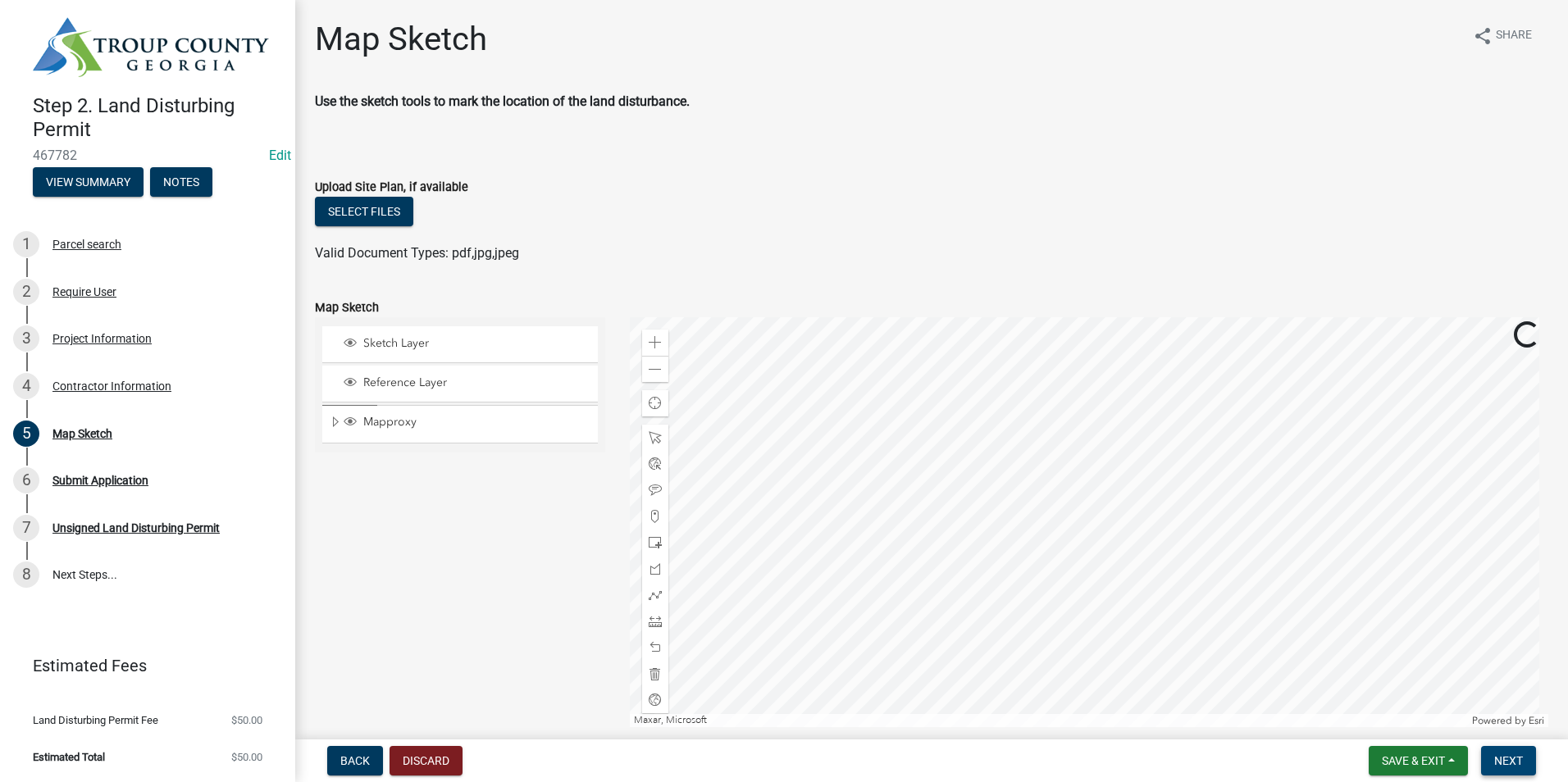
click at [1509, 764] on span "Next" at bounding box center [1508, 761] width 28 height 13
click at [1513, 775] on nav "Back Discard Save & Exit Save Save & Exit Next" at bounding box center [931, 761] width 1272 height 43
click at [1512, 752] on button "Next" at bounding box center [1509, 761] width 55 height 29
click at [1513, 767] on span "Next" at bounding box center [1508, 761] width 28 height 13
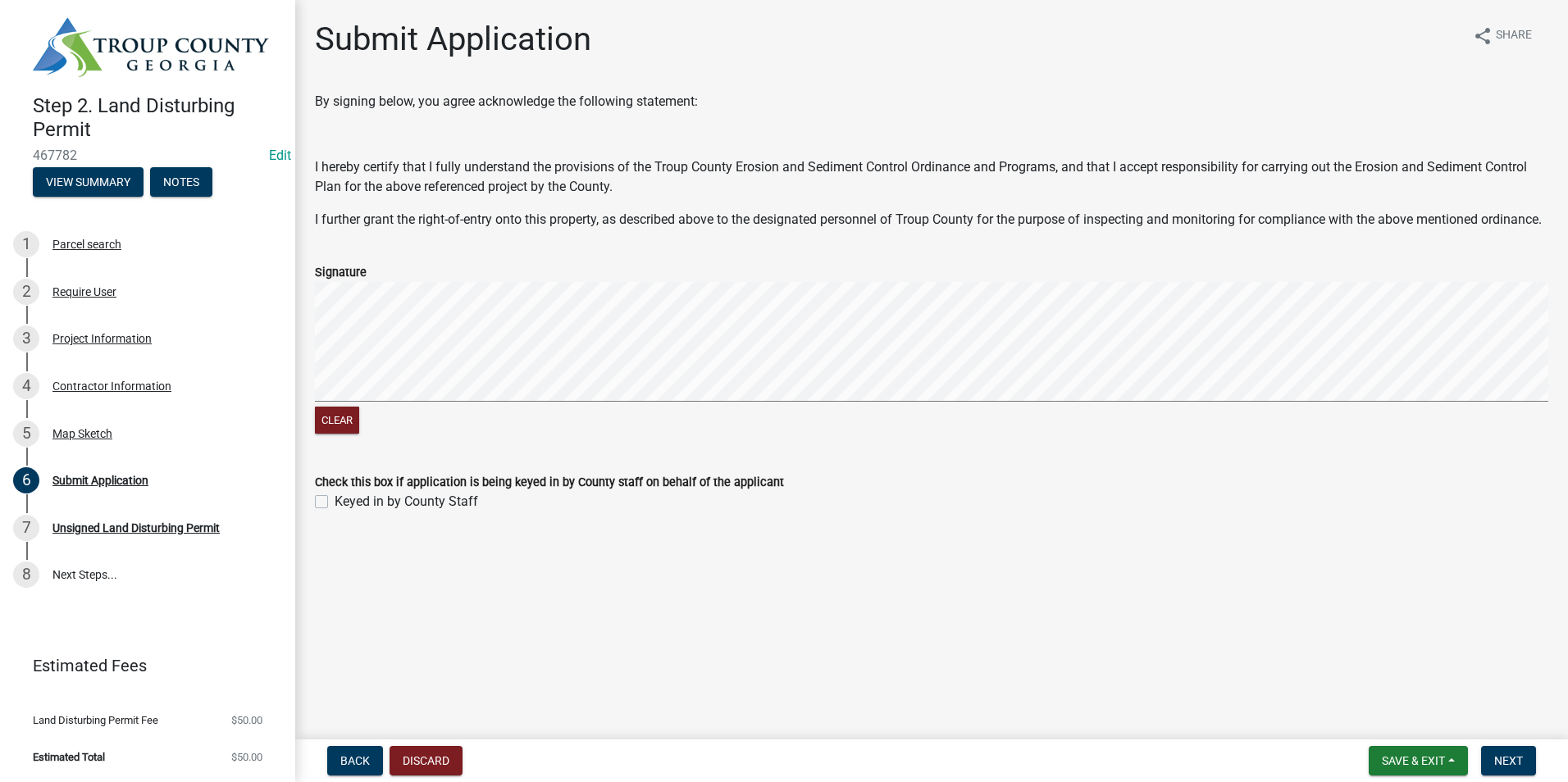
click at [334, 511] on label "Keyed in by County Staff" at bounding box center [406, 501] width 144 height 20
click at [334, 503] on input "Keyed in by County Staff" at bounding box center [340, 497] width 10 height 10
checkbox input "true"
click at [1500, 755] on button "Next" at bounding box center [1509, 761] width 55 height 29
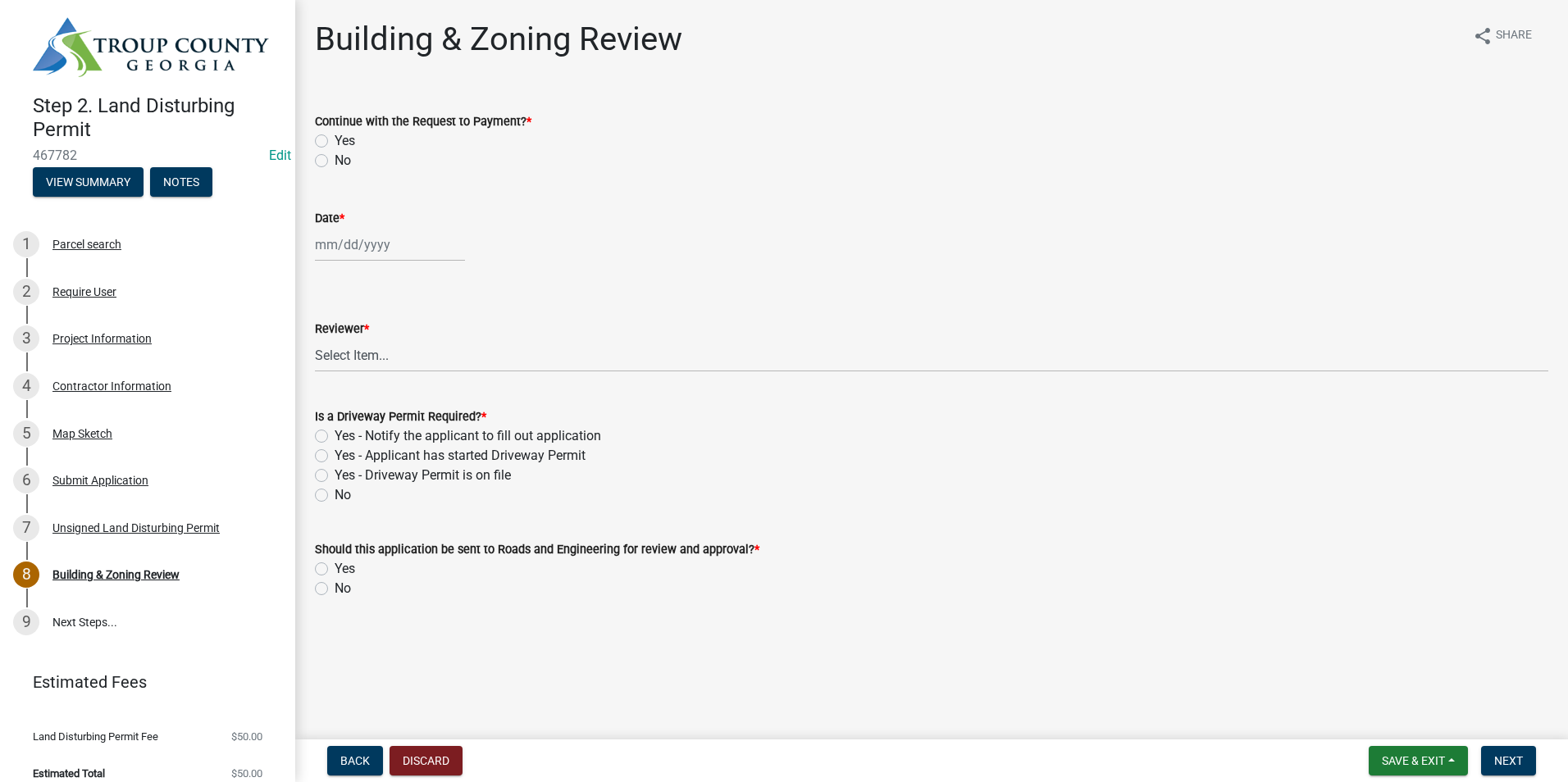
click at [334, 134] on label "Yes" at bounding box center [345, 141] width 21 height 20
click at [334, 134] on input "Yes" at bounding box center [340, 137] width 10 height 10
radio input "true"
select select "8"
select select "2025"
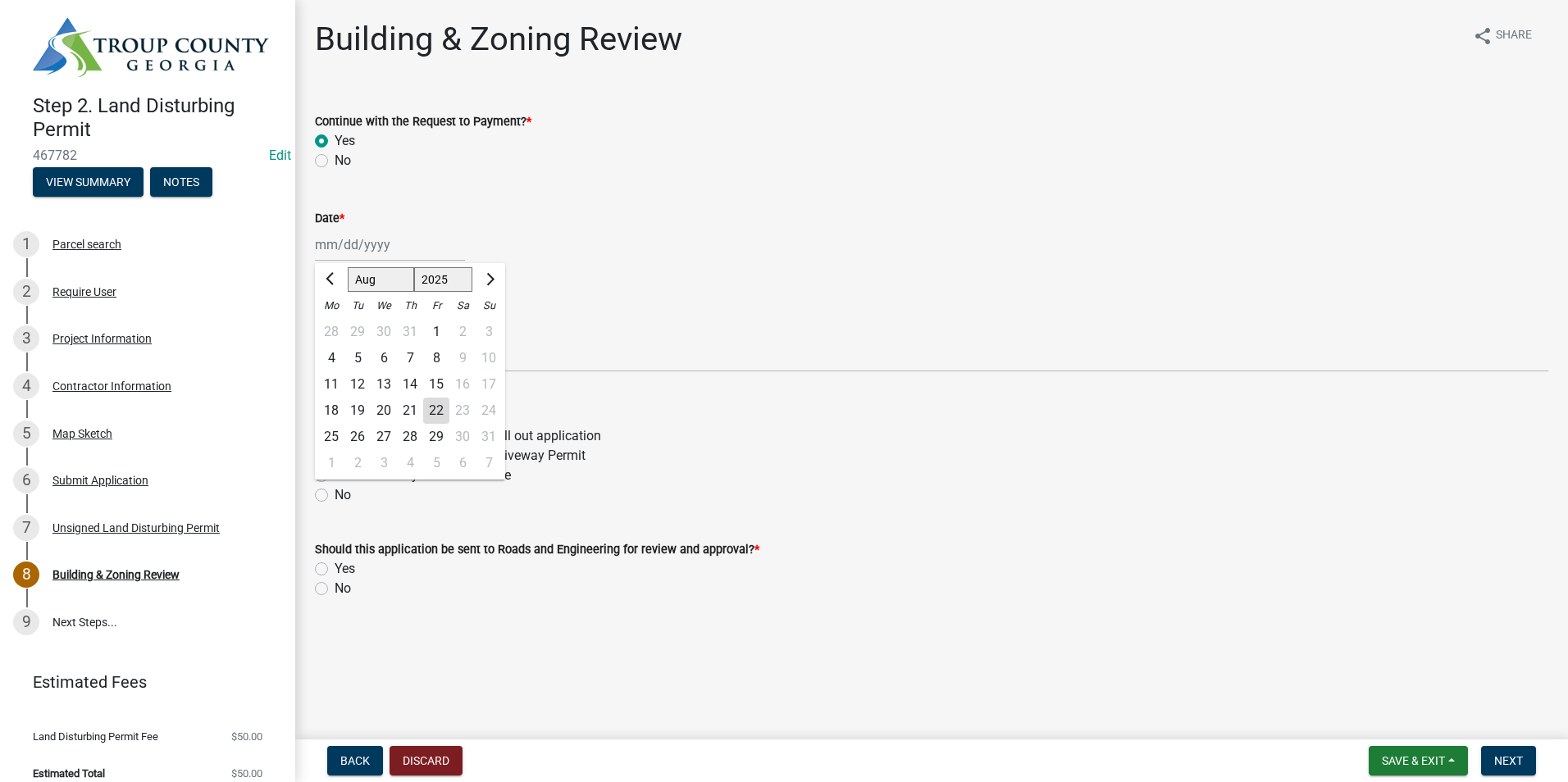
drag, startPoint x: 395, startPoint y: 239, endPoint x: 392, endPoint y: 255, distance: 16.3
click at [395, 239] on div "[PERSON_NAME] Feb Mar Apr [PERSON_NAME][DATE] Oct Nov [DATE] 1526 1527 1528 152…" at bounding box center [389, 244] width 150 height 34
click at [432, 400] on div "22" at bounding box center [436, 411] width 27 height 27
type input "[DATE]"
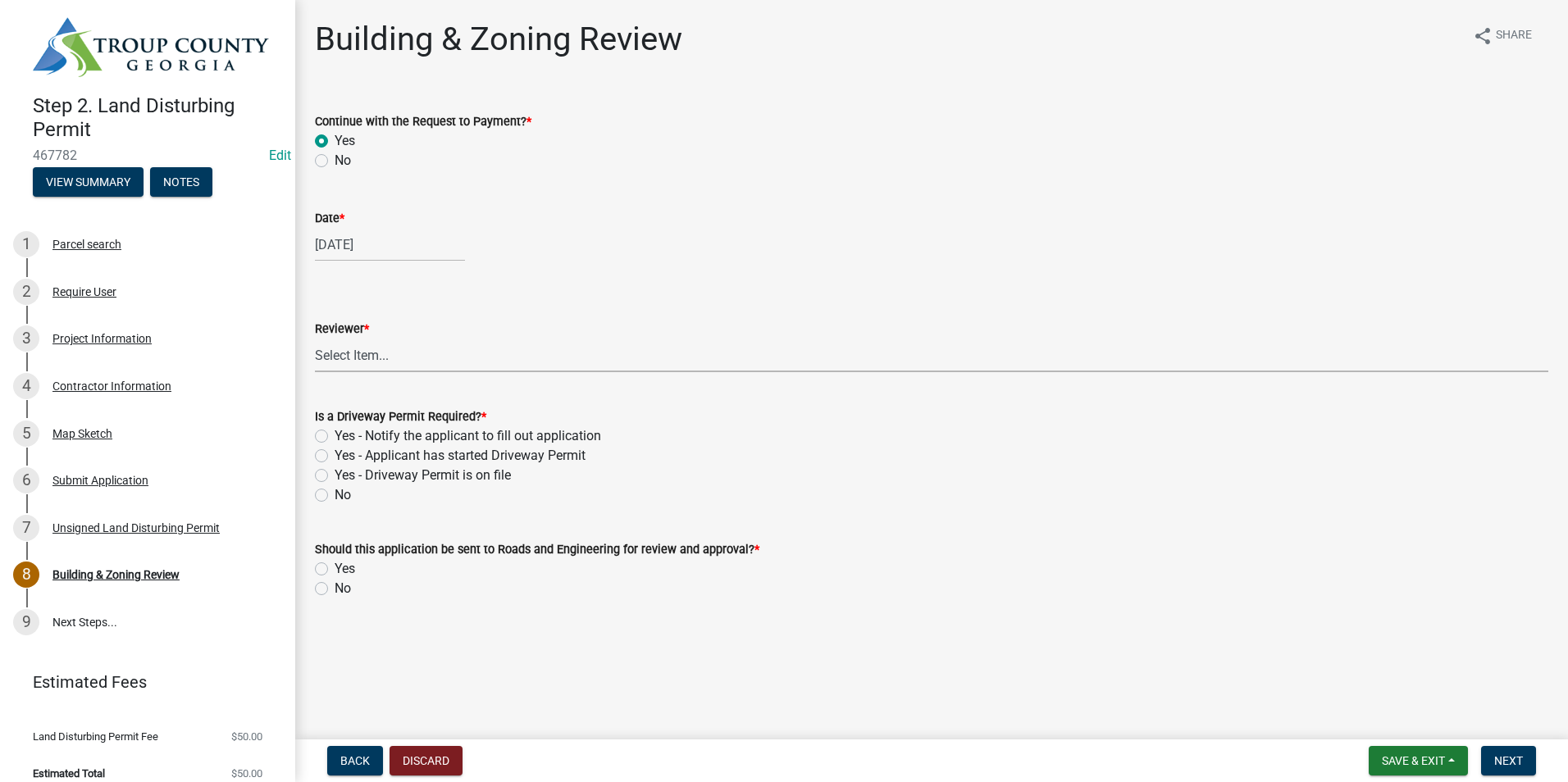
click at [429, 353] on select "Select Item... Ruth West William Huff Douglas Richardson Phillip Wesley Jenny P…" at bounding box center [931, 355] width 1234 height 34
click at [315, 339] on select "Select Item... Ruth West William Huff Douglas Richardson Phillip Wesley Jenny P…" at bounding box center [931, 355] width 1234 height 34
select select "66ea0911-b6de-4b18-a15f-eb653539a3e3"
click at [334, 589] on label "No" at bounding box center [342, 588] width 16 height 20
click at [334, 589] on input "No" at bounding box center [340, 583] width 10 height 10
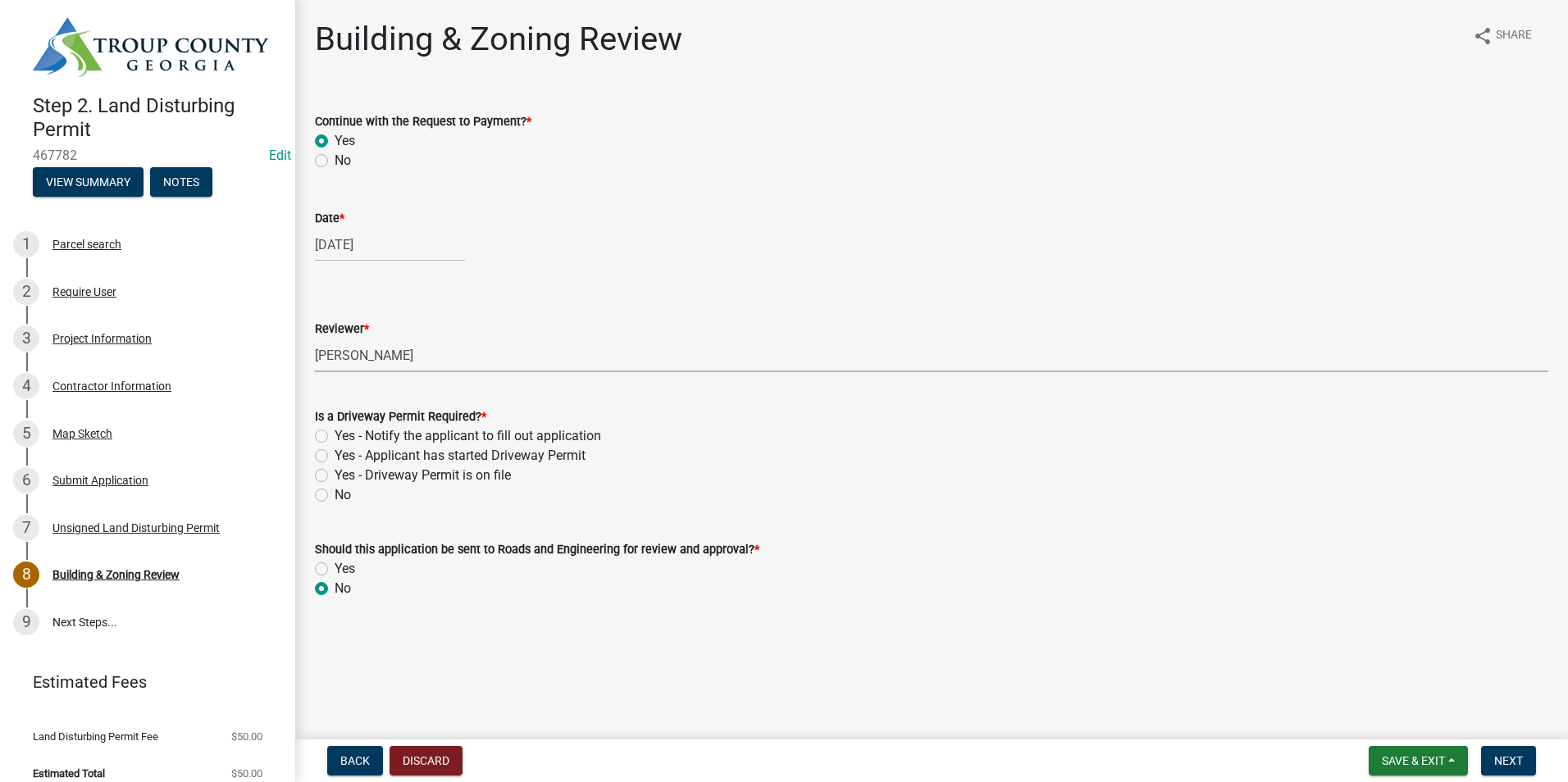
radio input "true"
click at [334, 494] on label "No" at bounding box center [342, 495] width 16 height 20
click at [334, 494] on input "No" at bounding box center [340, 491] width 10 height 10
radio input "true"
click at [1528, 761] on button "Next" at bounding box center [1509, 761] width 55 height 29
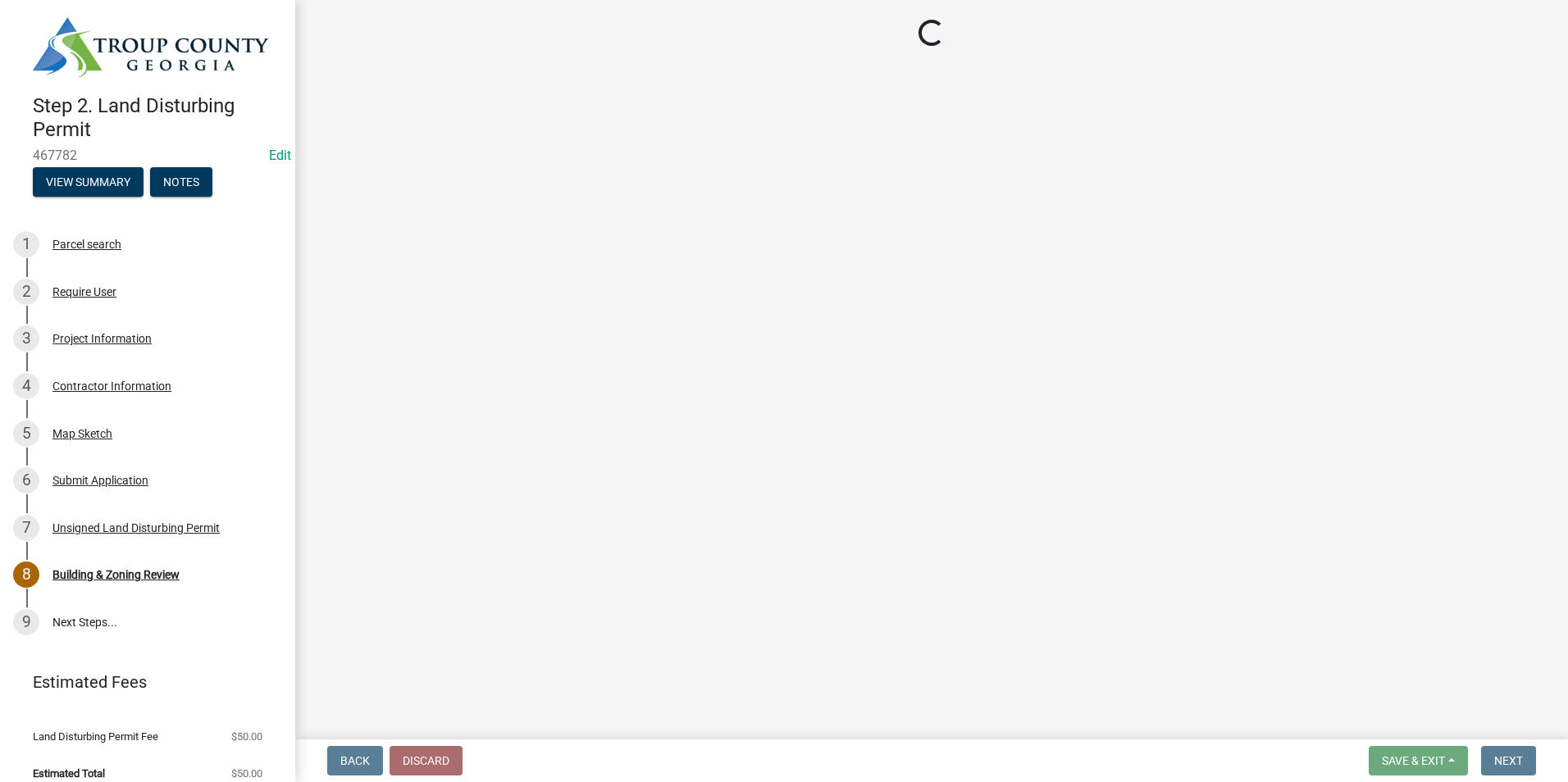
select select "3: 3"
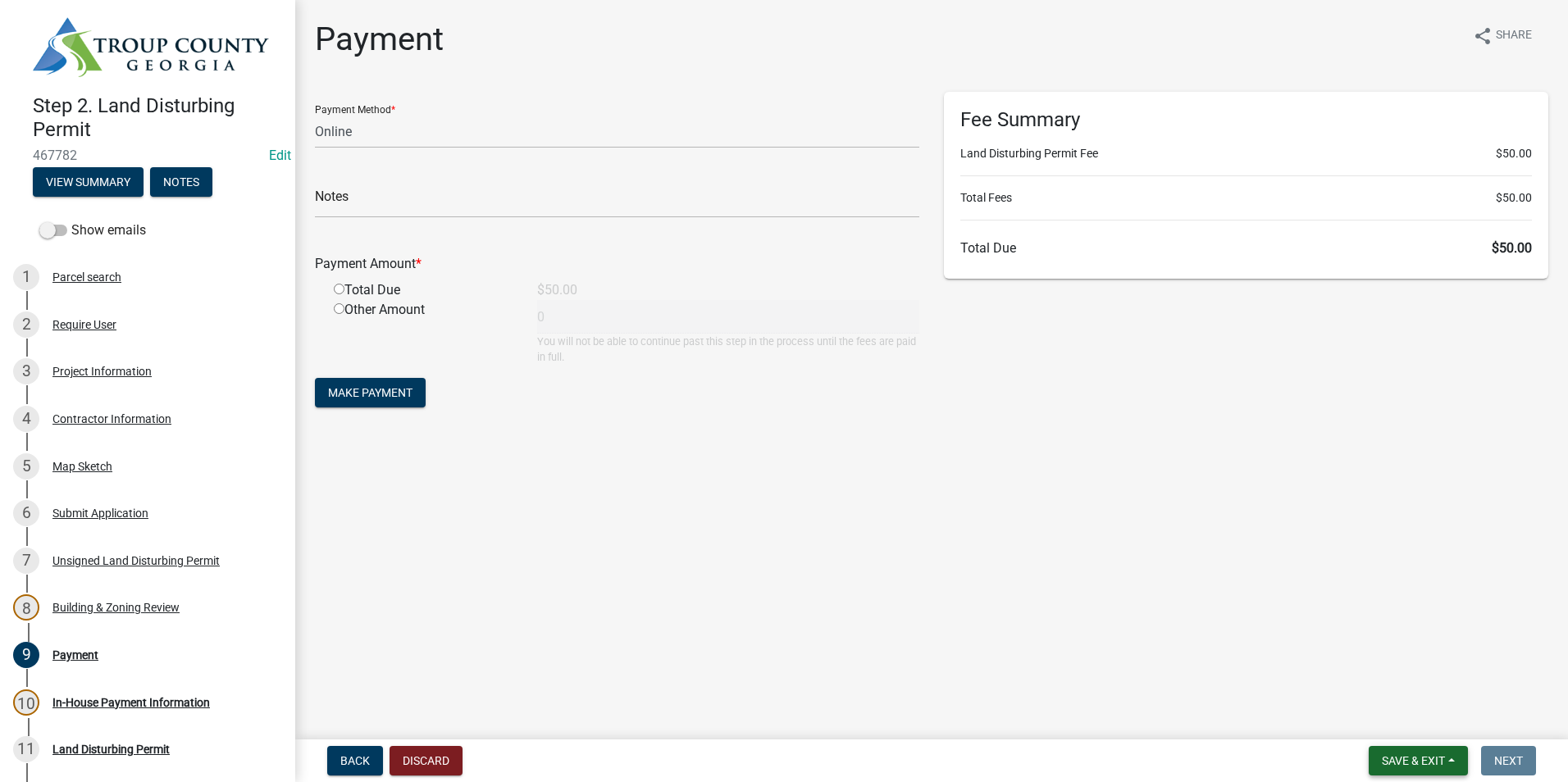
click at [1427, 748] on button "Save & Exit" at bounding box center [1418, 761] width 99 height 29
click at [1430, 713] on button "Save & Exit" at bounding box center [1402, 718] width 132 height 40
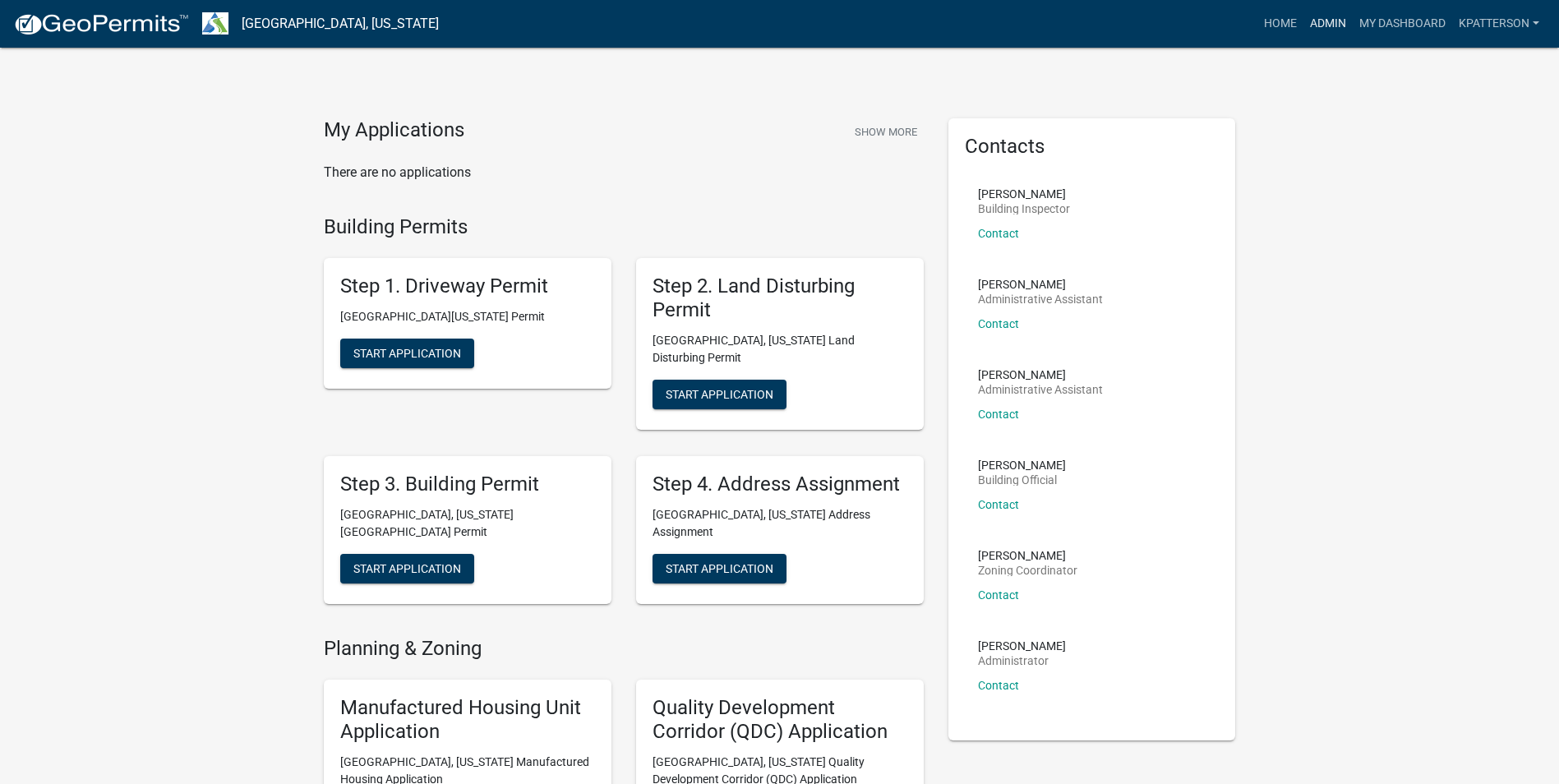
click at [1310, 24] on link "Admin" at bounding box center [1328, 24] width 49 height 31
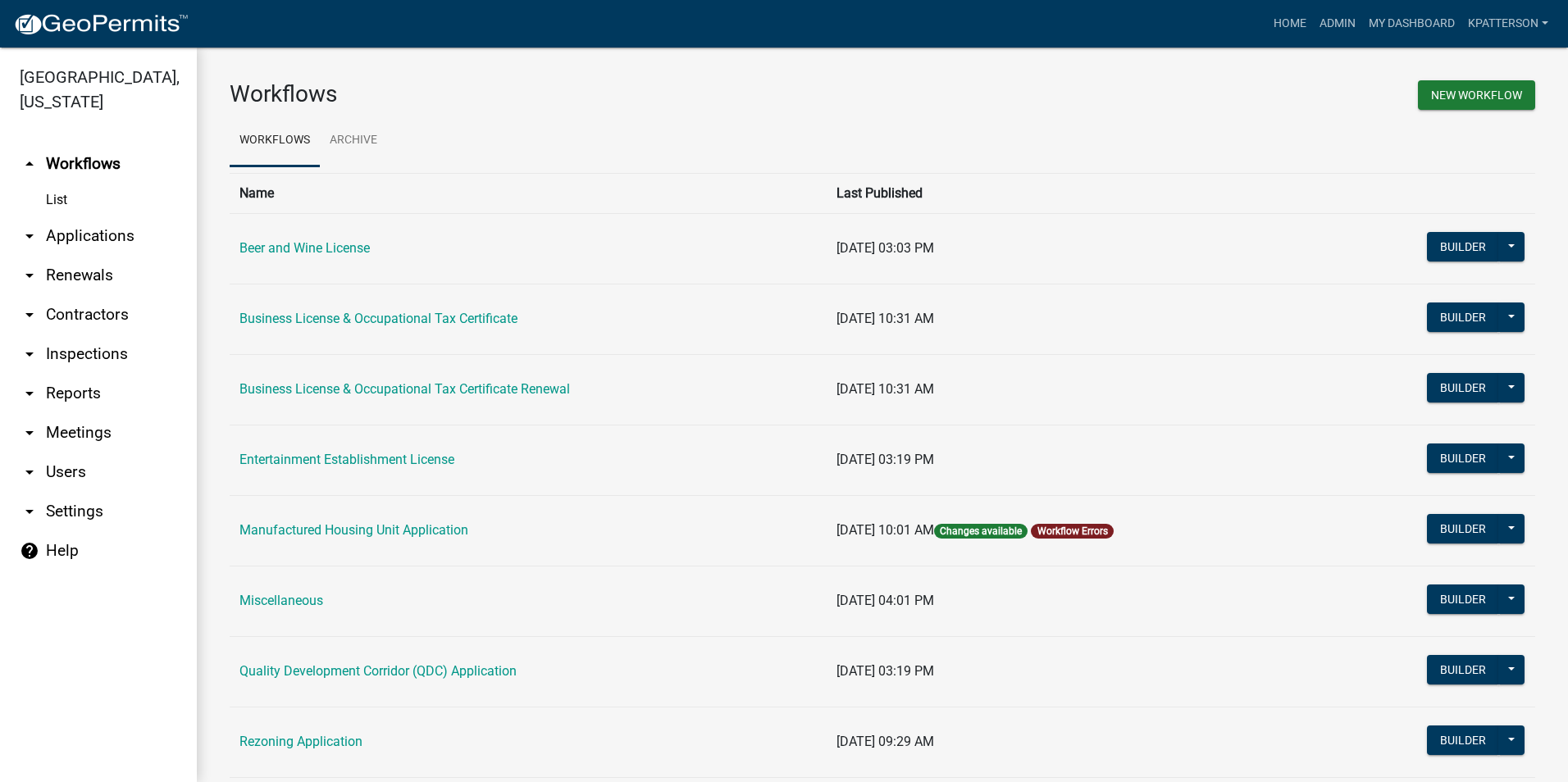
click at [93, 217] on link "arrow_drop_down Applications" at bounding box center [98, 236] width 197 height 40
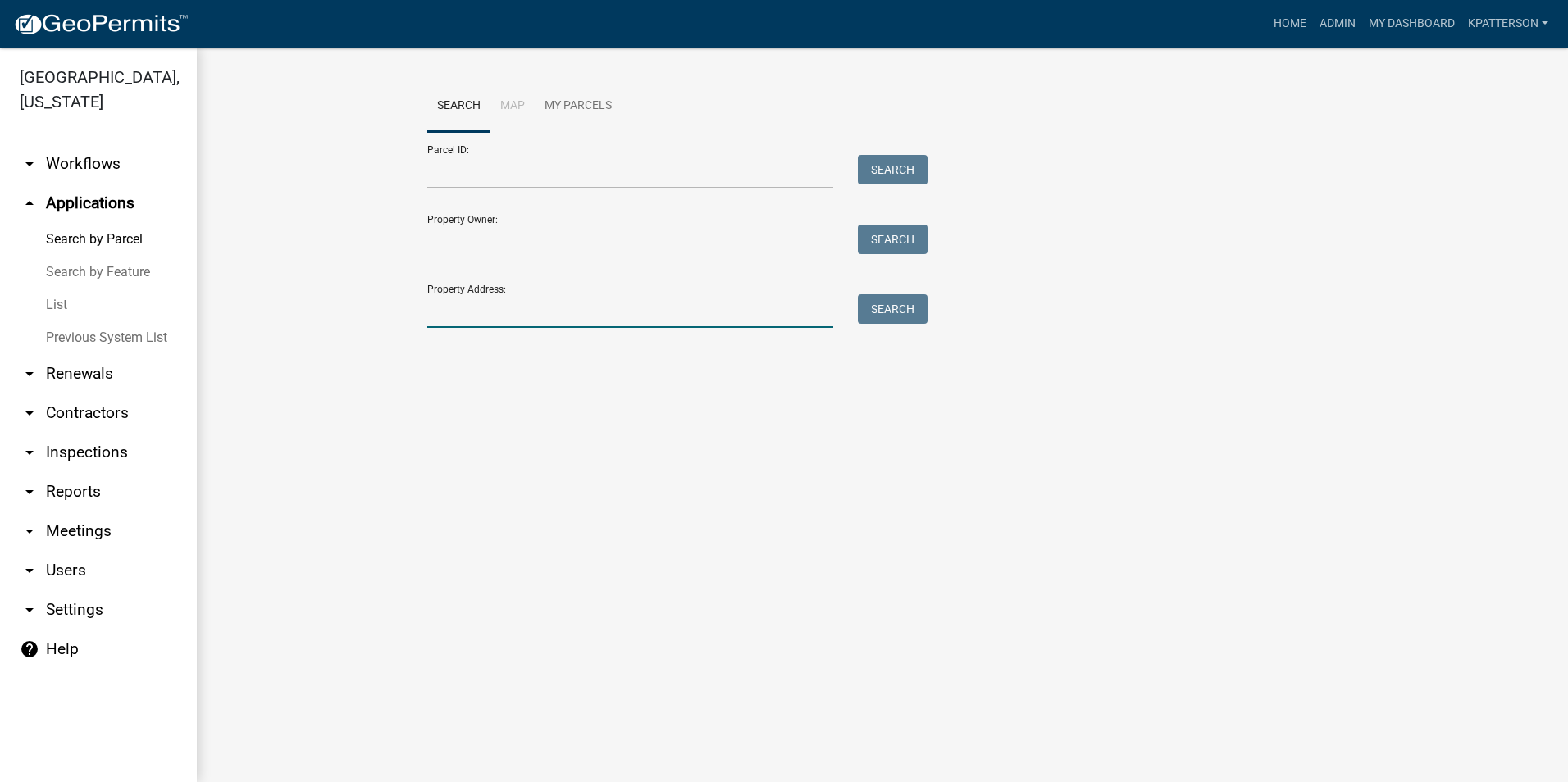
click at [456, 309] on input "Property Address:" at bounding box center [630, 310] width 406 height 34
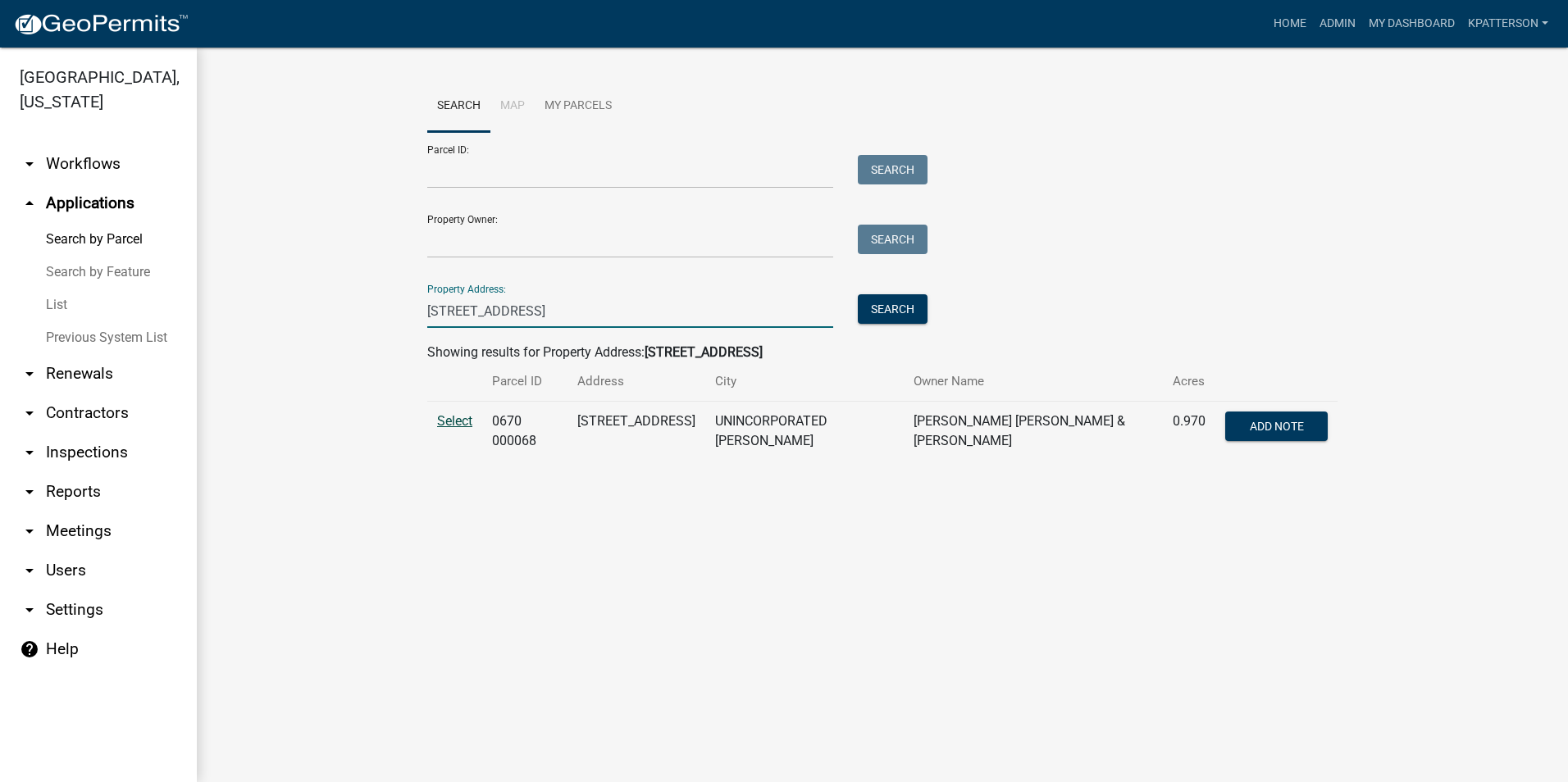
type input "135 montrose way"
click at [456, 418] on span "Select" at bounding box center [454, 421] width 35 height 15
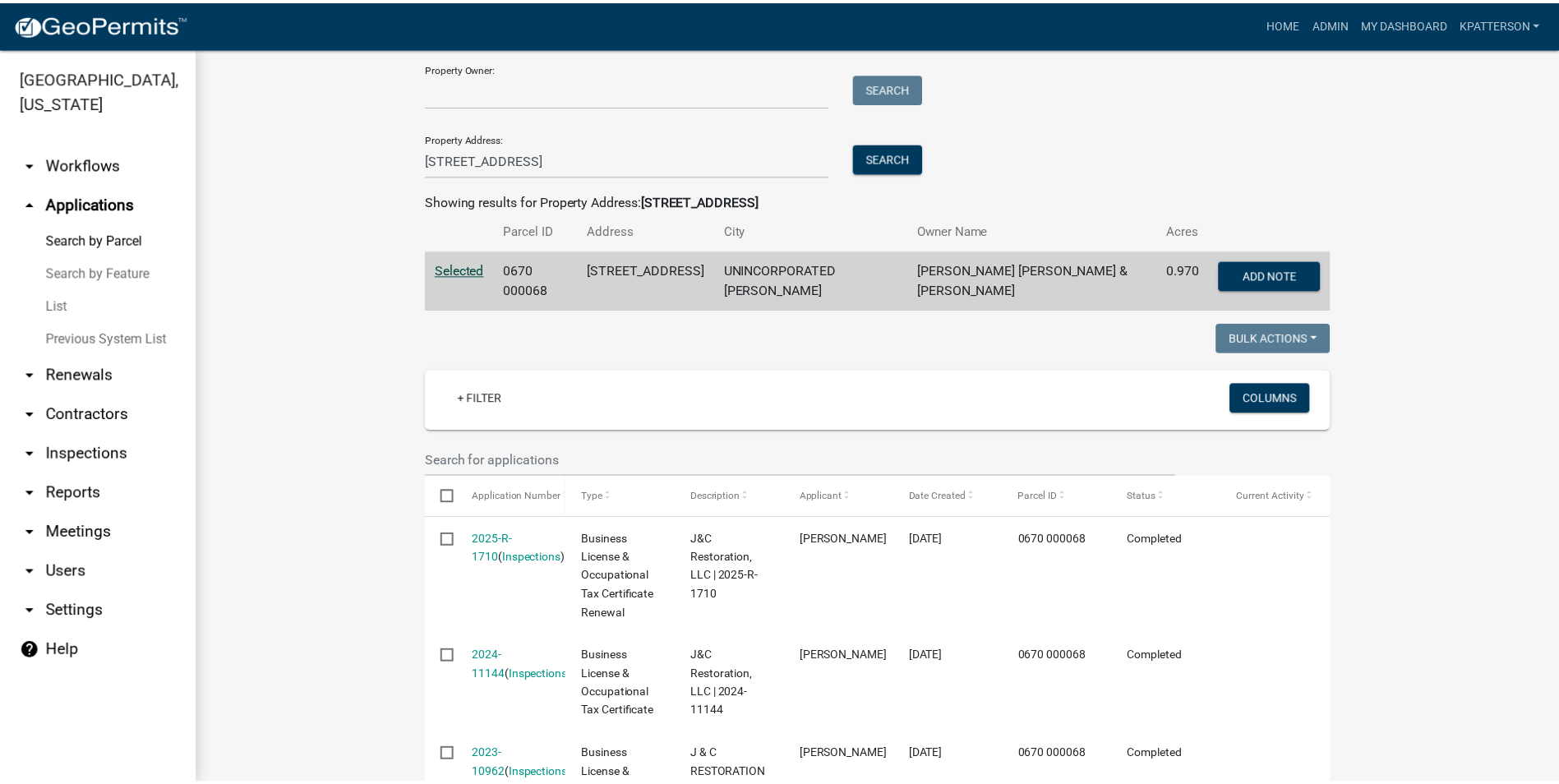
scroll to position [165, 0]
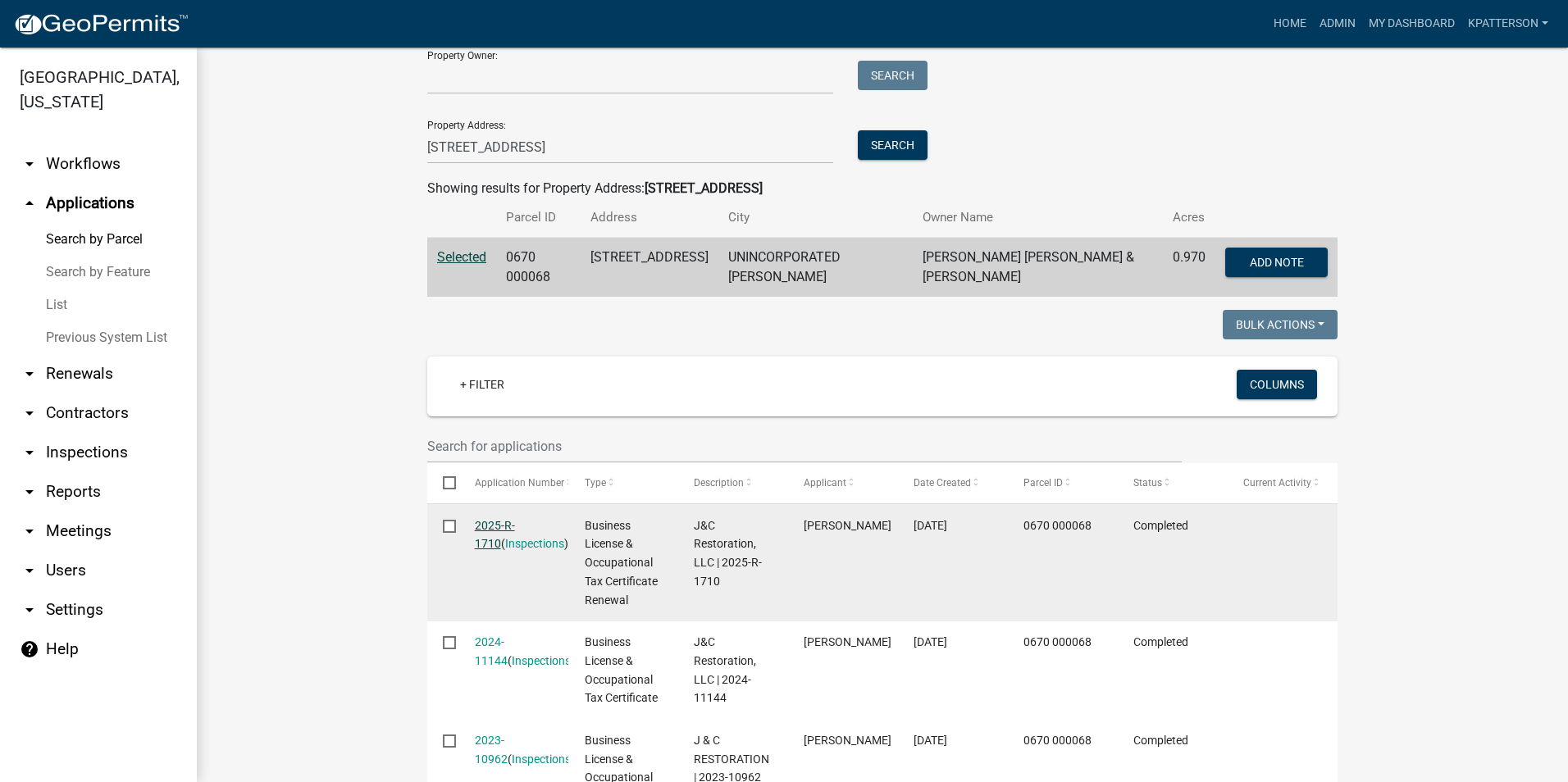
click at [509, 525] on link "2025-R-1710" at bounding box center [494, 535] width 40 height 32
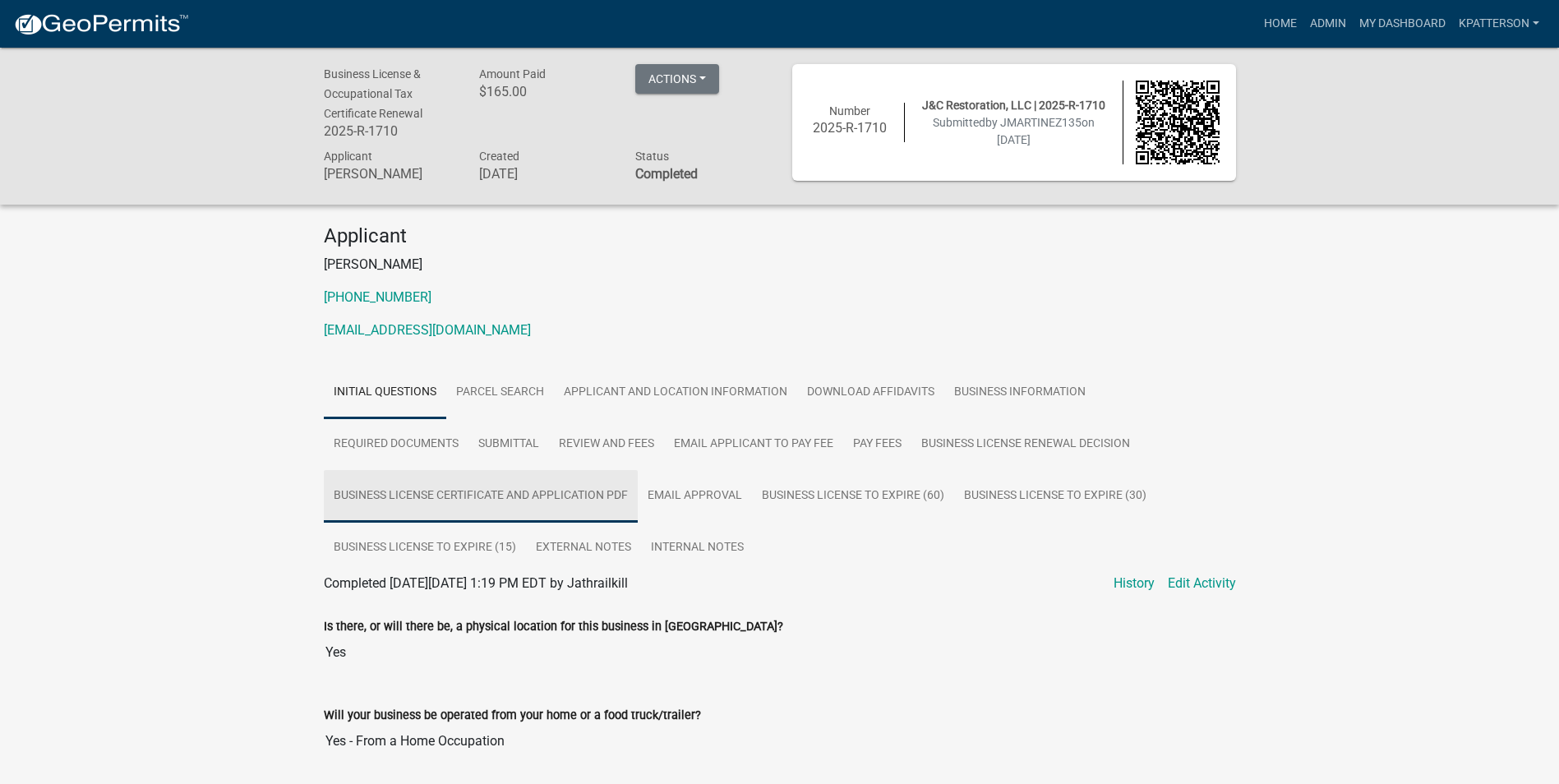
click at [602, 507] on link "Business License Certificate And Application PDF" at bounding box center [481, 496] width 314 height 53
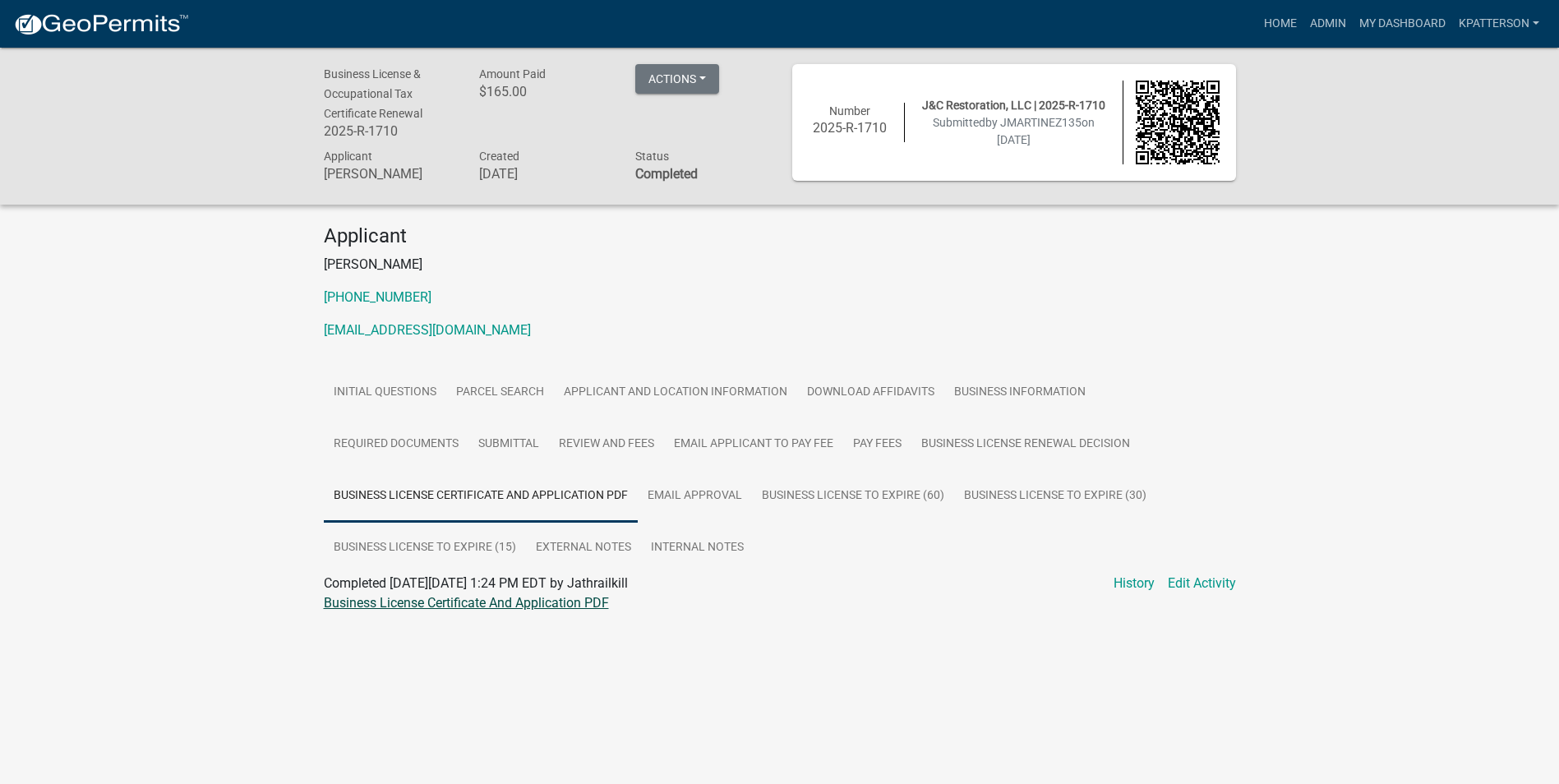
click at [453, 596] on link "Business License Certificate And Application PDF" at bounding box center [466, 603] width 285 height 16
